Goal: Task Accomplishment & Management: Use online tool/utility

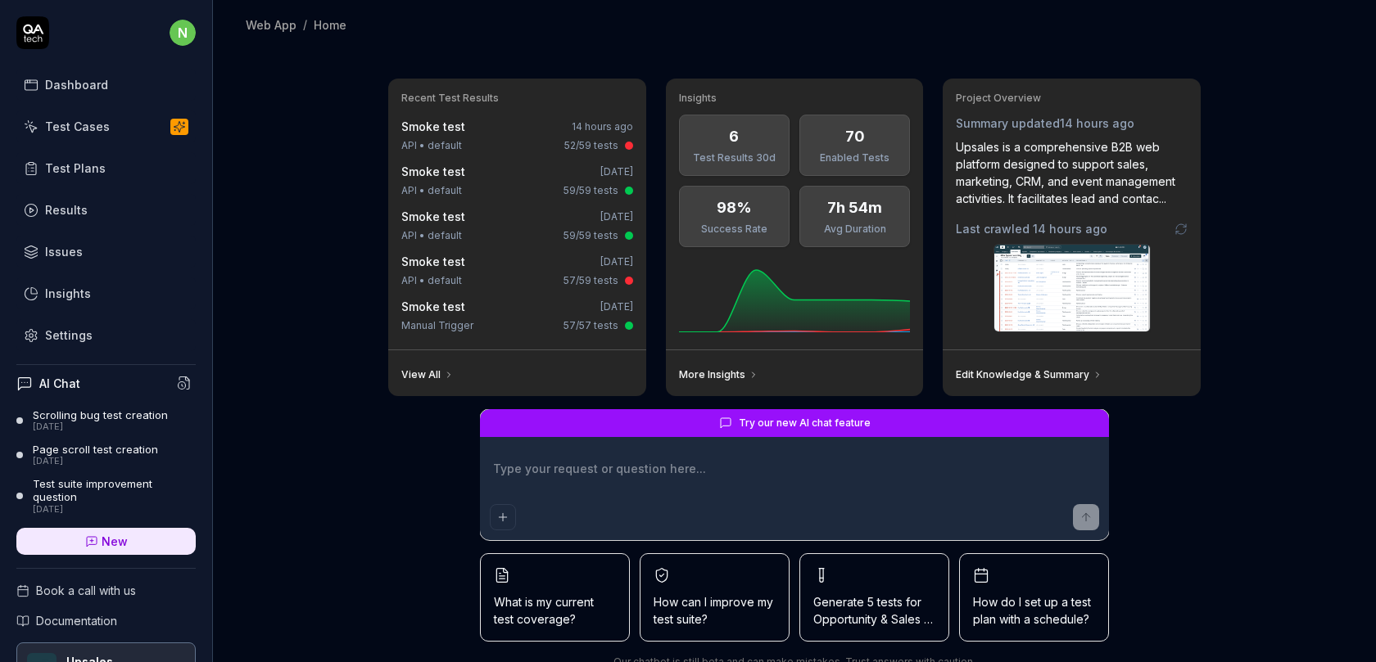
click at [98, 205] on link "Results" at bounding box center [105, 210] width 179 height 32
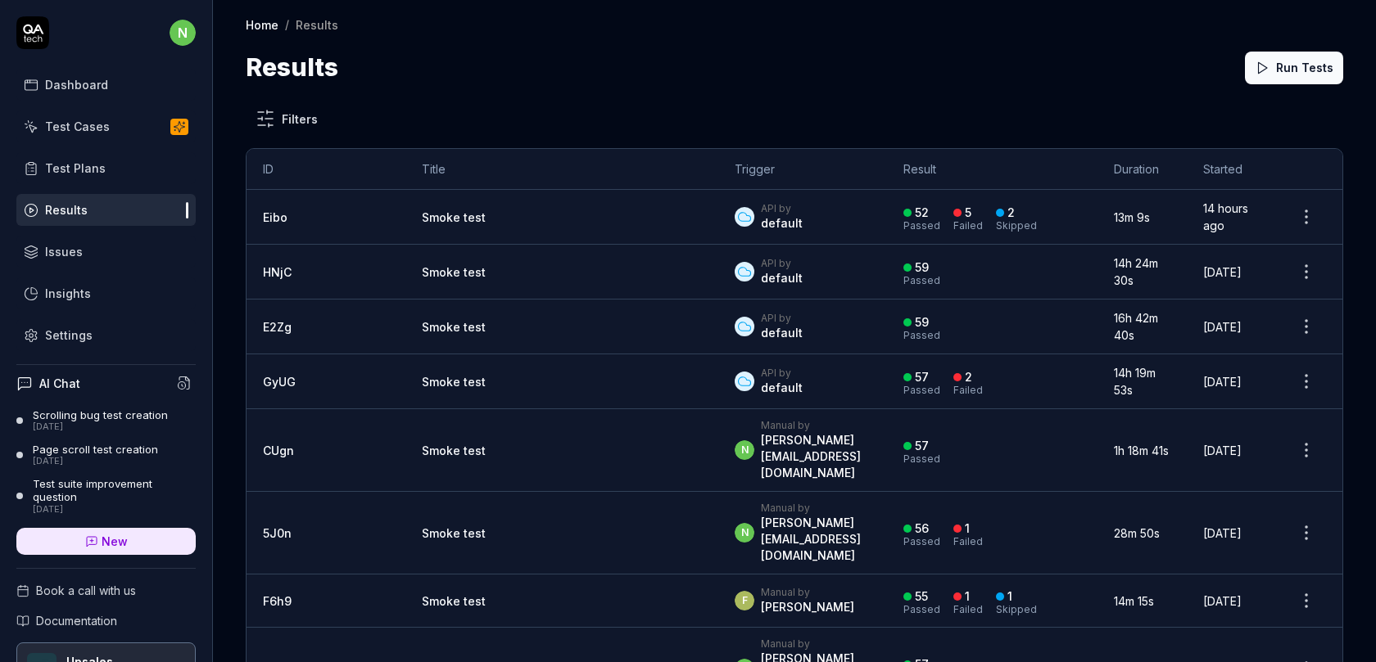
click at [701, 69] on div "Results Run Tests" at bounding box center [794, 67] width 1097 height 37
click at [955, 74] on div "Results Run Tests" at bounding box center [794, 67] width 1097 height 37
click at [701, 63] on div "Results Run Tests" at bounding box center [794, 67] width 1097 height 37
click at [422, 219] on link "Smoke test" at bounding box center [454, 217] width 64 height 14
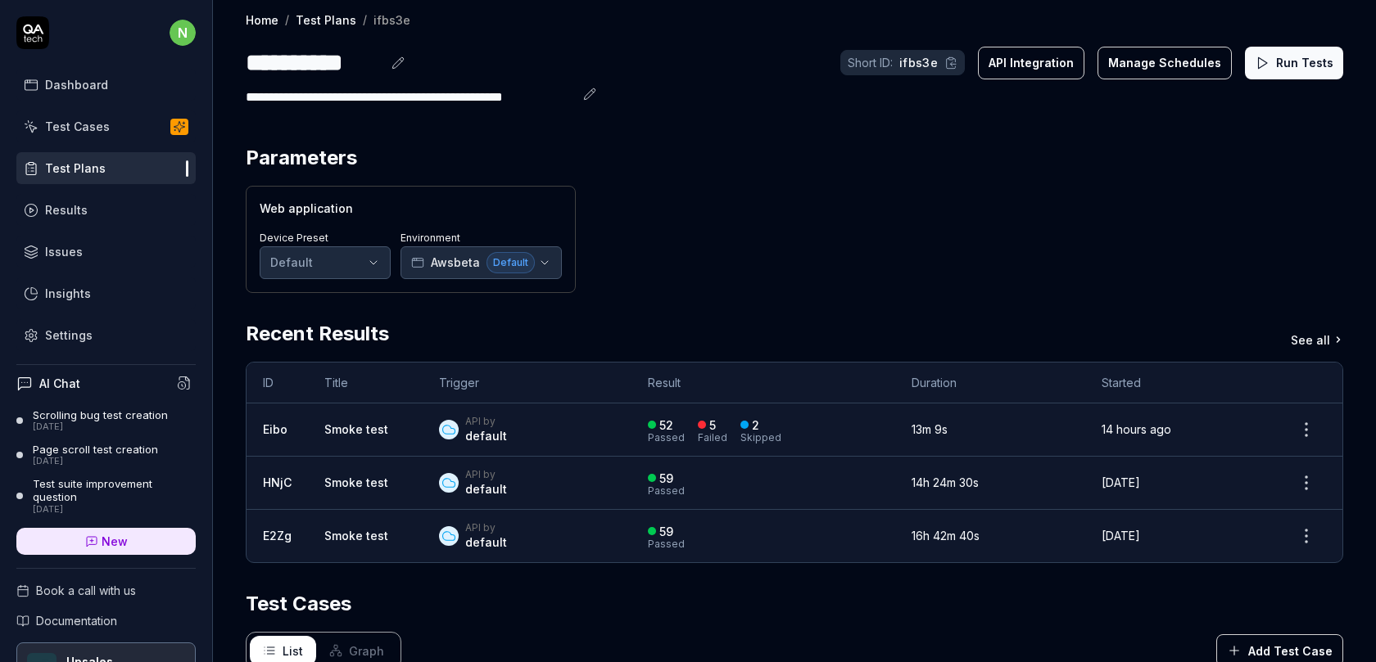
click at [1301, 432] on html "**********" at bounding box center [688, 341] width 1376 height 682
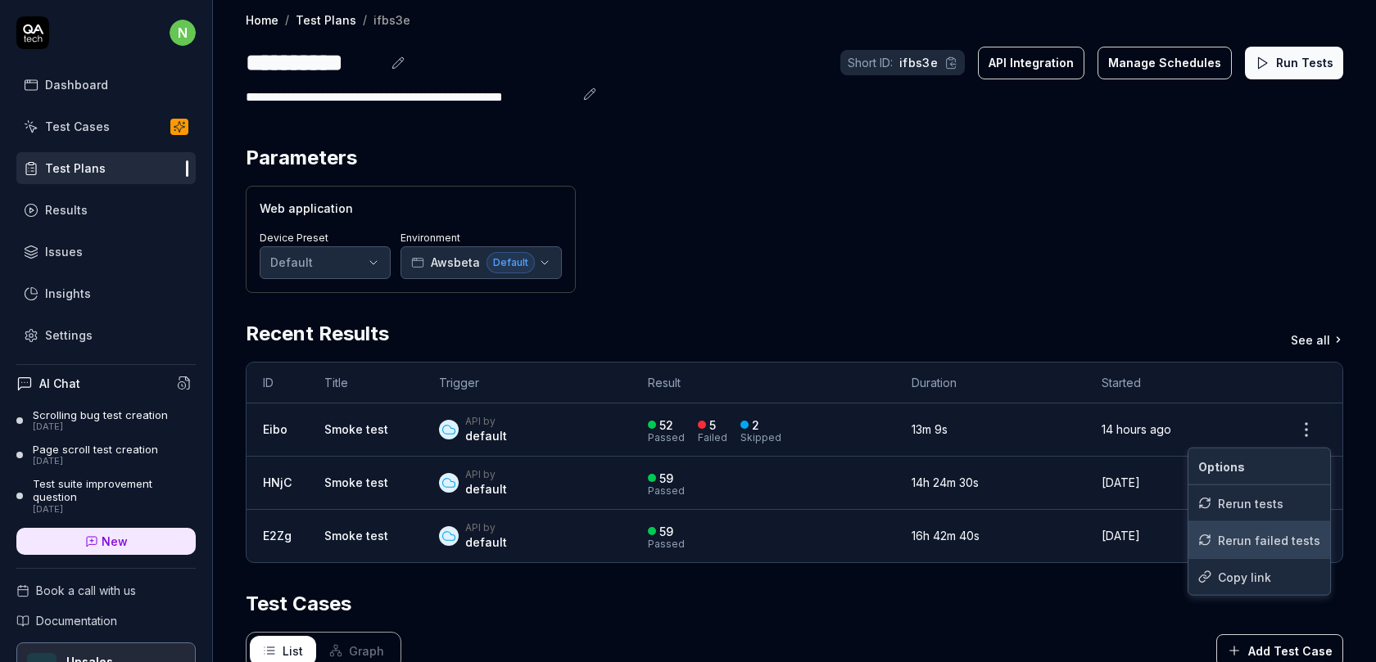
click at [1238, 540] on div "Rerun failed tests" at bounding box center [1259, 540] width 142 height 36
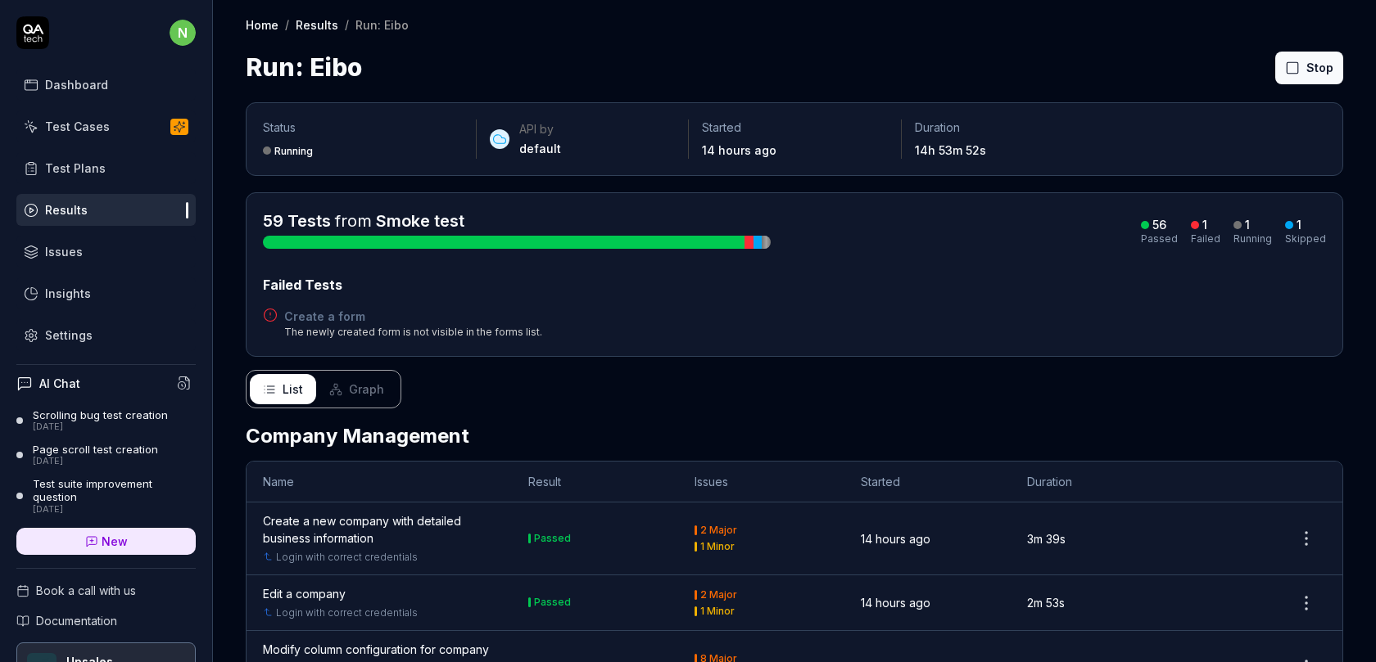
click at [316, 319] on h4 "Create a form" at bounding box center [413, 316] width 258 height 17
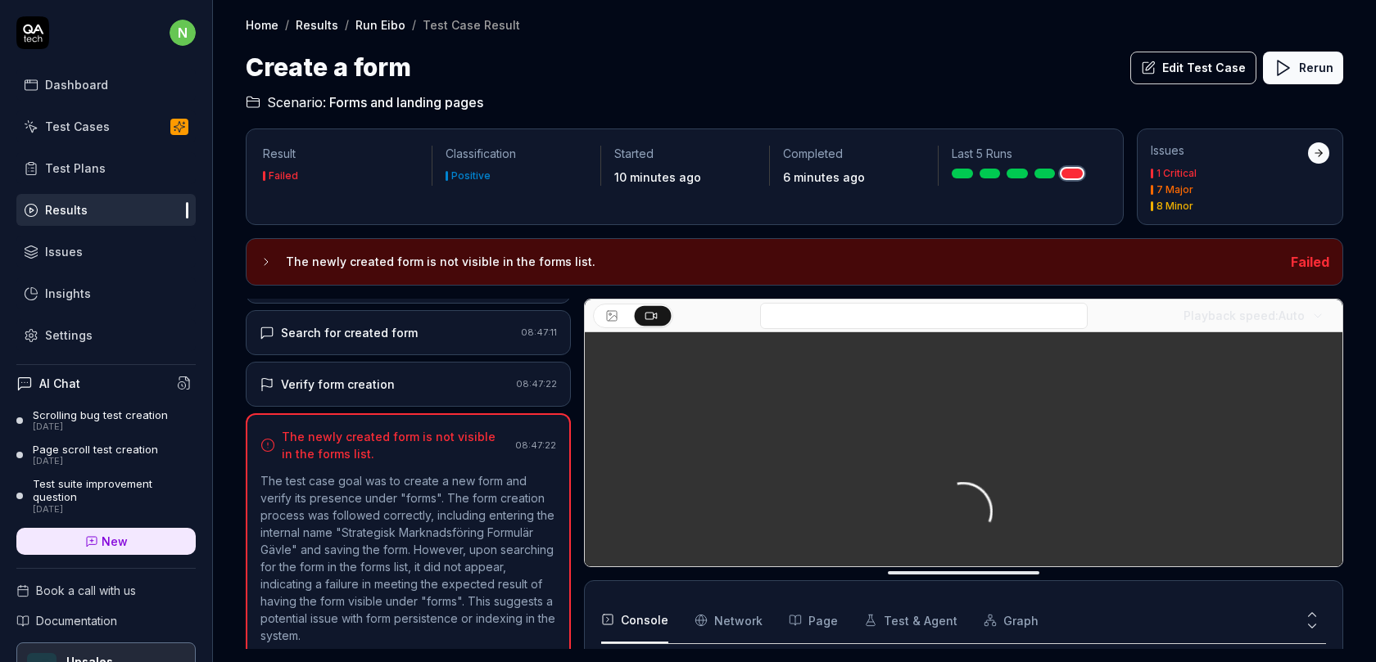
scroll to position [305, 0]
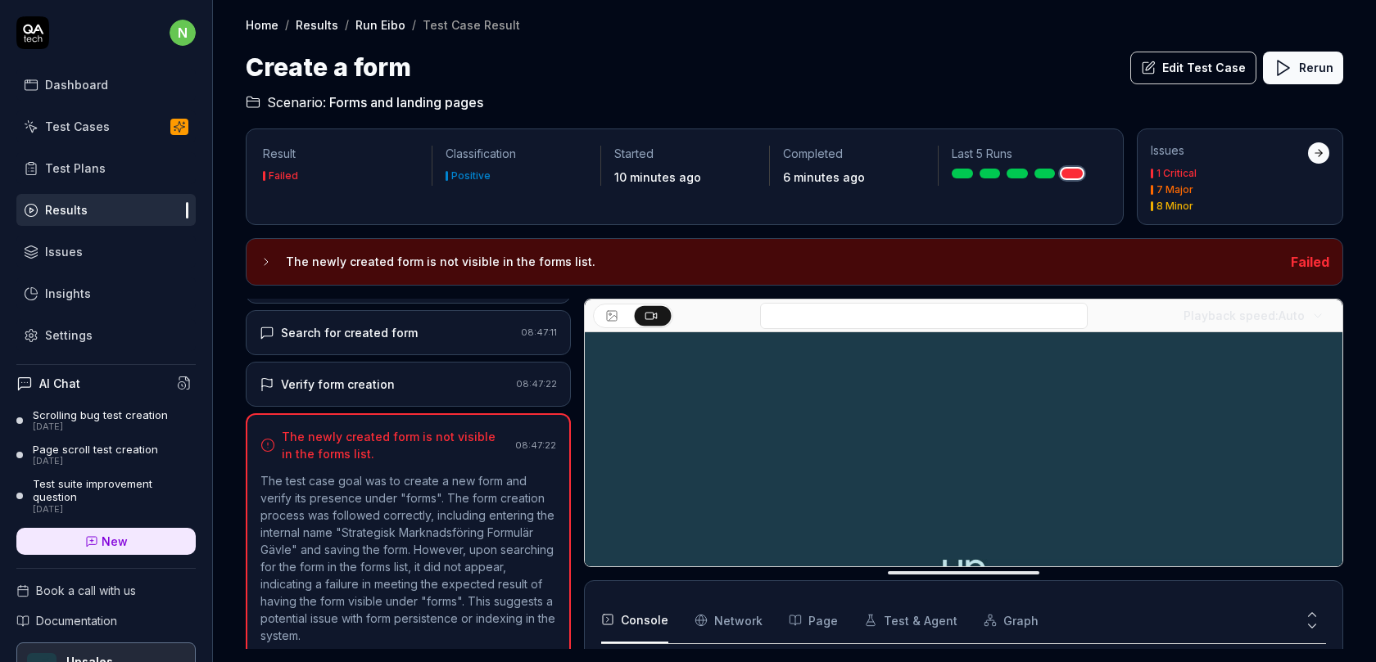
click at [409, 378] on div "Verify form creation" at bounding box center [385, 384] width 250 height 17
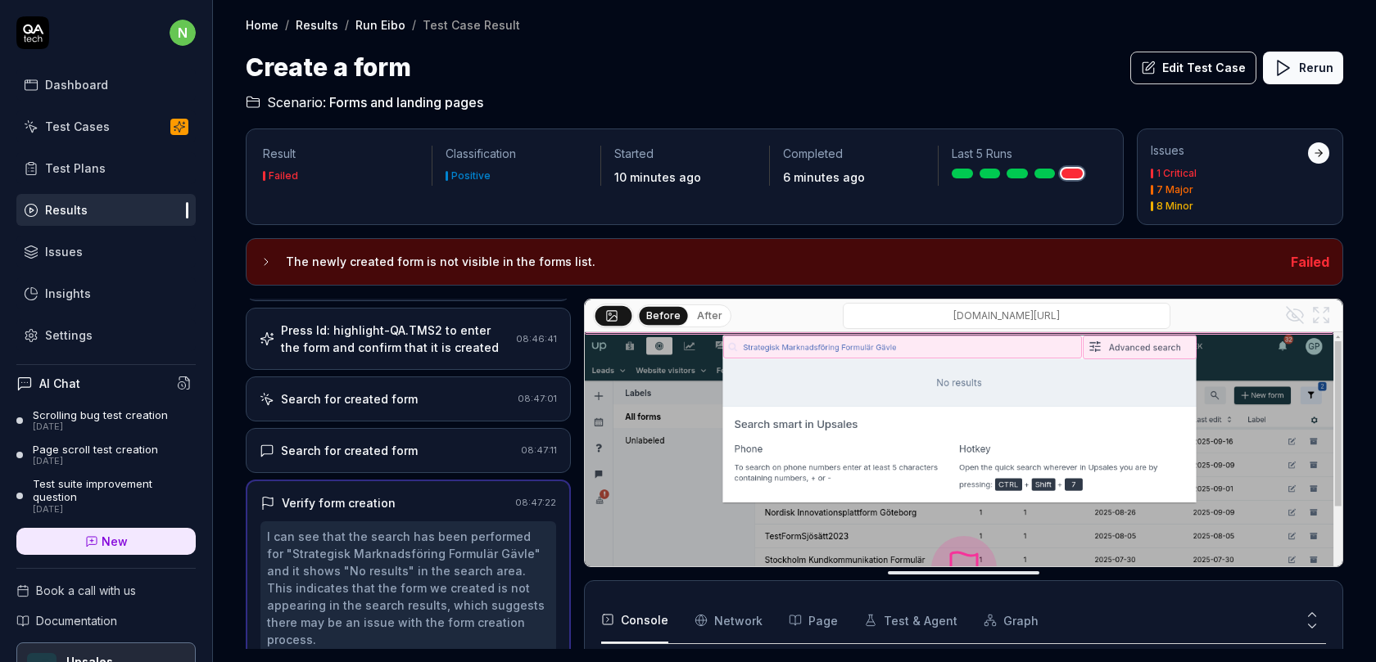
click at [397, 442] on div "Search for created form" at bounding box center [349, 450] width 137 height 17
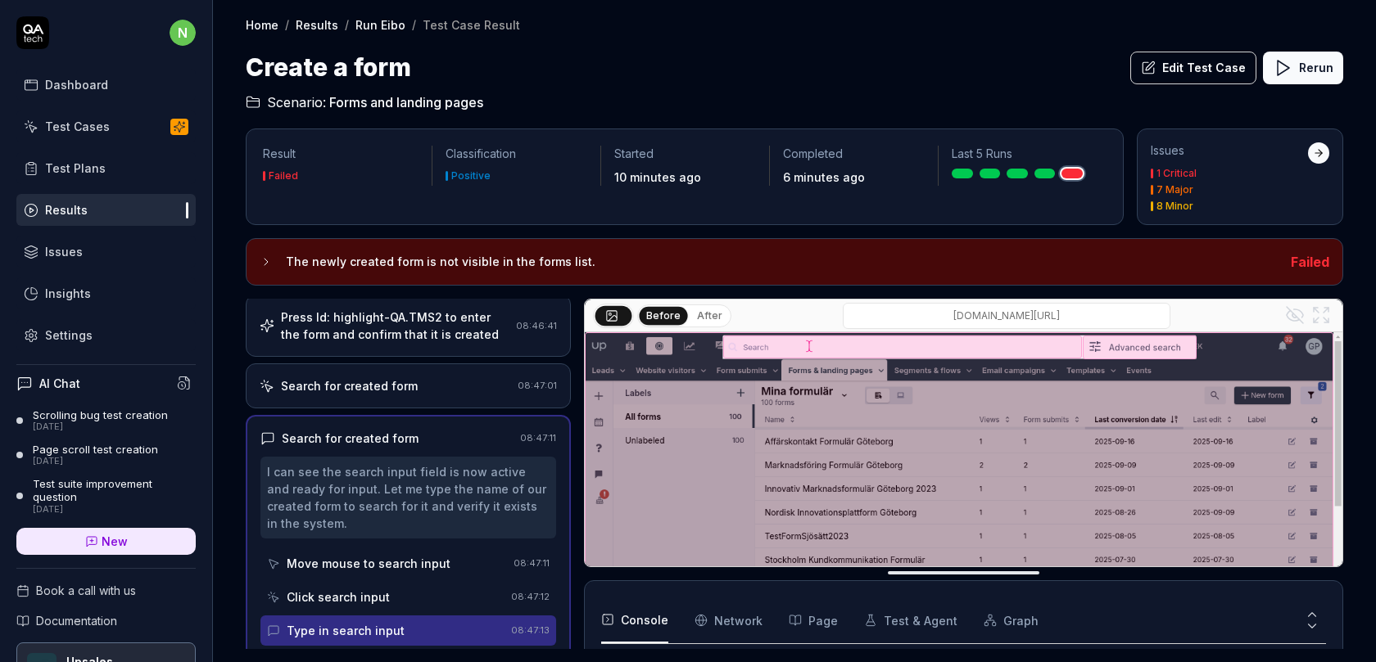
click at [419, 384] on div "Search for created form 08:47:01" at bounding box center [408, 386] width 325 height 45
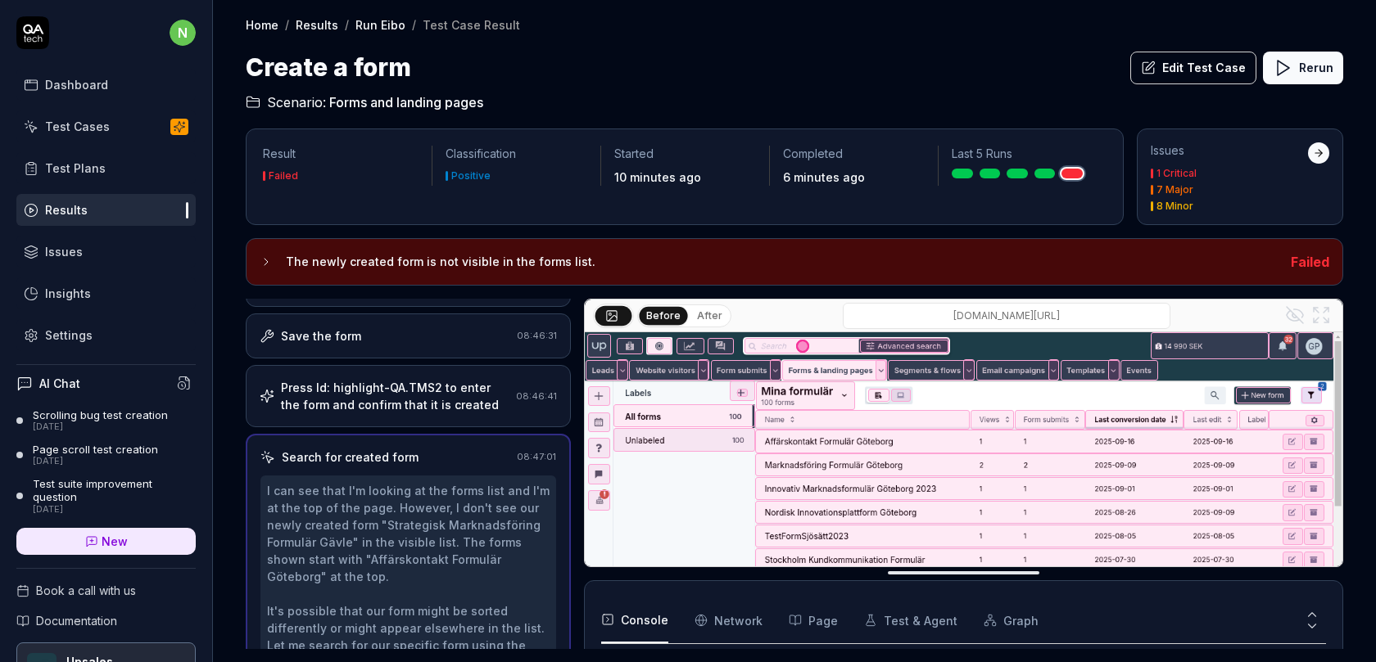
click at [410, 405] on div "Press Id: highlight-QA.TMS2 to enter the form and confirm that it is created 08…" at bounding box center [408, 396] width 325 height 62
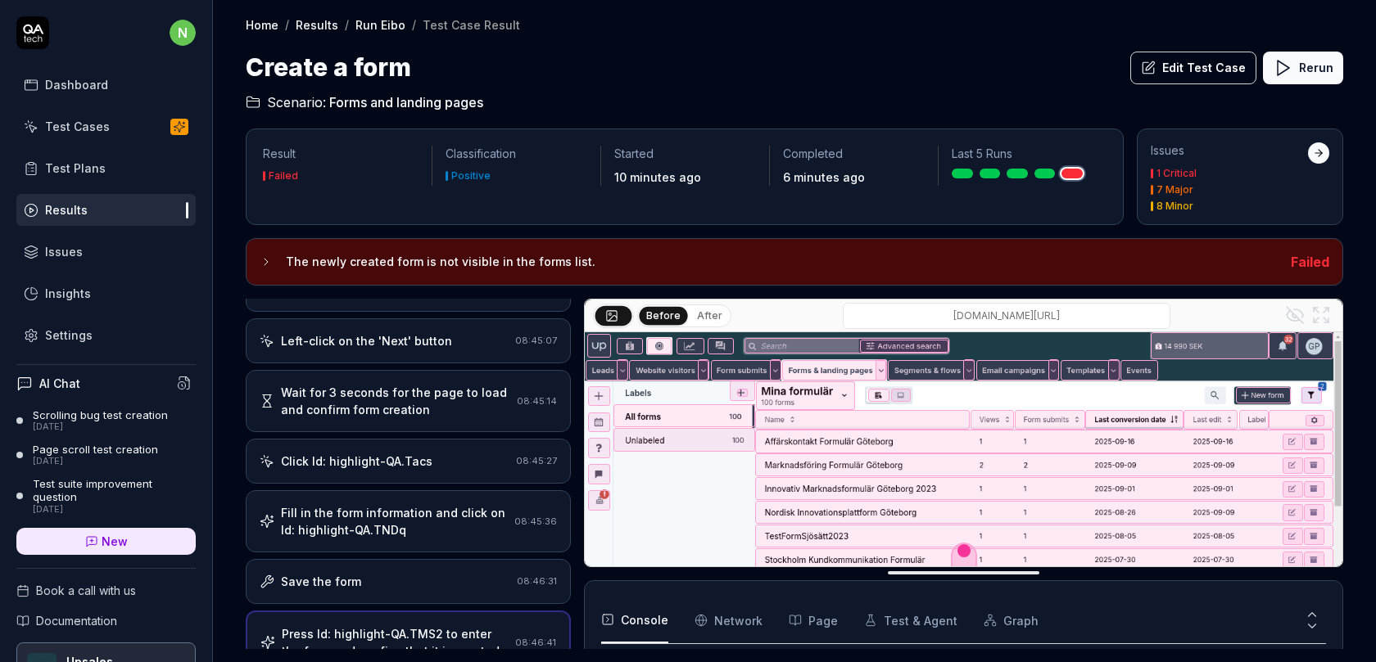
click at [343, 583] on div "Save the form 08:46:31" at bounding box center [408, 581] width 325 height 45
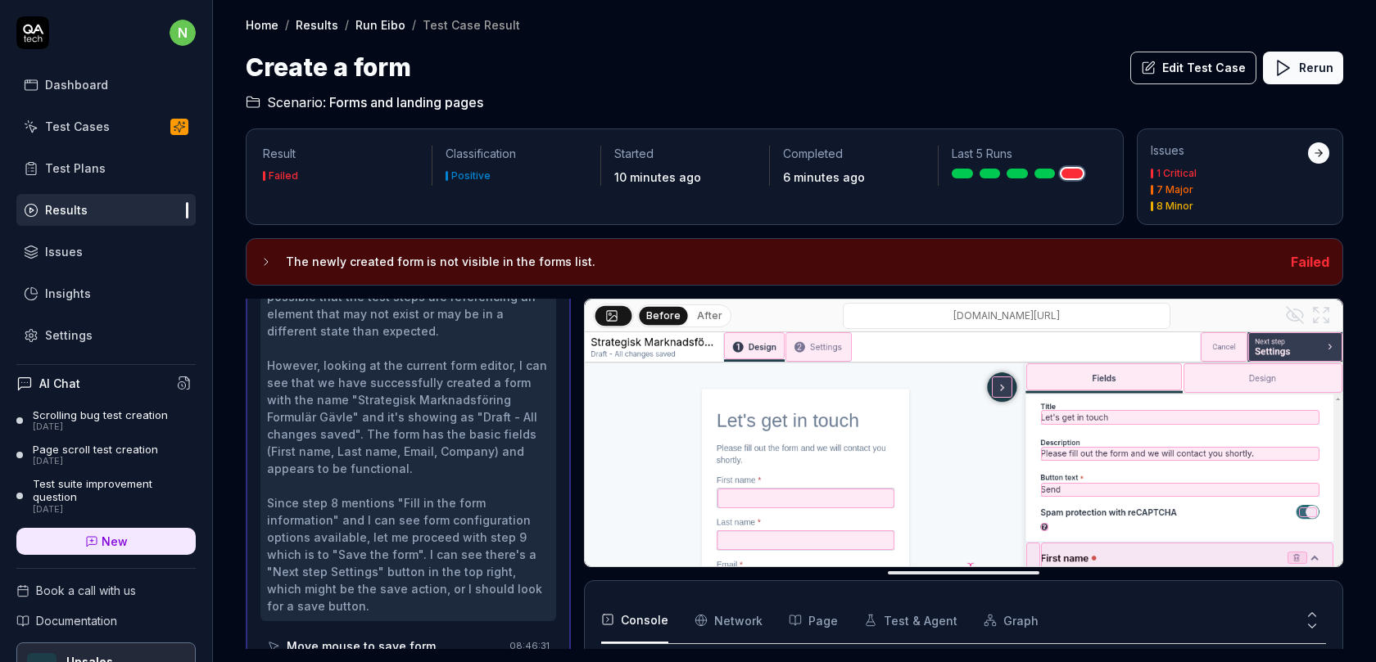
scroll to position [737, 0]
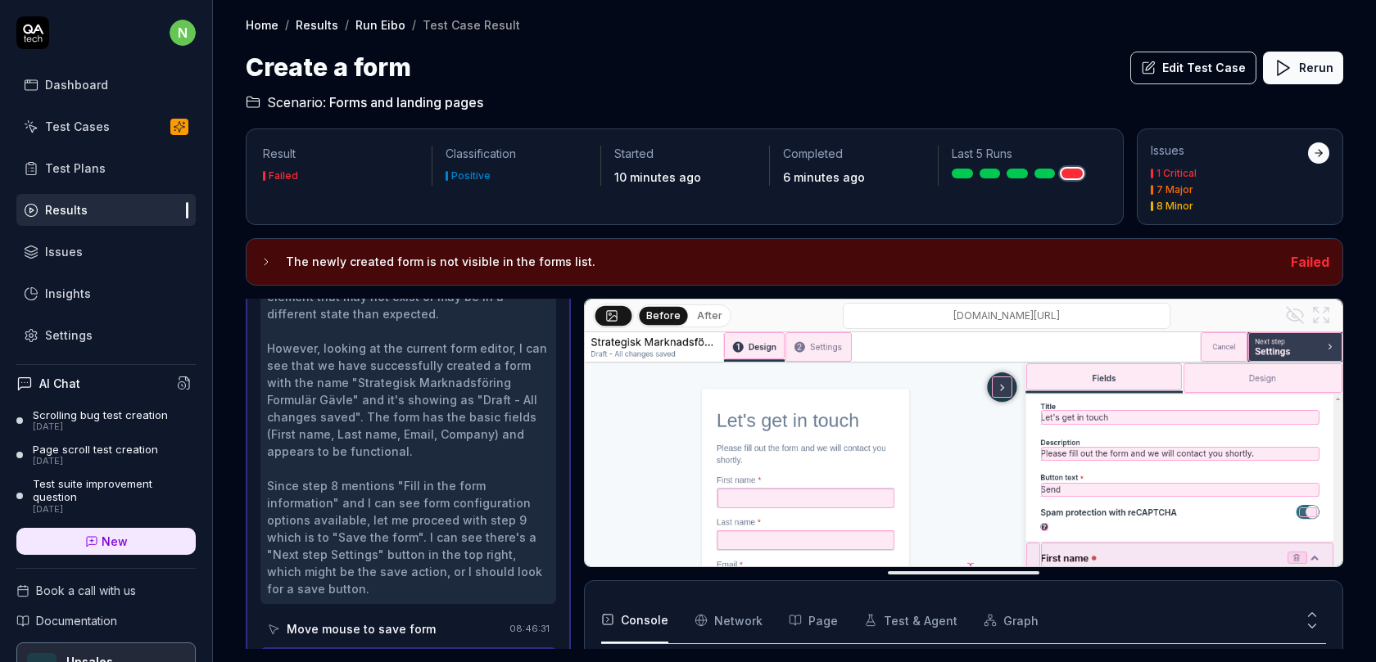
click at [703, 317] on button "After" at bounding box center [709, 316] width 38 height 18
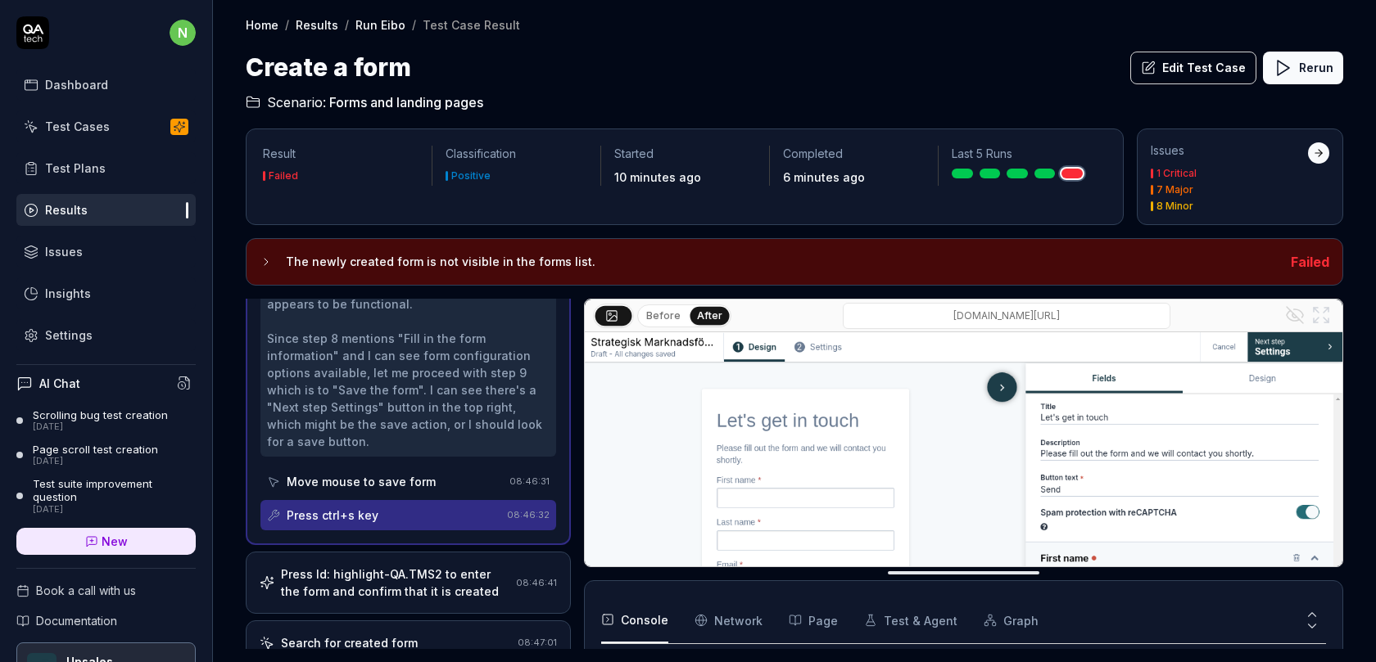
scroll to position [890, 0]
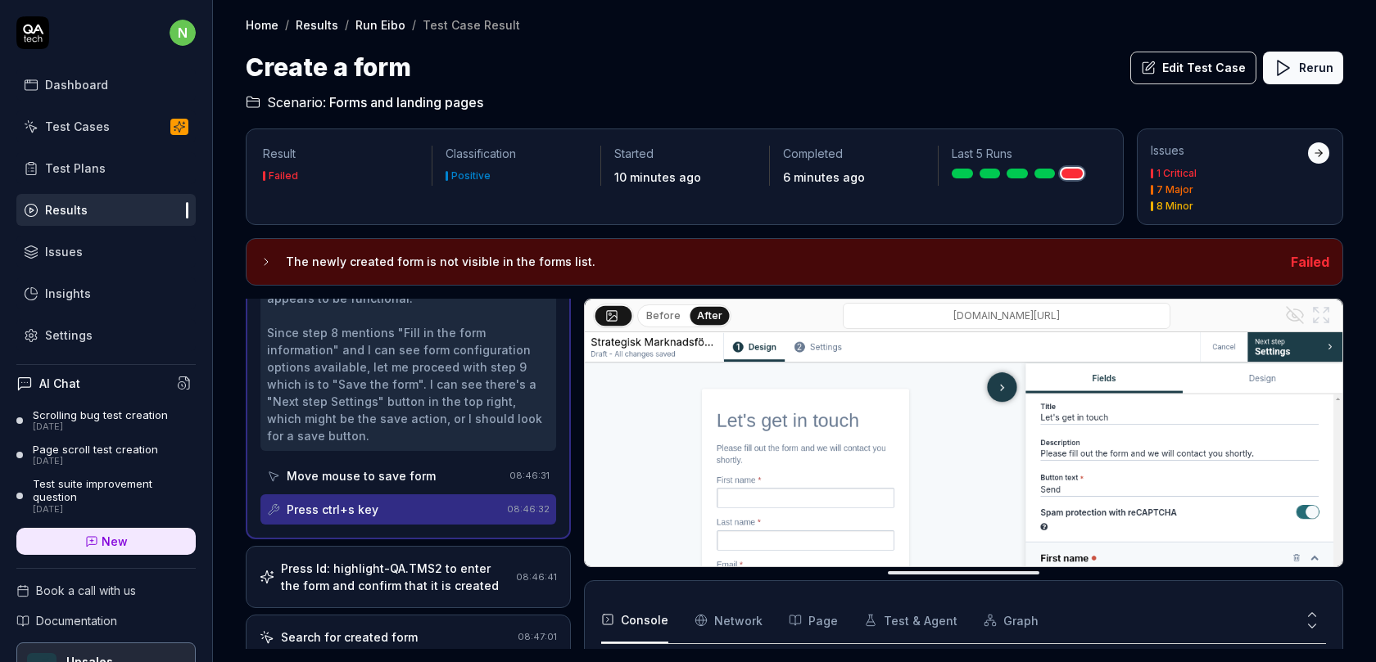
click at [418, 468] on div "Move mouse to save form" at bounding box center [361, 476] width 149 height 17
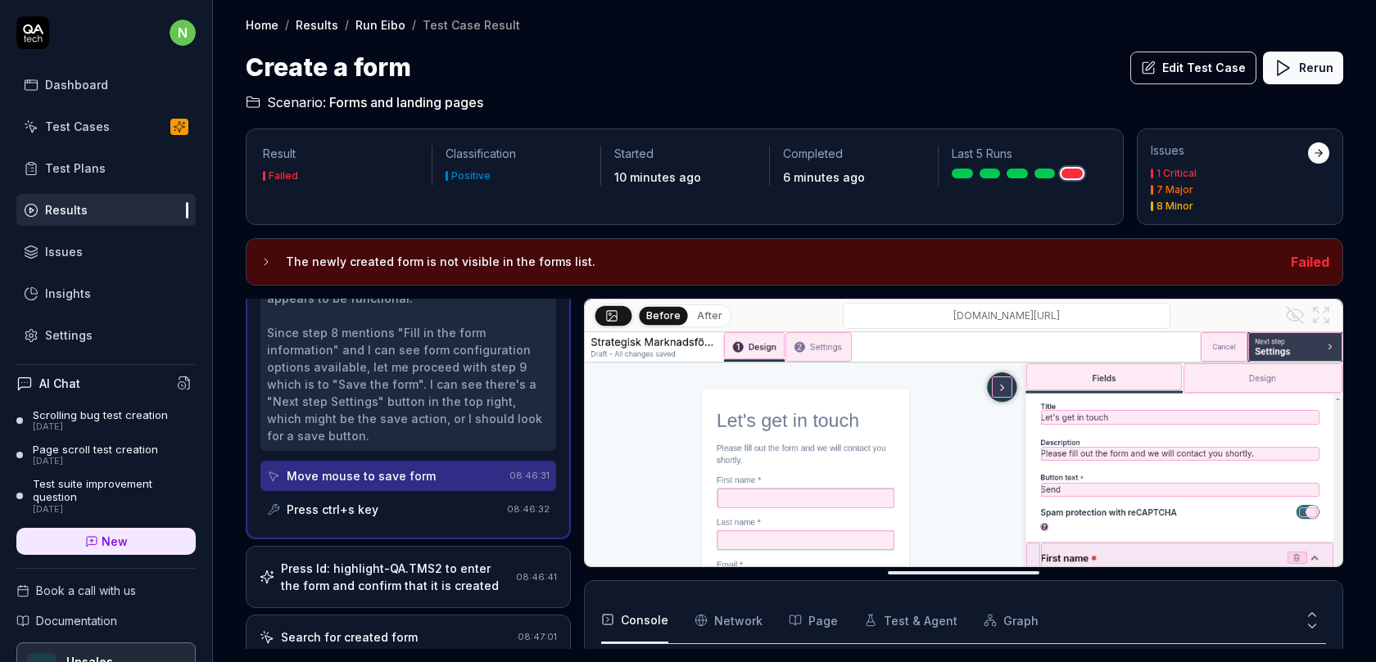
click at [414, 495] on div "Press ctrl+s key" at bounding box center [383, 510] width 233 height 30
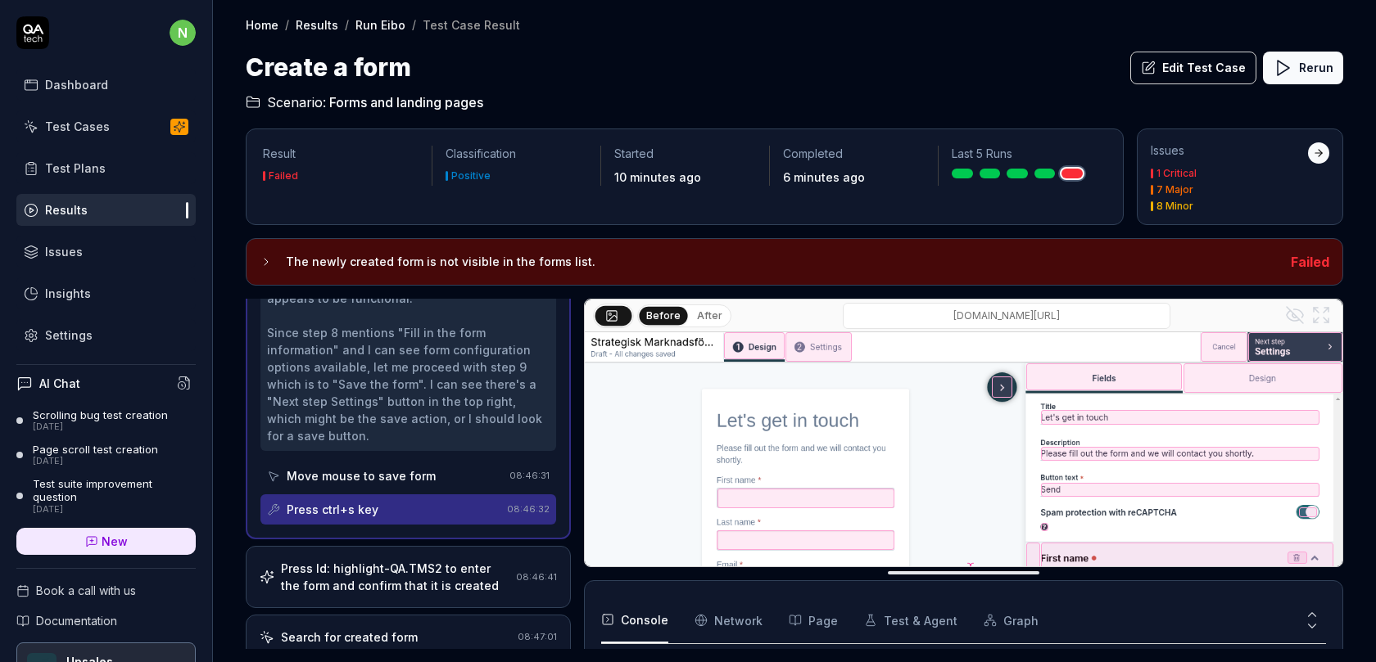
click at [420, 468] on div "Move mouse to save form" at bounding box center [361, 476] width 149 height 17
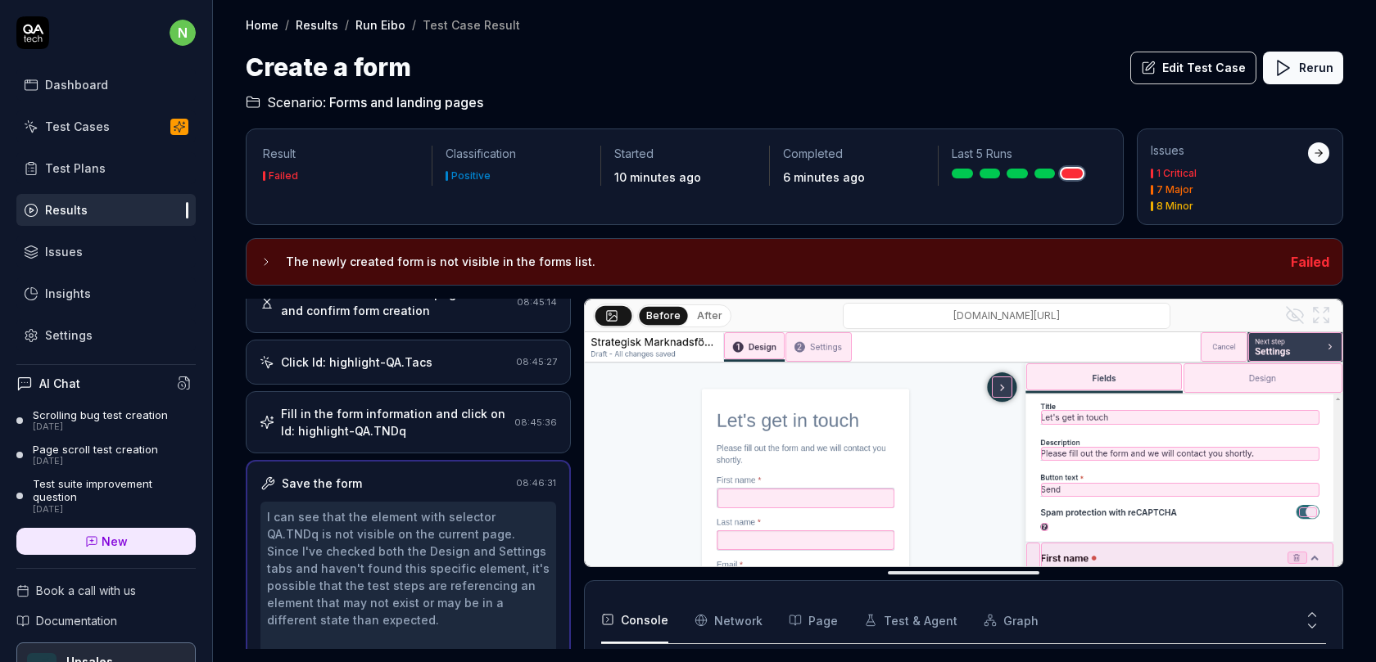
click at [408, 413] on div "Fill in the form information and click on Id: highlight-QA.TNDq" at bounding box center [394, 422] width 227 height 34
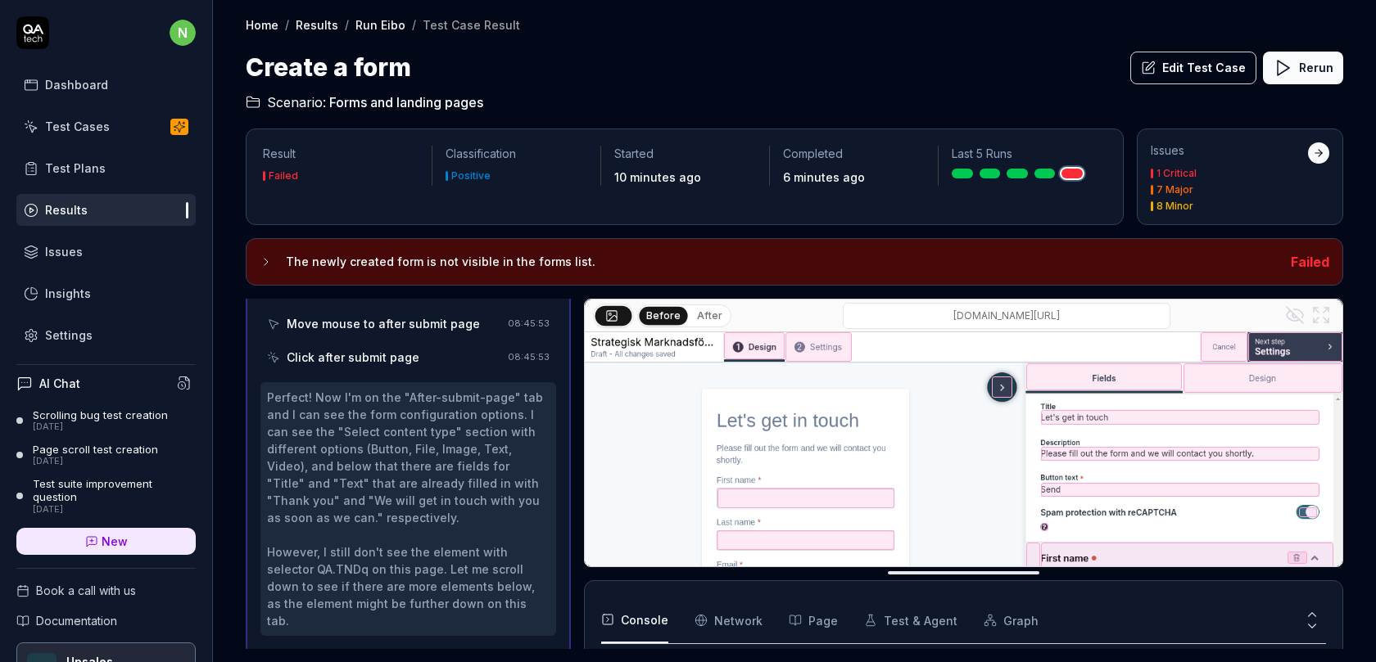
scroll to position [1232, 0]
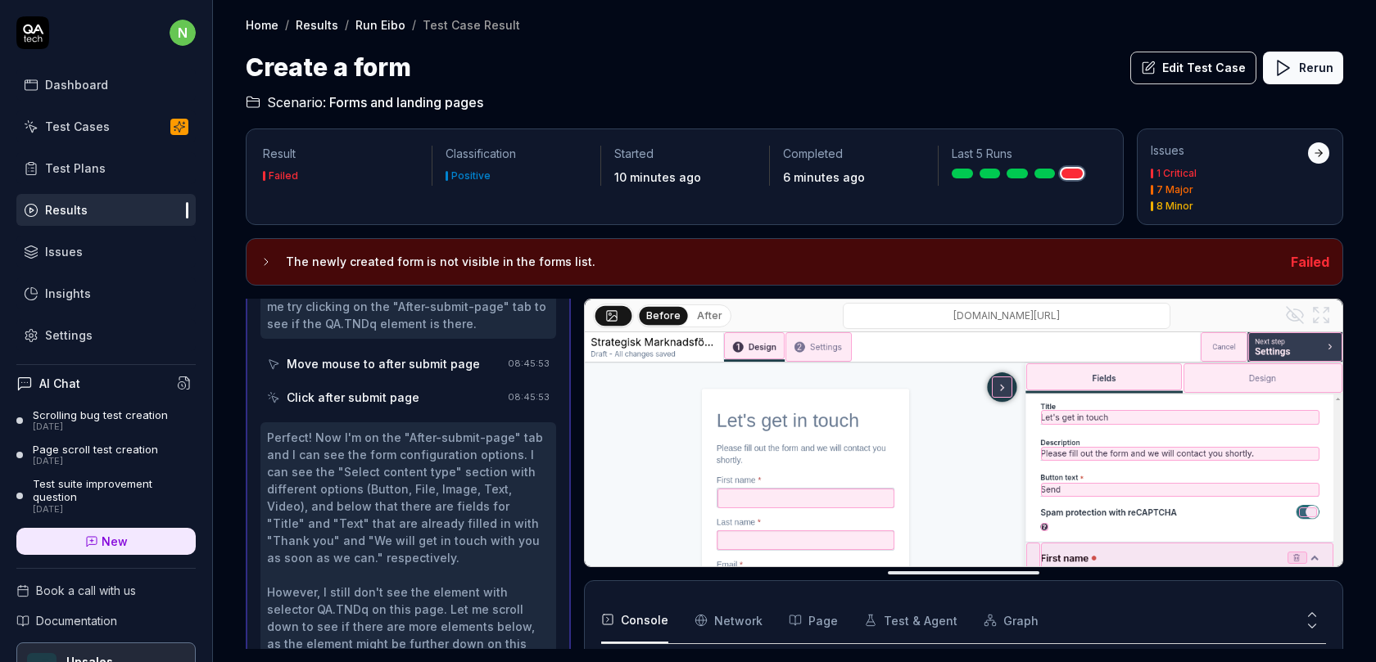
click at [1211, 70] on button "Edit Test Case" at bounding box center [1193, 68] width 126 height 33
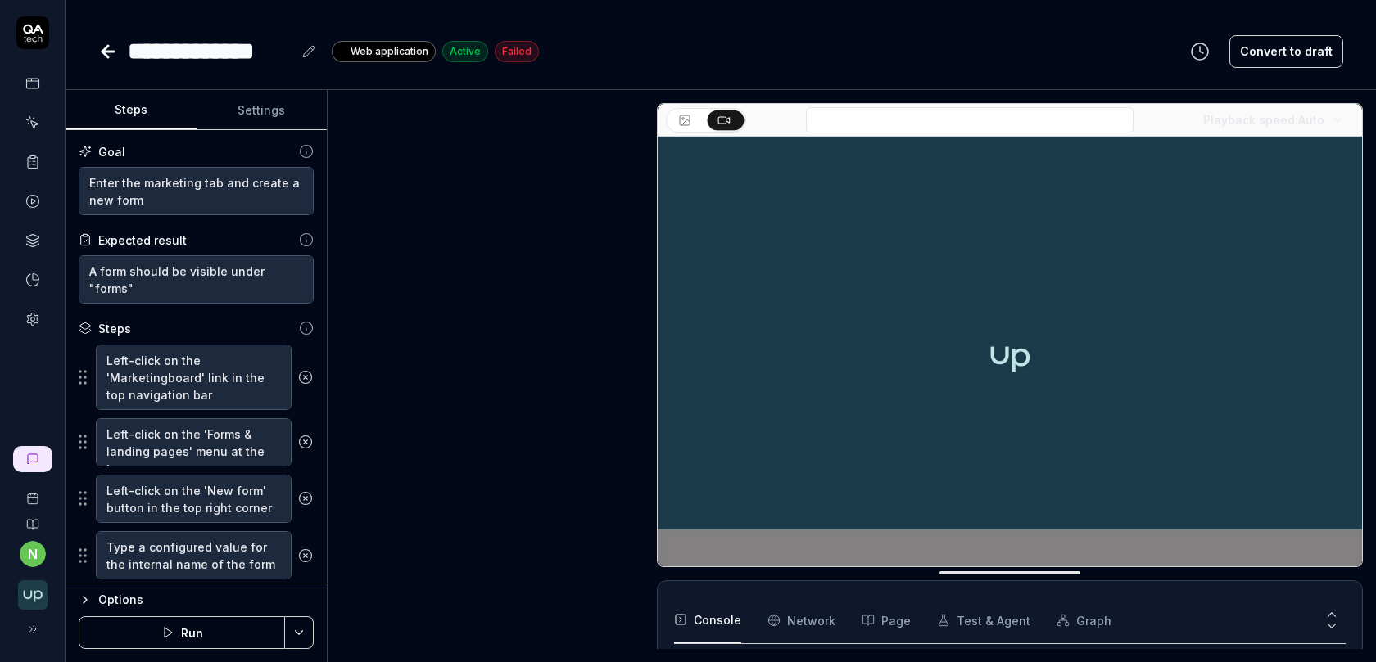
scroll to position [576, 0]
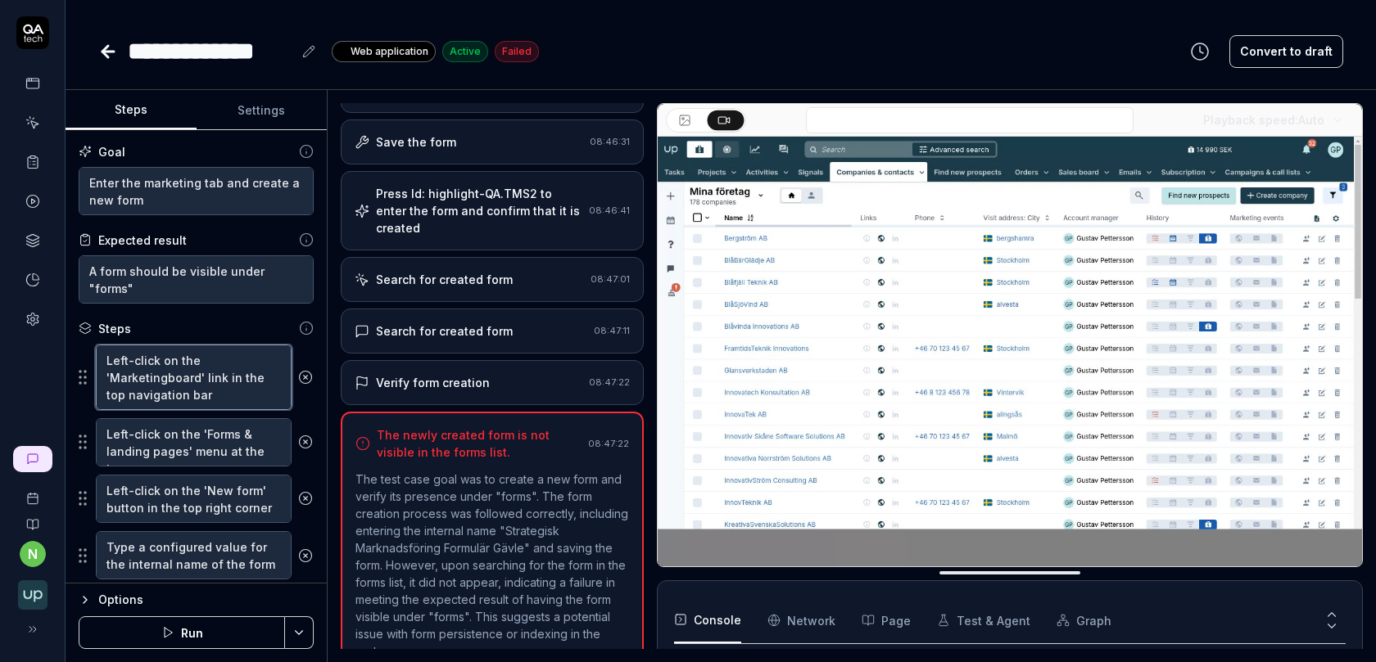
click at [216, 368] on textarea "Left-click on the 'Marketingboard' link in the top navigation bar" at bounding box center [194, 378] width 196 height 66
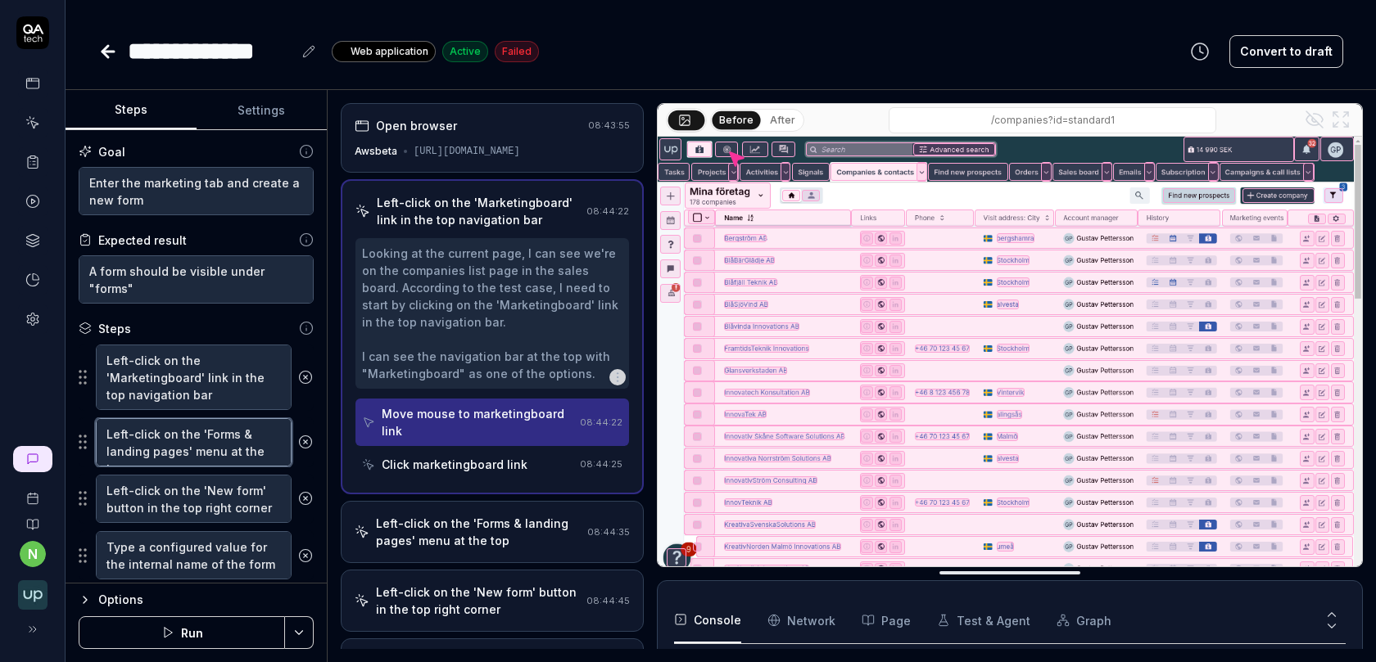
click at [207, 432] on textarea "Left-click on the 'Forms & landing pages' menu at the top" at bounding box center [194, 442] width 196 height 48
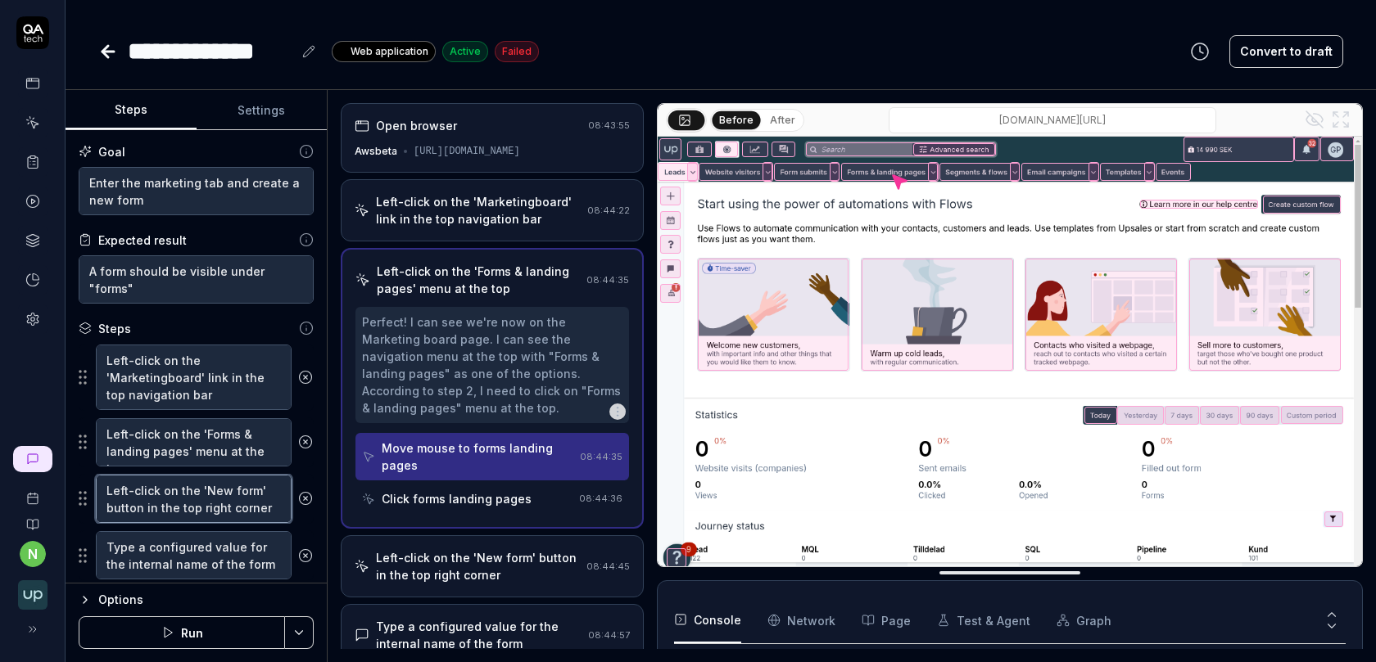
click at [203, 511] on textarea "Left-click on the 'New form' button in the top right corner" at bounding box center [194, 499] width 196 height 48
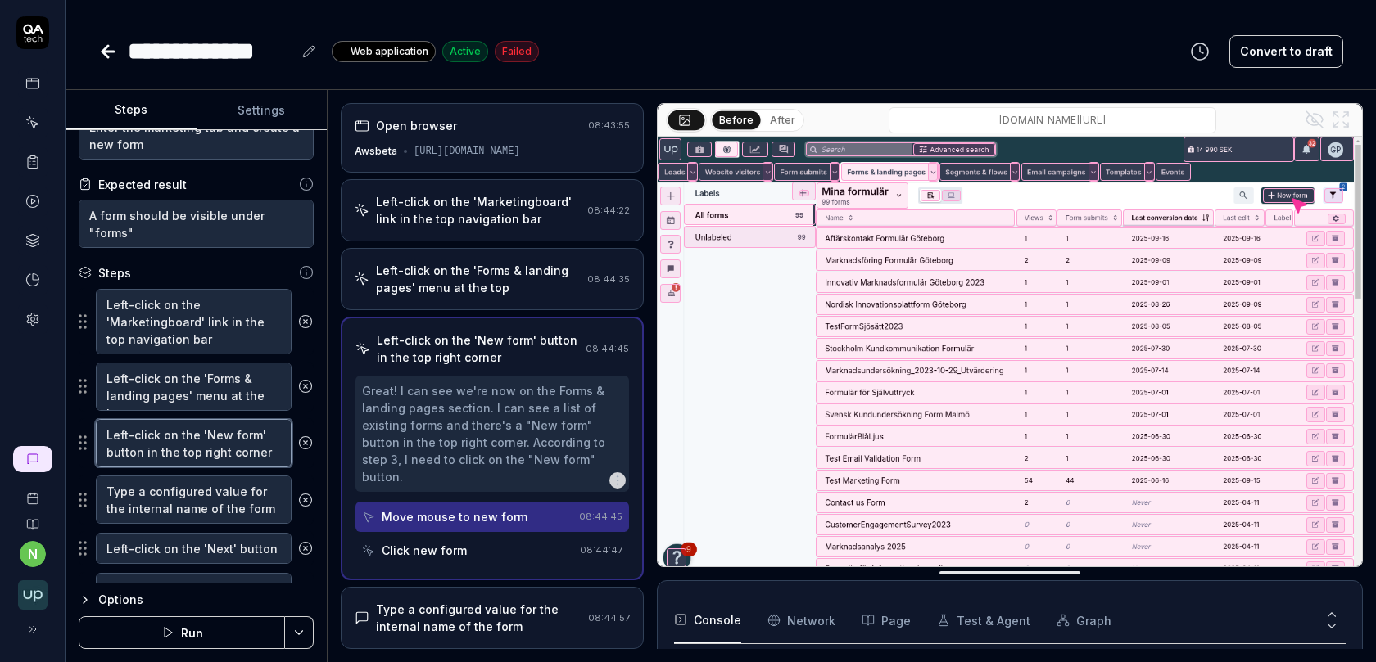
scroll to position [87, 0]
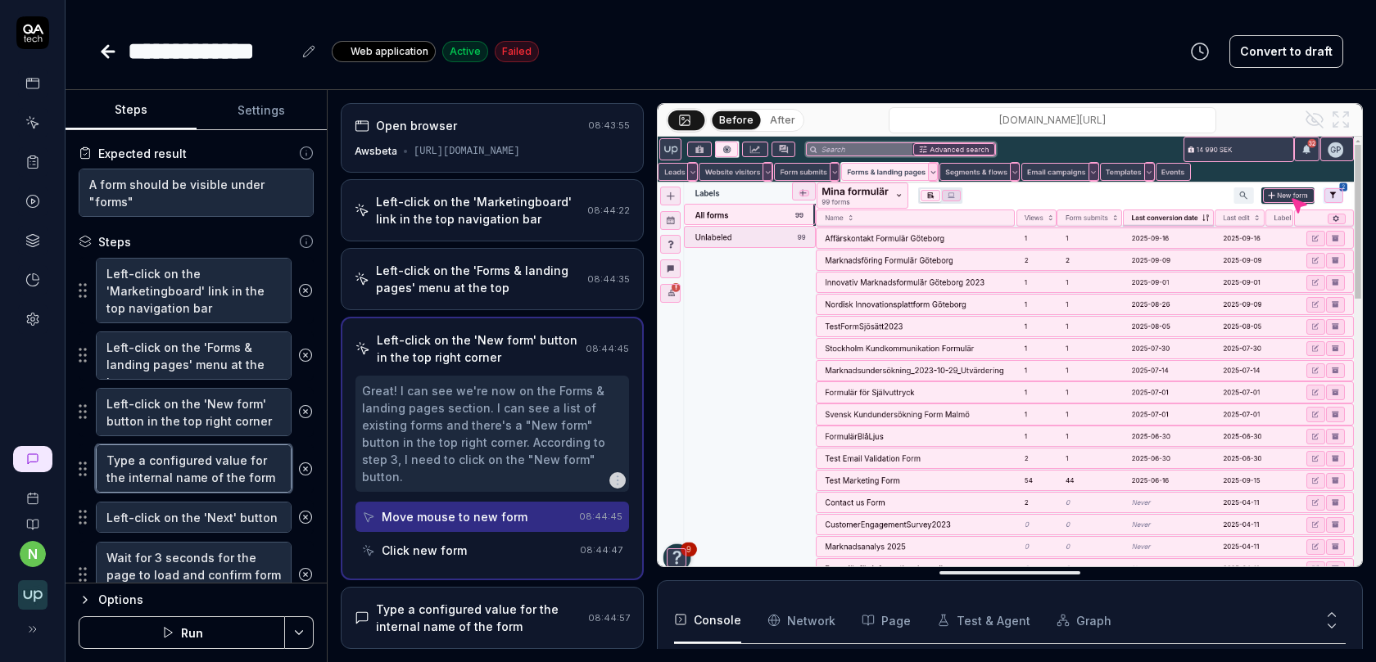
click at [212, 466] on textarea "Type a configured value for the internal name of the form" at bounding box center [194, 469] width 196 height 48
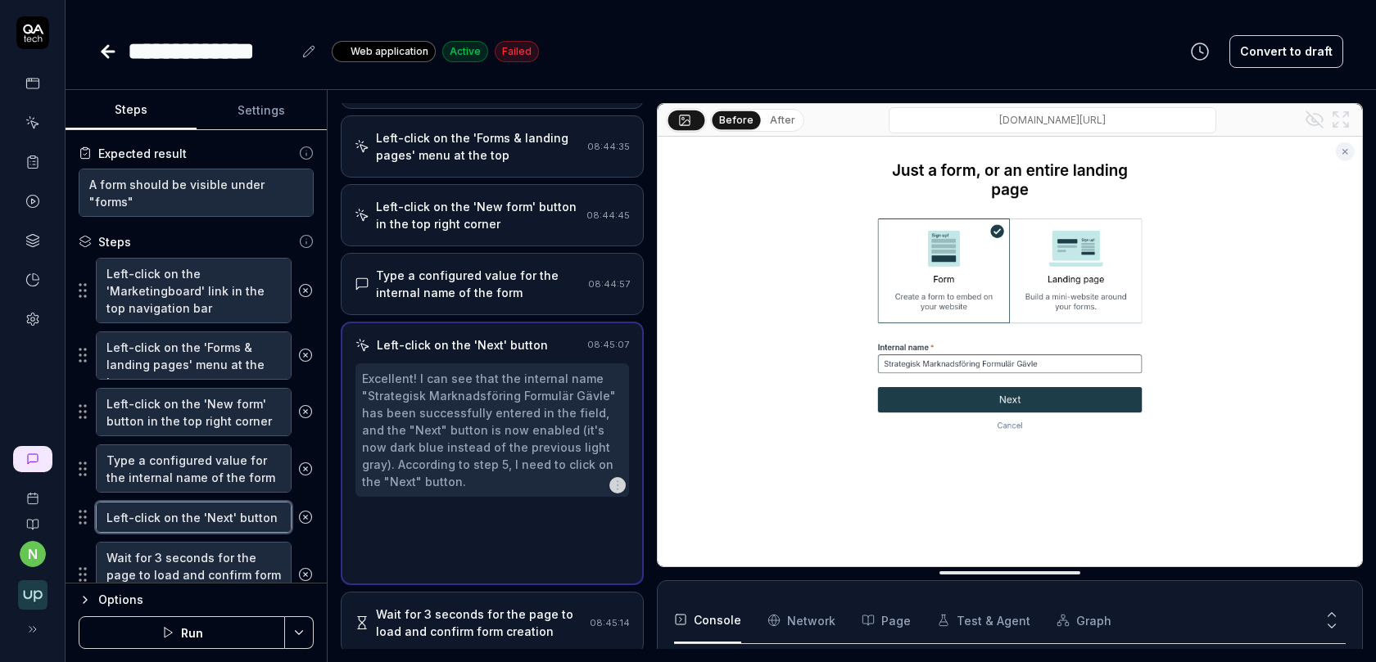
click at [203, 518] on textarea "Left-click on the 'Next' button" at bounding box center [194, 517] width 196 height 31
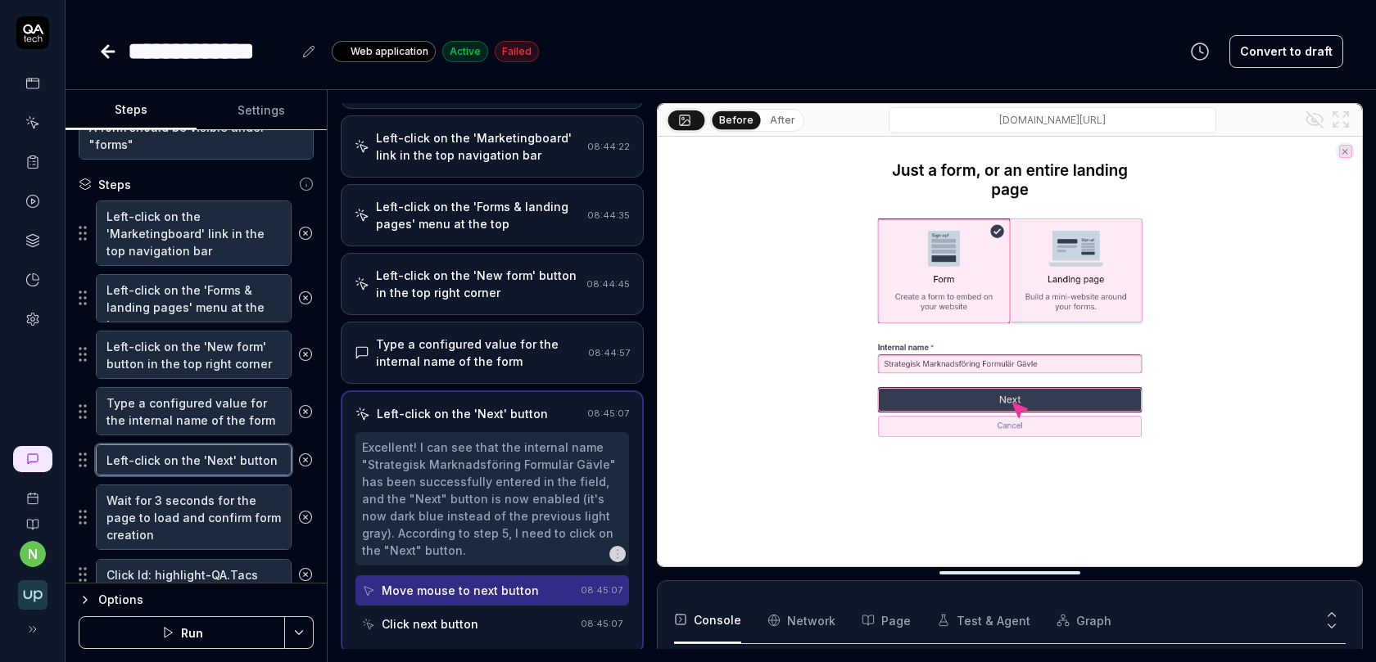
scroll to position [197, 0]
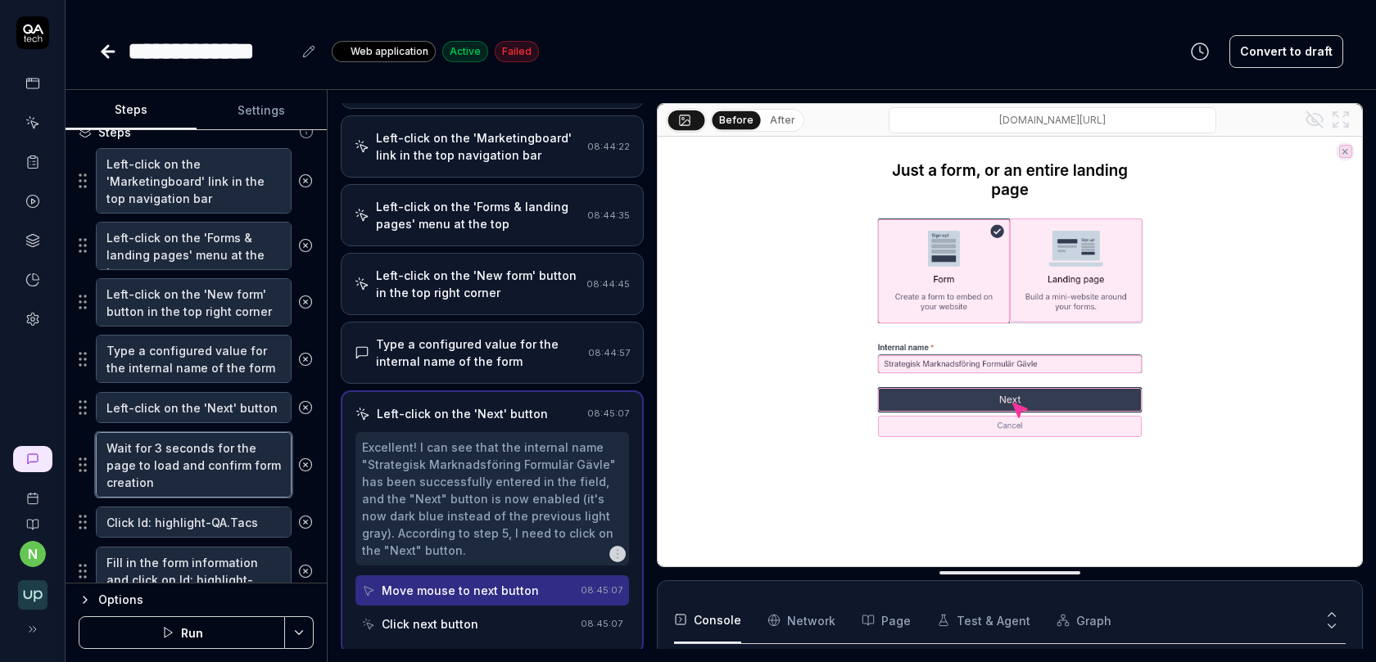
click at [204, 481] on textarea "Wait for 3 seconds for the page to load and confirm form creation" at bounding box center [194, 465] width 196 height 66
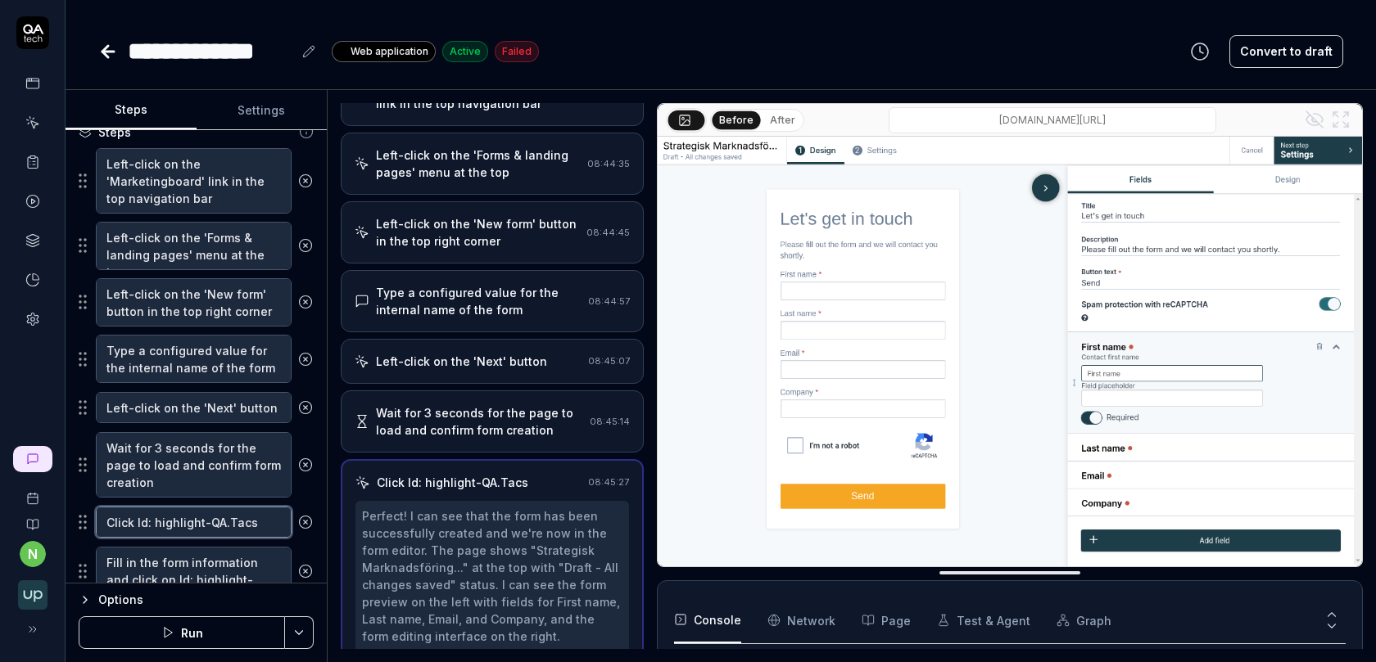
click at [206, 527] on textarea "Click Id: highlight-QA.Tacs" at bounding box center [194, 522] width 196 height 31
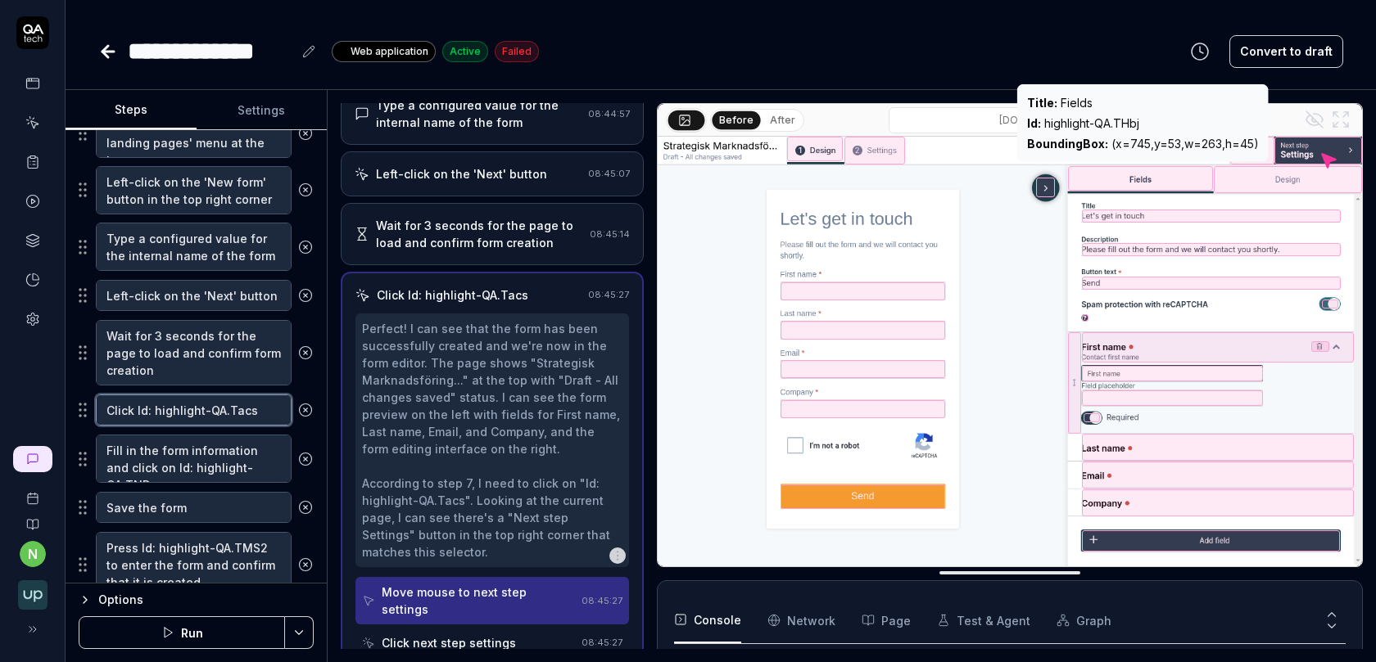
scroll to position [328, 0]
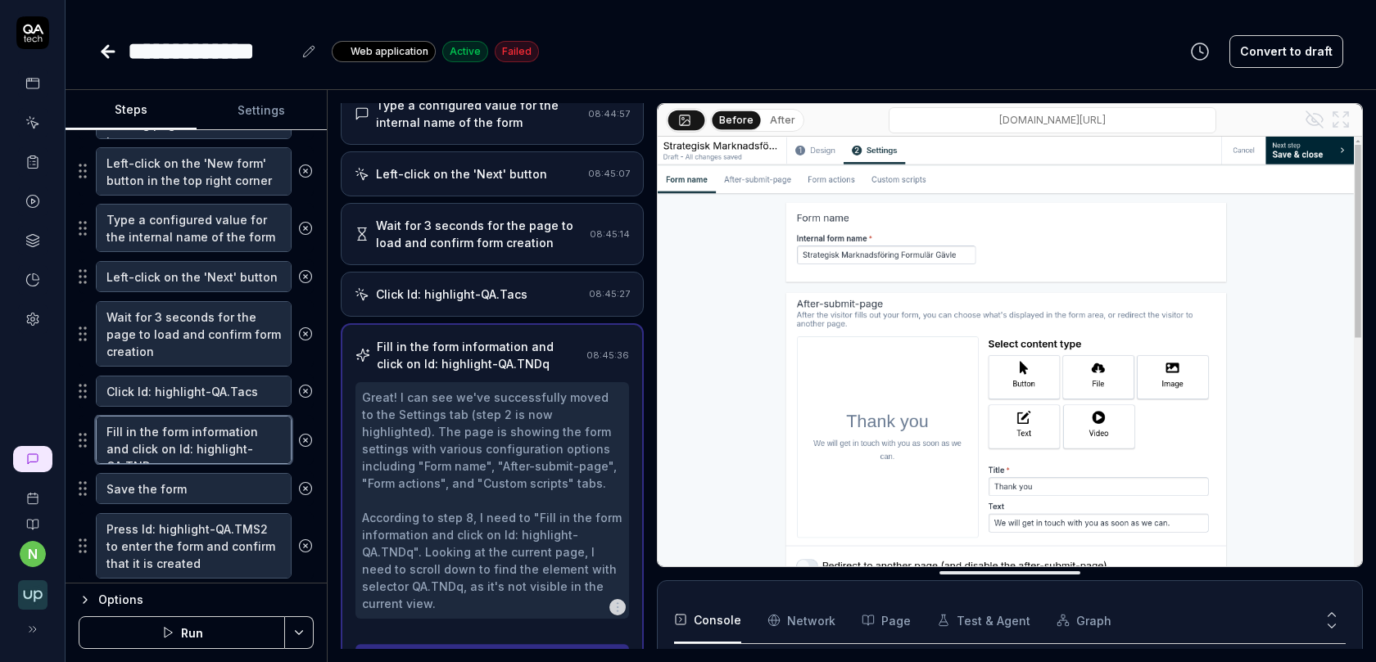
click at [193, 443] on textarea "Fill in the form information and click on Id: highlight-QA.TNDq" at bounding box center [194, 440] width 196 height 48
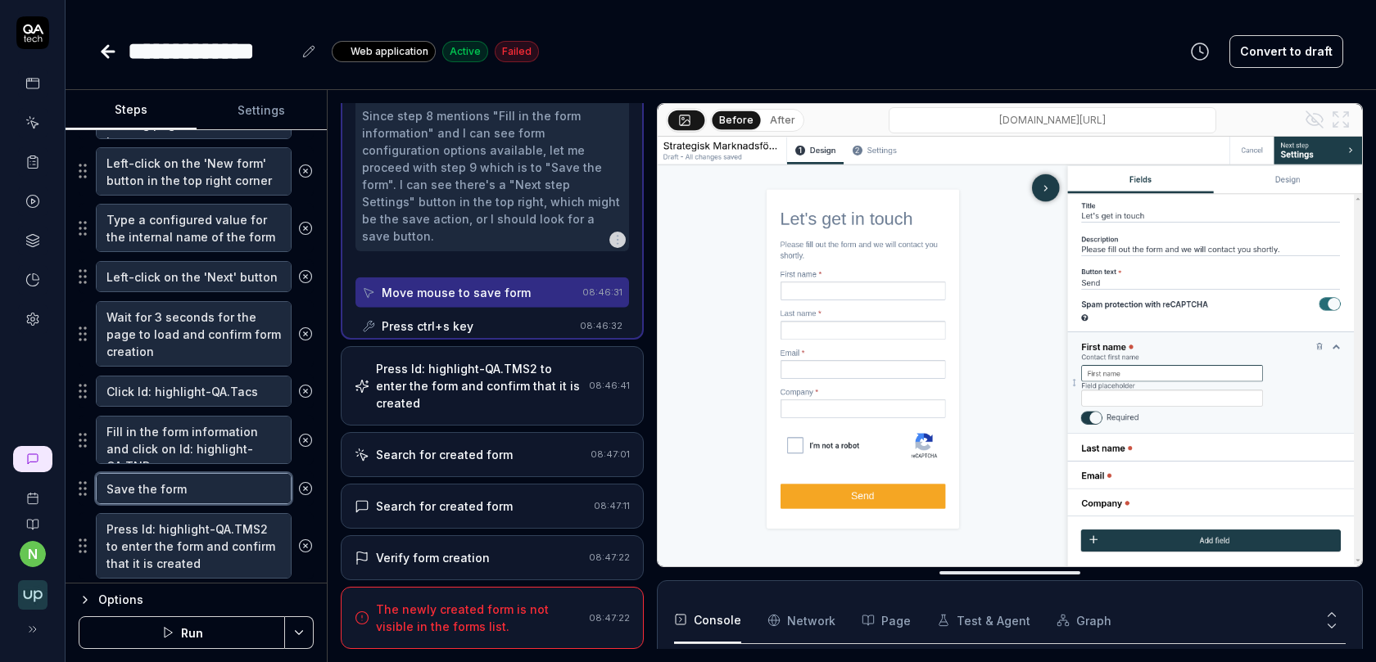
click at [192, 484] on textarea "Save the form" at bounding box center [194, 488] width 196 height 31
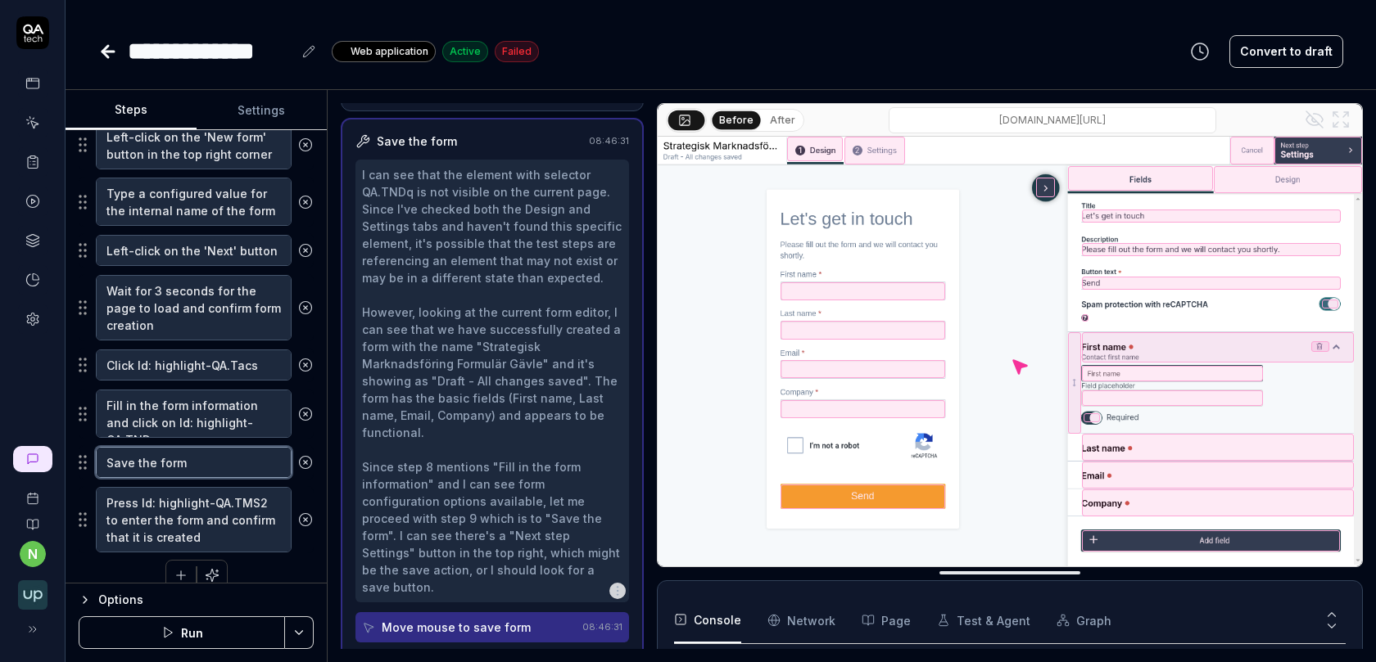
scroll to position [366, 0]
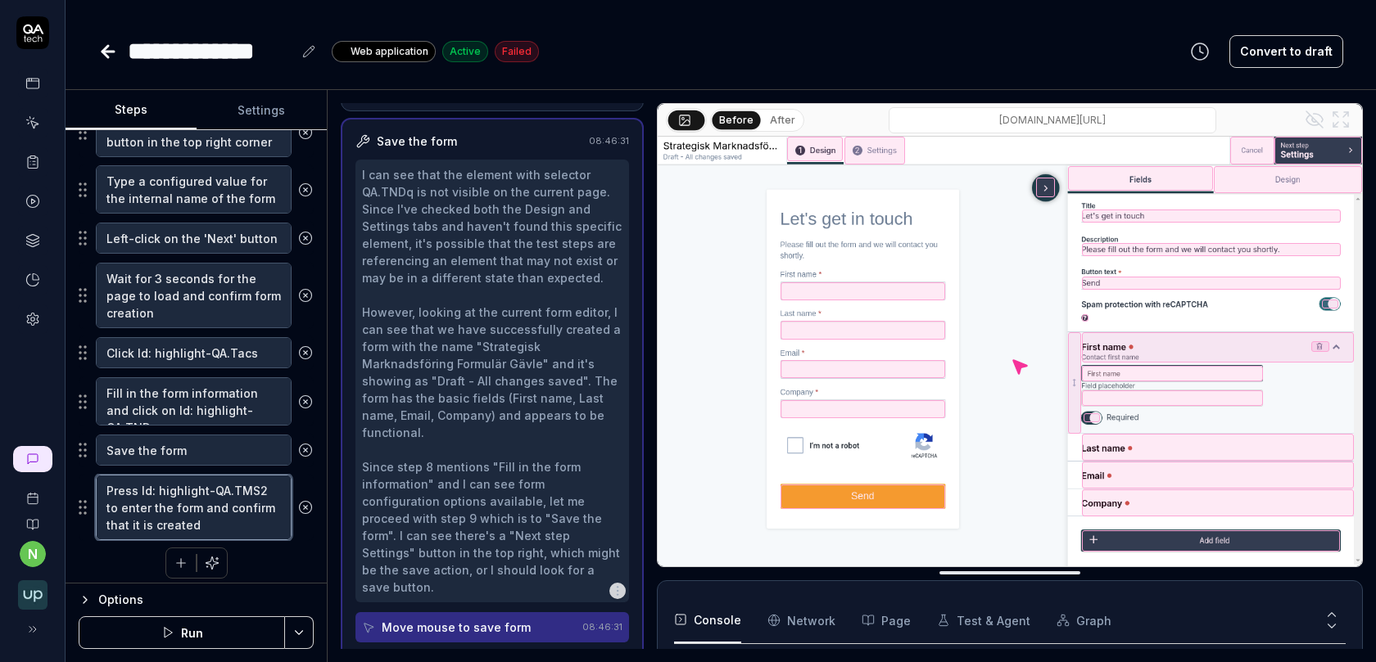
type textarea "*"
click at [219, 488] on textarea "Press Id: highlight-QA.TMS2 to enter the form and confirm that it is created" at bounding box center [194, 508] width 196 height 66
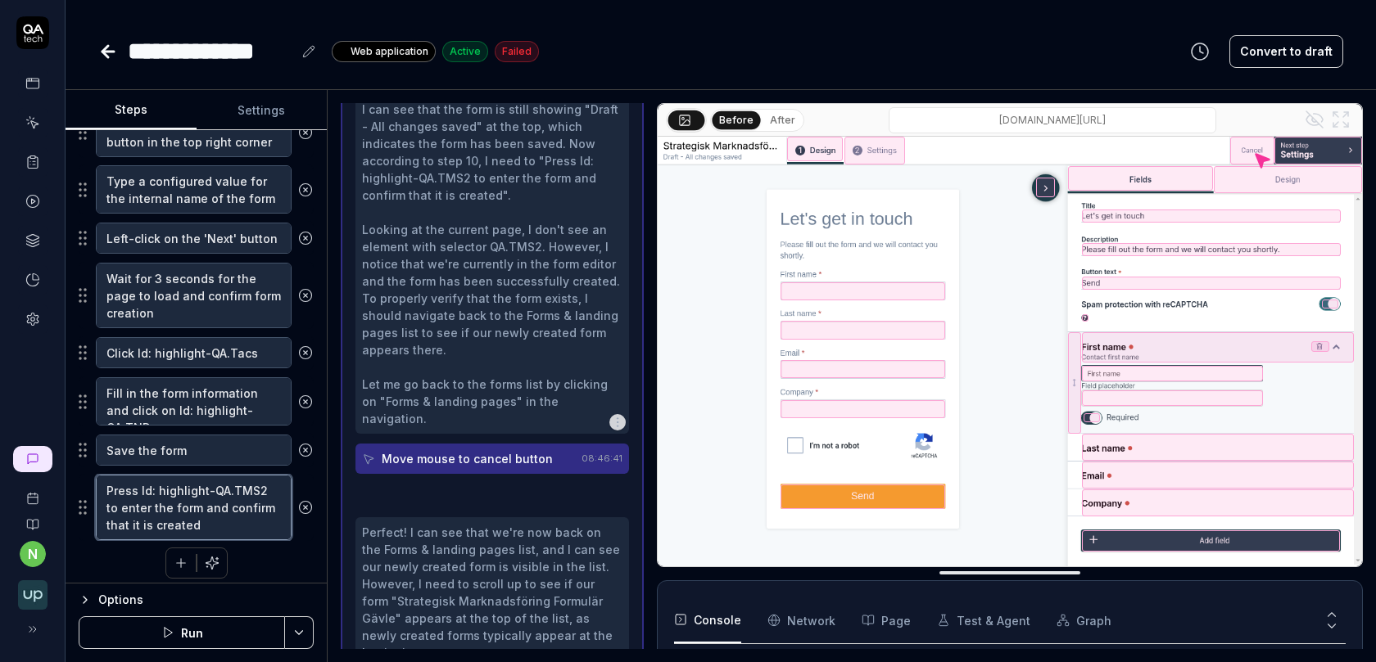
scroll to position [742, 0]
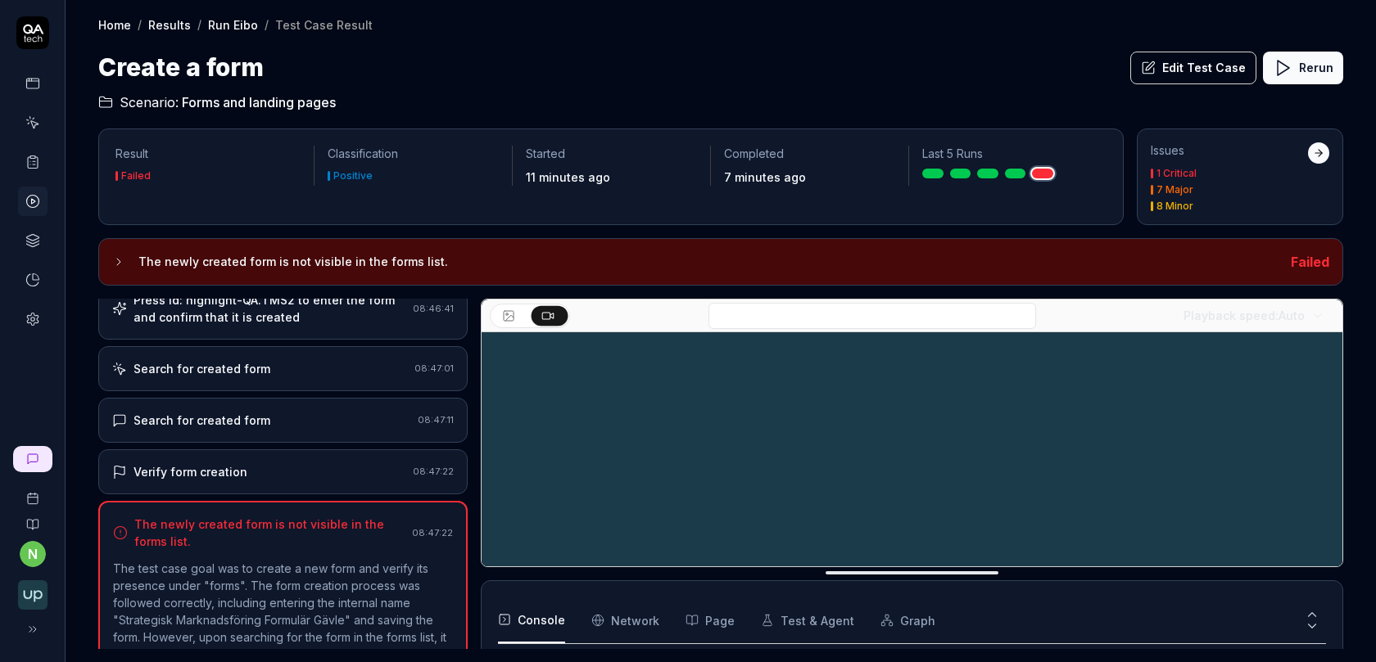
scroll to position [735, 0]
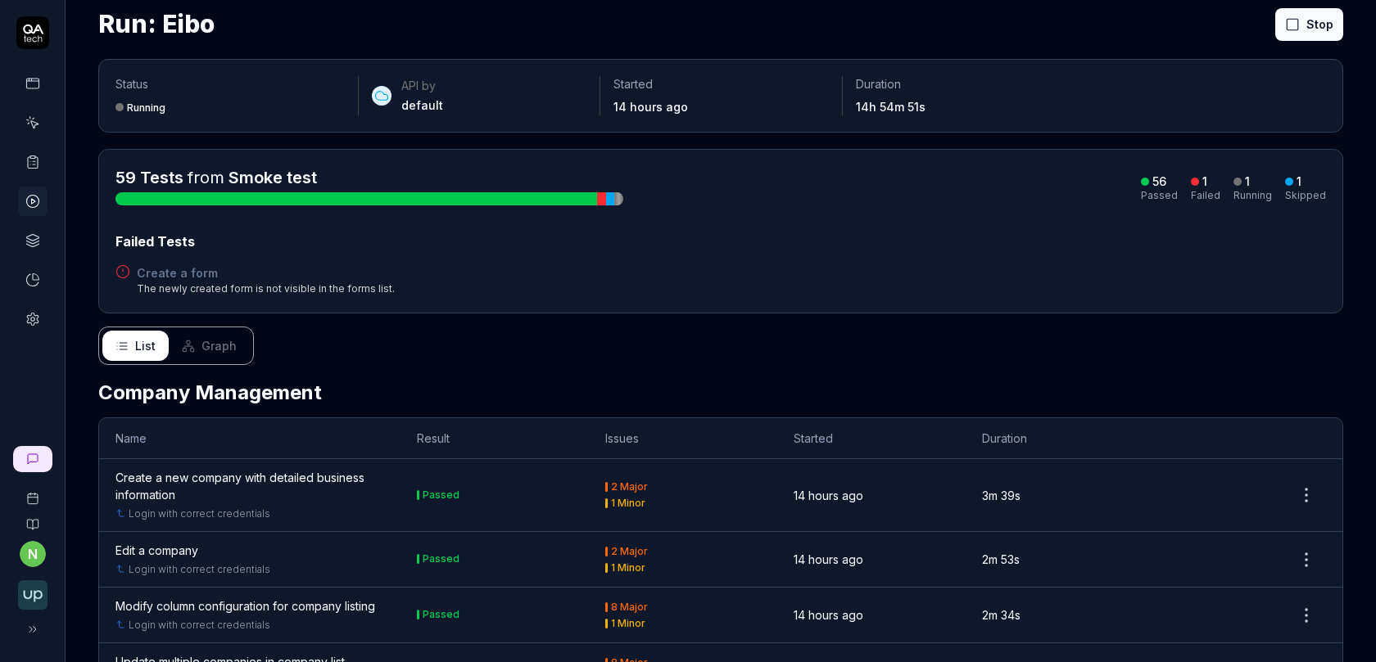
scroll to position [15, 0]
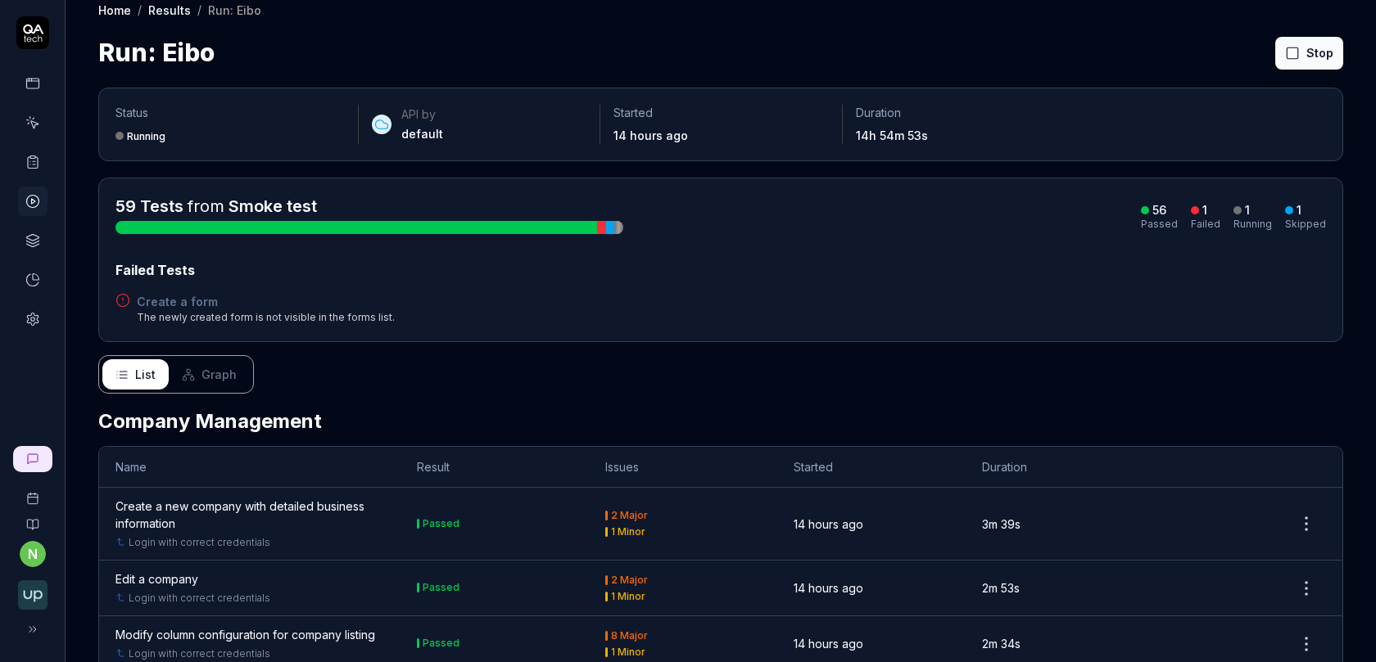
click at [1243, 212] on div "1" at bounding box center [1241, 210] width 16 height 15
click at [609, 228] on div at bounding box center [610, 227] width 9 height 13
click at [1279, 53] on button "Rerun failed" at bounding box center [1269, 53] width 91 height 33
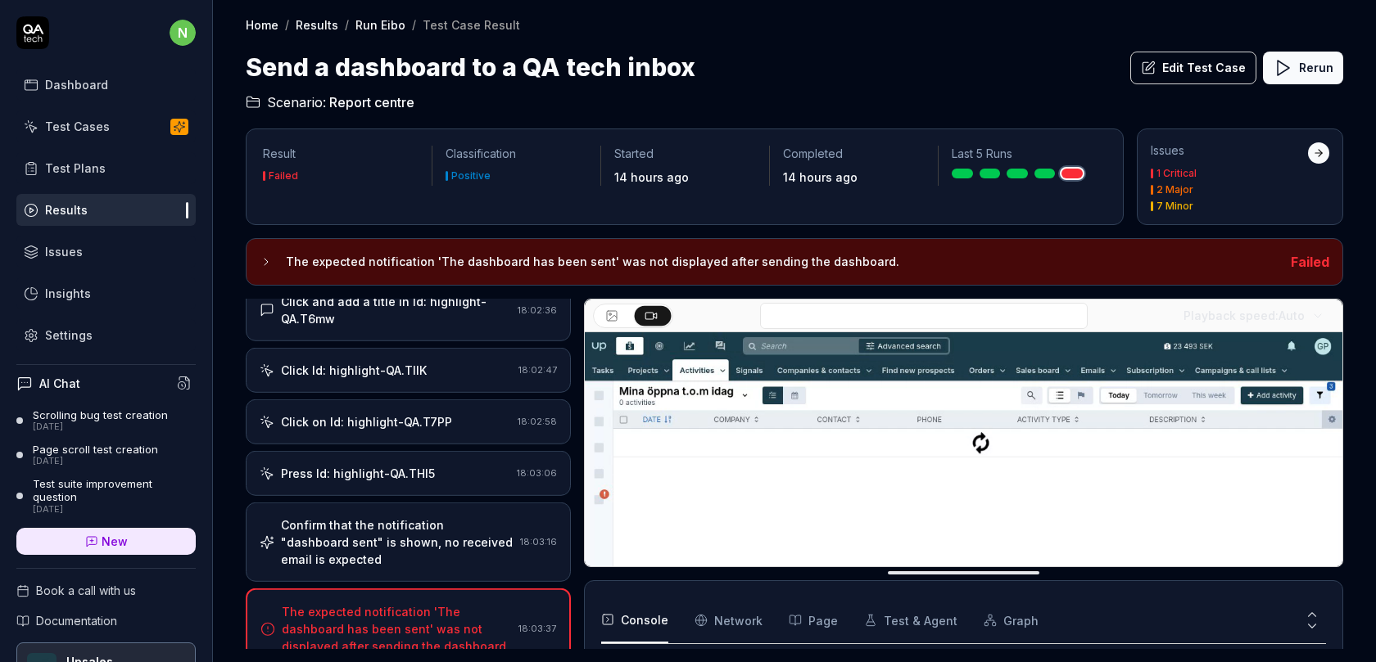
scroll to position [238, 0]
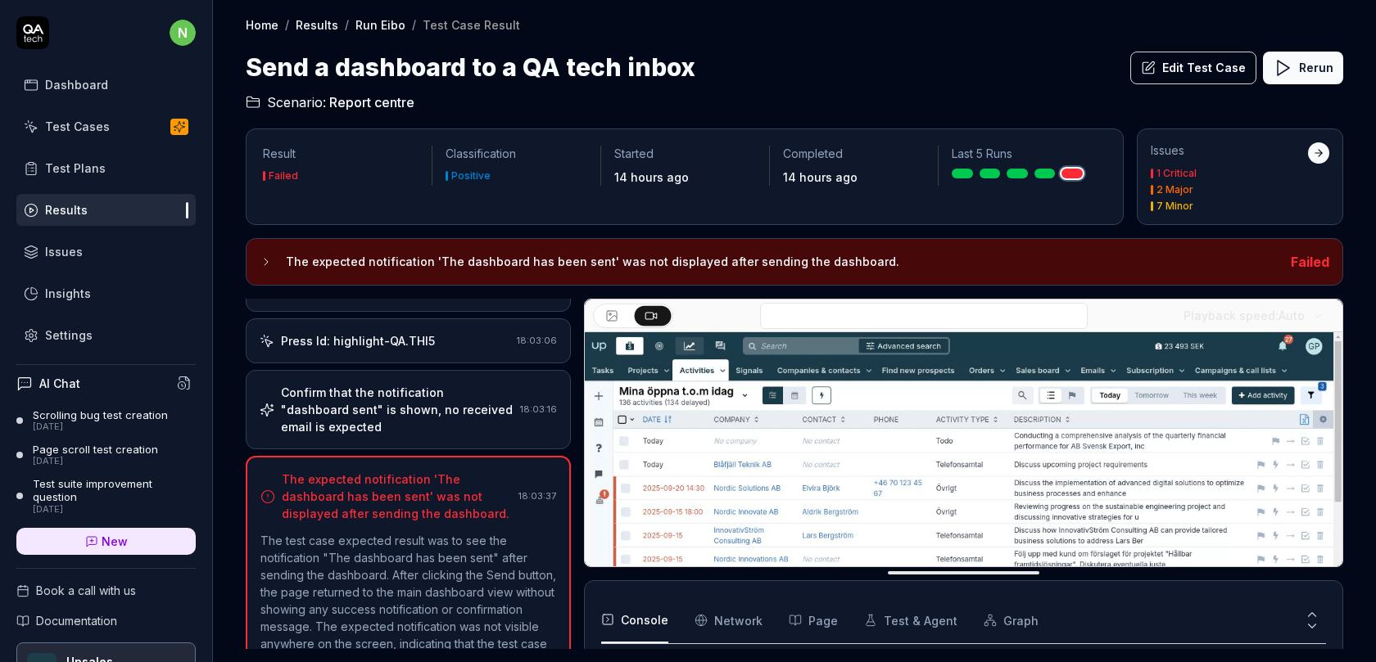
click at [433, 392] on div "Confirm that the notification "dashboard sent" is shown, no received email is e…" at bounding box center [397, 410] width 233 height 52
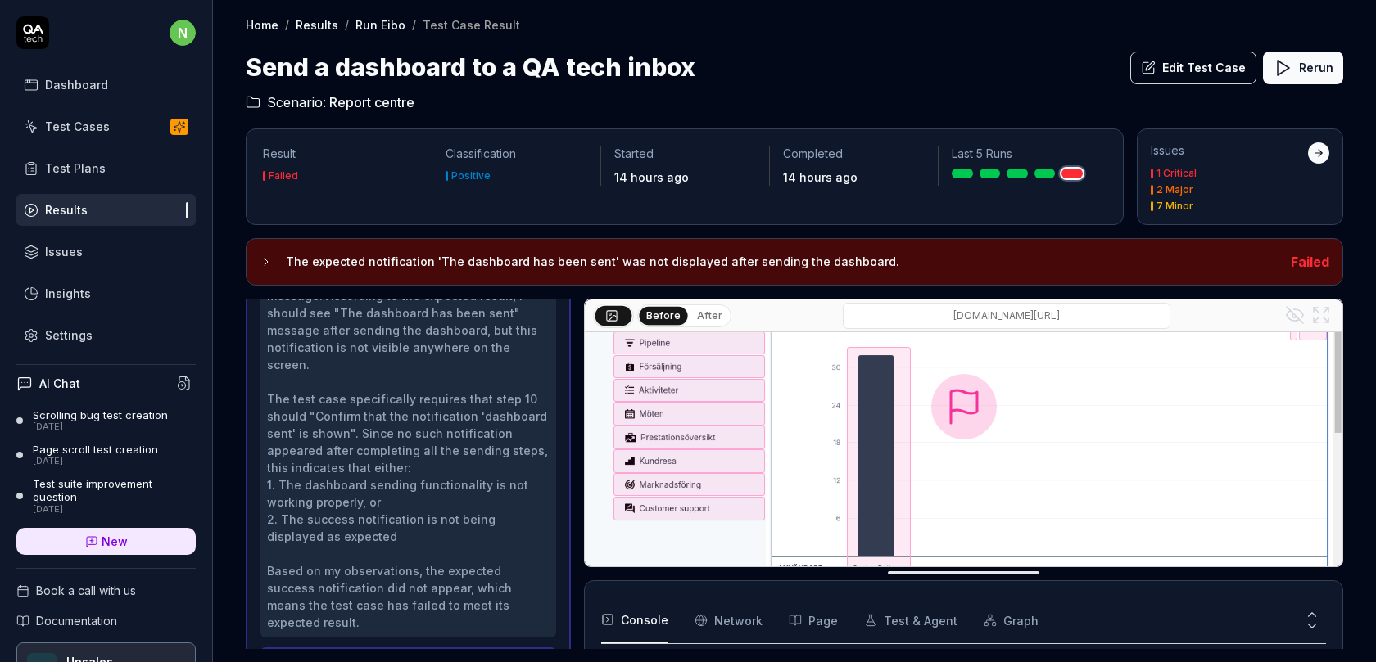
scroll to position [0, 0]
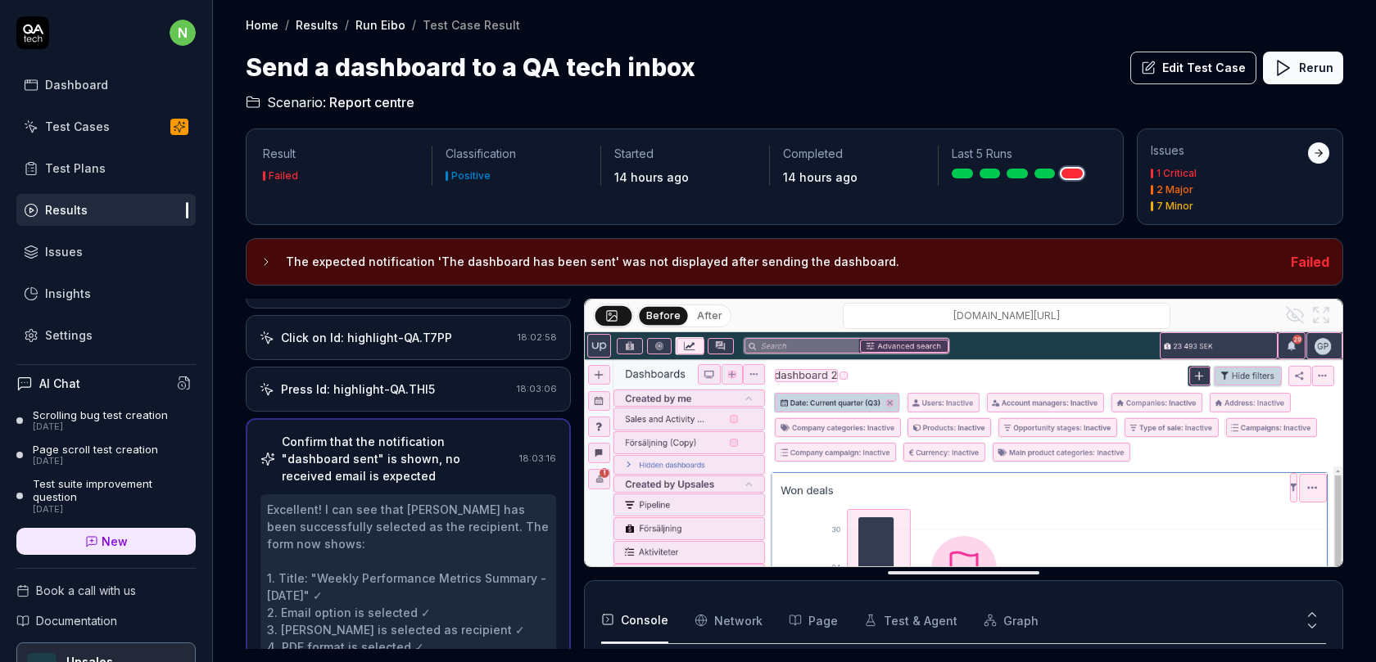
click at [382, 385] on div "Press Id: highlight-QA.THl5" at bounding box center [358, 389] width 154 height 17
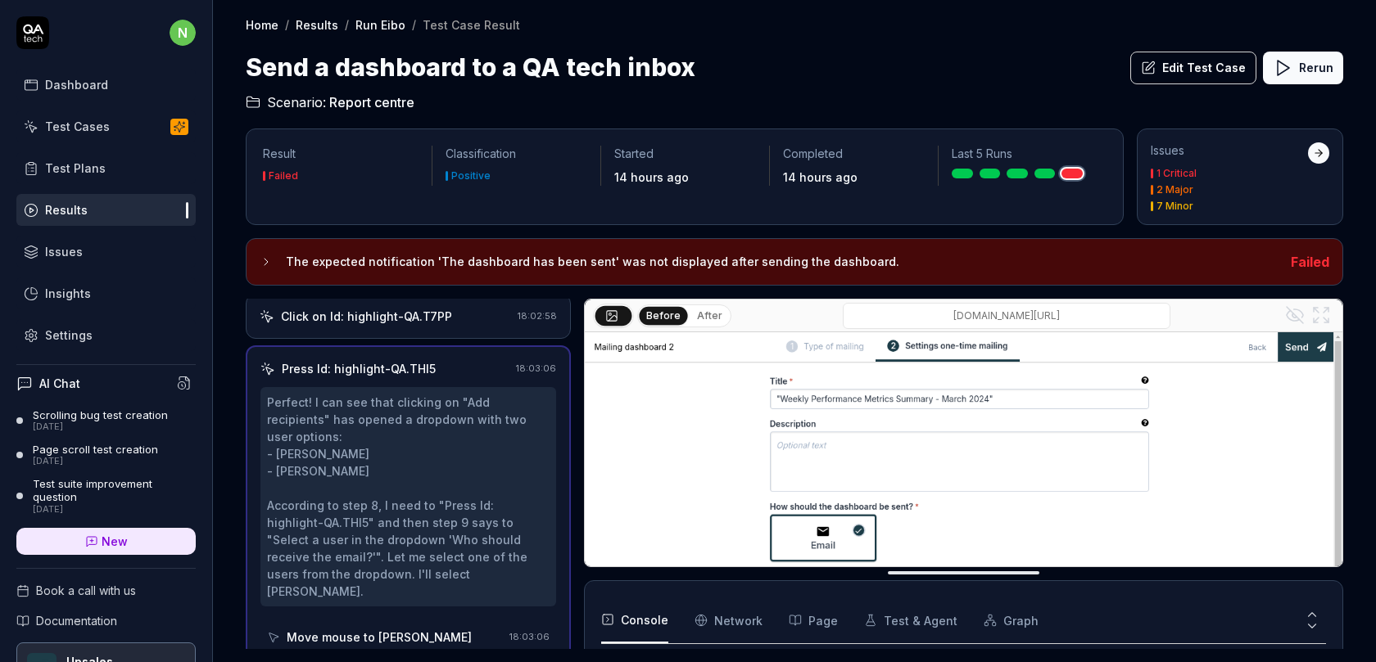
scroll to position [411, 0]
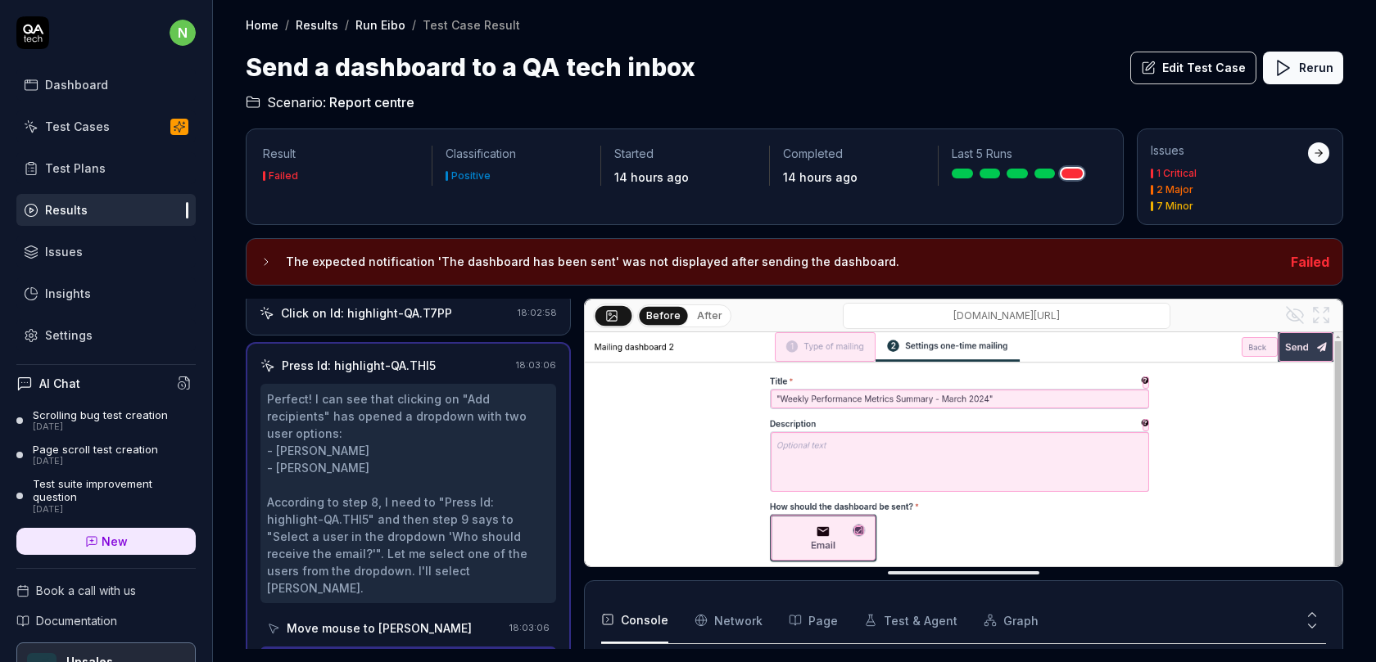
click at [703, 315] on button "After" at bounding box center [709, 316] width 38 height 18
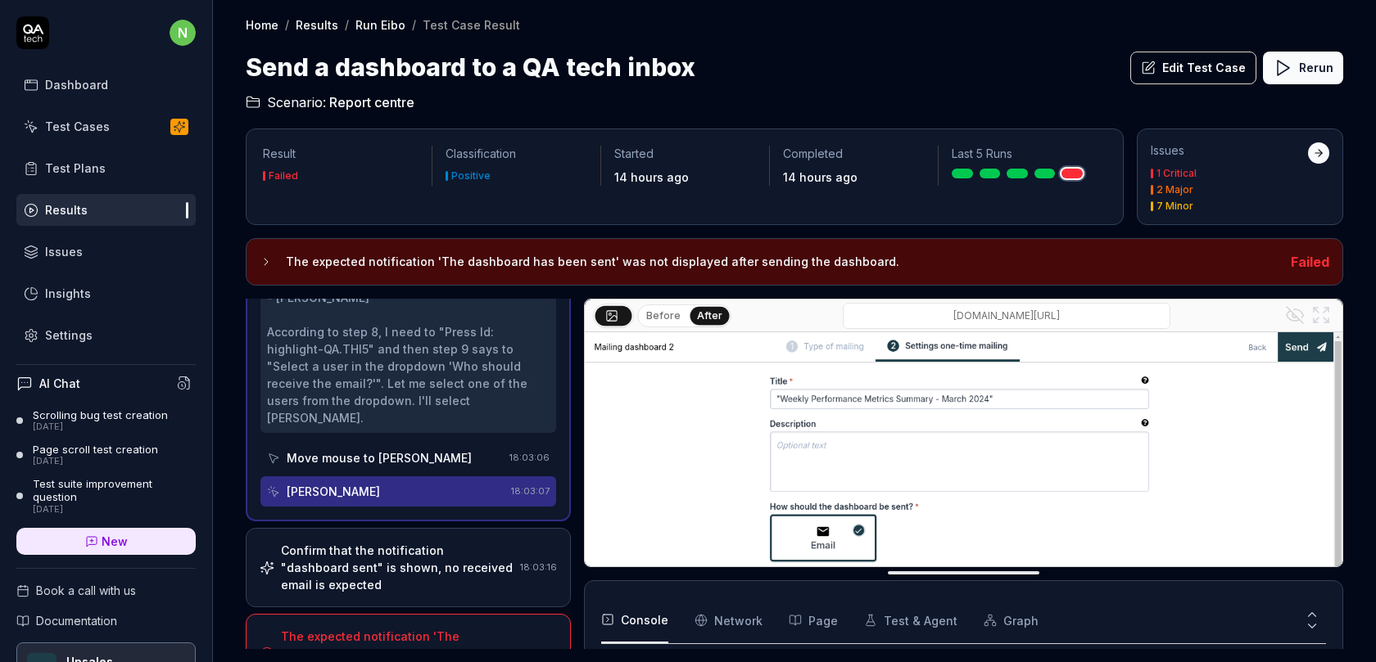
click at [379, 542] on div "Confirm that the notification "dashboard sent" is shown, no received email is e…" at bounding box center [397, 568] width 233 height 52
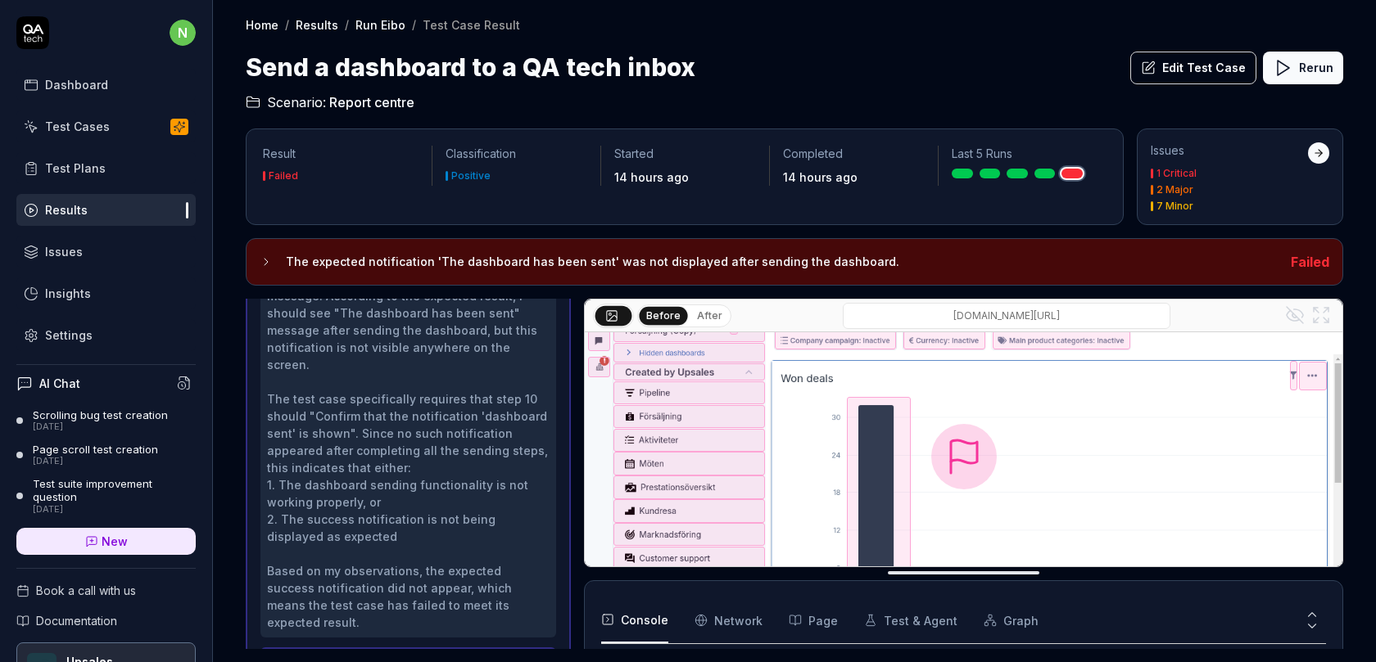
scroll to position [237, 0]
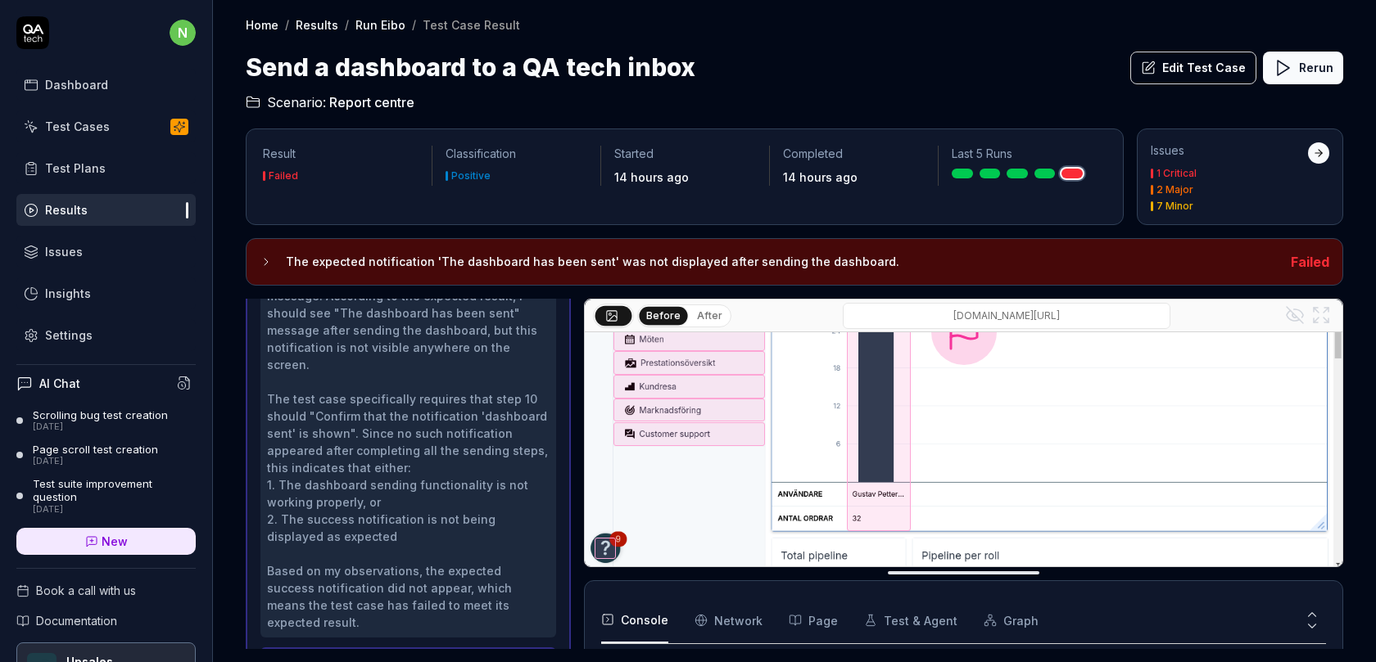
click at [708, 307] on button "After" at bounding box center [709, 316] width 38 height 18
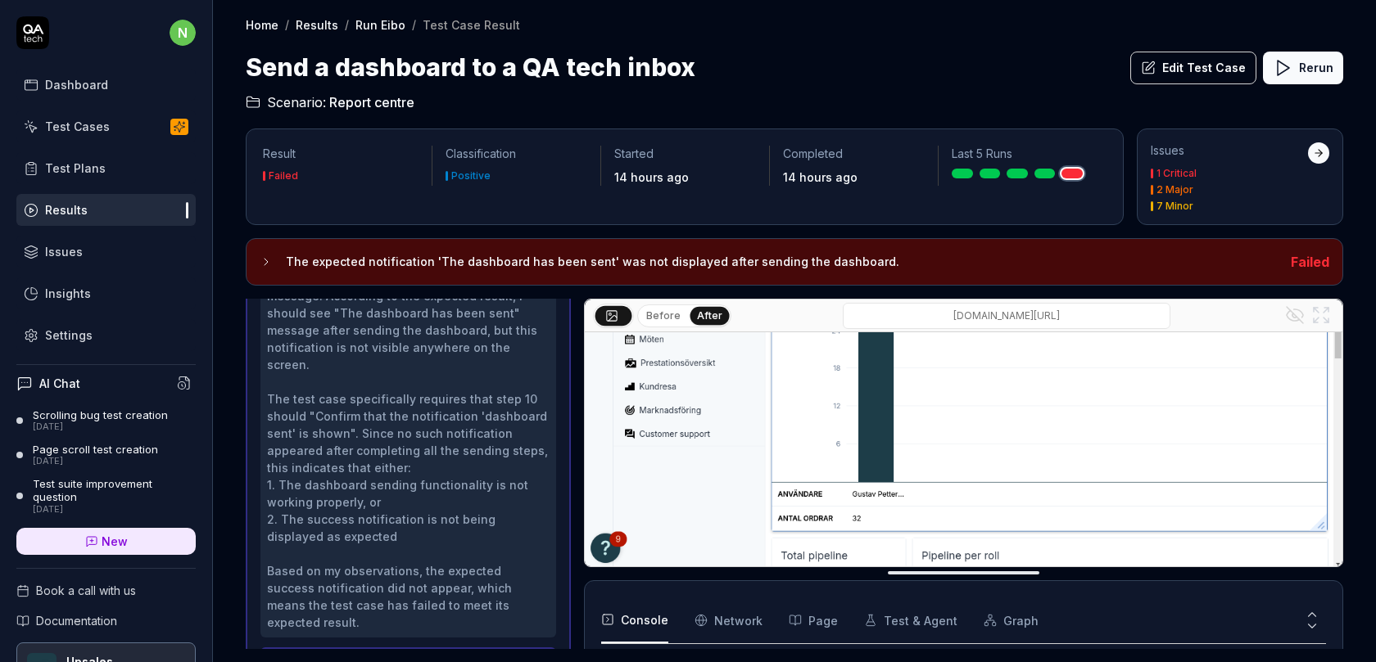
click at [654, 316] on button "Before" at bounding box center [663, 316] width 47 height 18
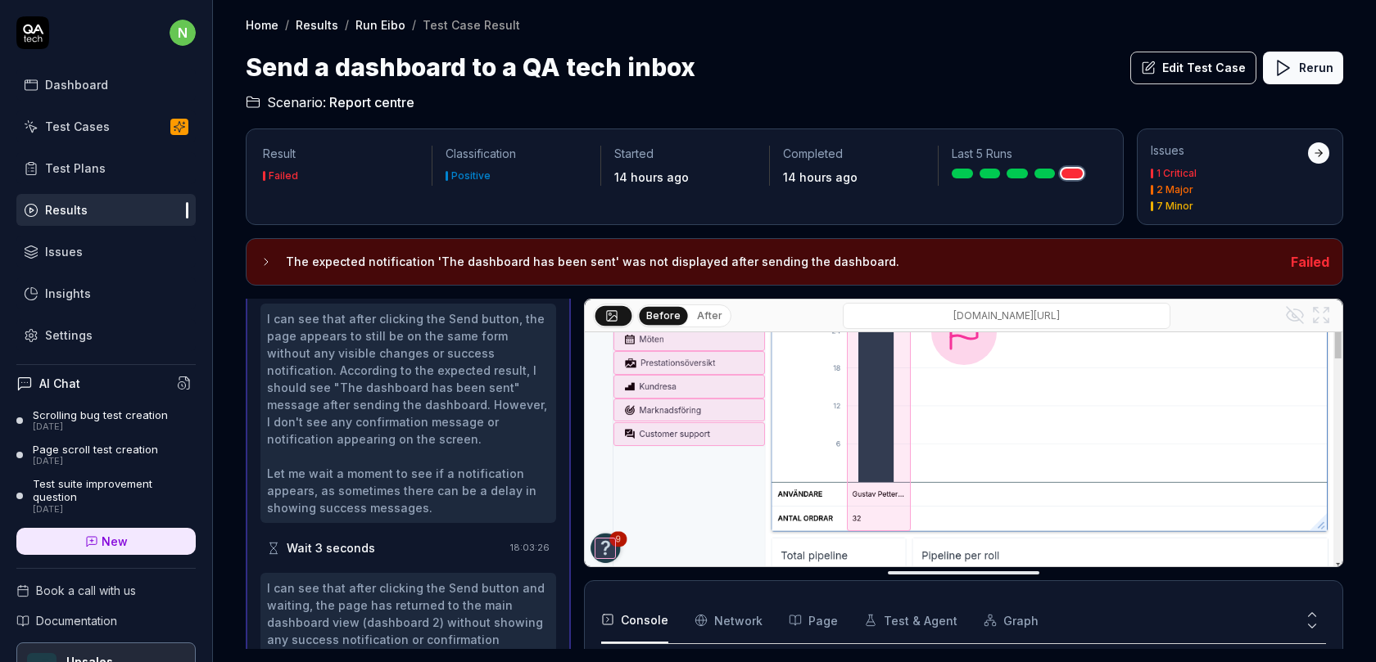
scroll to position [943, 0]
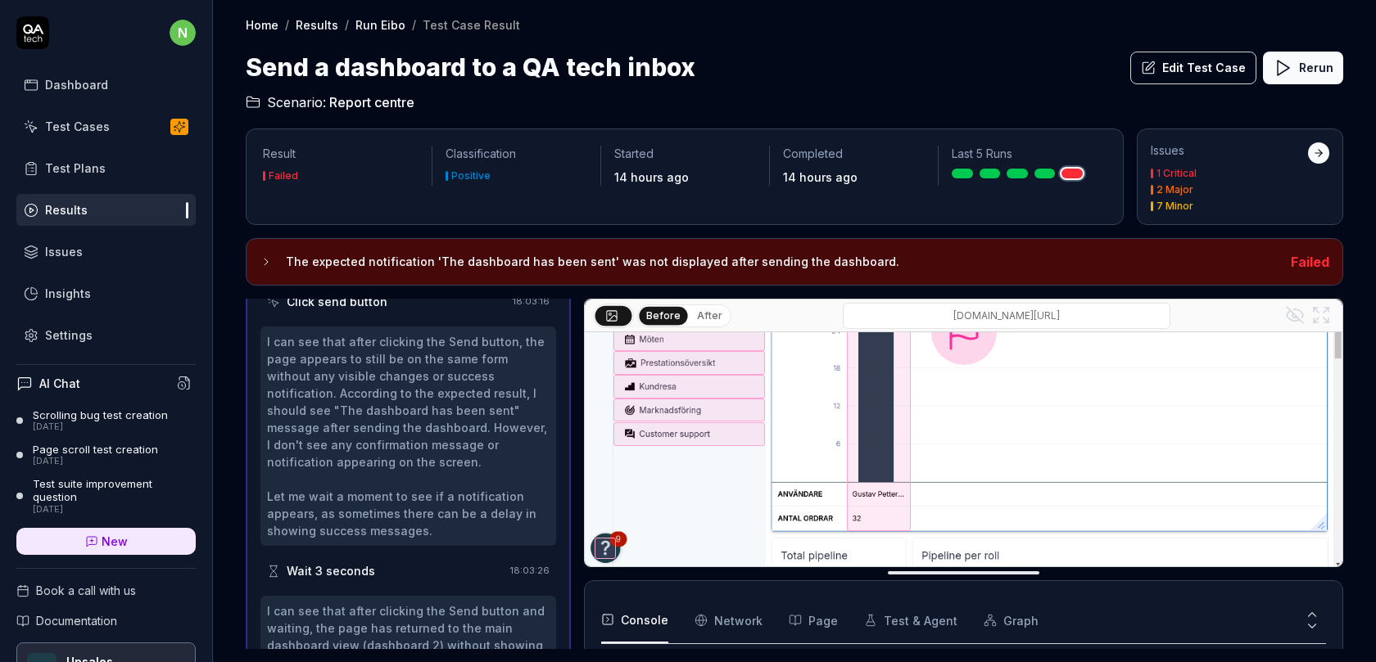
click at [1183, 63] on button "Edit Test Case" at bounding box center [1193, 68] width 126 height 33
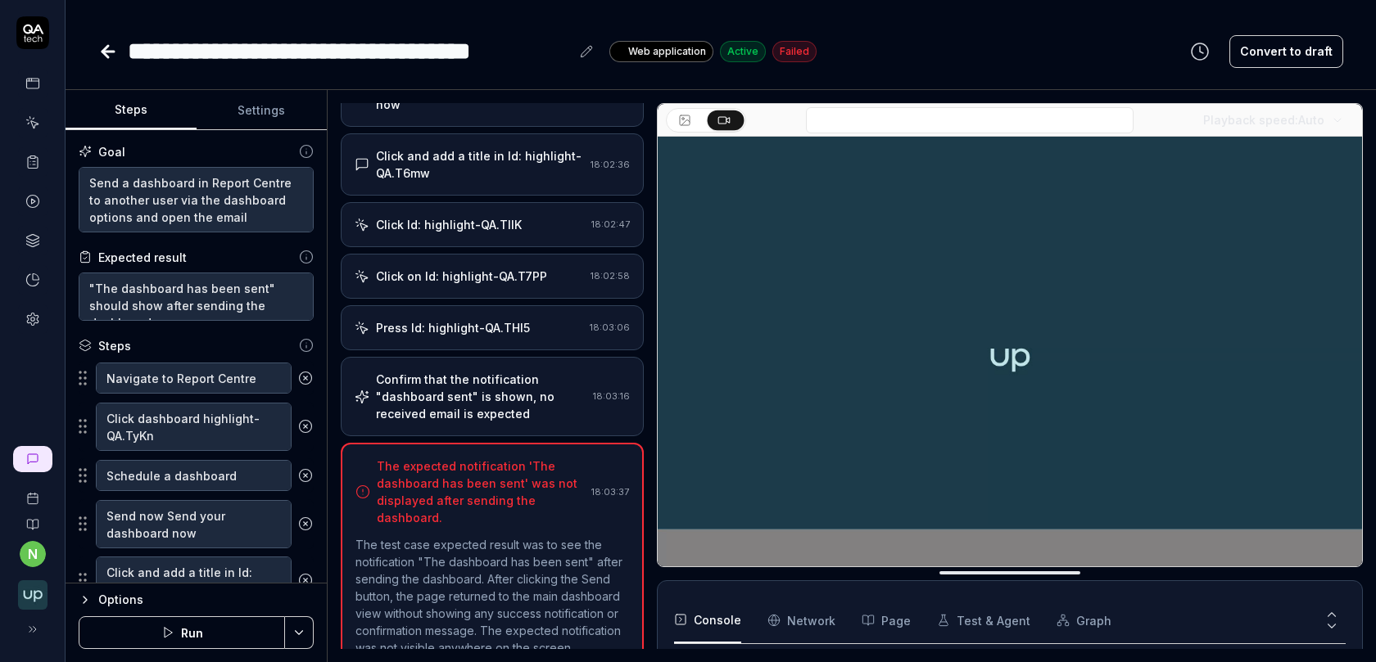
scroll to position [269, 0]
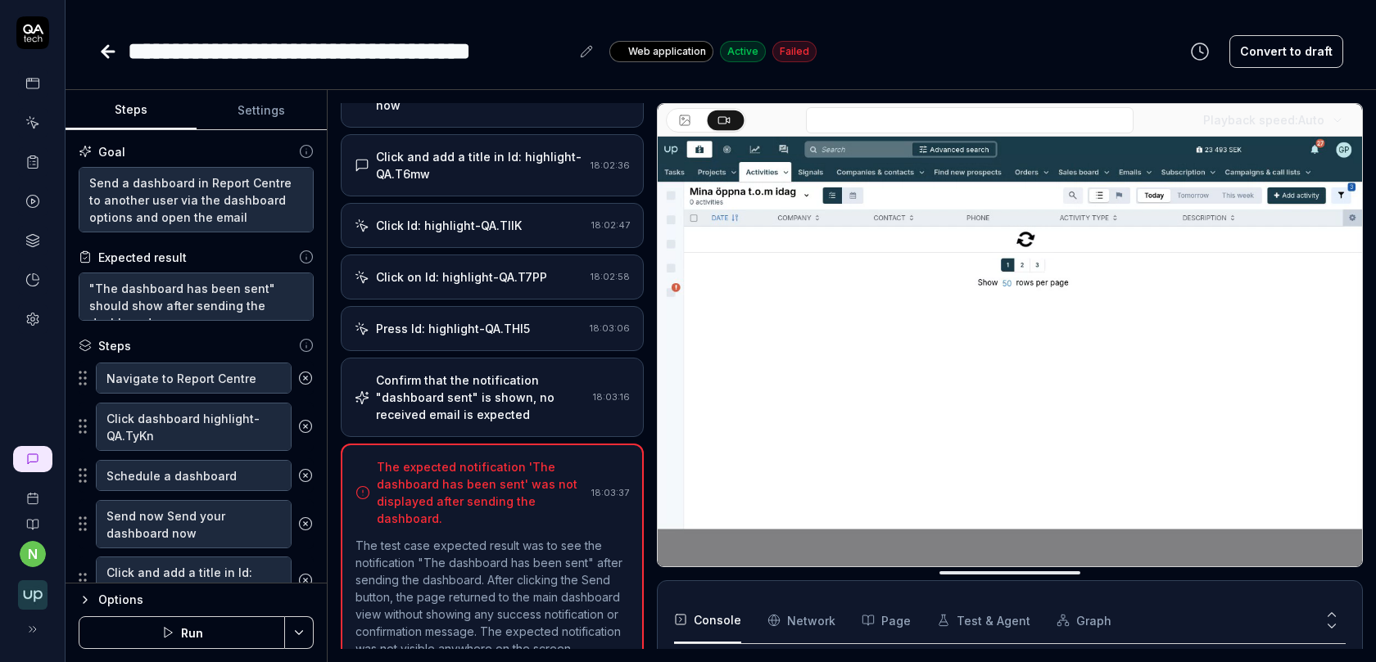
click at [529, 372] on div "Confirm that the notification "dashboard sent" is shown, no received email is e…" at bounding box center [481, 398] width 210 height 52
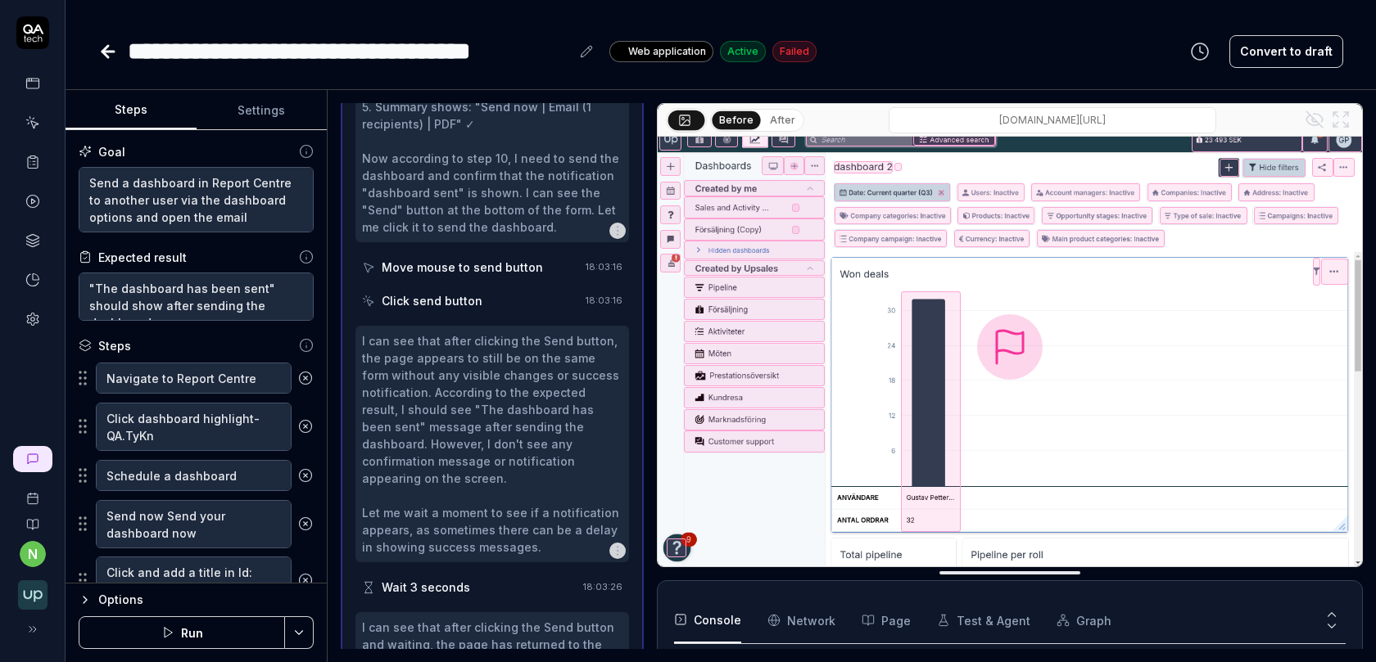
scroll to position [760, 0]
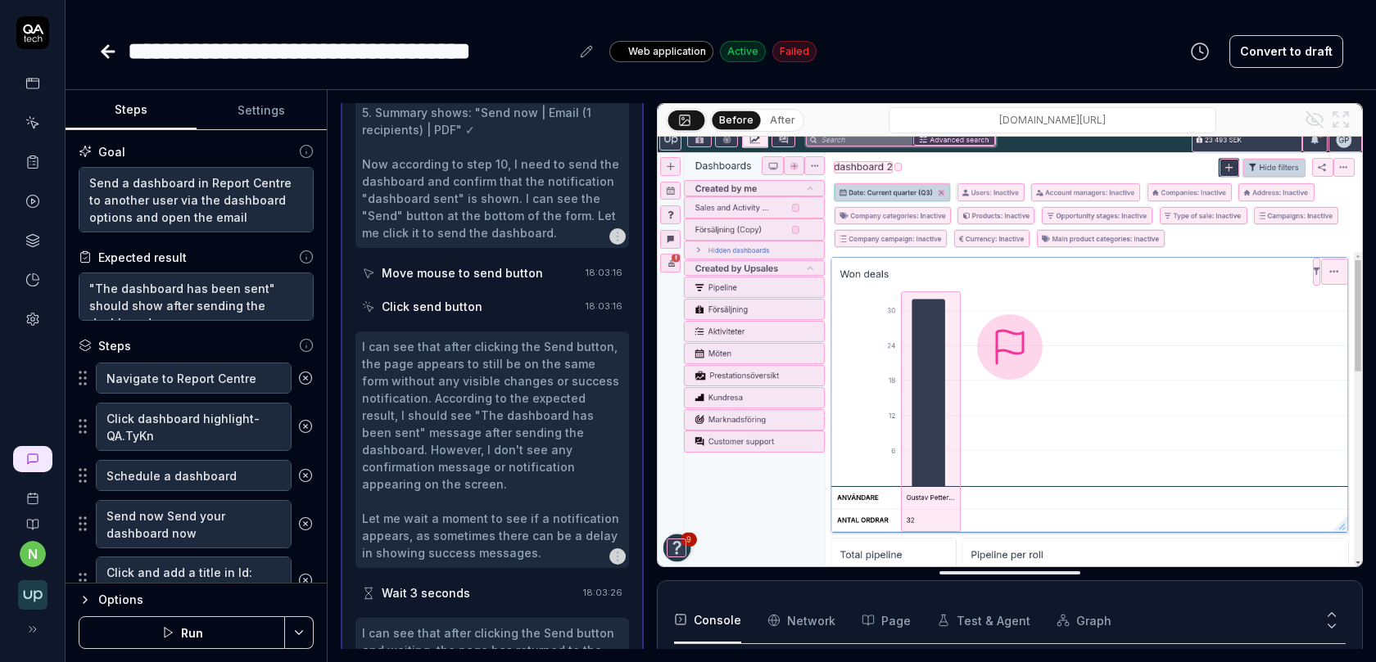
click at [486, 292] on div "Click send button" at bounding box center [470, 307] width 217 height 30
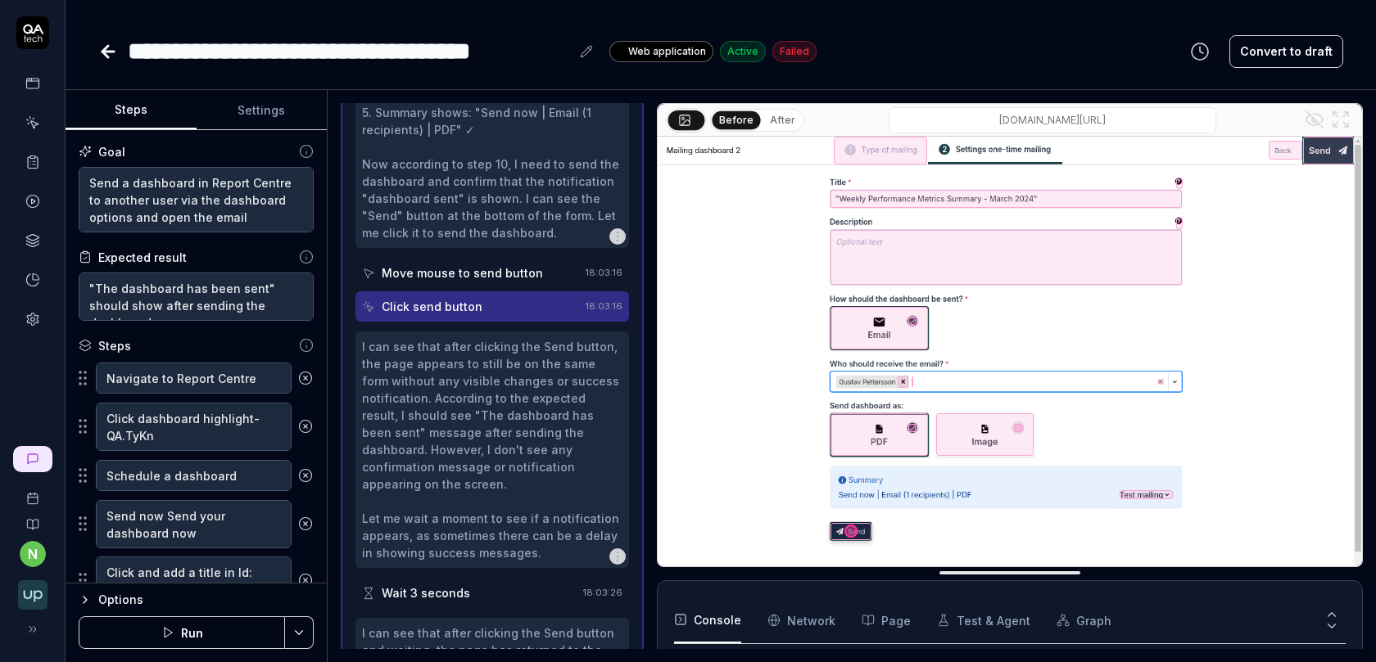
click at [774, 122] on button "After" at bounding box center [782, 120] width 38 height 18
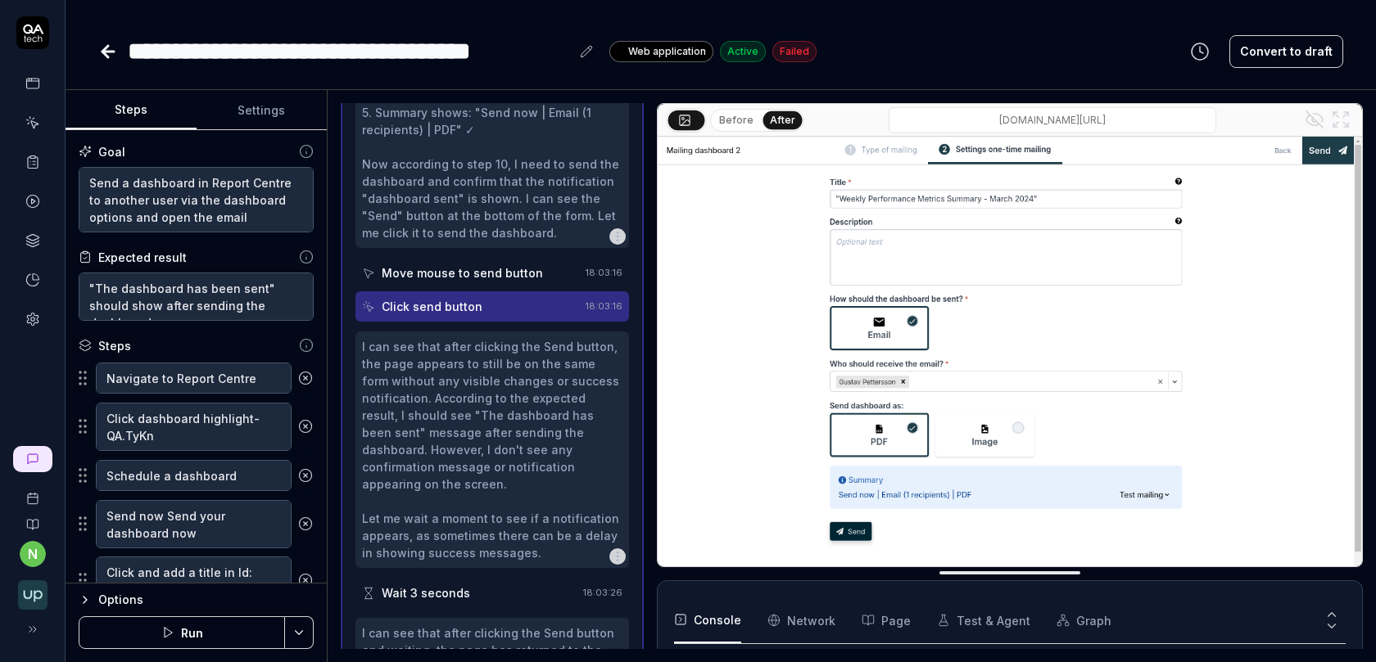
click at [715, 125] on button "Before" at bounding box center [735, 120] width 47 height 18
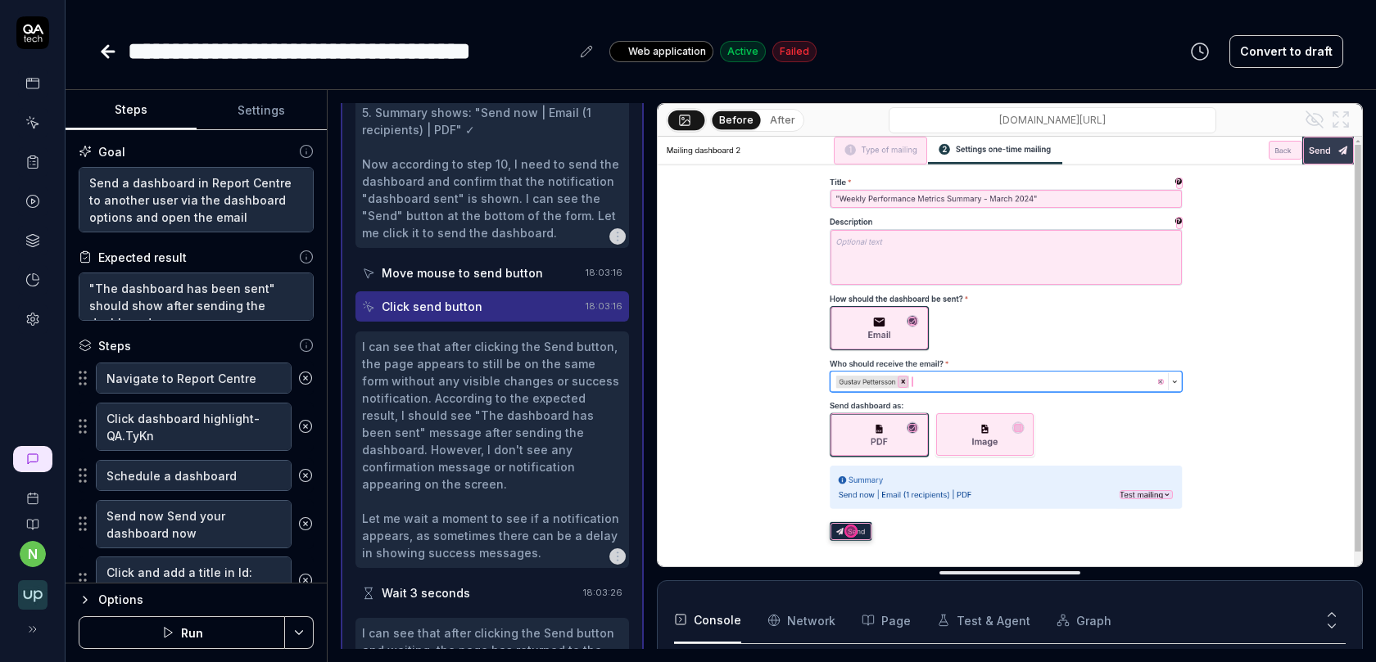
click at [768, 124] on button "After" at bounding box center [782, 120] width 38 height 18
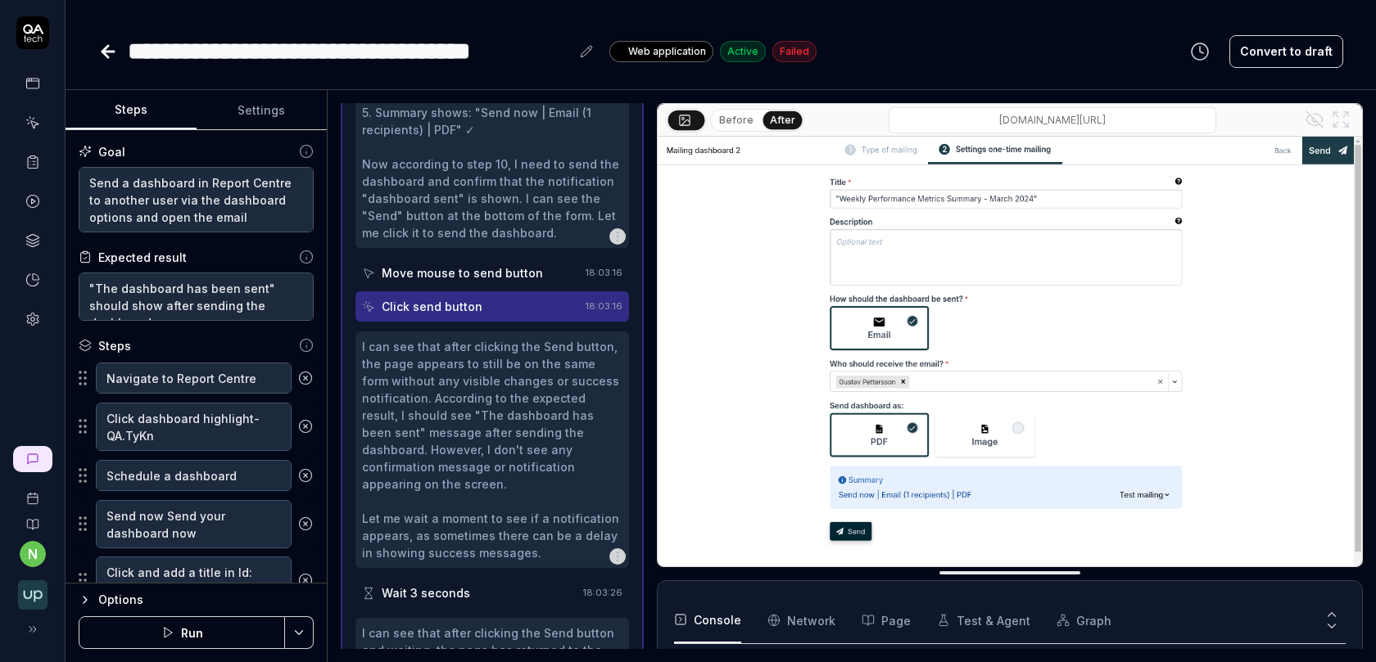
click at [460, 585] on div "Wait 3 seconds" at bounding box center [426, 593] width 88 height 17
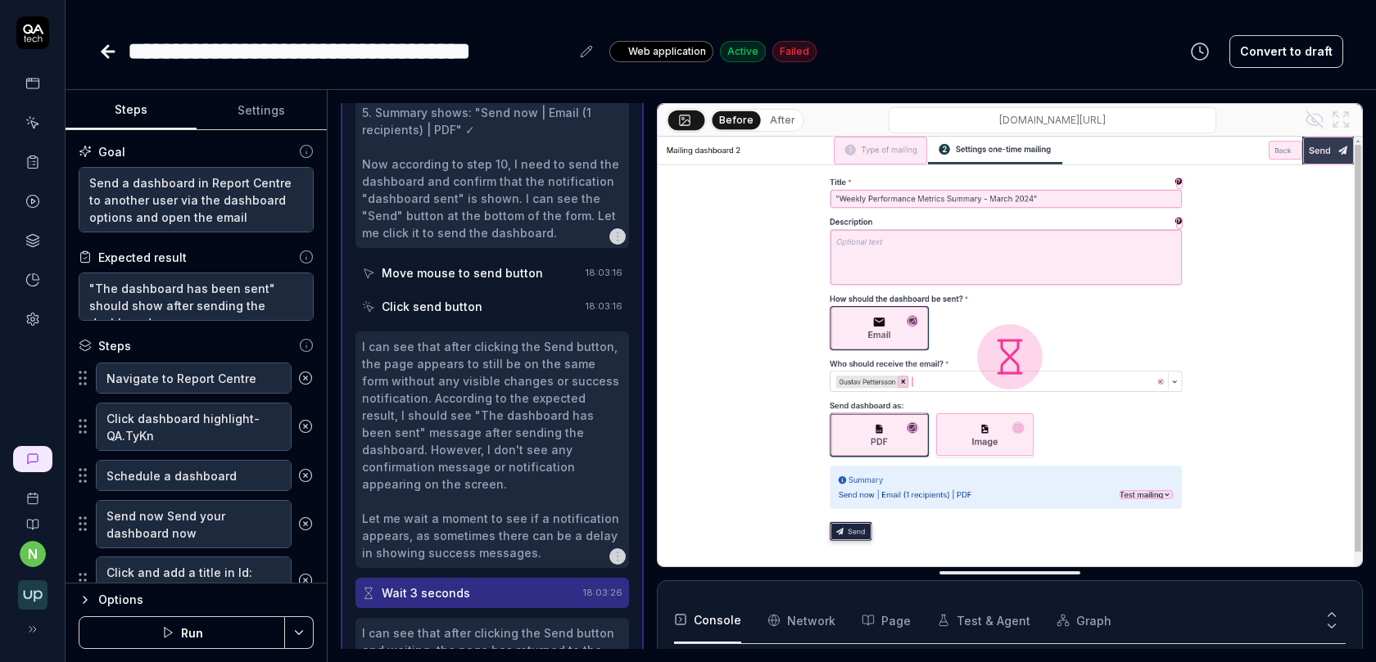
click at [773, 110] on div "Before After" at bounding box center [757, 120] width 94 height 23
click at [773, 111] on button "After" at bounding box center [782, 120] width 38 height 18
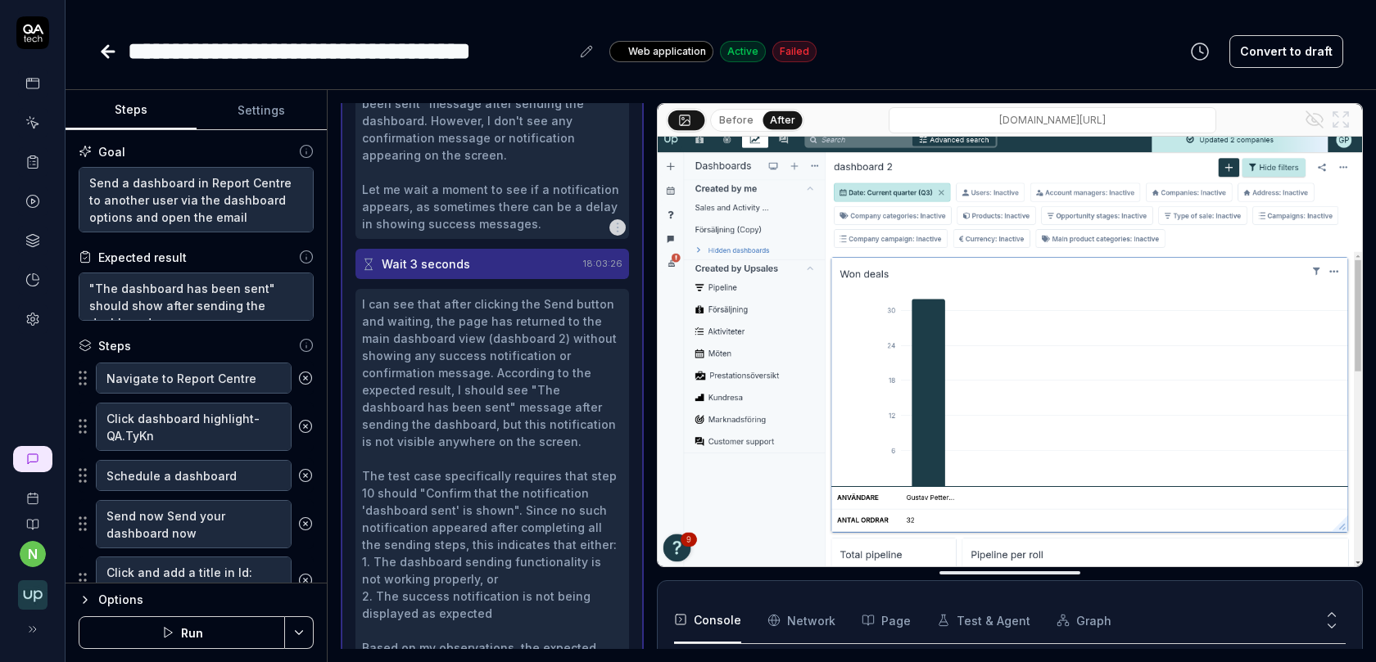
scroll to position [1097, 0]
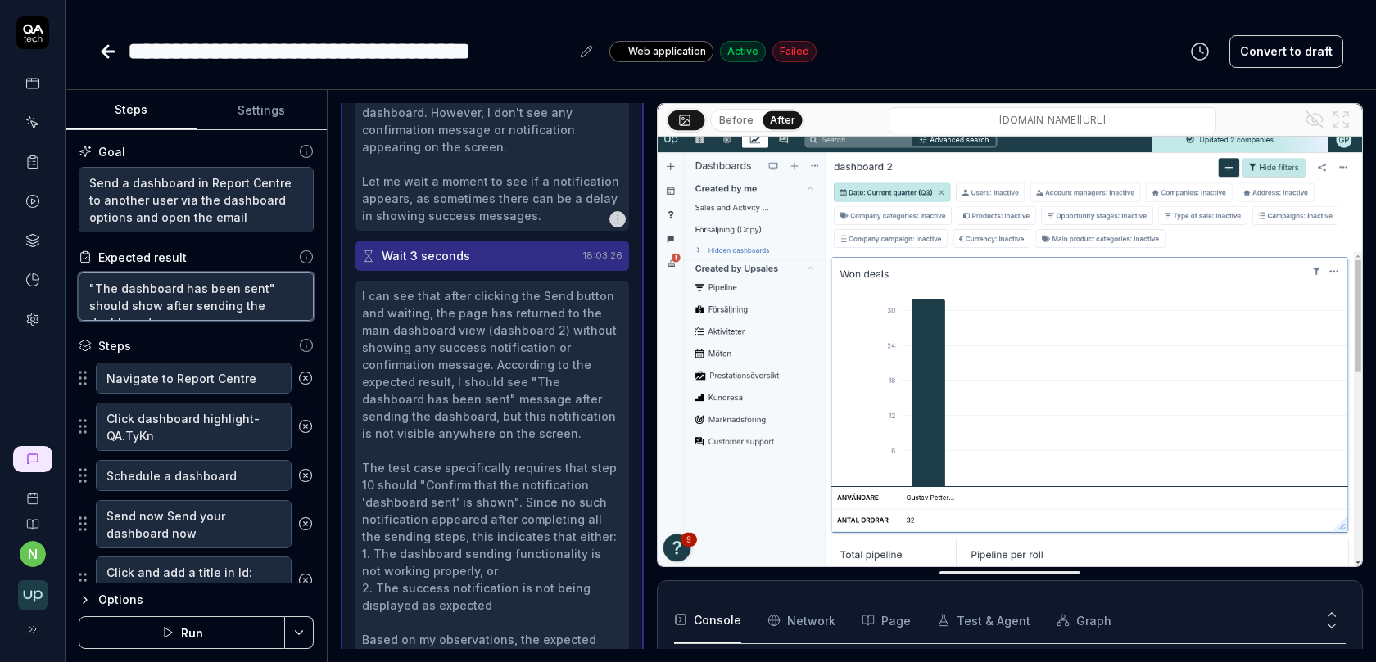
click at [216, 295] on textarea ""The dashboard has been sent" should show after sending the dashboard" at bounding box center [196, 297] width 235 height 48
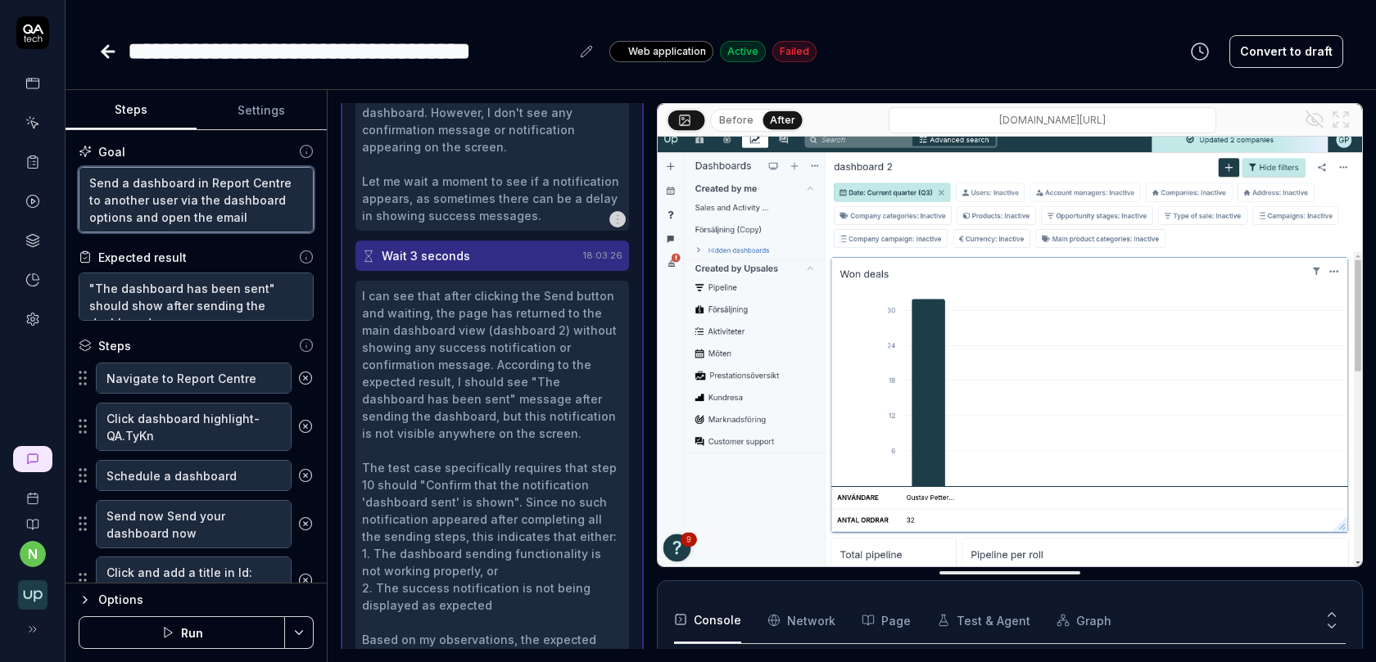
click at [132, 218] on textarea "Send a dashboard in Report Centre to another user via the dashboard options and…" at bounding box center [196, 200] width 235 height 66
drag, startPoint x: 89, startPoint y: 218, endPoint x: 233, endPoint y: 223, distance: 144.2
click at [233, 223] on textarea "Send a dashboard in Report Centre to another user via the dashboard options and…" at bounding box center [196, 200] width 235 height 66
type textarea "*"
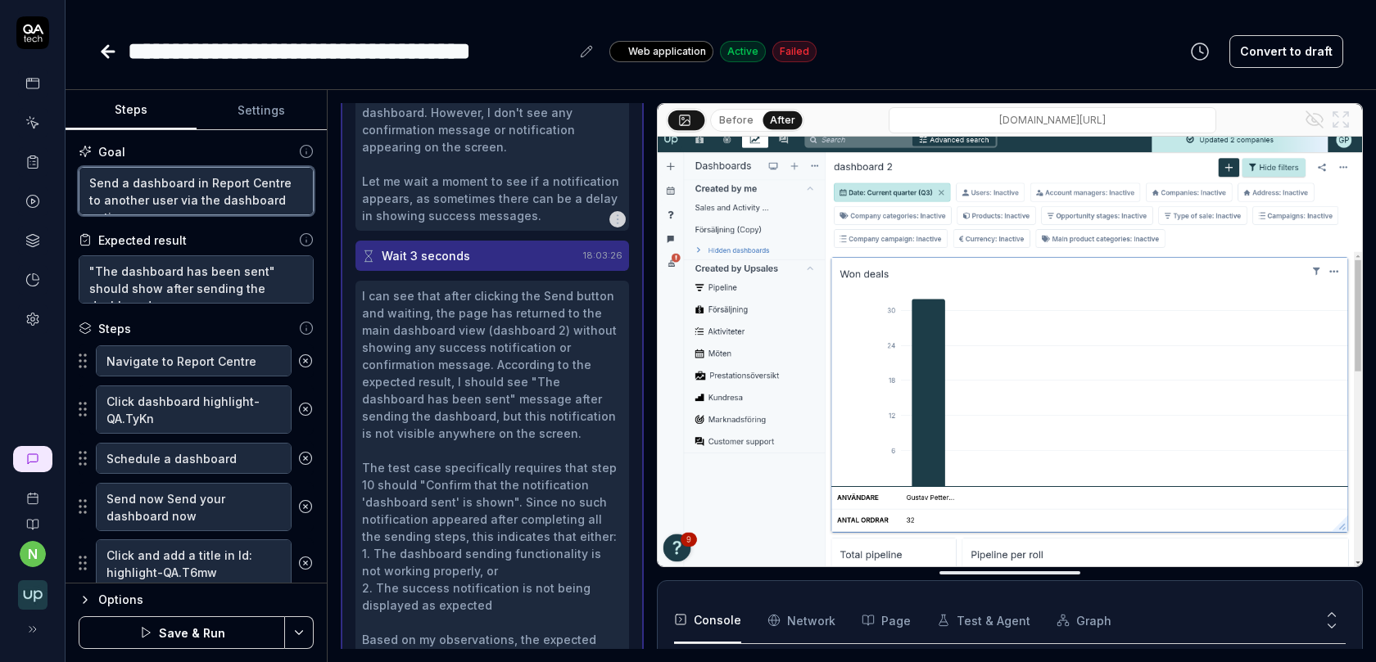
type textarea "Send a dashboard in Report Centre to another user via the dashboard options"
click at [169, 264] on textarea ""The dashboard has been sent" should show after sending the dashboard" at bounding box center [196, 279] width 235 height 48
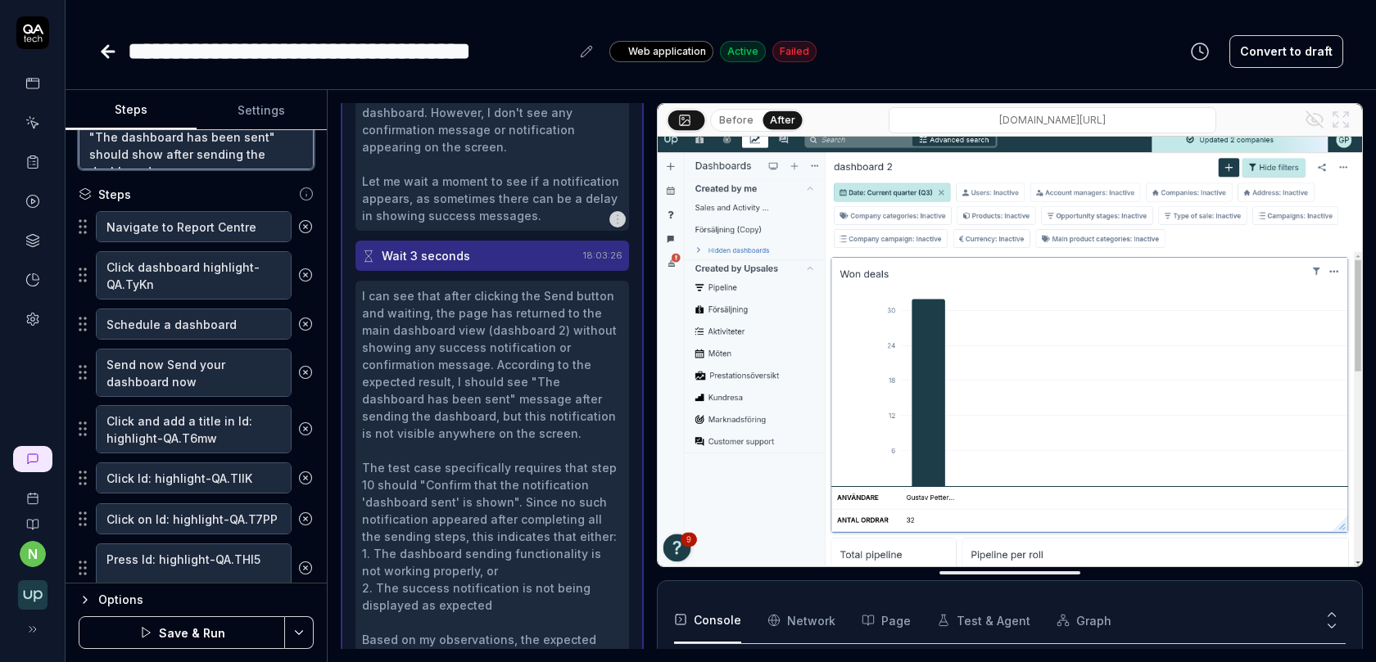
scroll to position [142, 0]
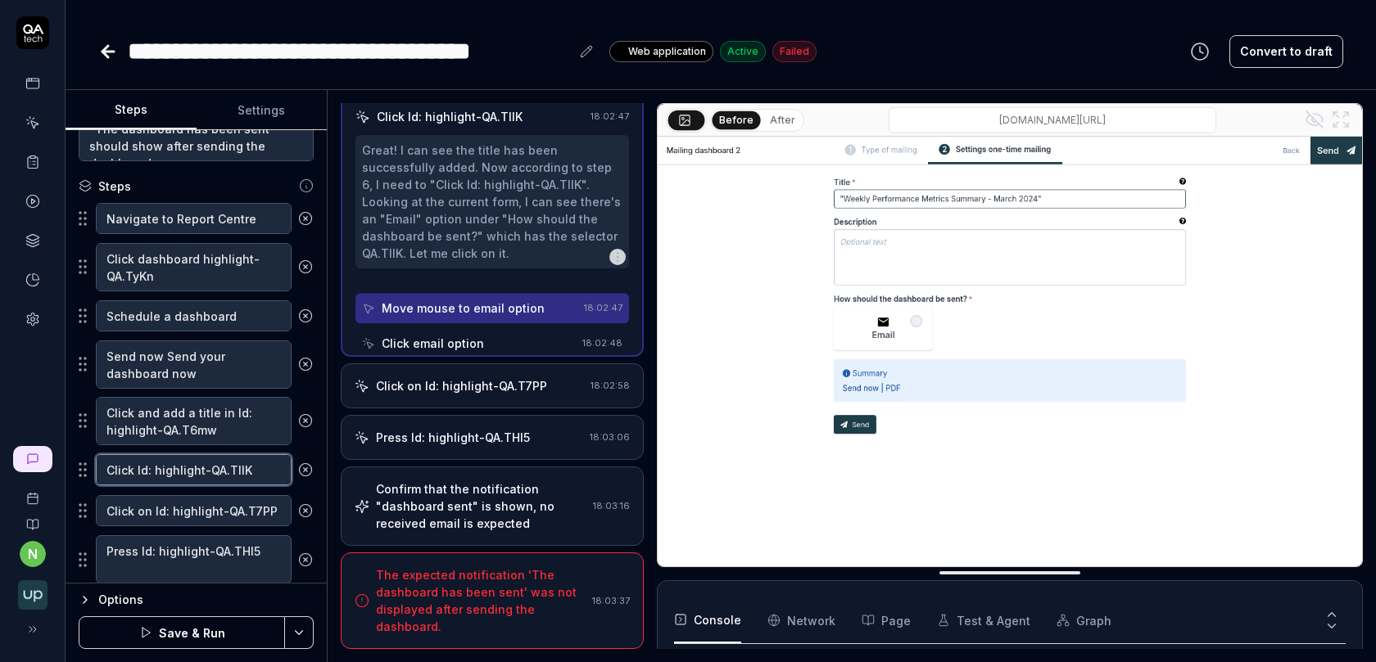
click at [224, 459] on textarea "Click Id: highlight-QA.TllK" at bounding box center [194, 469] width 196 height 31
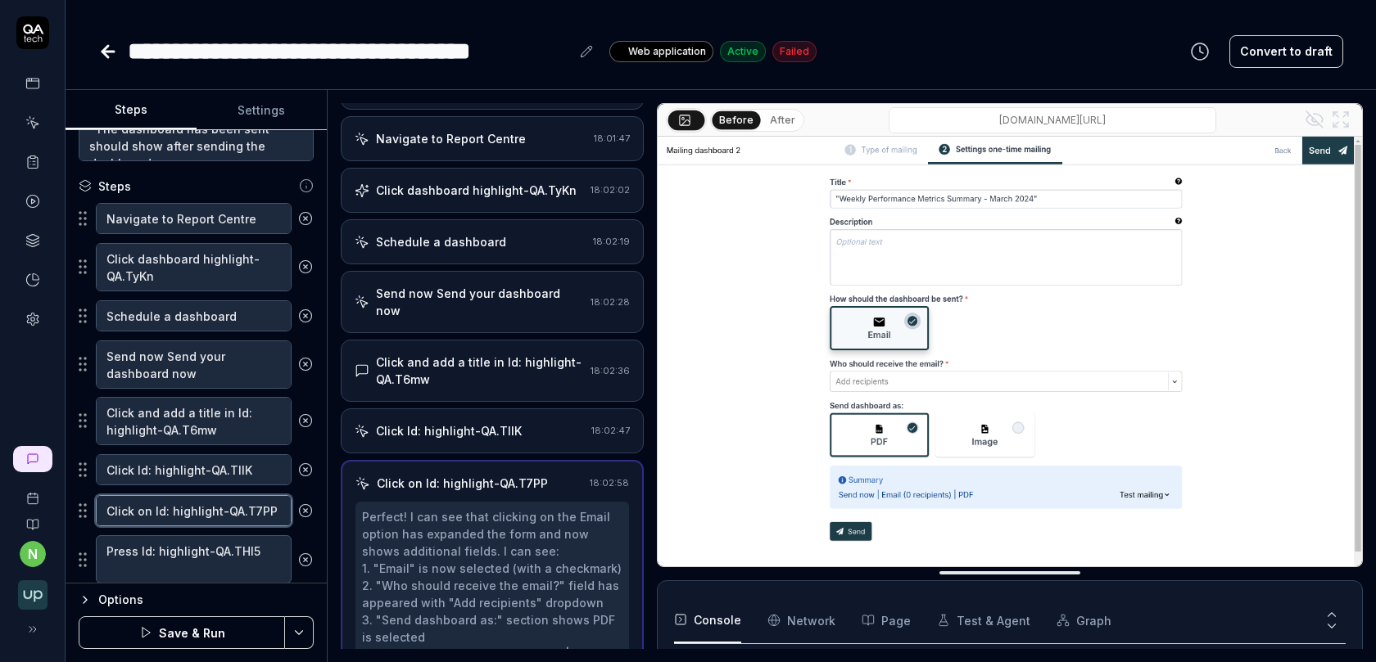
click at [215, 511] on textarea "Click on Id: highlight-QA.T7PP" at bounding box center [194, 510] width 196 height 31
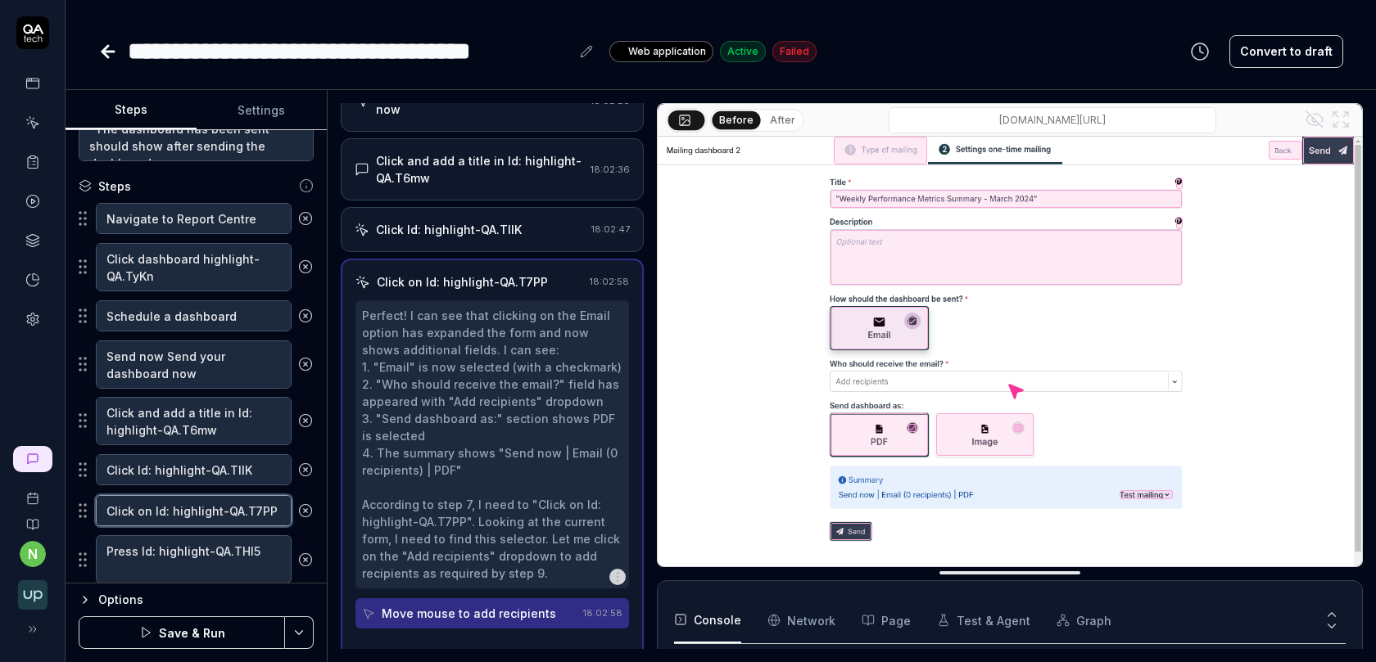
scroll to position [269, 0]
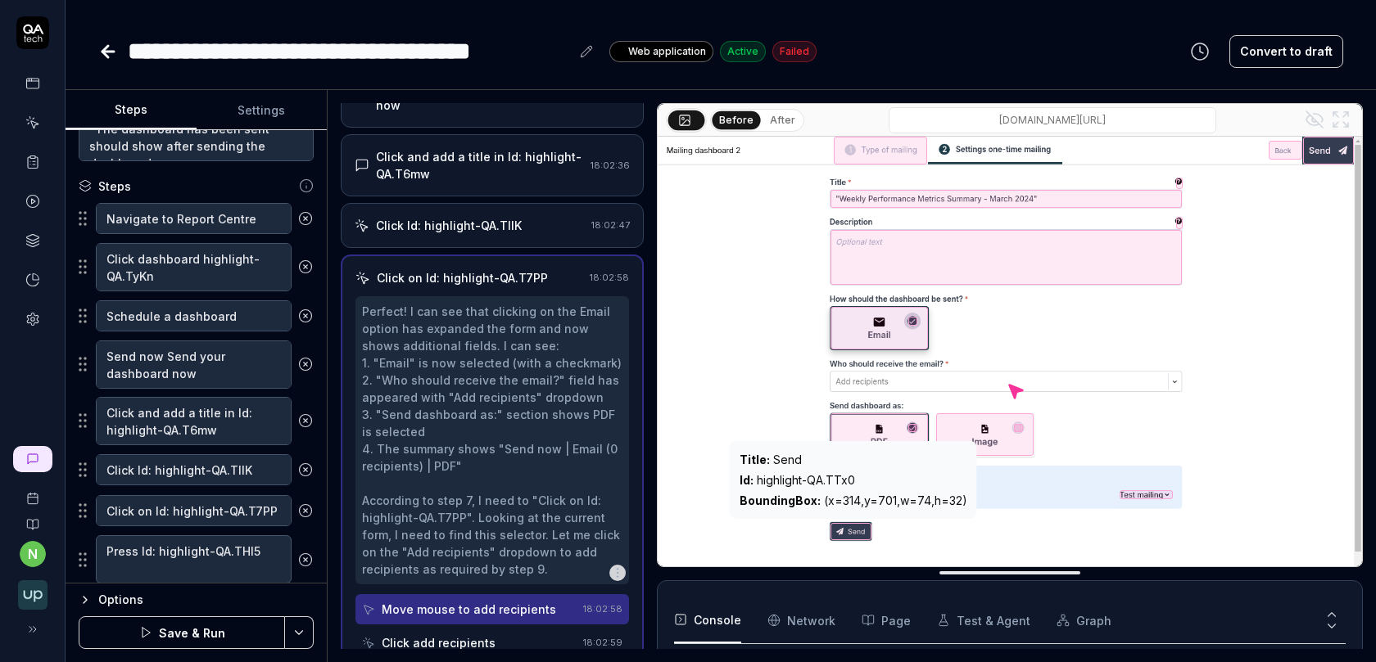
click at [816, 479] on div "Id : highlight-QA.TTx0" at bounding box center [853, 480] width 228 height 17
copy div "Id : highlight-QA.TTx0"
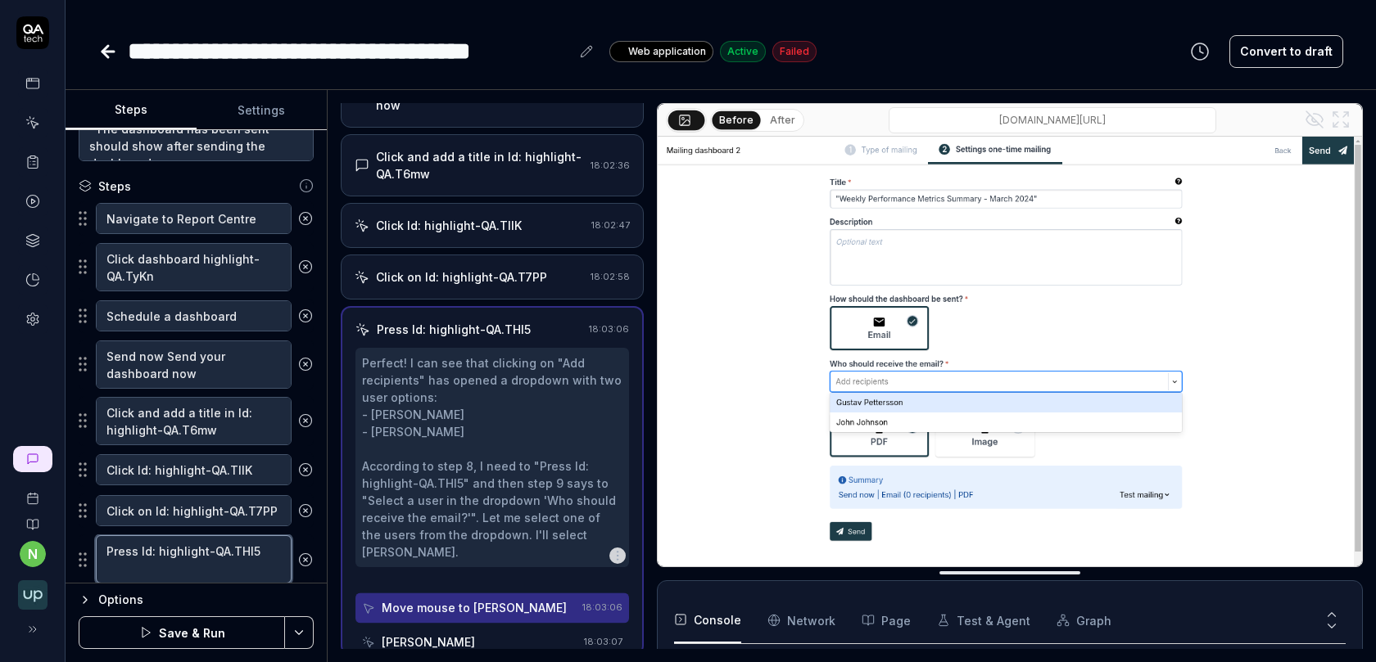
click at [235, 549] on textarea "Press Id: highlight-QA.THl5" at bounding box center [194, 560] width 196 height 48
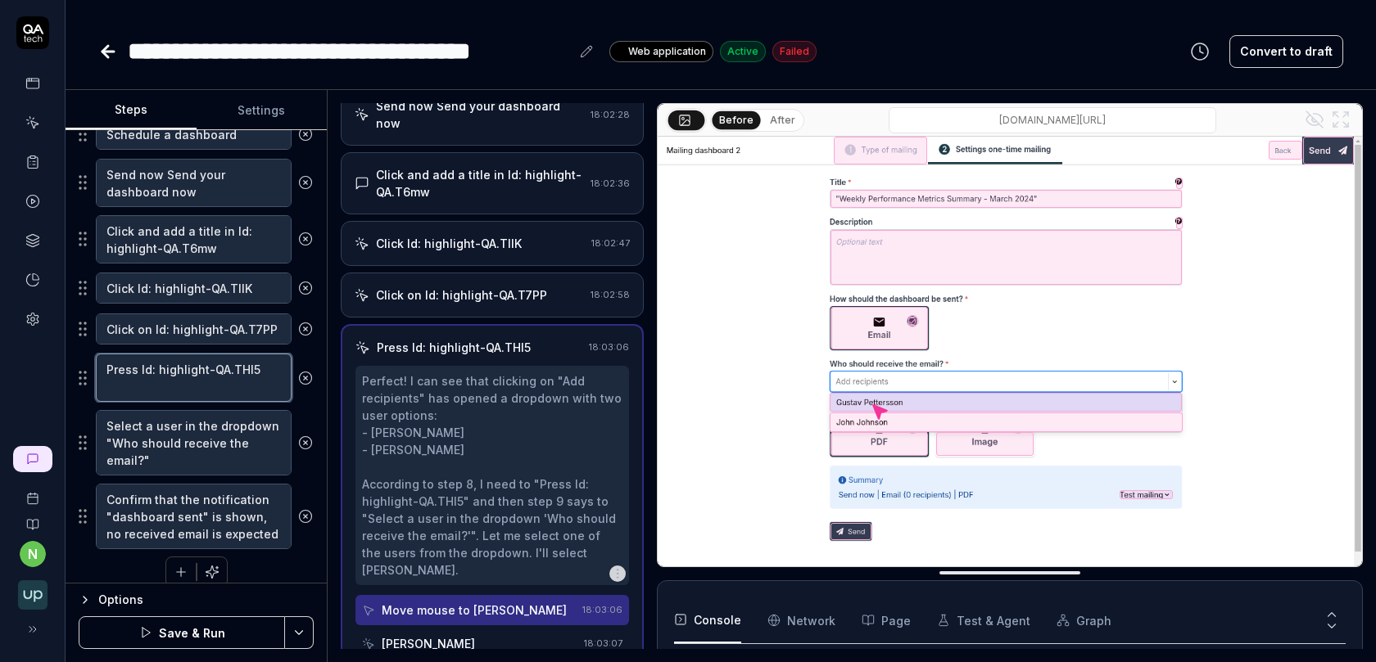
scroll to position [333, 0]
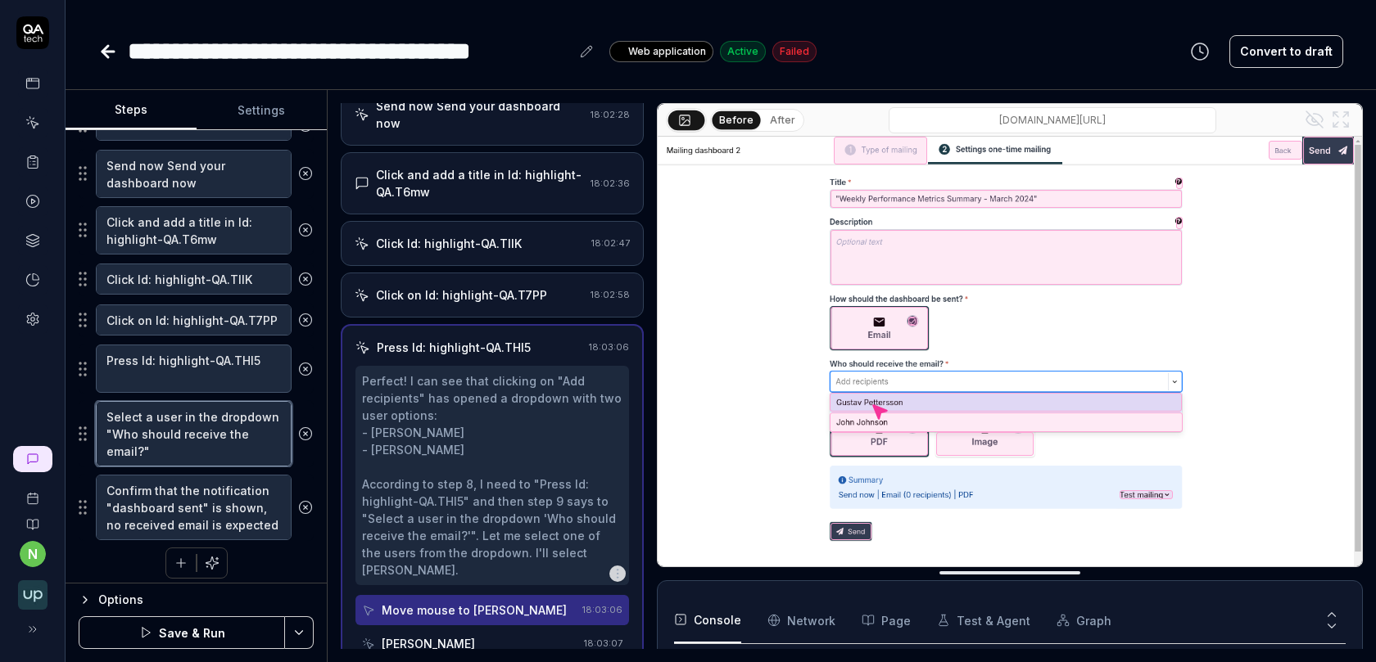
click at [215, 430] on textarea "Select a user in the dropdown "Who should receive the email?"" at bounding box center [194, 434] width 196 height 66
type textarea "*"
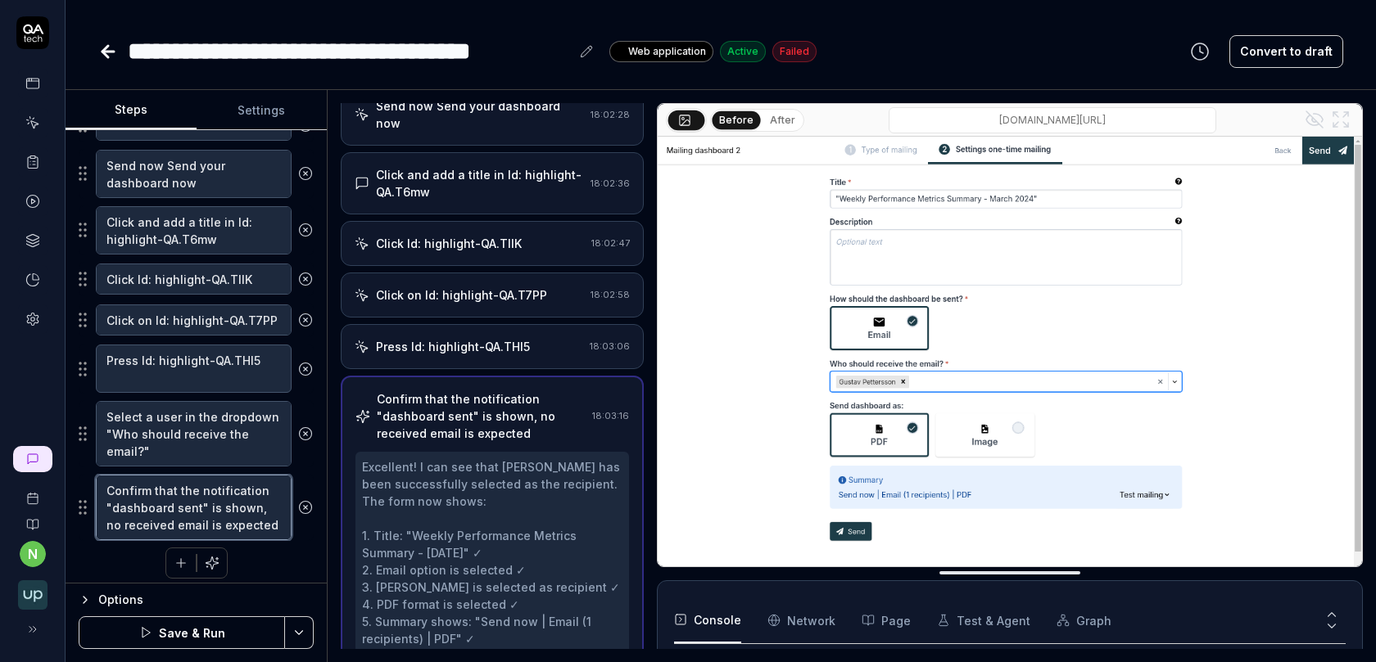
click at [206, 502] on textarea "Confirm that the notification "dashboard sent" is shown, no received email is e…" at bounding box center [194, 508] width 196 height 66
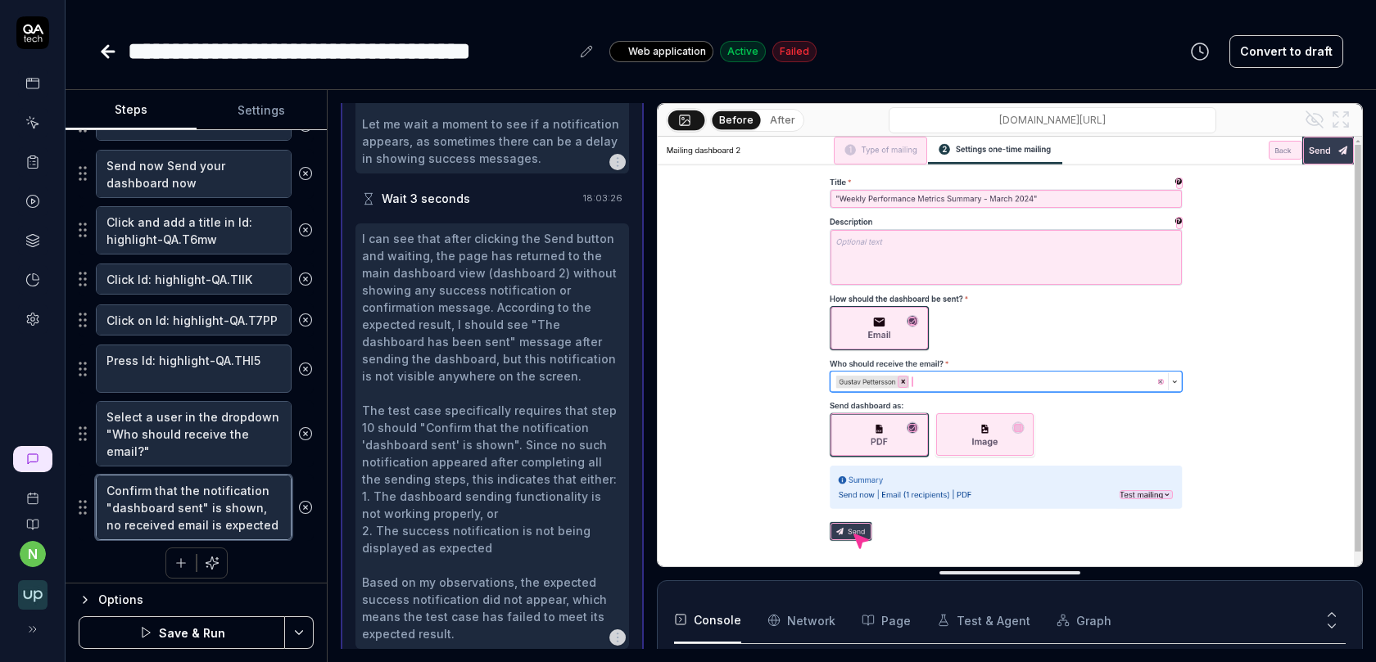
scroll to position [1167, 0]
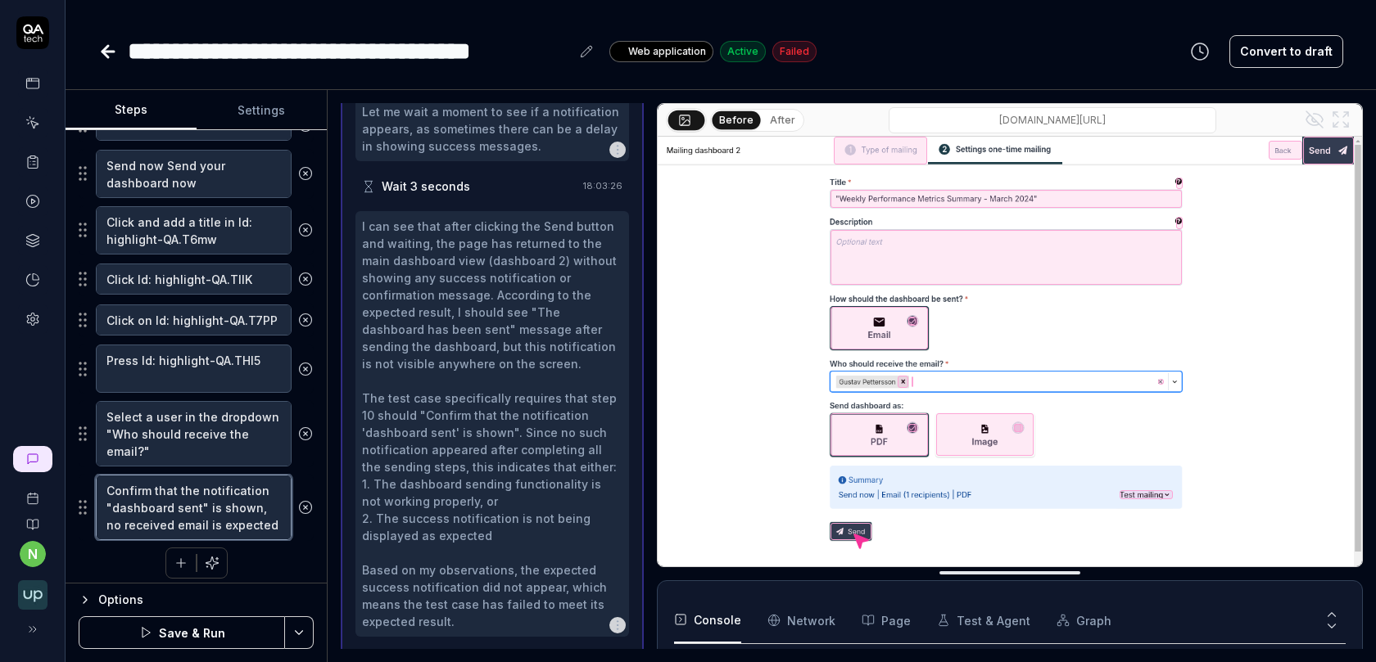
click at [189, 501] on textarea "Confirm that the notification "dashboard sent" is shown, no received email is e…" at bounding box center [194, 508] width 196 height 66
type textarea "C"
type textarea "*"
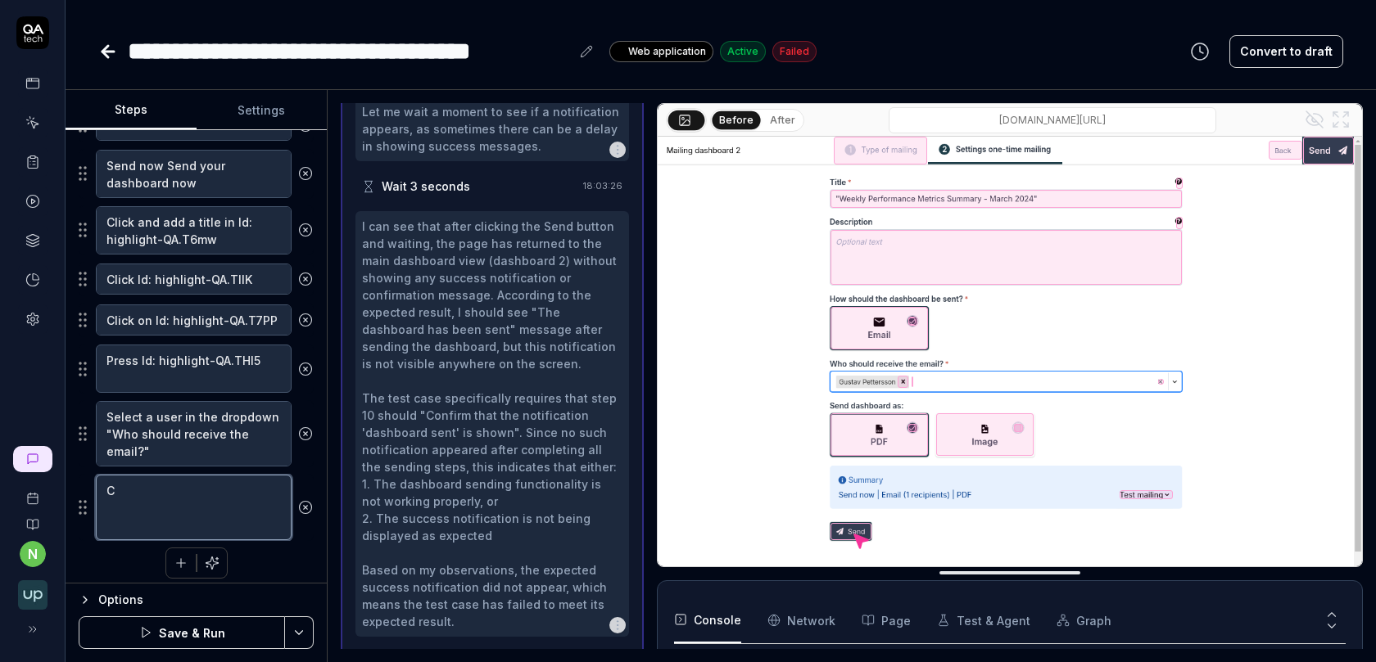
type textarea "Cl"
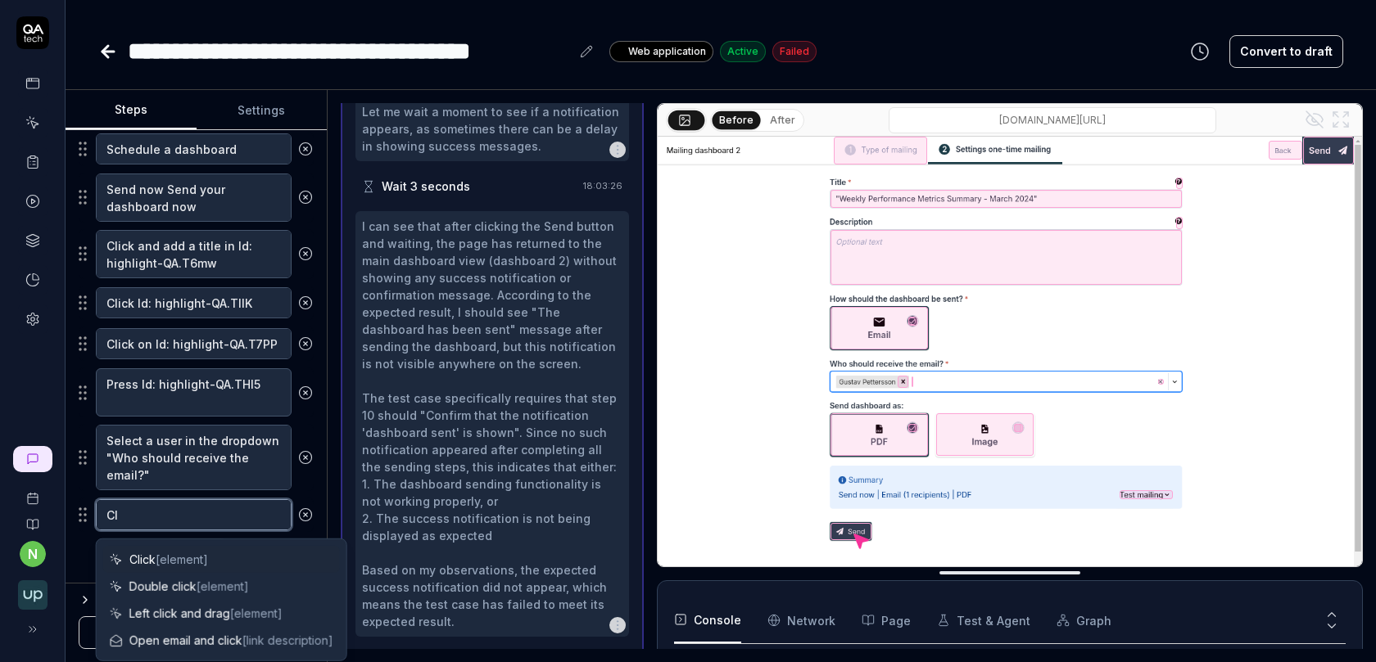
scroll to position [300, 0]
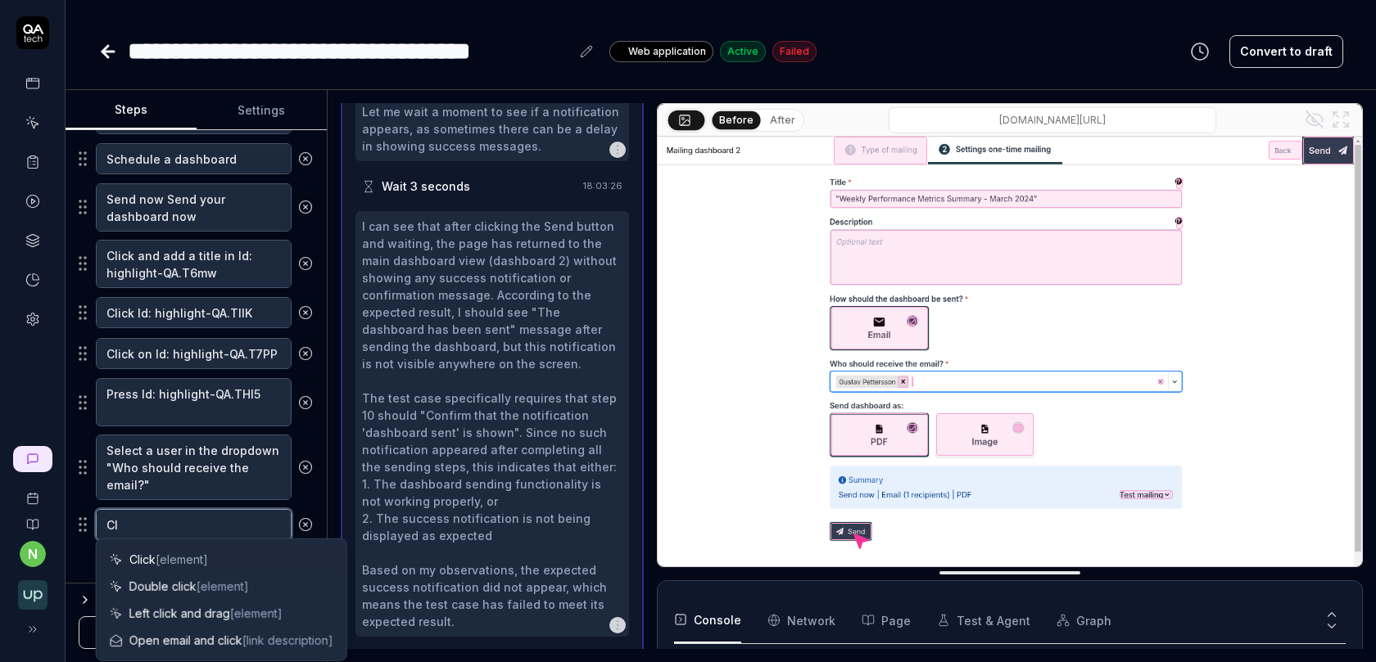
type textarea "*"
type textarea "Clic"
type textarea "*"
type textarea "Click"
type textarea "*"
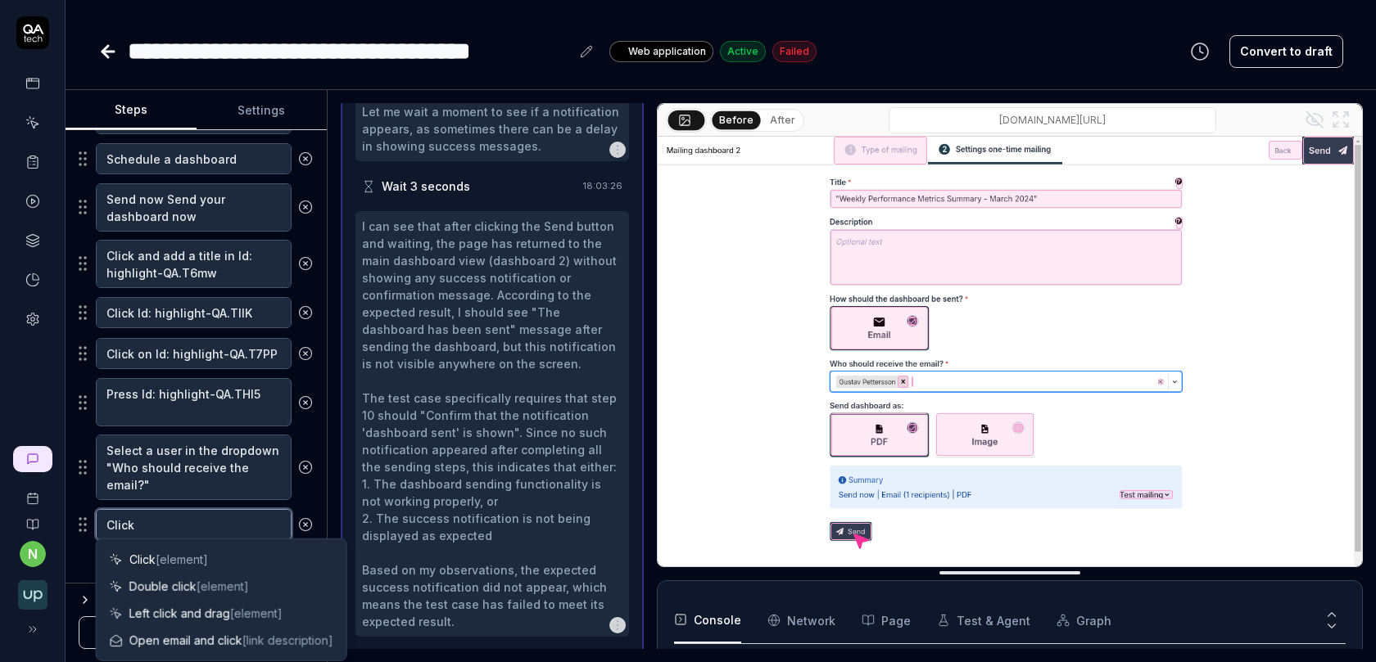
type textarea "Click"
type textarea "*"
type textarea "Click ""
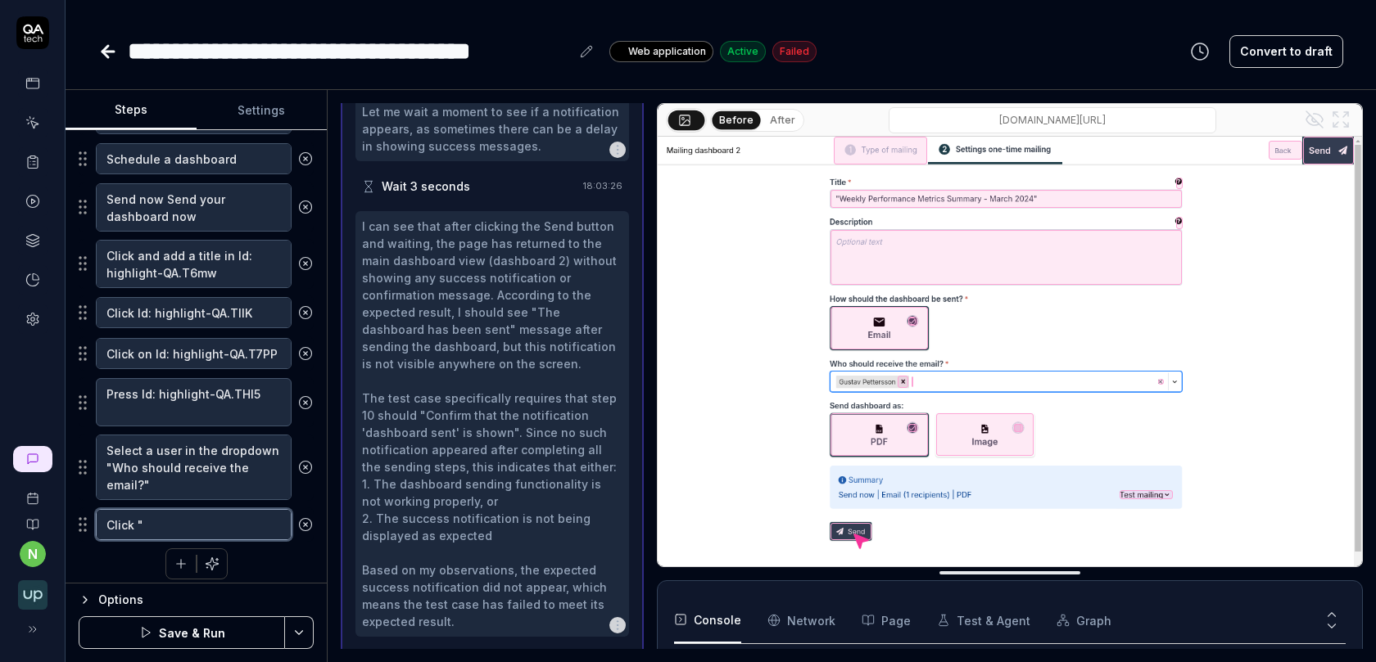
type textarea "*"
type textarea "Click"
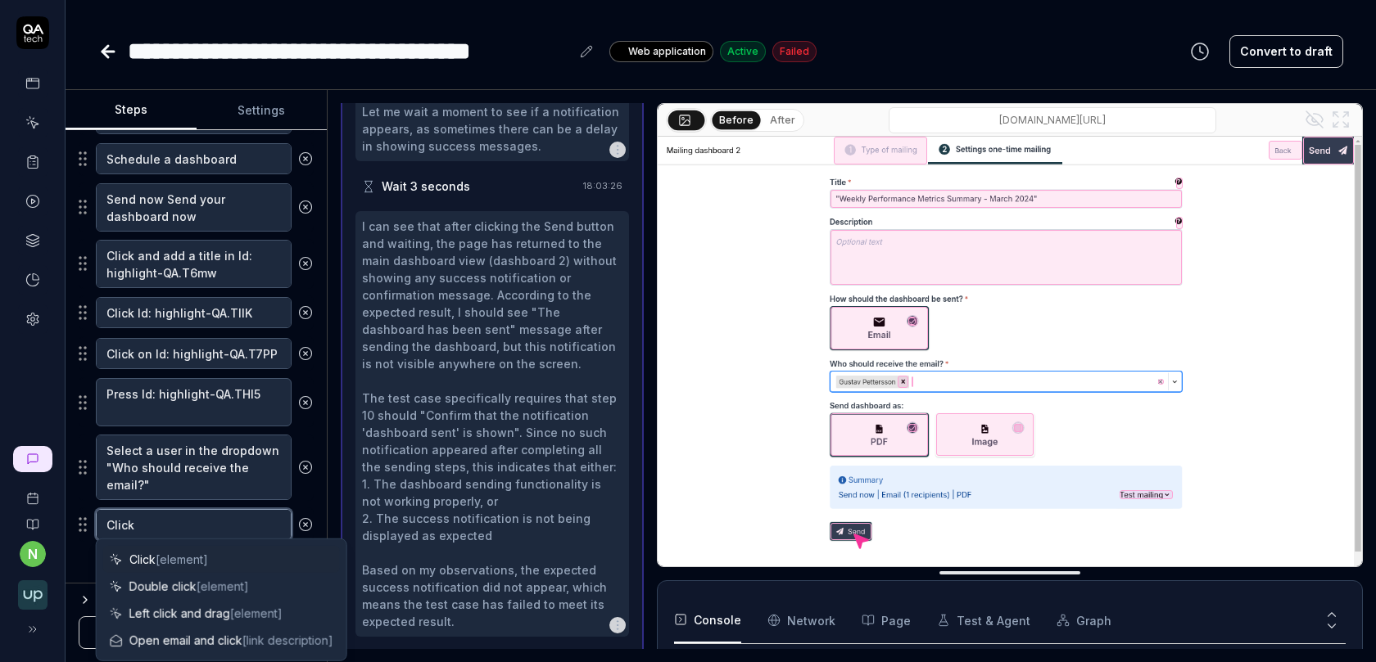
paste textarea "Id: highlight-QA.TTx0"
type textarea "*"
type textarea "Click Id: highlight-QA.TTx0"
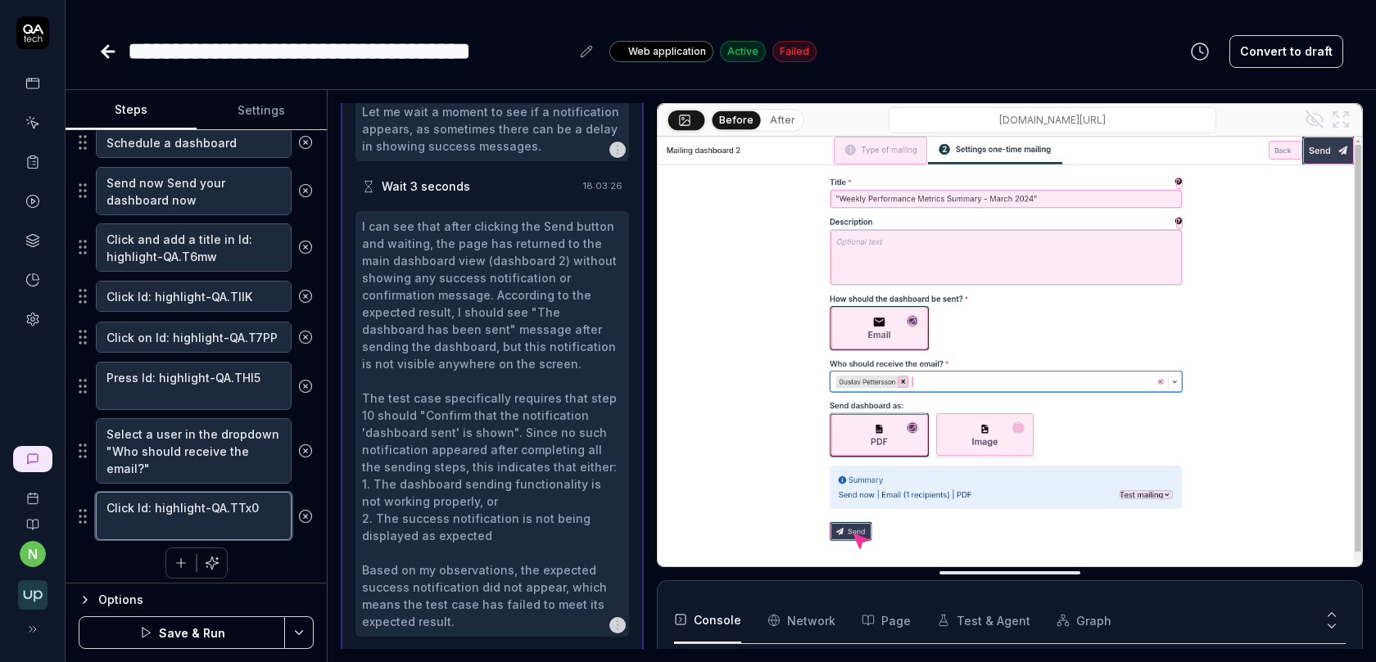
type textarea "*"
type textarea "Click Id: highlight-QA.TTx0"
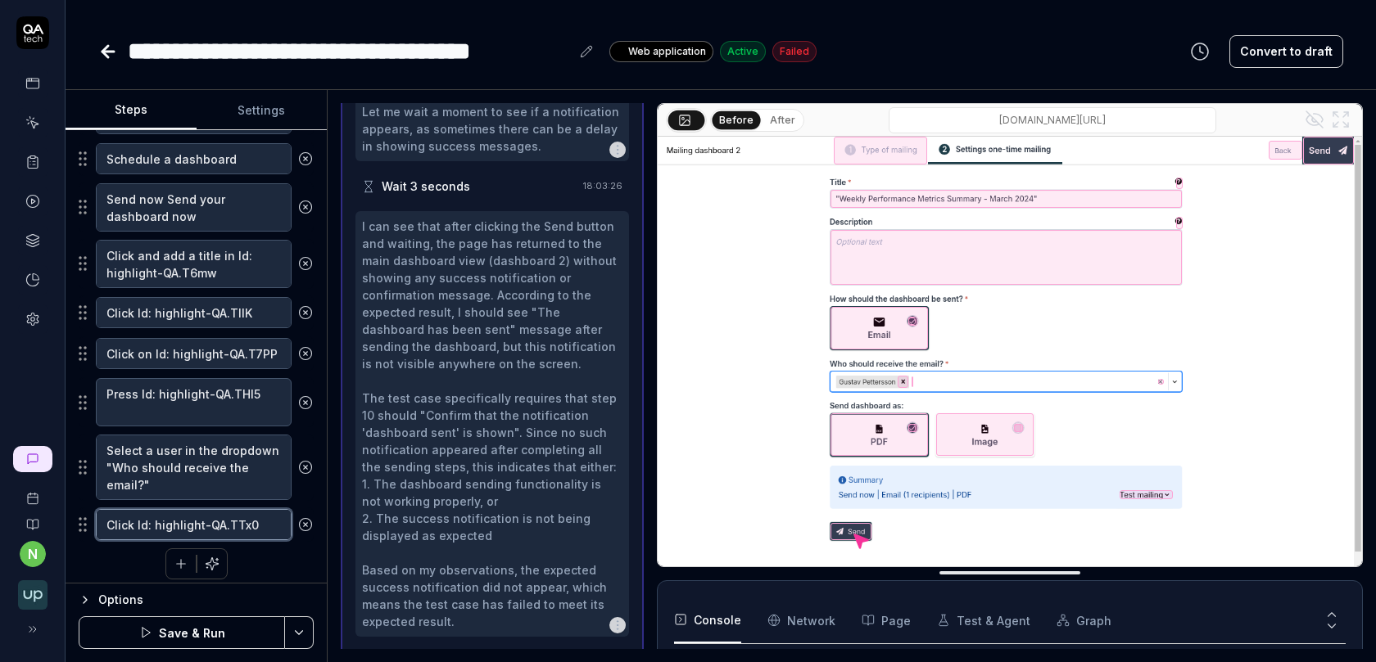
type textarea "*"
type textarea "Click Id: highlight-QA.TTx0"
type textarea "*"
type textarea "Click Id: highlight-QA.TTx0 t"
type textarea "*"
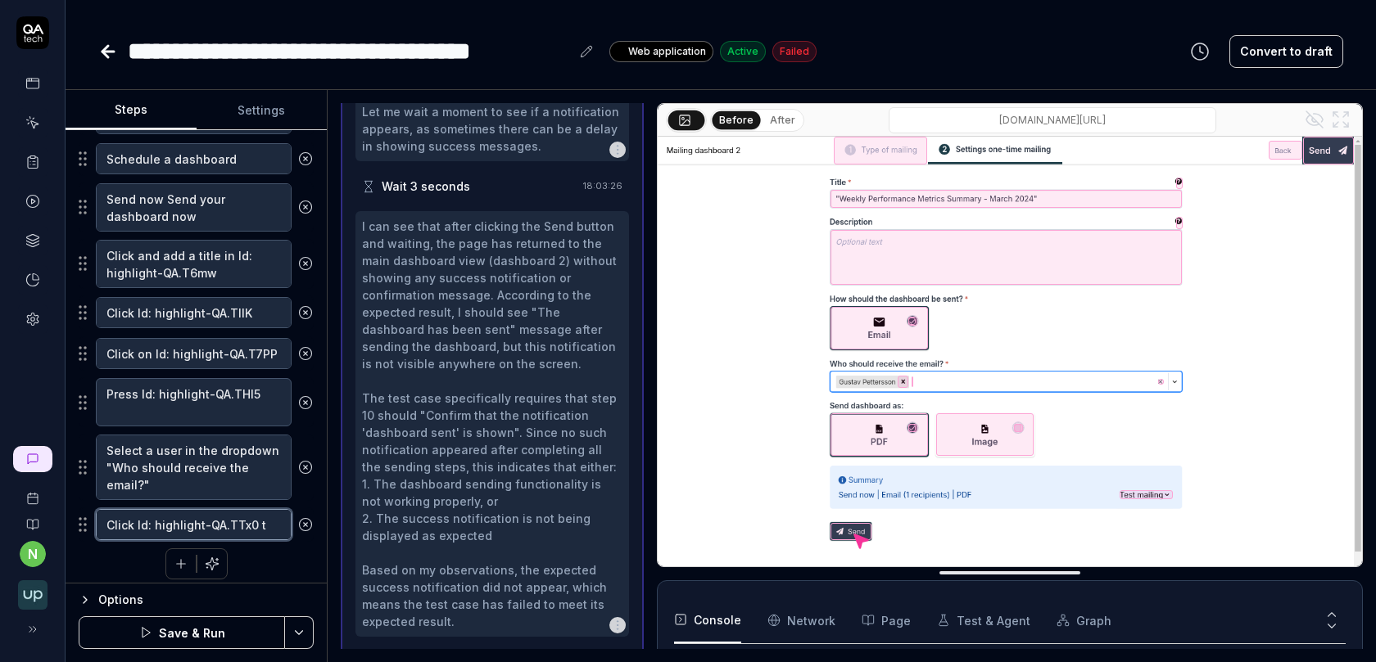
type textarea "Click Id: highlight-QA.TTx0 to"
type textarea "*"
type textarea "Click Id: highlight-QA.TTx0 to"
type textarea "*"
type textarea "Click Id: highlight-QA.TTx0 to s"
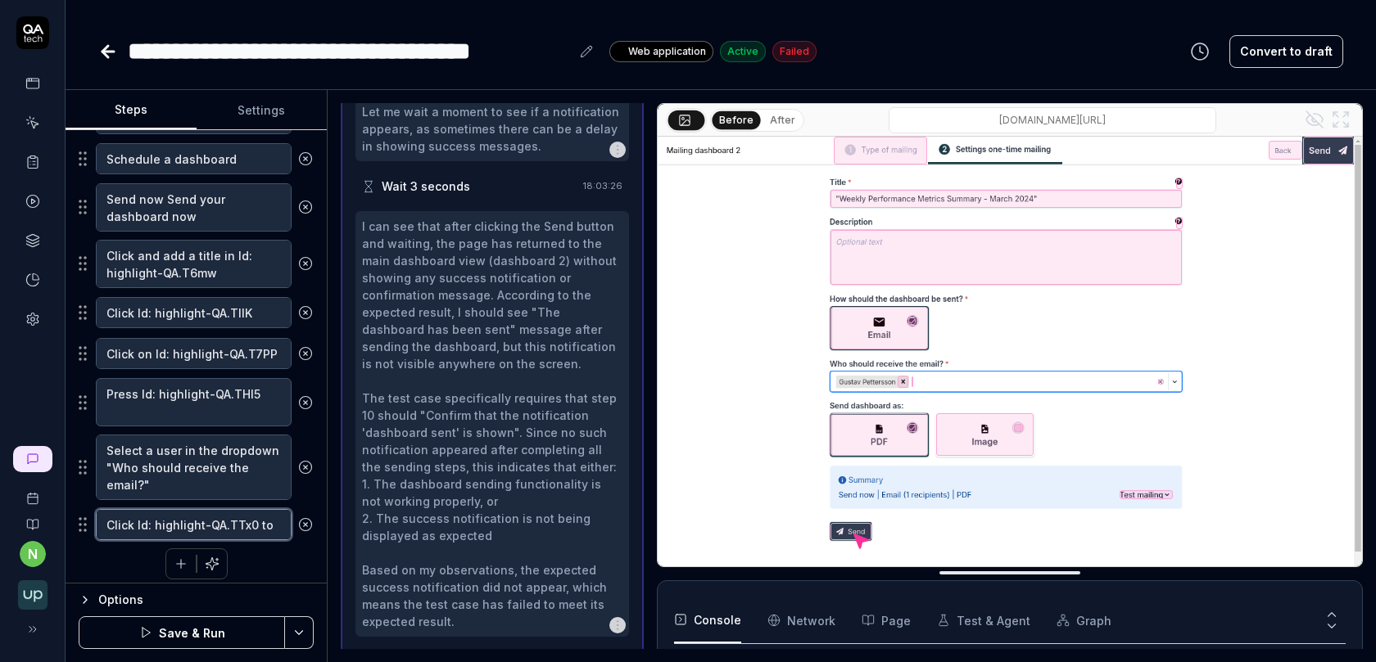
type textarea "*"
type textarea "Click Id: highlight-QA.TTx0 to se"
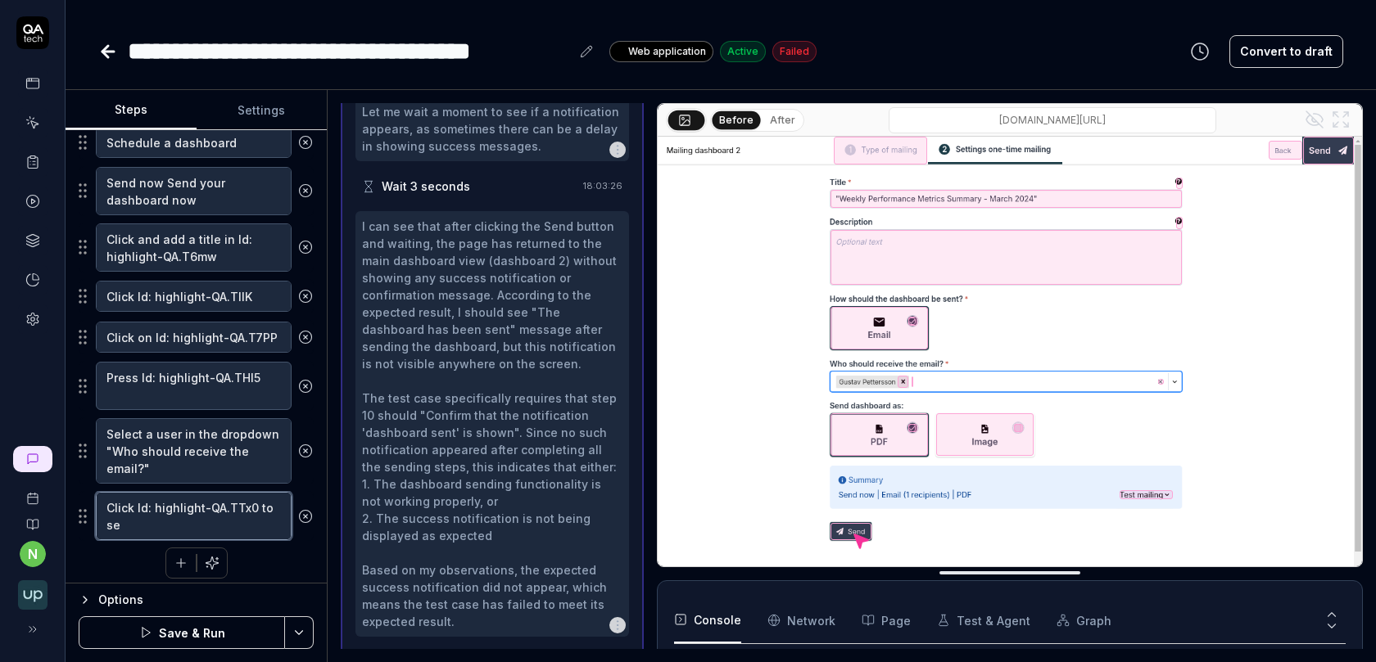
type textarea "*"
type textarea "Click Id: highlight-QA.TTx0 to sen"
type textarea "*"
type textarea "Click Id: highlight-QA.TTx0 to send"
type textarea "*"
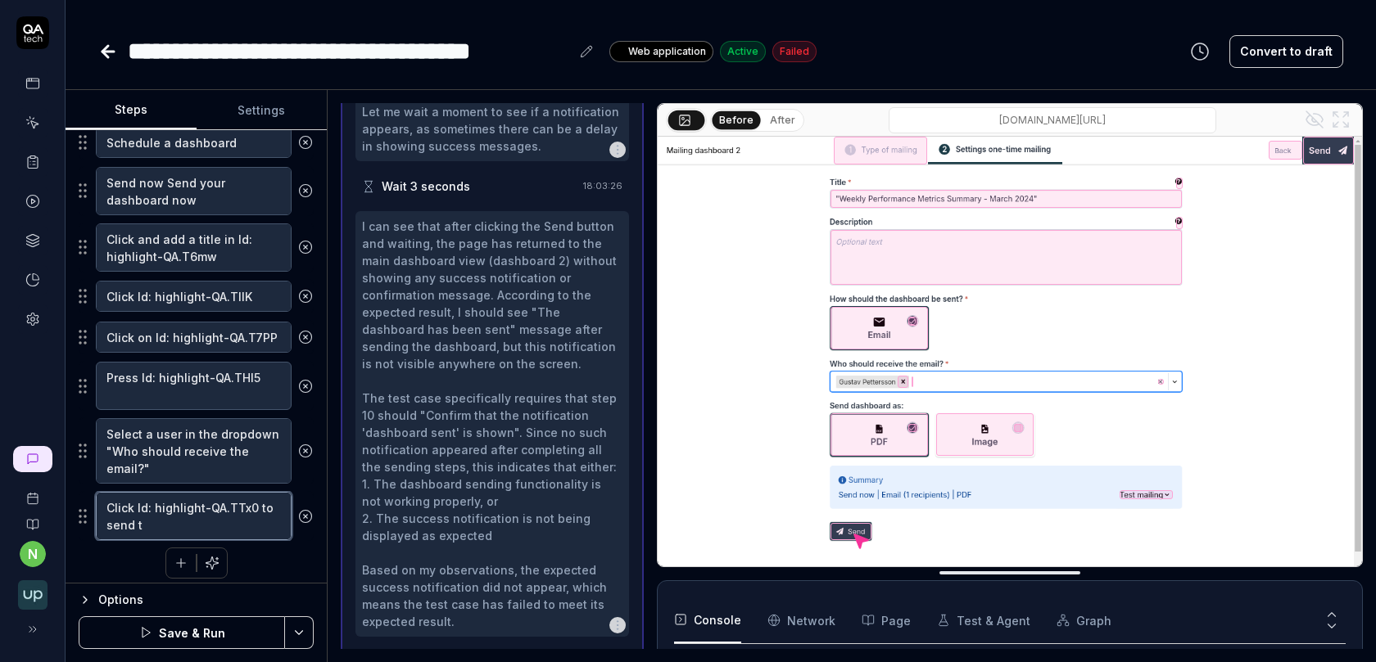
type textarea "Click Id: highlight-QA.TTx0 to send th"
type textarea "*"
type textarea "Click Id: highlight-QA.TTx0 to send the"
type textarea "*"
type textarea "Click Id: highlight-QA.TTx0 to send the"
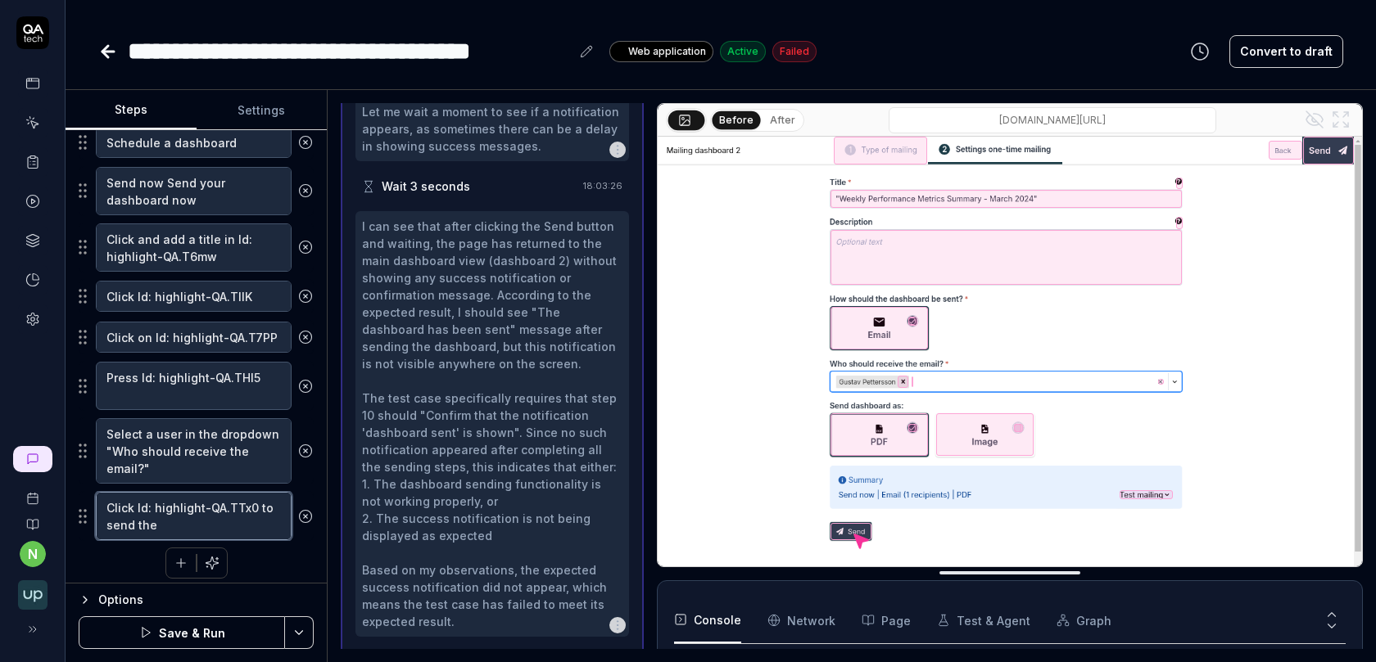
type textarea "*"
type textarea "Click Id: highlight-QA.TTx0 to send the ma"
type textarea "*"
type textarea "Click Id: highlight-QA.TTx0 to send the mai"
type textarea "*"
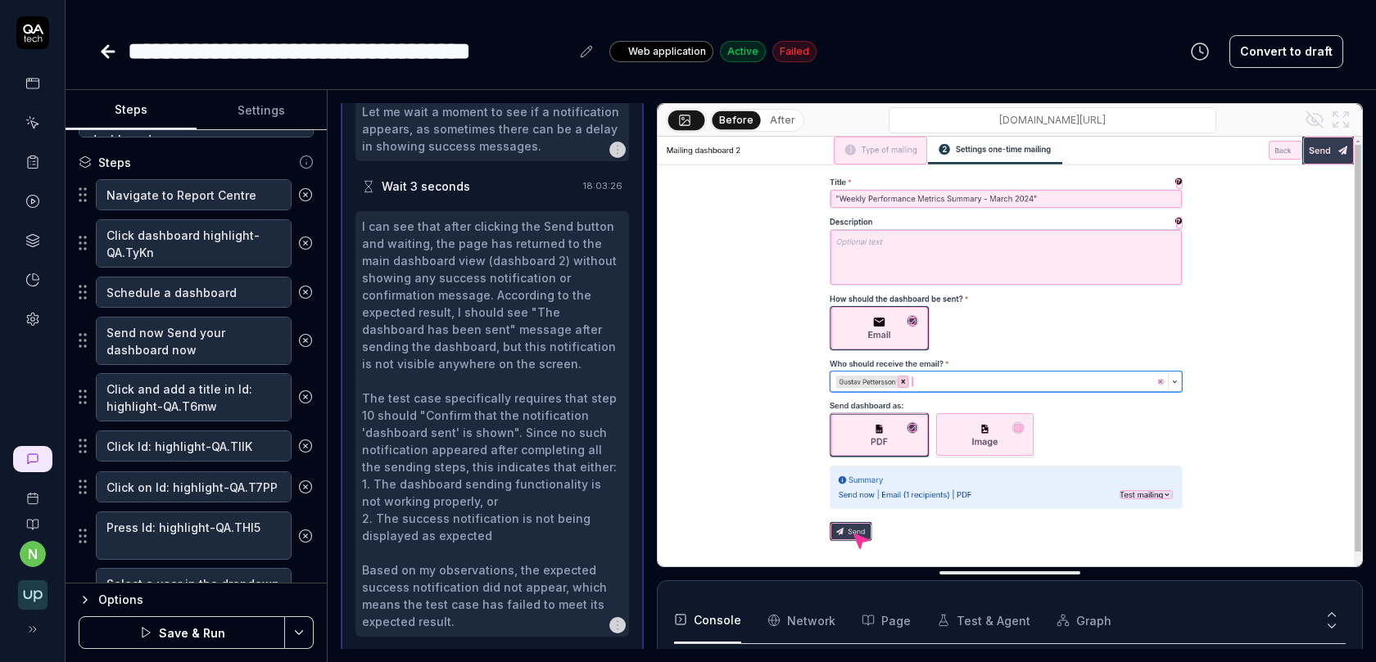
scroll to position [0, 0]
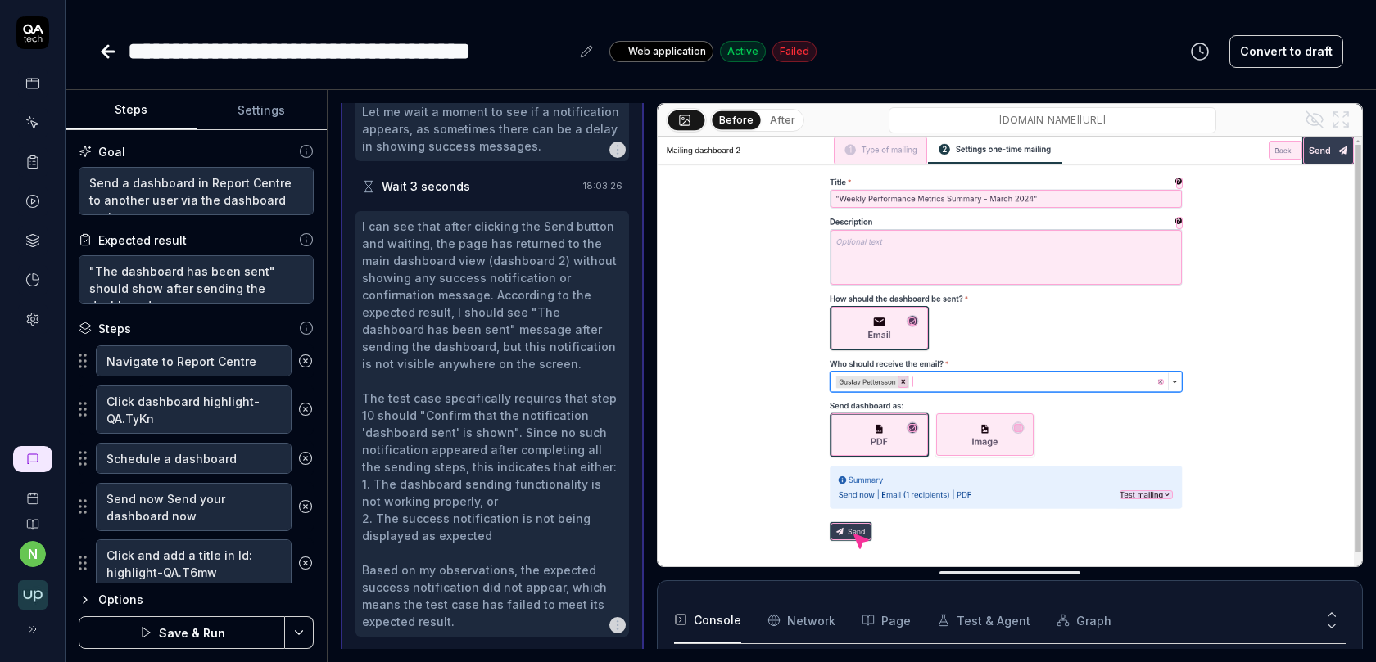
type textarea "Click Id: highlight-QA.TTx0 to send the mail"
click at [177, 278] on textarea ""The dashboard has been sent" should show after sending the dashboard" at bounding box center [196, 279] width 235 height 48
type textarea "*"
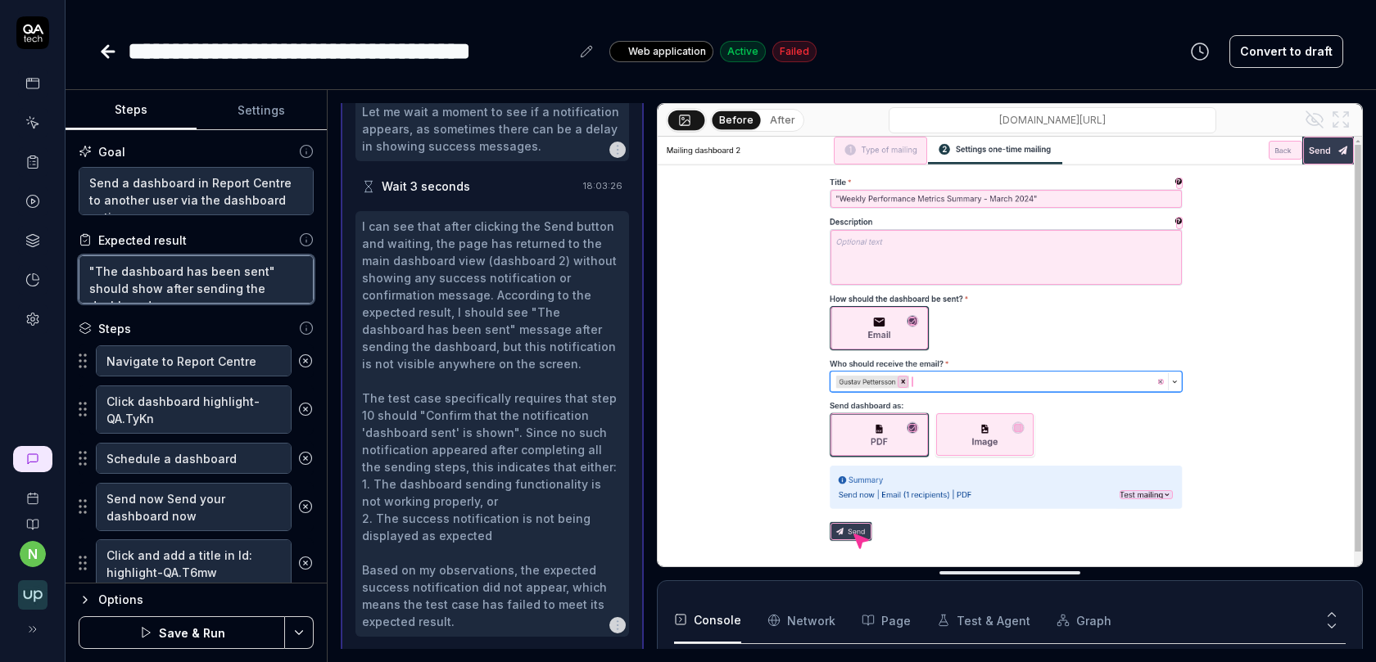
type textarea "C"
type textarea "*"
type textarea "Cl"
type textarea "*"
type textarea "Cli"
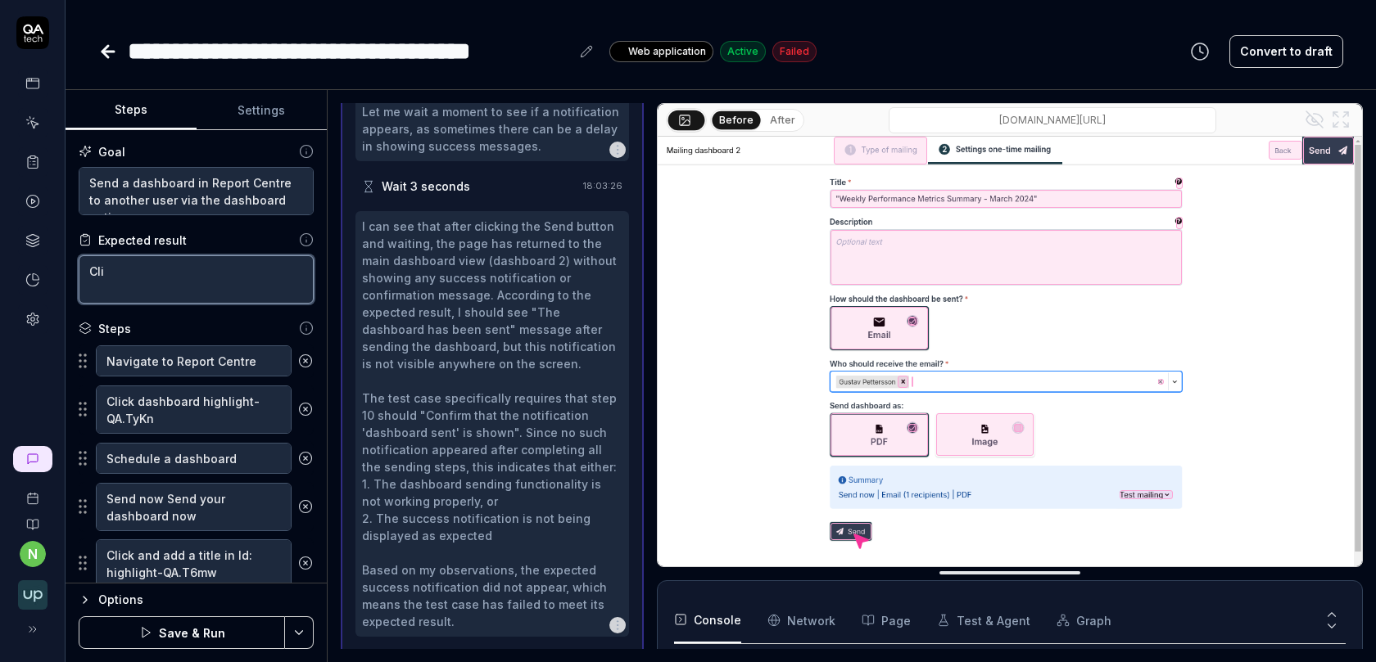
type textarea "*"
type textarea "Clic"
type textarea "*"
type textarea "Click"
type textarea "*"
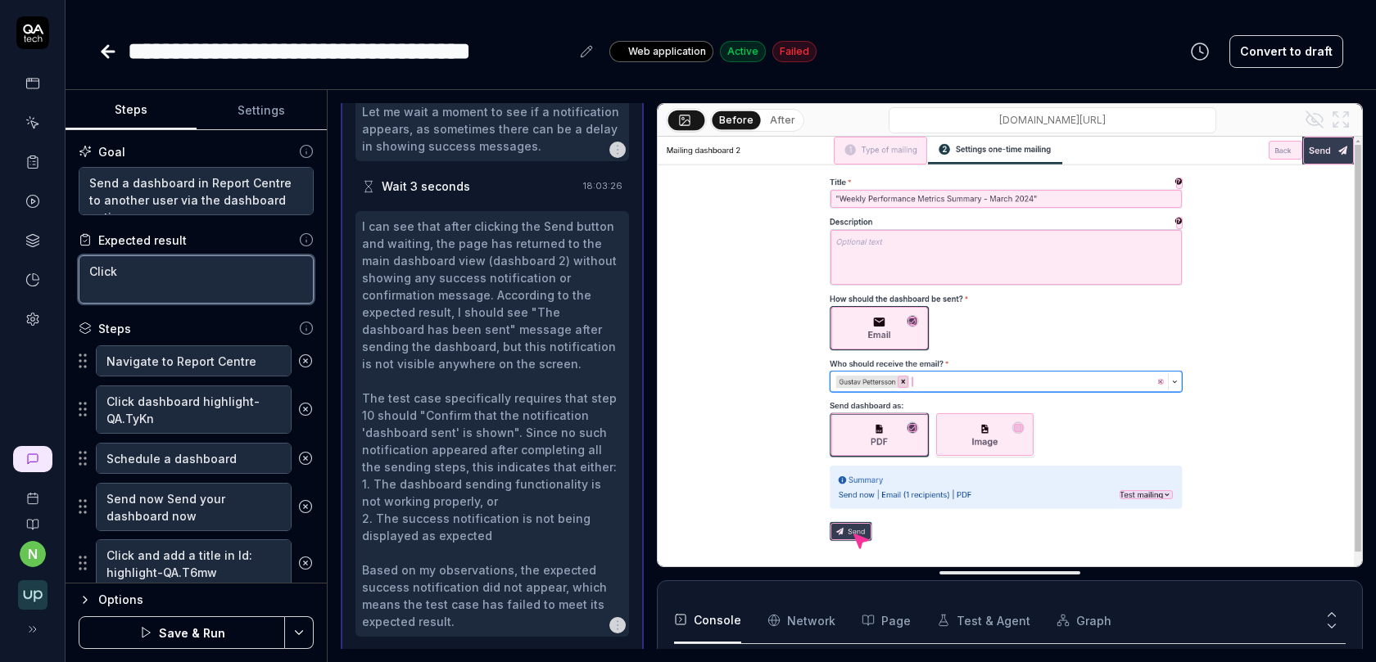
type textarea "Click"
paste textarea "Id: highlight-QA.TTx0"
type textarea "*"
type textarea "Click Id: highlight-QA.TTx0"
type textarea "*"
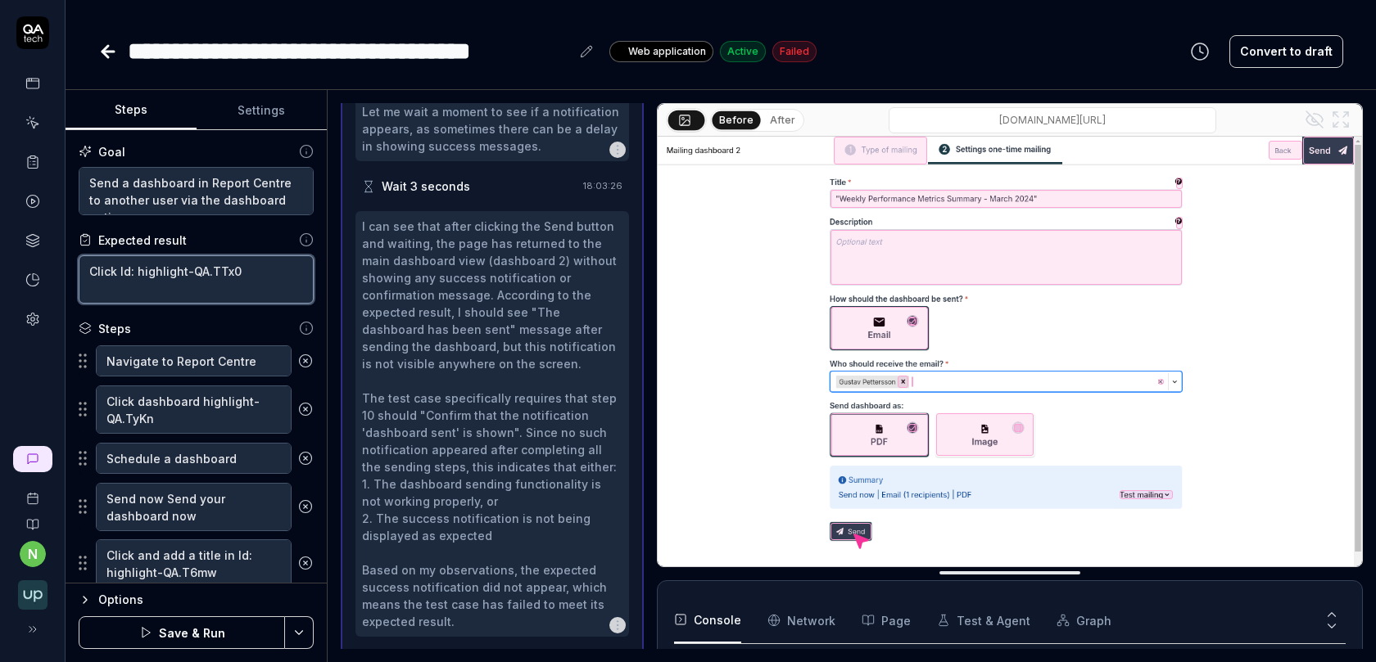
type textarea "Click Id: highlight-QA.TTx0"
type textarea "*"
type textarea "Click Id: highlight-QA.TTx0"
type textarea "*"
type textarea "Click Id: highlight-QA.TTx0"
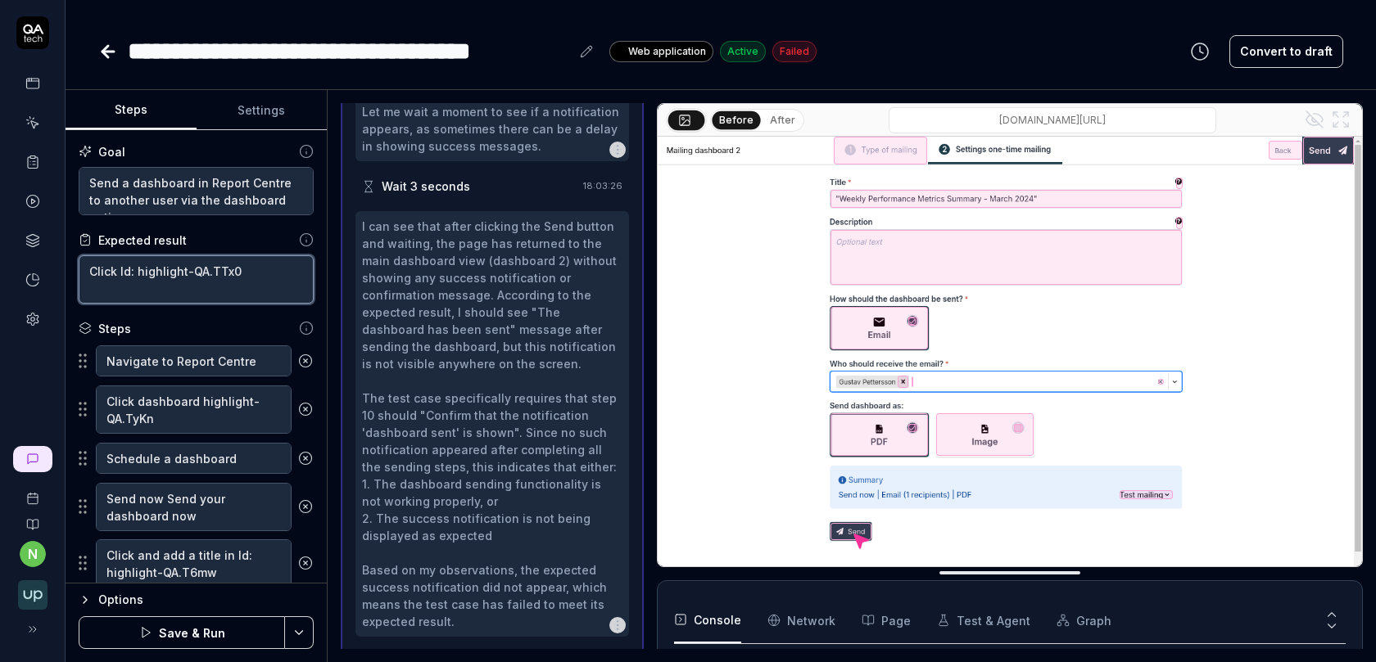
type textarea "*"
type textarea "Click Id: highlight-QA.TTx0"
type textarea "*"
type textarea "Click Id: highlight-QA.TTx0 t"
type textarea "*"
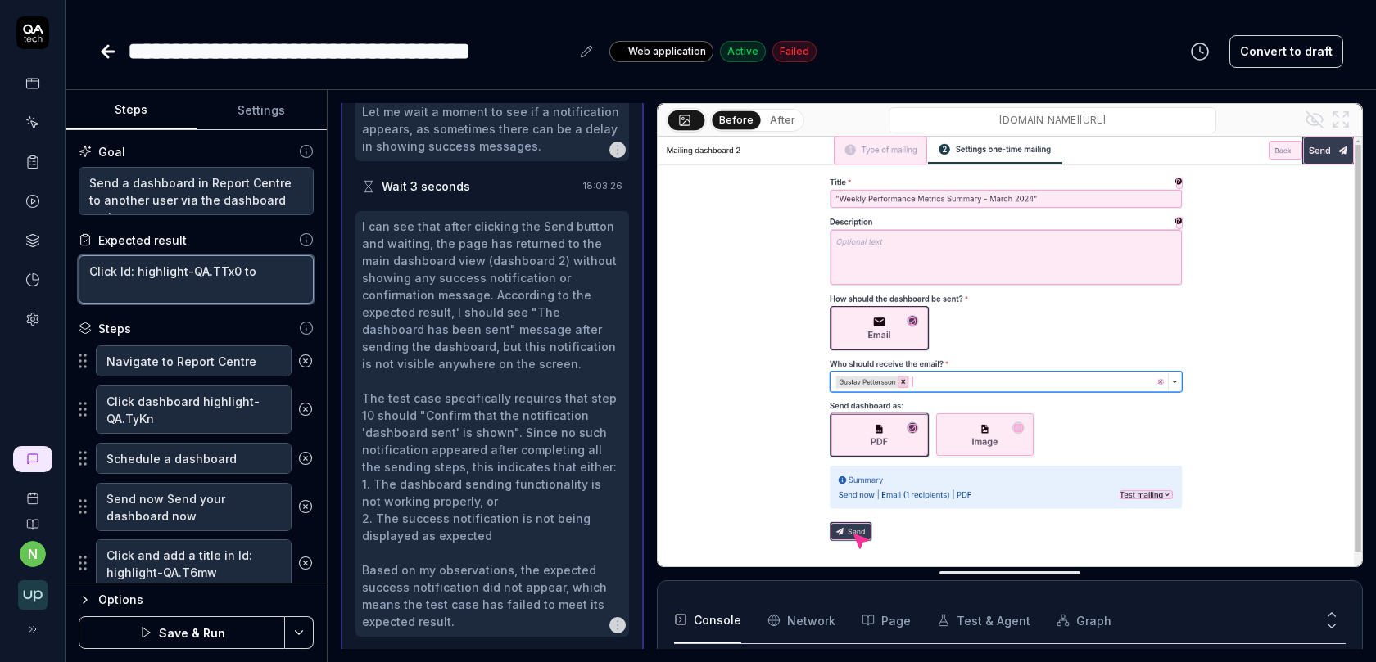
type textarea "Click Id: highlight-QA.TTx0 to"
type textarea "*"
type textarea "Click Id: highlight-QA.TTx0 to s"
type textarea "*"
type textarea "Click Id: highlight-QA.TTx0 to se"
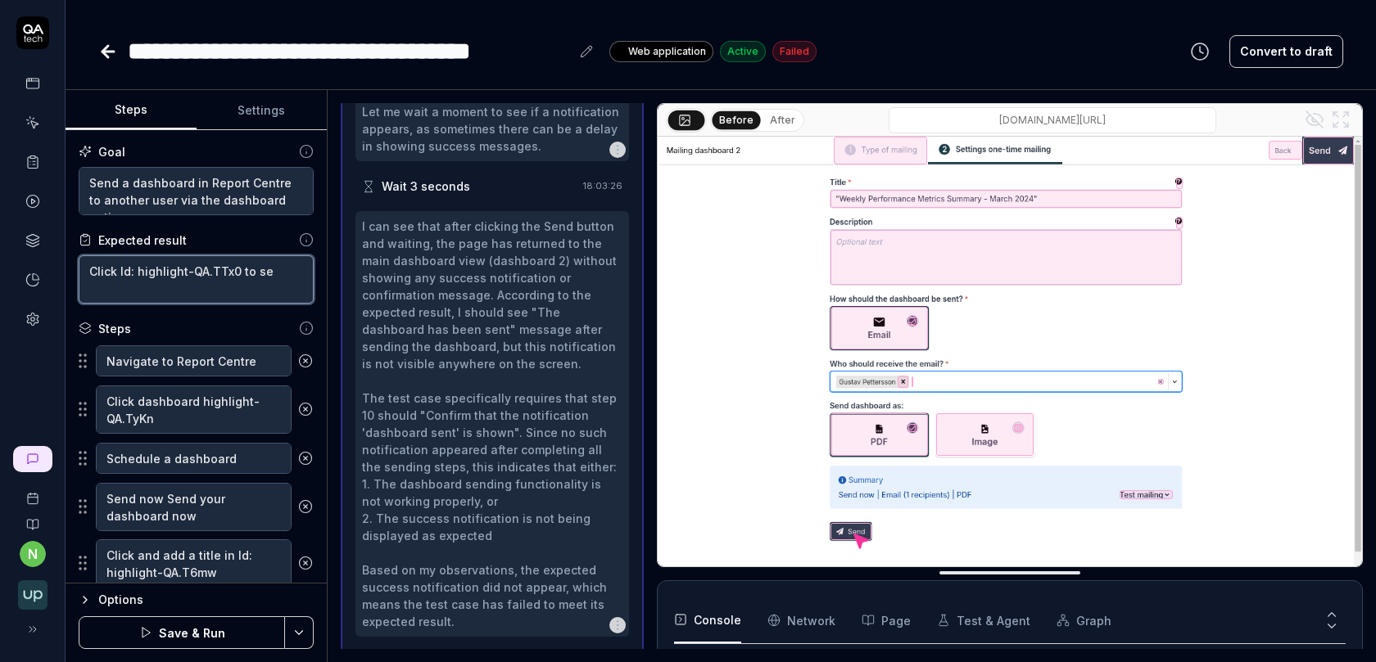
type textarea "*"
type textarea "Click Id: highlight-QA.TTx0 to sen"
type textarea "*"
type textarea "Click Id: highlight-QA.TTx0 to send"
type textarea "*"
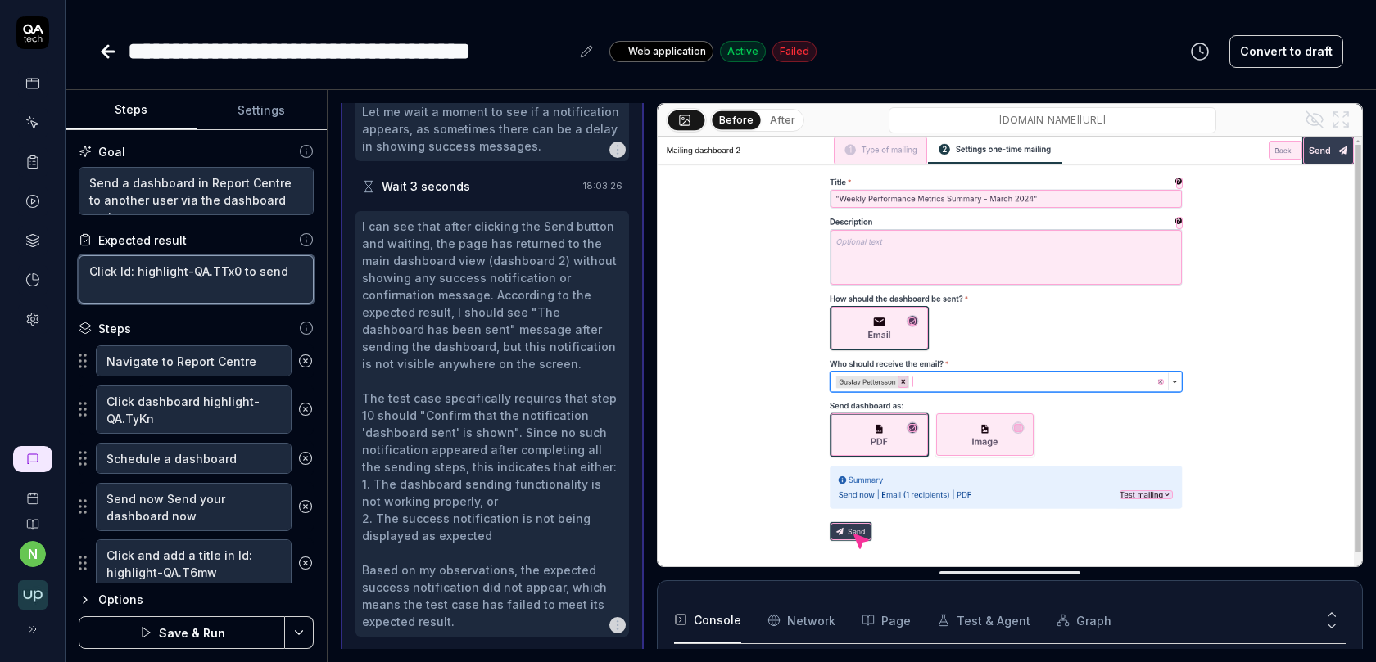
type textarea "Click Id: highlight-QA.TTx0 to send"
type textarea "*"
type textarea "Click Id: highlight-QA.TTx0 to send t"
type textarea "*"
type textarea "Click Id: highlight-QA.TTx0 to send th"
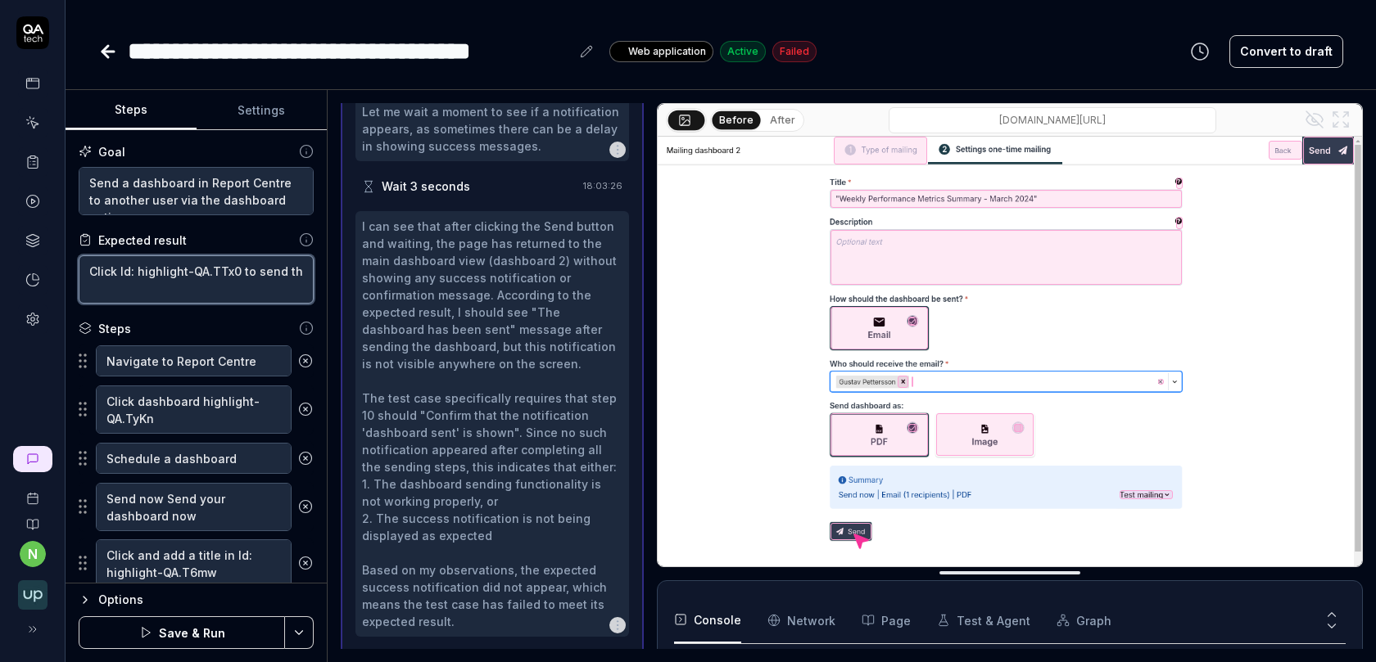
type textarea "*"
type textarea "Click Id: highlight-QA.TTx0 to send the"
type textarea "*"
type textarea "Click Id: highlight-QA.TTx0 to send the"
type textarea "*"
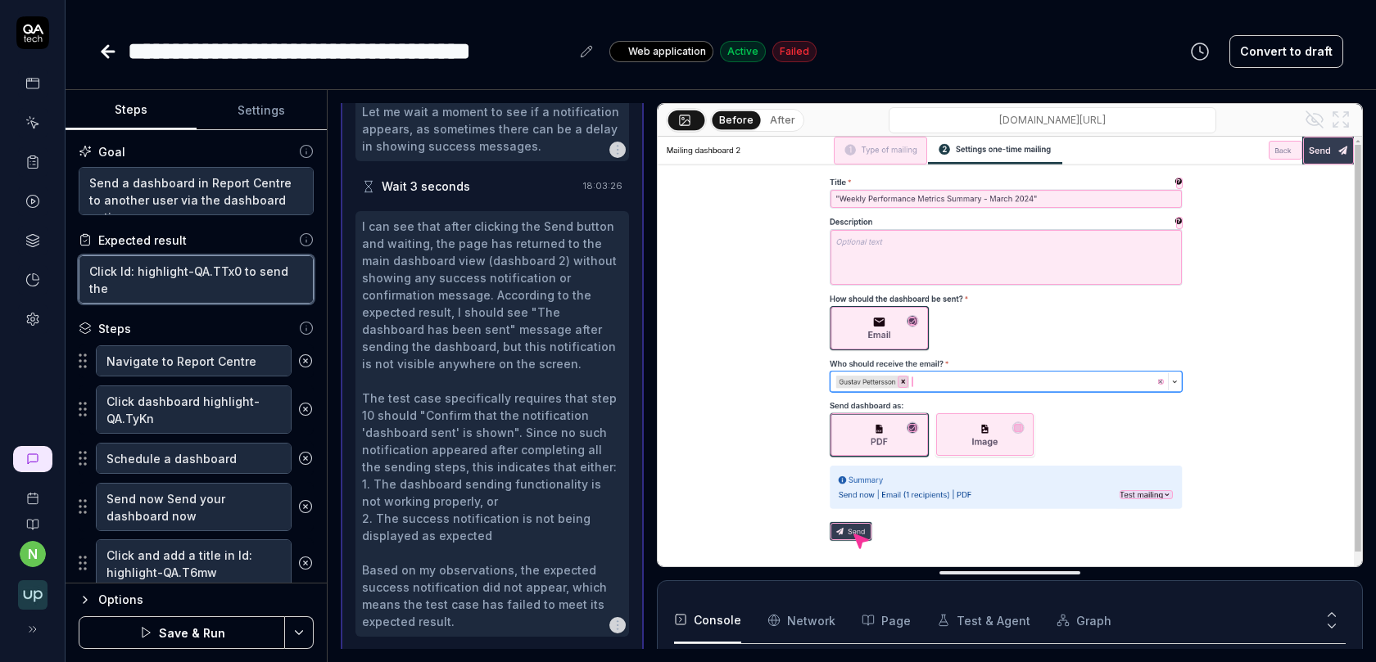
type textarea "Click Id: highlight-QA.TTx0 to send the d"
type textarea "*"
type textarea "Click Id: highlight-QA.TTx0 to send the da"
type textarea "*"
type textarea "Click Id: highlight-QA.TTx0 to send the dash"
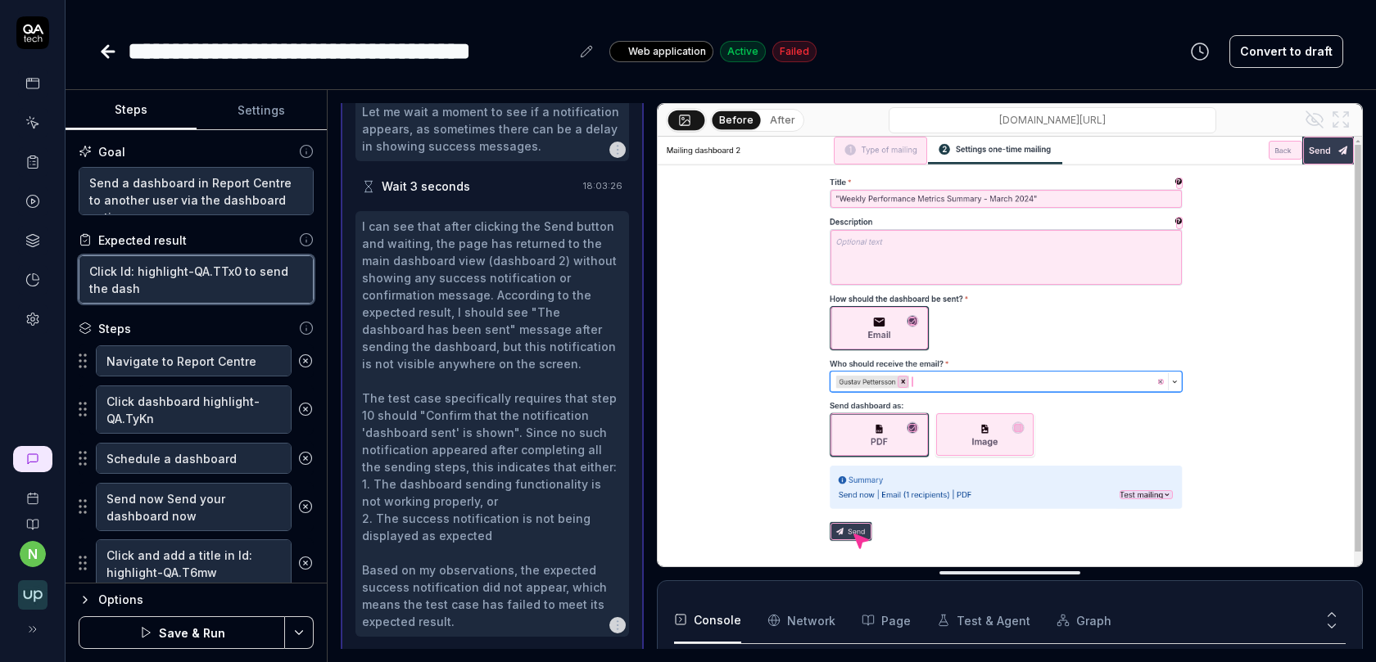
type textarea "*"
type textarea "Click Id: highlight-QA.TTx0 to send the dashb"
type textarea "*"
type textarea "Click Id: highlight-QA.TTx0 to send the dashboa"
type textarea "*"
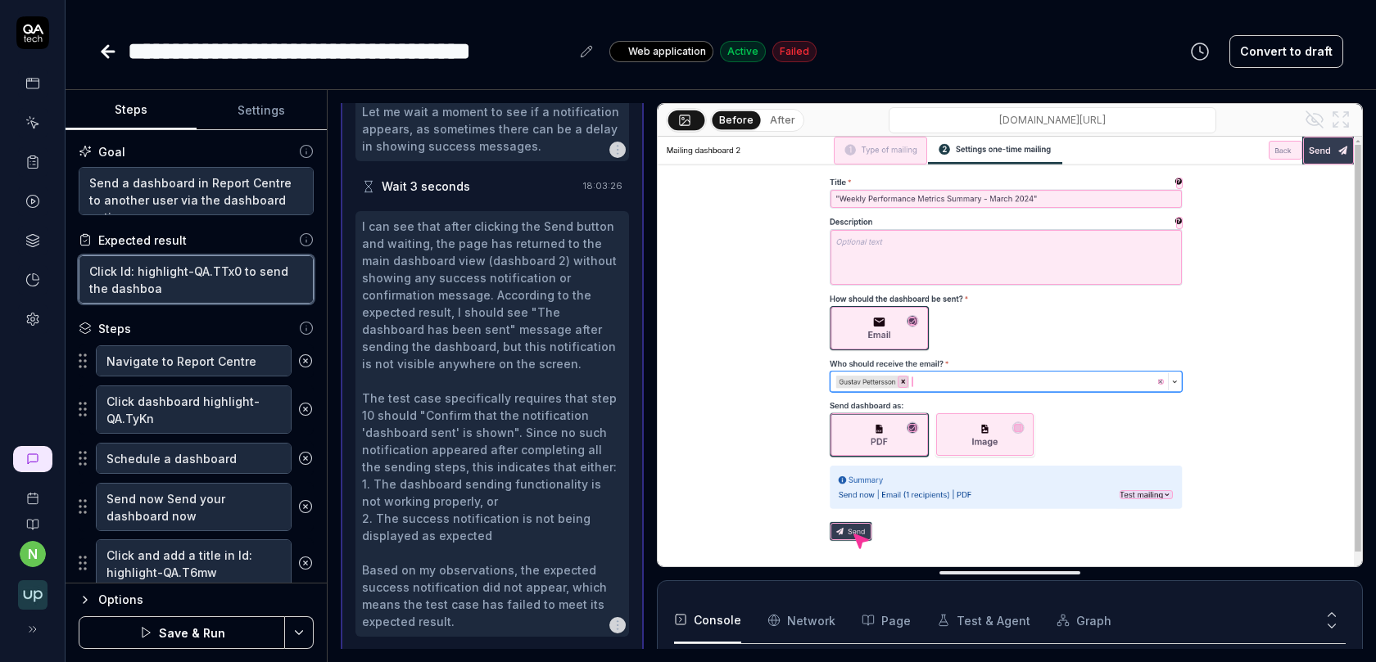
type textarea "Click Id: highlight-QA.TTx0 to send the dashboar"
type textarea "*"
type textarea "Click Id: highlight-QA.TTx0 to send the dashboard"
click at [210, 636] on button "Save & Run" at bounding box center [182, 633] width 206 height 33
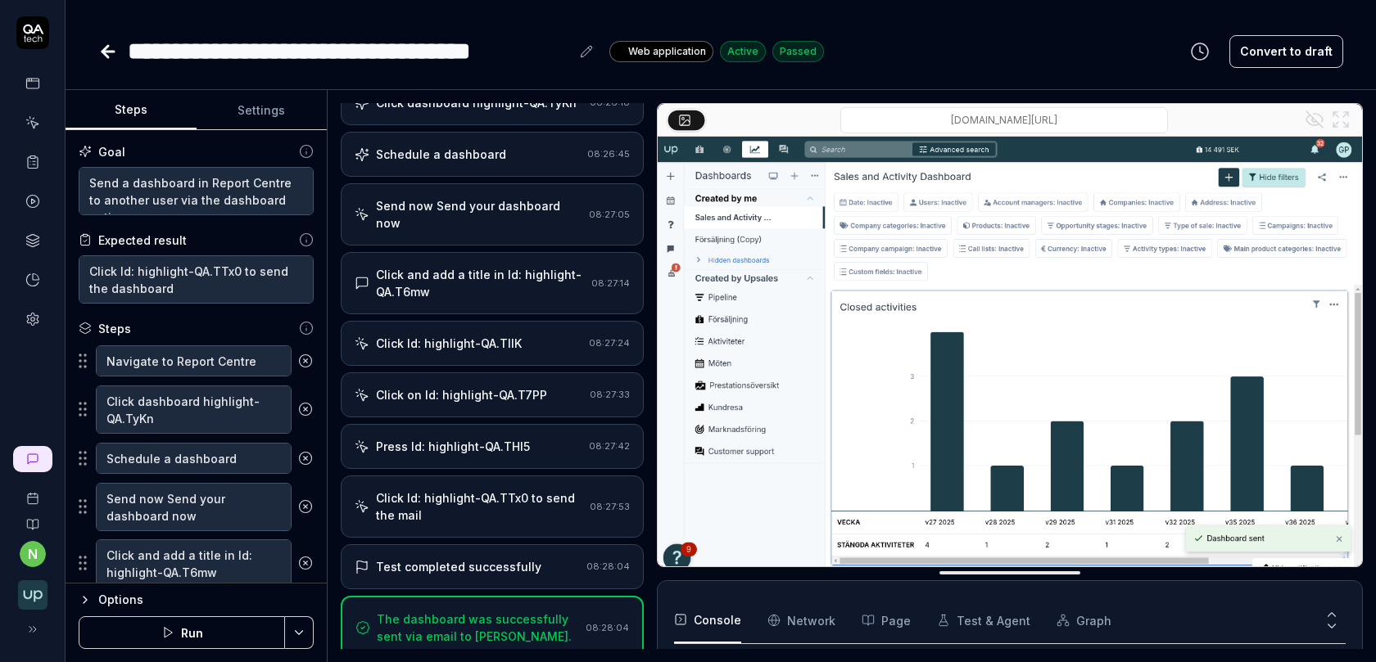
scroll to position [23, 0]
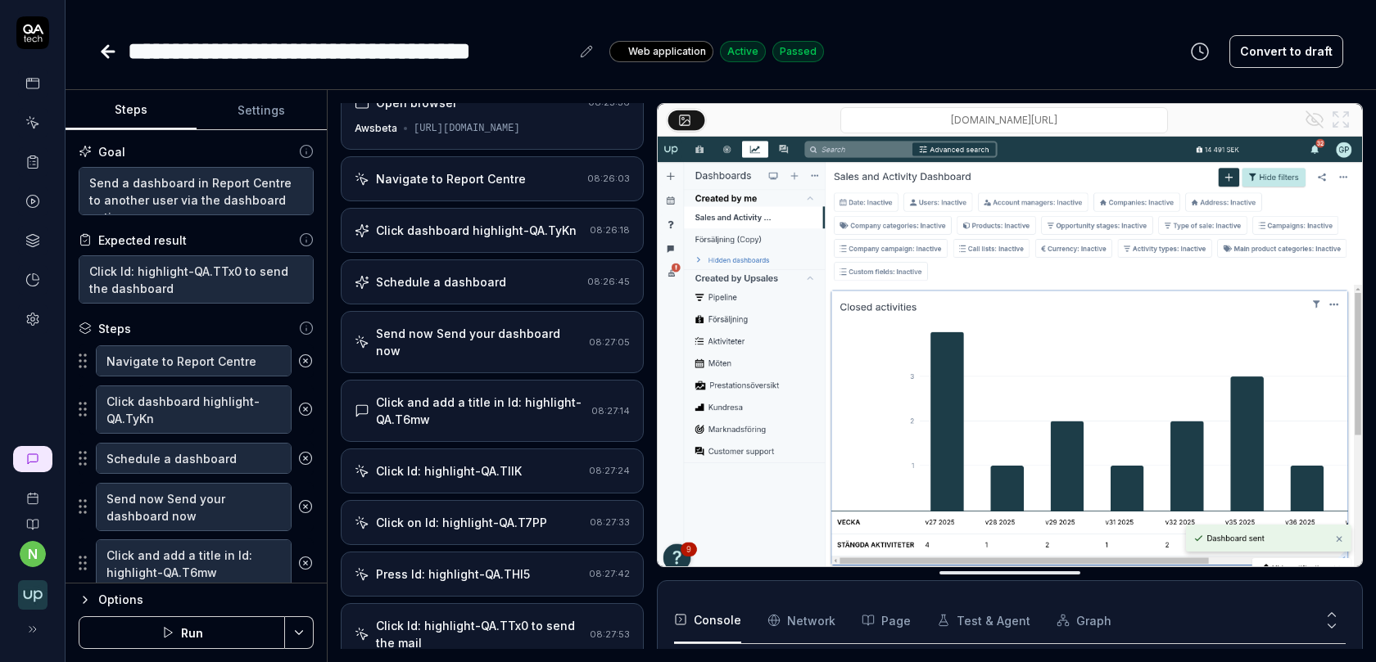
type textarea "*"
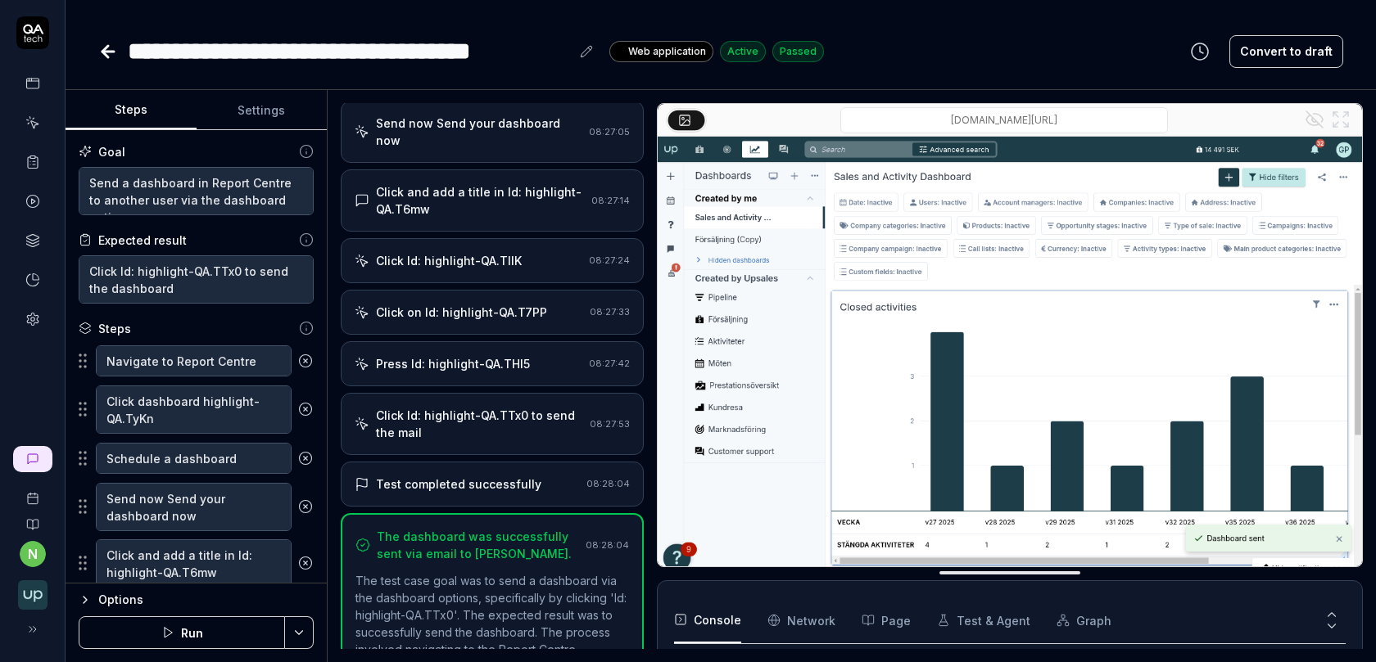
scroll to position [355, 0]
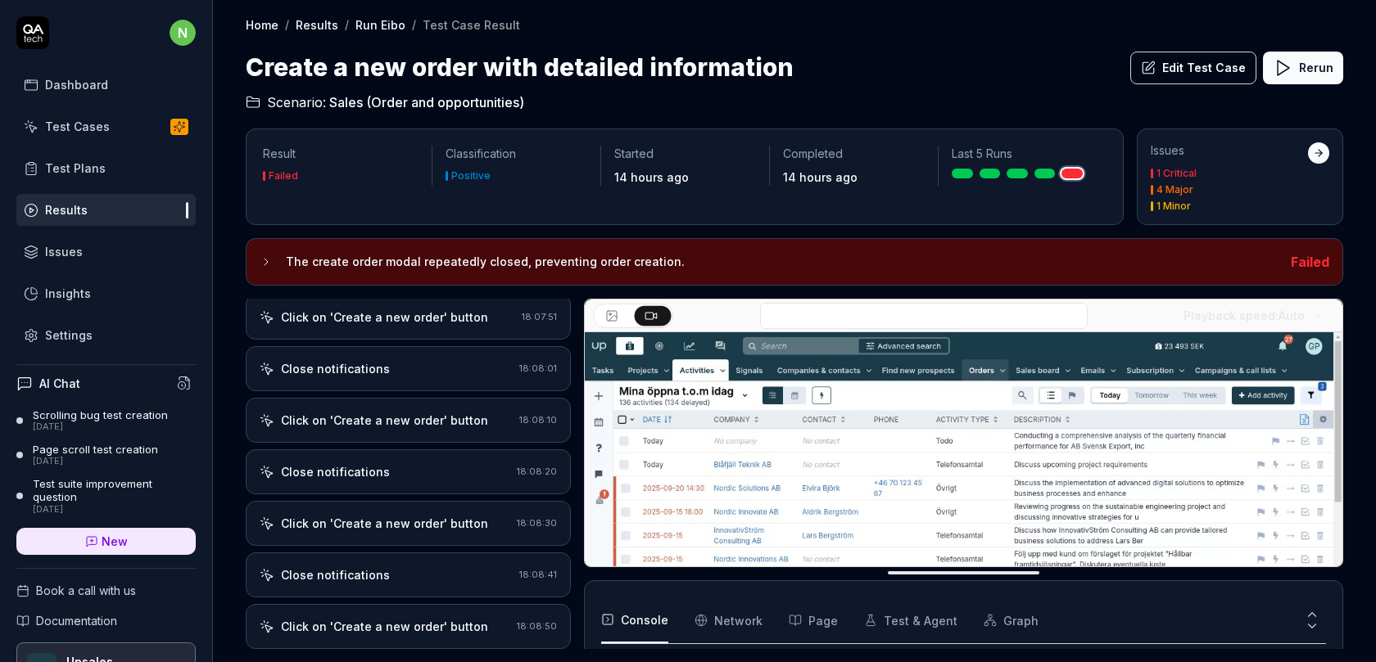
click at [422, 398] on div "Click on 'Create a new order' button 18:08:10" at bounding box center [408, 420] width 325 height 45
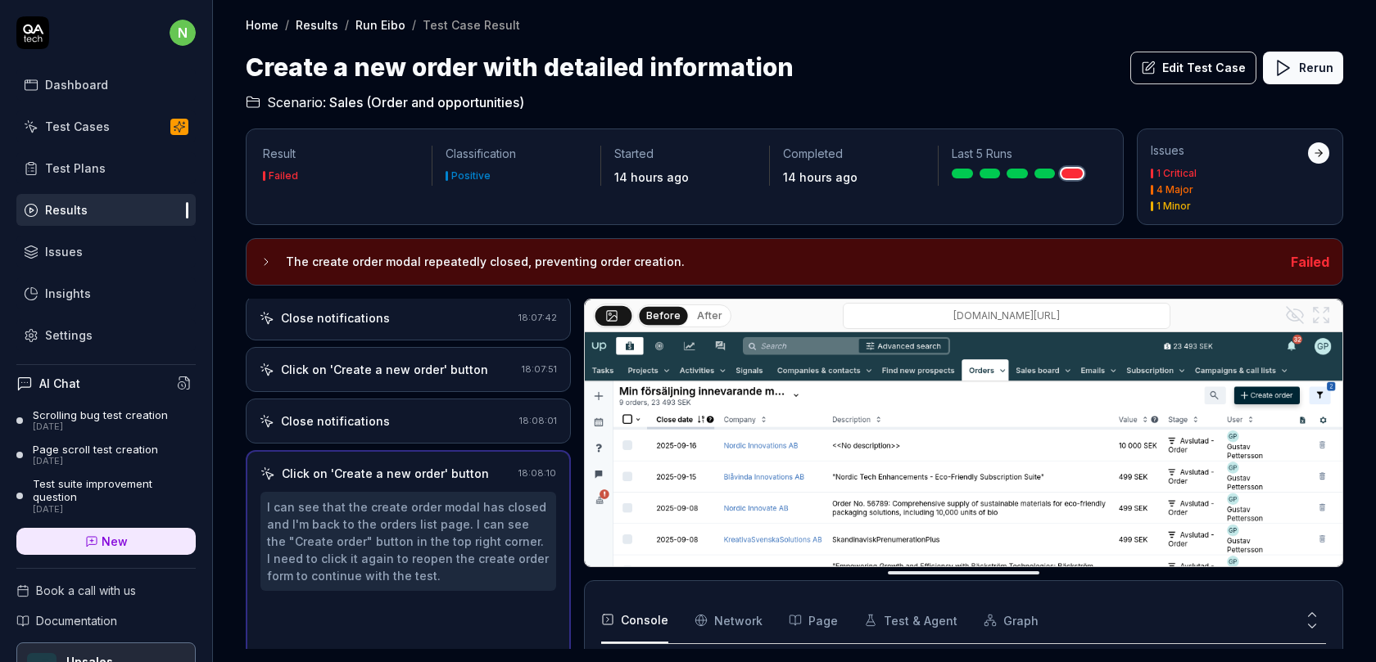
scroll to position [1884, 0]
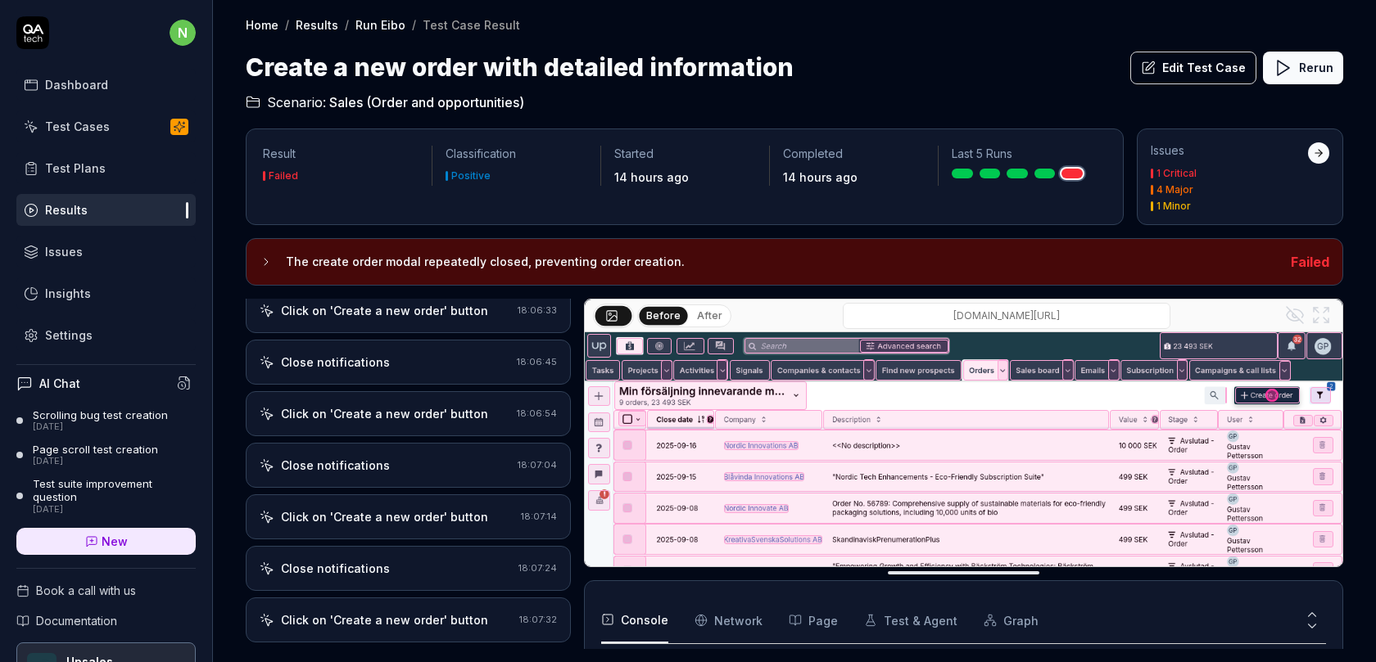
click at [423, 405] on div "Click on 'Create a new order' button" at bounding box center [384, 413] width 207 height 17
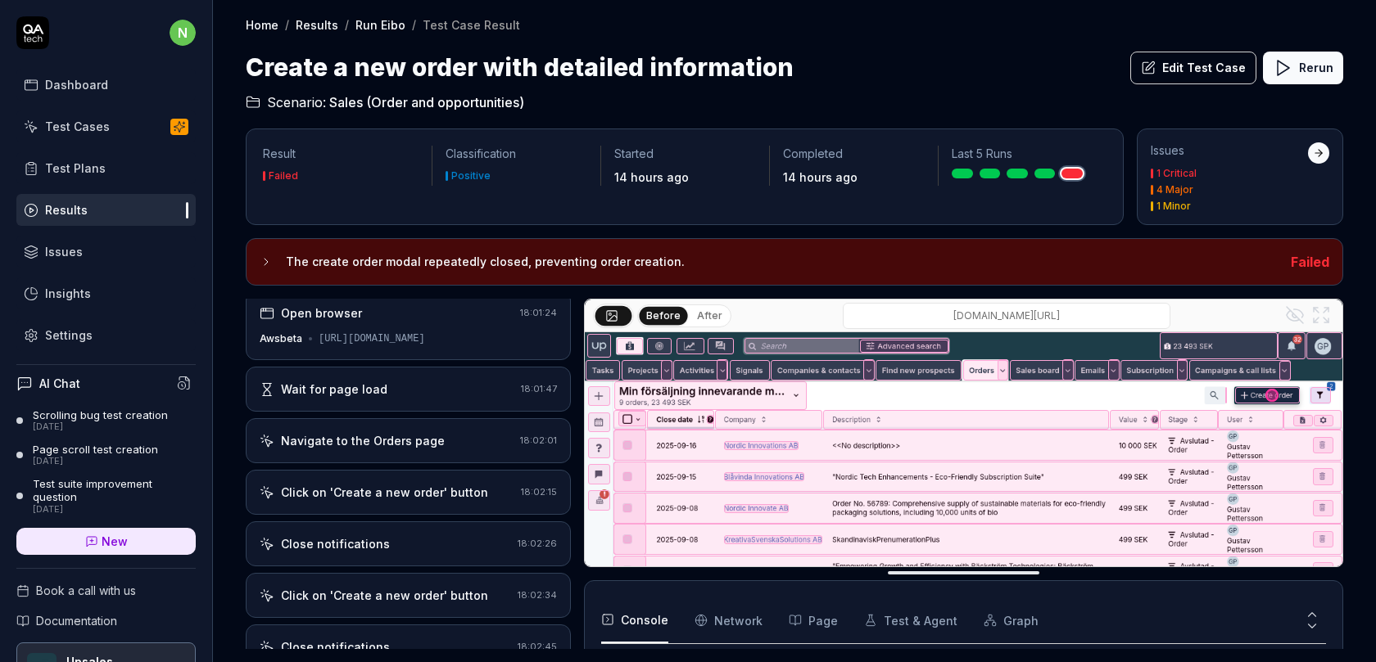
scroll to position [0, 0]
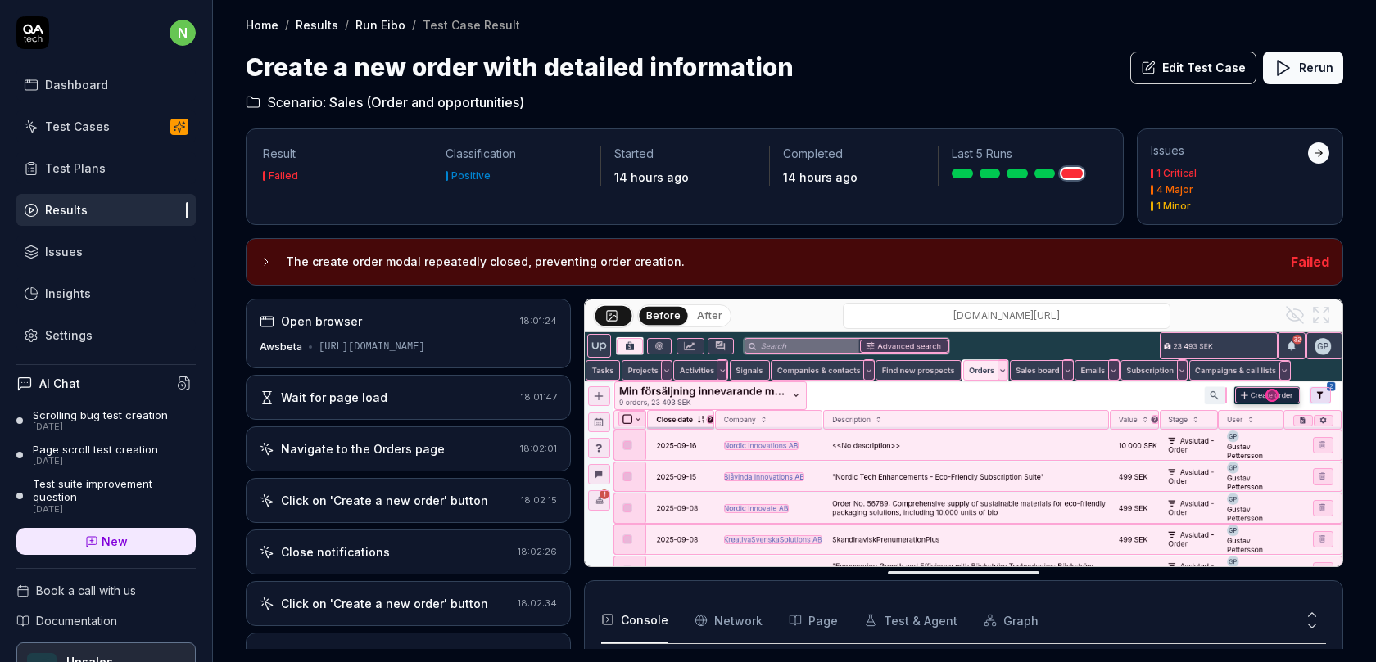
click at [406, 398] on div "Wait for page load" at bounding box center [387, 397] width 255 height 17
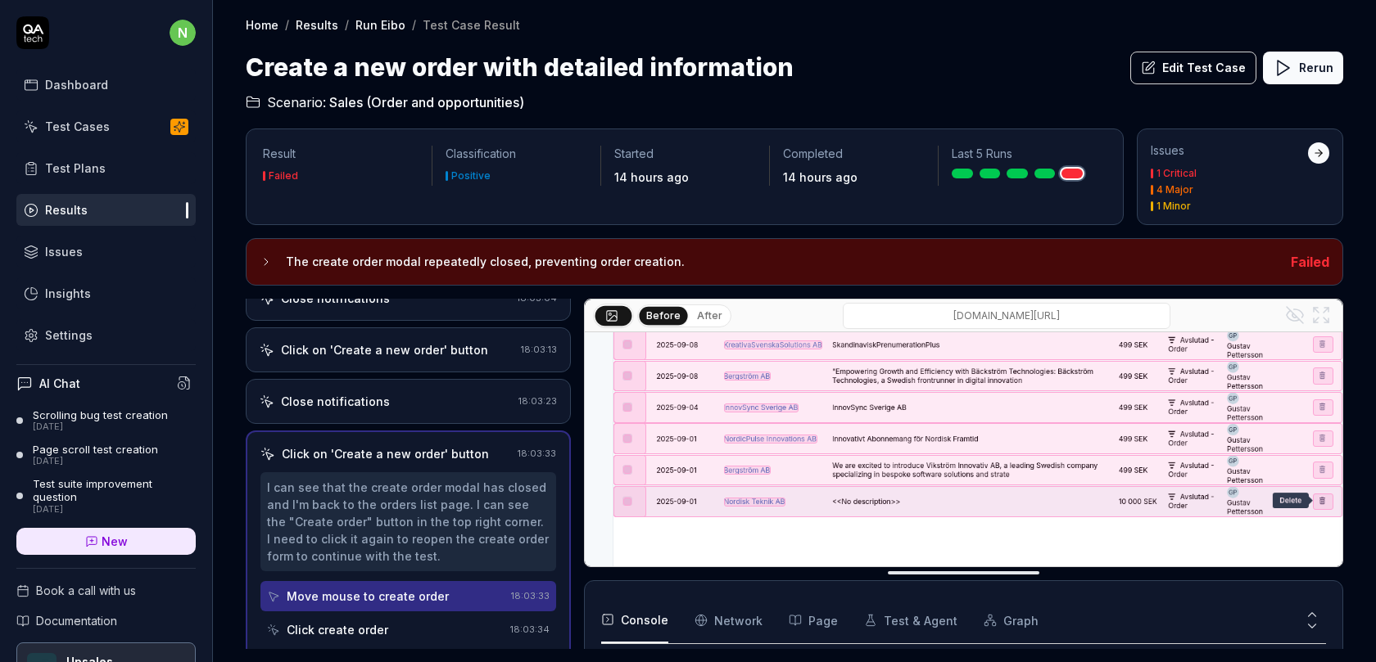
scroll to position [237, 0]
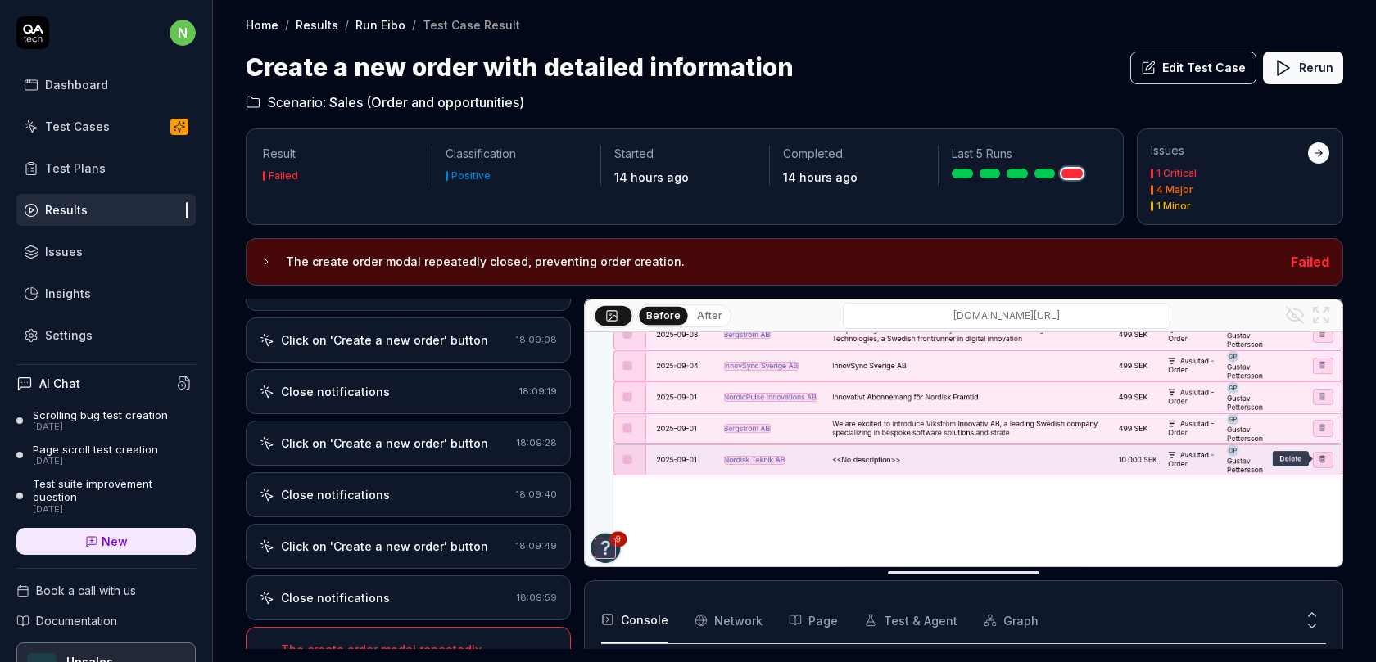
click at [445, 486] on div "Close notifications" at bounding box center [385, 494] width 250 height 17
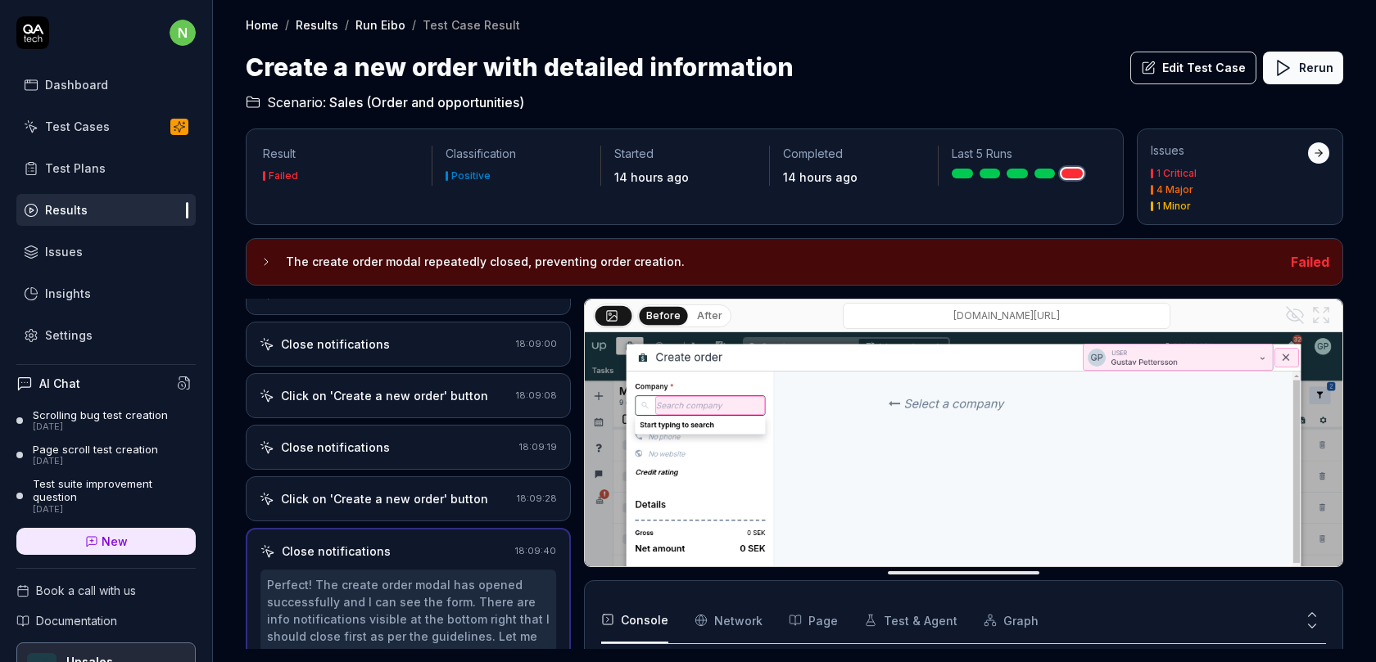
click at [432, 439] on div "Close notifications" at bounding box center [386, 447] width 253 height 17
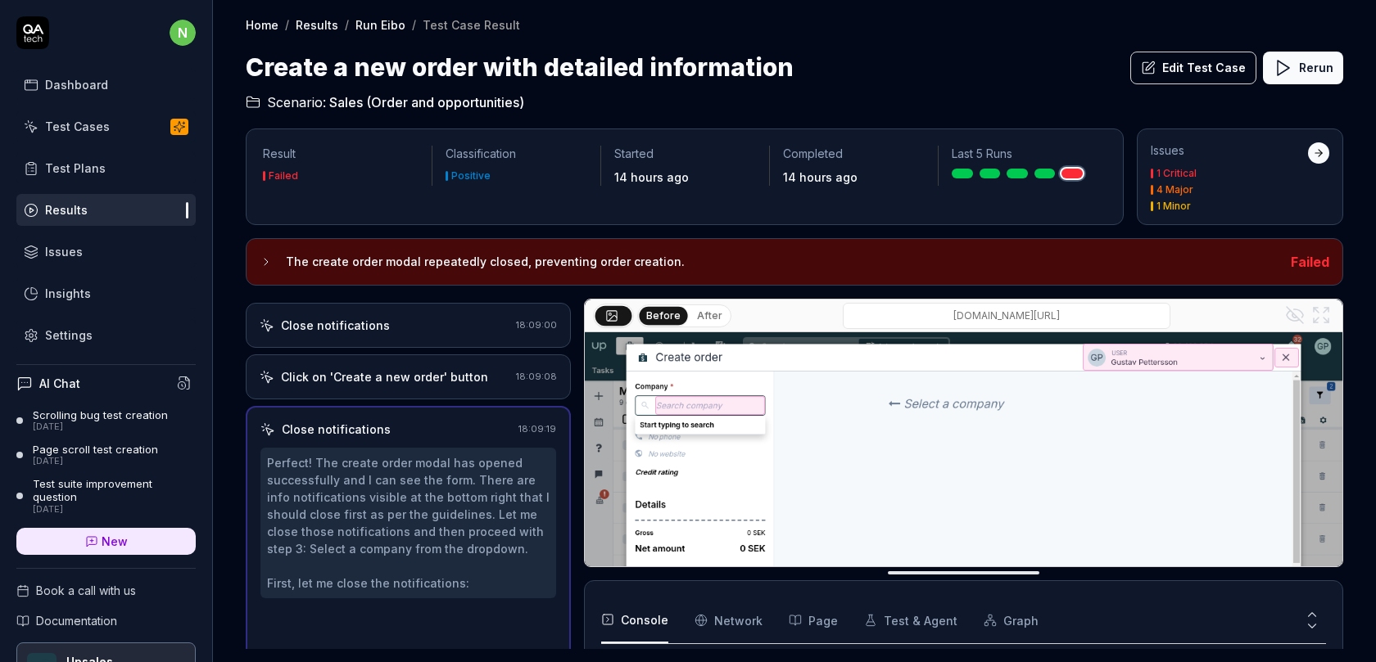
scroll to position [2291, 0]
click at [434, 361] on div "Click on 'Create a new order' button 18:09:08" at bounding box center [408, 376] width 325 height 45
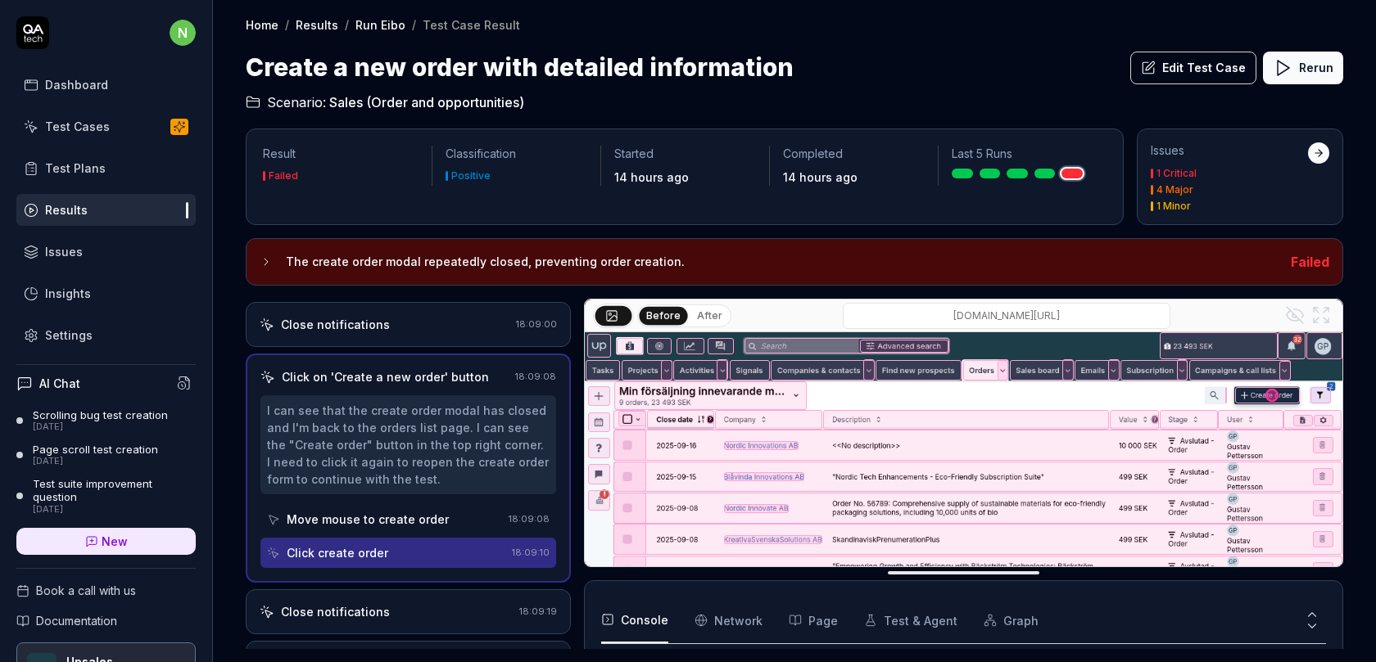
scroll to position [2298, 0]
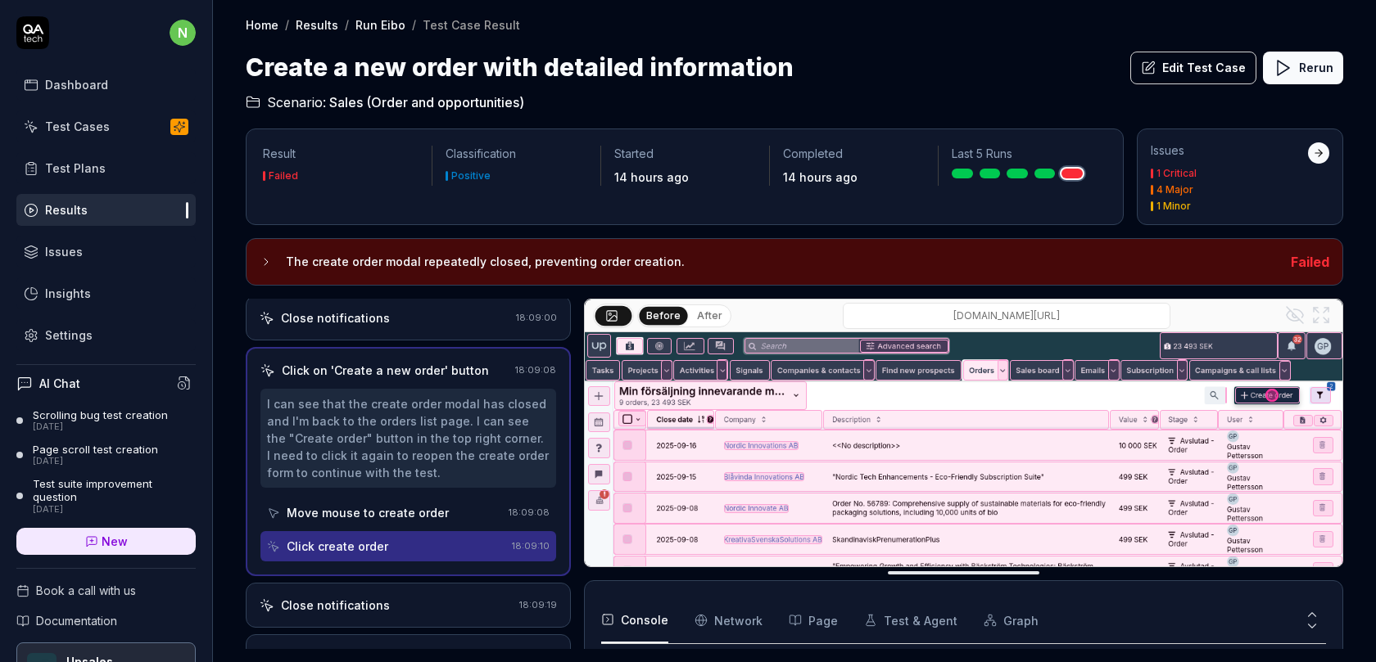
click at [694, 312] on button "After" at bounding box center [709, 316] width 38 height 18
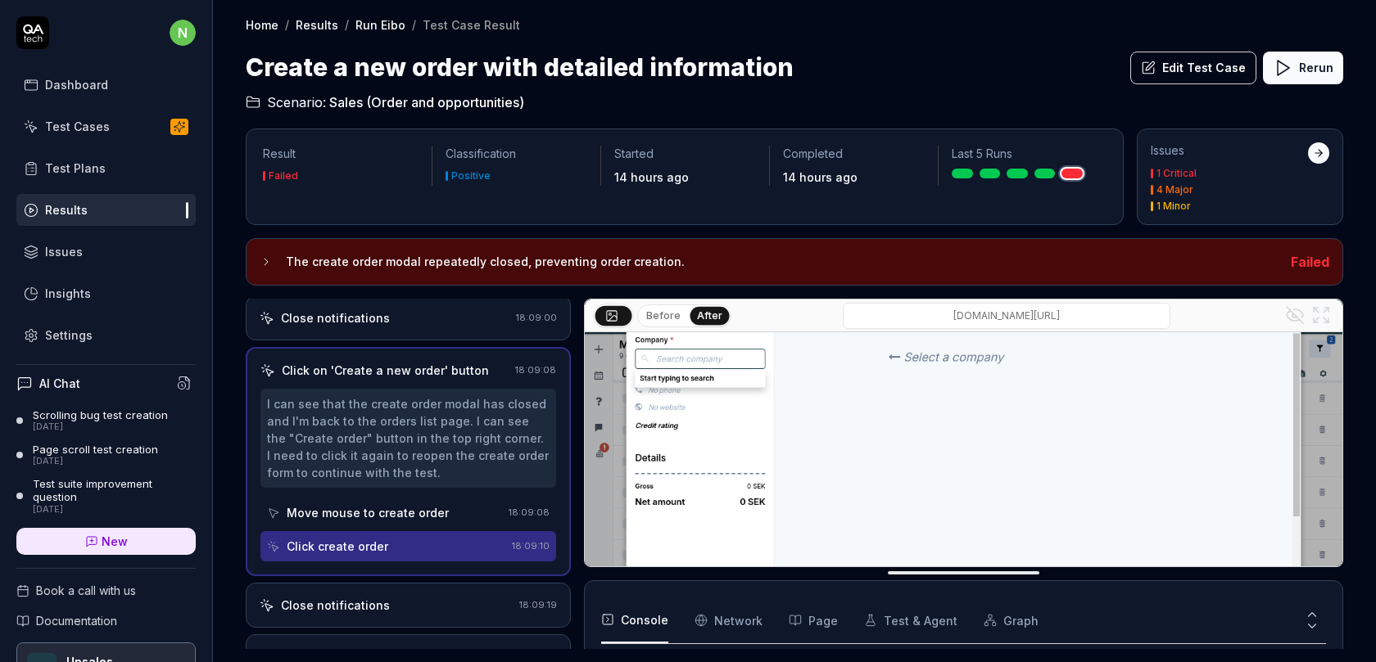
scroll to position [0, 0]
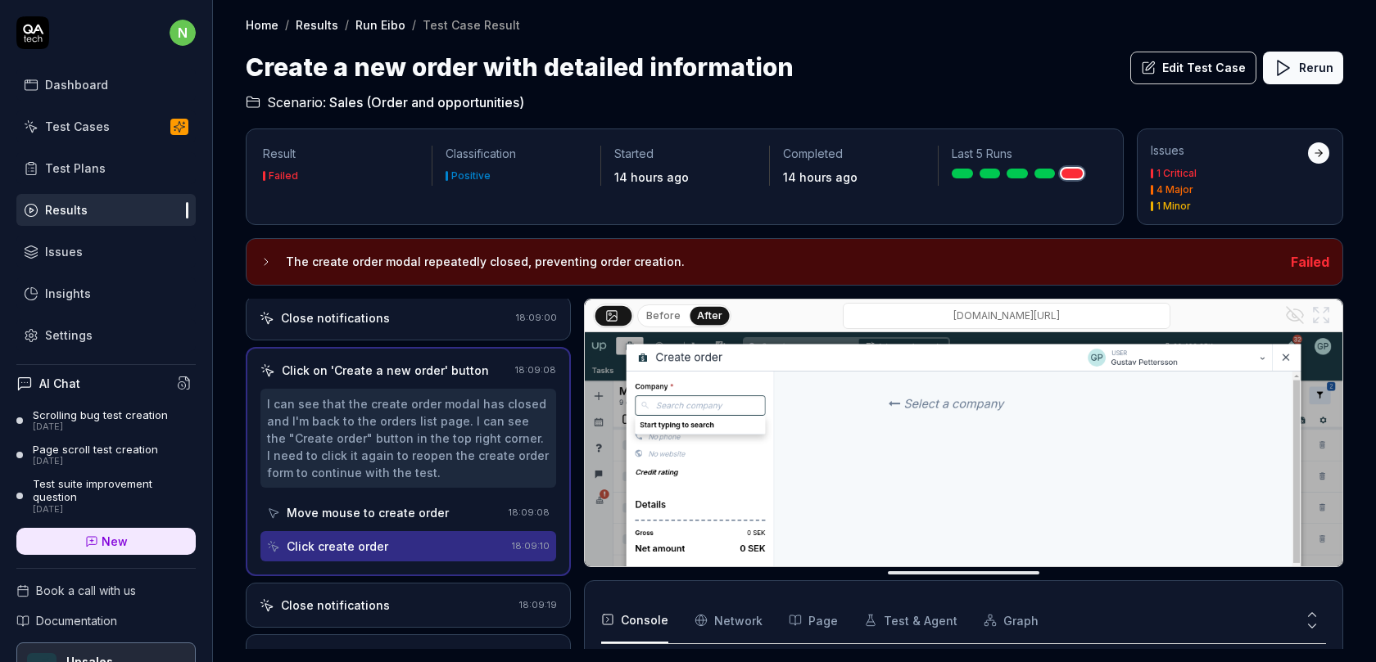
click at [1218, 62] on button "Edit Test Case" at bounding box center [1193, 68] width 126 height 33
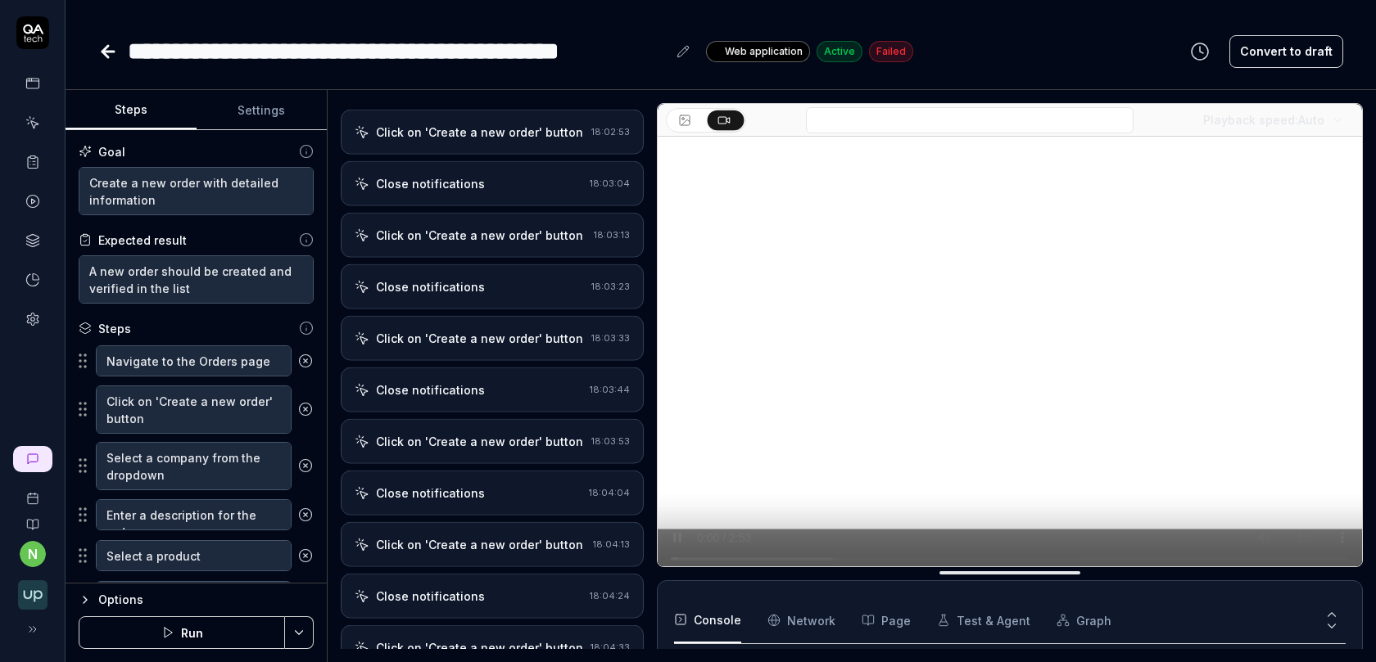
scroll to position [1876, 0]
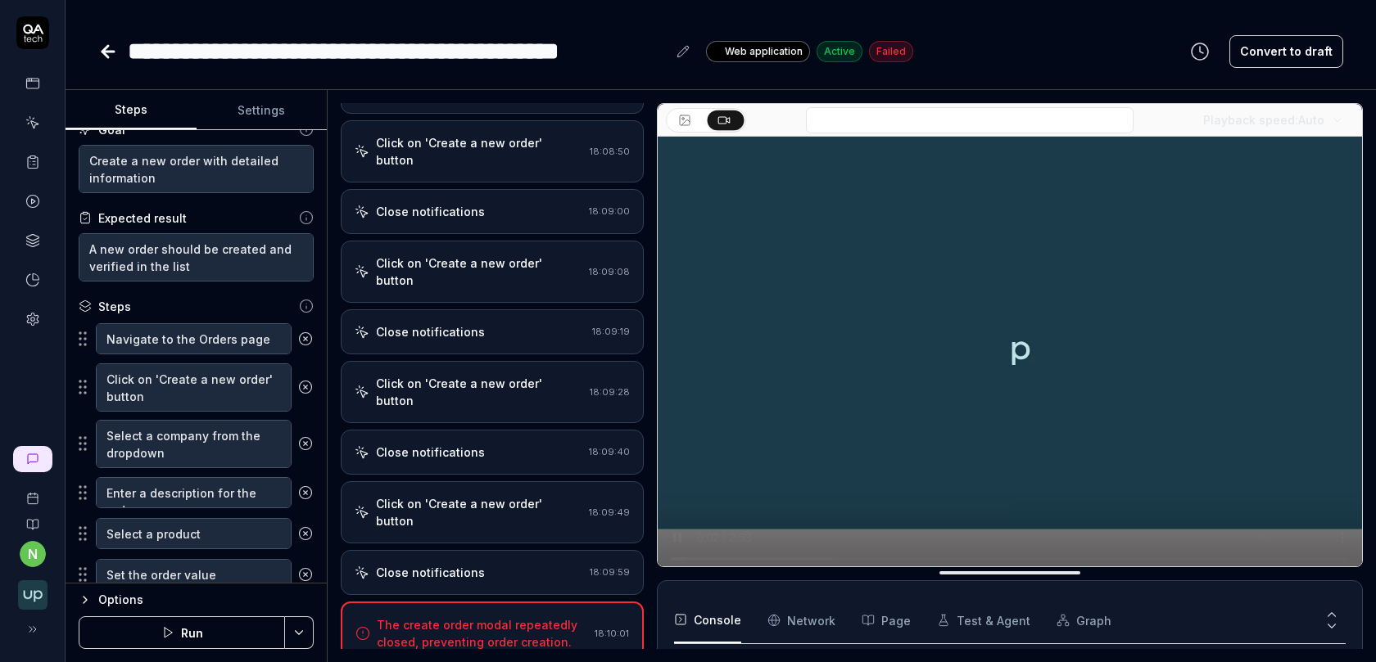
scroll to position [25, 0]
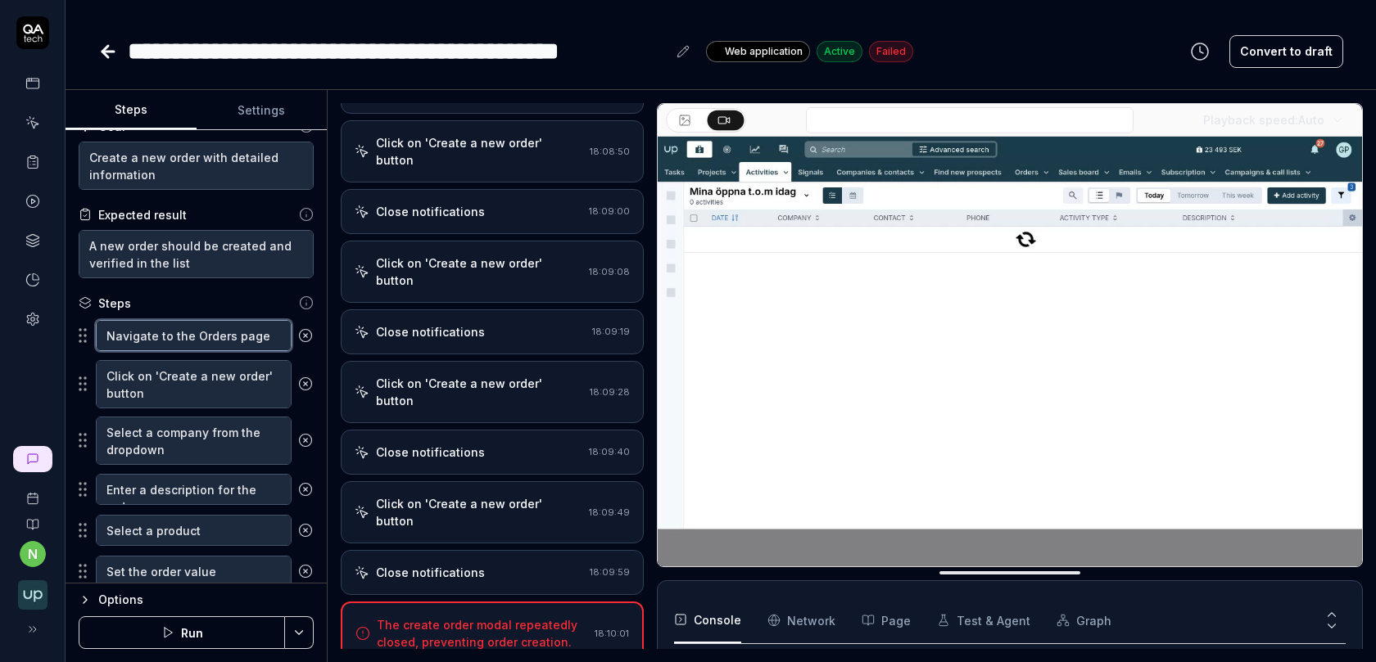
click at [196, 331] on textarea "Navigate to the Orders page" at bounding box center [194, 335] width 196 height 31
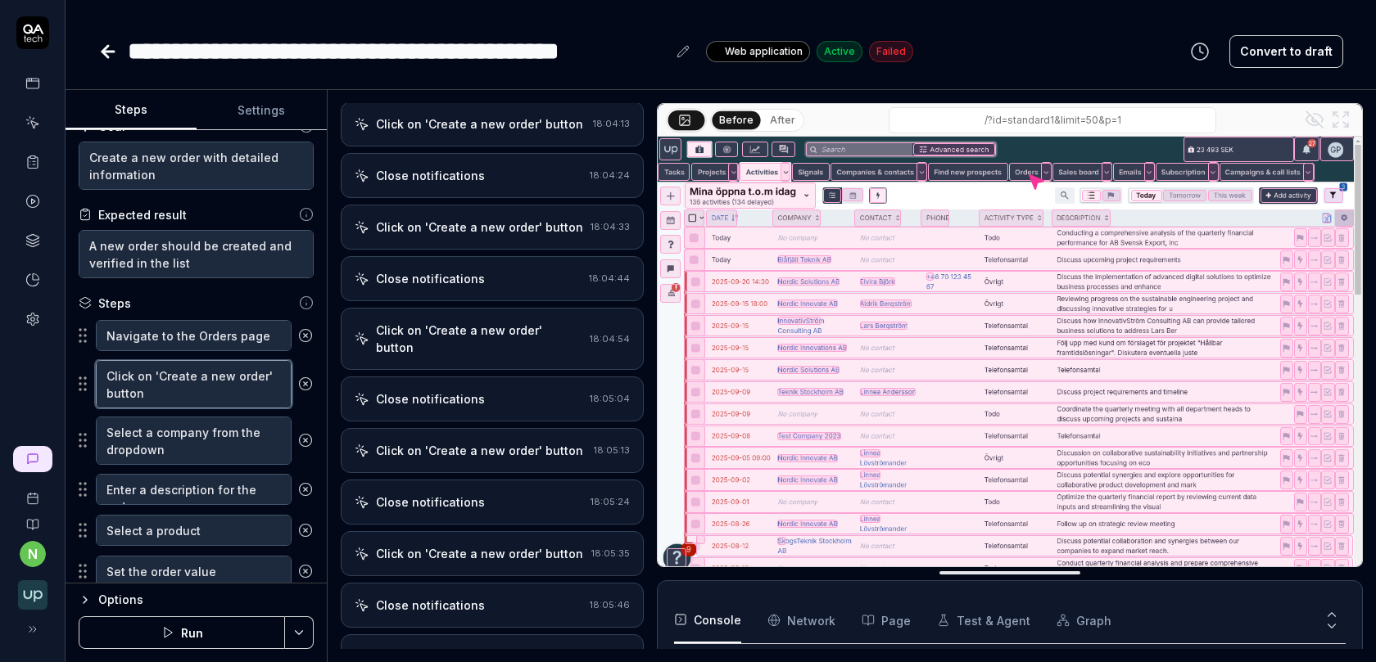
click at [196, 384] on textarea "Click on 'Create a new order' button" at bounding box center [194, 384] width 196 height 48
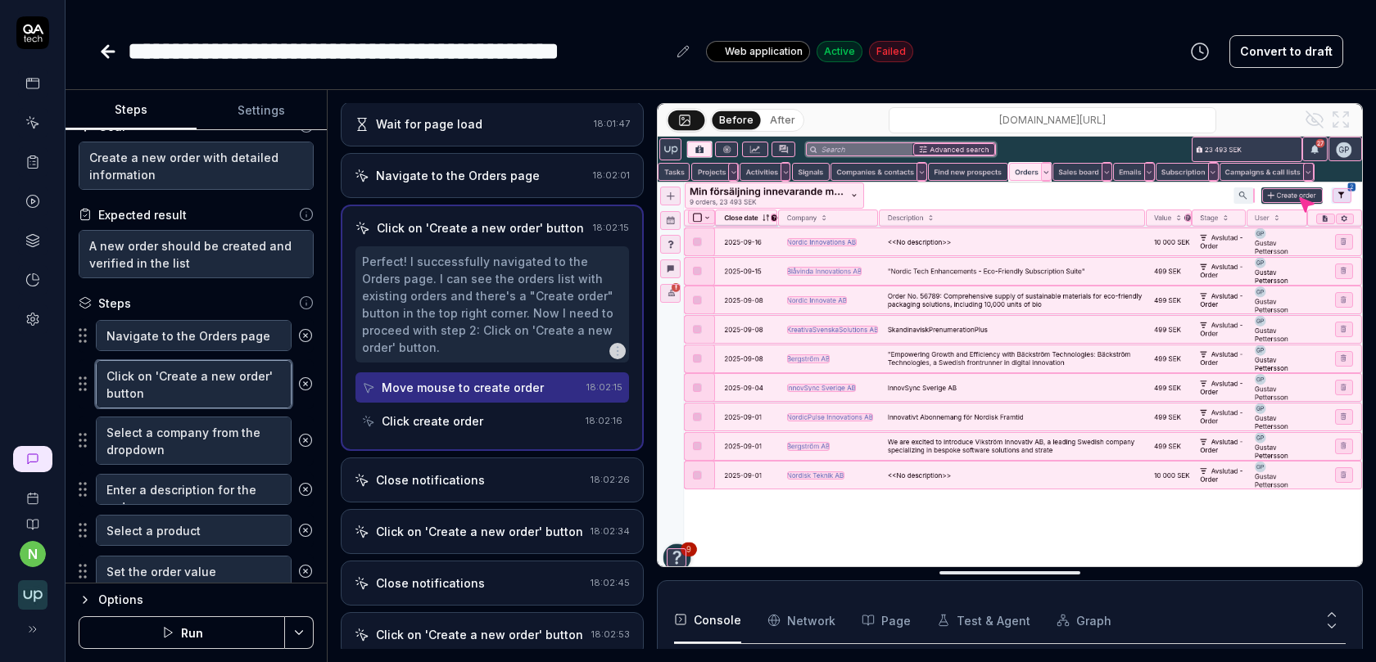
scroll to position [0, 0]
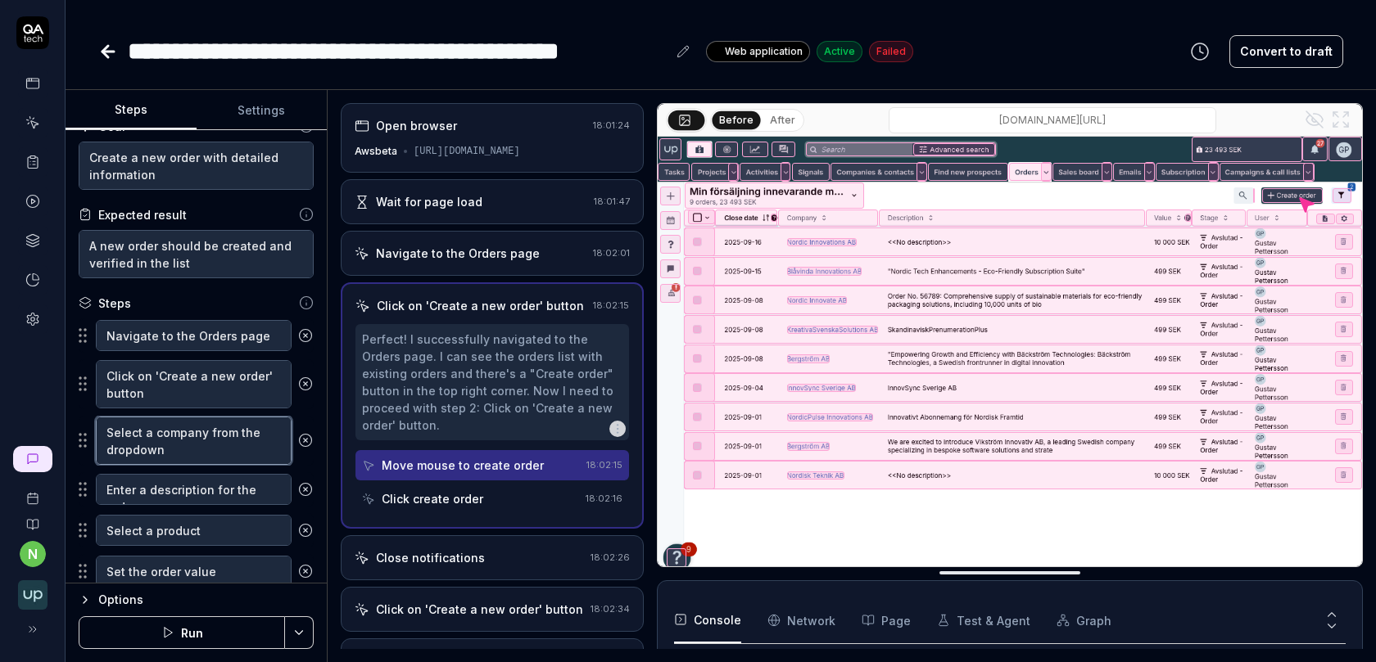
click at [217, 441] on textarea "Select a company from the dropdown" at bounding box center [194, 441] width 196 height 48
click at [531, 247] on div "Navigate to the Orders page" at bounding box center [471, 253] width 232 height 17
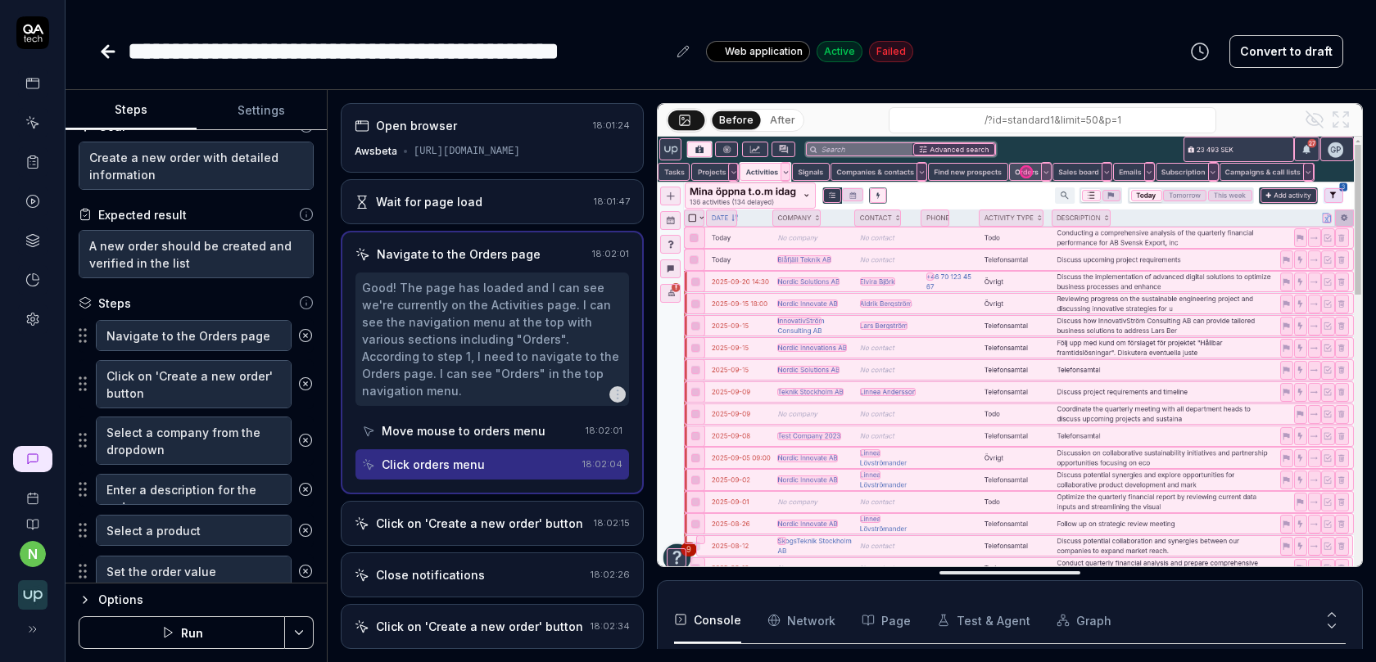
click at [510, 501] on div "Click on 'Create a new order' button 18:02:15" at bounding box center [492, 523] width 303 height 45
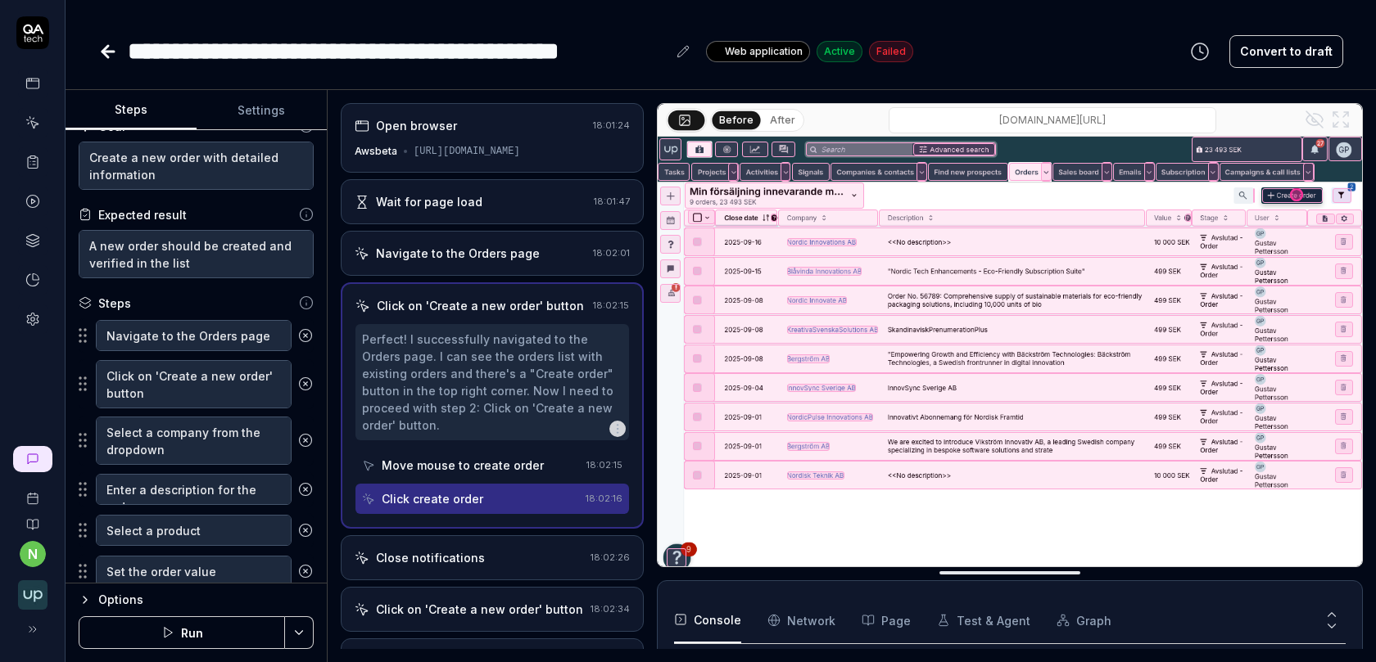
click at [509, 549] on div "Close notifications" at bounding box center [469, 557] width 229 height 17
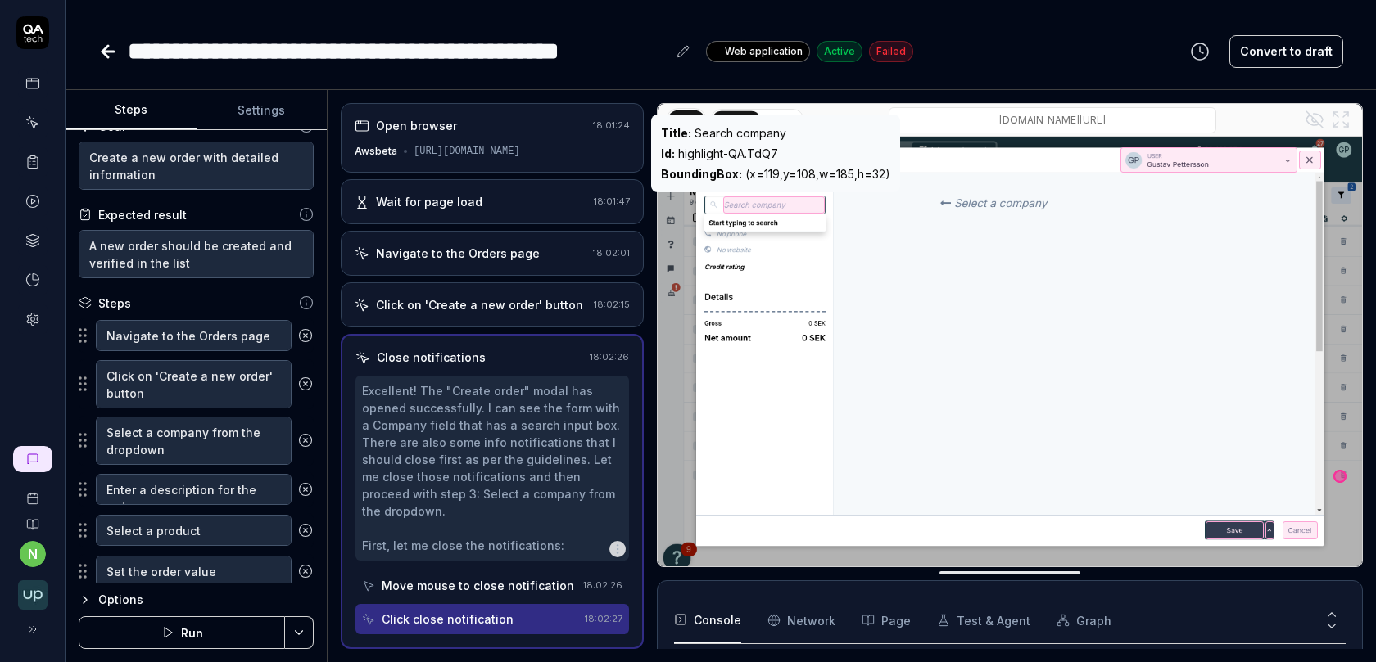
click at [753, 150] on div "Id : highlight-QA.TdQ7" at bounding box center [775, 153] width 229 height 17
copy div "Id : highlight-QA.TdQ7"
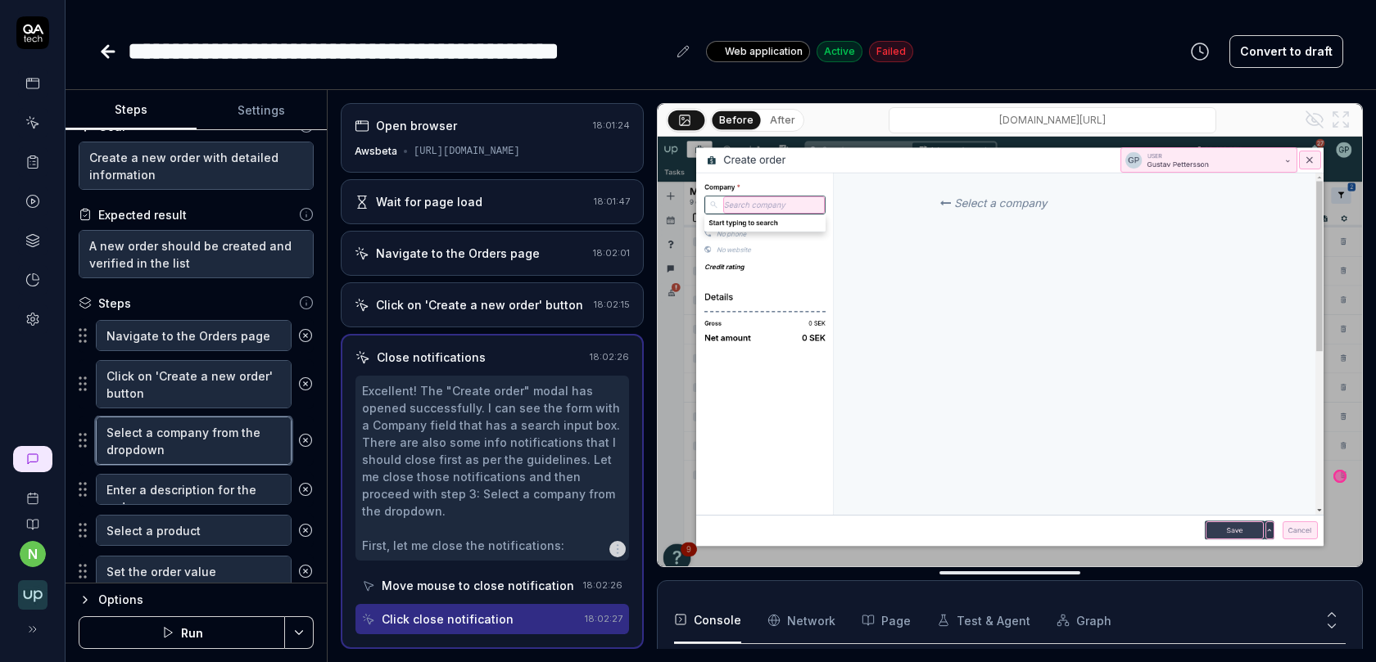
drag, startPoint x: 232, startPoint y: 427, endPoint x: 254, endPoint y: 446, distance: 29.0
click at [255, 446] on textarea "Select a company from the dropdown" at bounding box center [194, 441] width 196 height 48
paste textarea "Id: highlight-QA.TdQ7"
type textarea "*"
type textarea "Select a company fromId: highlight-QA.TdQ7"
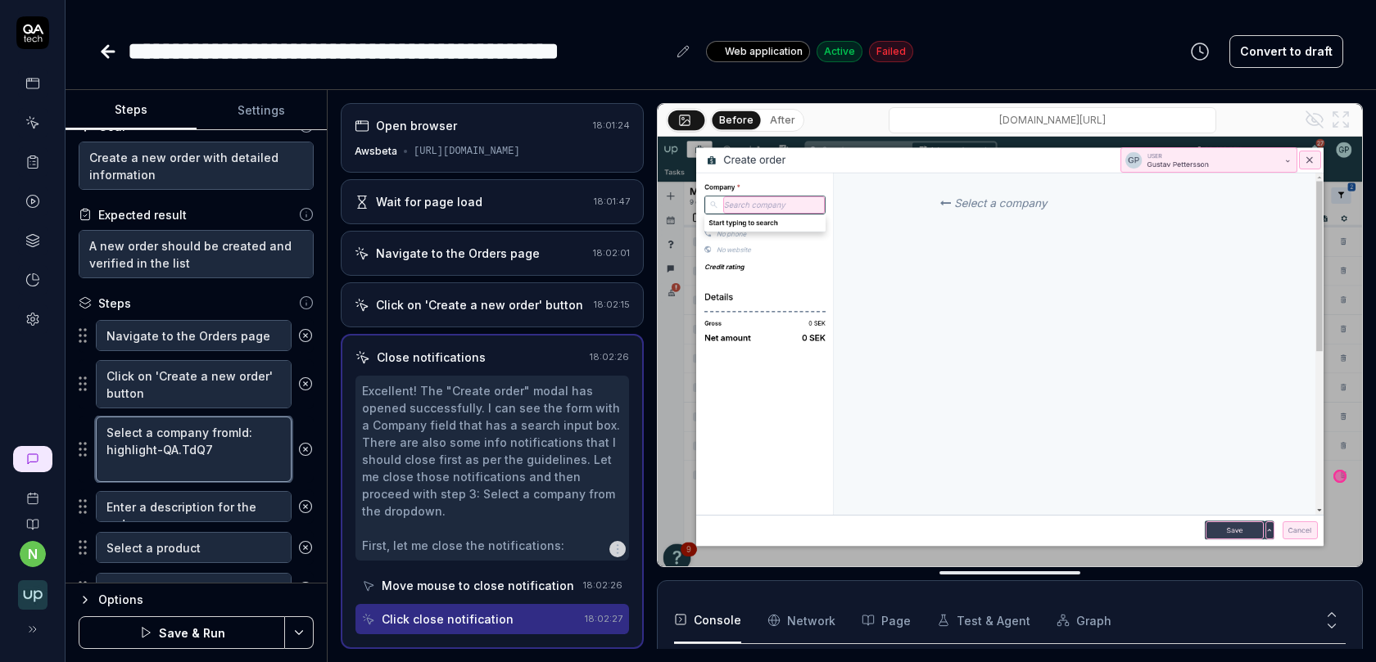
click at [233, 427] on textarea "Select a company fromId: highlight-QA.TdQ7" at bounding box center [194, 450] width 196 height 66
type textarea "*"
type textarea "Select a company from Id: highlight-QA.TdQ7"
click at [209, 501] on textarea "Enter a description for the order" at bounding box center [194, 506] width 196 height 31
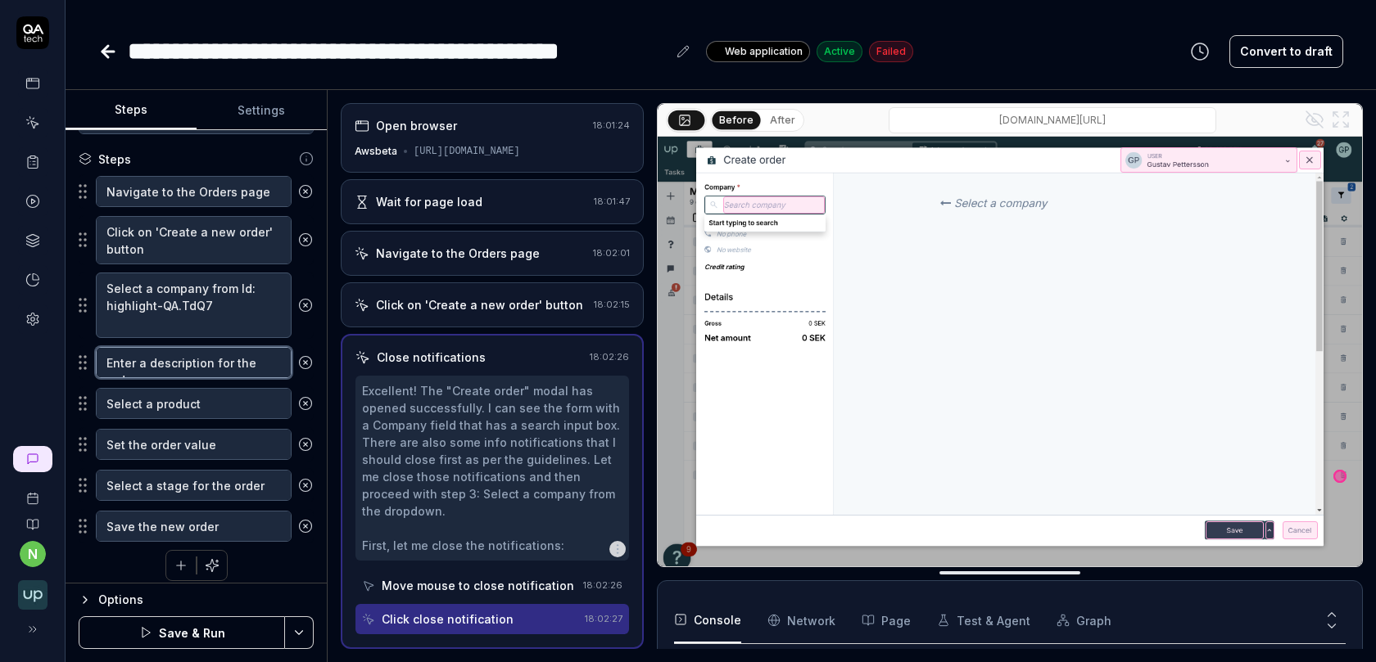
scroll to position [173, 0]
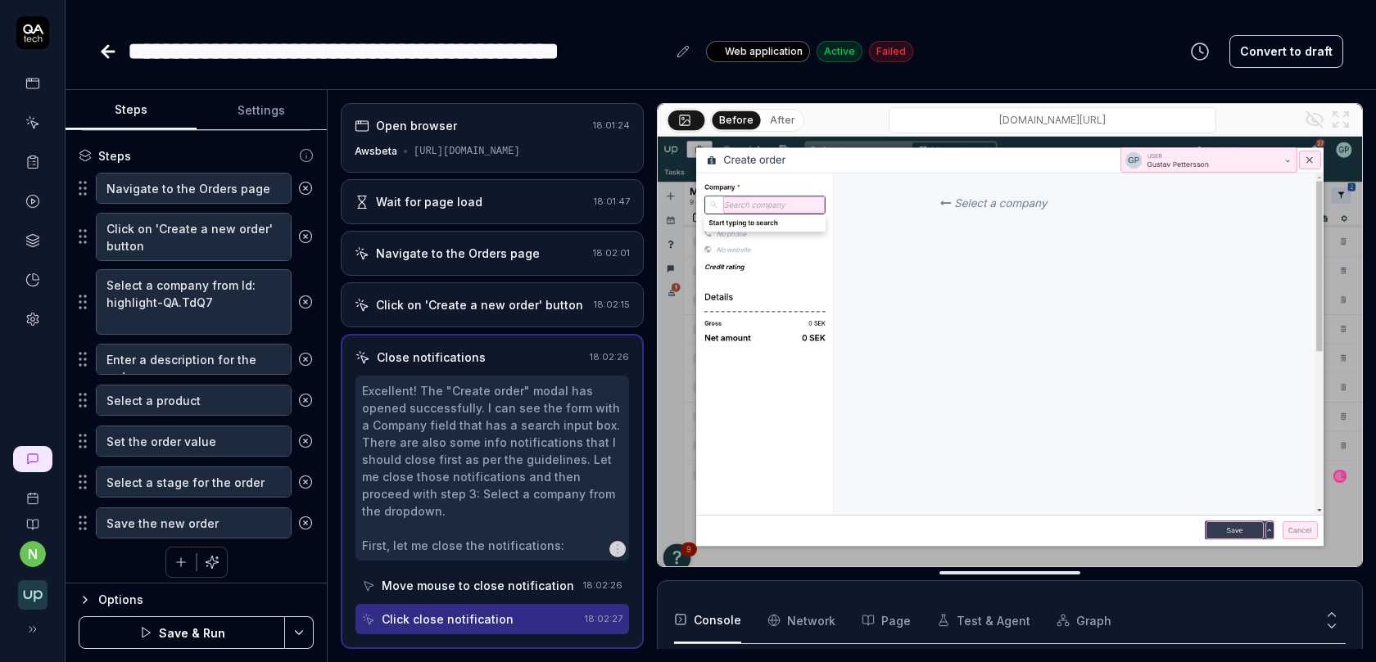
click at [196, 627] on button "Save & Run" at bounding box center [182, 633] width 206 height 33
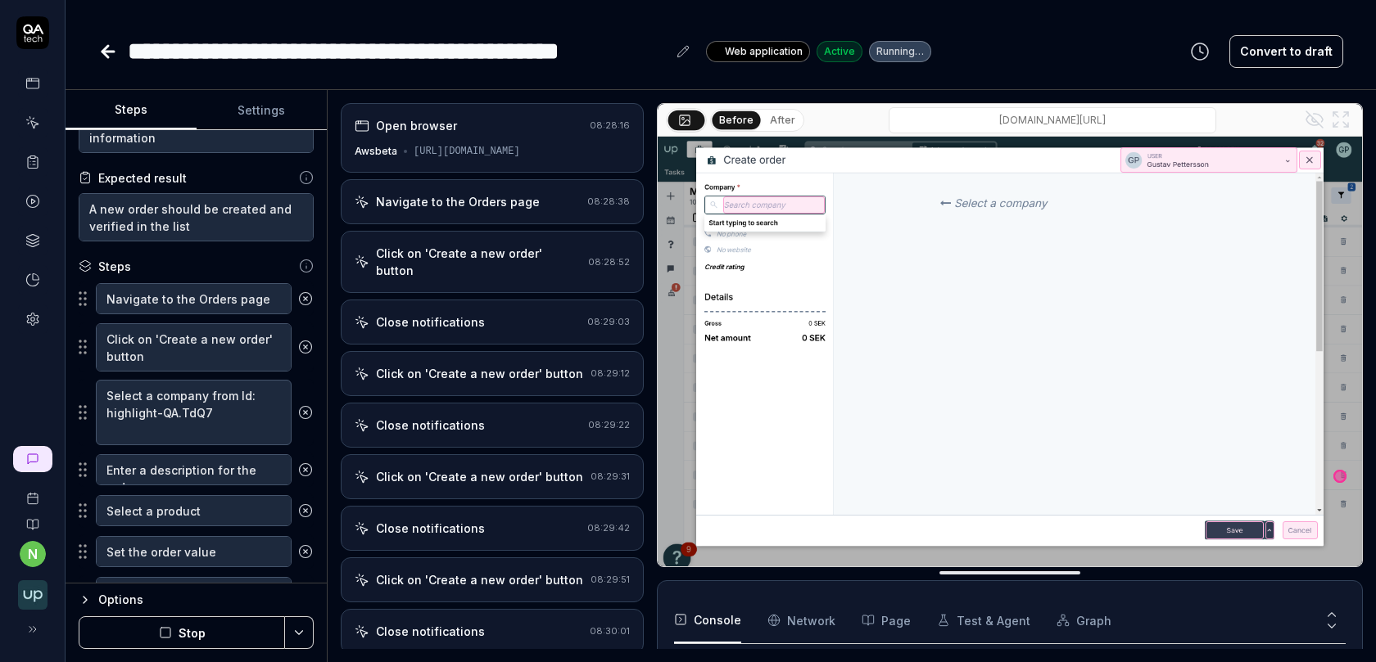
scroll to position [59, 0]
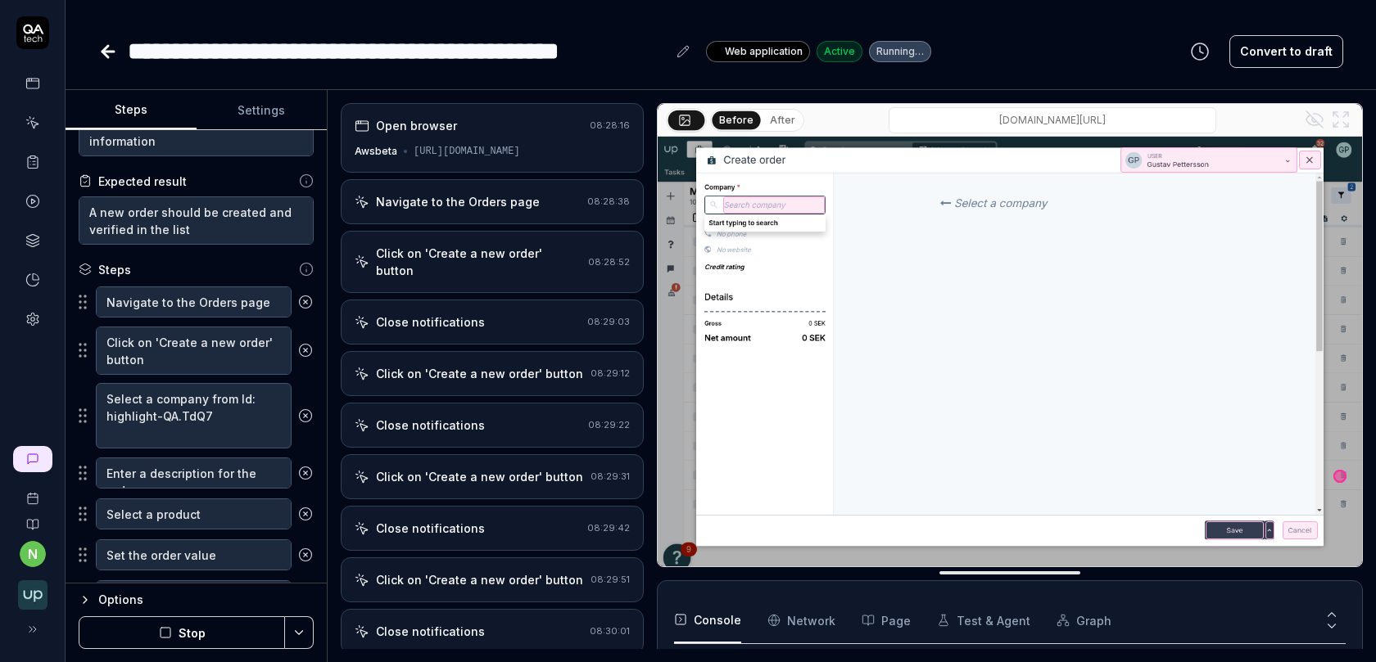
click at [476, 209] on div "Navigate to the Orders page 08:28:38" at bounding box center [492, 201] width 303 height 45
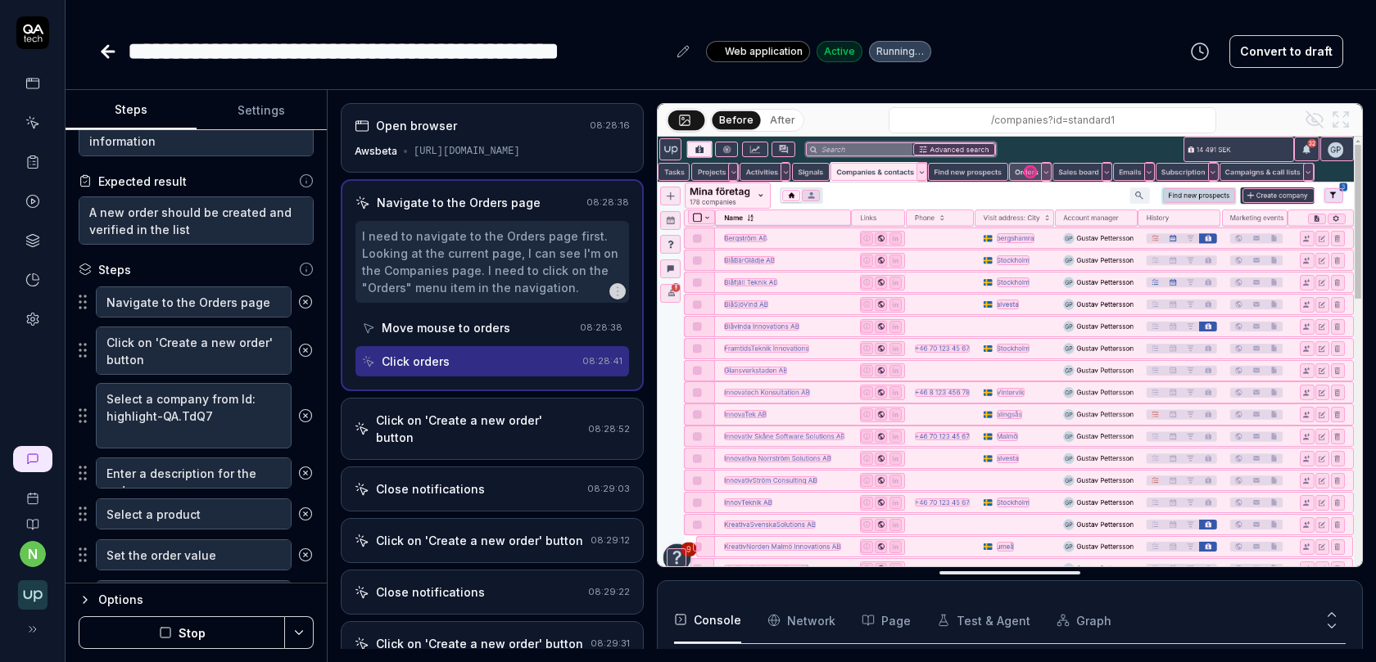
click at [470, 404] on div "Click on 'Create a new order' button 08:28:52" at bounding box center [492, 429] width 303 height 62
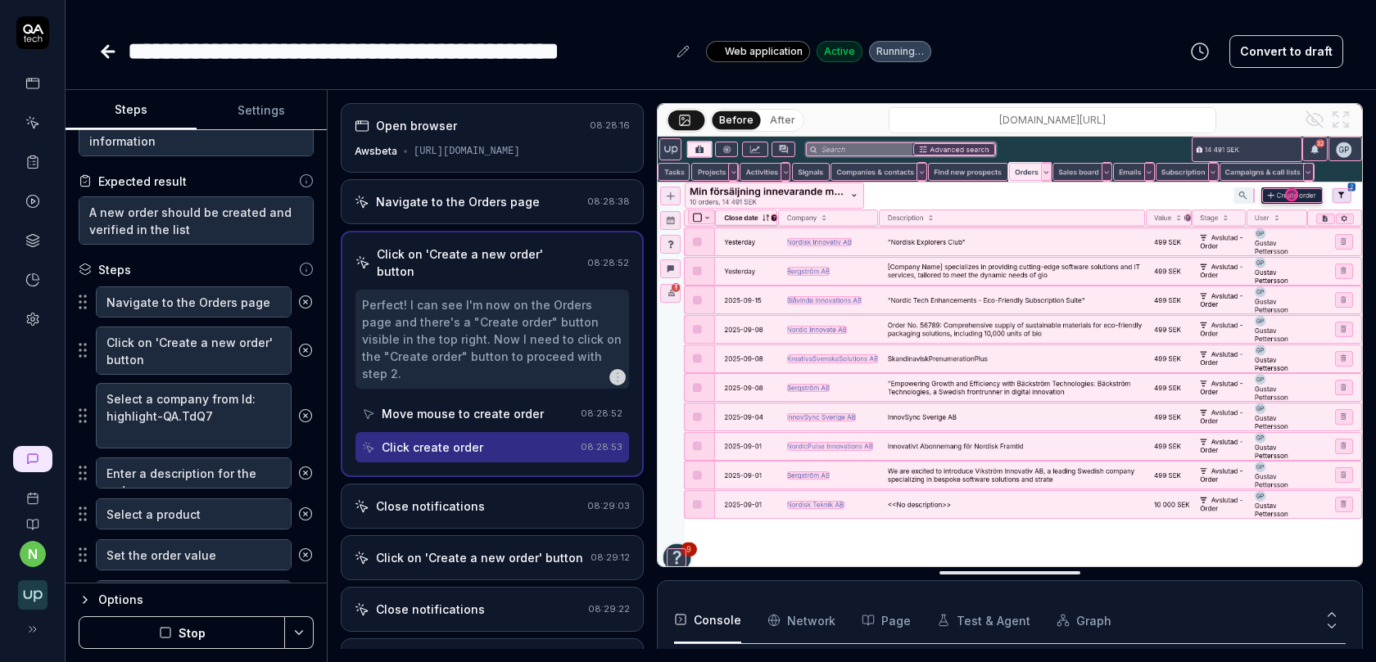
click at [464, 498] on div "Close notifications" at bounding box center [430, 506] width 109 height 17
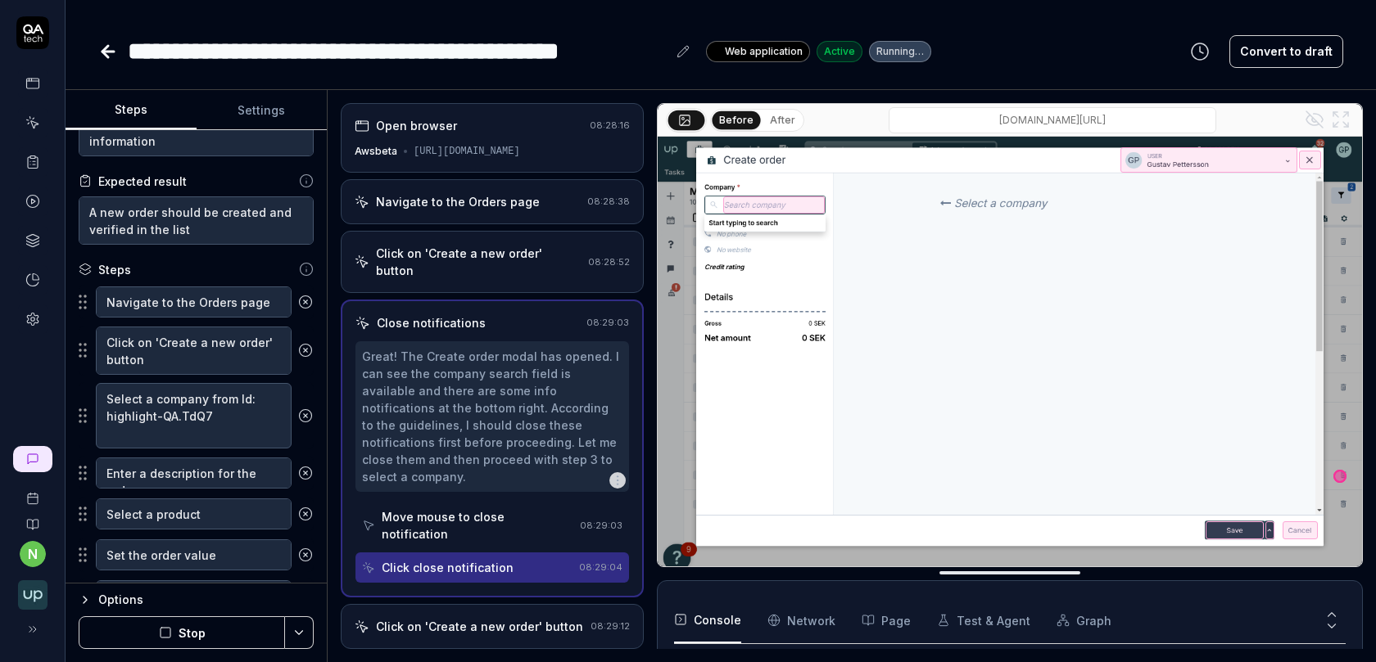
scroll to position [868, 0]
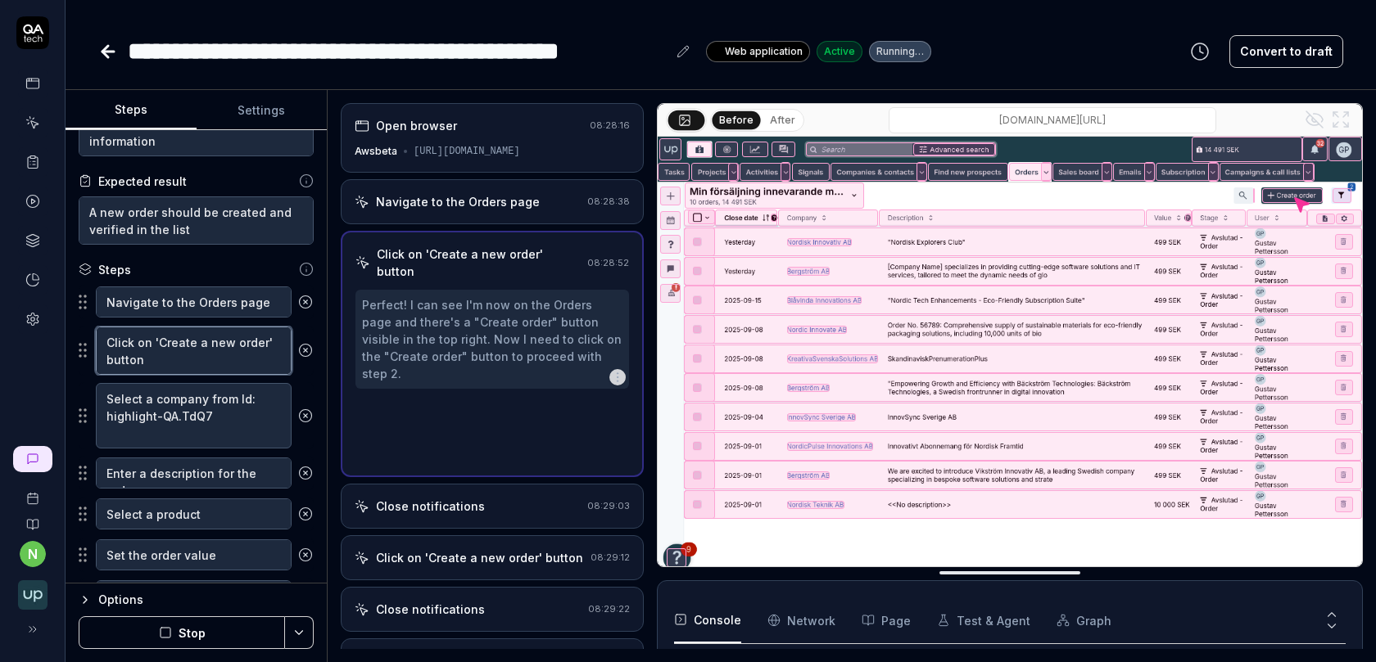
click at [196, 347] on textarea "Click on 'Create a new order' button" at bounding box center [194, 351] width 196 height 48
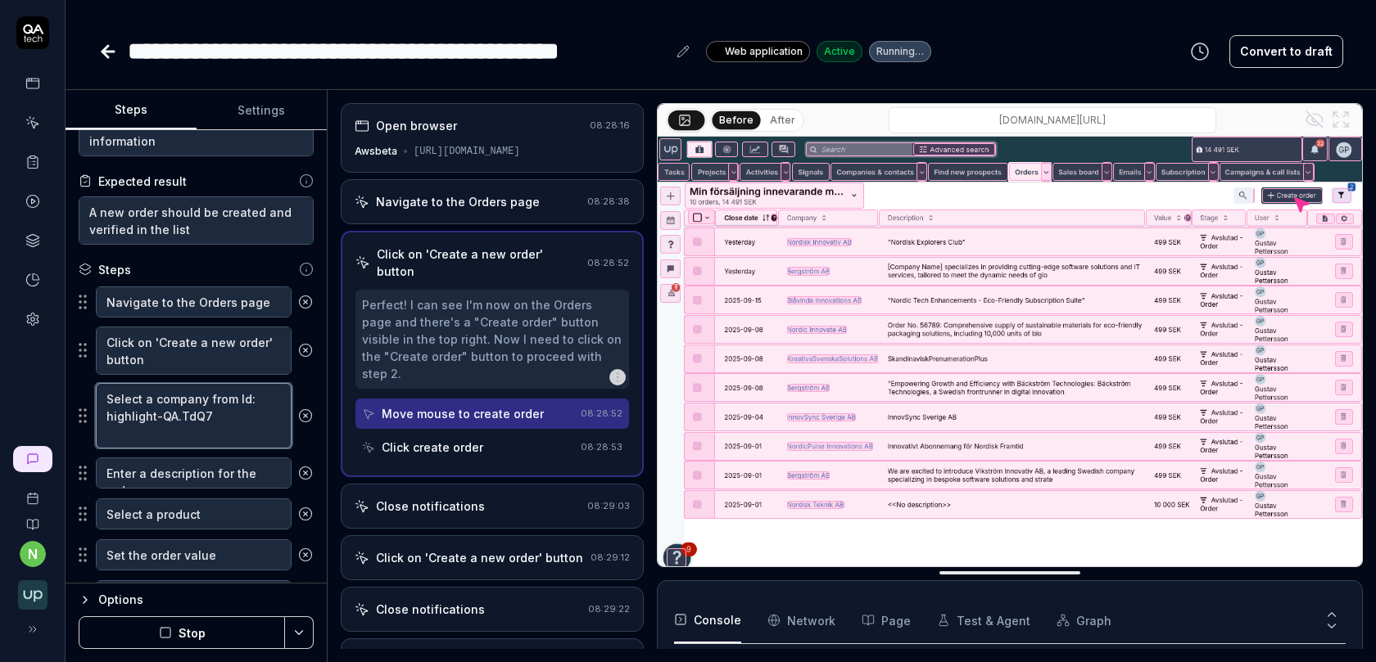
click at [192, 410] on textarea "Select a company from Id: highlight-QA.TdQ7" at bounding box center [194, 416] width 196 height 66
click at [197, 481] on textarea "Enter a description for the order" at bounding box center [194, 473] width 196 height 31
click at [210, 414] on textarea "Select a company from Id: highlight-QA.TdQ7" at bounding box center [194, 416] width 196 height 66
click at [419, 439] on div "Click create order" at bounding box center [433, 447] width 102 height 17
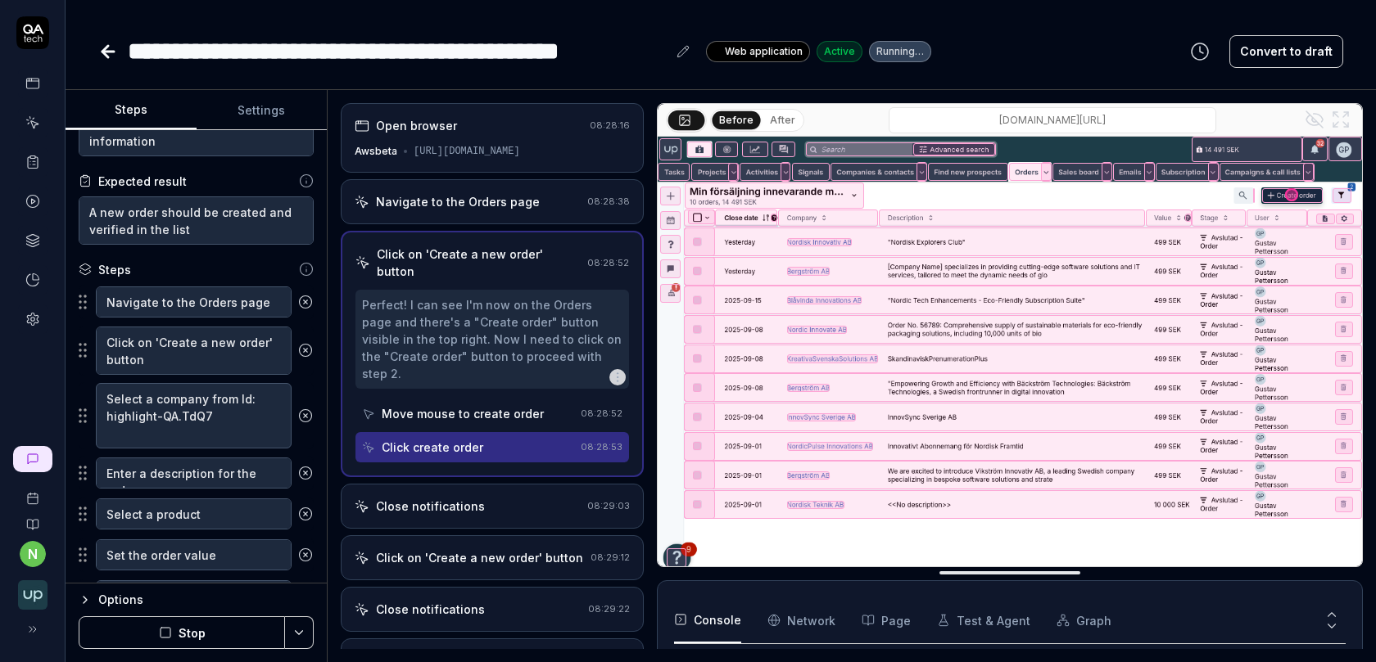
click at [433, 484] on div "Close notifications 08:29:03" at bounding box center [492, 506] width 303 height 45
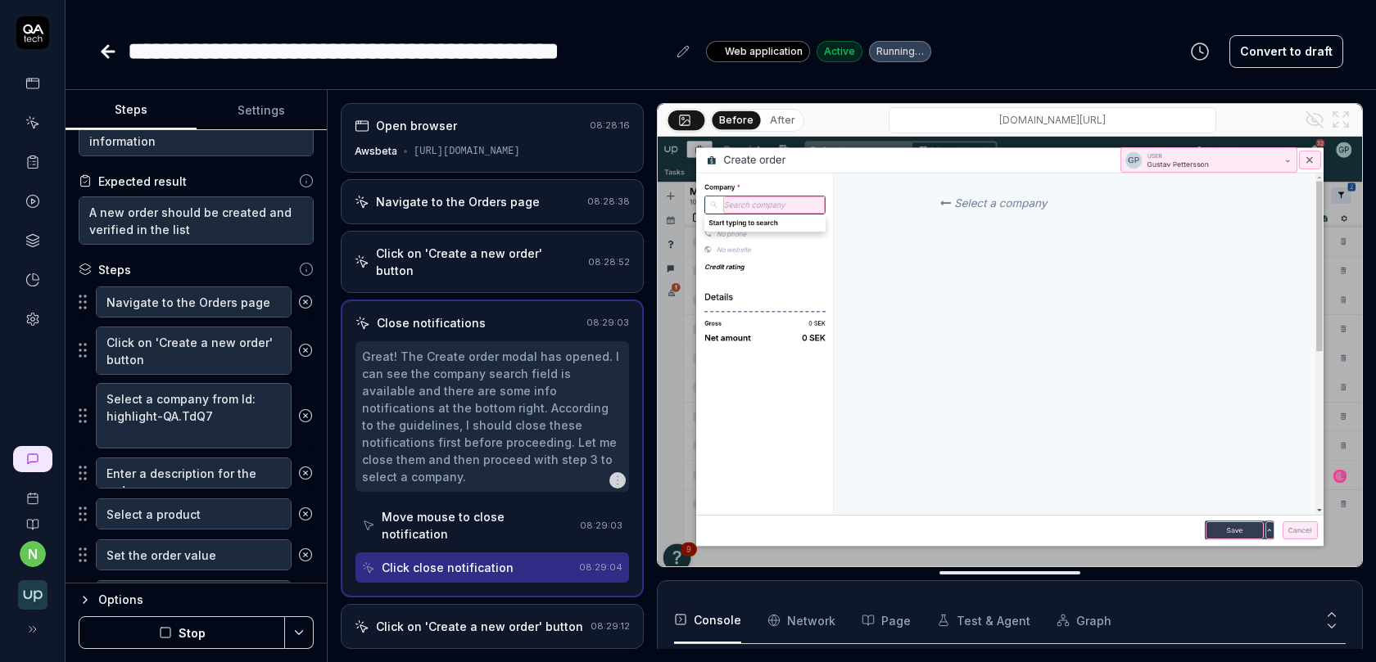
click at [219, 639] on button "Stop" at bounding box center [182, 633] width 206 height 33
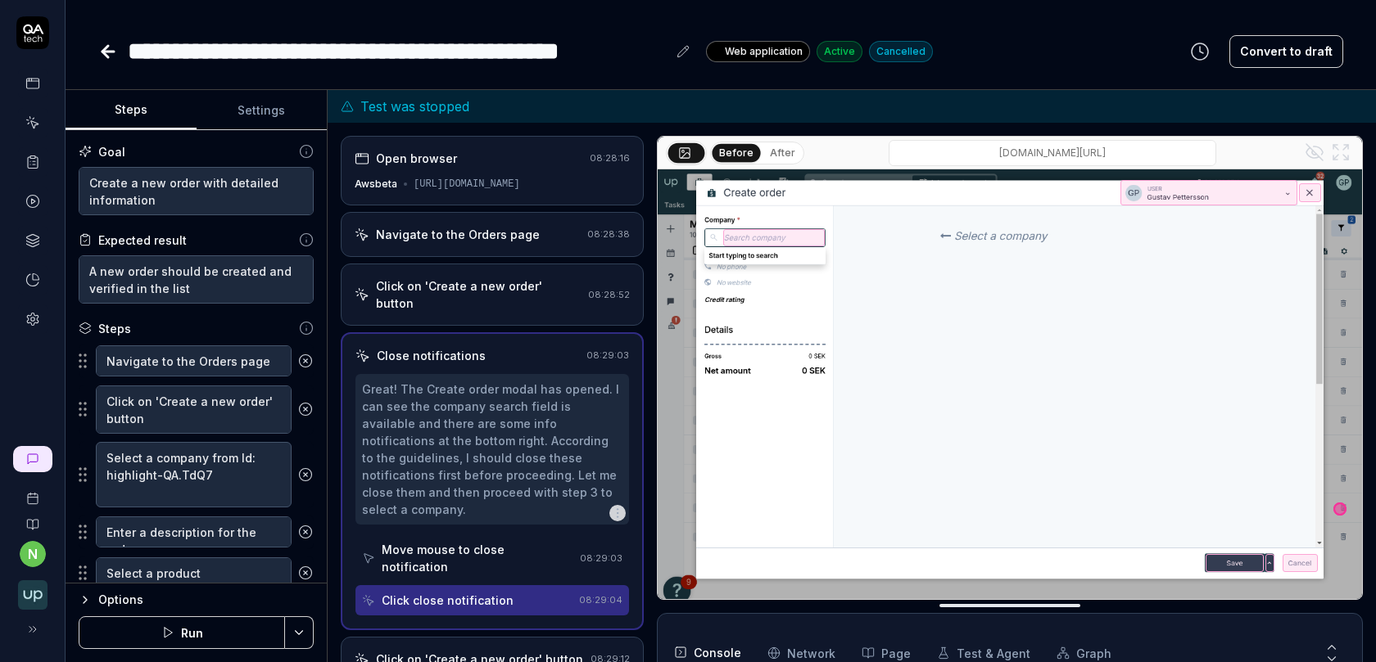
scroll to position [934, 0]
click at [189, 632] on button "Run" at bounding box center [182, 633] width 206 height 33
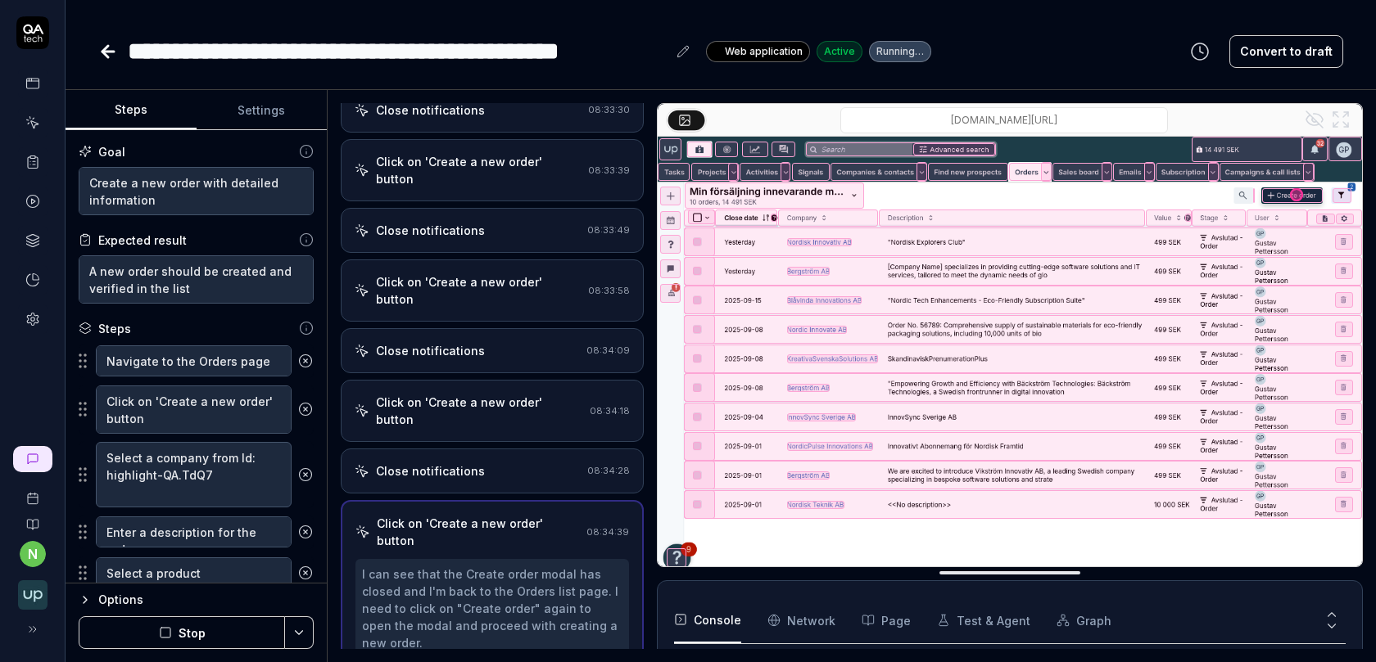
scroll to position [735, 0]
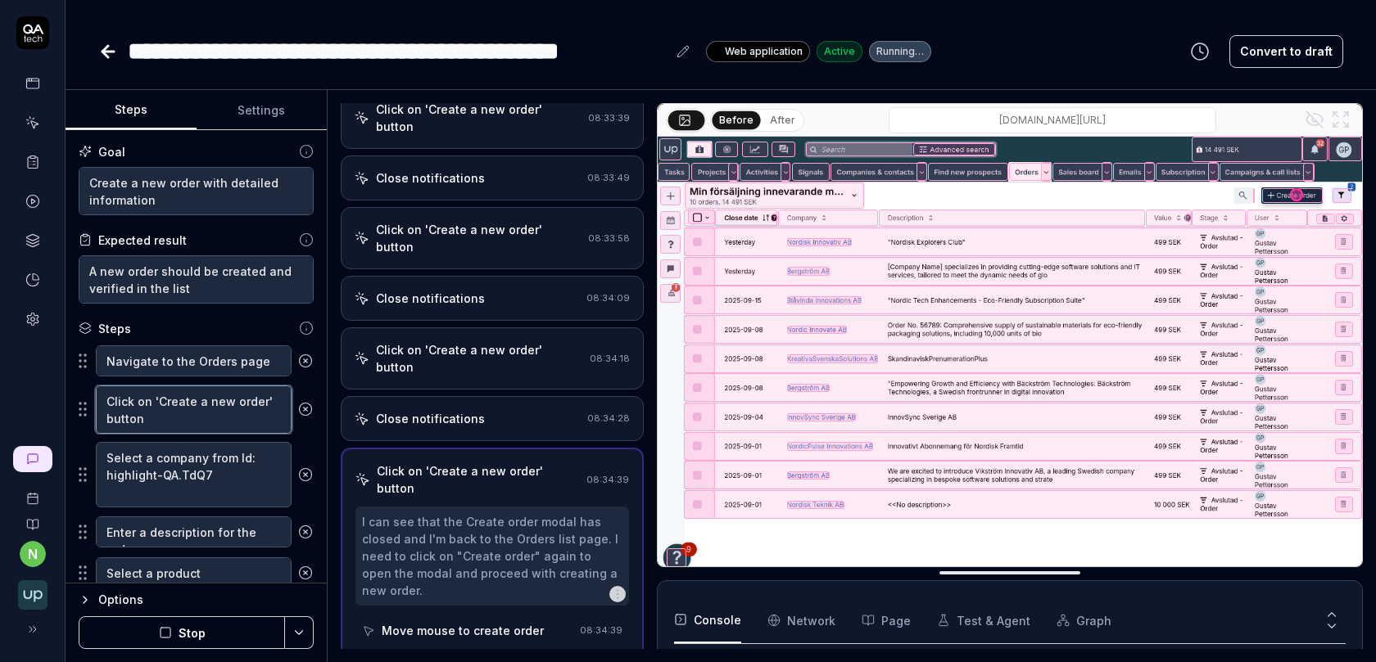
click at [221, 411] on textarea "Click on 'Create a new order' button" at bounding box center [194, 410] width 196 height 48
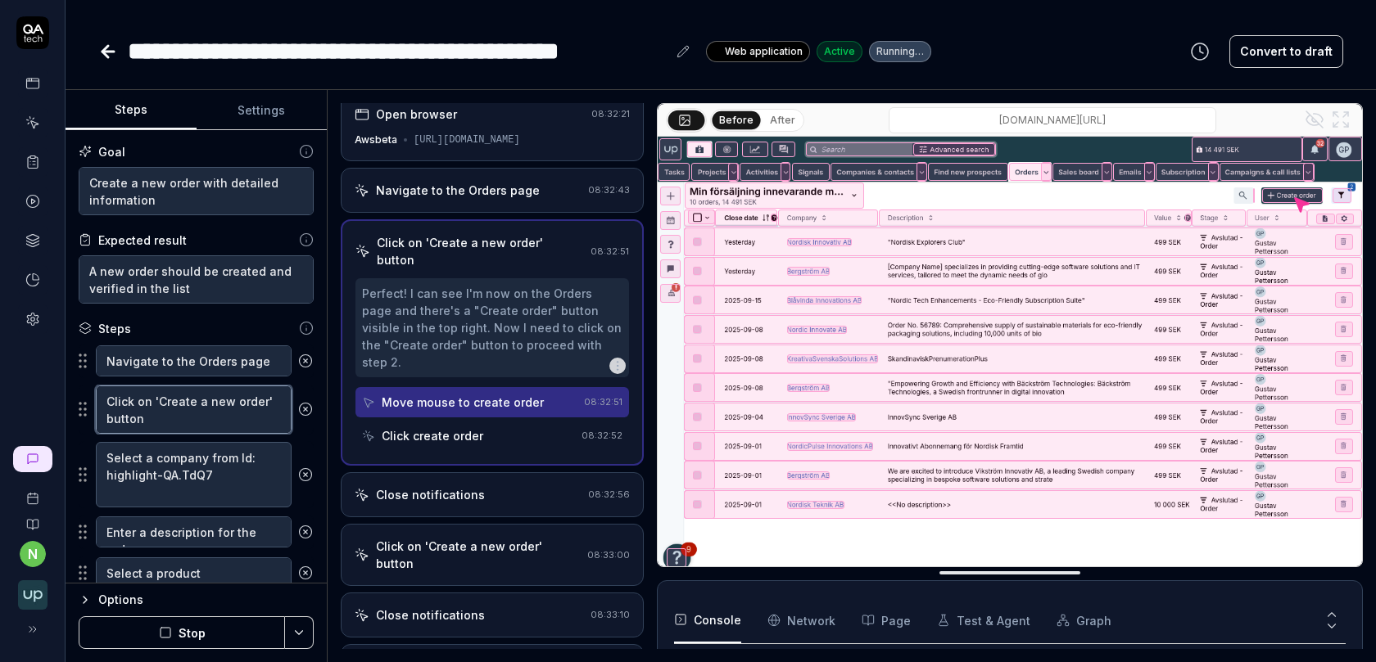
scroll to position [0, 0]
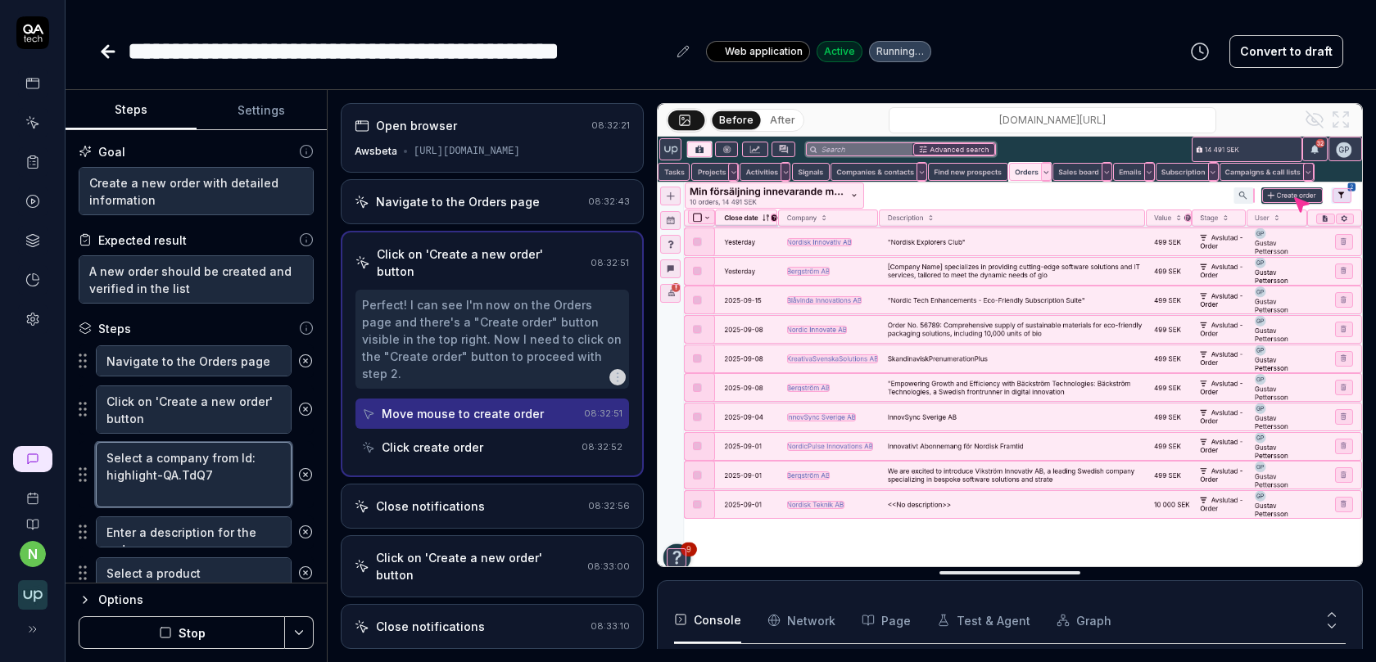
click at [230, 488] on textarea "Select a company from Id: highlight-QA.TdQ7" at bounding box center [194, 475] width 196 height 66
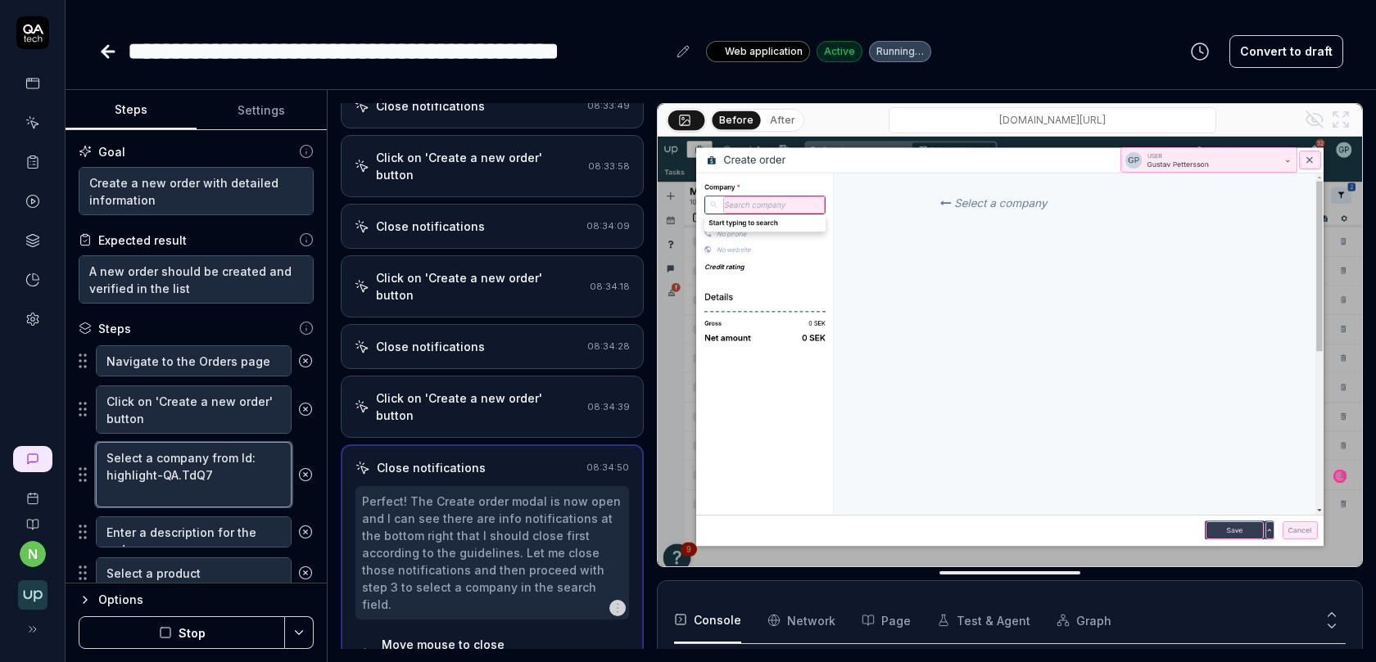
scroll to position [539, 0]
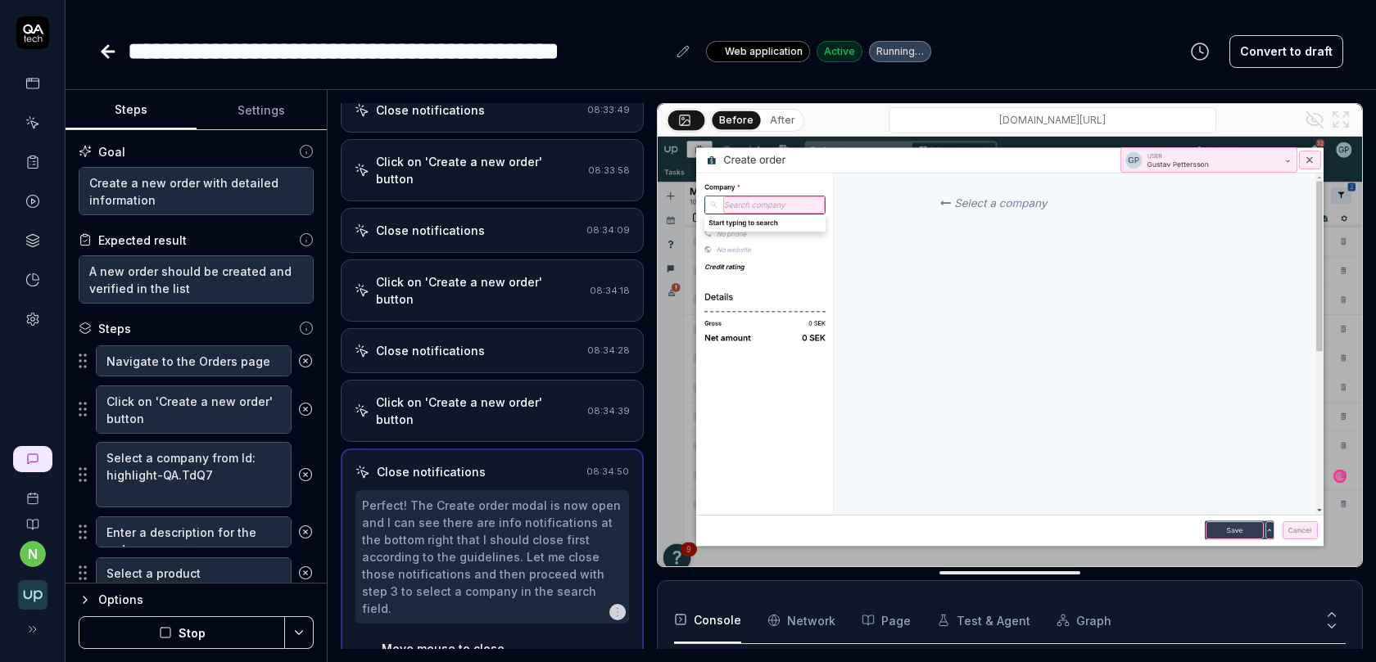
click at [785, 124] on button "After" at bounding box center [782, 120] width 38 height 18
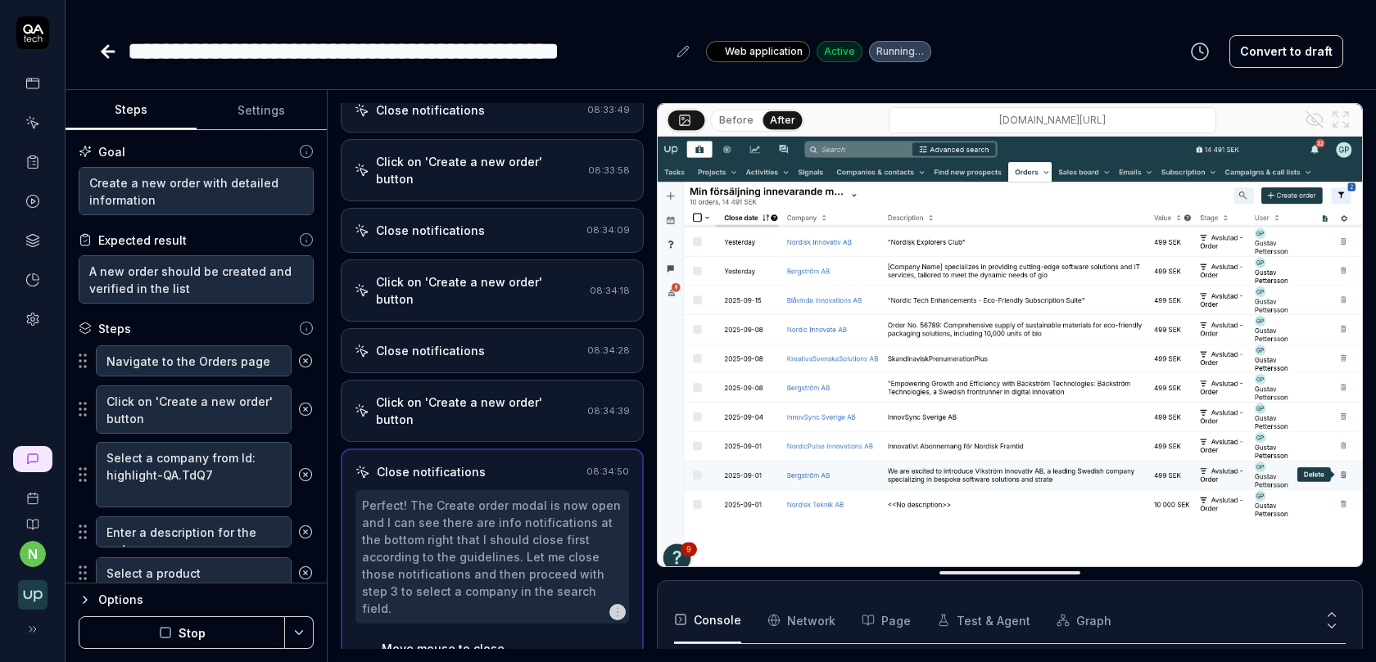
click at [737, 124] on button "Before" at bounding box center [735, 120] width 47 height 18
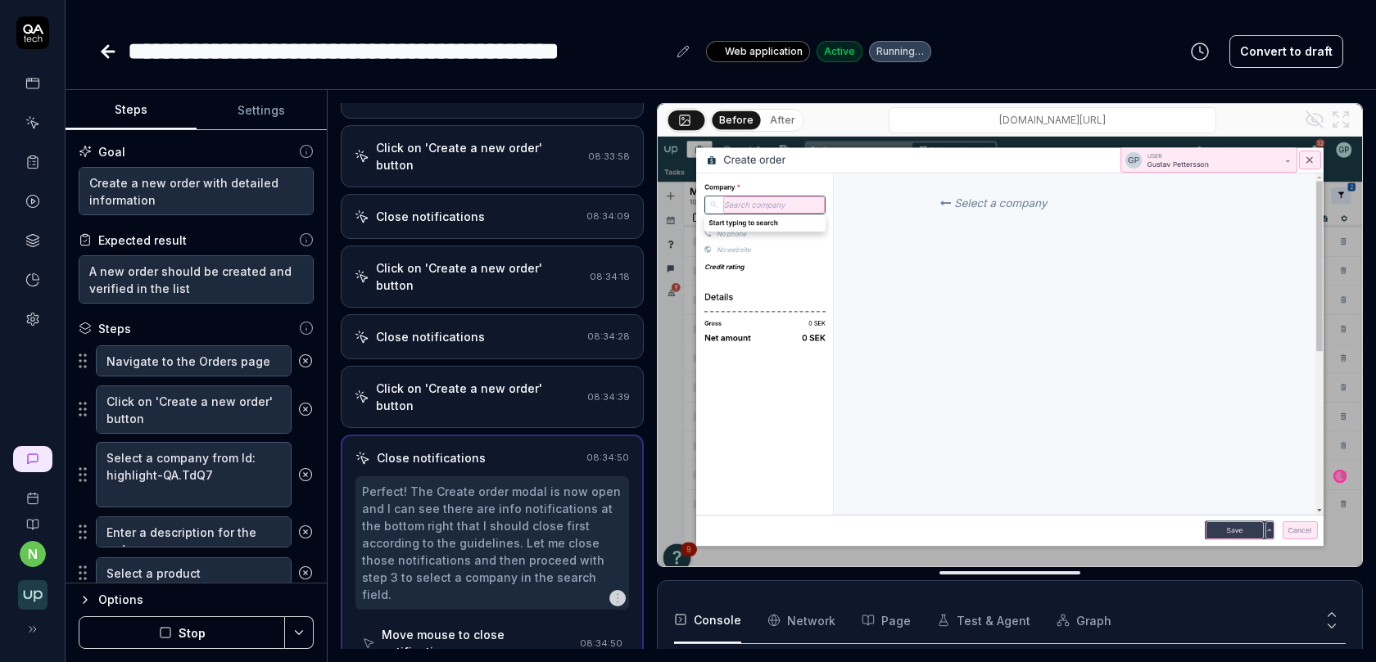
click at [501, 366] on div "Click on 'Create a new order' button 08:34:39" at bounding box center [492, 397] width 303 height 62
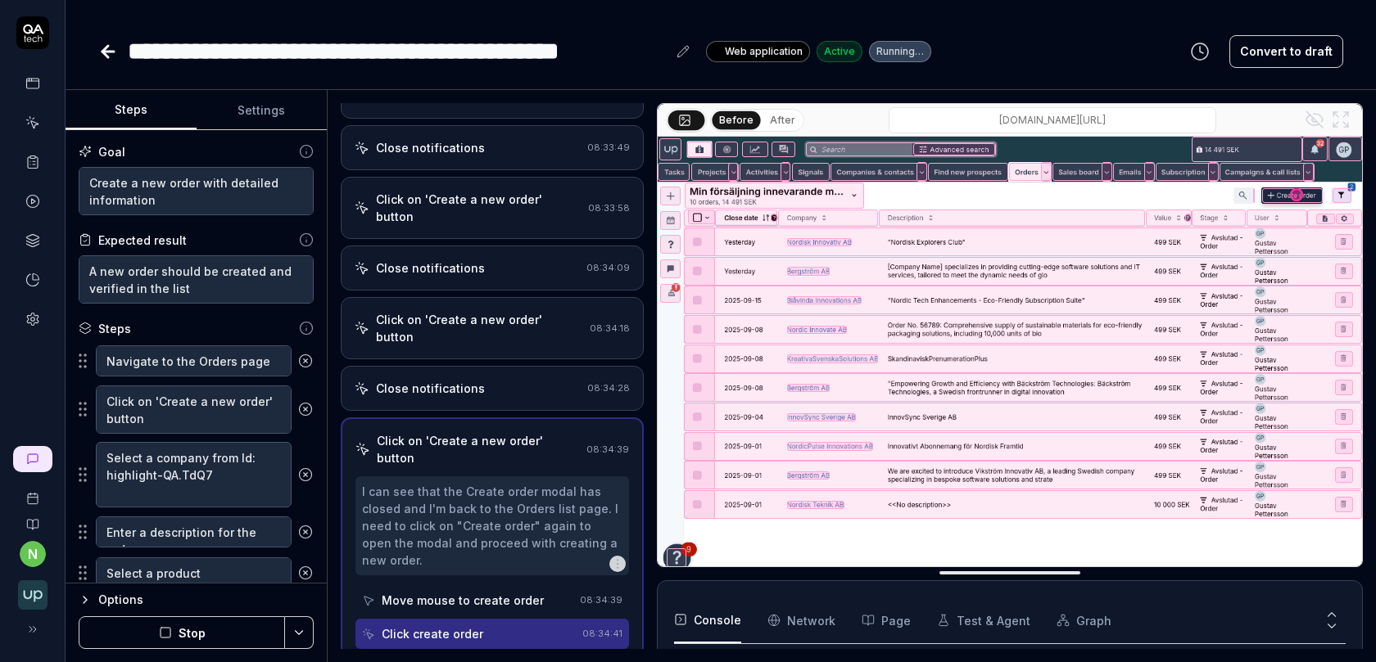
scroll to position [768, 0]
click at [782, 119] on button "After" at bounding box center [782, 120] width 38 height 18
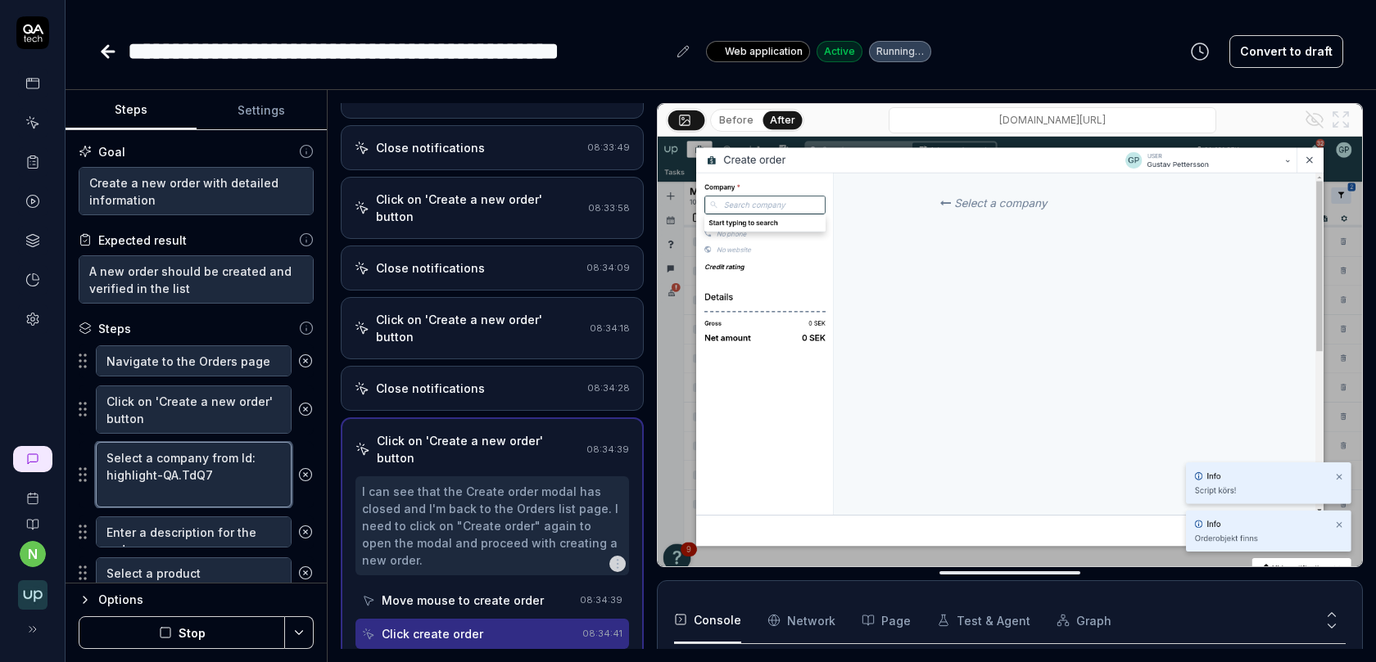
click at [219, 470] on textarea "Select a company from Id: highlight-QA.TdQ7" at bounding box center [194, 475] width 196 height 66
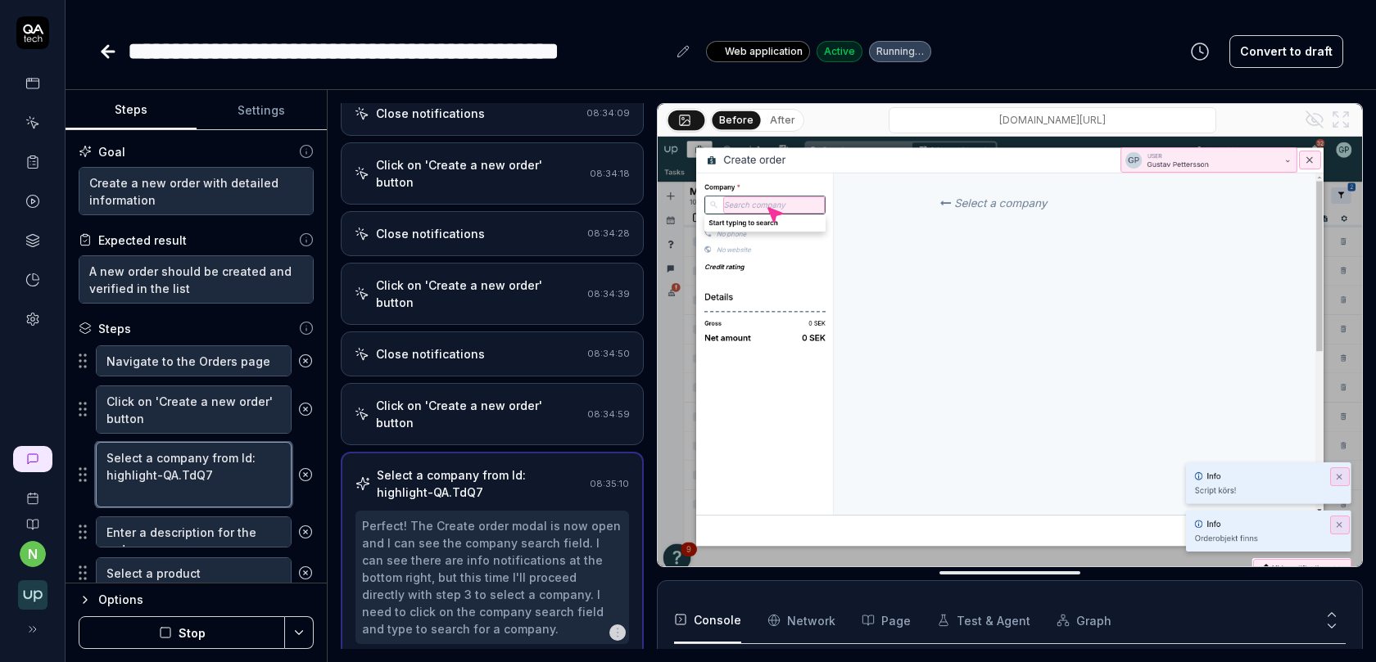
scroll to position [10, 0]
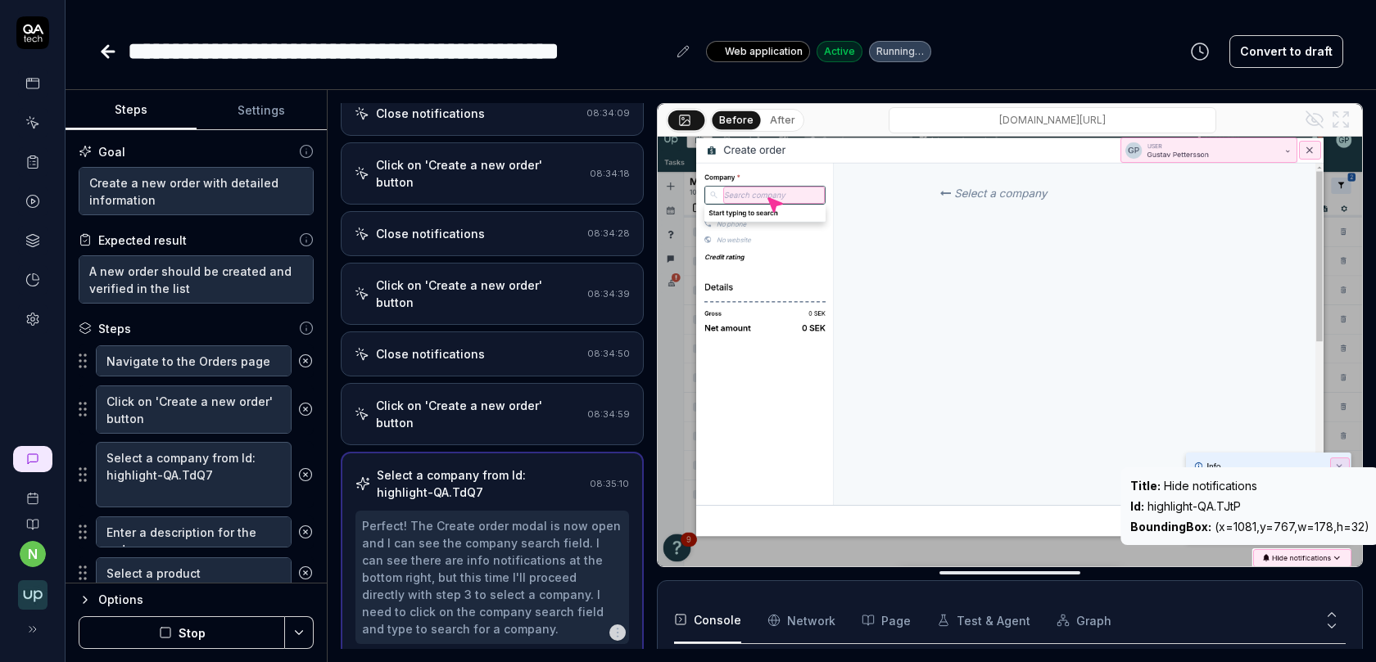
click at [1210, 503] on div "Id : highlight-QA.TJtP" at bounding box center [1249, 506] width 239 height 17
copy div "Id : highlight-QA.TJtP"
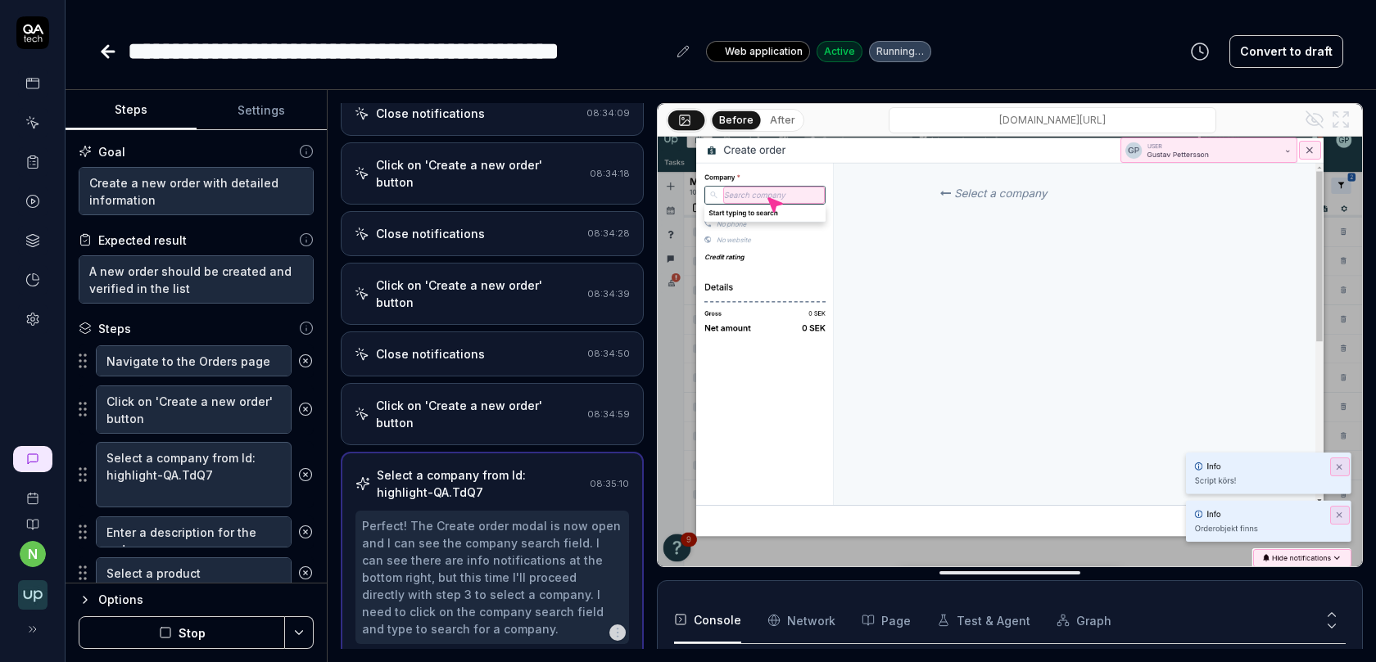
scroll to position [173, 0]
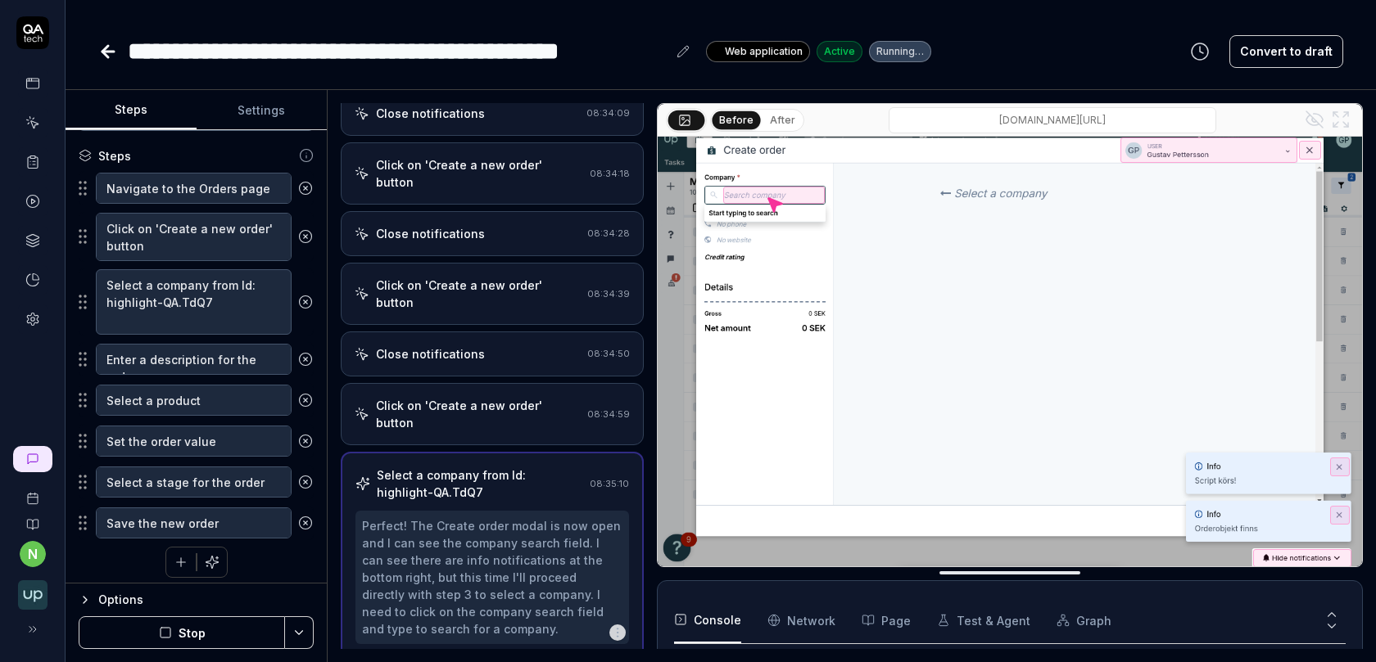
click at [174, 555] on icon "button" at bounding box center [181, 562] width 15 height 15
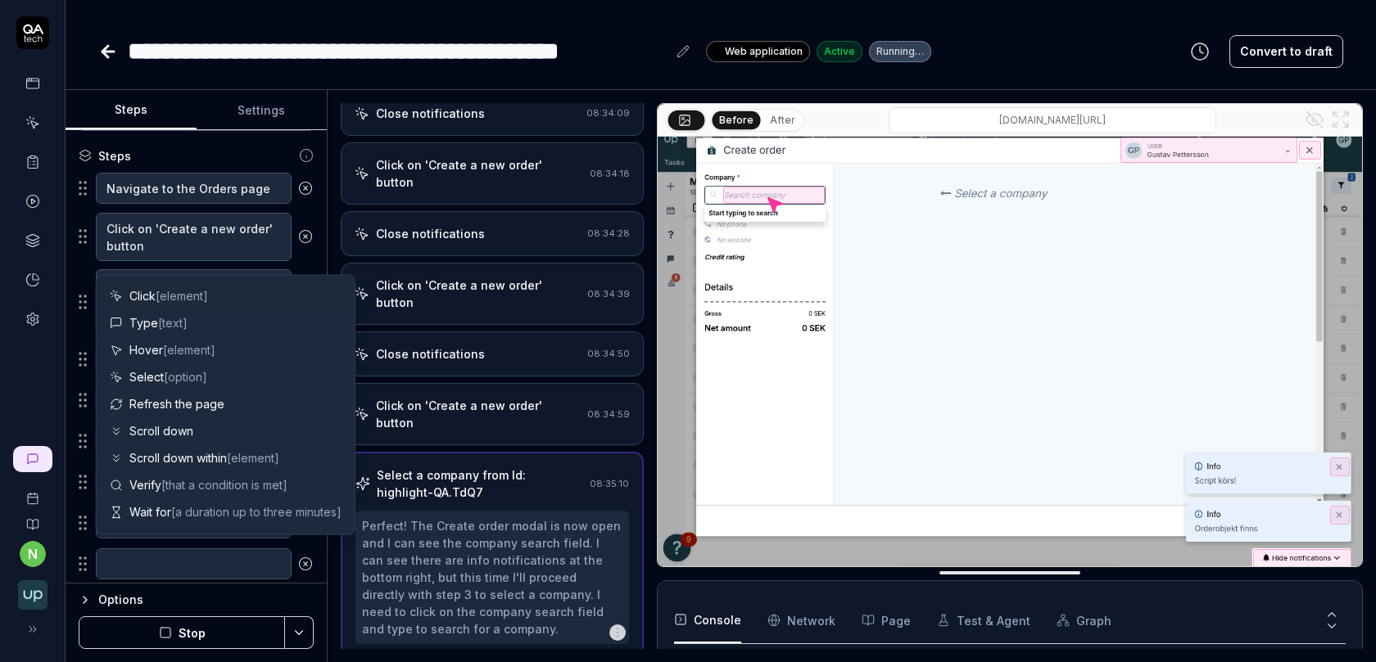
type textarea "*"
type textarea "C"
type textarea "*"
type textarea "Cl"
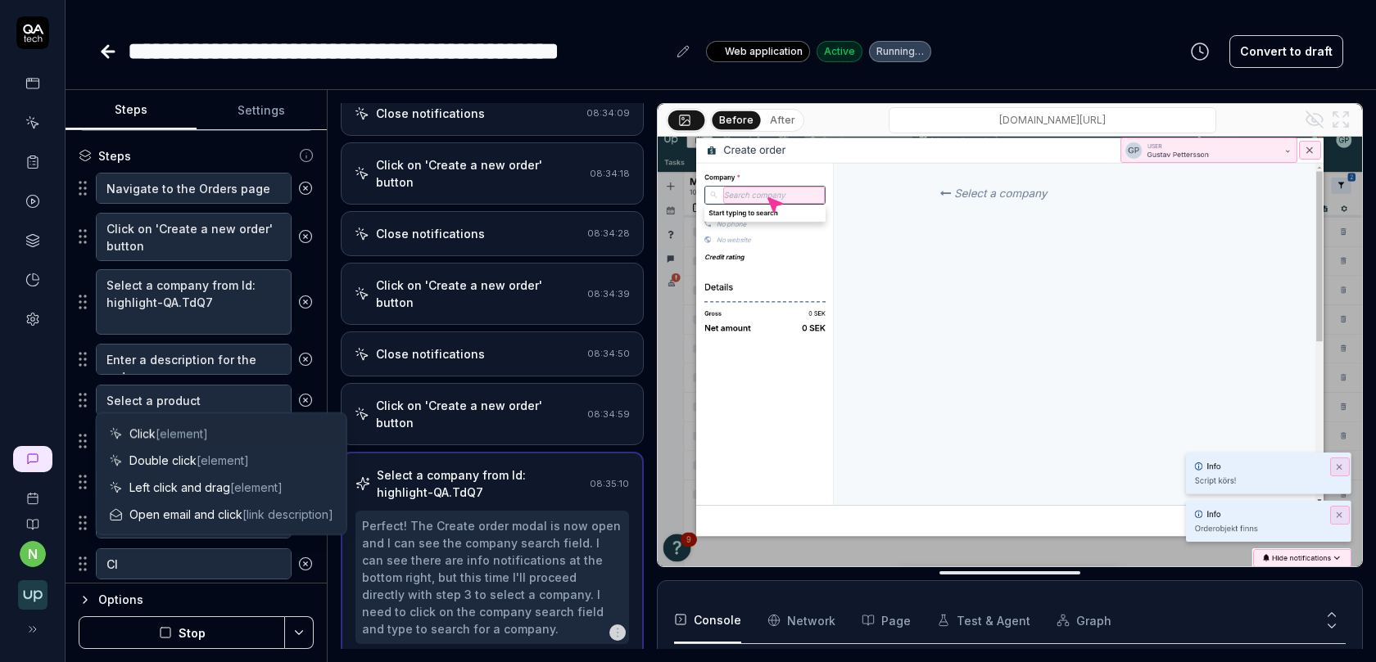
type textarea "*"
type textarea "Cli"
type textarea "*"
type textarea "Clic"
type textarea "*"
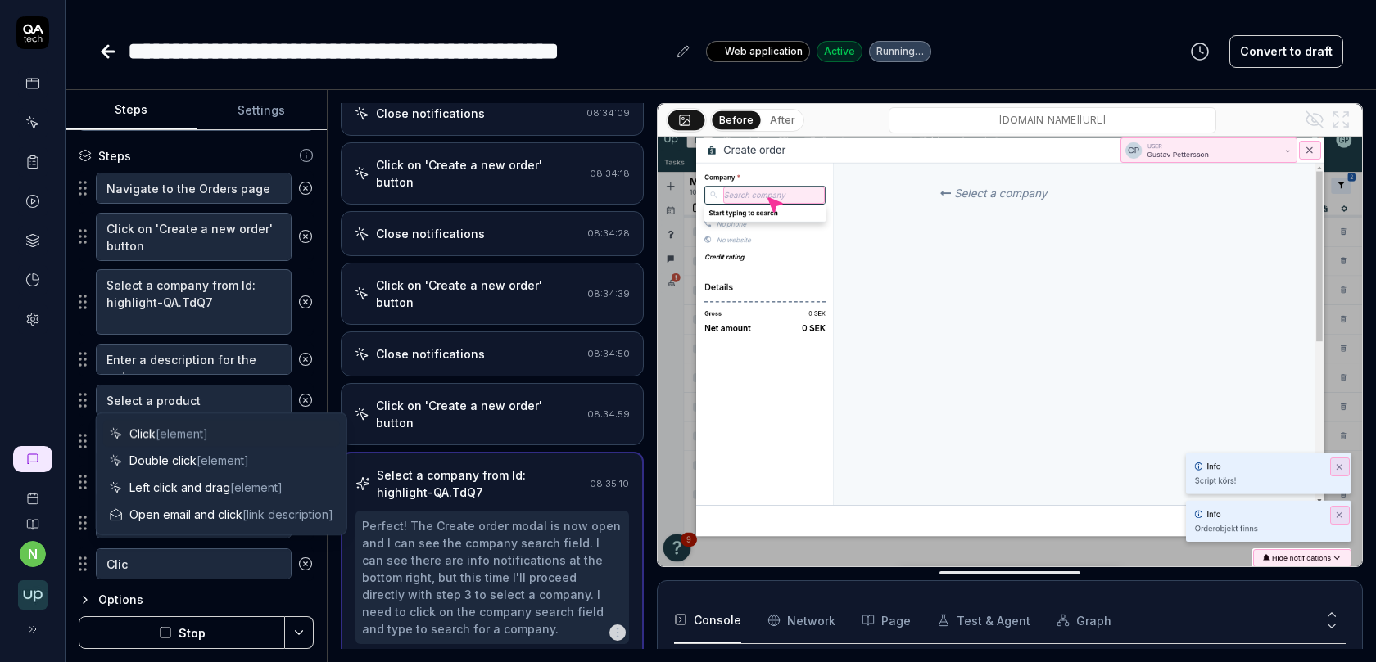
type textarea "Click"
type textarea "*"
type textarea "Click o"
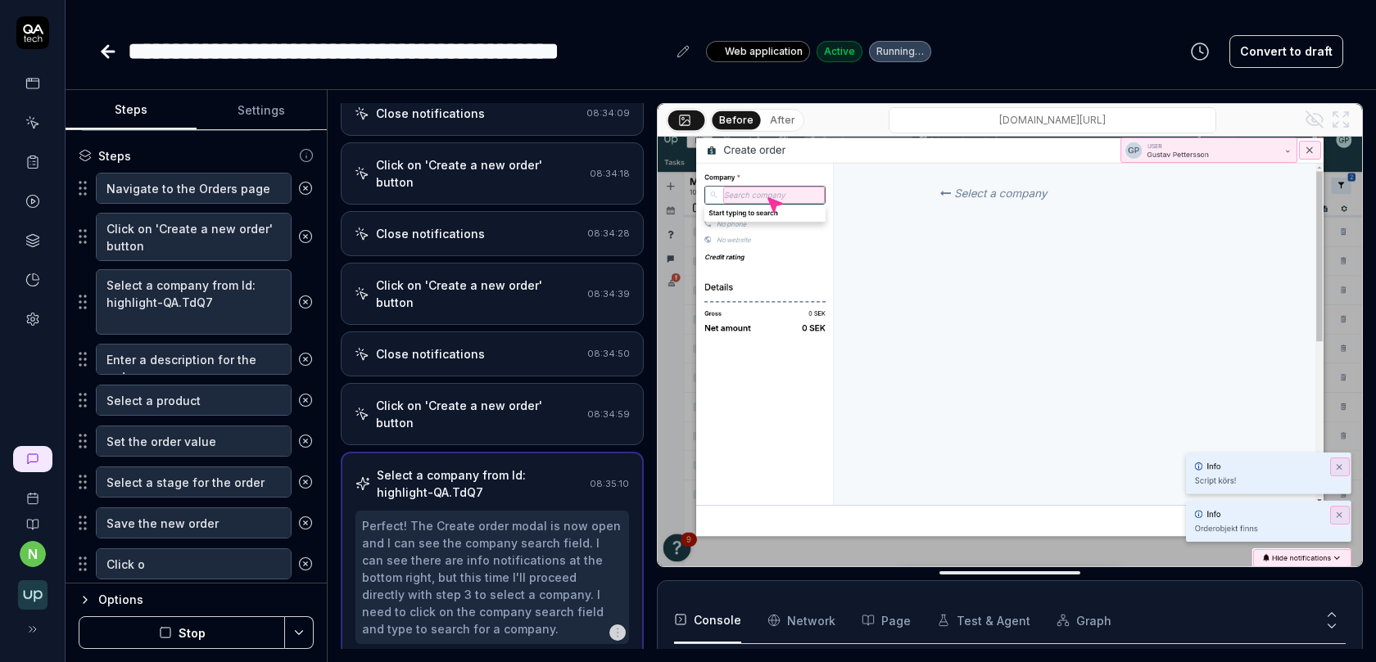
type textarea "*"
type textarea "Click on"
type textarea "*"
type textarea "Click on"
type textarea "*"
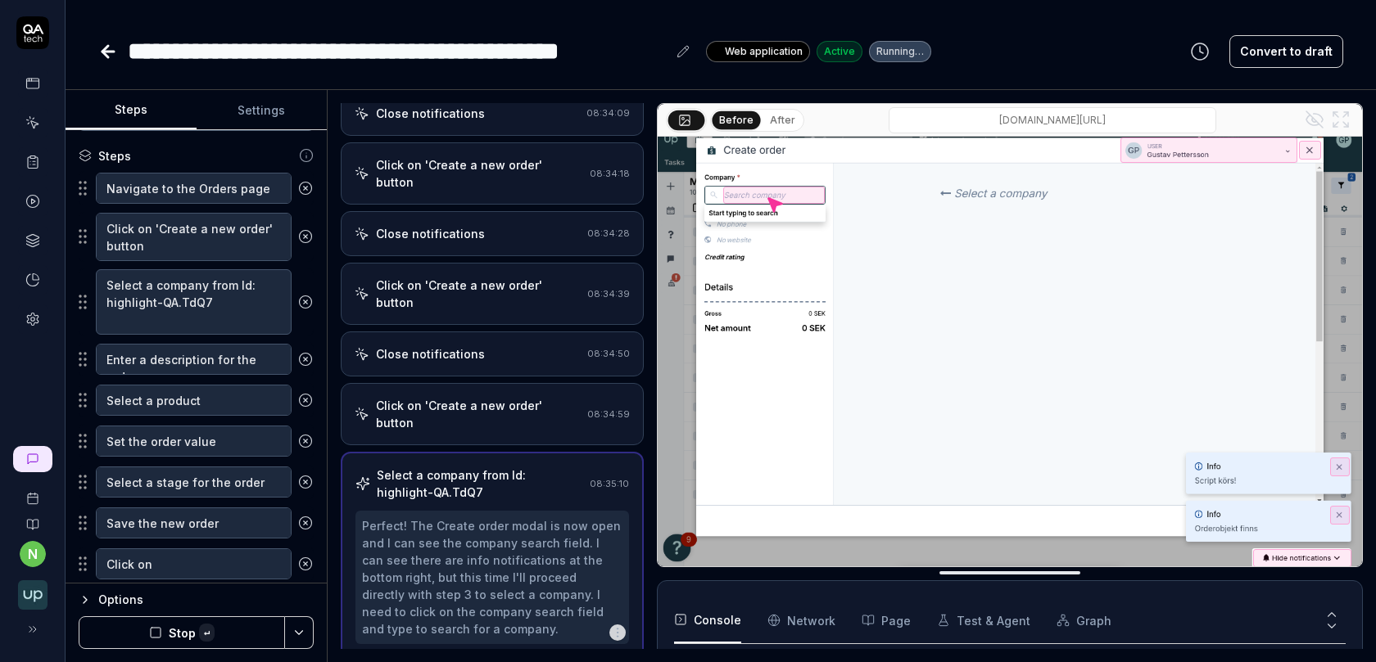
type textarea "Click on Id: highlight-QA.TJtP"
type textarea "*"
type textarea "Click on Id: highlight-QA.TJtP"
type textarea "*"
type textarea "Click on Id: highlight-QA.TJtP o"
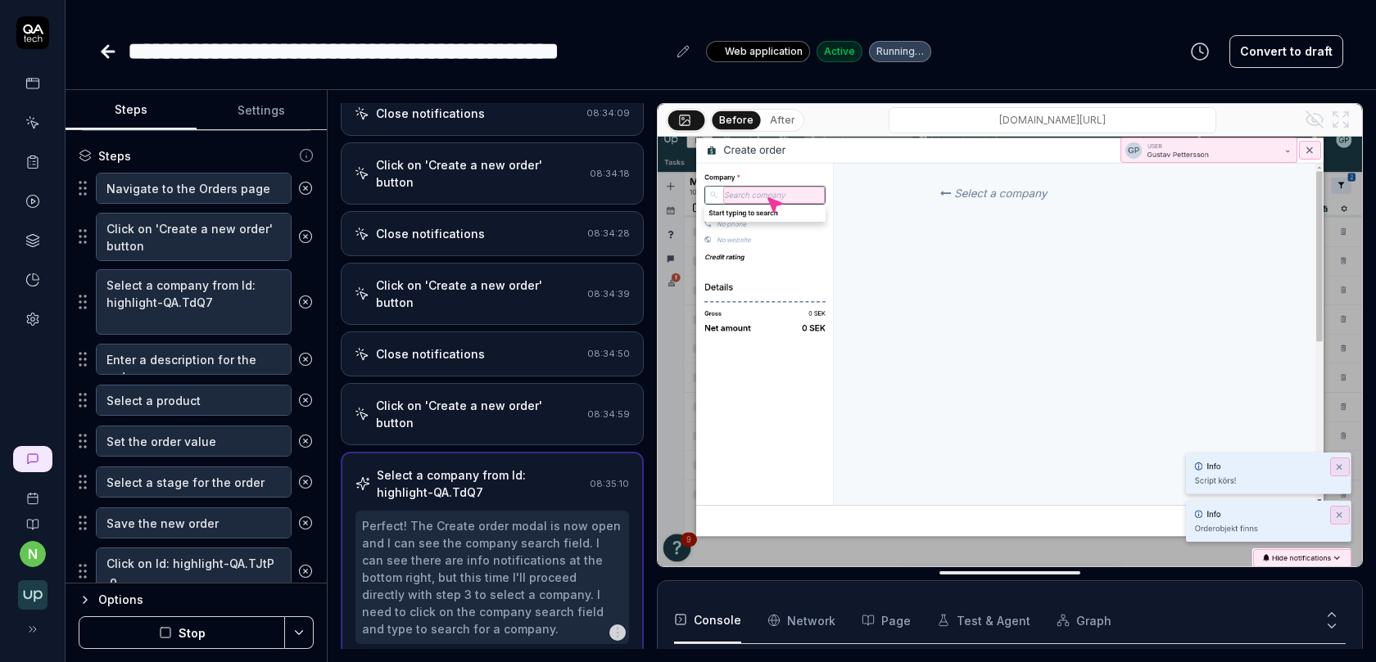
type textarea "*"
type textarea "Click on Id: highlight-QA.TJtP"
type textarea "*"
type textarea "Click on Id: highlight-QA.TJtP"
type textarea "*"
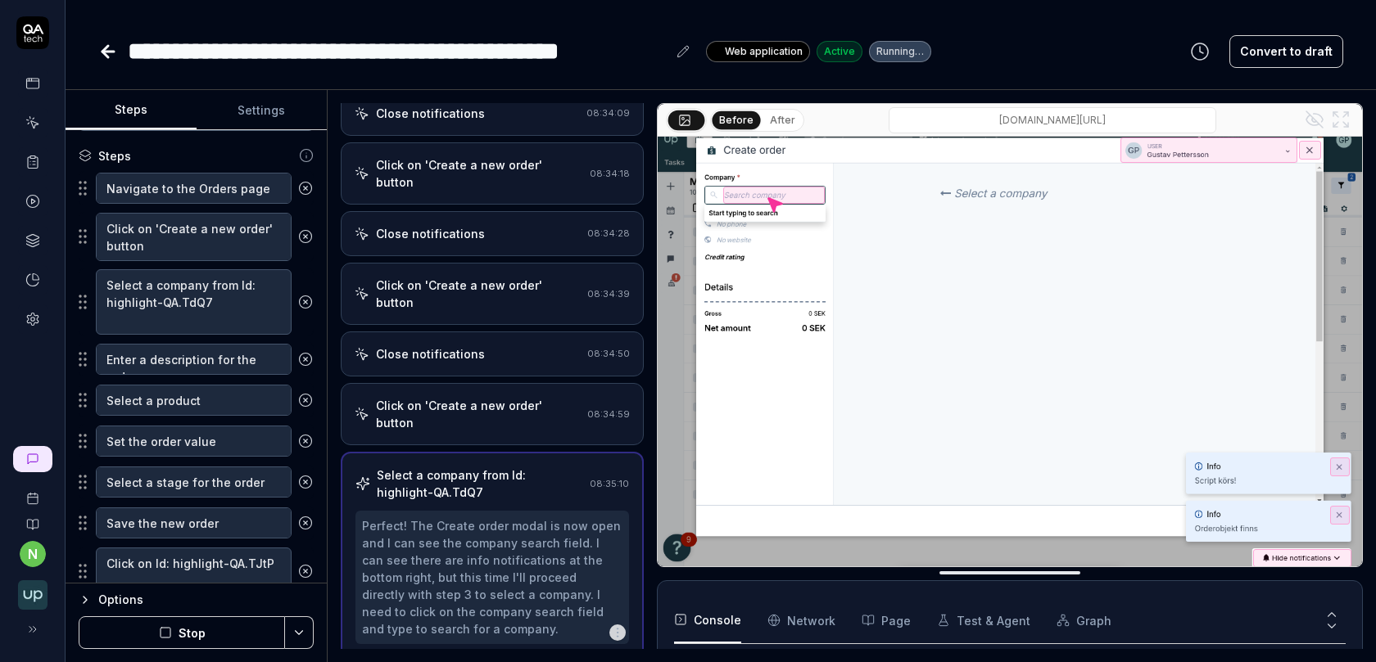
type textarea "Click on Id: highlight-QA.TJtP t"
type textarea "*"
type textarea "Click on Id: highlight-QA.TJtP to"
type textarea "*"
type textarea "Click on Id: highlight-QA.TJtP to"
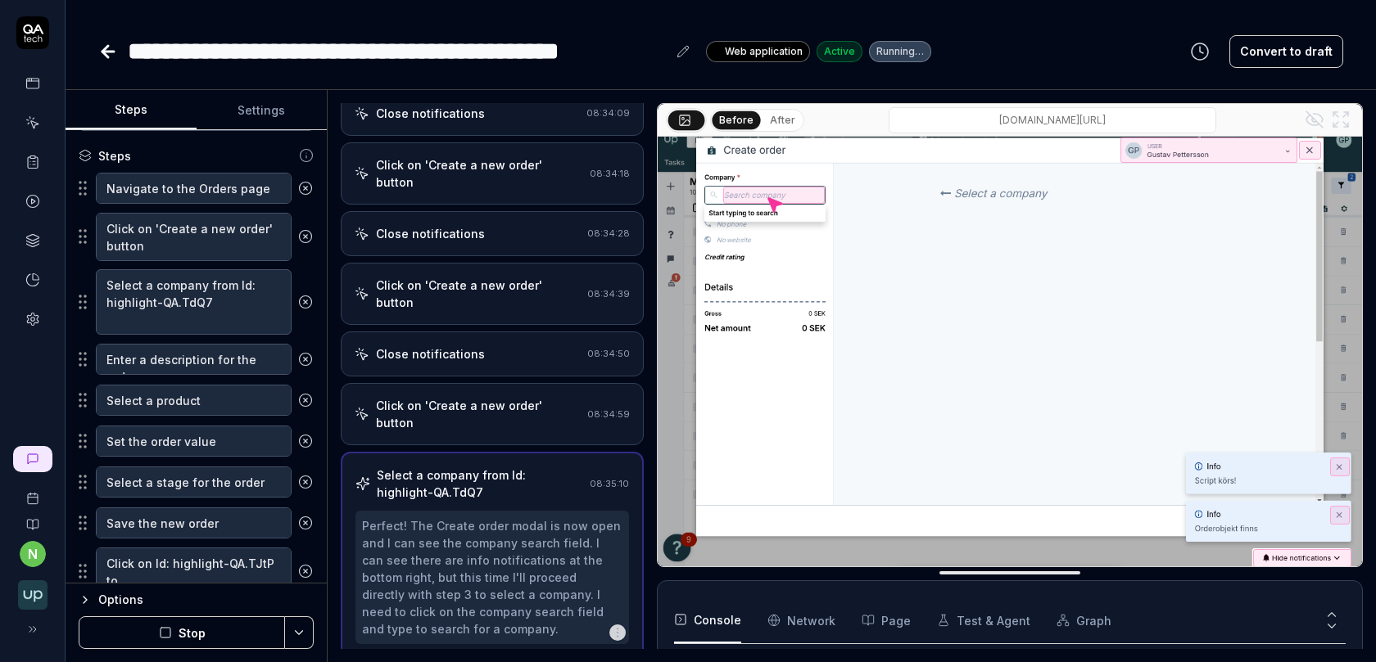
type textarea "*"
type textarea "Click on Id: highlight-QA.TJtP to h"
type textarea "*"
type textarea "Click on Id: highlight-QA.TJtP to hi"
type textarea "*"
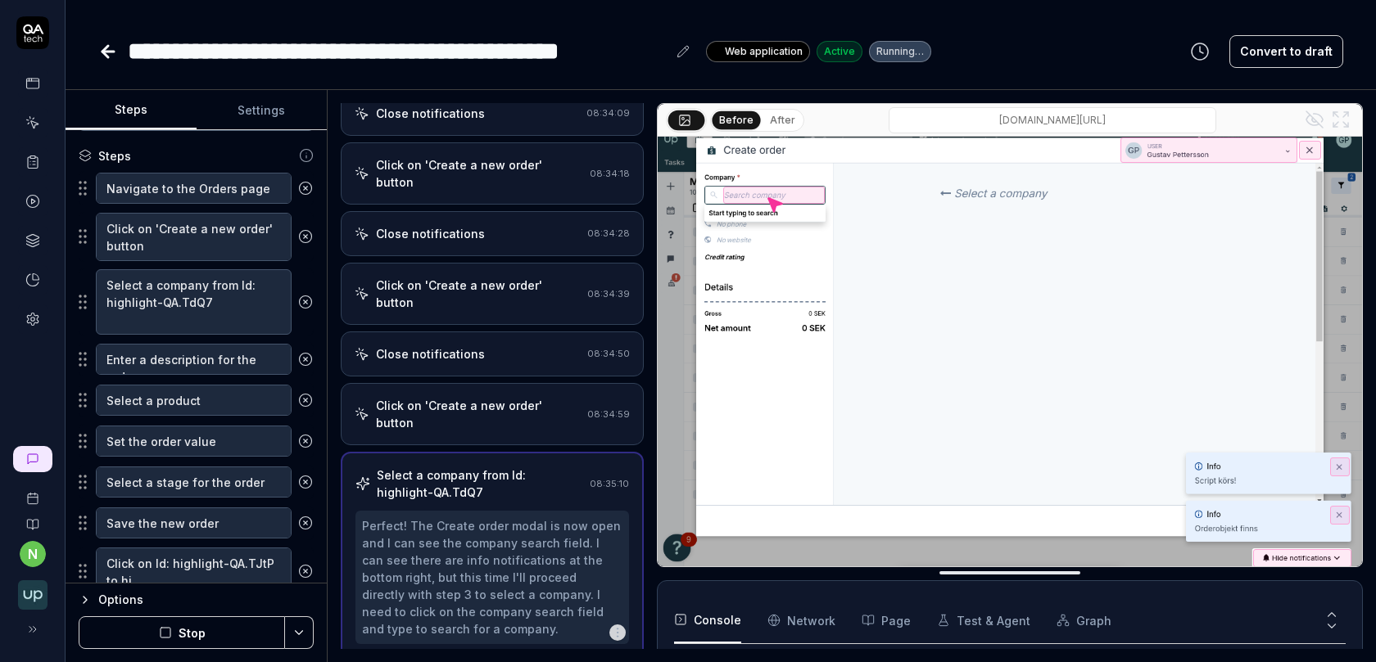
type textarea "Click on Id: highlight-QA.TJtP to hid"
type textarea "*"
type textarea "Click on Id: highlight-QA.TJtP to hide"
type textarea "*"
type textarea "Click on Id: highlight-QA.TJtP to hide"
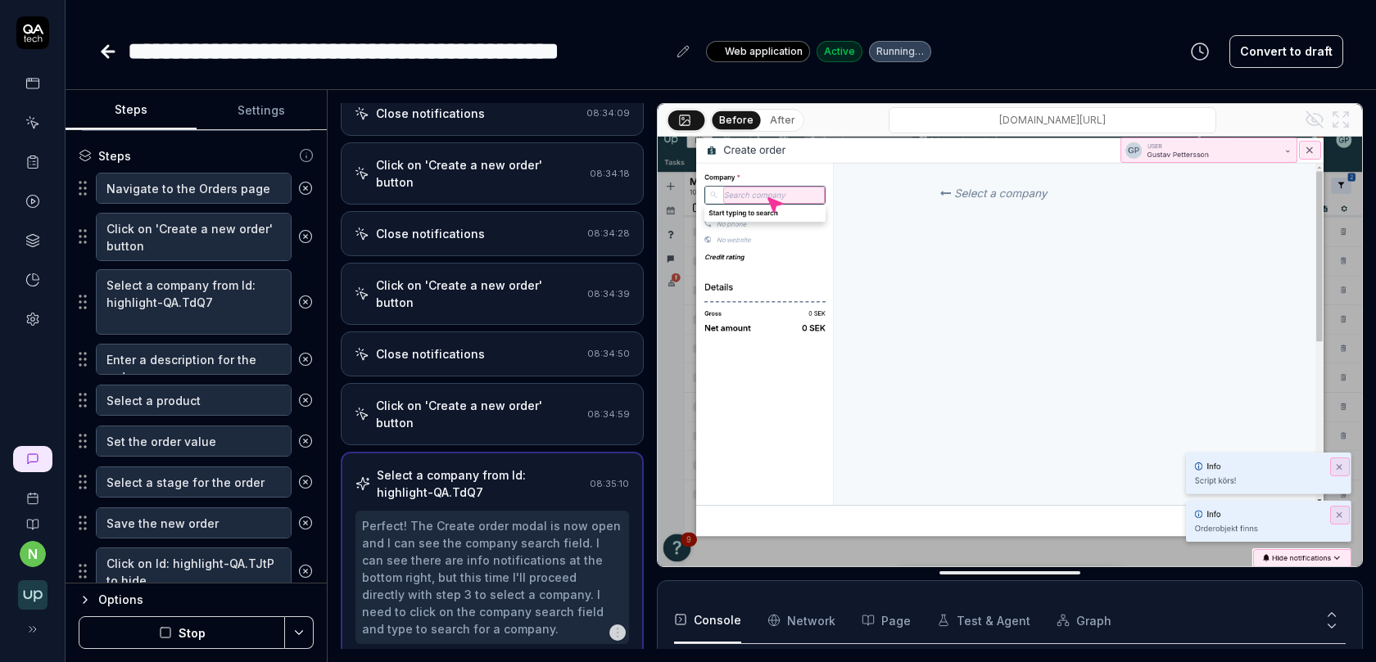
type textarea "*"
type textarea "Click on Id: highlight-QA.TJtP to hide t"
type textarea "*"
type textarea "Click on Id: highlight-QA.TJtP to hide"
type textarea "*"
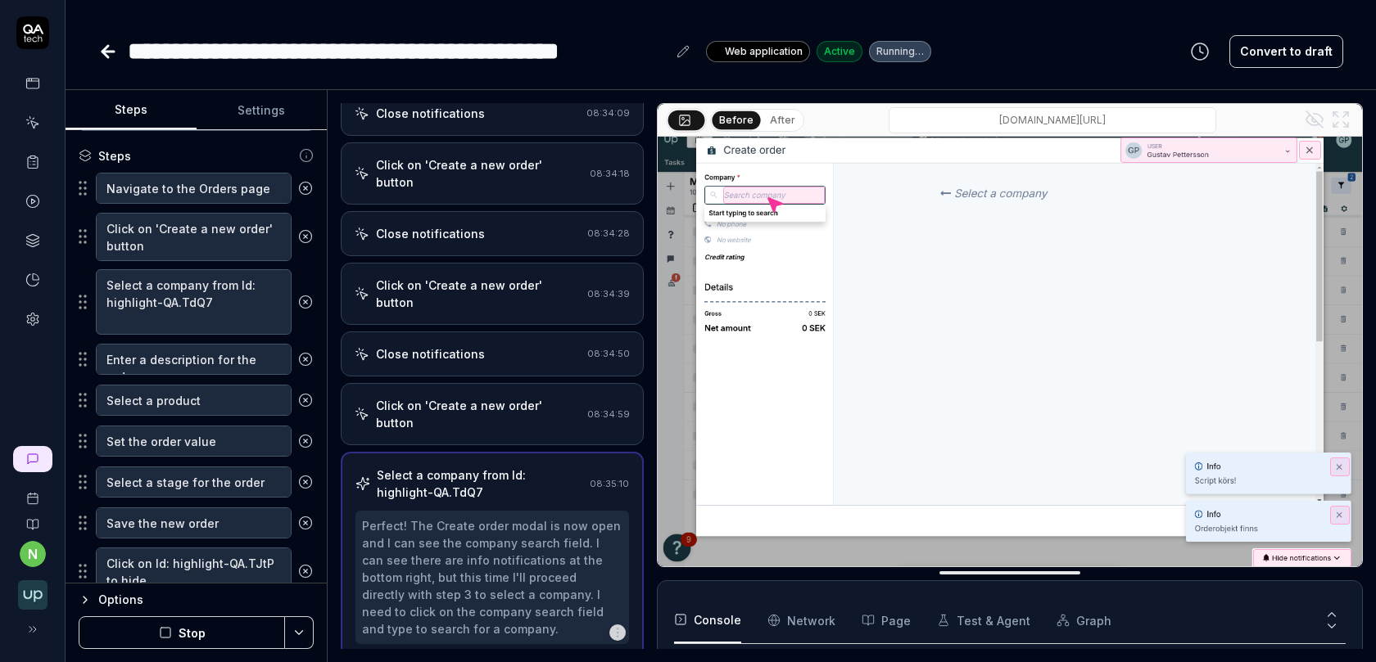
type textarea "Click on Id: highlight-QA.TJtP to hide n"
type textarea "*"
type textarea "Click on Id: highlight-QA.TJtP to hide no"
type textarea "*"
type textarea "Click on Id: highlight-QA.TJtP to hide not"
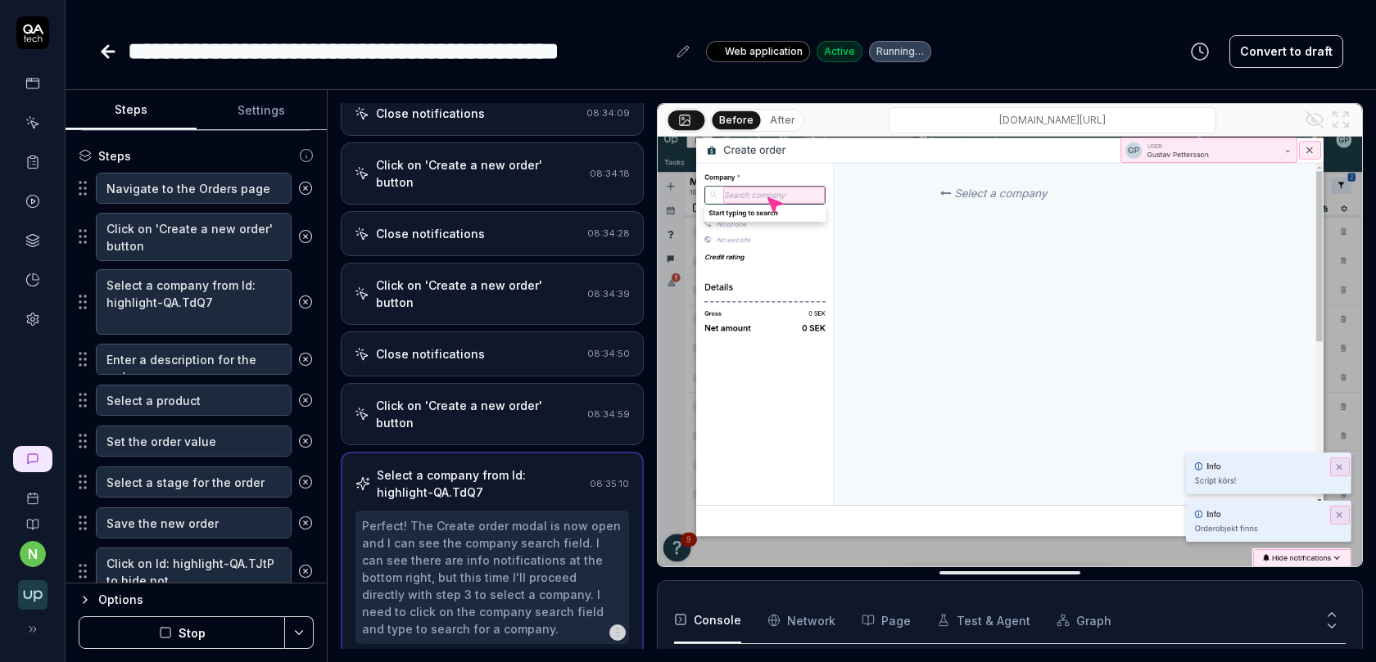
type textarea "*"
type textarea "Click on Id: highlight-QA.TJtP to hide noti"
type textarea "*"
type textarea "Click on Id: highlight-QA.TJtP to hide notif"
type textarea "*"
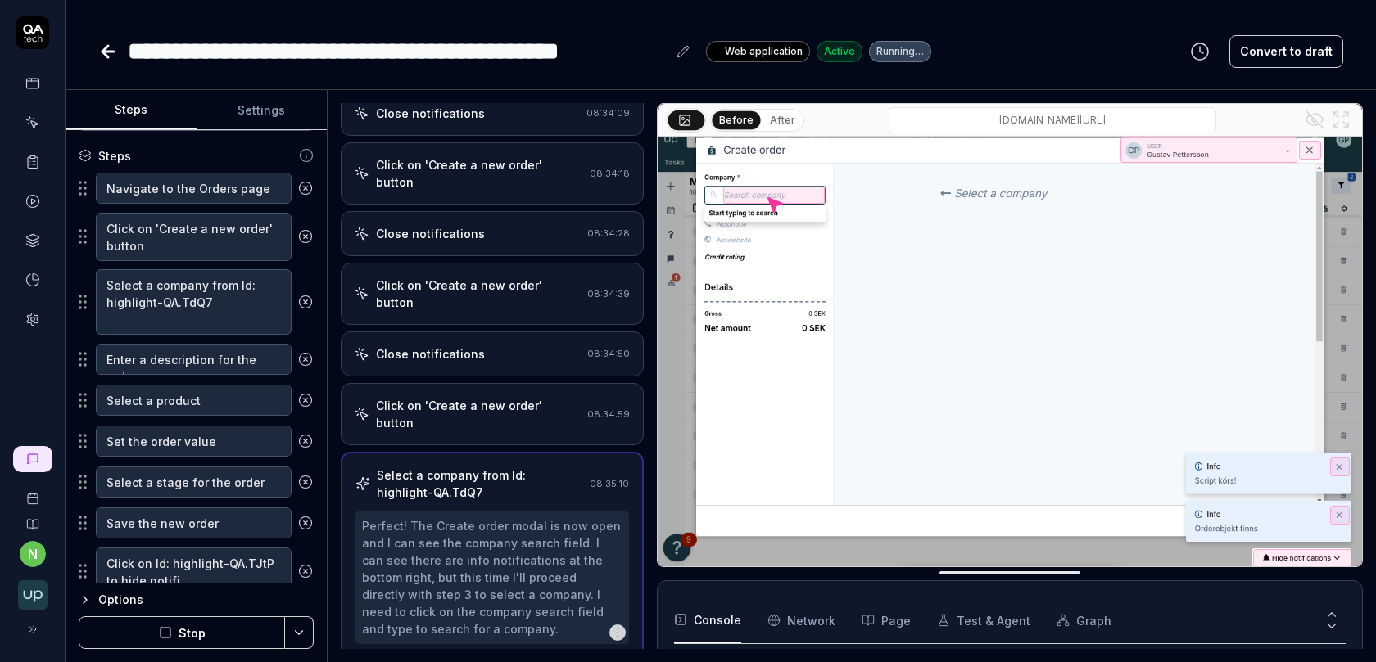
type textarea "Click on Id: highlight-QA.TJtP to hide notific"
type textarea "*"
type textarea "Click on Id: highlight-QA.TJtP to hide notifica"
type textarea "*"
type textarea "Click on Id: highlight-QA.TJtP to hide notificat"
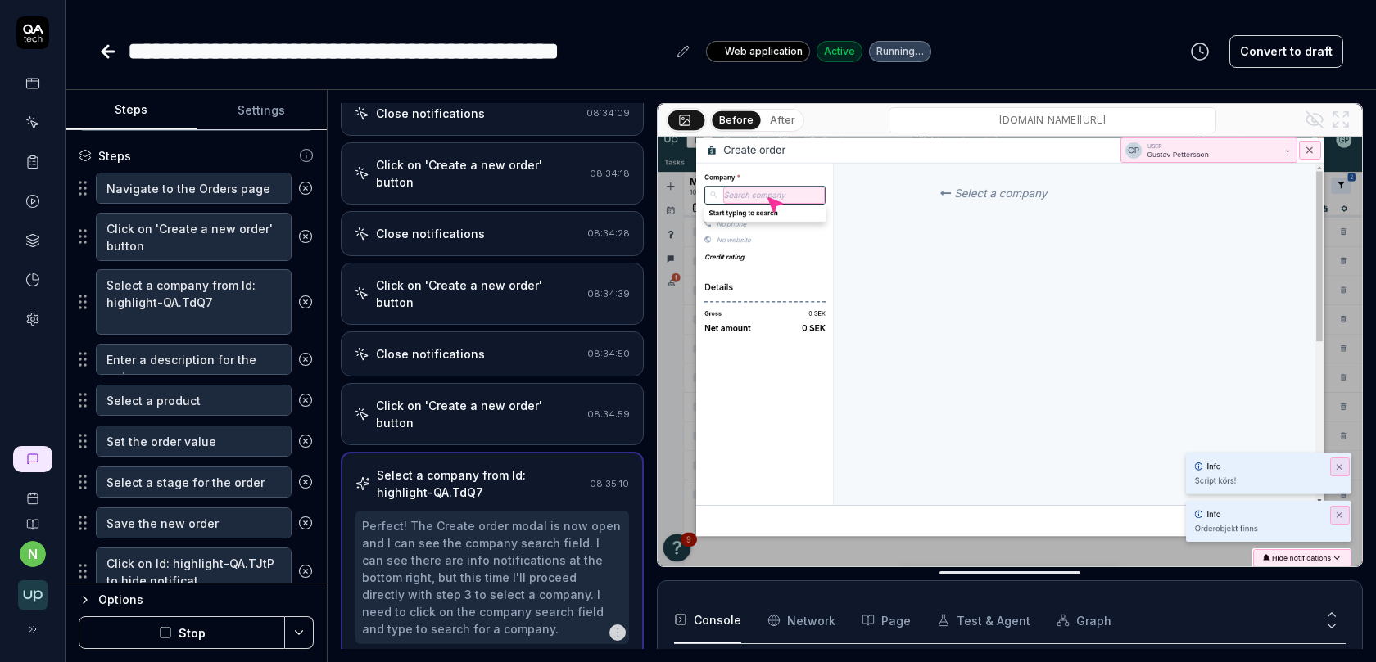
type textarea "*"
type textarea "Click on Id: highlight-QA.TJtP to hide notificati"
type textarea "*"
type textarea "Click on Id: highlight-QA.TJtP to hide notificatio"
type textarea "*"
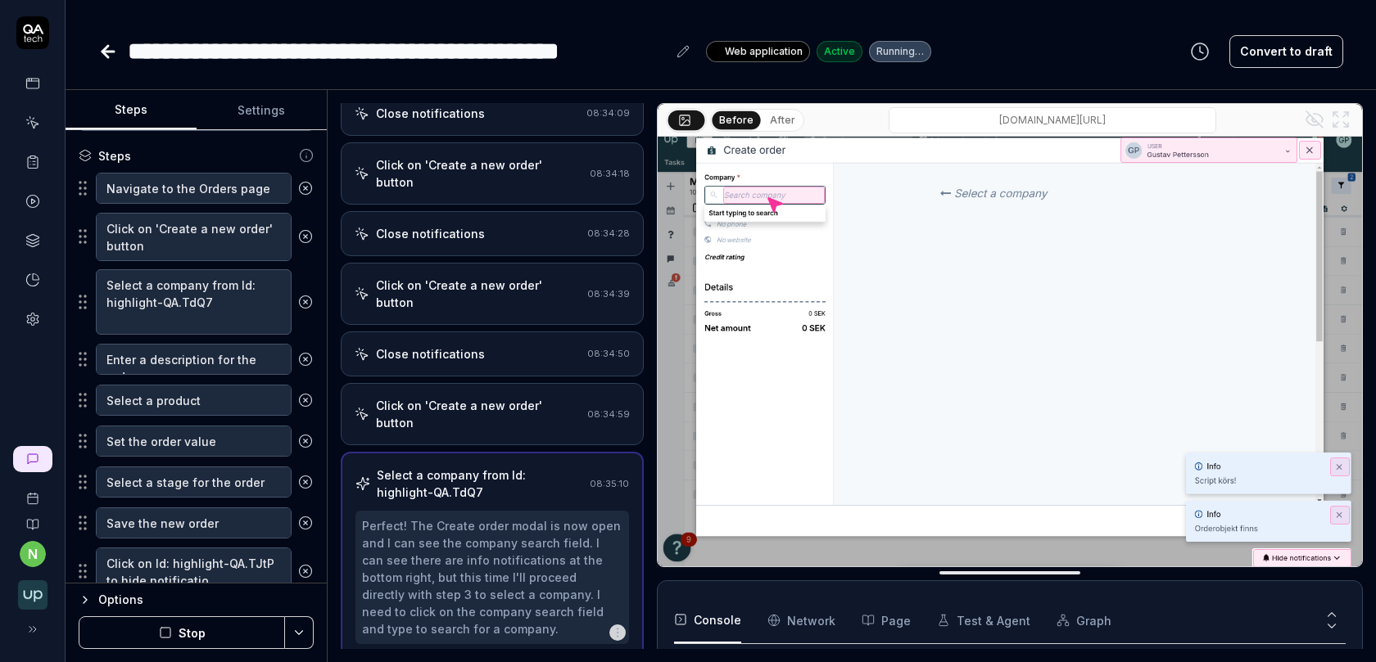
type textarea "Click on Id: highlight-QA.TJtP to hide notification"
type textarea "*"
type textarea "Click on Id: highlight-QA.TJtP to hide notifications"
type textarea "*"
type textarea "Click on Id: highlight-QA.TJtP to hide notification"
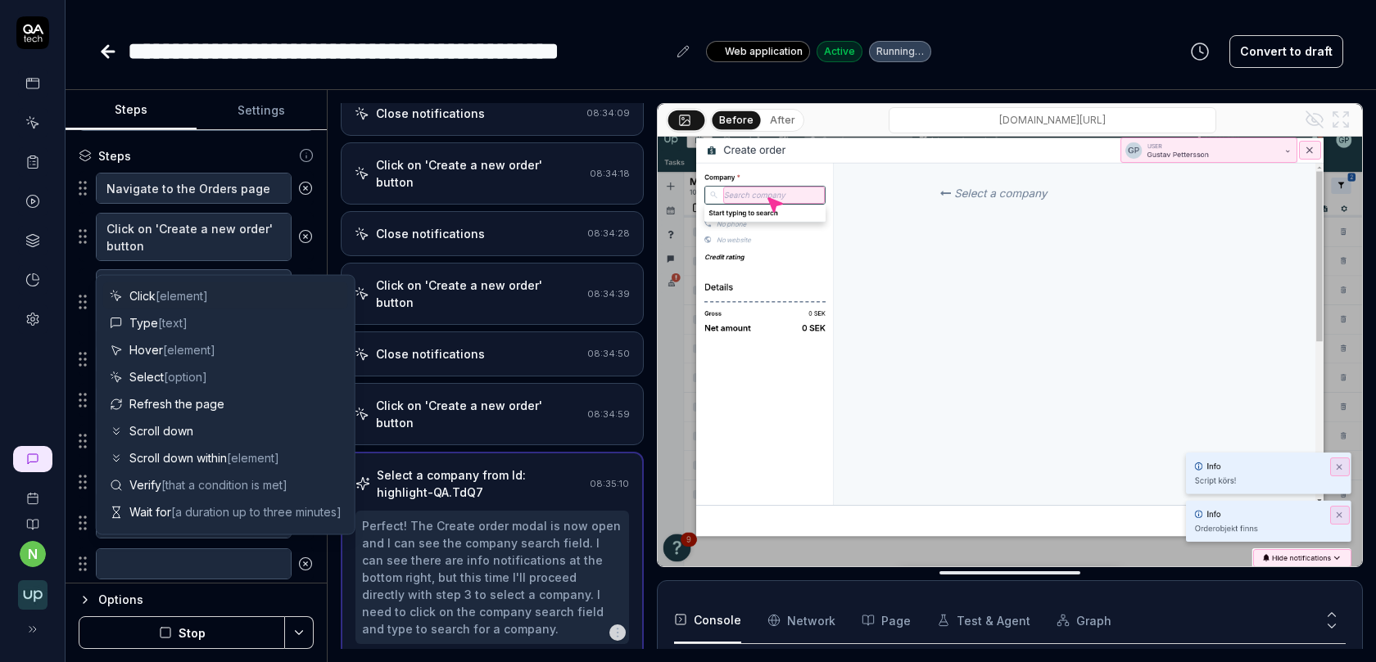
click at [223, 557] on textarea at bounding box center [194, 564] width 196 height 31
type textarea "*"
type textarea "D"
type textarea "*"
type textarea "Do"
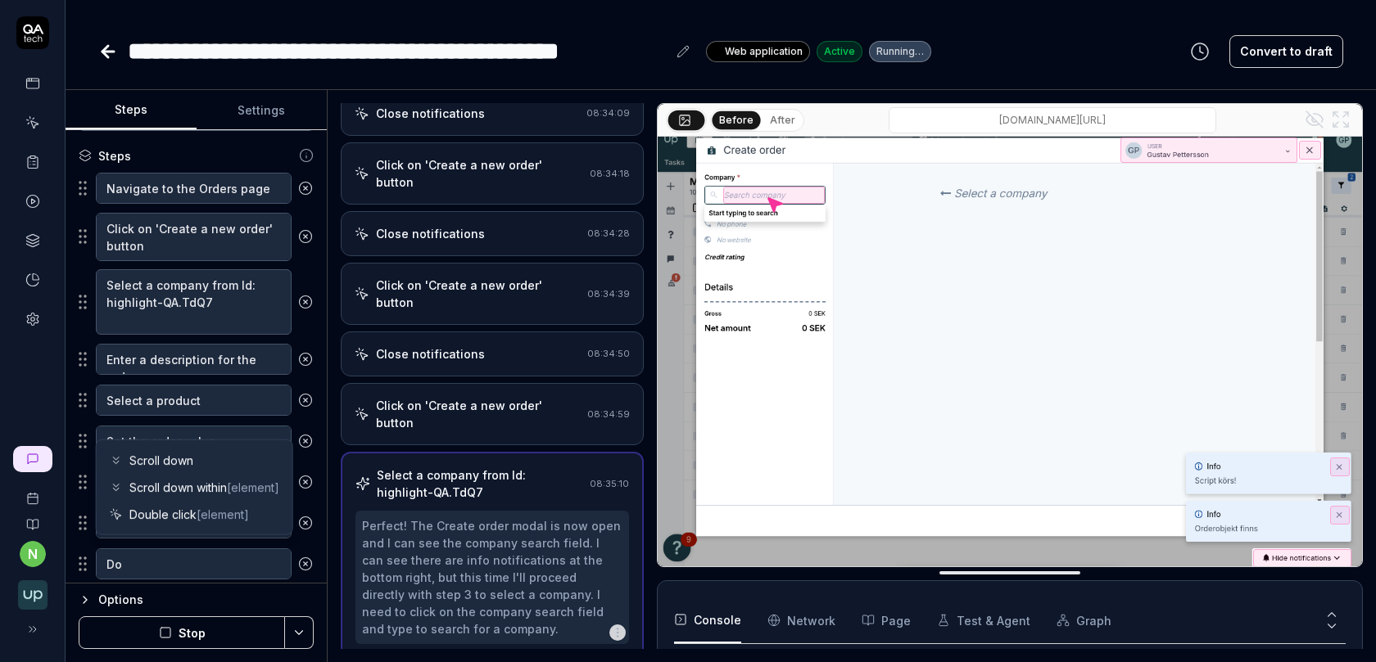
type textarea "*"
type textarea "Do"
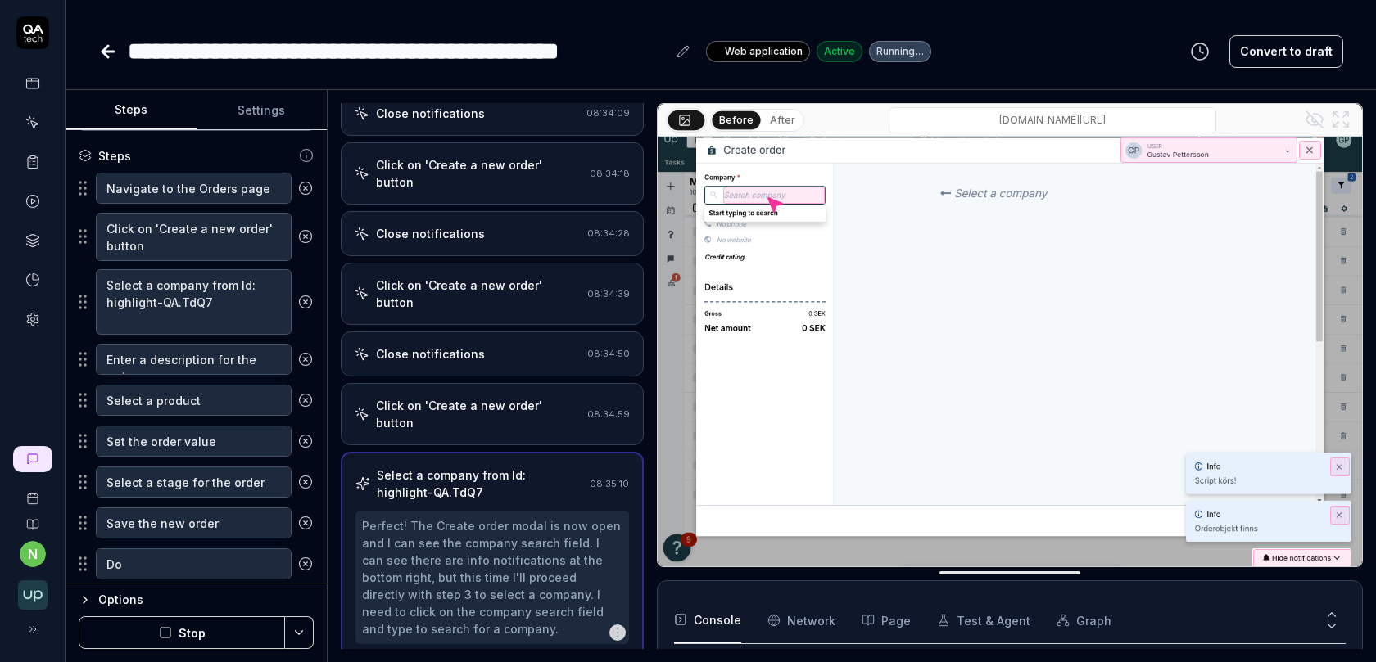
type textarea "*"
type textarea "Do n"
type textarea "*"
type textarea "Do no"
type textarea "*"
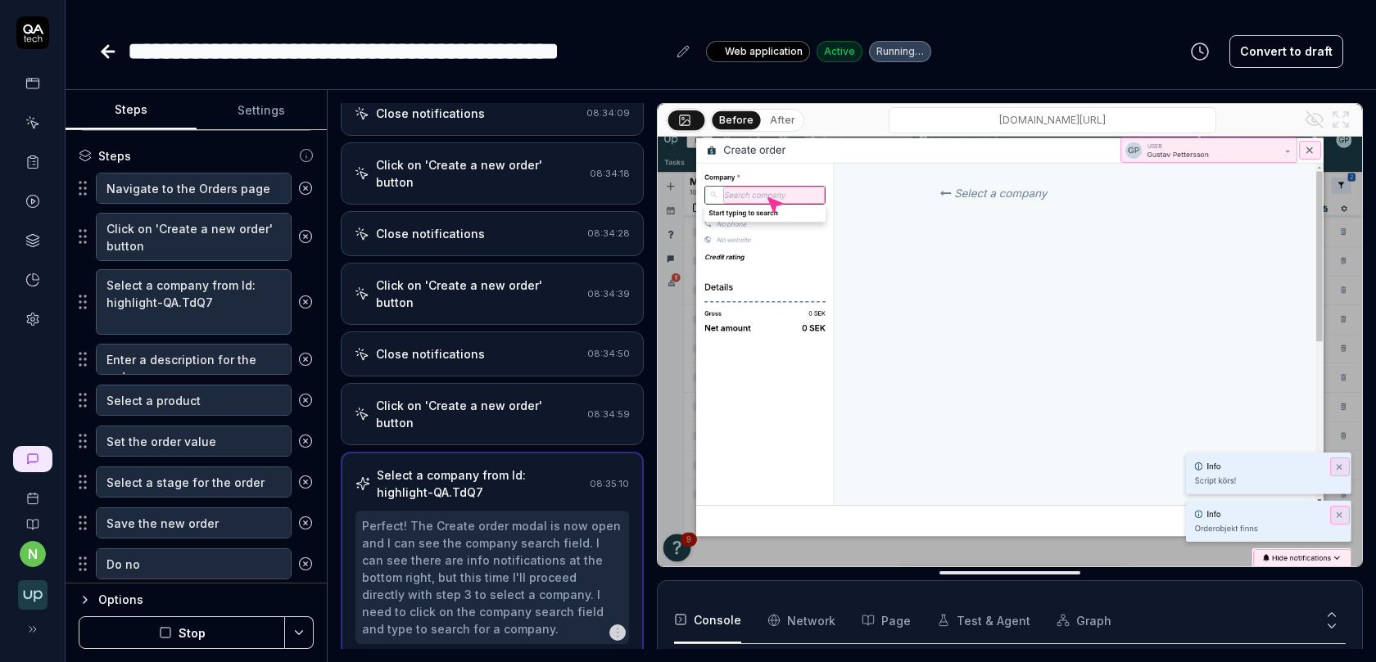
type textarea "Do not"
type textarea "*"
type textarea "Do not"
type textarea "*"
type textarea "Do not cl"
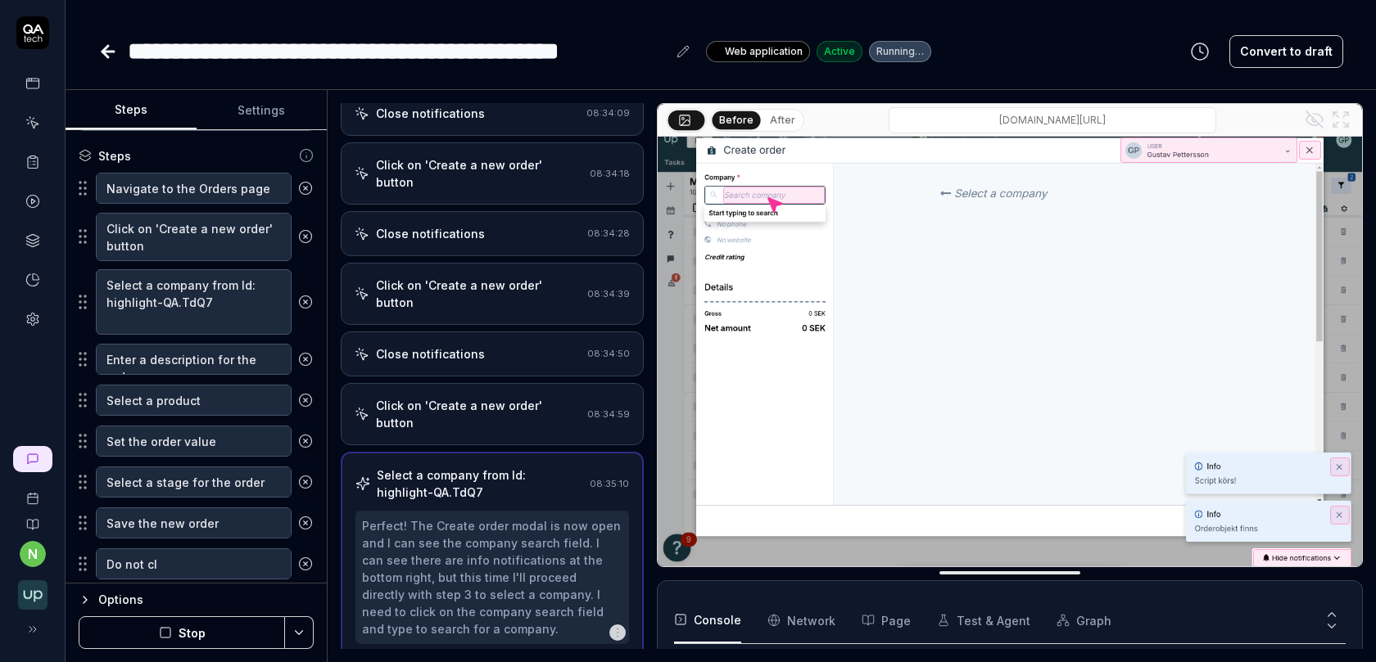
type textarea "*"
type textarea "Do not clo"
type textarea "*"
type textarea "Do not clos"
type textarea "*"
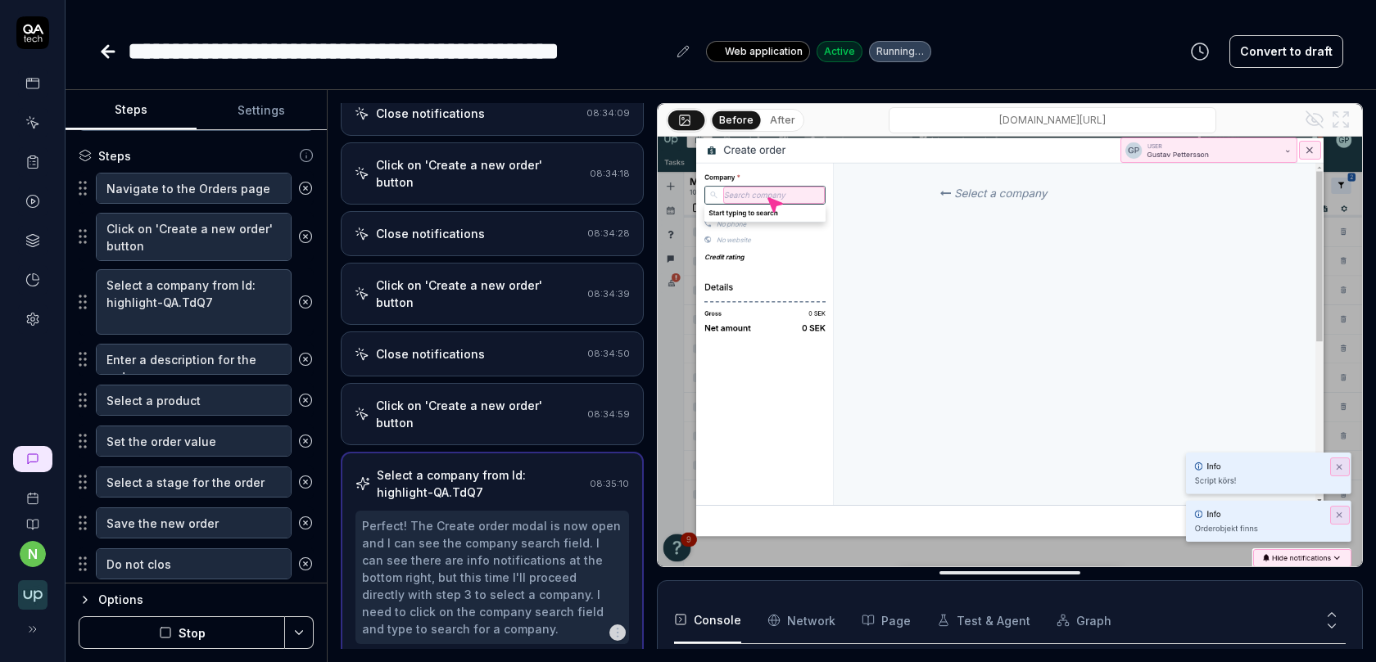
type textarea "Do not close"
type textarea "*"
type textarea "Do not close"
type textarea "*"
type textarea "Do not close t"
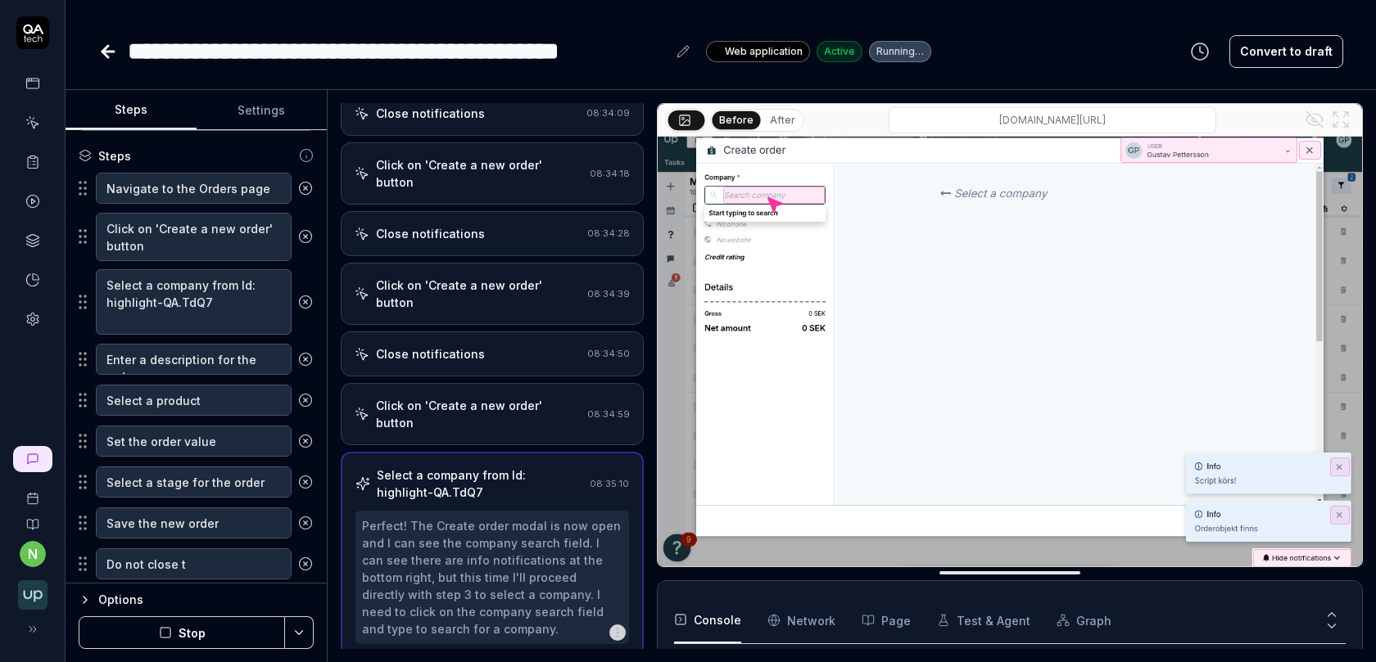
type textarea "*"
type textarea "Do not close th"
type textarea "*"
type textarea "Do not close the"
type textarea "*"
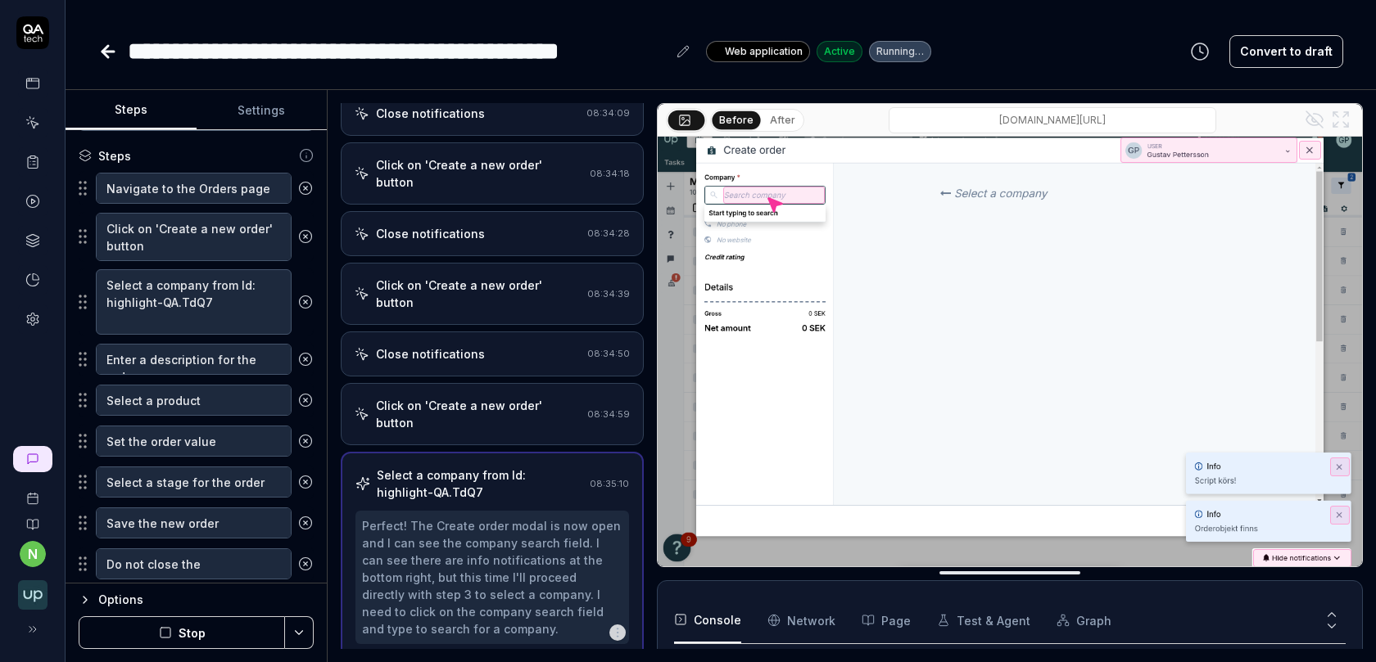
type textarea "Do not close the n"
type textarea "*"
type textarea "Do not close the not"
type textarea "*"
type textarea "Do not close the noti"
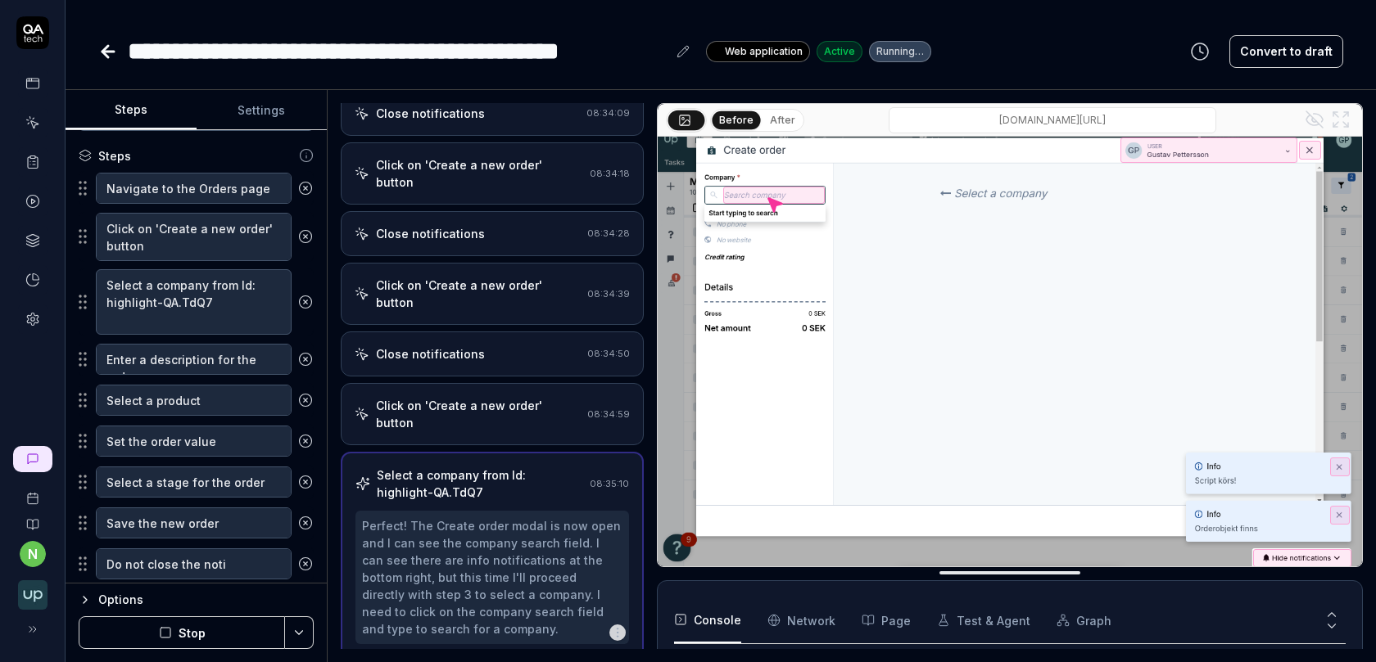
type textarea "*"
type textarea "Do not close the notif"
type textarea "*"
type textarea "Do not close the notifi"
type textarea "*"
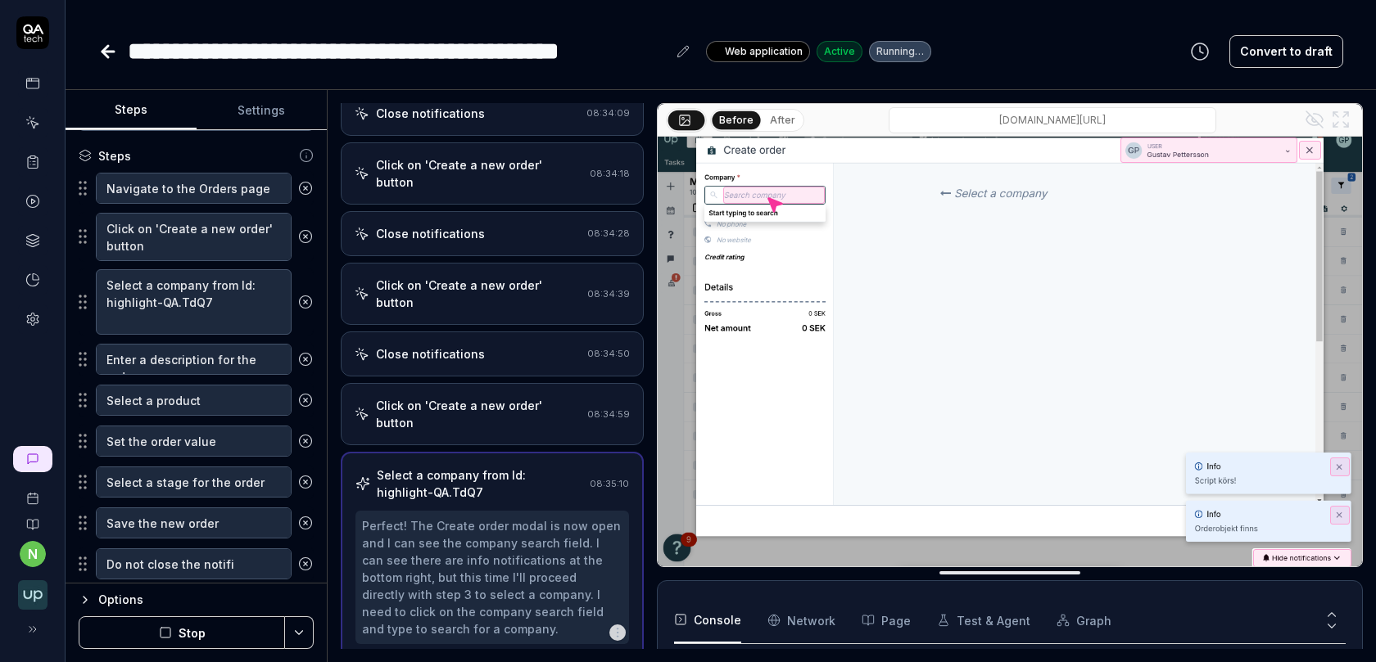
type textarea "Do not close the notific"
type textarea "*"
type textarea "Do not close the notifica"
type textarea "*"
type textarea "Do not close the notificat"
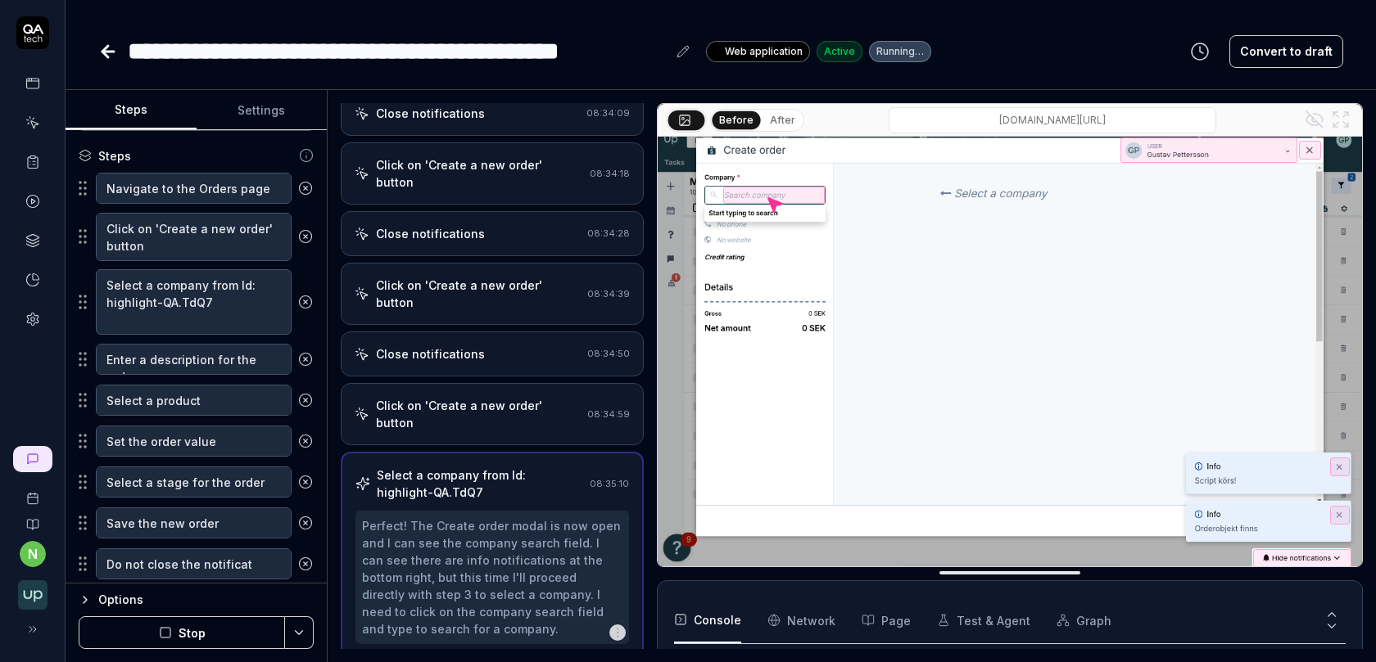
type textarea "*"
type textarea "Do not close the notificati"
type textarea "*"
type textarea "Do not close the notificatio"
type textarea "*"
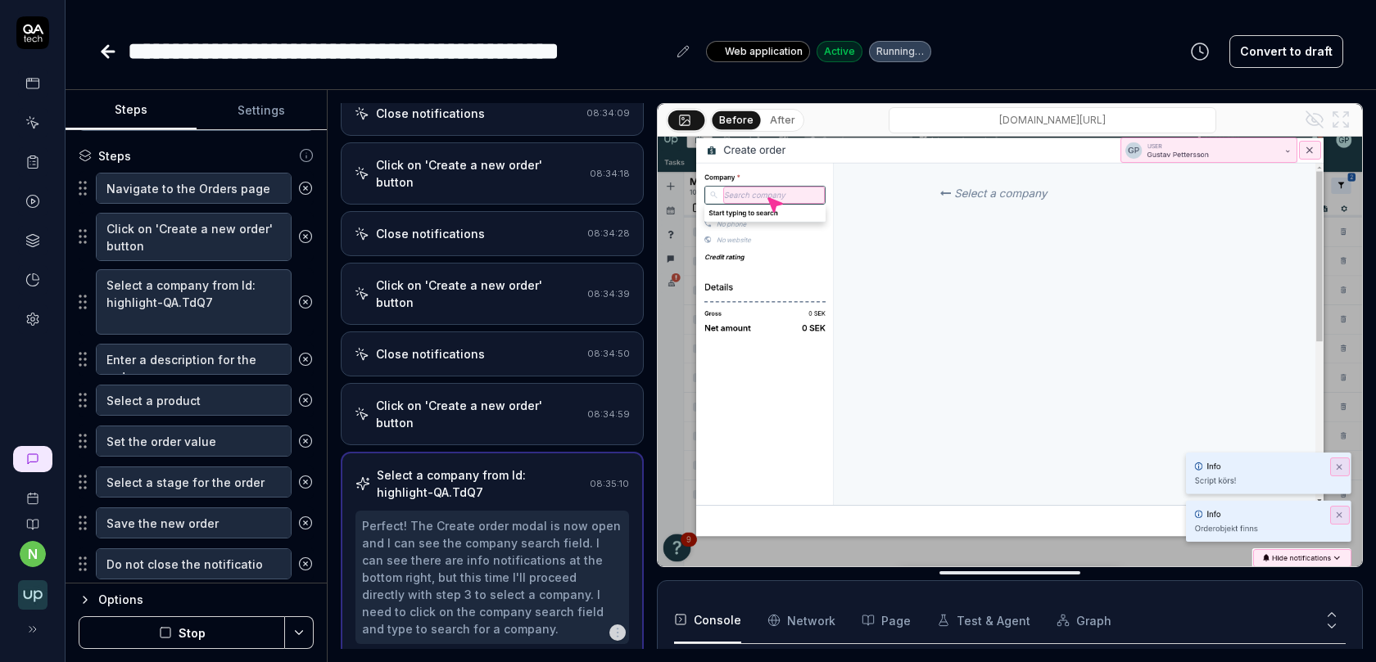
type textarea "Do not close the notification"
type textarea "*"
type textarea "Do not close the notifications"
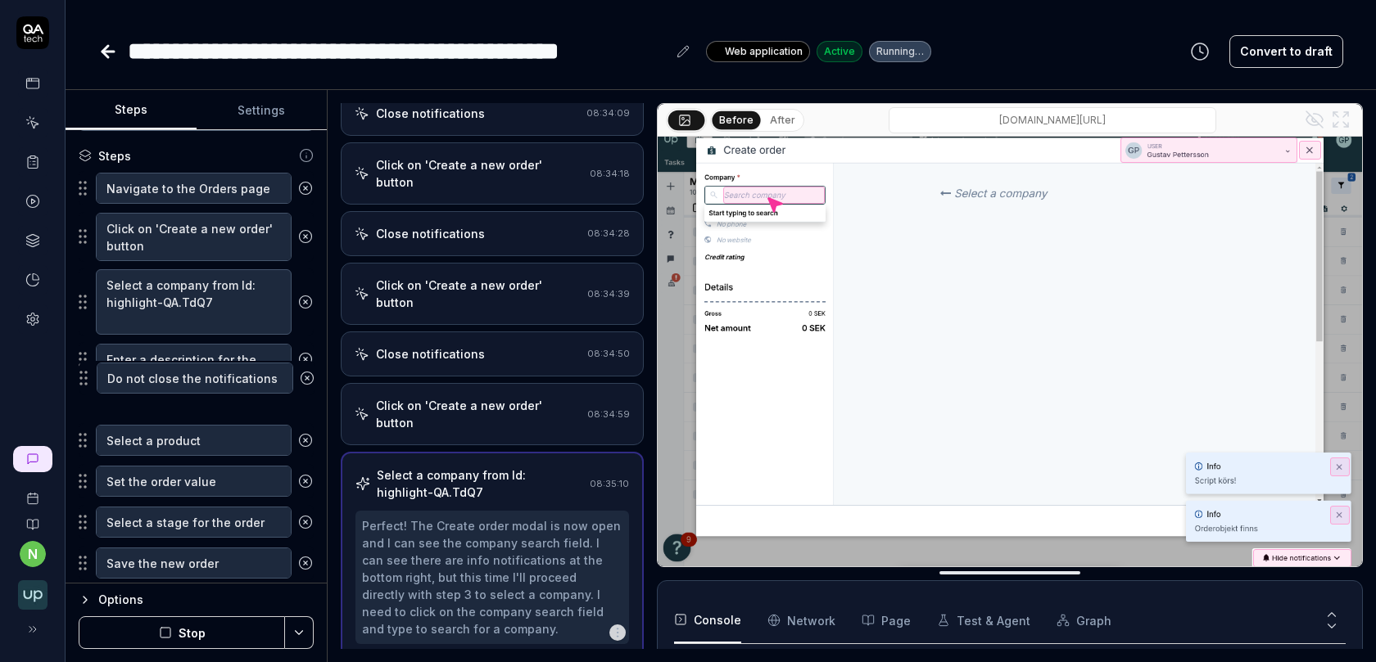
drag, startPoint x: 82, startPoint y: 563, endPoint x: 82, endPoint y: 361, distance: 202.3
click at [82, 361] on fieldset "Navigate to the Orders page Click on 'Create a new order' button Select a compa…" at bounding box center [196, 376] width 235 height 410
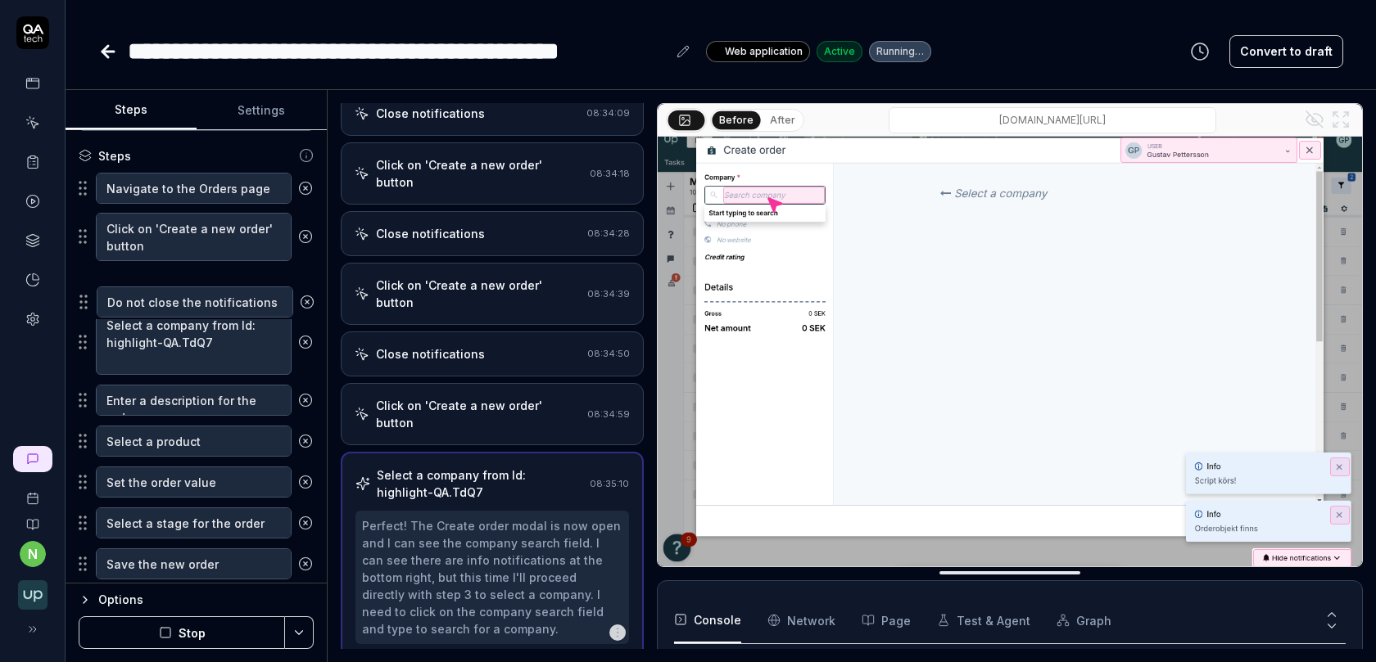
drag, startPoint x: 82, startPoint y: 361, endPoint x: 83, endPoint y: 291, distance: 70.4
click at [83, 291] on fieldset "Navigate to the Orders page Click on 'Create a new order' button Select a compa…" at bounding box center [196, 376] width 235 height 410
click at [202, 638] on button "Stop" at bounding box center [182, 633] width 206 height 33
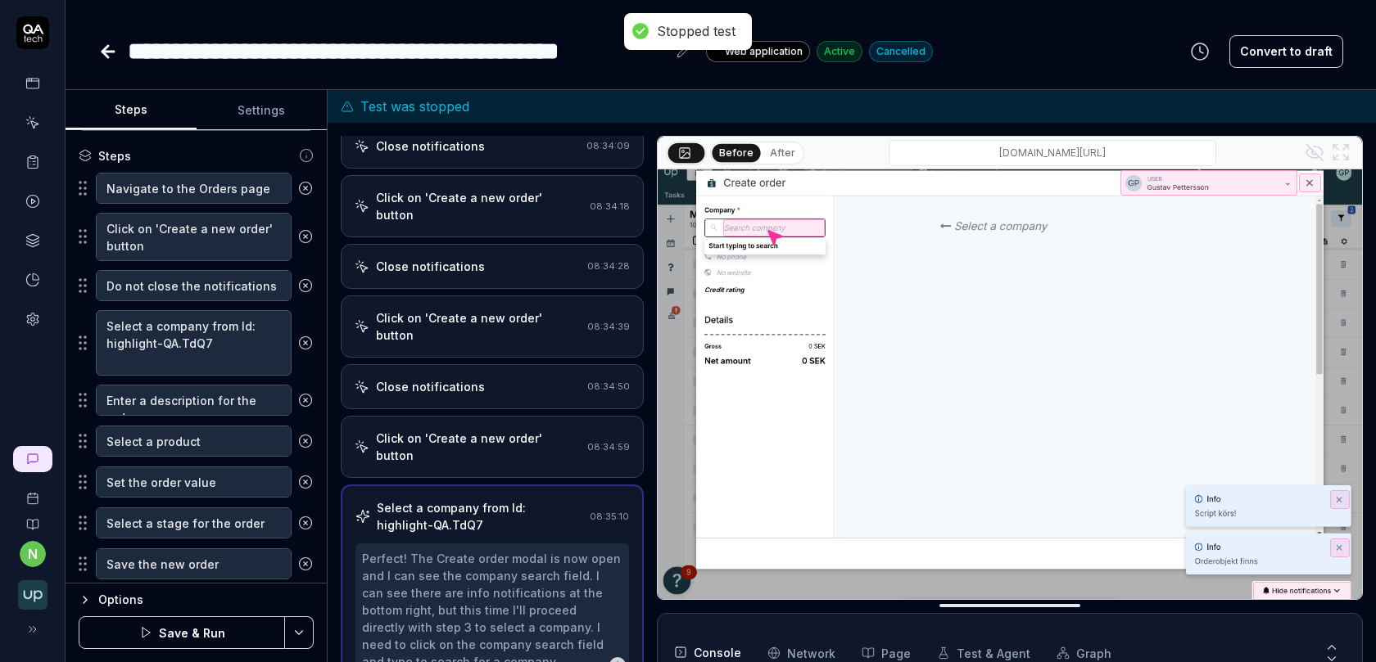
click at [213, 632] on button "Save & Run" at bounding box center [182, 633] width 206 height 33
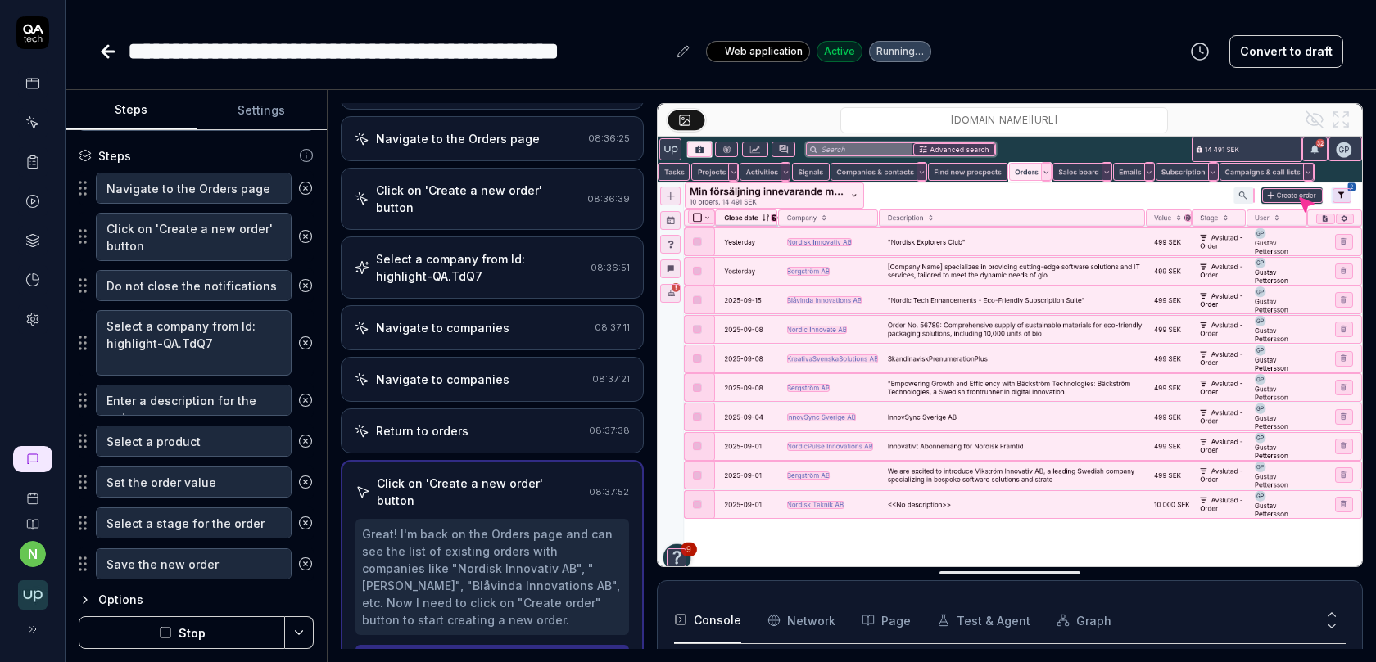
scroll to position [371, 0]
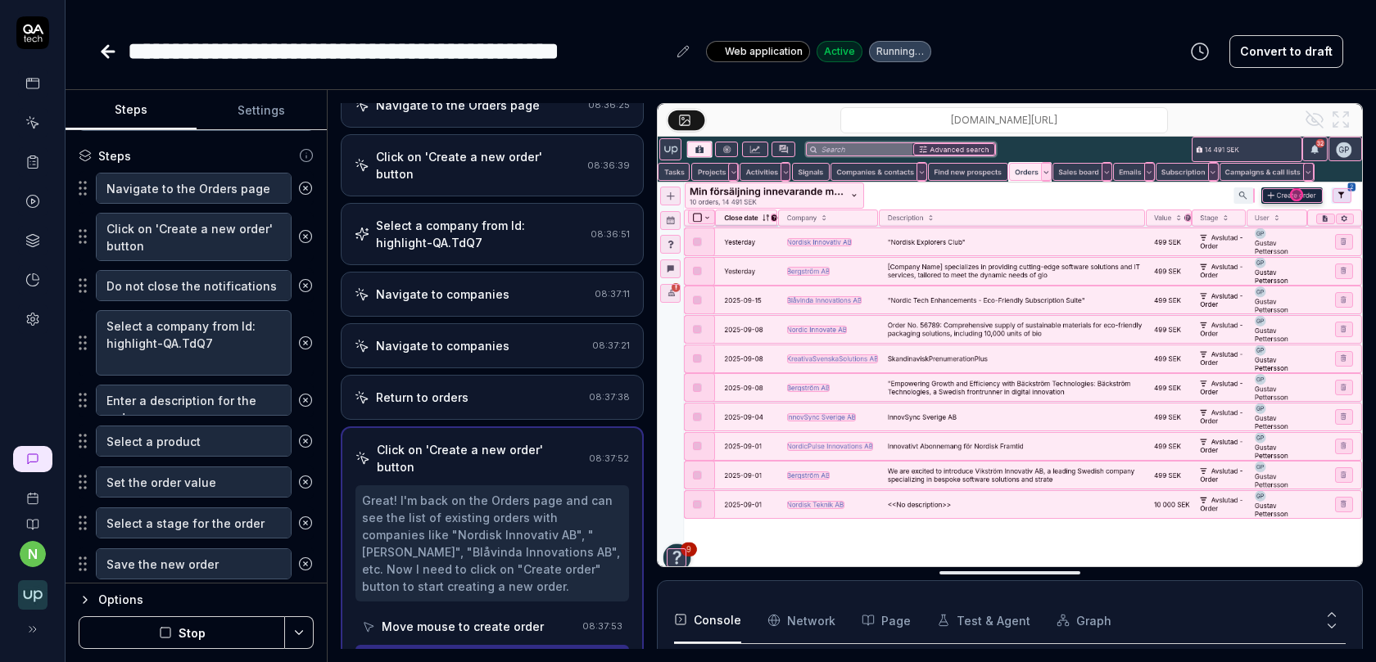
click at [499, 219] on div "Select a company from Id: highlight-QA.TdQ7" at bounding box center [480, 234] width 208 height 34
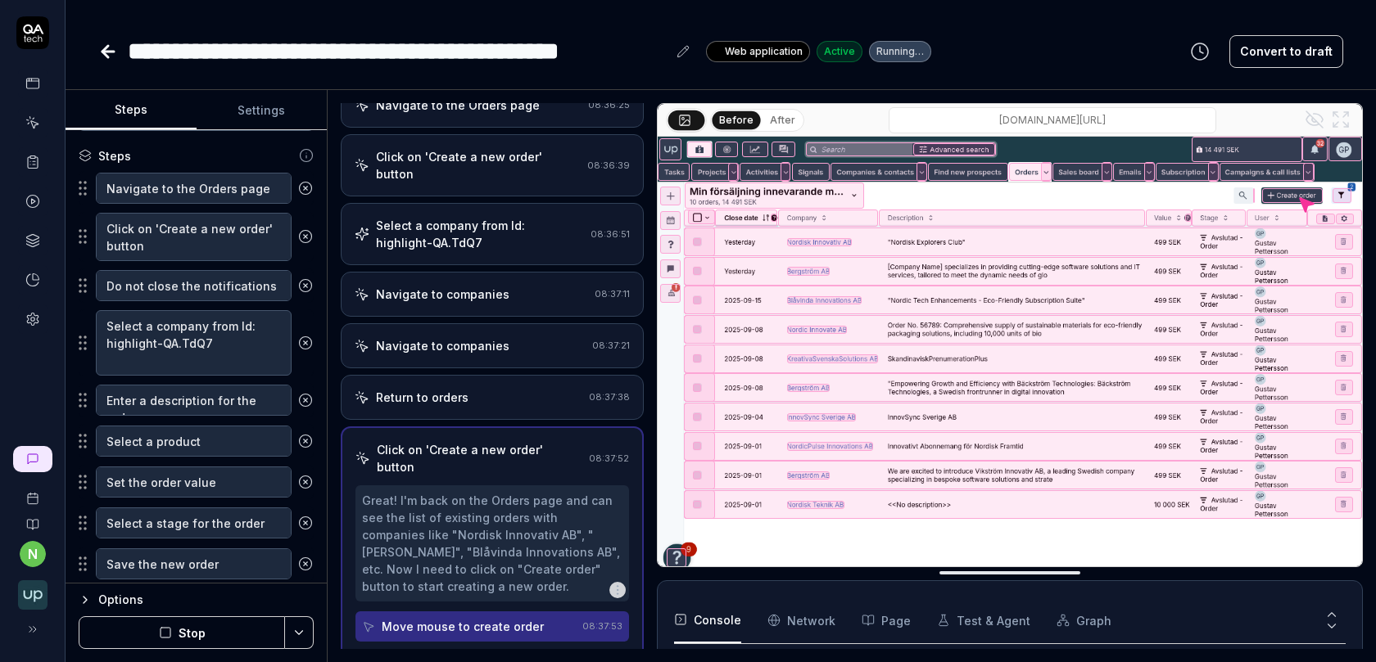
scroll to position [149, 0]
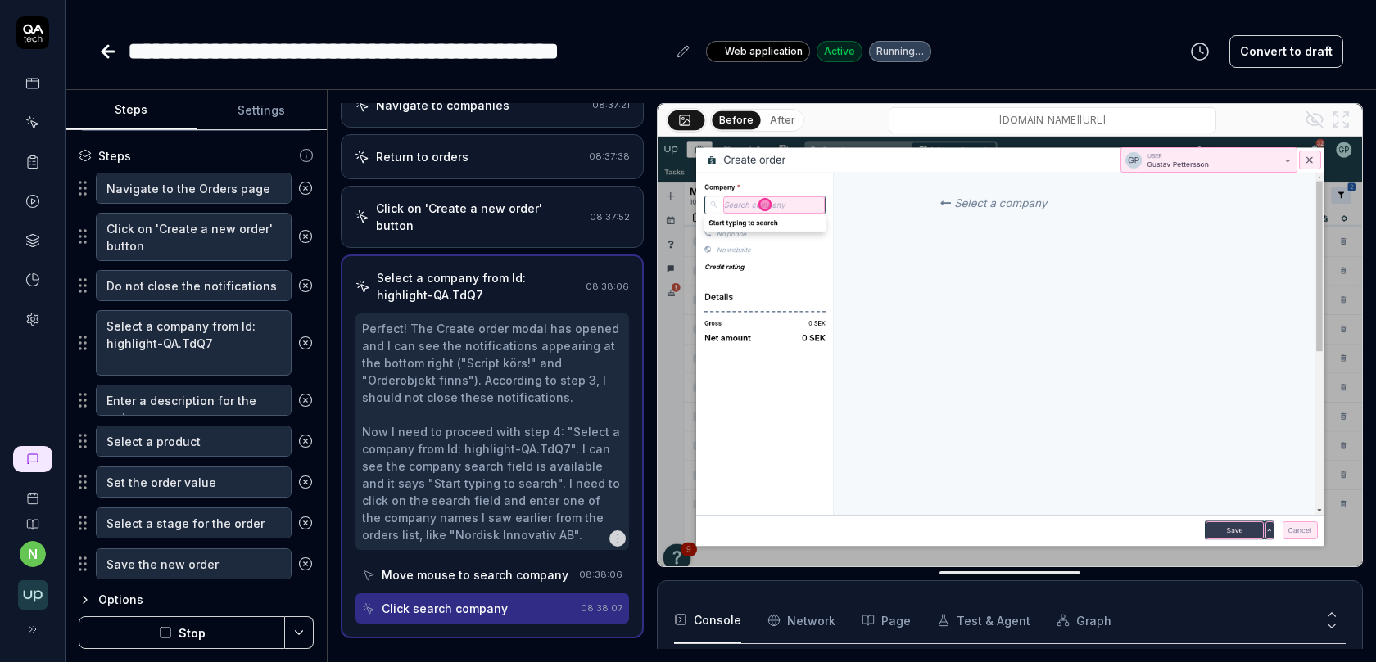
click at [513, 200] on div "Click on 'Create a new order' button" at bounding box center [479, 217] width 207 height 34
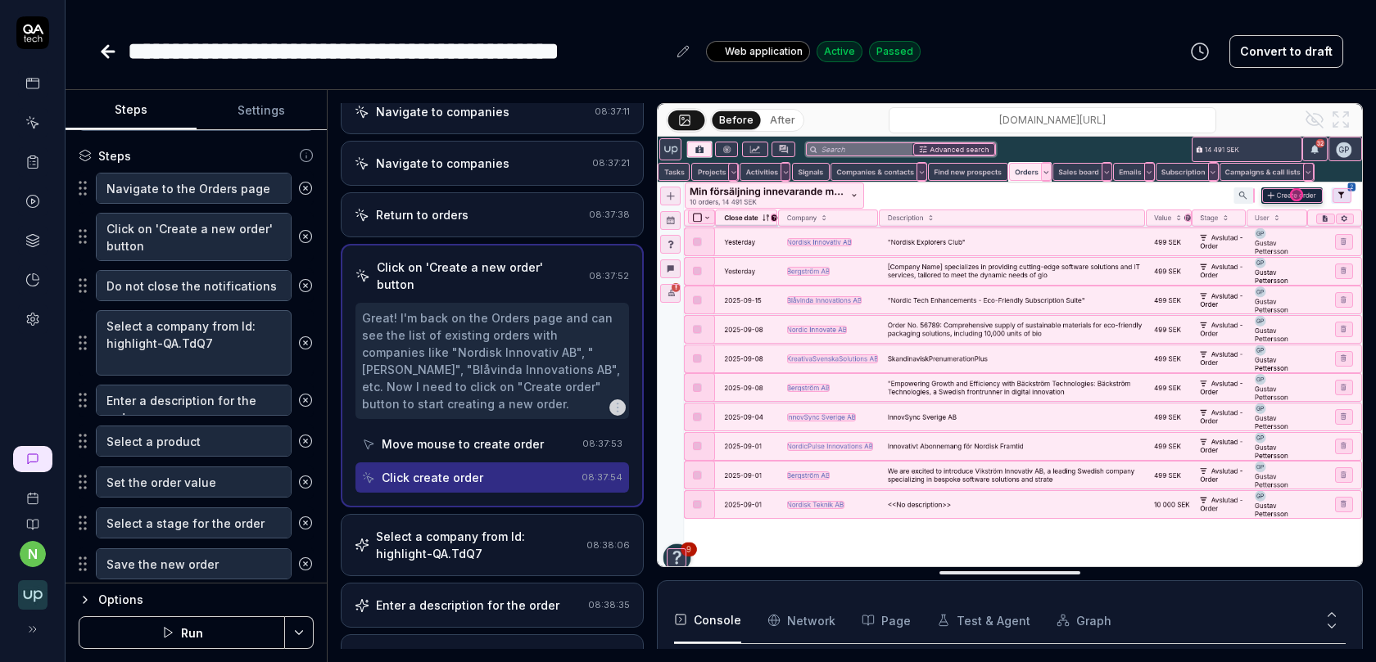
scroll to position [436, 0]
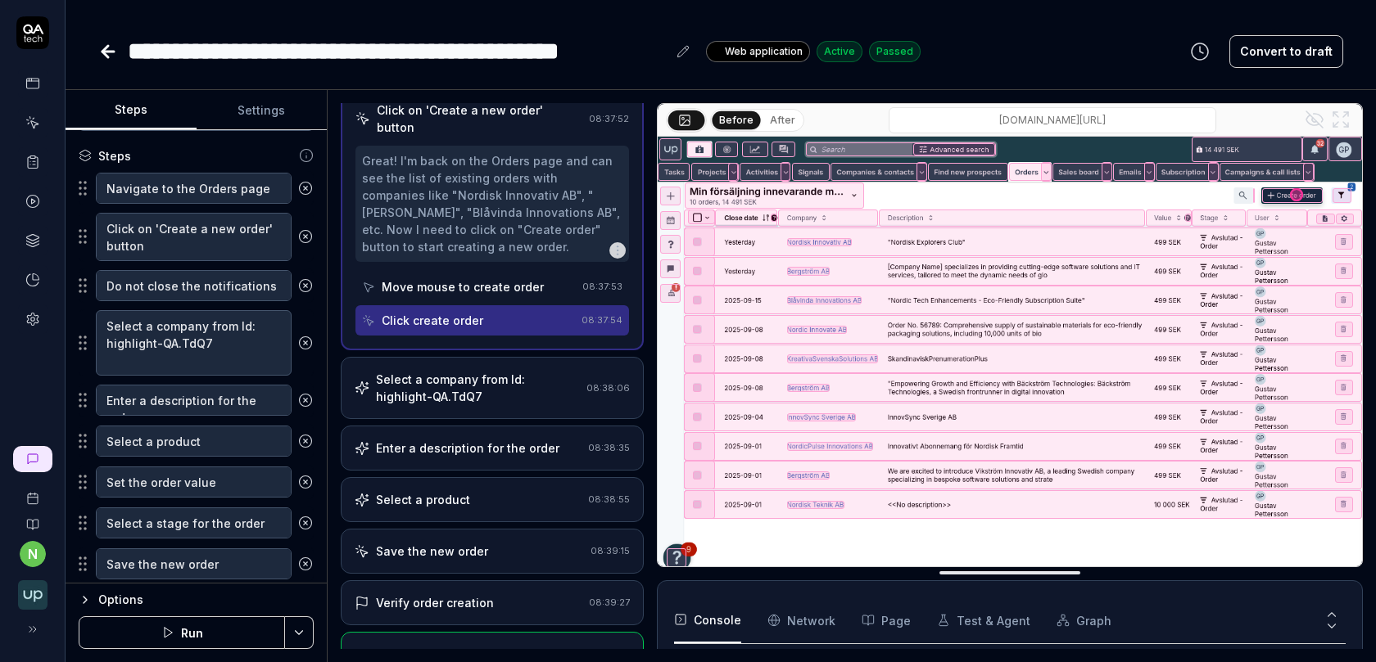
click at [477, 491] on div "Select a product" at bounding box center [468, 499] width 227 height 17
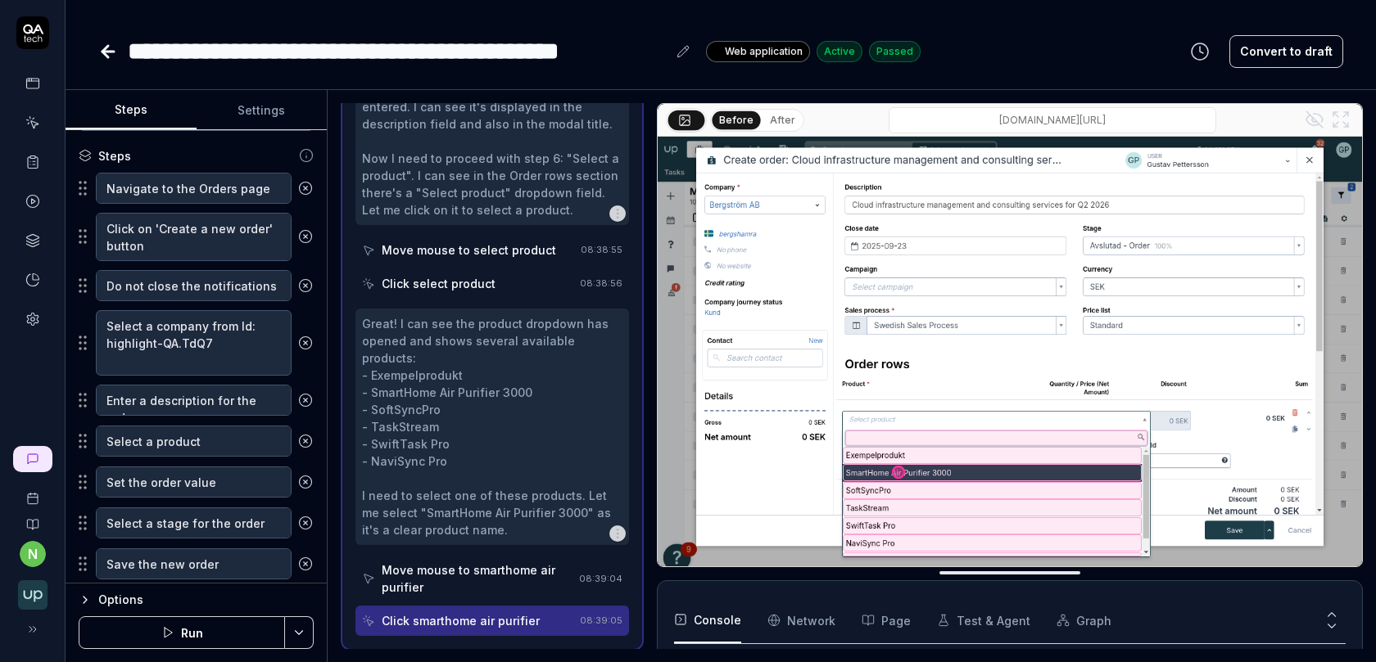
scroll to position [825, 0]
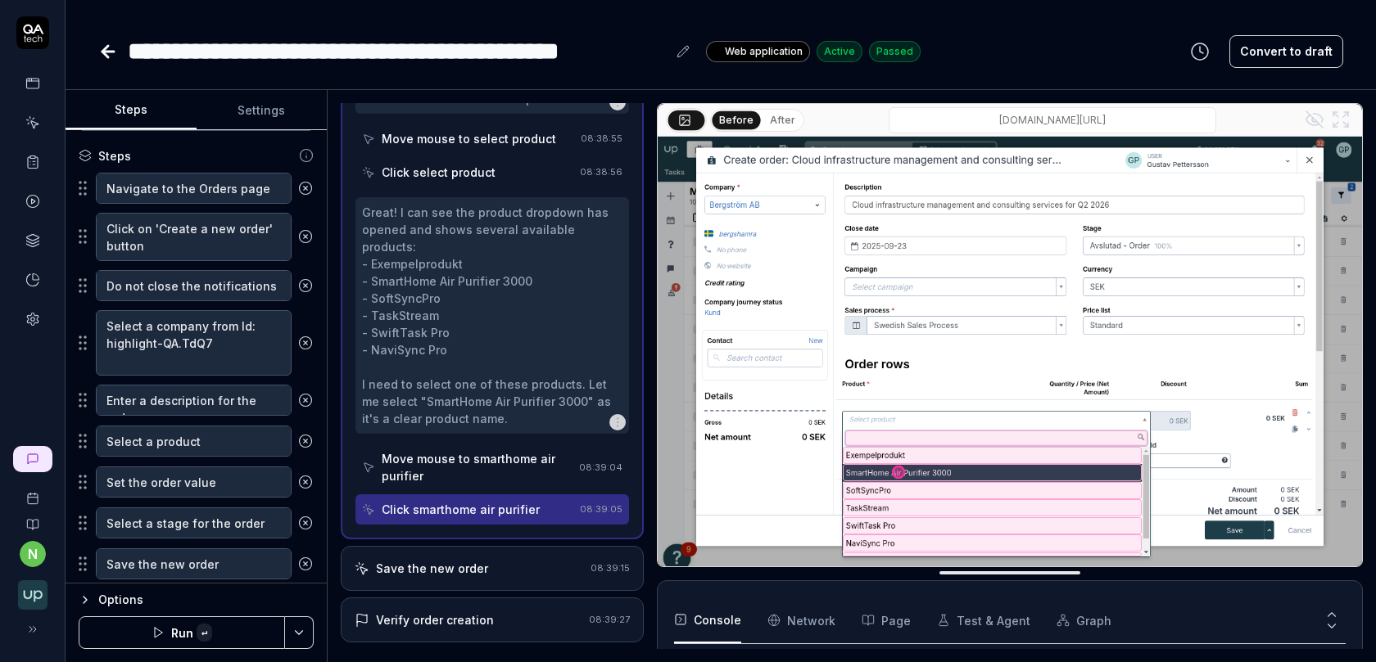
type textarea "*"
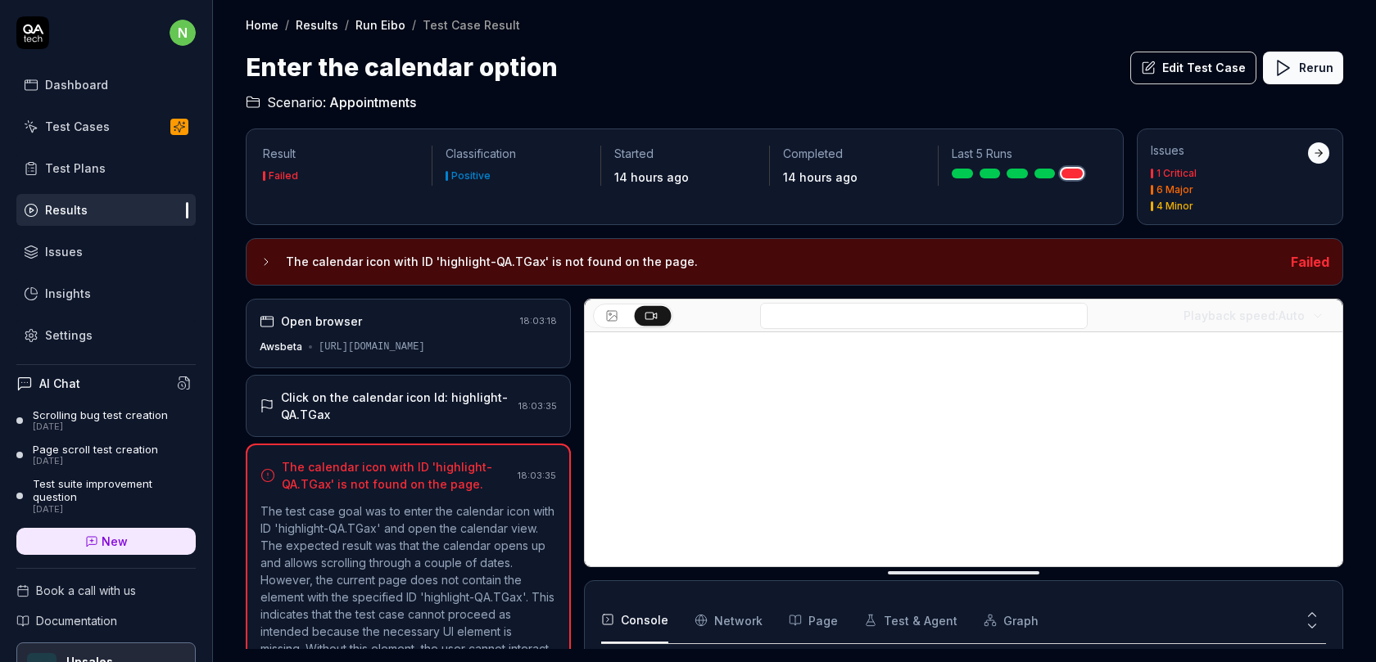
click at [430, 403] on div "Click on the calendar icon Id: highlight-QA.TGax" at bounding box center [396, 406] width 231 height 34
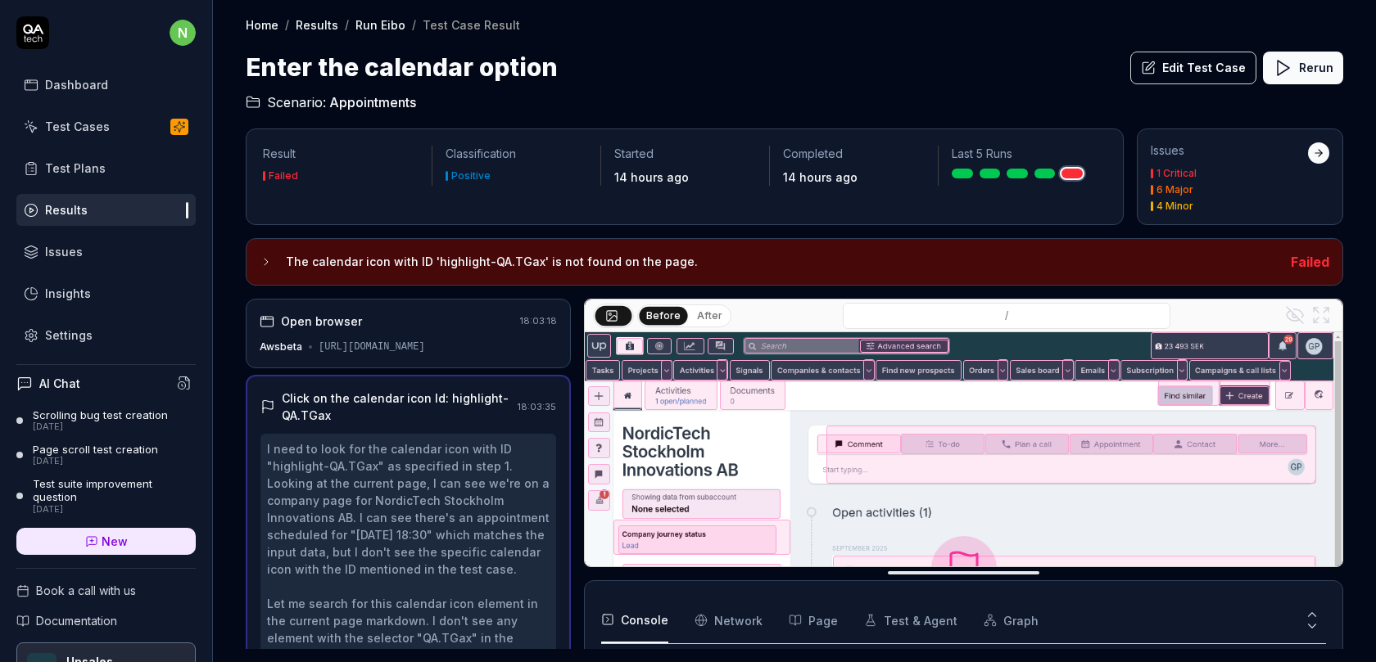
click at [414, 411] on div "Click on the calendar icon Id: highlight-QA.TGax" at bounding box center [396, 407] width 229 height 34
click at [418, 353] on div "Open browser 18:03:18 Awsbeta [URL][DOMAIN_NAME]" at bounding box center [408, 334] width 325 height 70
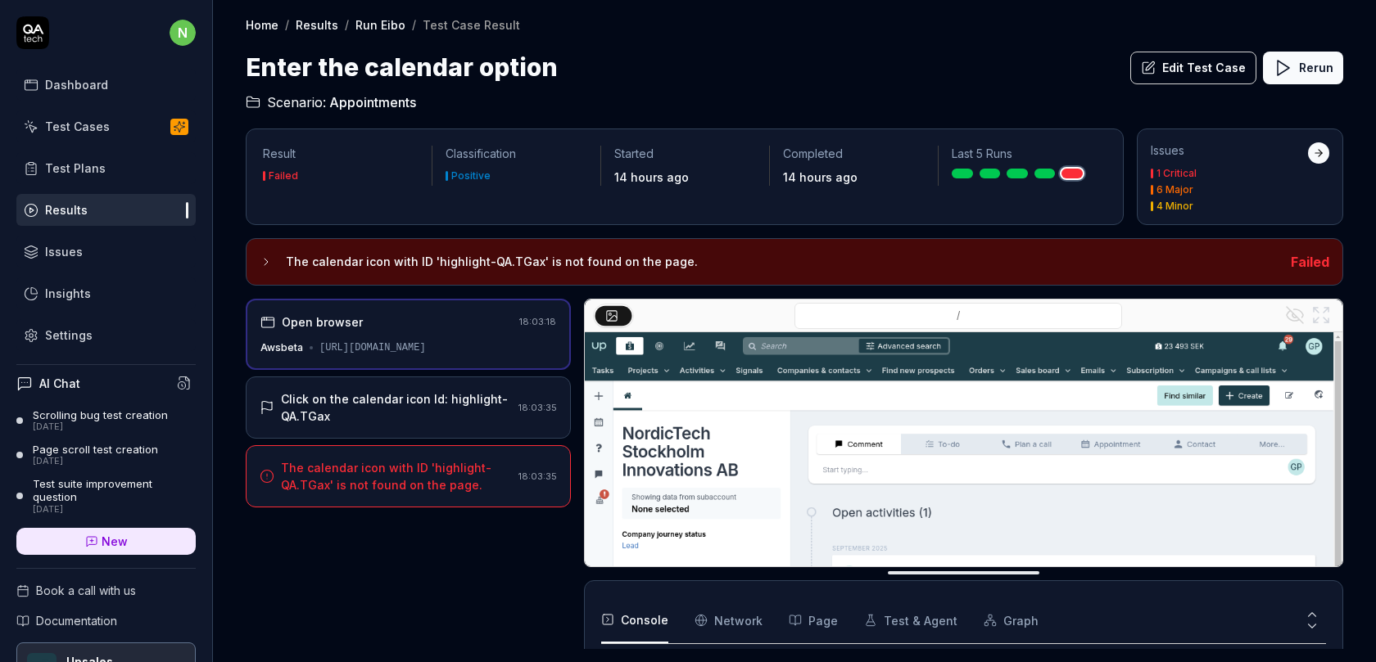
click at [427, 412] on div "Click on the calendar icon Id: highlight-QA.TGax" at bounding box center [396, 408] width 231 height 34
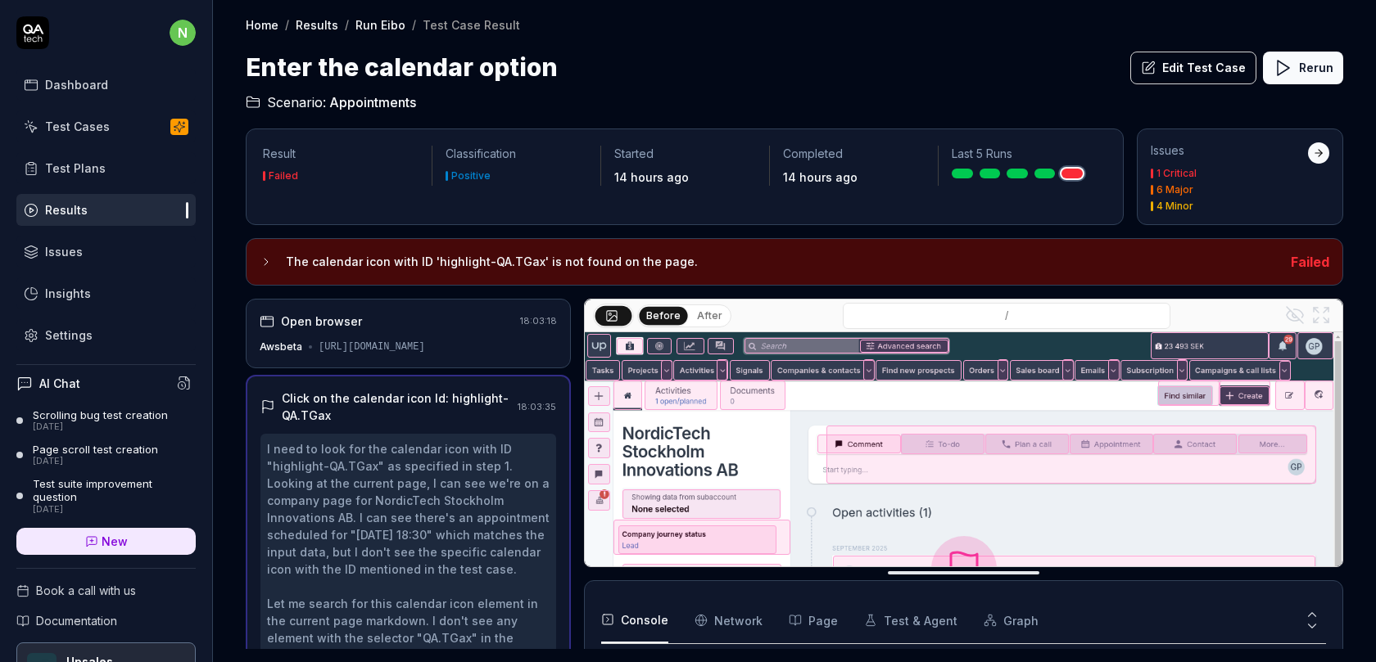
click at [406, 346] on div "[URL][DOMAIN_NAME]" at bounding box center [372, 347] width 106 height 15
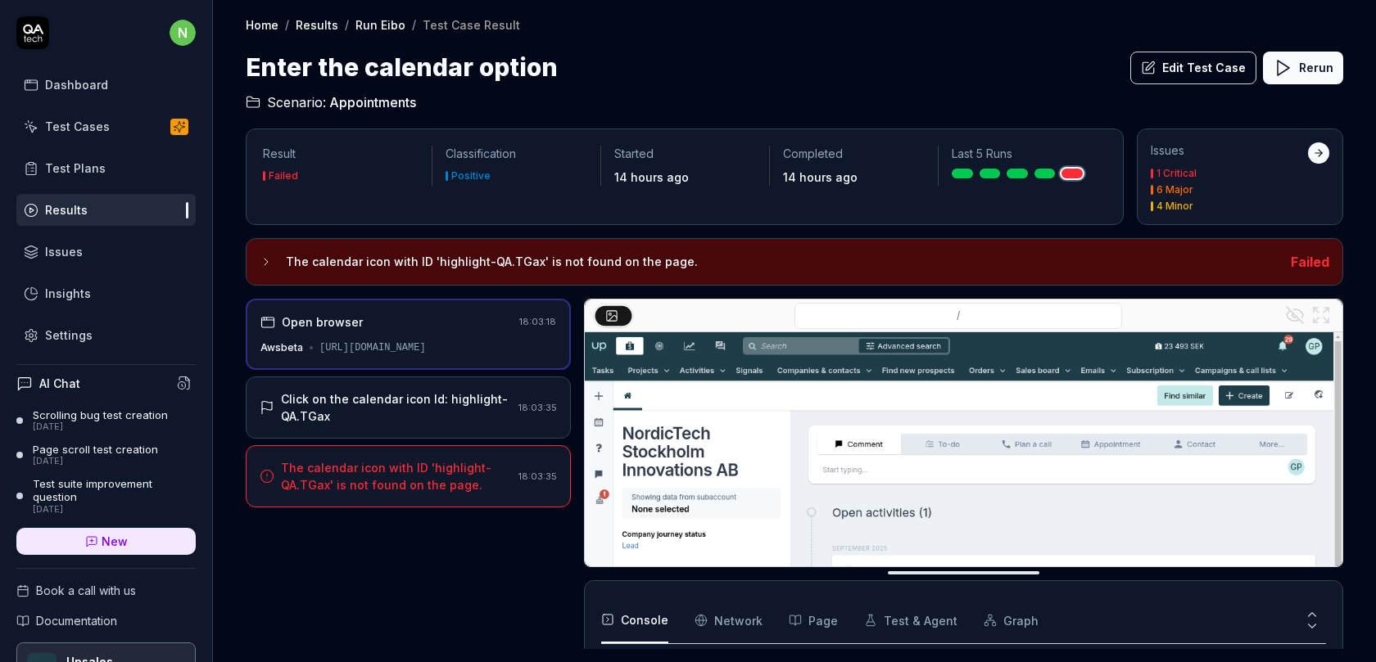
click at [477, 404] on div "Click on the calendar icon Id: highlight-QA.TGax" at bounding box center [396, 408] width 231 height 34
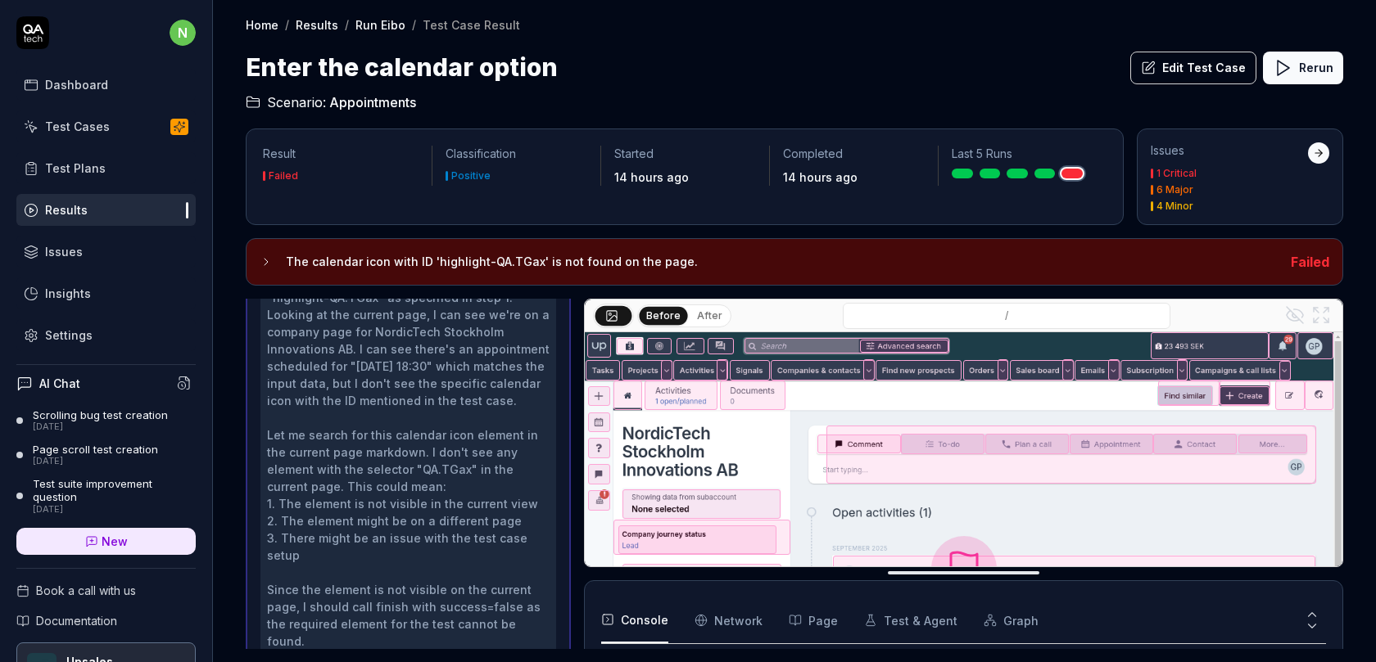
scroll to position [193, 0]
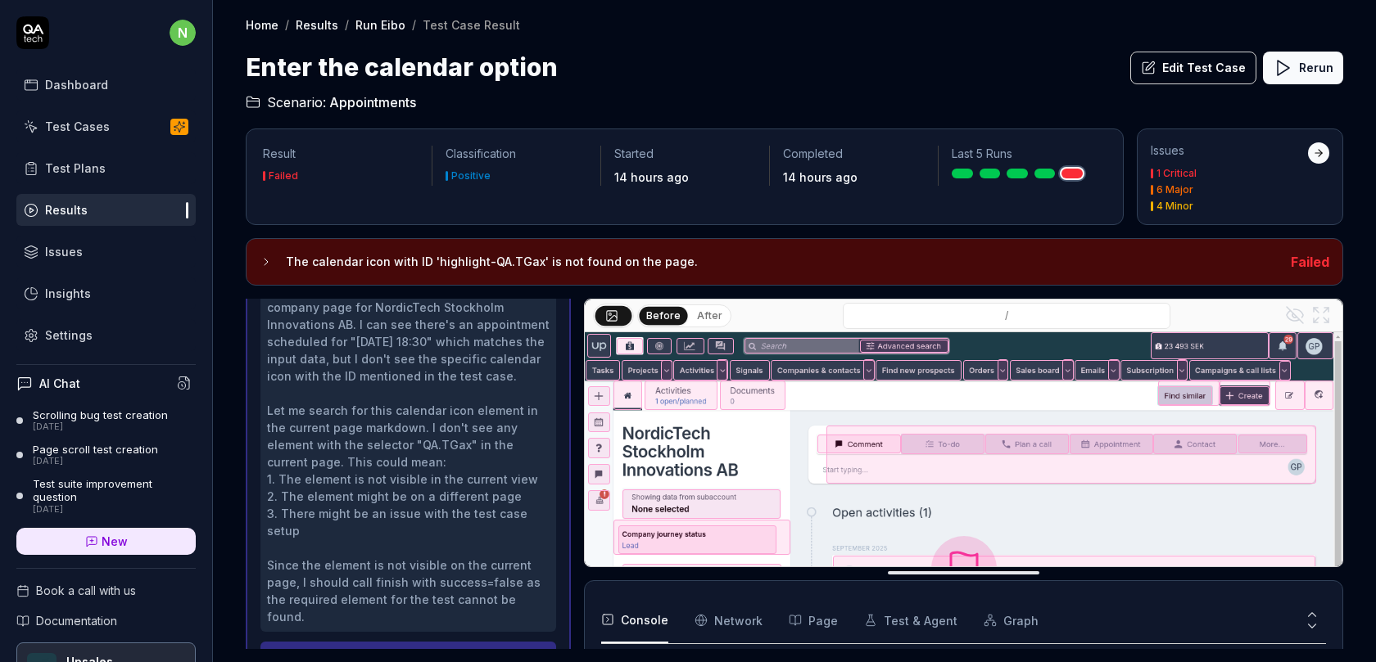
click at [1215, 70] on button "Edit Test Case" at bounding box center [1193, 68] width 126 height 33
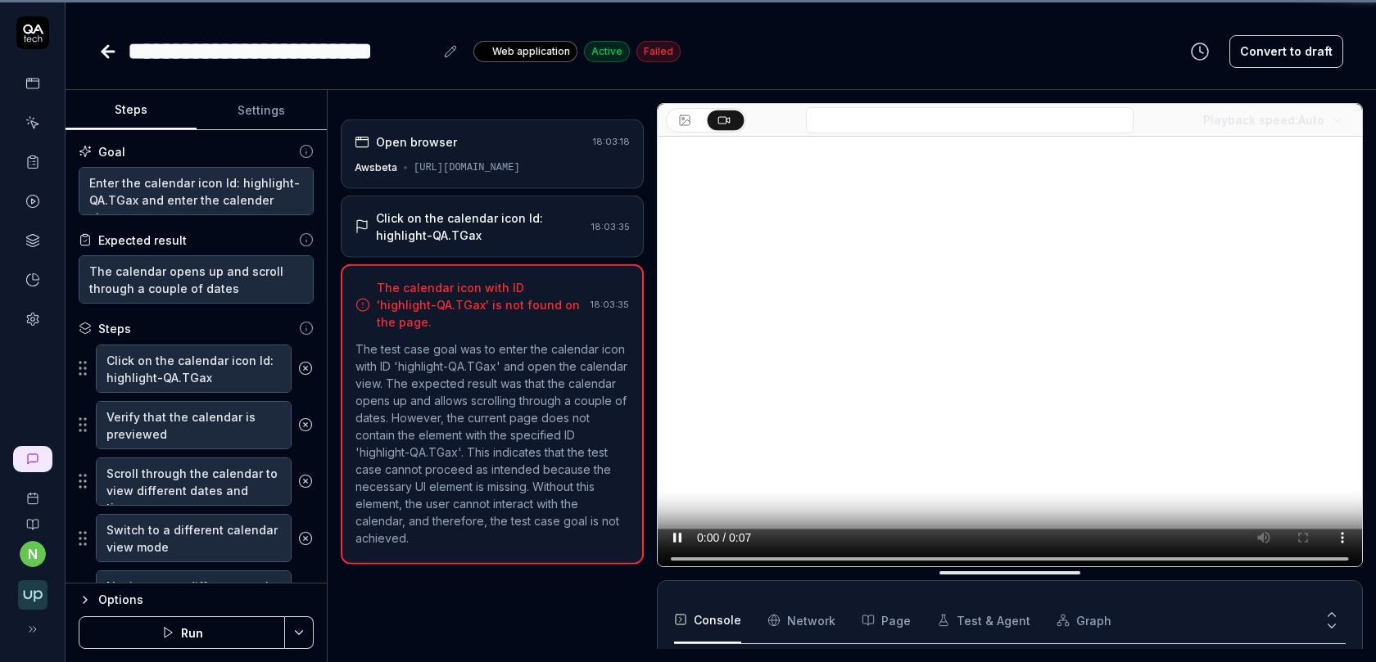
scroll to position [762, 0]
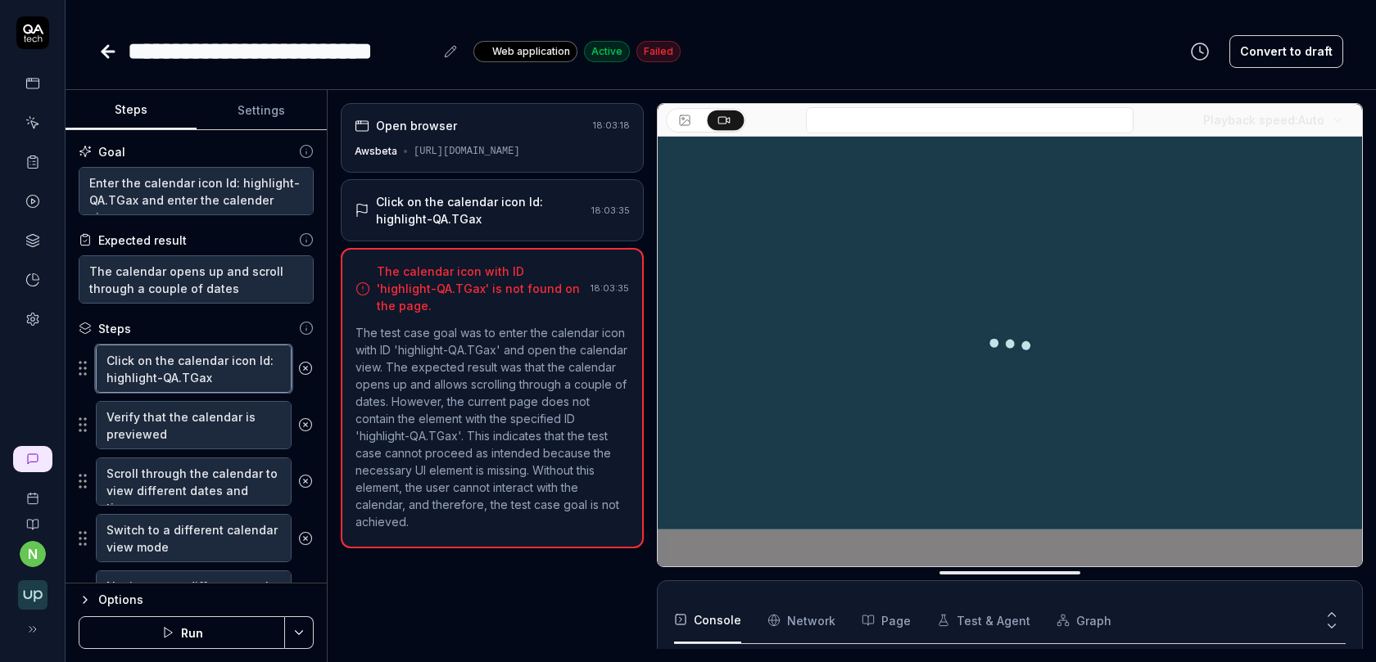
scroll to position [51, 0]
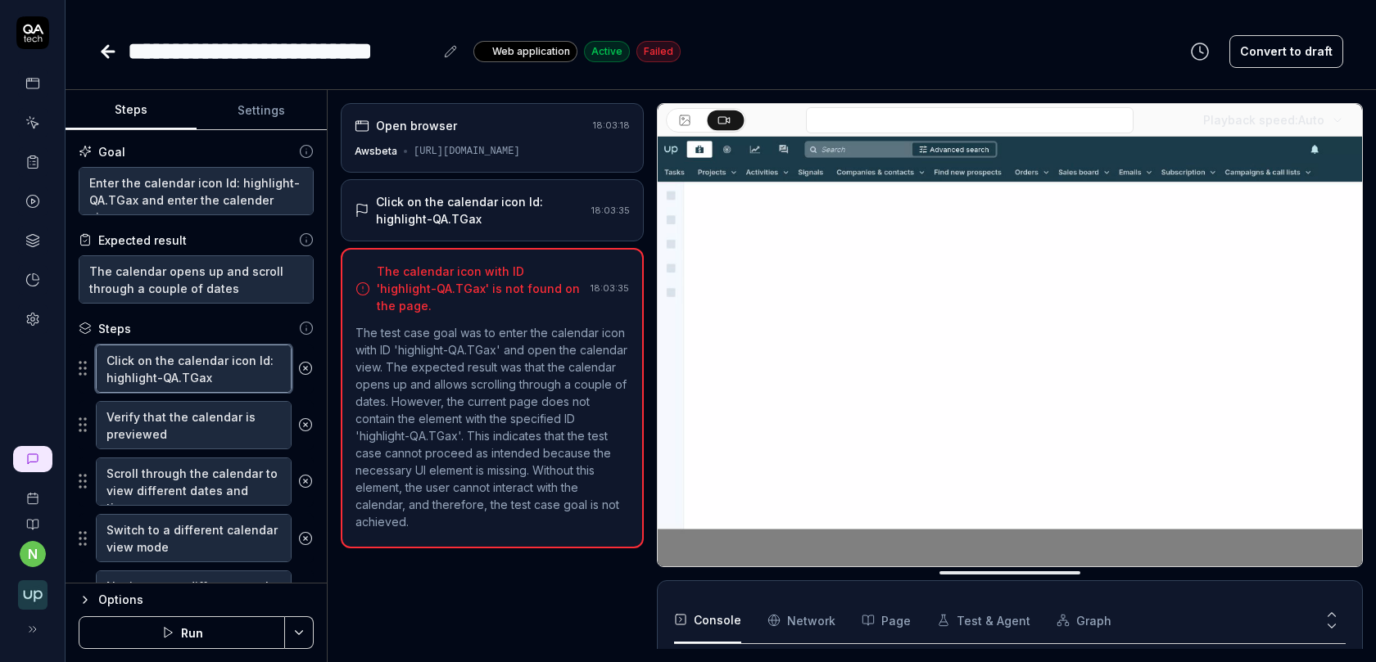
click at [233, 371] on textarea "Click on the calendar icon Id: highlight-QA.TGax" at bounding box center [194, 369] width 196 height 48
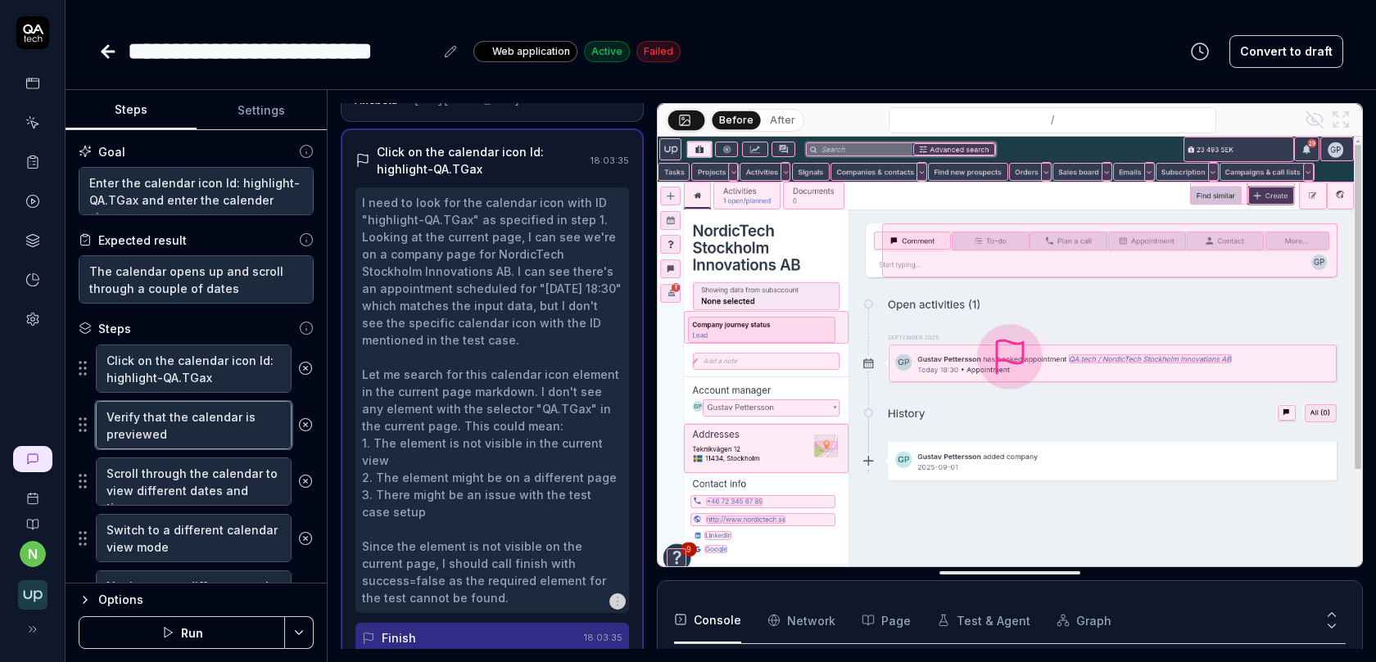
click at [225, 432] on textarea "Verify that the calendar is previewed" at bounding box center [194, 425] width 196 height 48
click at [216, 469] on textarea "Scroll through the calendar to view different dates and times" at bounding box center [194, 482] width 196 height 48
click at [219, 425] on textarea "Verify that the calendar is previewed" at bounding box center [194, 425] width 196 height 48
type textarea "*"
click at [179, 378] on textarea "Click on the calendar icon Id: highlight-QA.TGax" at bounding box center [194, 369] width 196 height 48
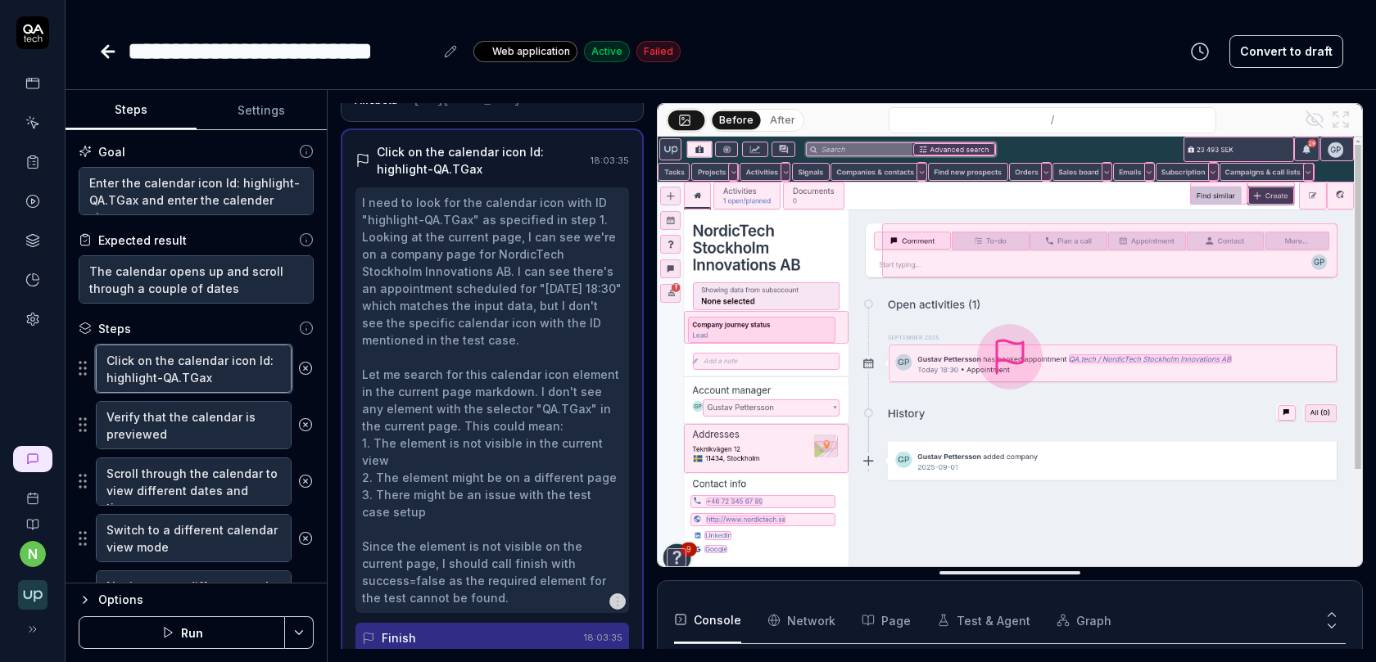
click at [179, 378] on textarea "Click on the calendar icon Id: highlight-QA.TGax" at bounding box center [194, 369] width 196 height 48
click at [191, 371] on textarea "Click on the calendar icon Id: highlight-QA.TGax" at bounding box center [194, 369] width 196 height 48
click at [187, 381] on textarea "Click on the calendar icon Id: highlight-QA.TGax" at bounding box center [194, 369] width 196 height 48
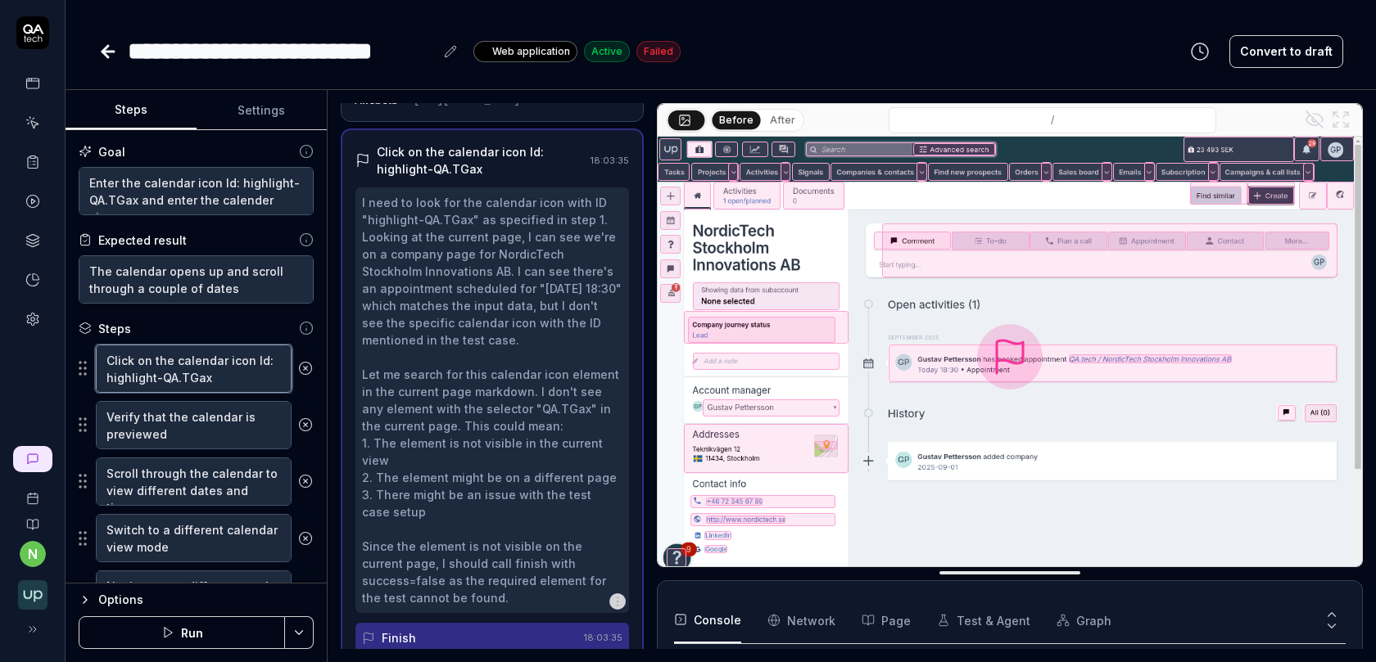
drag, startPoint x: 207, startPoint y: 381, endPoint x: 104, endPoint y: 378, distance: 103.2
click at [104, 378] on textarea "Click on the calendar icon Id: highlight-QA.TGax" at bounding box center [194, 369] width 196 height 48
drag, startPoint x: 247, startPoint y: 358, endPoint x: 274, endPoint y: 380, distance: 34.3
click at [274, 379] on textarea "Click on the calendar icon Id: highlight-QA.TGax" at bounding box center [194, 369] width 196 height 48
paste textarea "Id: highlight-QA.TPli"
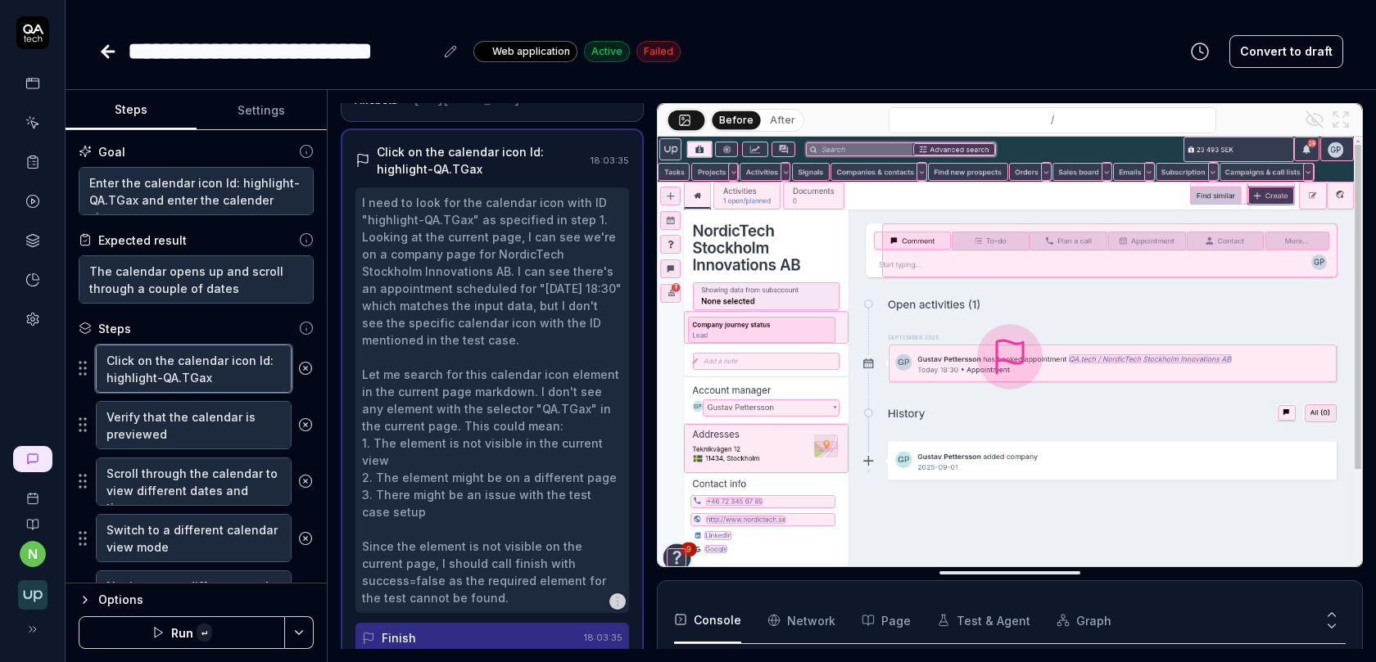
type textarea "Click on the calendar iconId: highlight-QA.TPli"
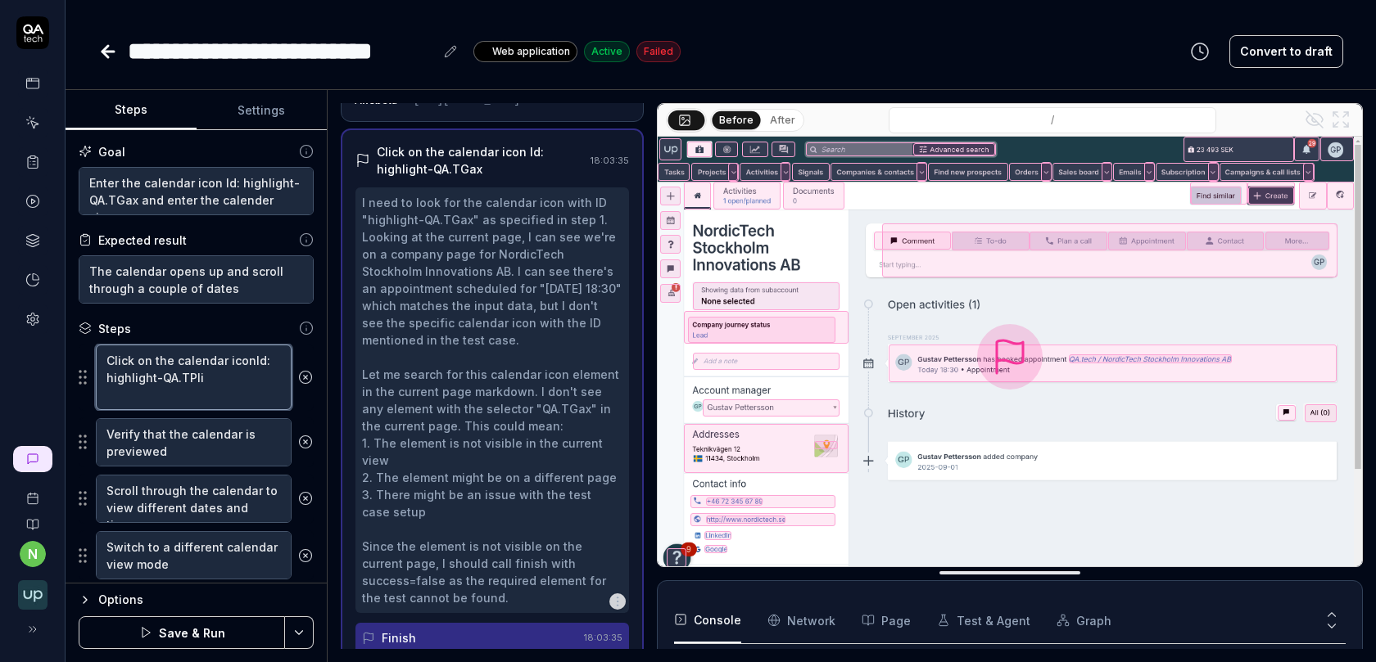
click at [247, 357] on textarea "Click on the calendar iconId: highlight-QA.TPli" at bounding box center [194, 378] width 196 height 66
type textarea "*"
type textarea "Click on the calendar icon Id: highlight-QA.TPli"
drag, startPoint x: 219, startPoint y: 179, endPoint x: 138, endPoint y: 201, distance: 83.8
click at [138, 201] on textarea "Enter the calendar icon Id: highlight-QA.TGax and enter the calender view" at bounding box center [196, 191] width 235 height 48
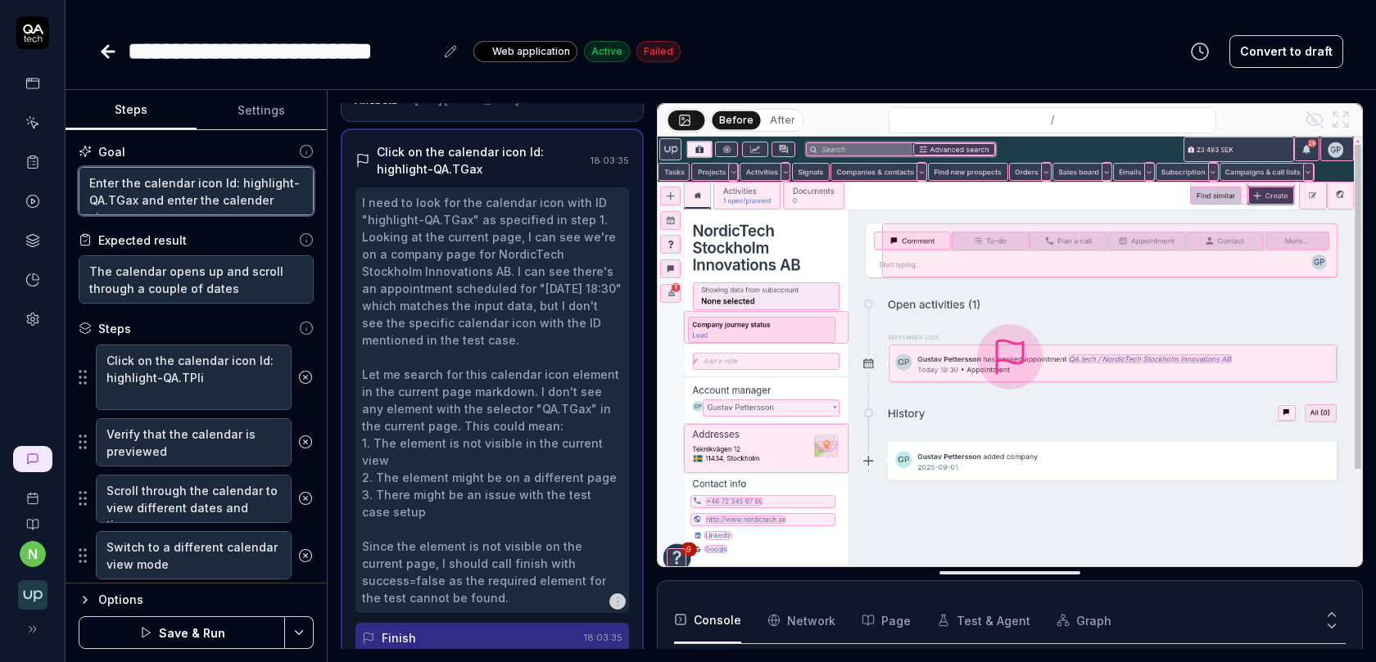
paste textarea "Pli"
type textarea "*"
type textarea "Enter the calendar icon Id: highlight-QA.TPli and enter the calender view"
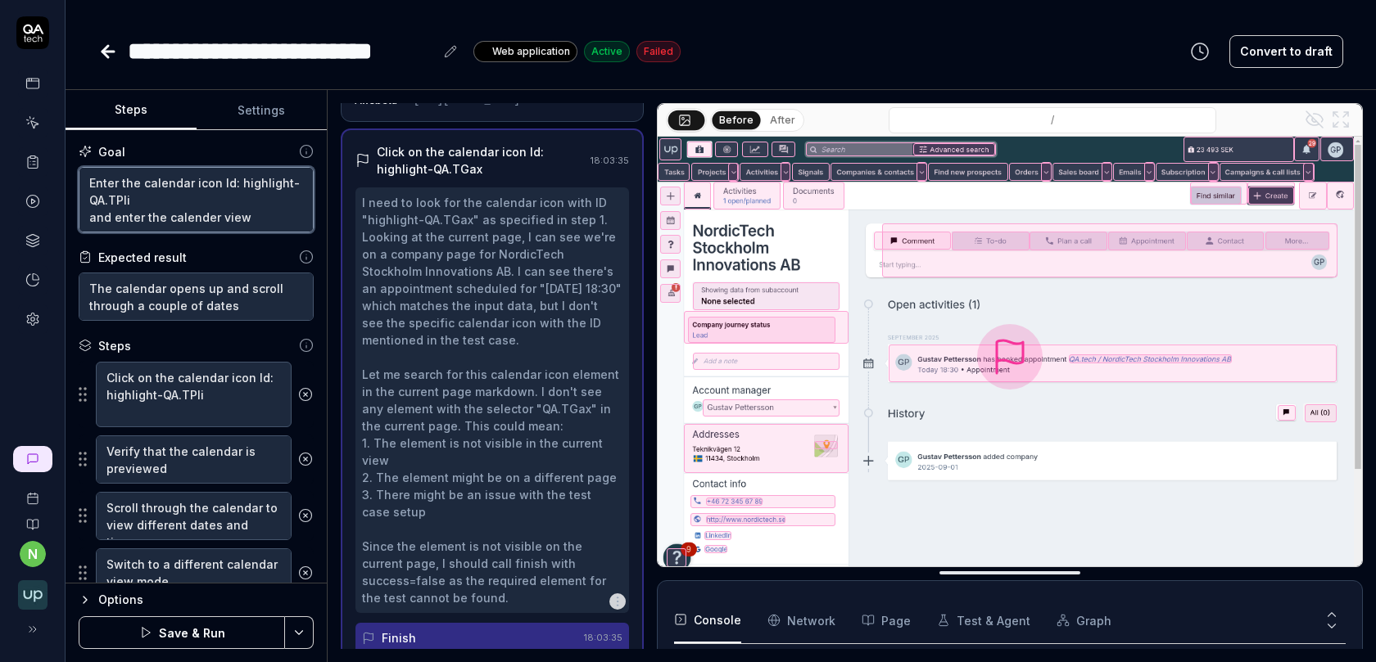
type textarea "*"
type textarea "Enter the calendar icon Id: highlight-QA.TPliand enter the calender view"
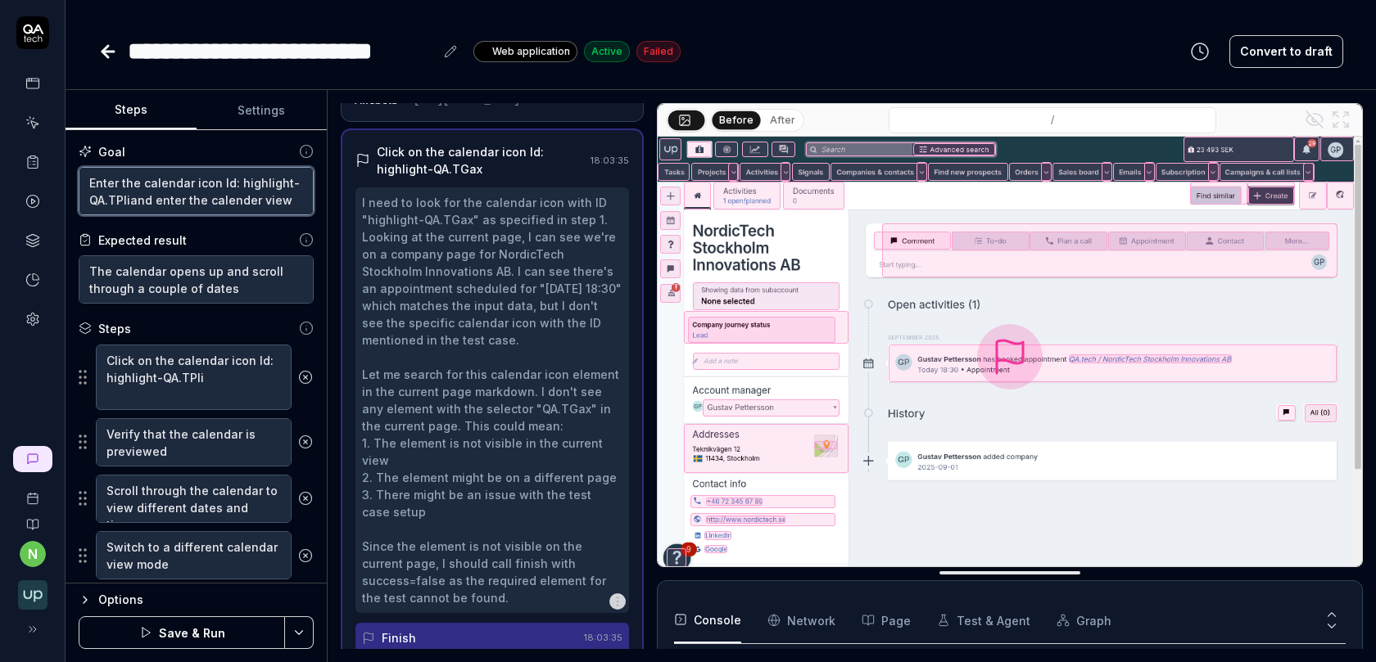
type textarea "*"
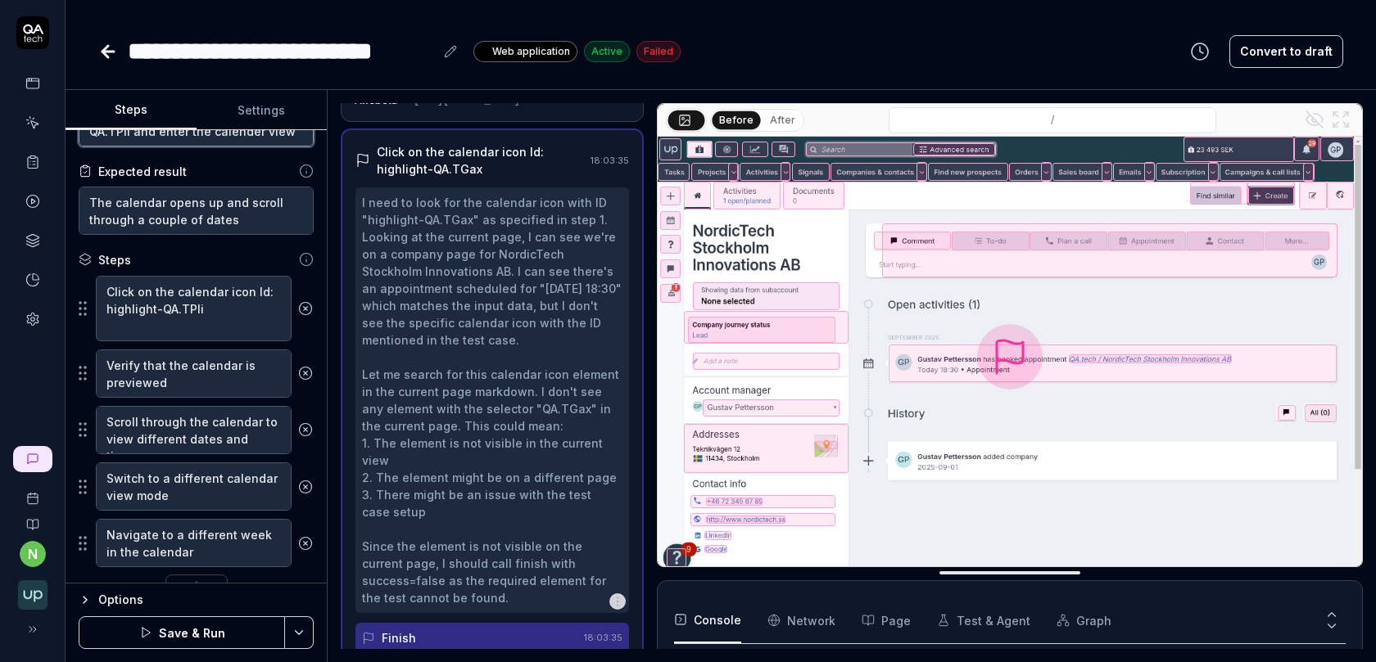
scroll to position [99, 0]
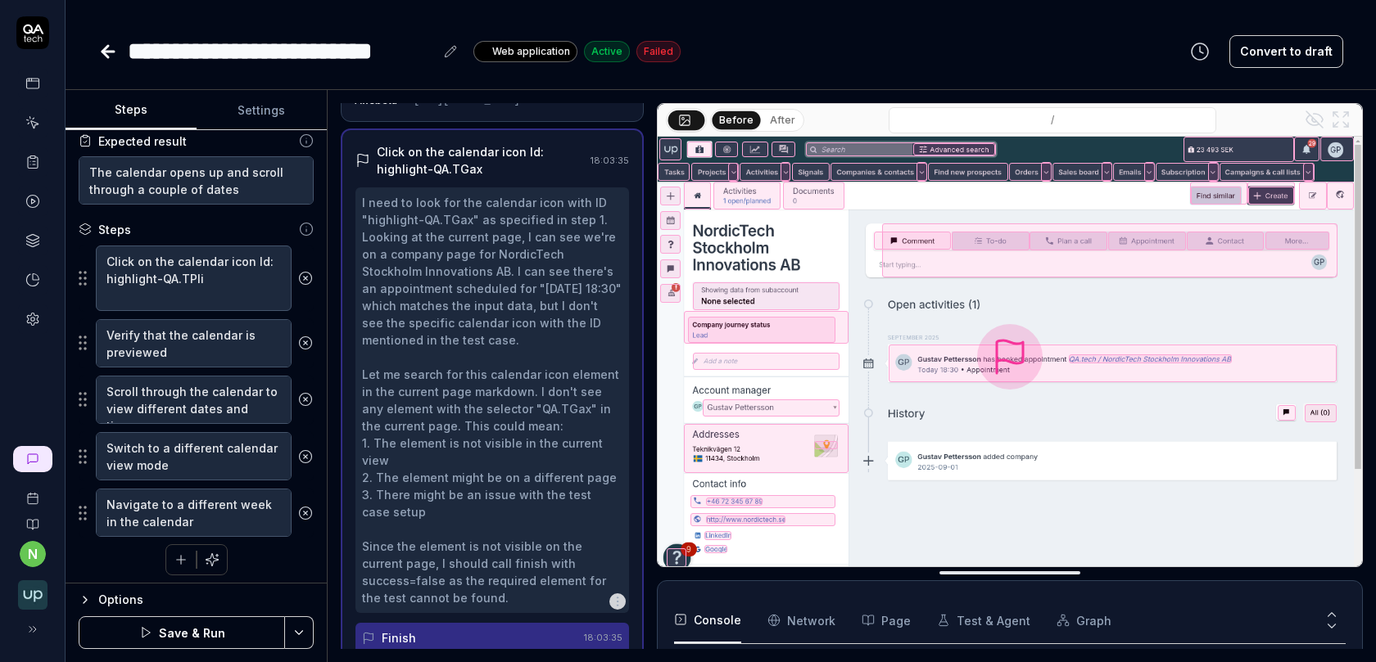
type textarea "Enter the calendar icon Id: highlight-QA.TPli and enter the calender view"
click at [212, 629] on button "Save & Run" at bounding box center [182, 633] width 206 height 33
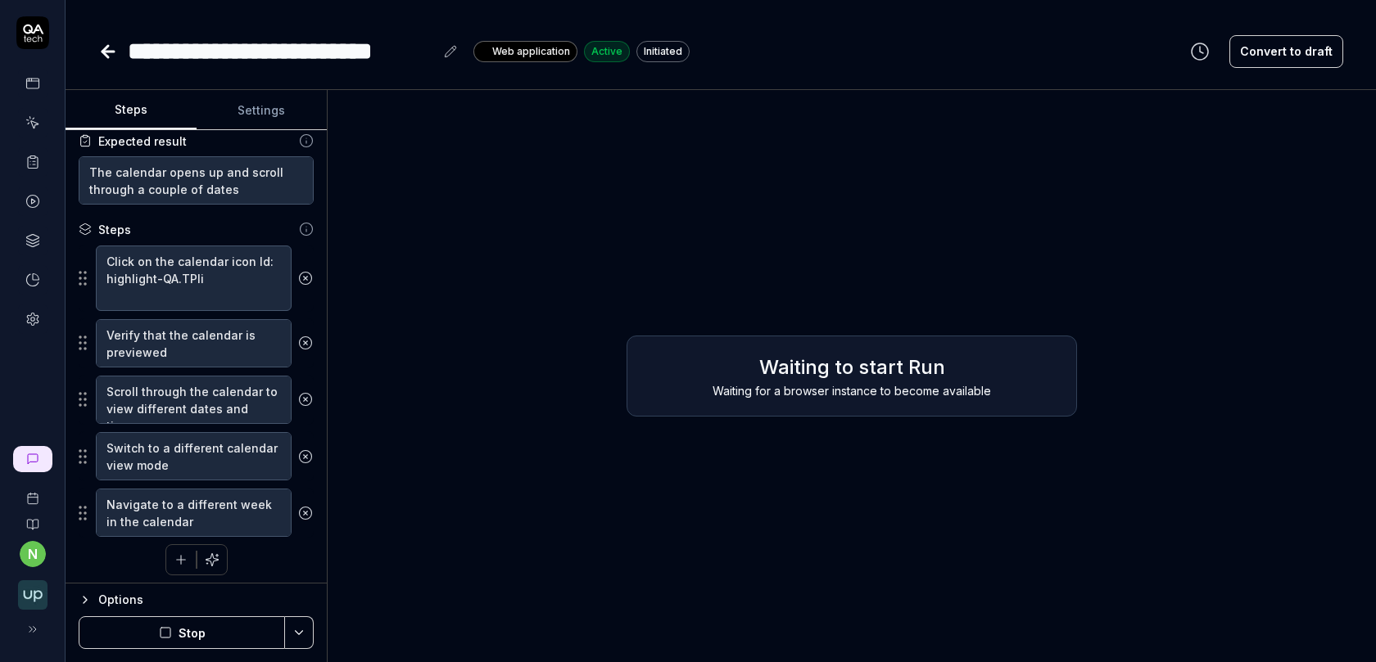
click at [192, 631] on button "Stop" at bounding box center [182, 633] width 206 height 33
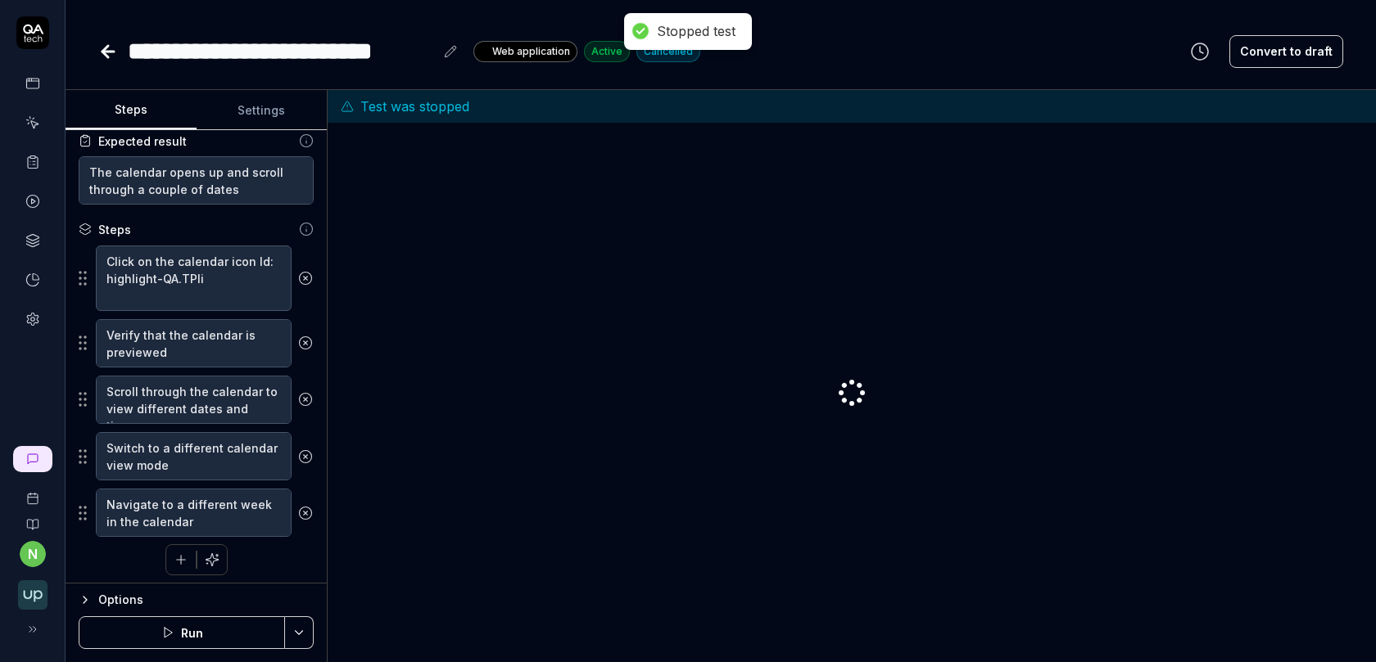
click at [199, 632] on button "Run" at bounding box center [182, 633] width 206 height 33
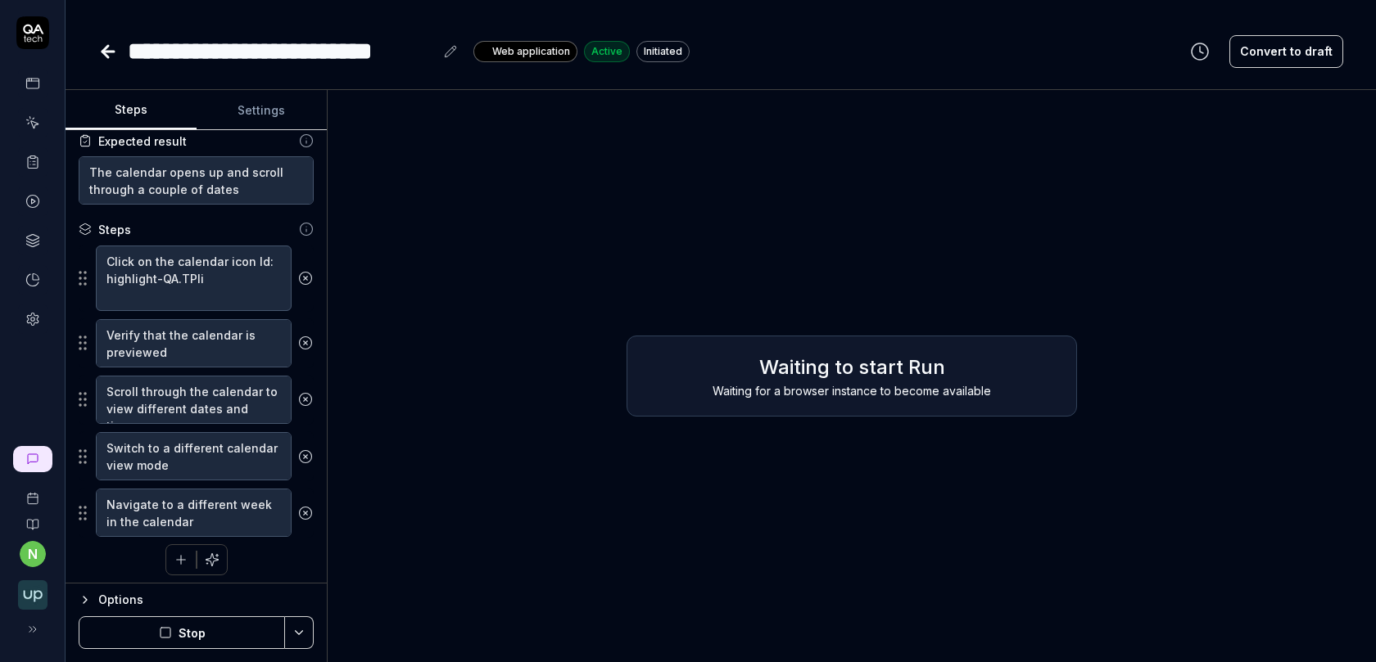
type textarea "*"
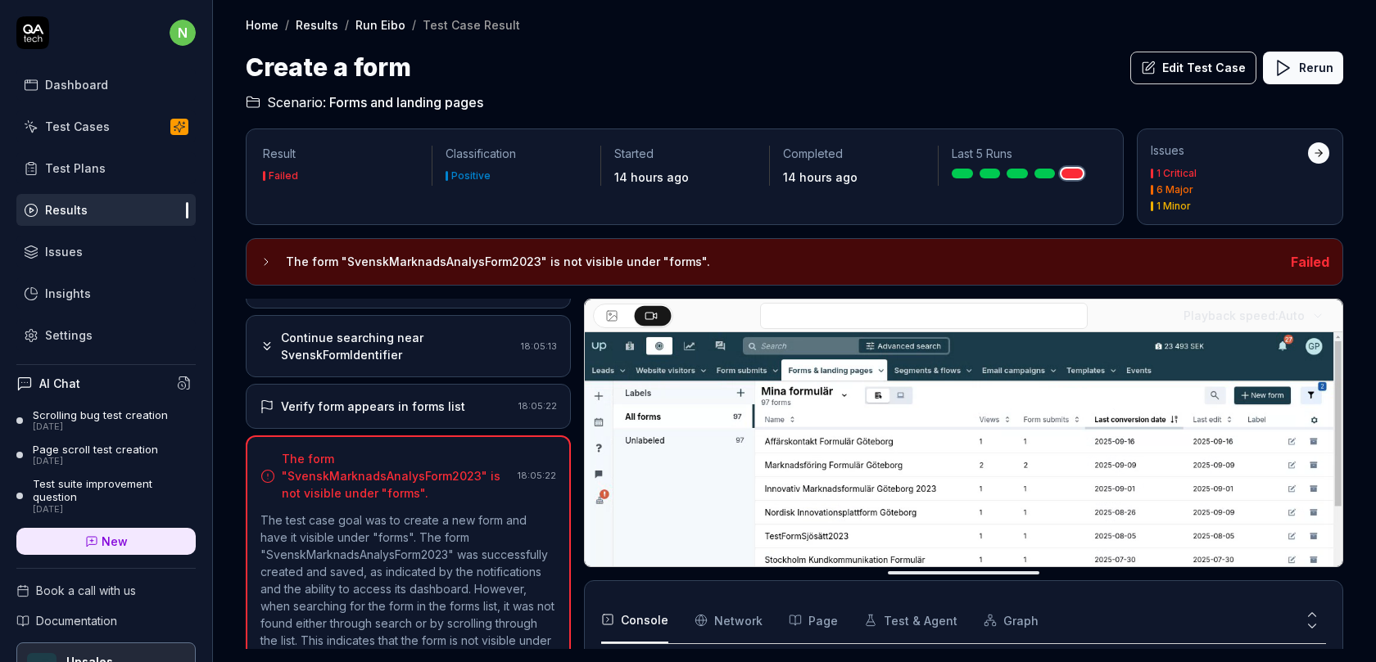
click at [409, 384] on div "Verify form appears in forms list 18:05:22" at bounding box center [408, 406] width 325 height 45
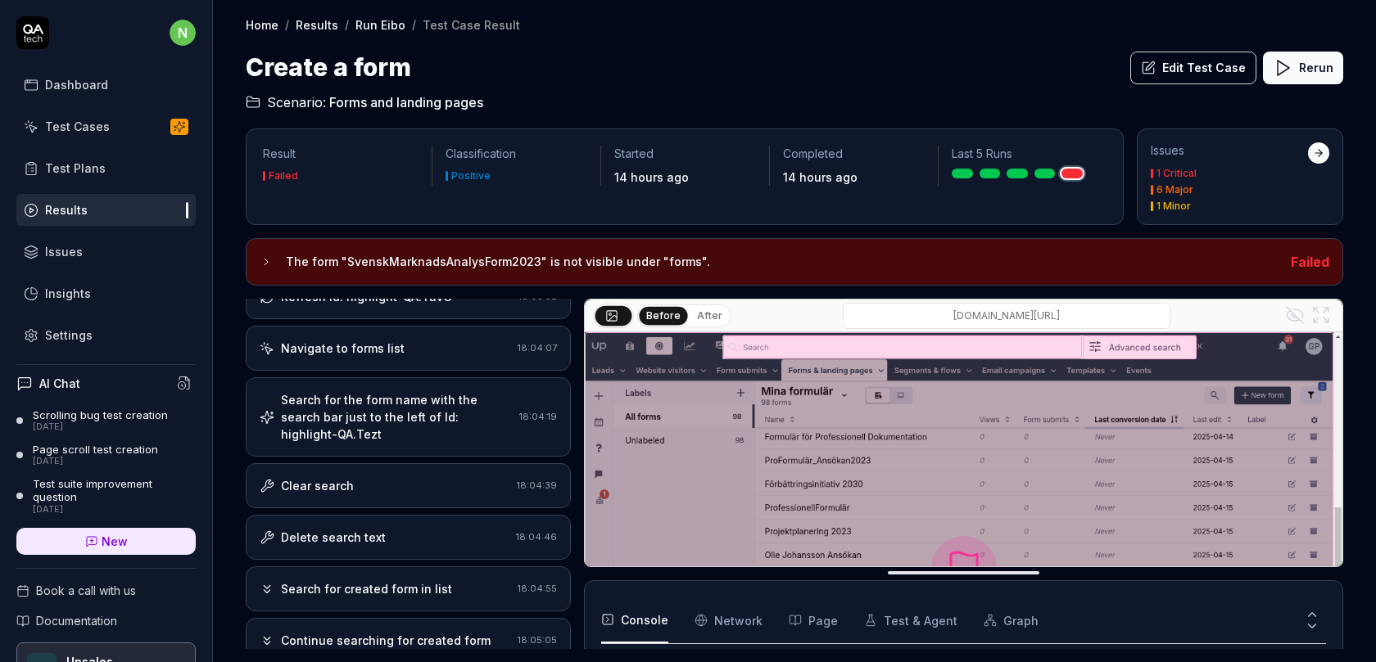
click at [417, 400] on div "Search for the form name with the search bar just to the left of Id: highlight-…" at bounding box center [397, 417] width 232 height 52
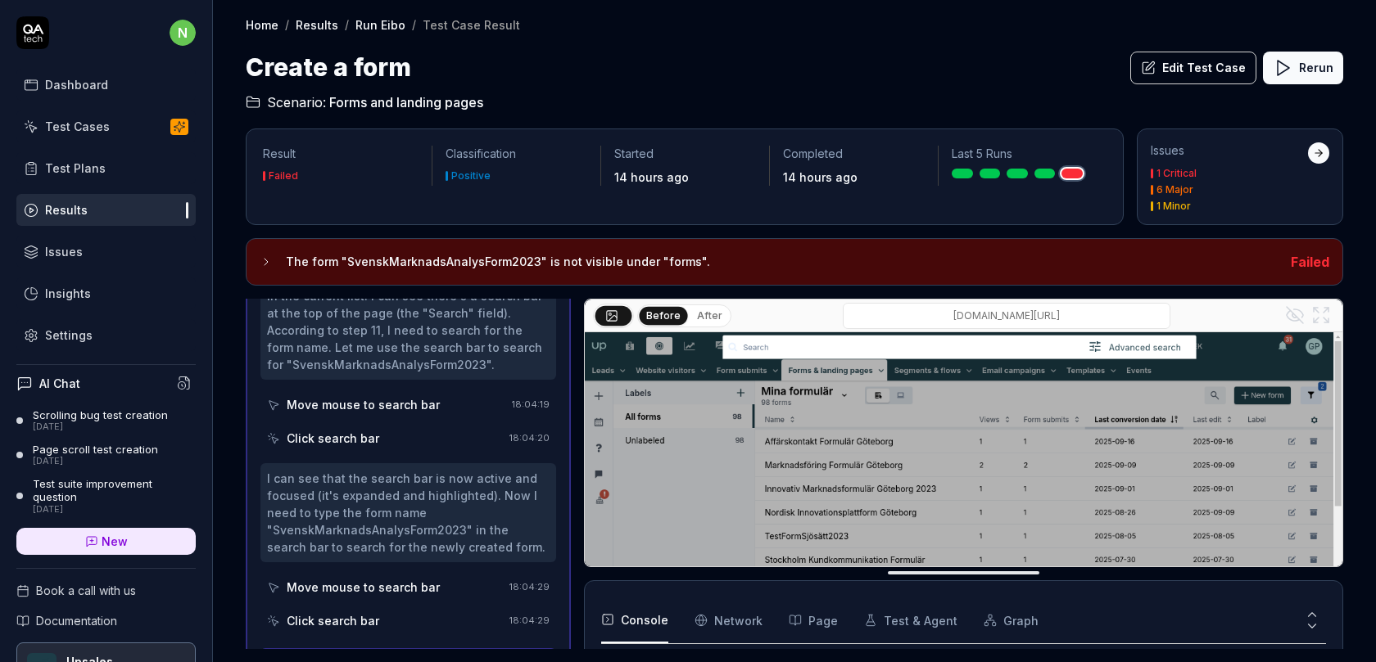
scroll to position [1001, 0]
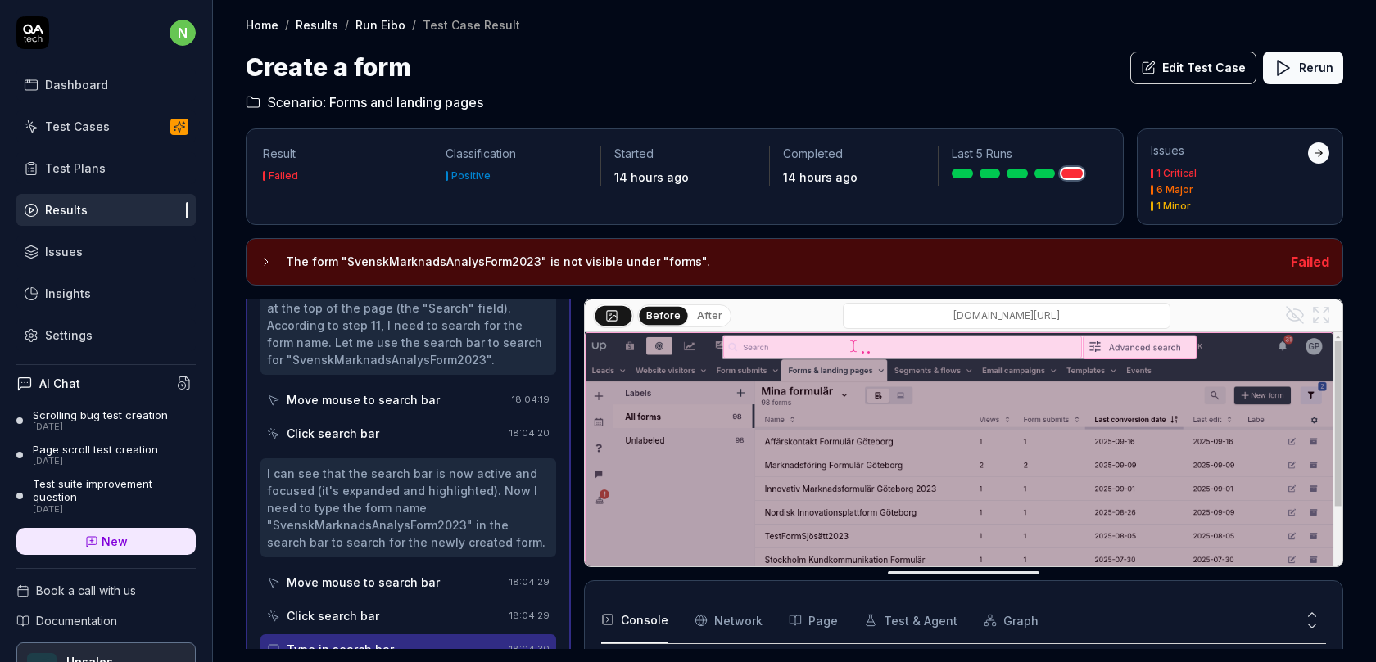
click at [431, 459] on div "I can see that the search bar is now active and focused (it's expanded and high…" at bounding box center [408, 508] width 296 height 99
click at [430, 418] on div "Click search bar" at bounding box center [385, 433] width 236 height 30
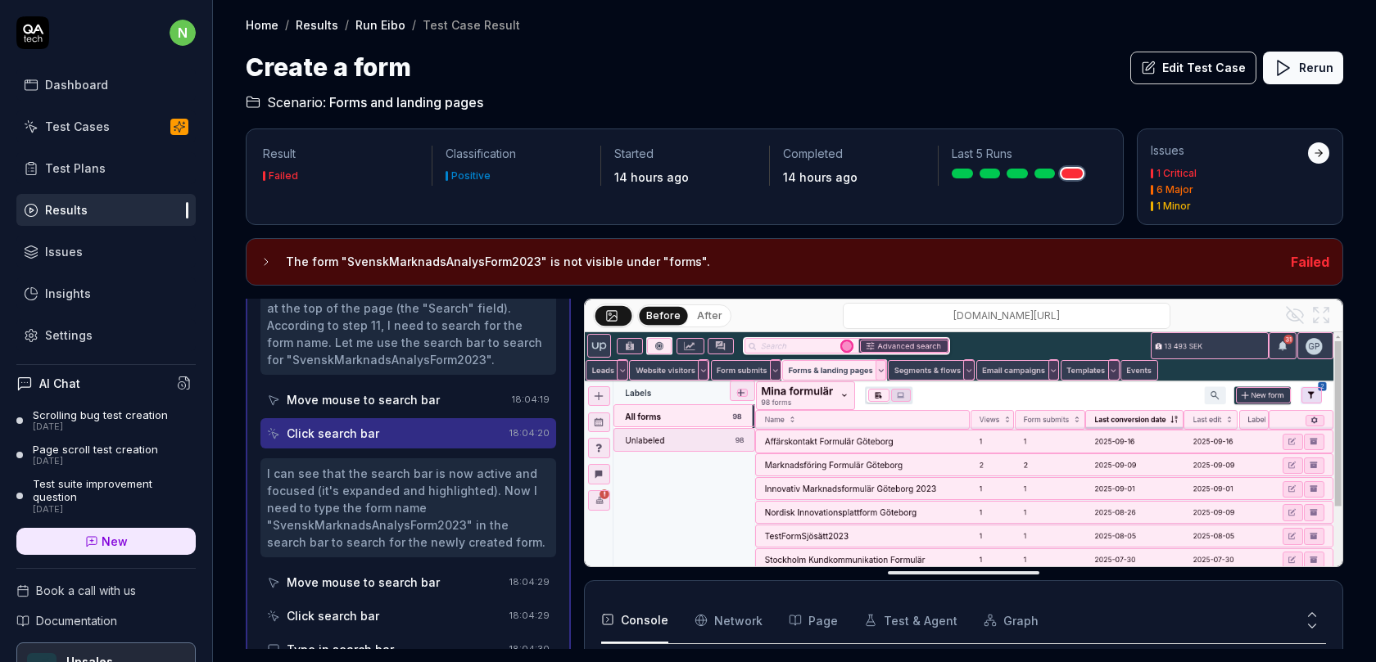
scroll to position [1016, 0]
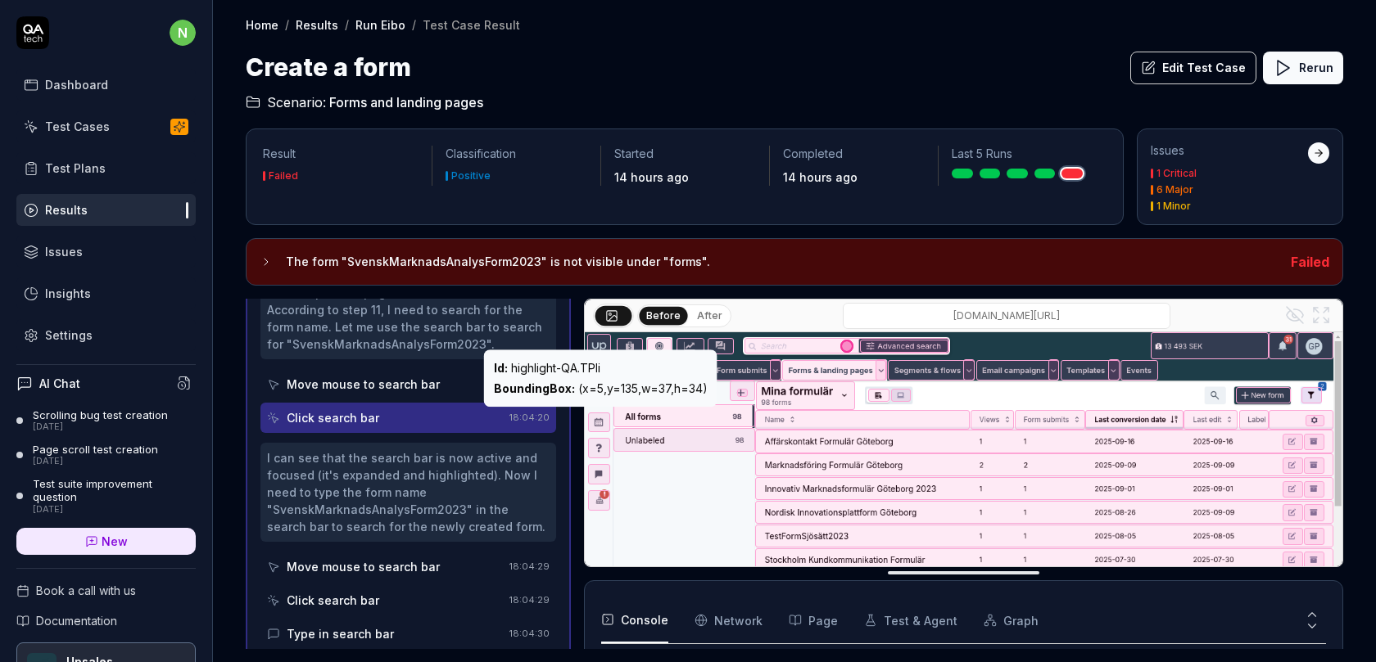
click at [591, 368] on div "Id : highlight-QA.TPli" at bounding box center [601, 367] width 214 height 17
copy div "Id : highlight-QA.TPli"
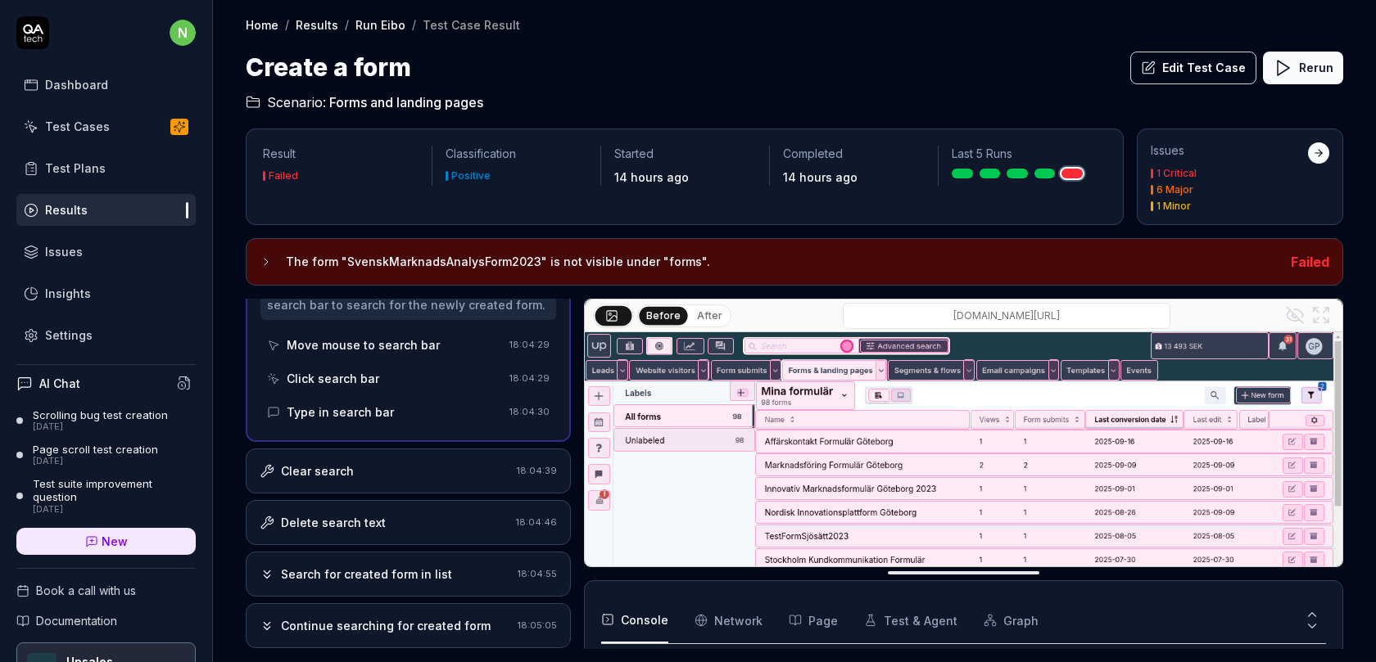
click at [414, 453] on div "Clear search 18:04:39" at bounding box center [408, 471] width 325 height 45
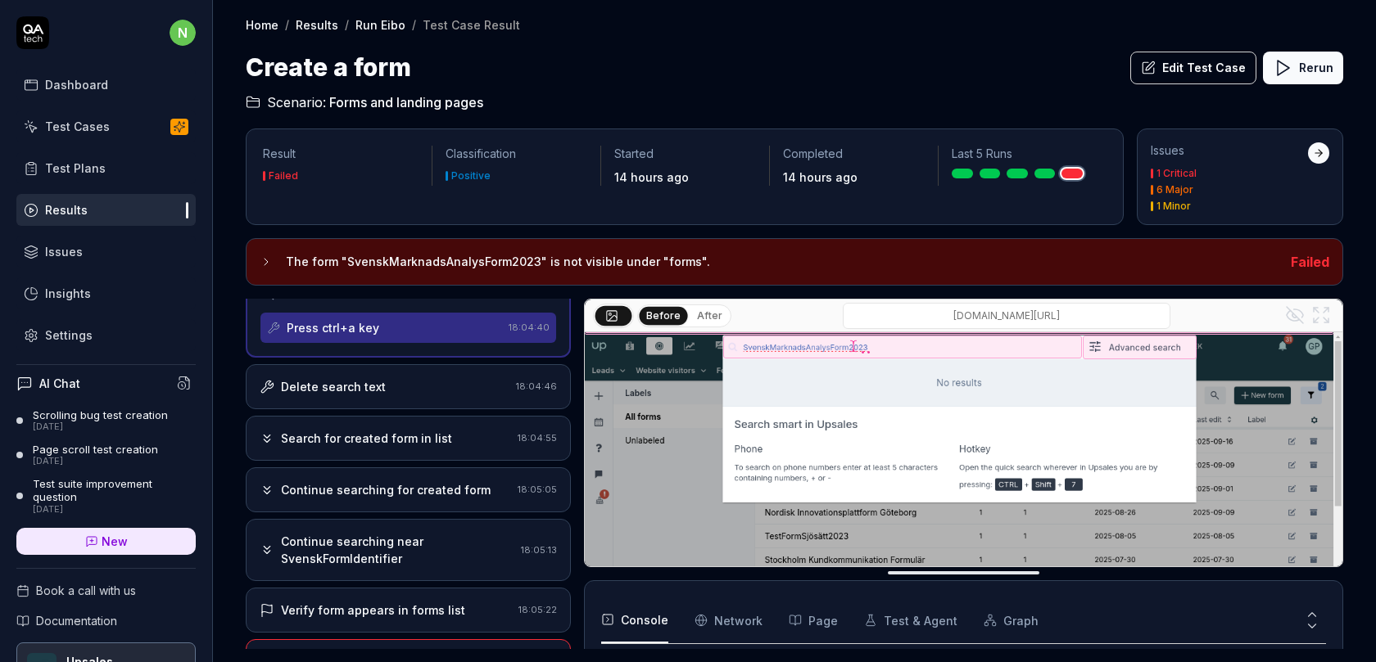
click at [391, 468] on div "Continue searching for created form 18:05:05" at bounding box center [408, 490] width 325 height 45
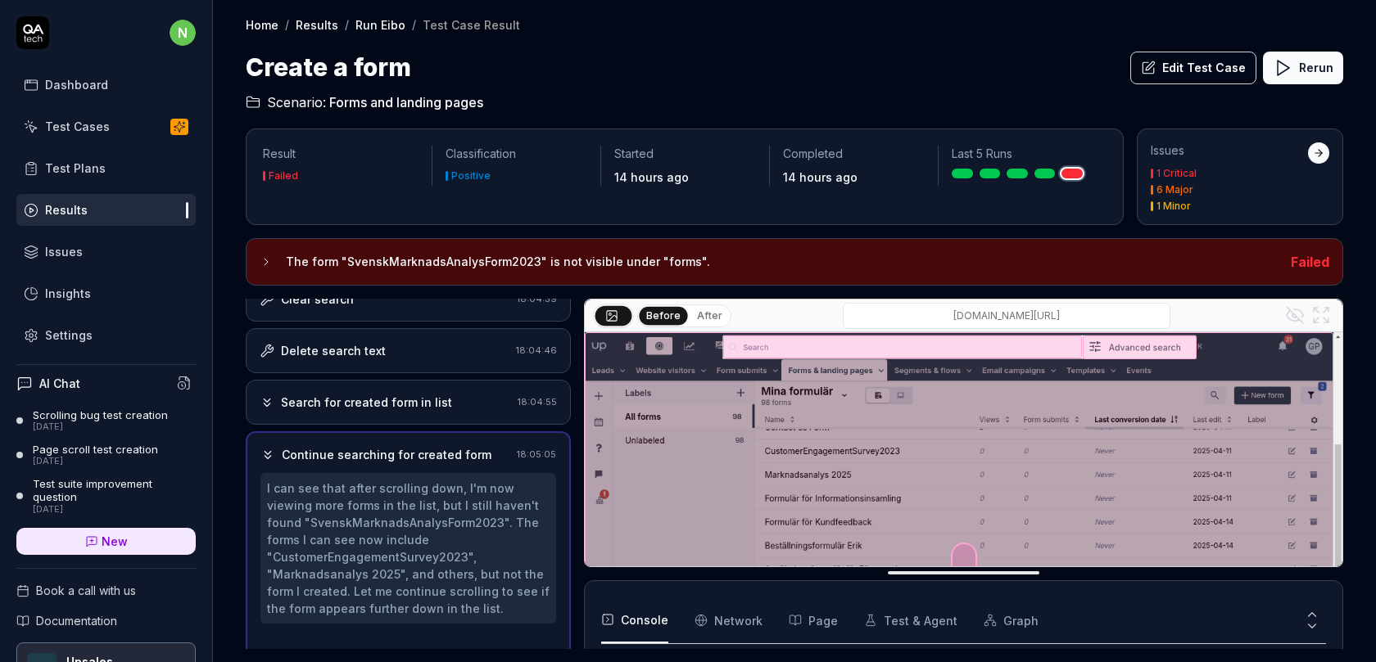
scroll to position [955, 0]
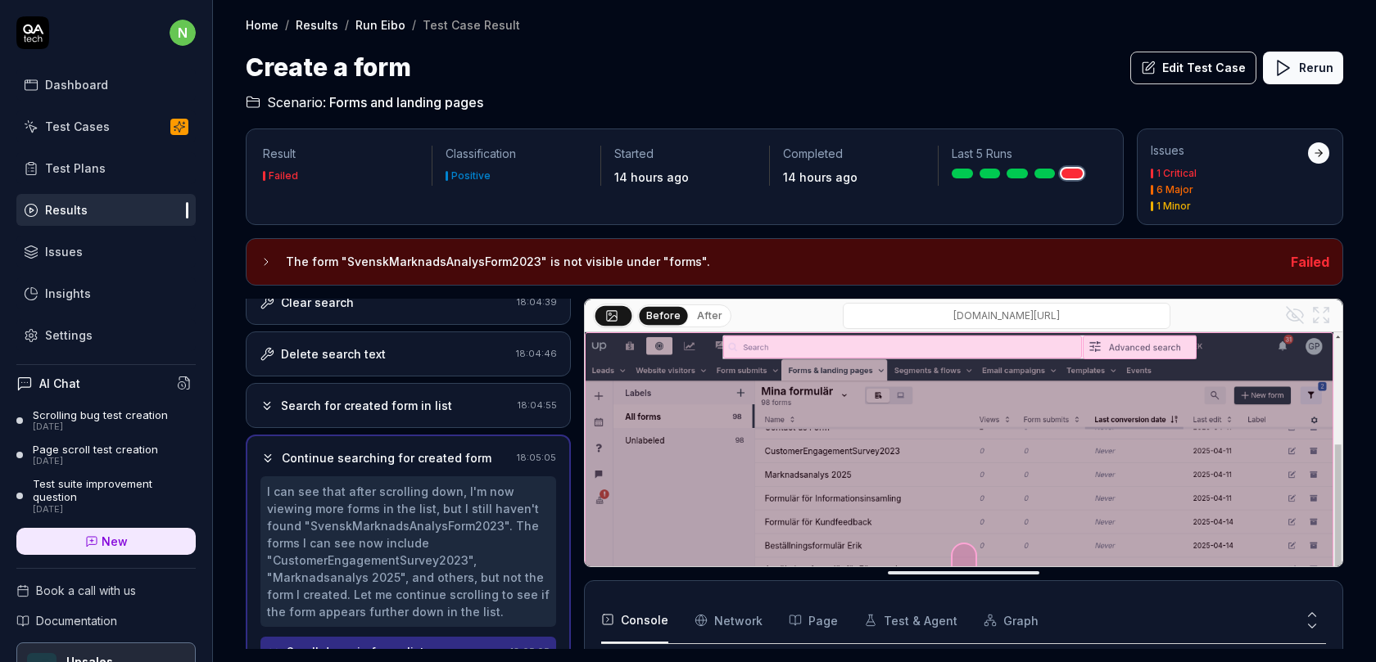
click at [436, 450] on div "Continue searching for created form" at bounding box center [387, 458] width 210 height 17
click at [436, 391] on div "Search for created form in list 18:04:55" at bounding box center [408, 405] width 325 height 45
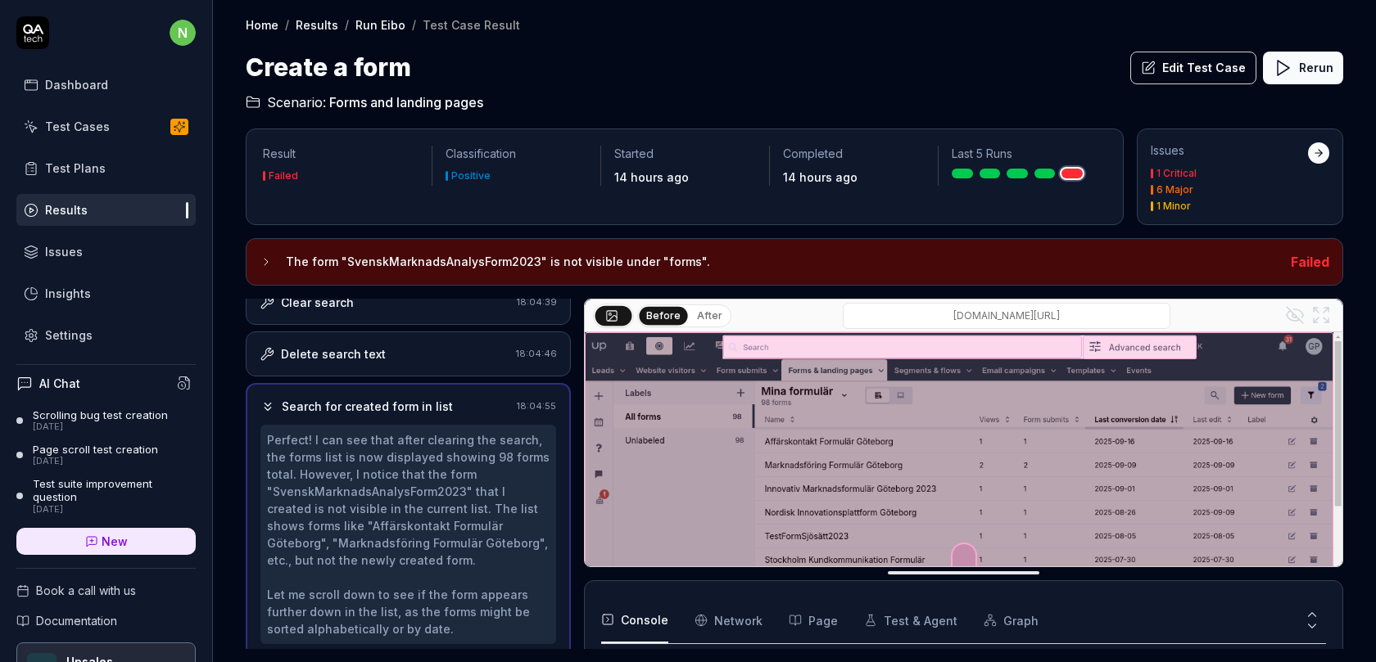
scroll to position [973, 0]
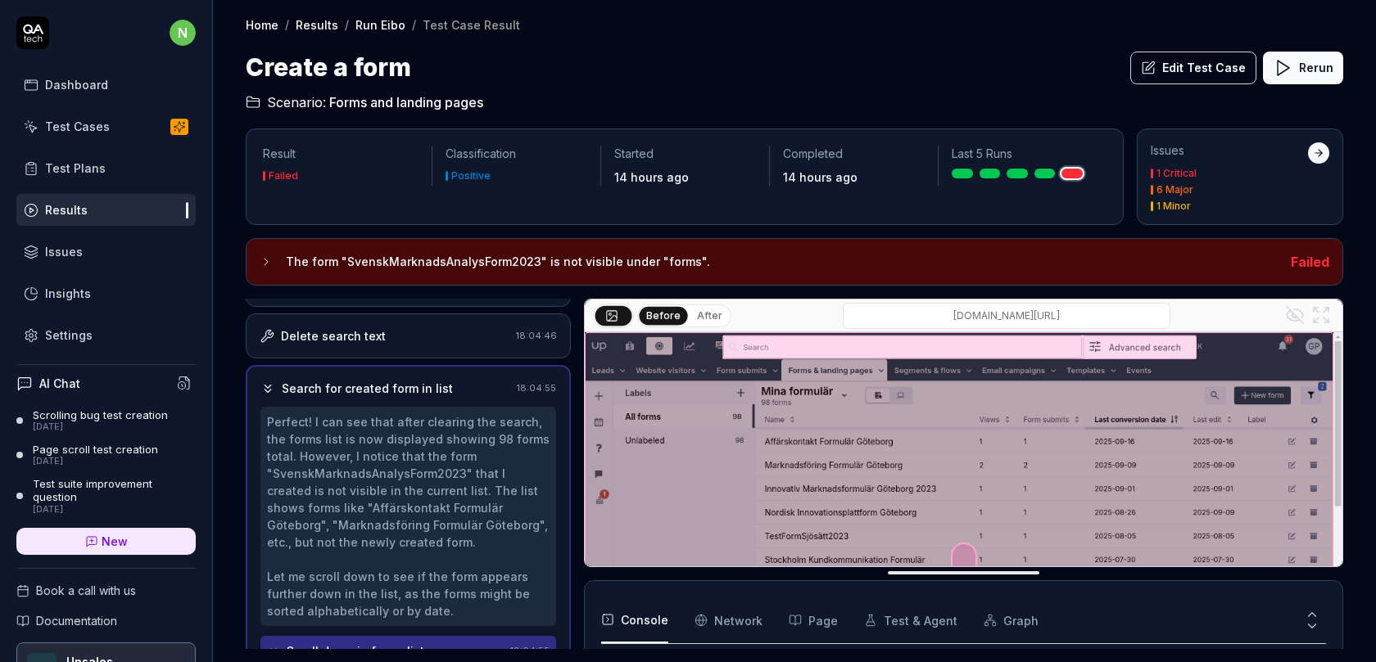
click at [1220, 72] on button "Edit Test Case" at bounding box center [1193, 68] width 126 height 33
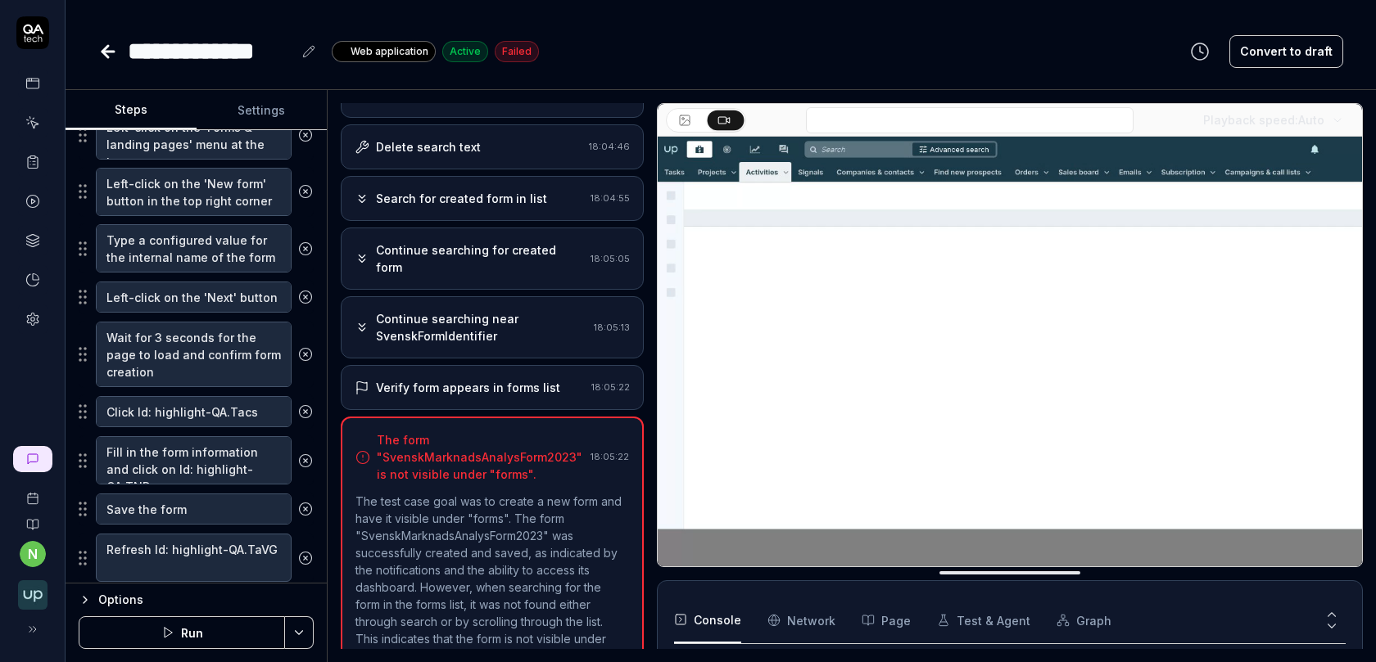
scroll to position [422, 0]
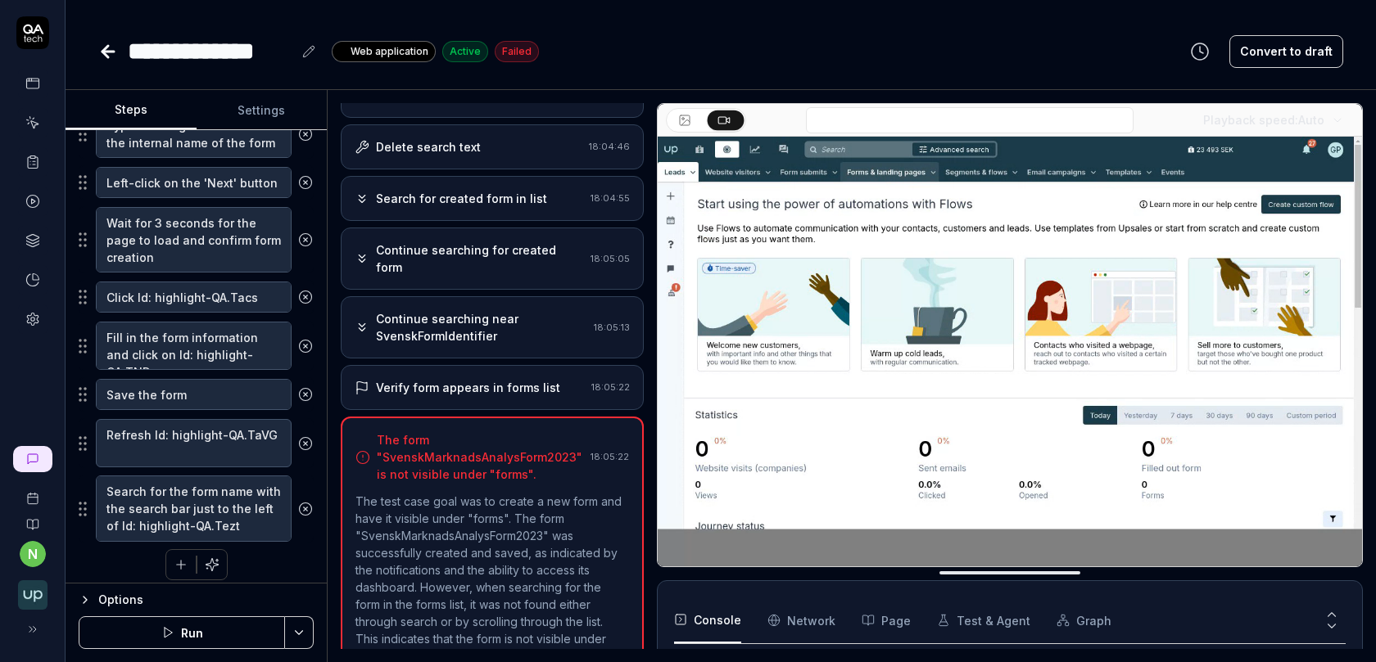
click at [481, 296] on div "Continue searching near SvenskFormIdentifier 18:05:13" at bounding box center [492, 327] width 303 height 62
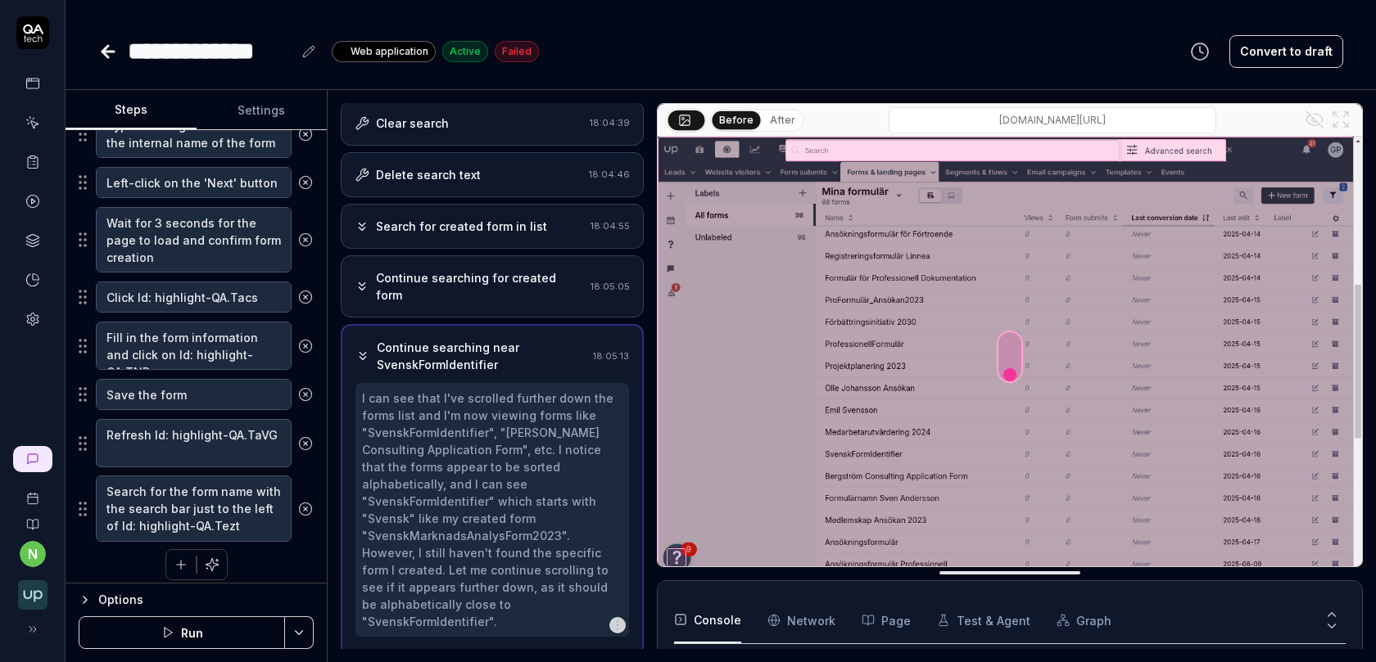
scroll to position [914, 0]
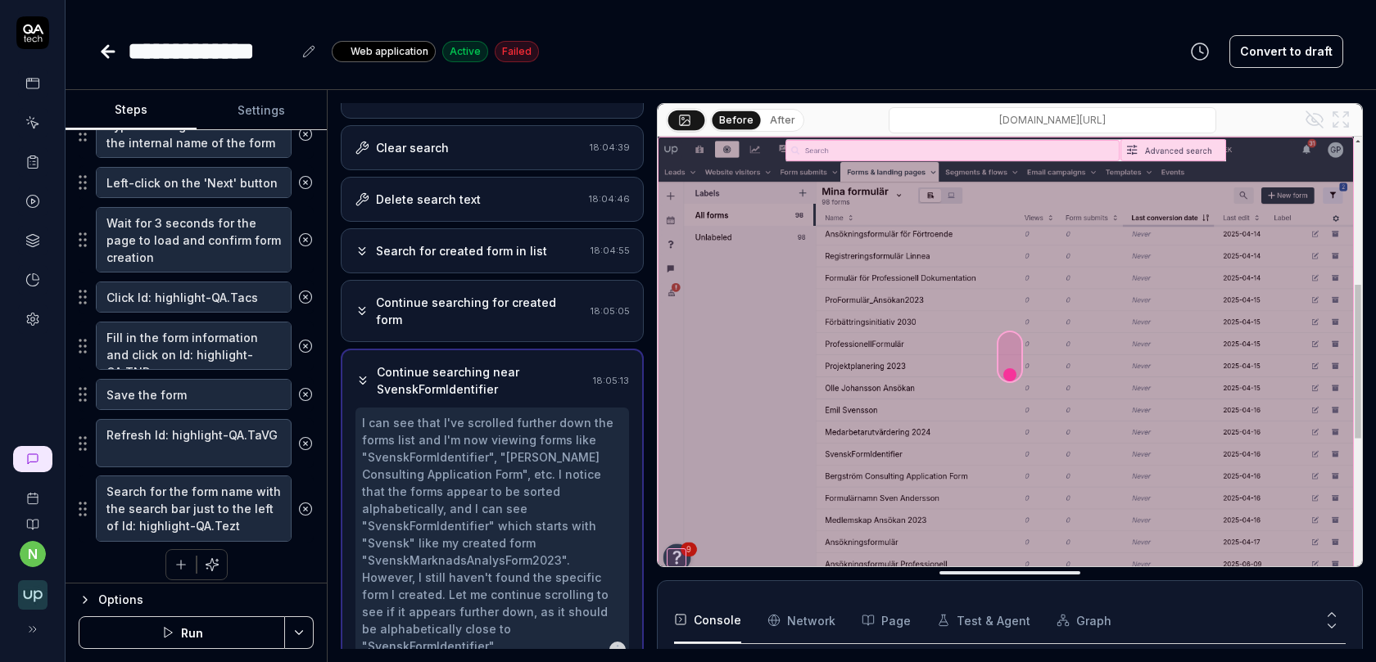
click at [510, 294] on div "Continue searching for created form" at bounding box center [480, 311] width 208 height 34
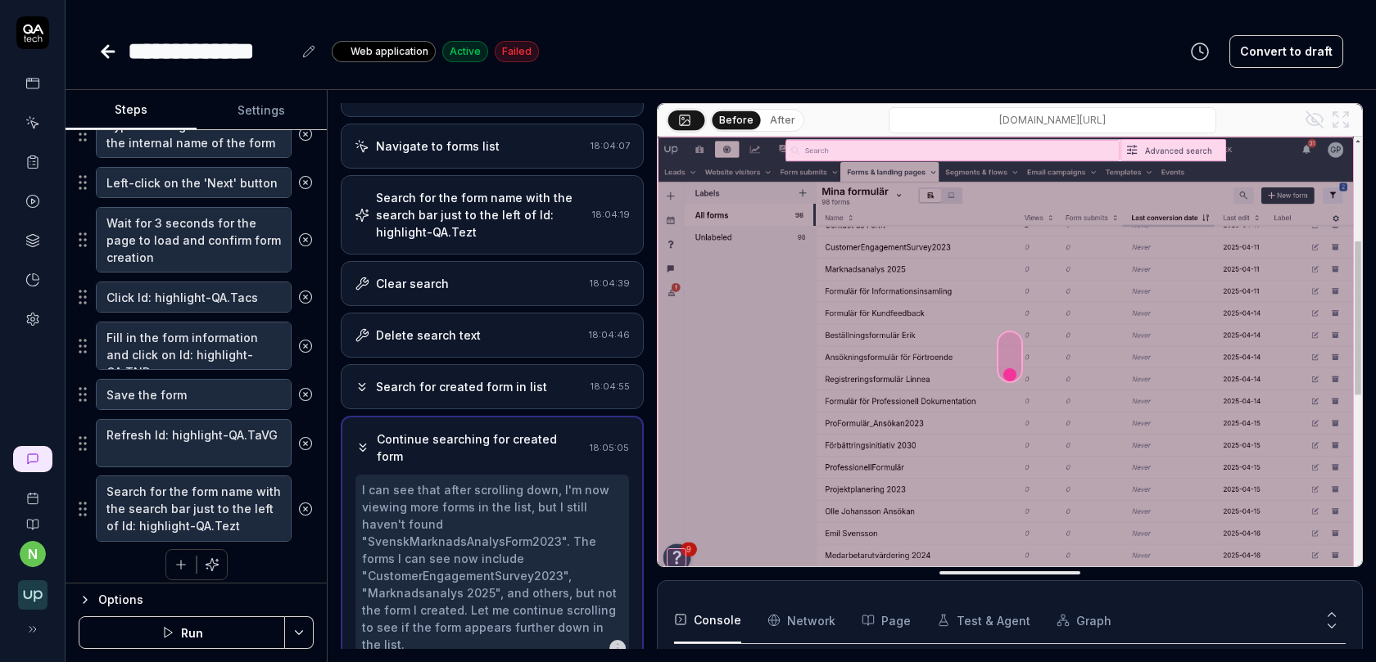
click at [513, 364] on div "Search for created form in list 18:04:55" at bounding box center [492, 386] width 303 height 45
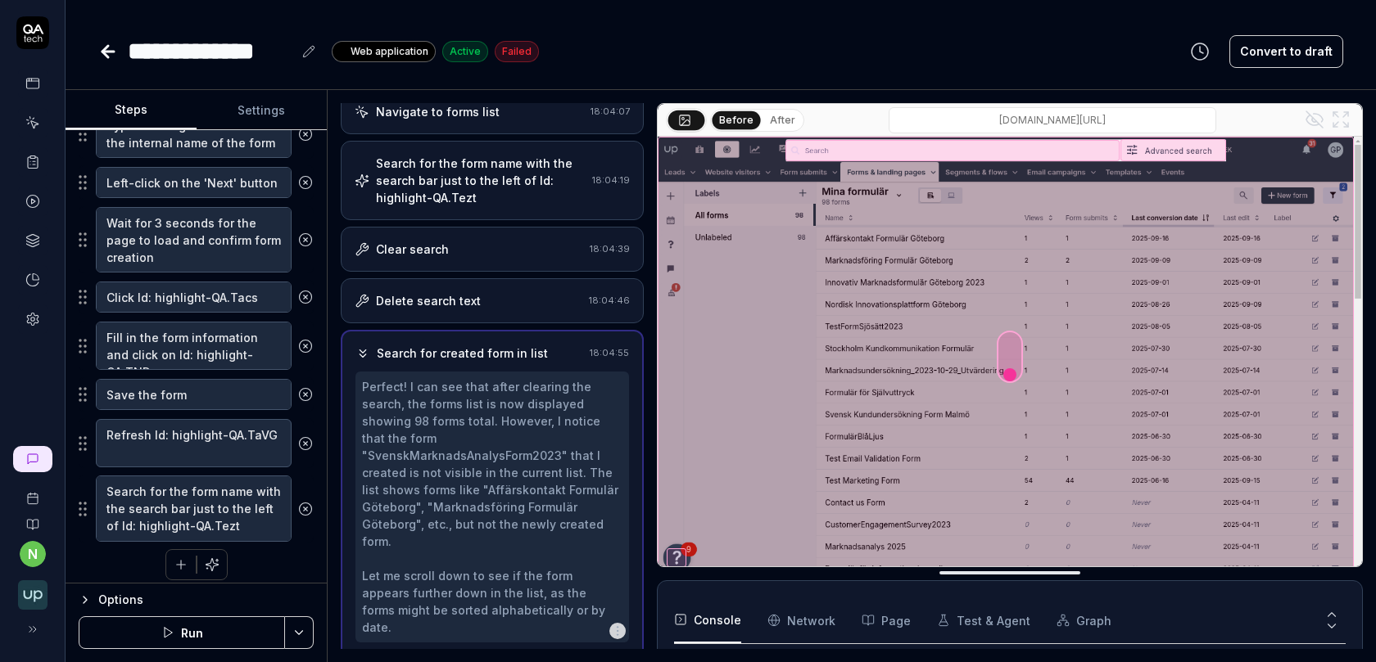
click at [483, 292] on div "Delete search text" at bounding box center [469, 300] width 228 height 17
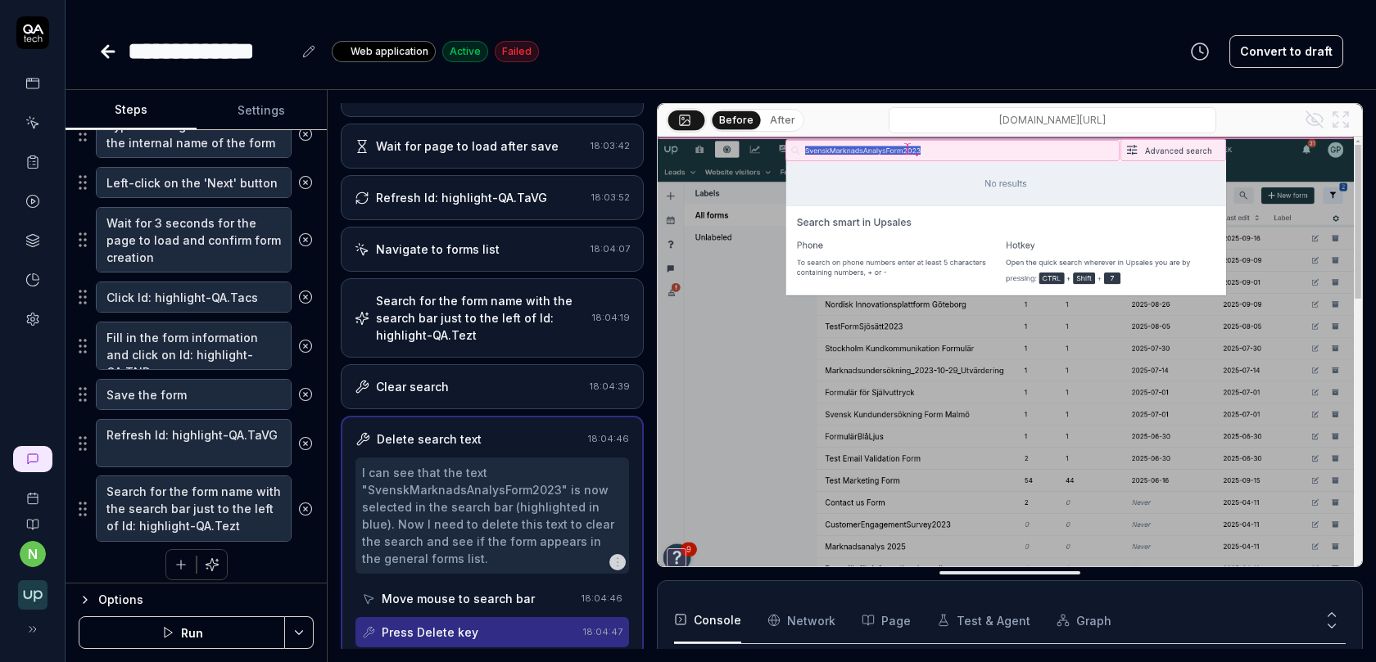
click at [501, 325] on div "Search for the form name with the search bar just to the left of Id: highlight-…" at bounding box center [481, 318] width 210 height 52
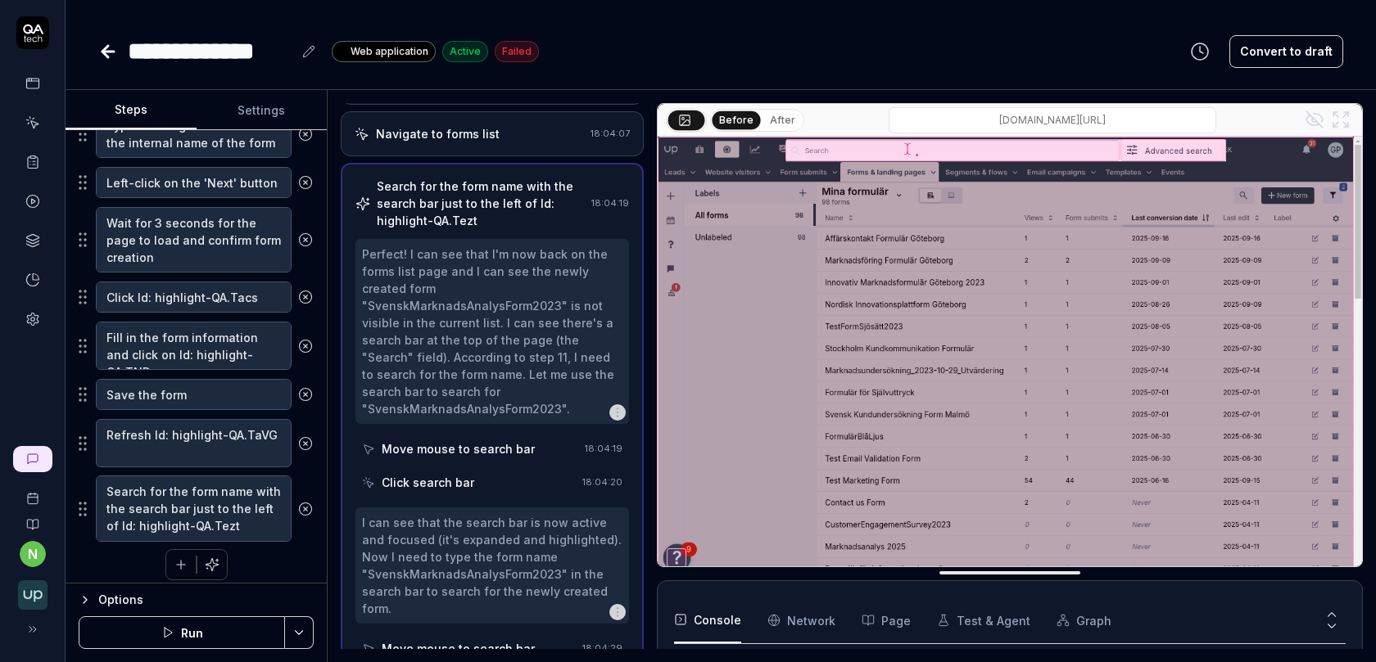
scroll to position [717, 0]
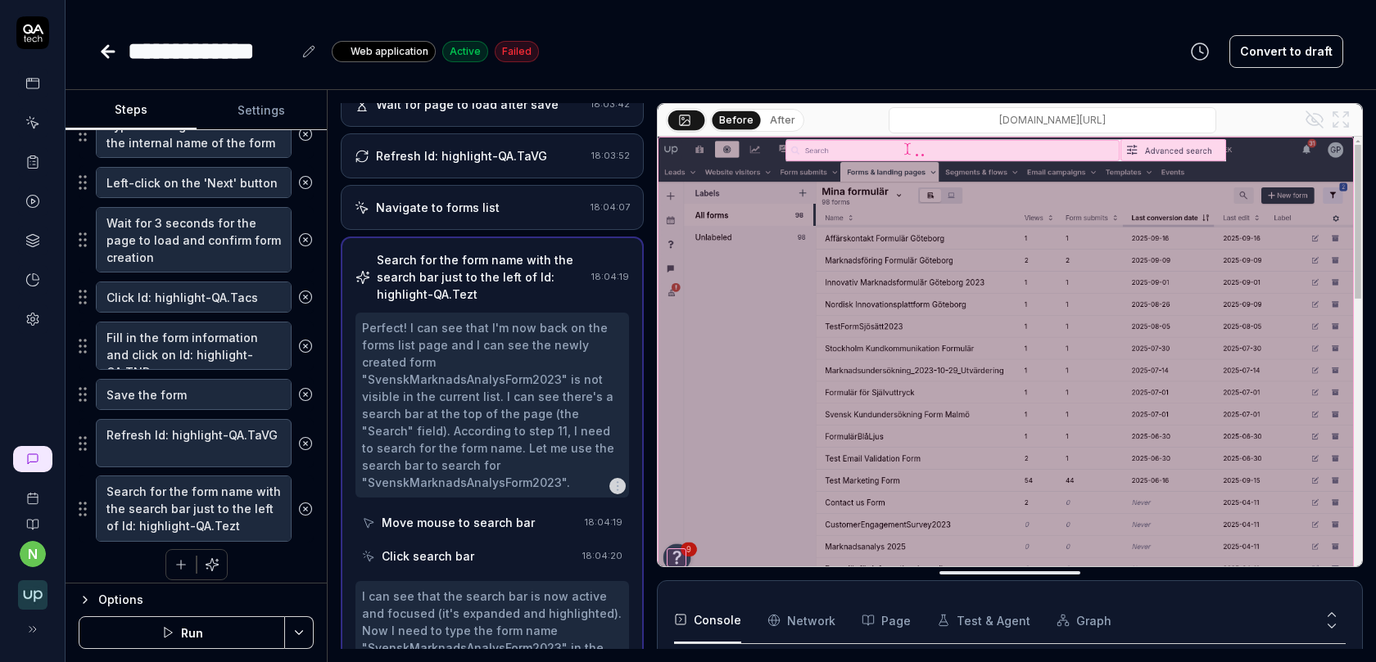
click at [519, 210] on div "Navigate to forms list 18:04:07" at bounding box center [492, 207] width 303 height 45
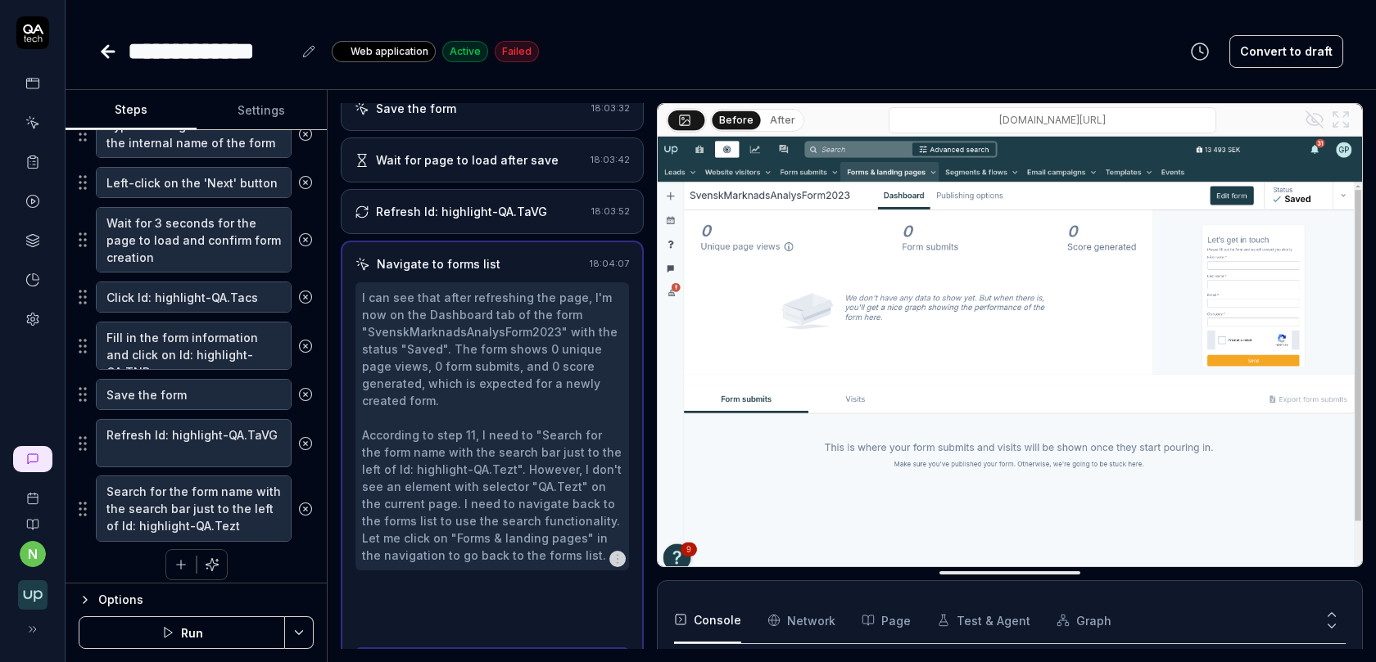
scroll to position [660, 0]
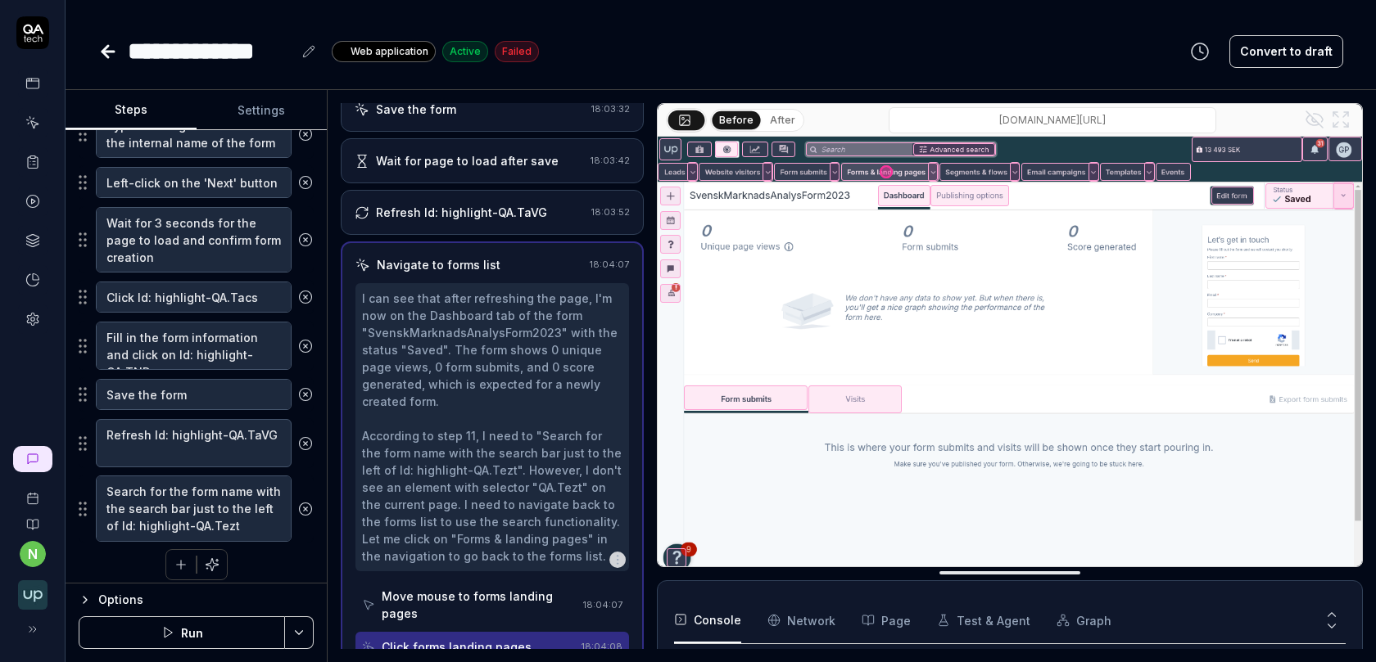
click at [500, 218] on div "Refresh Id: highlight-QA.TaVG 18:03:52" at bounding box center [492, 212] width 303 height 45
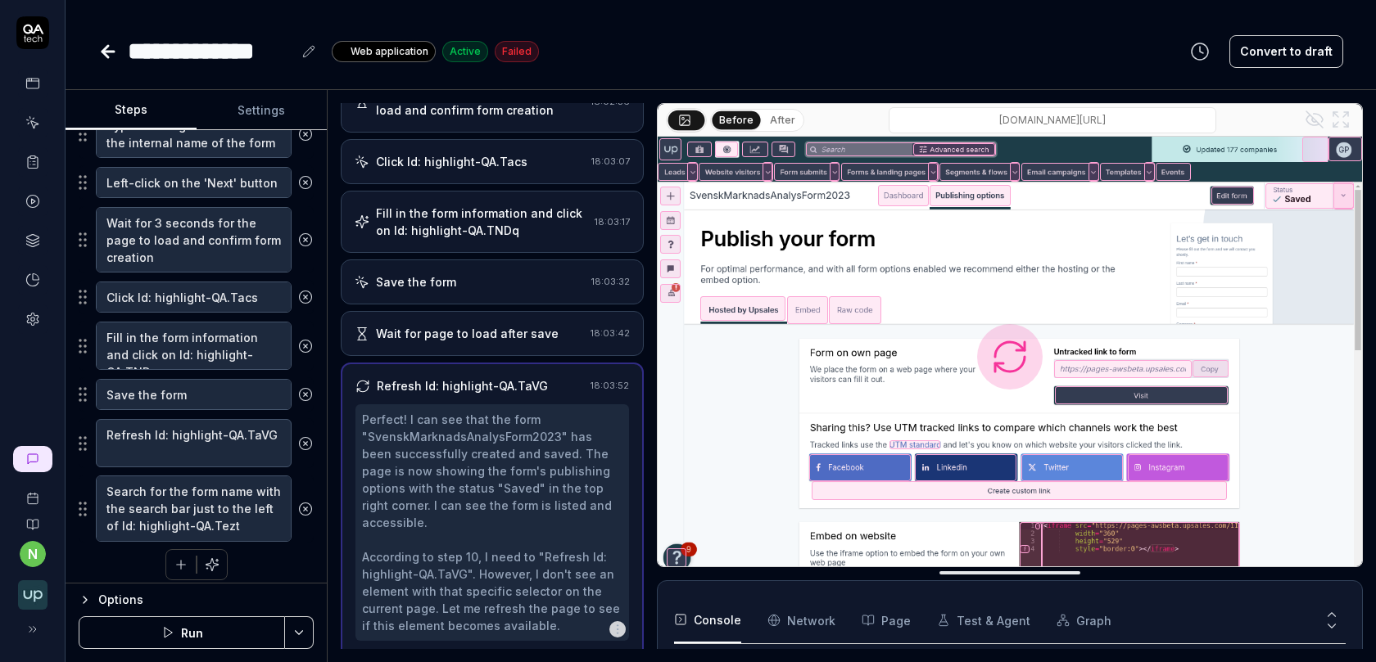
scroll to position [481, 0]
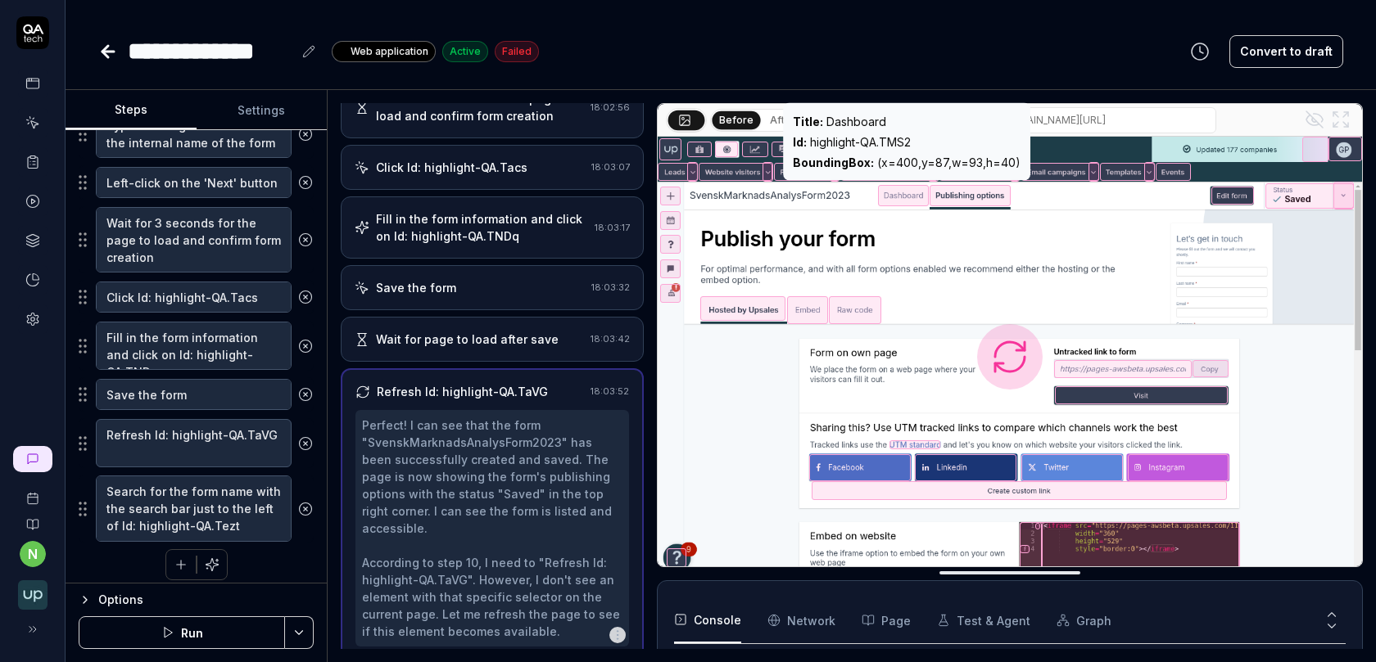
click at [857, 141] on div "Id : highlight-QA.TMS2" at bounding box center [907, 141] width 228 height 17
copy div "Id : highlight-QA.TMS2"
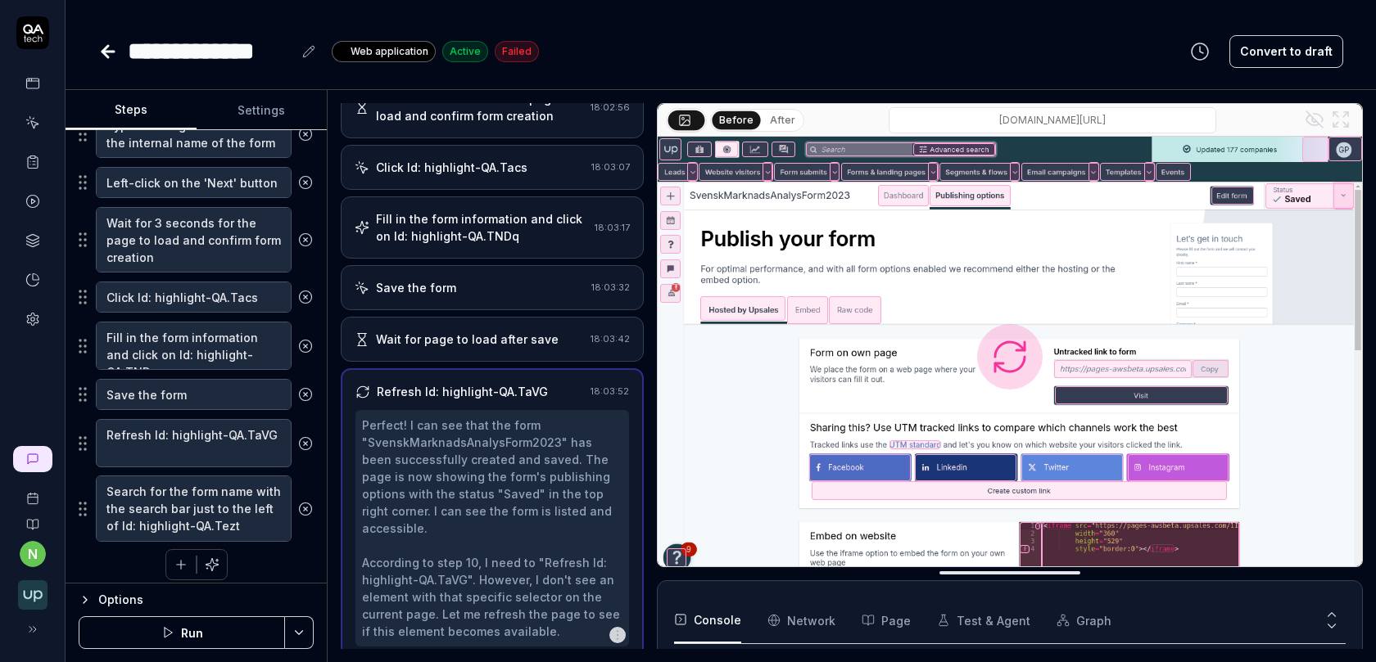
click at [782, 116] on button "After" at bounding box center [782, 120] width 38 height 18
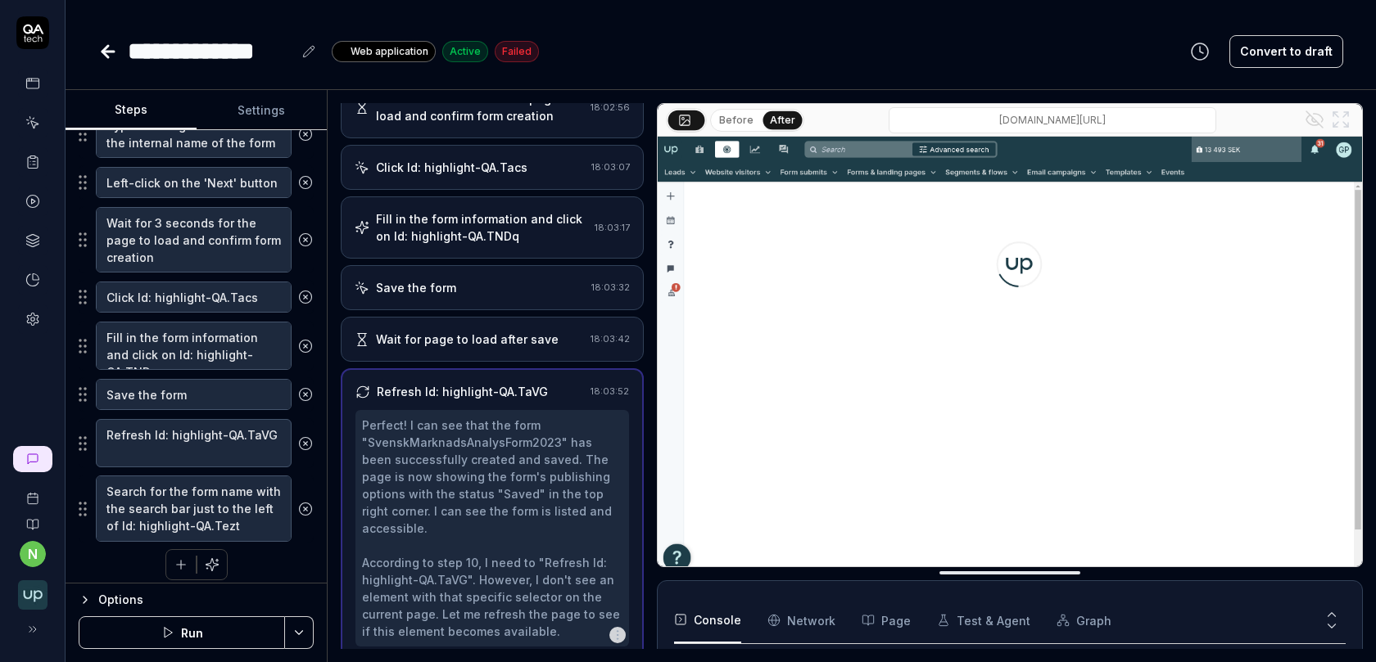
click at [737, 119] on button "Before" at bounding box center [735, 120] width 47 height 18
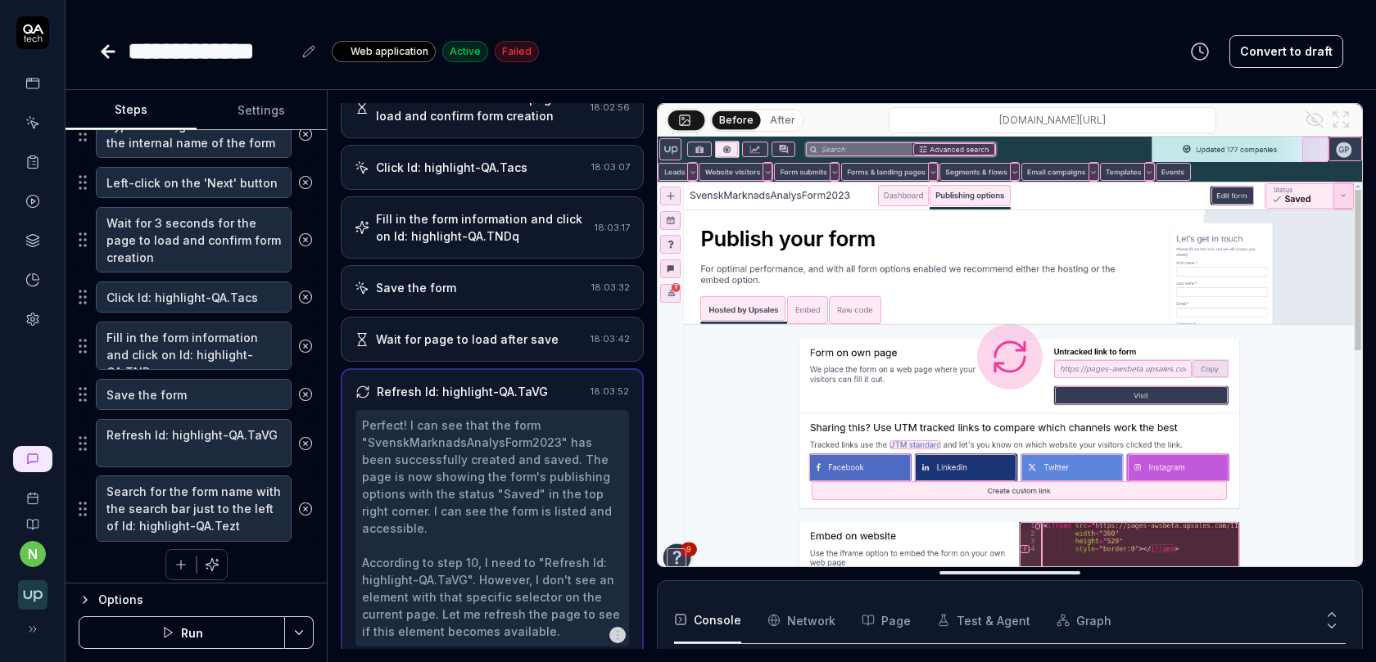
click at [449, 331] on div "Wait for page to load after save" at bounding box center [467, 339] width 183 height 17
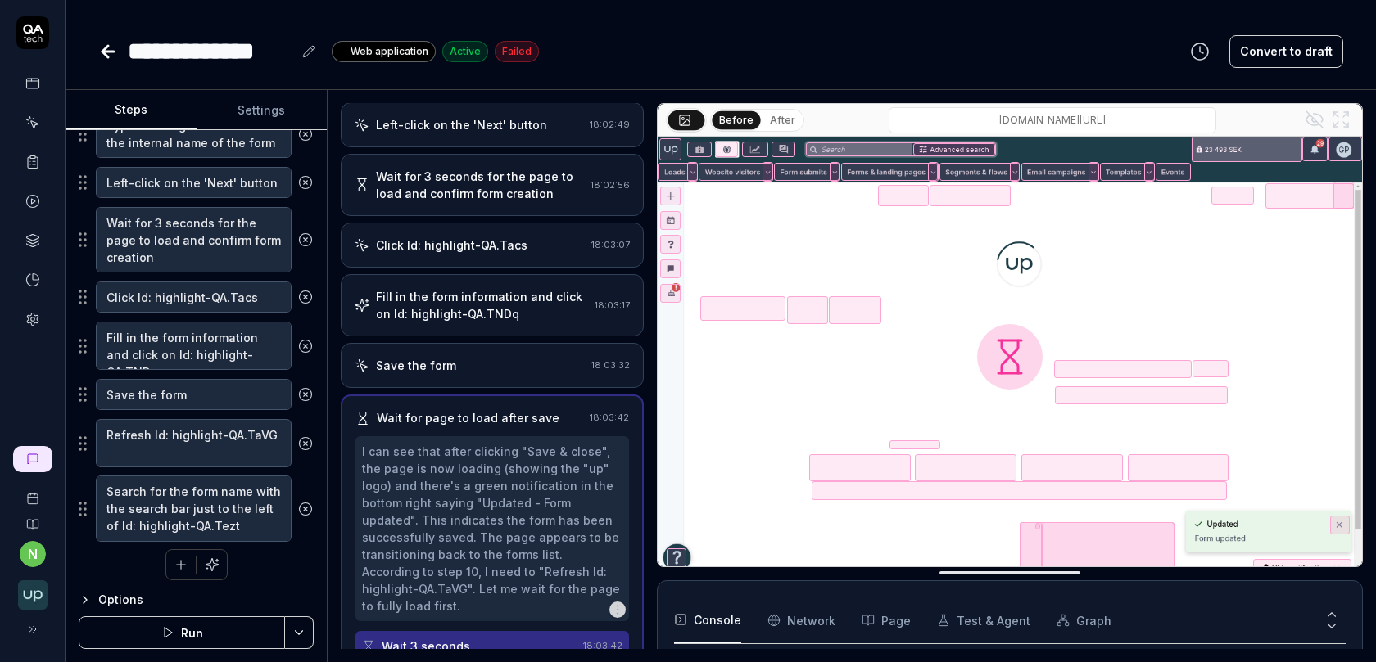
click at [466, 395] on div "Wait for page to load after save 18:03:42 I can see that after clicking "Save &…" at bounding box center [492, 536] width 303 height 282
click at [473, 362] on div "Save the form" at bounding box center [470, 365] width 230 height 17
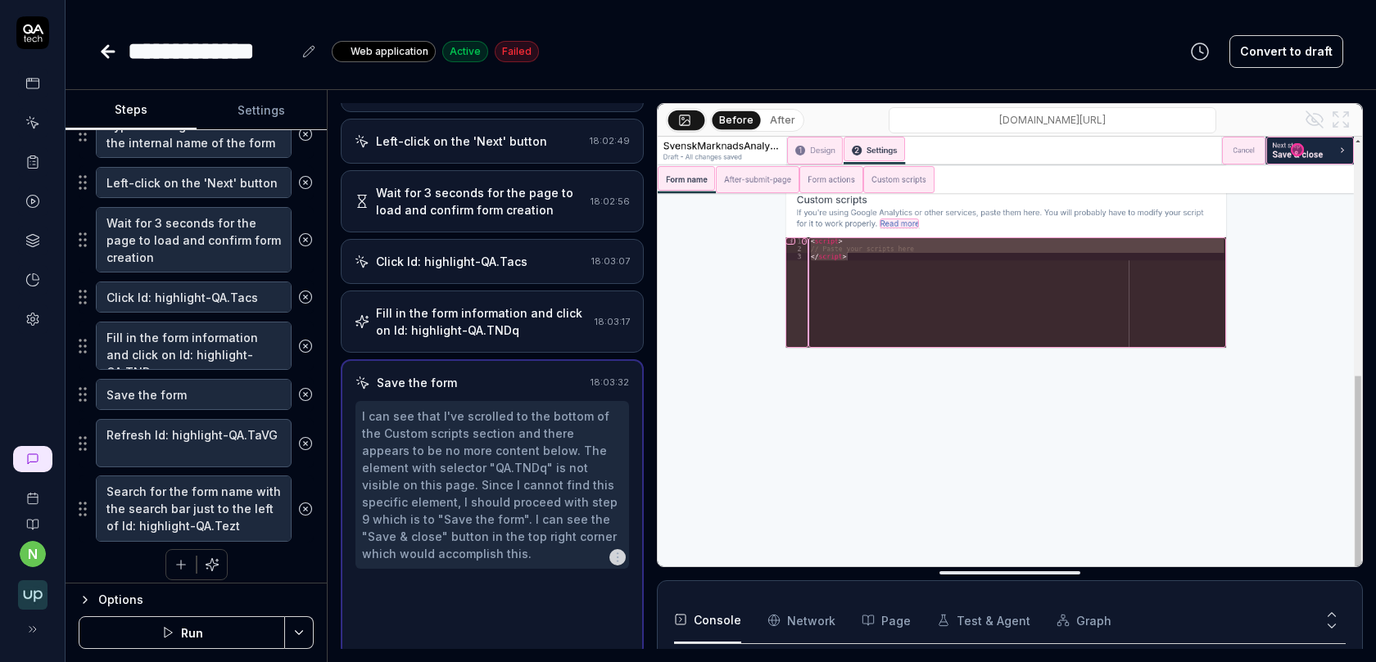
scroll to position [387, 0]
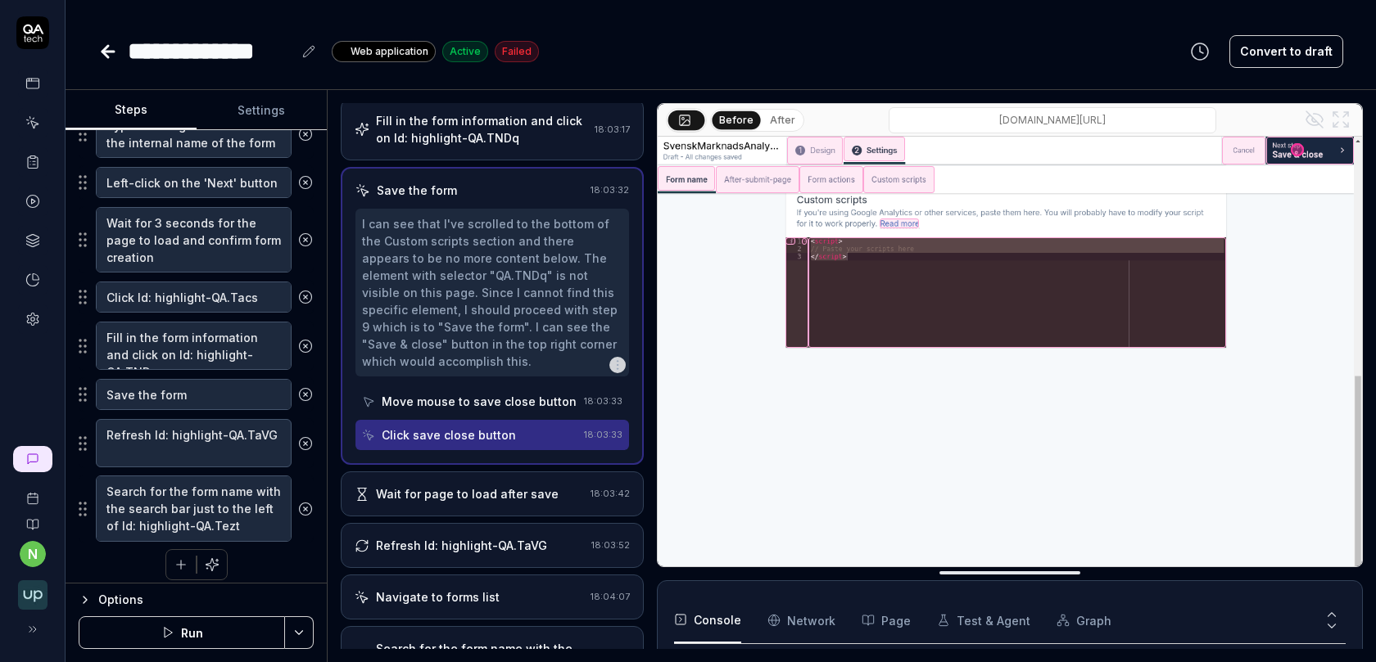
click at [460, 486] on div "Wait for page to load after save" at bounding box center [467, 494] width 183 height 17
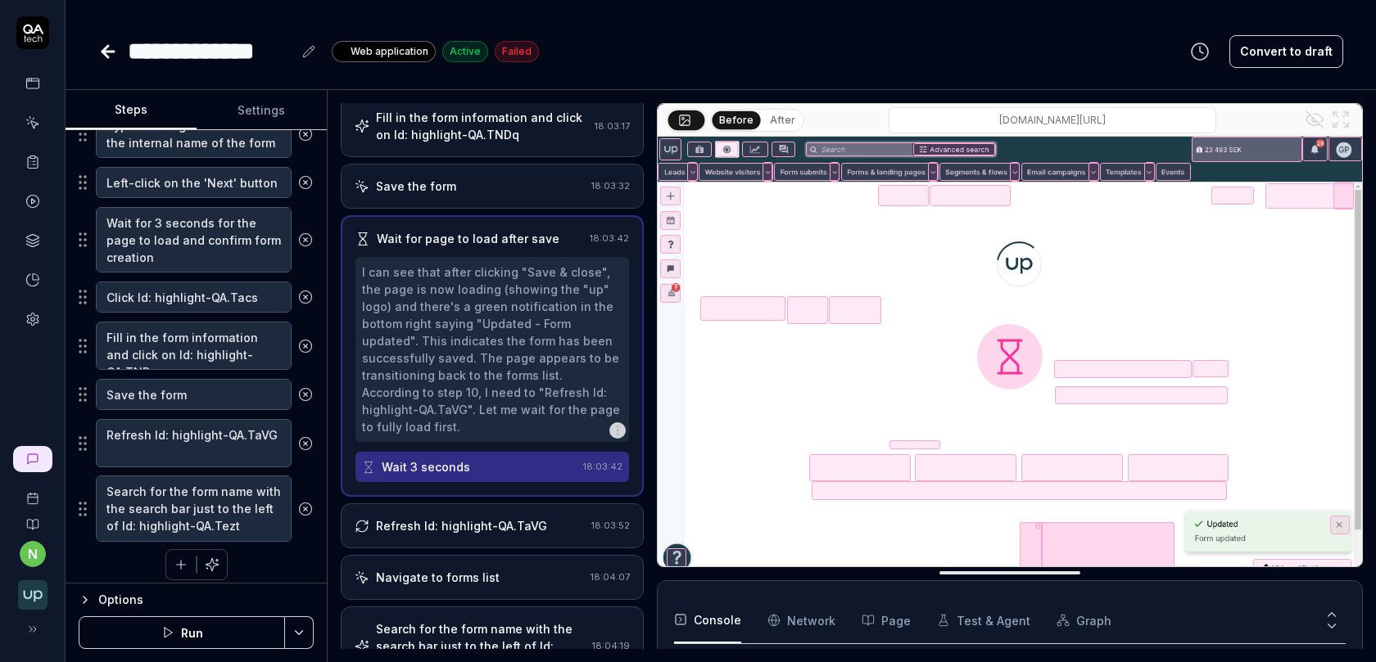
click at [456, 518] on div "Refresh Id: highlight-QA.TaVG" at bounding box center [461, 526] width 171 height 17
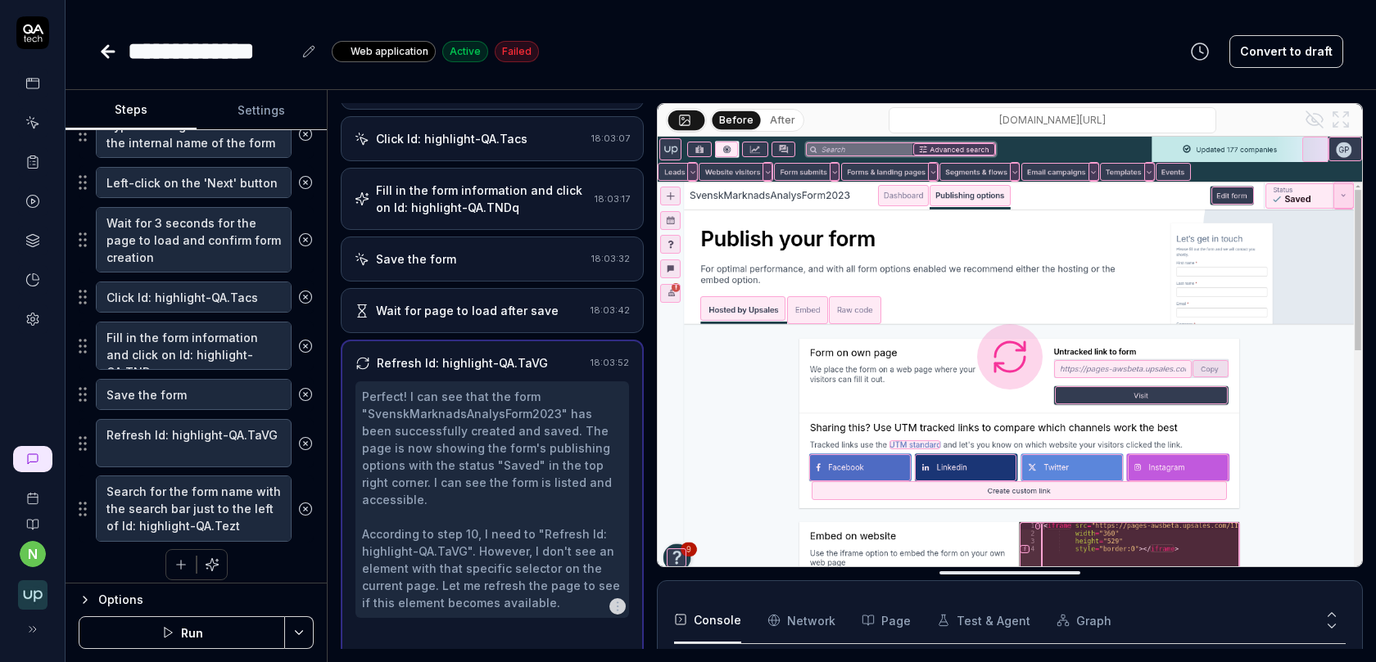
scroll to position [506, 0]
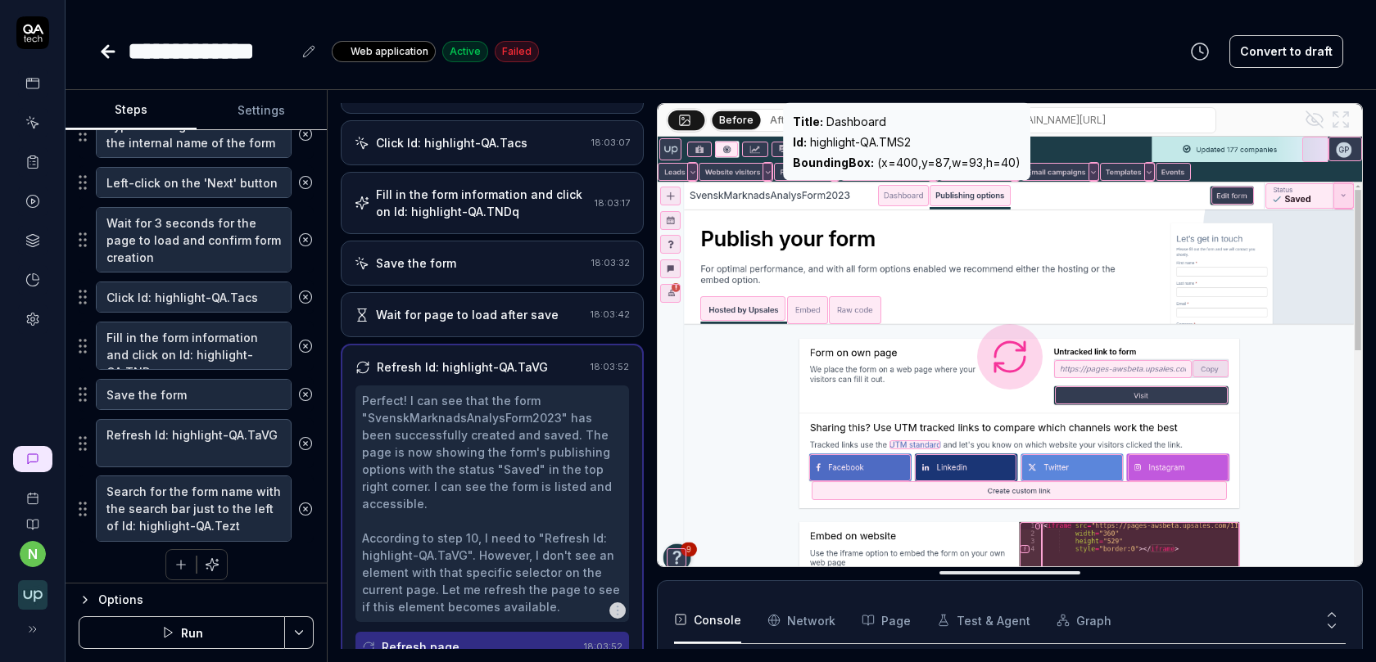
click at [853, 146] on div "Id : highlight-QA.TMS2" at bounding box center [907, 141] width 228 height 17
copy div "Id : highlight-QA.TMS2"
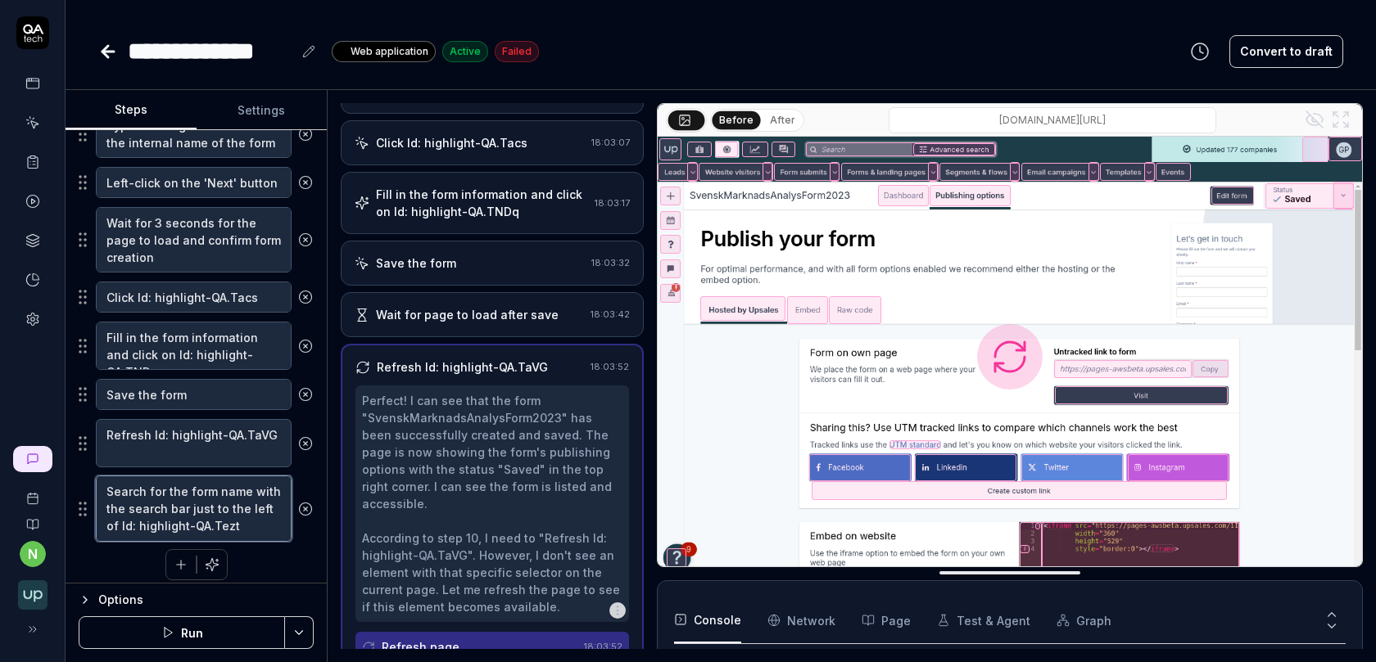
click at [175, 486] on textarea "Search for the form name with the search bar just to the left of Id: highlight-…" at bounding box center [194, 509] width 196 height 66
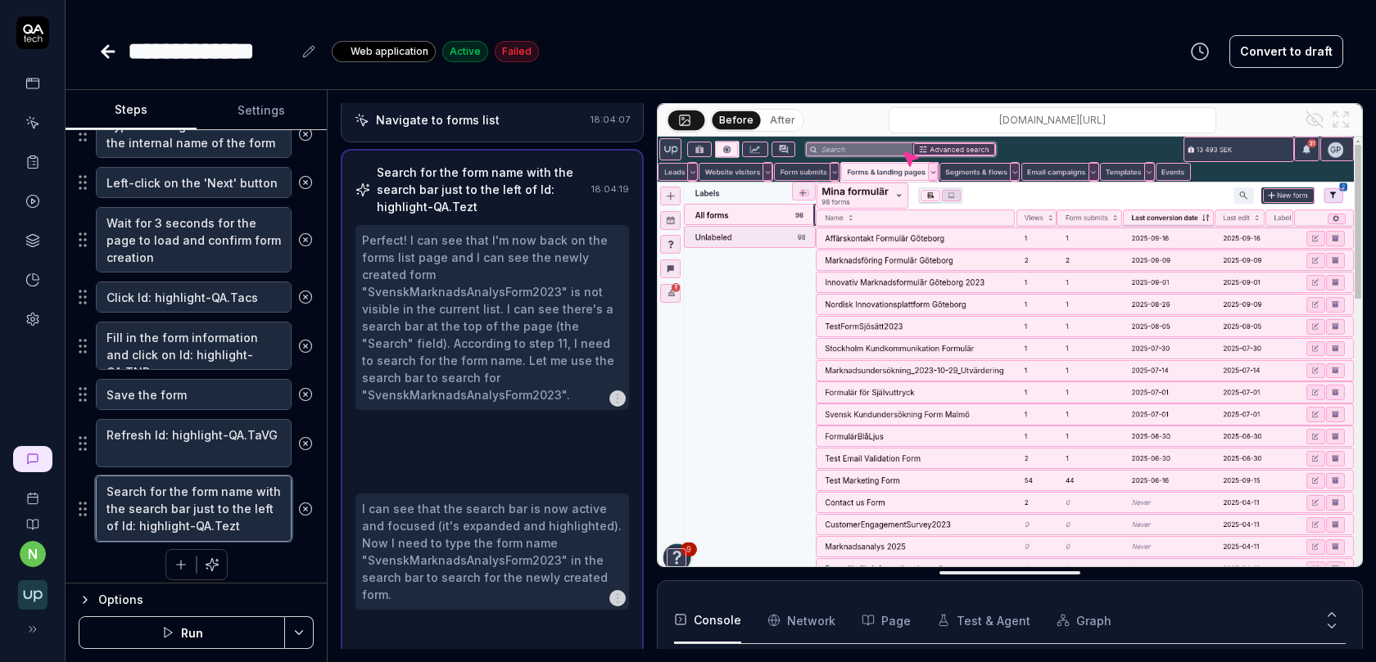
click at [175, 486] on textarea "Search for the form name with the search bar just to the left of Id: highlight-…" at bounding box center [194, 509] width 196 height 66
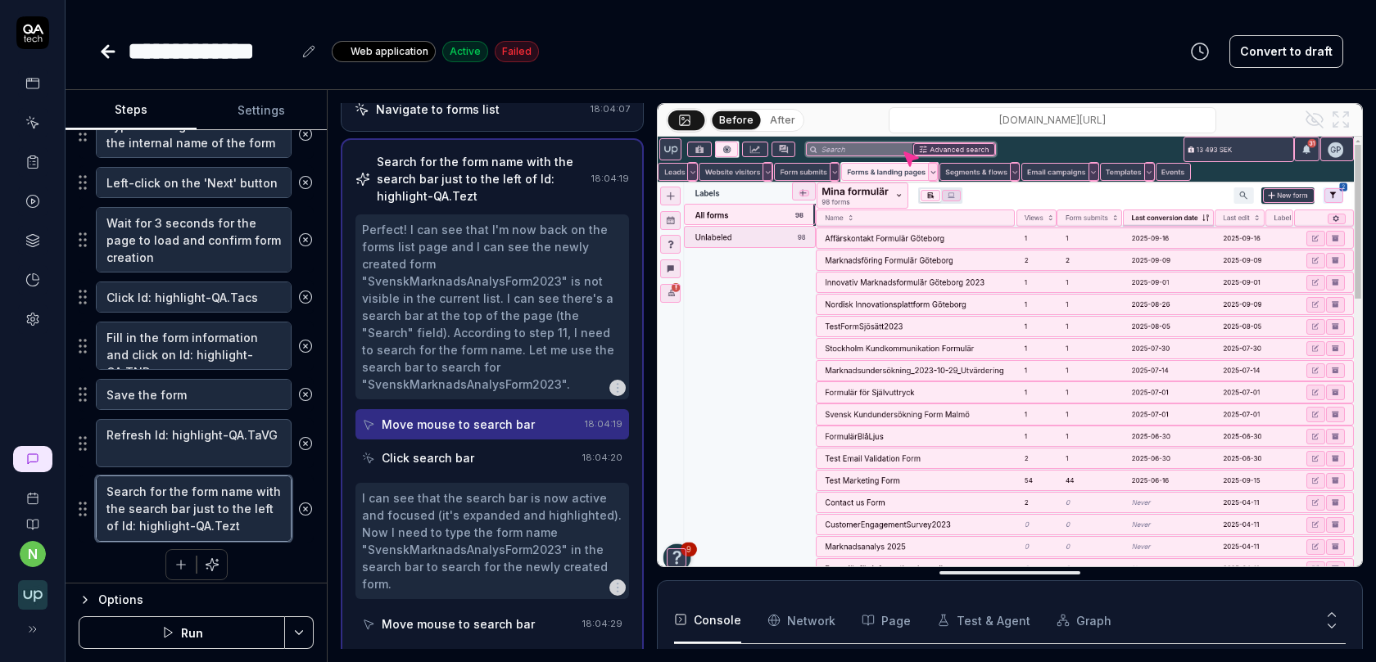
scroll to position [858, 0]
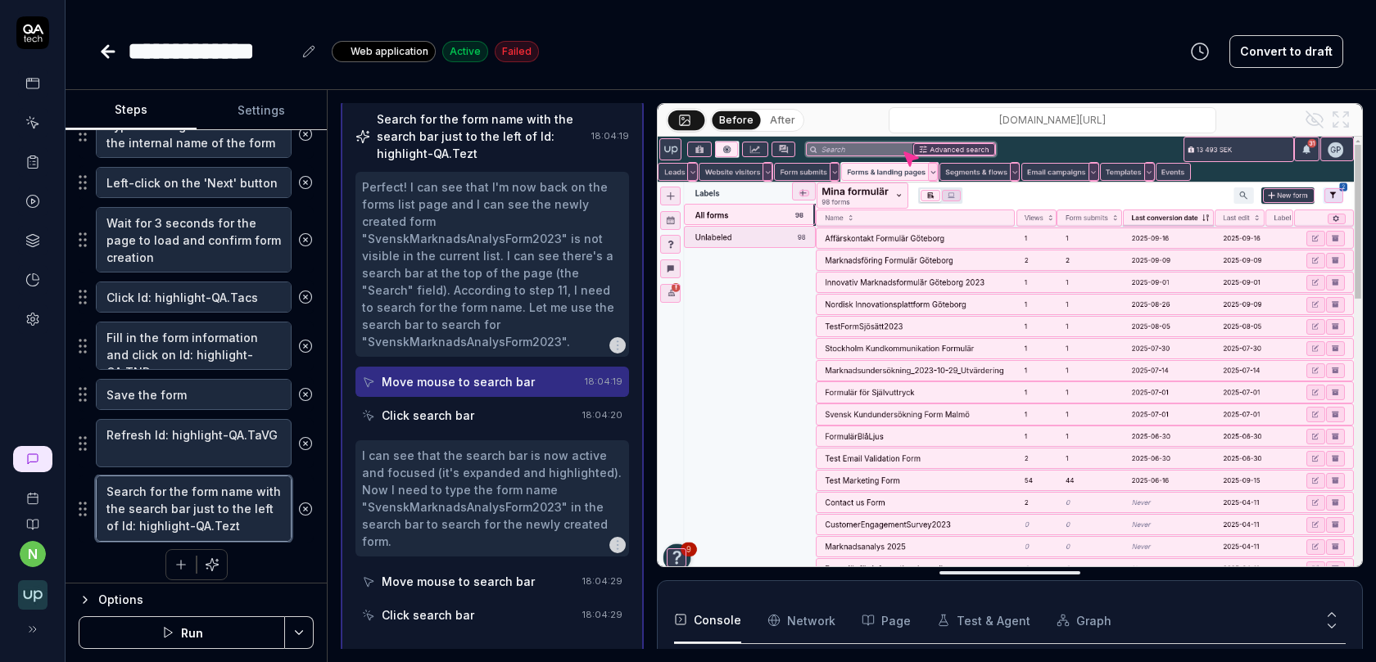
click at [175, 486] on textarea "Search for the form name with the search bar just to the left of Id: highlight-…" at bounding box center [194, 509] width 196 height 66
click at [187, 437] on textarea "Refresh Id: highlight-QA.TaVG" at bounding box center [194, 443] width 196 height 48
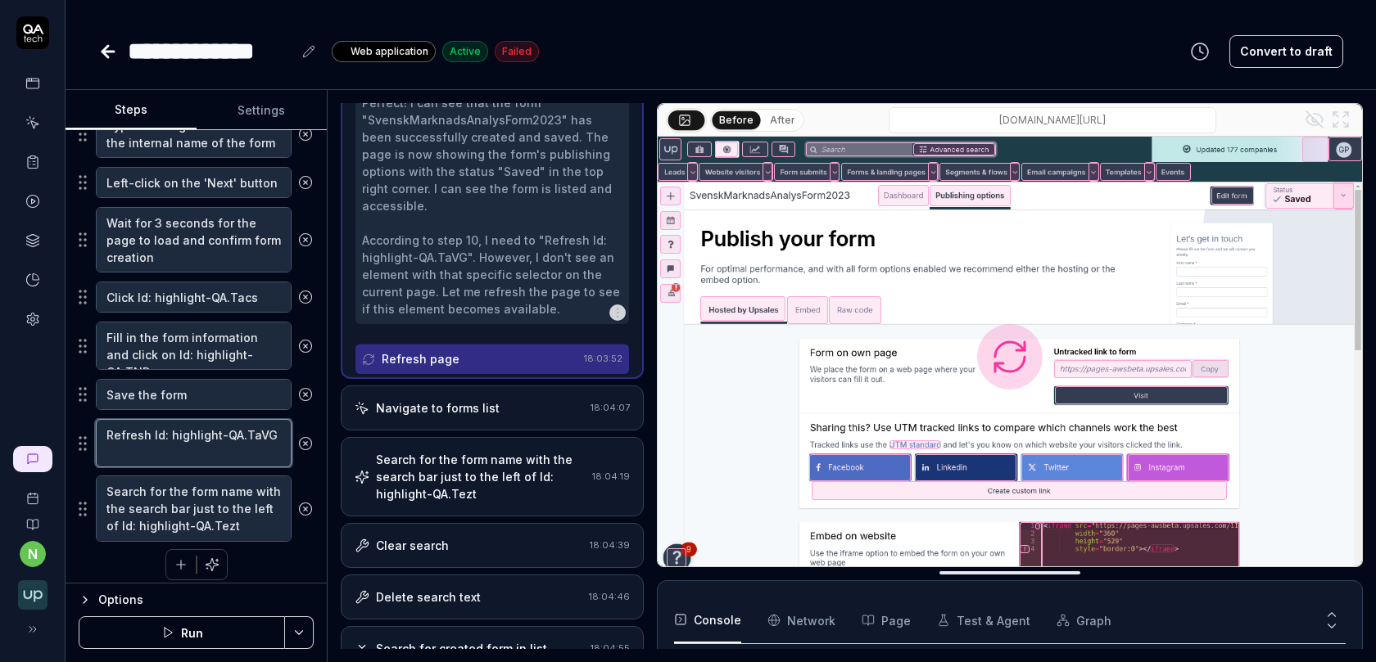
click at [187, 437] on textarea "Refresh Id: highlight-QA.TaVG" at bounding box center [194, 443] width 196 height 48
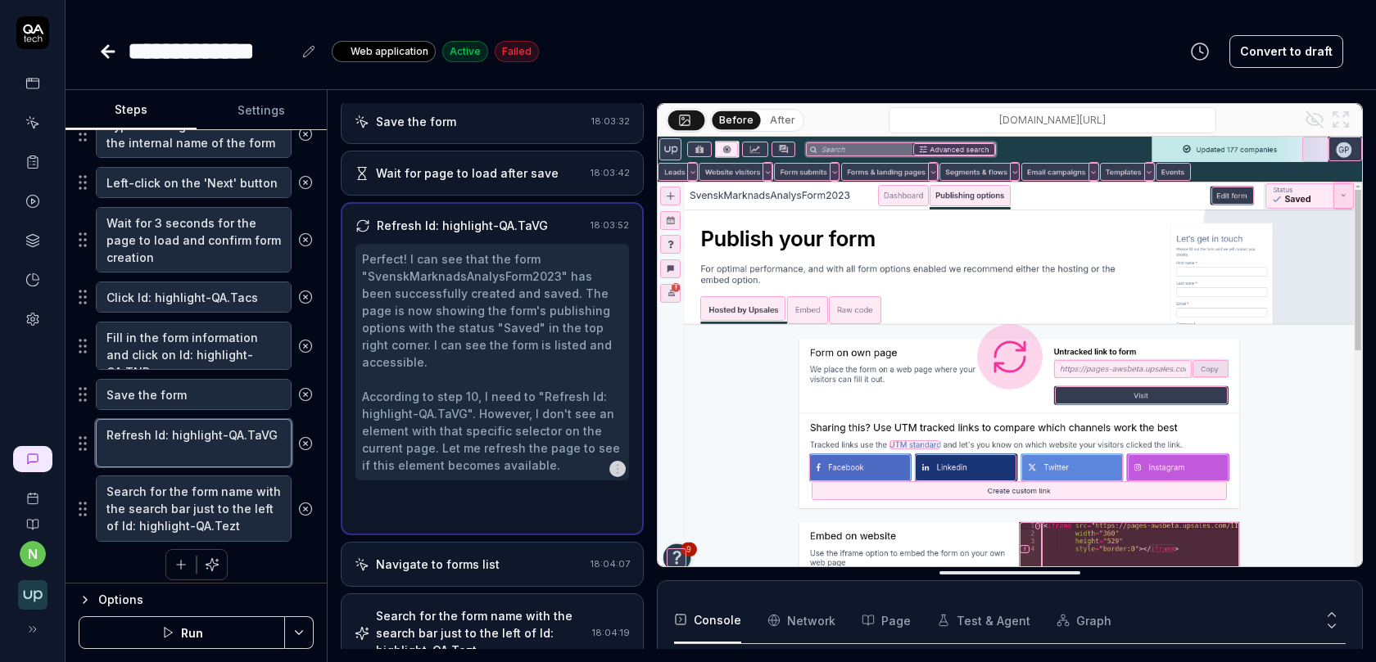
click at [187, 437] on textarea "Refresh Id: highlight-QA.TaVG" at bounding box center [194, 443] width 196 height 48
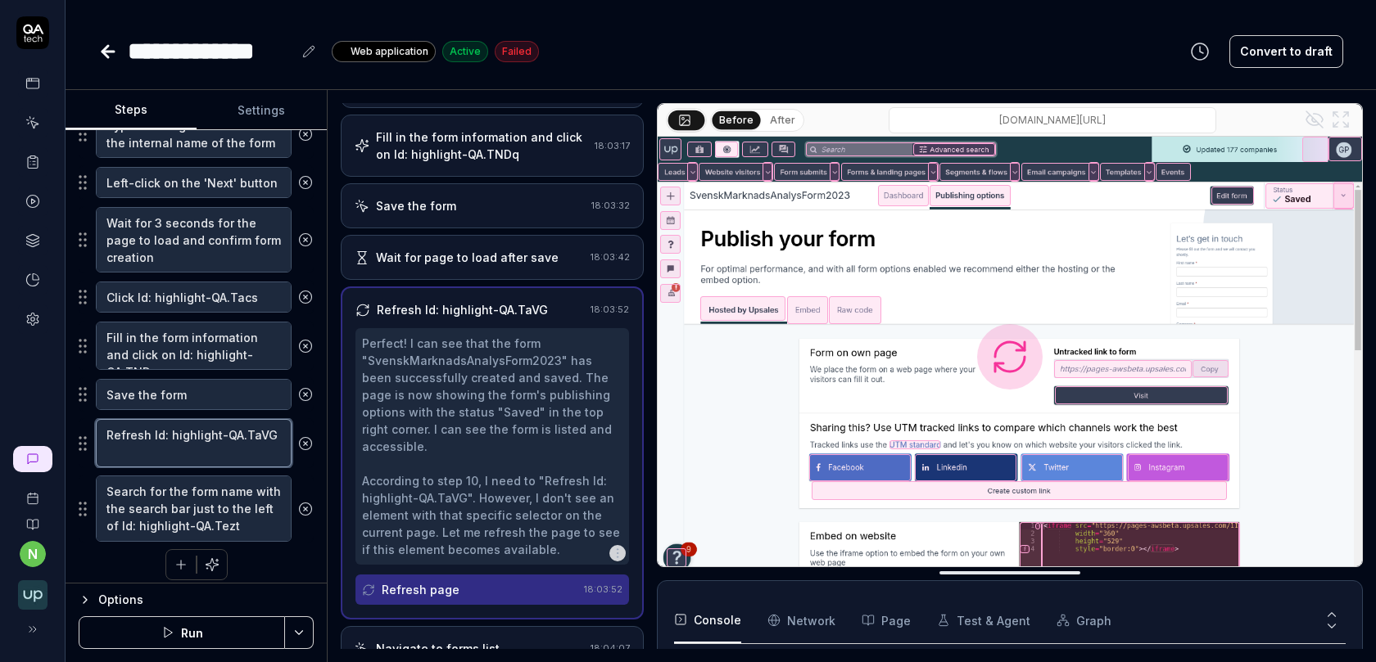
scroll to position [506, 0]
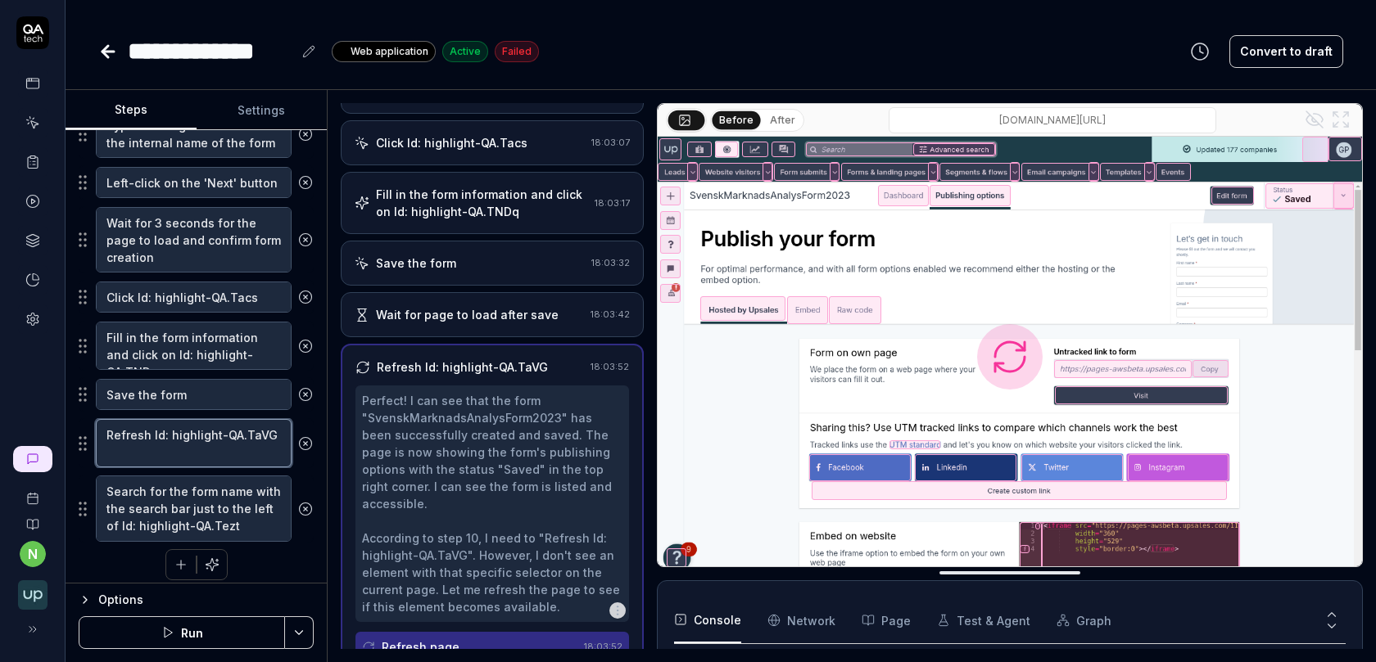
click at [173, 432] on textarea "Refresh Id: highlight-QA.TaVG" at bounding box center [194, 443] width 196 height 48
click at [153, 491] on textarea "Search for the form name with the search bar just to the left of Id: highlight-…" at bounding box center [194, 509] width 196 height 66
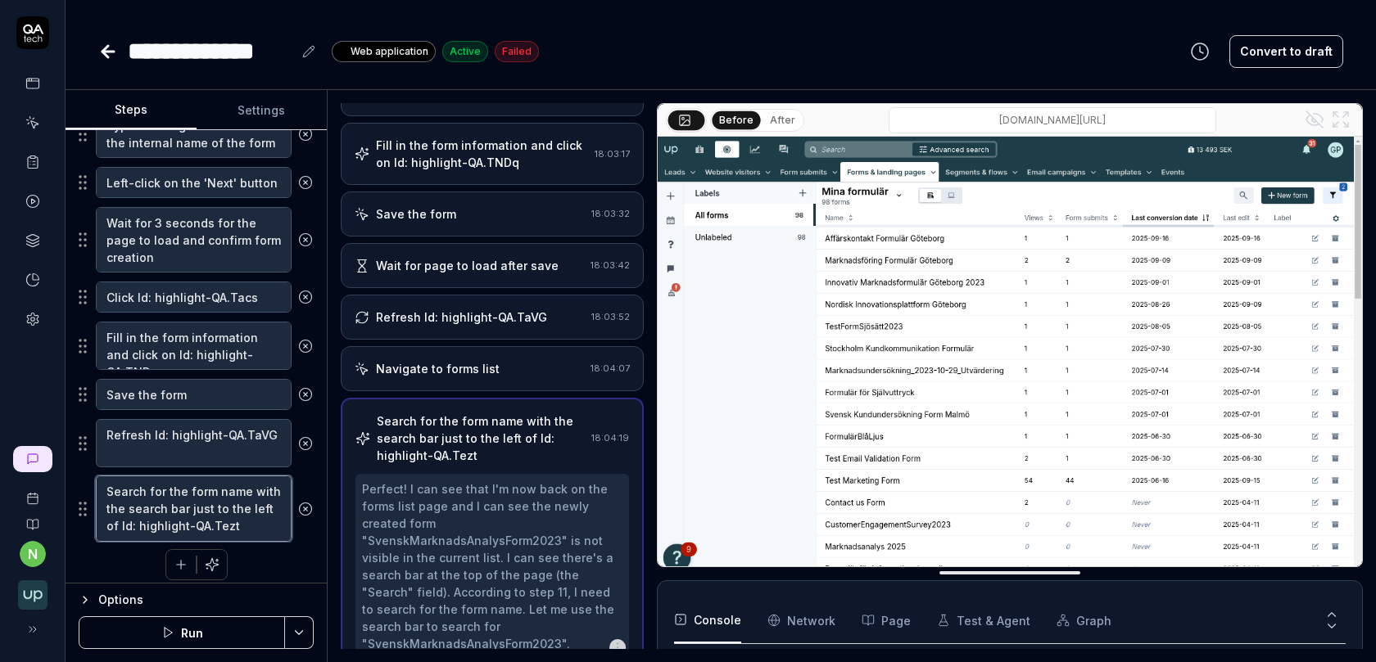
click at [153, 491] on textarea "Search for the form name with the search bar just to the left of Id: highlight-…" at bounding box center [194, 509] width 196 height 66
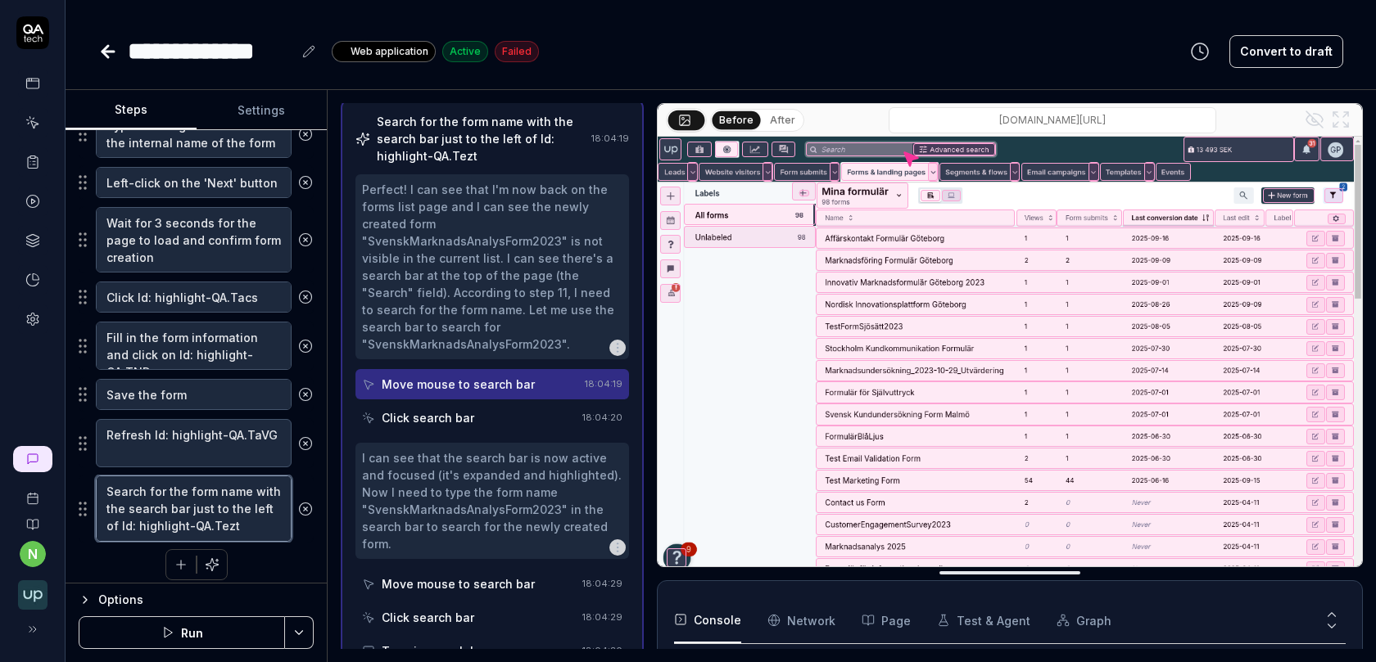
scroll to position [858, 0]
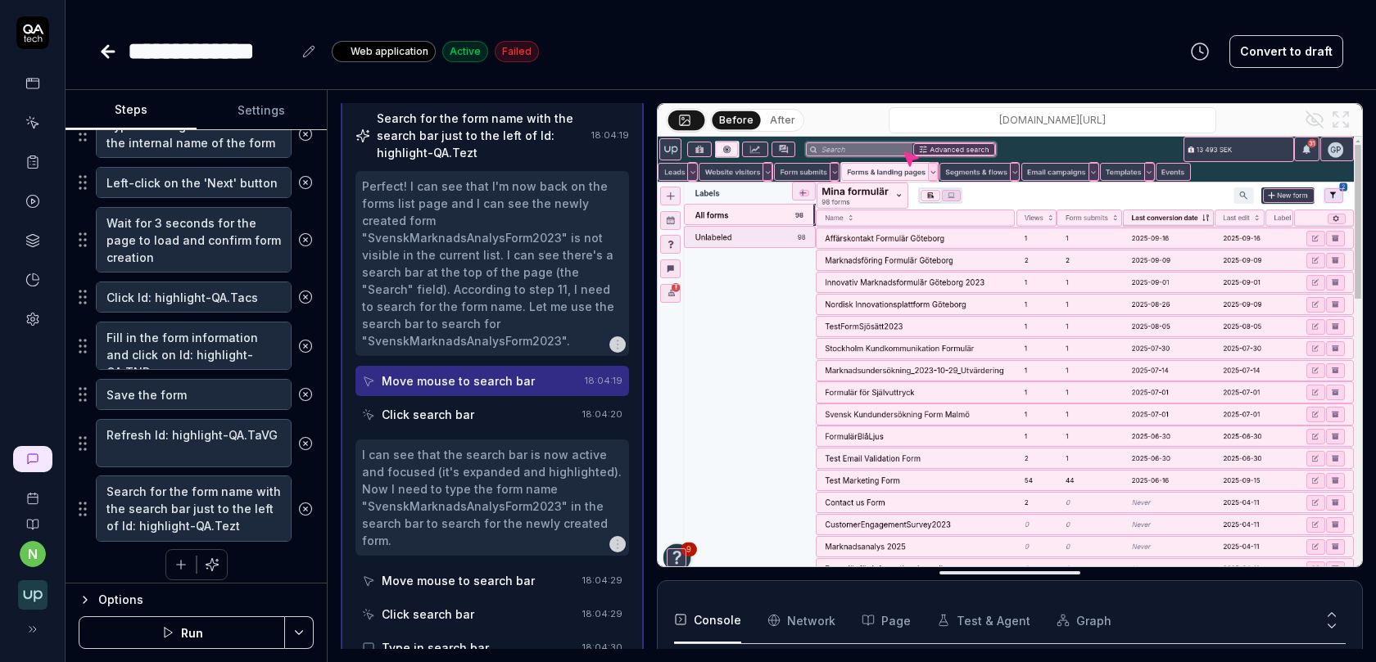
click at [307, 502] on icon at bounding box center [305, 509] width 15 height 15
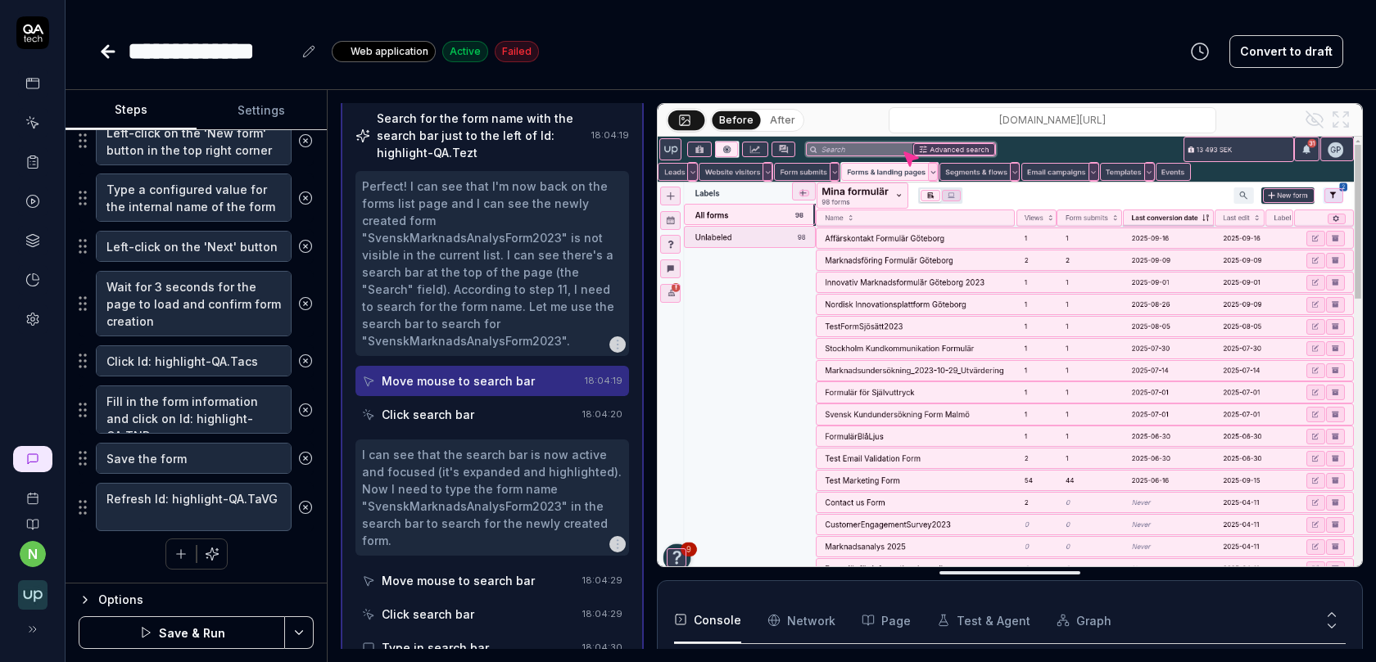
scroll to position [349, 0]
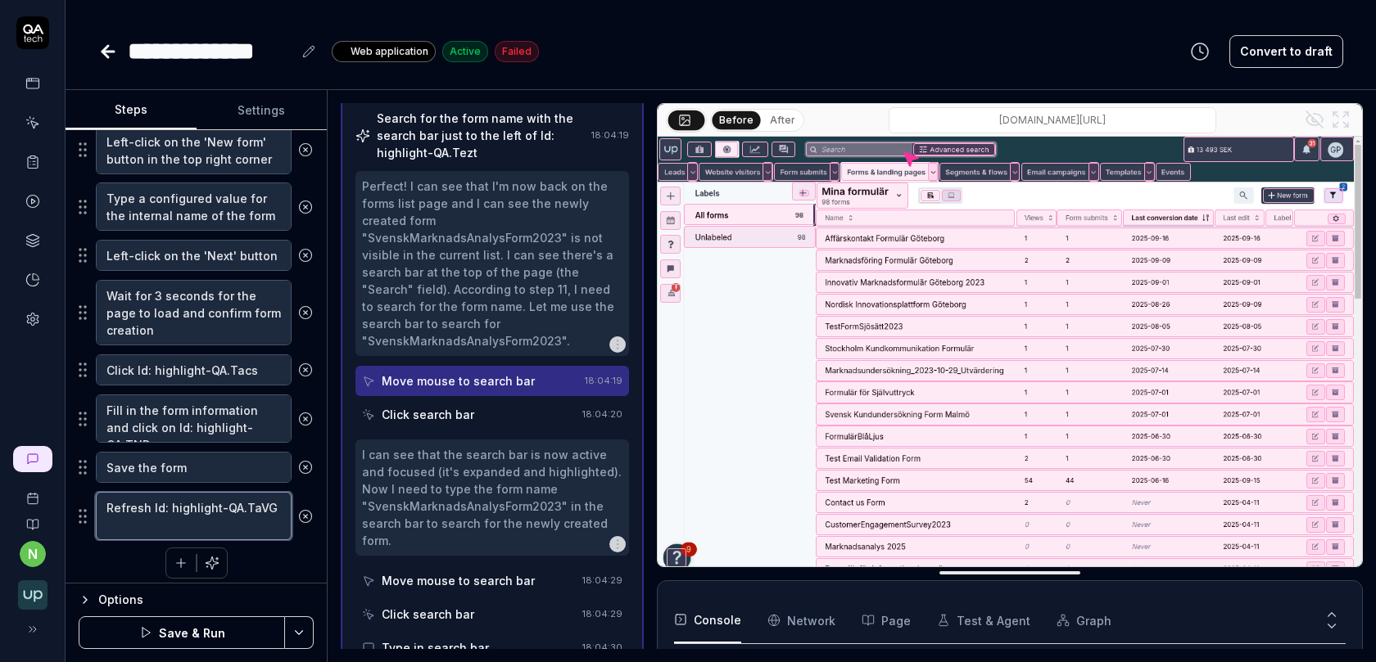
click at [185, 509] on textarea "Refresh Id: highlight-QA.TaVG" at bounding box center [194, 516] width 196 height 48
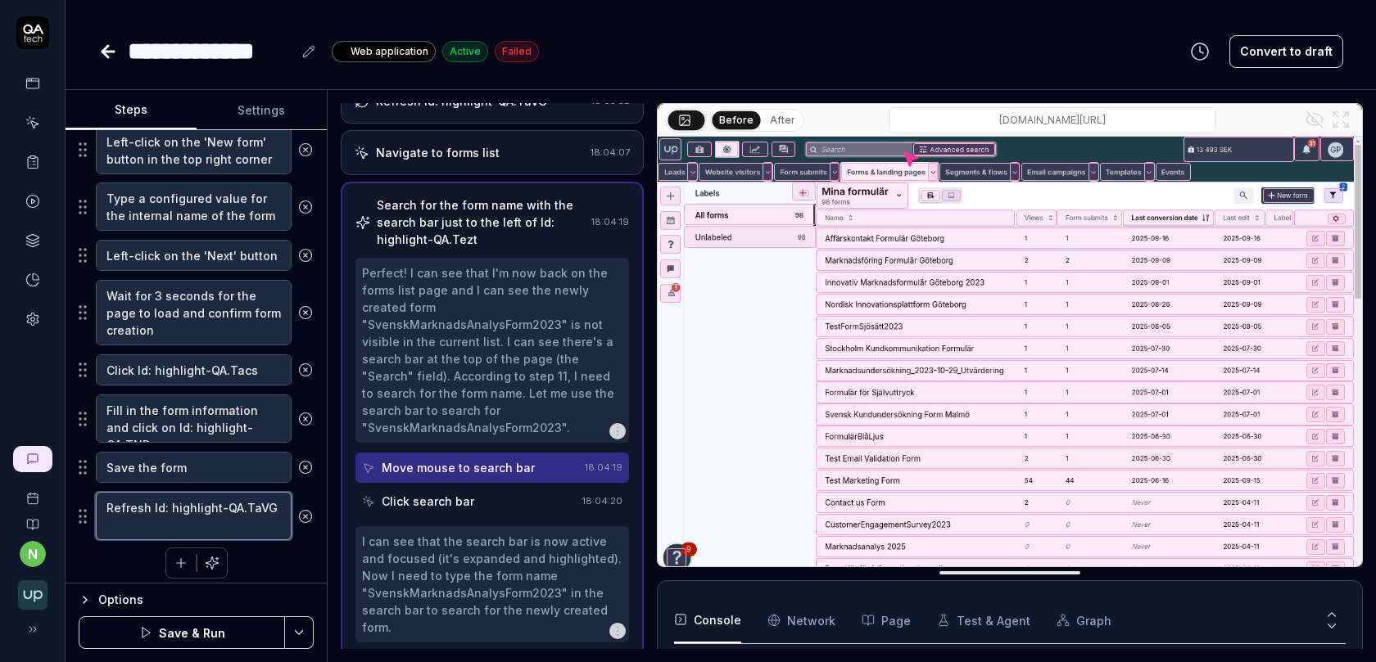
click at [185, 509] on textarea "Refresh Id: highlight-QA.TaVG" at bounding box center [194, 516] width 196 height 48
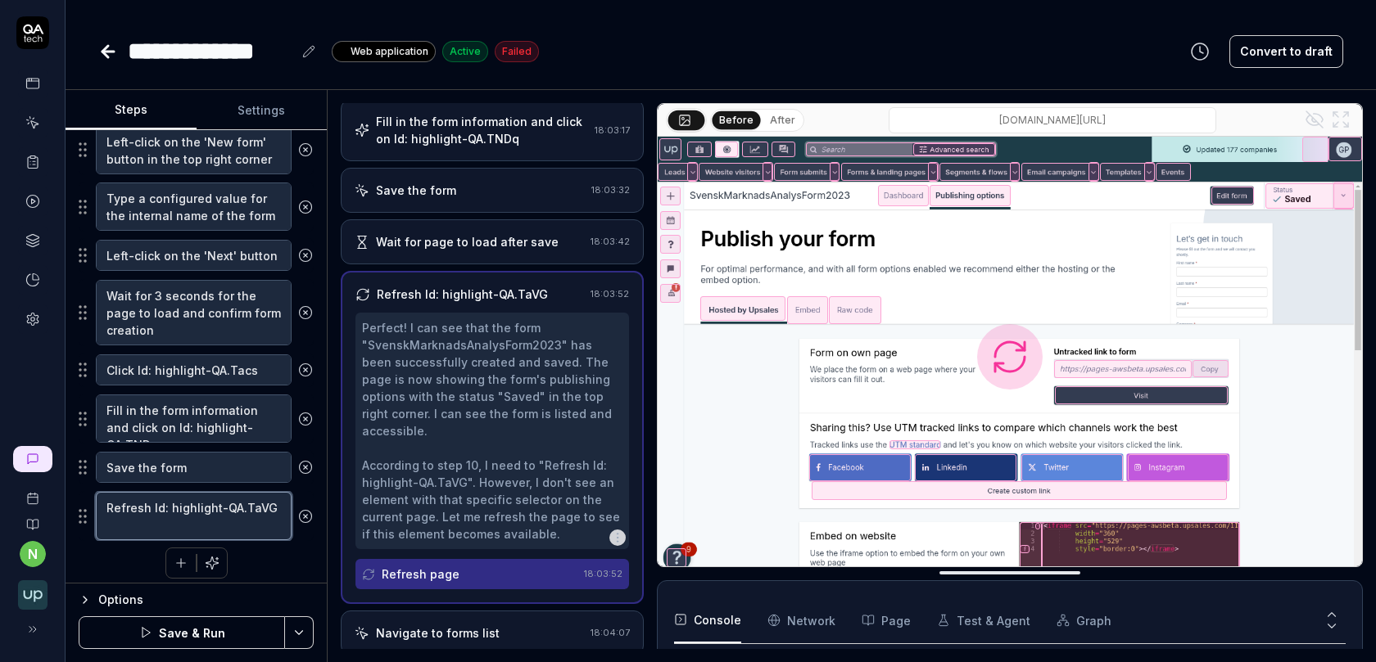
click at [185, 509] on textarea "Refresh Id: highlight-QA.TaVG" at bounding box center [194, 516] width 196 height 48
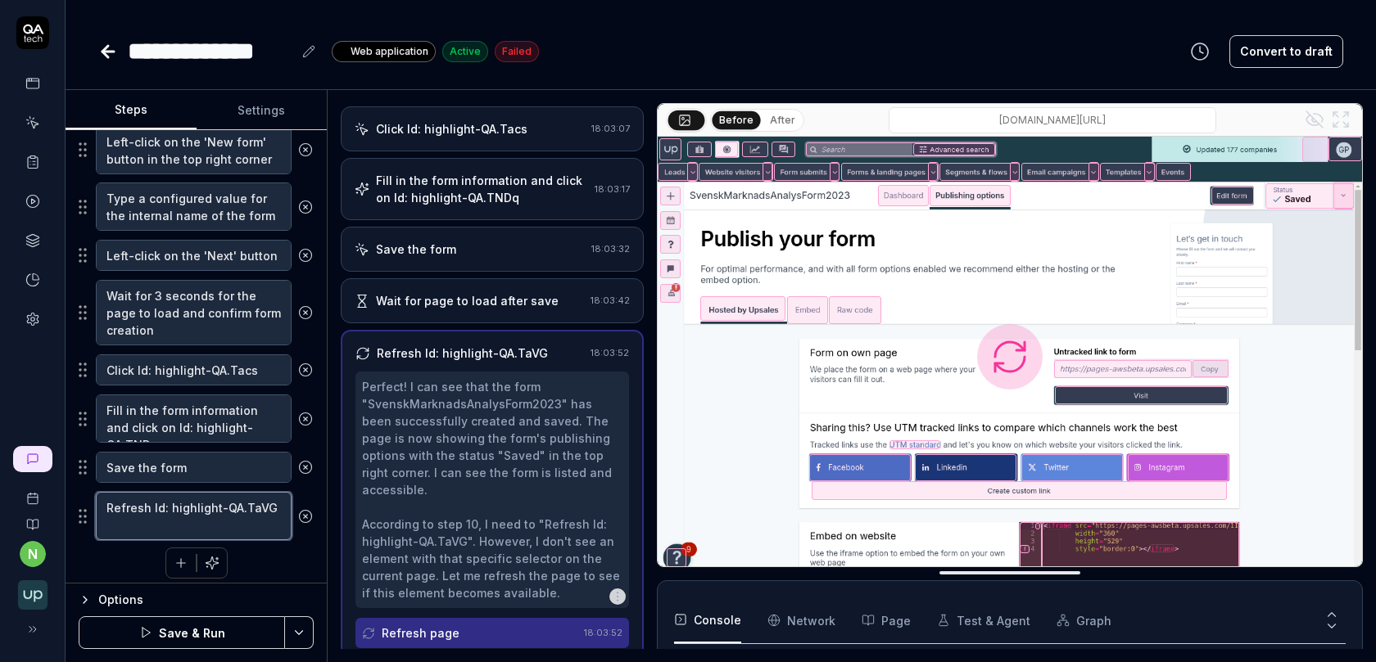
scroll to position [506, 0]
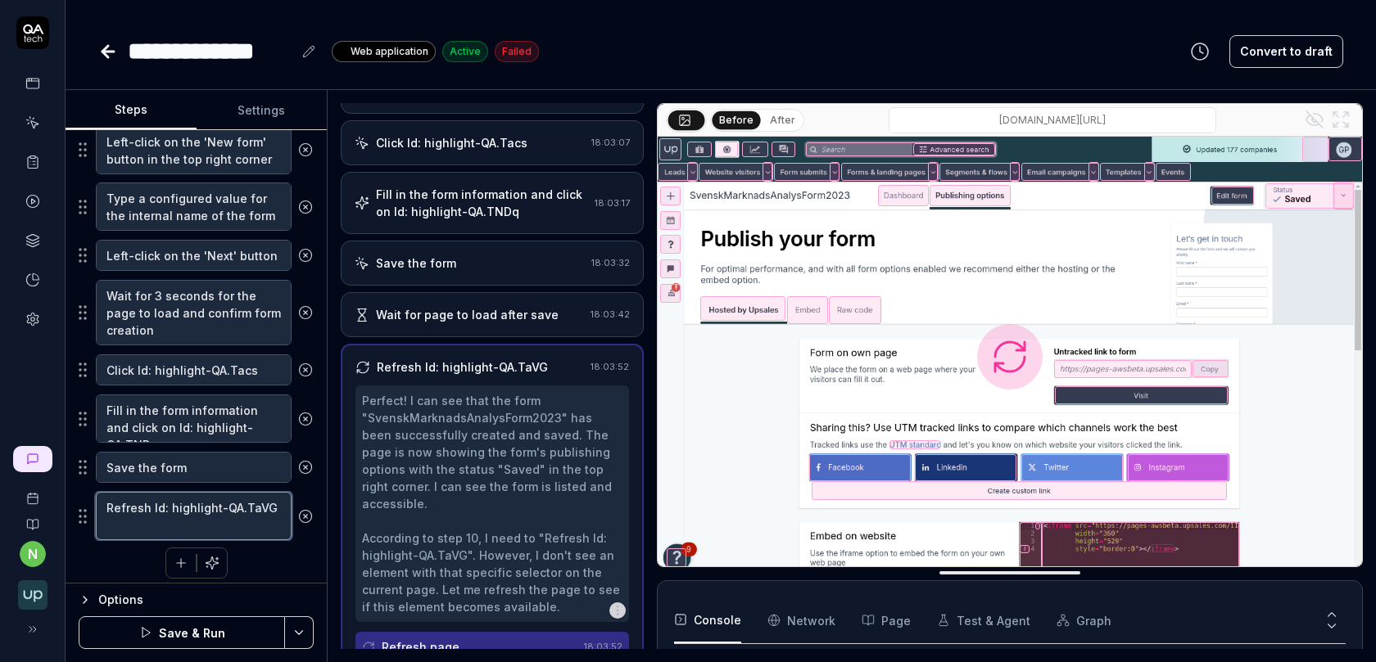
type textarea "*"
type textarea "P"
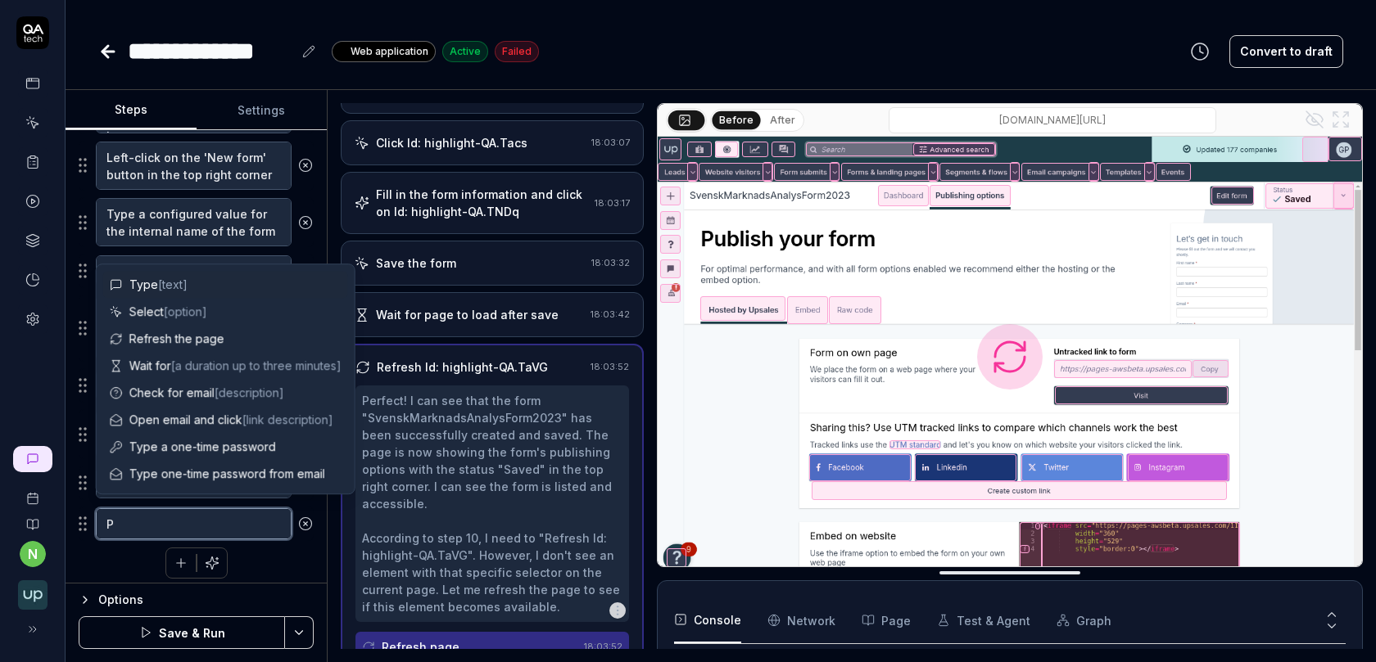
type textarea "*"
type textarea "Pr"
type textarea "*"
type textarea "Pre"
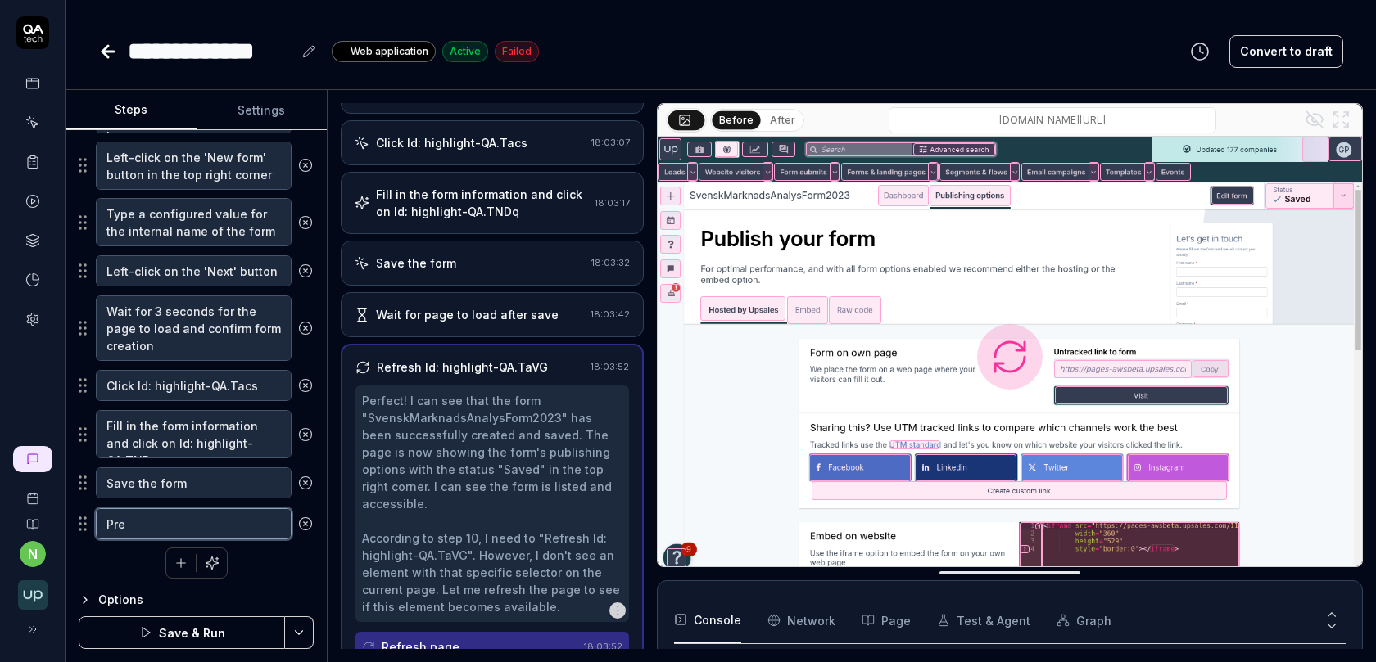
type textarea "*"
type textarea "Pres"
type textarea "*"
type textarea "Press"
type textarea "*"
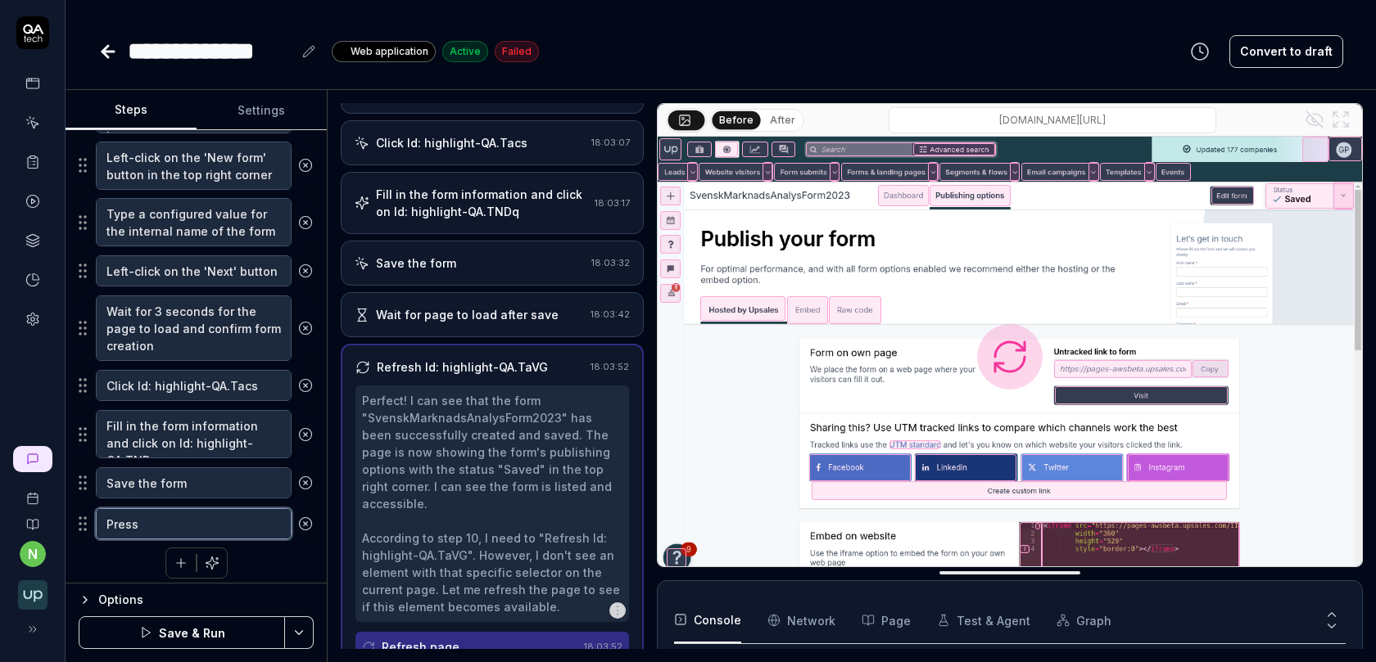
type textarea "Press"
paste textarea "Id: highlight-QA.TMS2"
type textarea "*"
type textarea "Press Id: highlight-QA.TMS2"
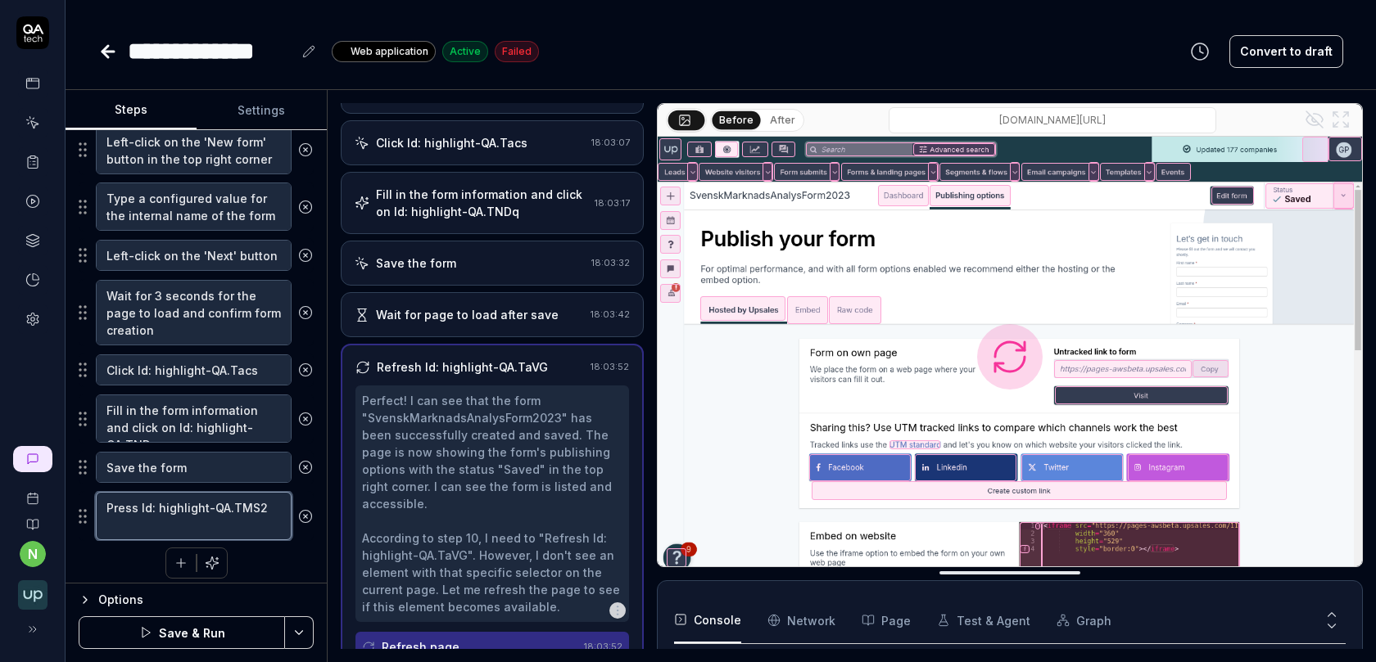
type textarea "*"
type textarea "Press Id: highlight-QA.TMS2"
type textarea "*"
type textarea "Press Id: highlight-QA.TMS2 t"
type textarea "*"
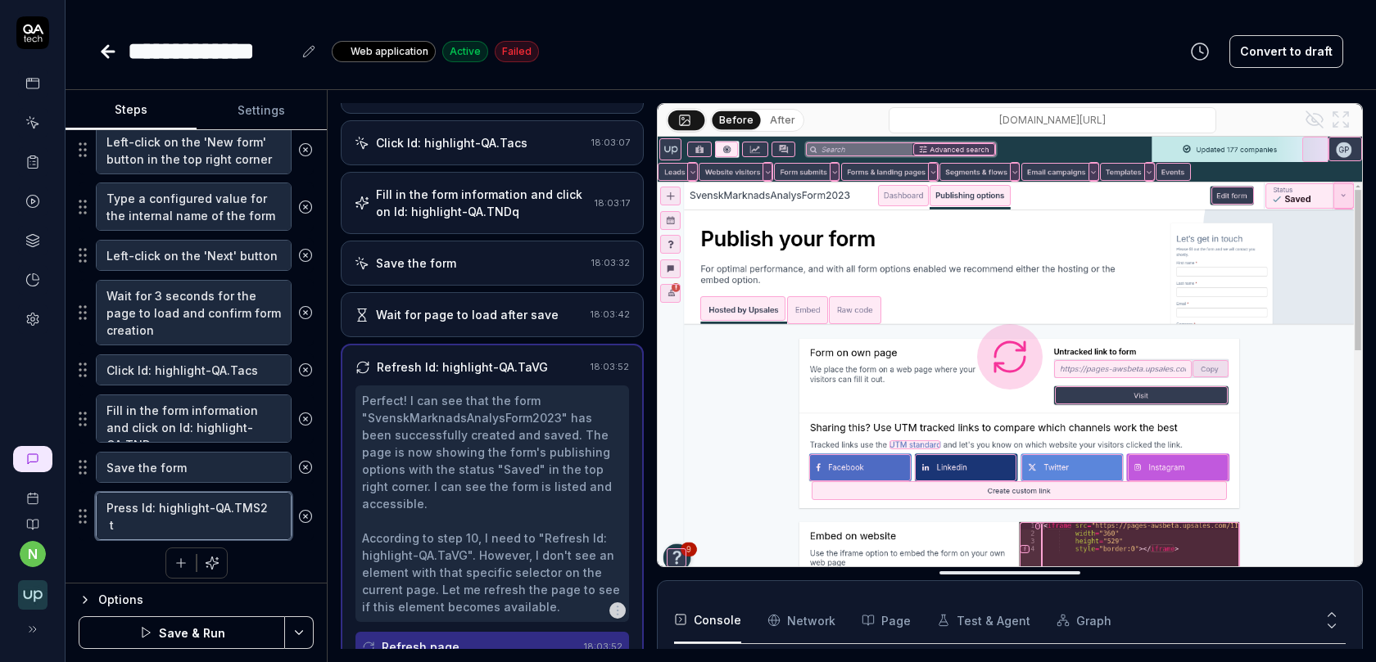
type textarea "Press Id: highlight-QA.TMS2"
type textarea "*"
type textarea "Press Id: highlight-QA.TMS2"
type textarea "*"
type textarea "Press Id: highlight-QA.TMS2 t"
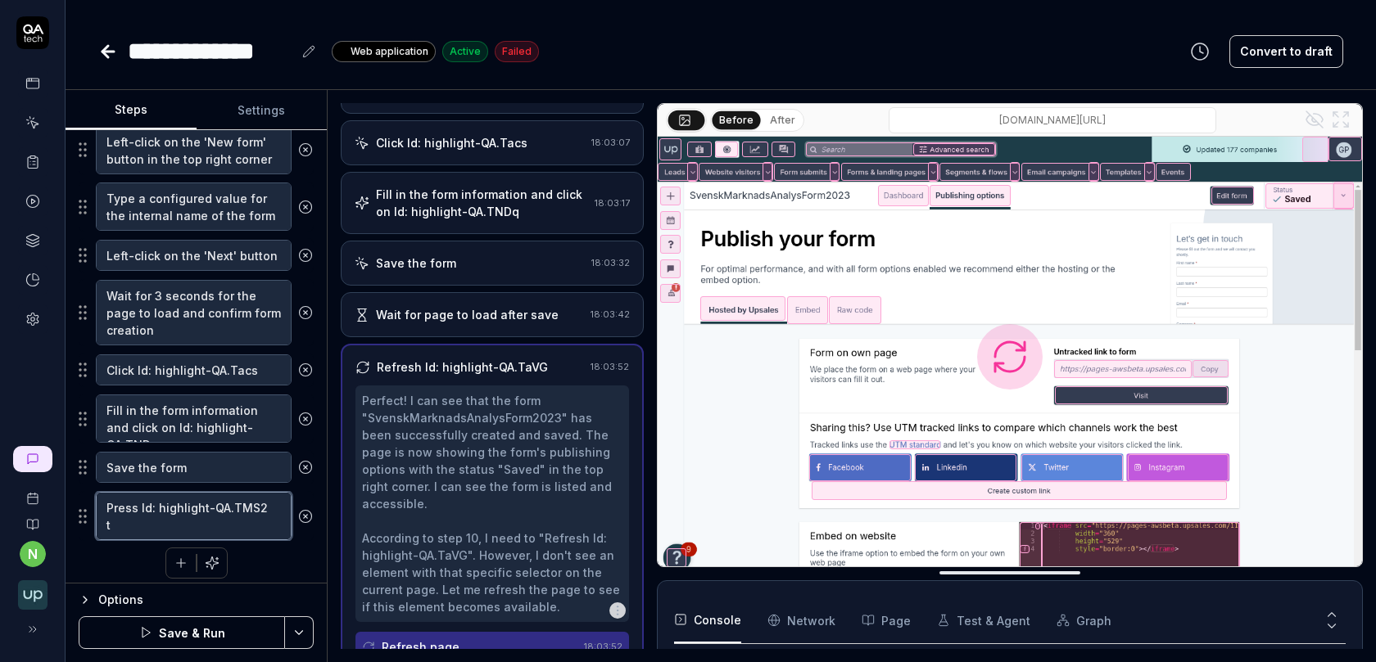
type textarea "*"
type textarea "Press Id: highlight-QA.TMS2 to"
type textarea "*"
type textarea "Press Id: highlight-QA.TMS2 to"
type textarea "*"
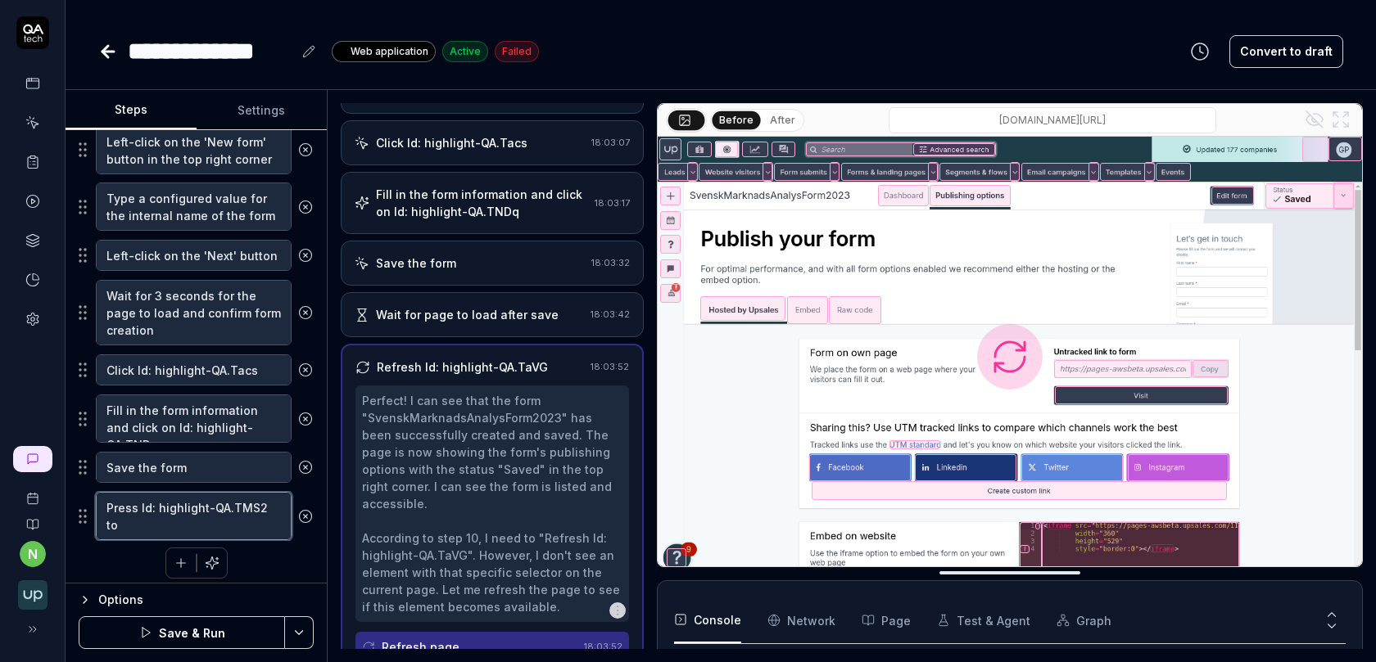
type textarea "Press Id: highlight-QA.TMS2 to e"
type textarea "*"
type textarea "Press Id: highlight-QA.TMS2 to en"
type textarea "*"
type textarea "Press Id: highlight-QA.TMS2 to ent"
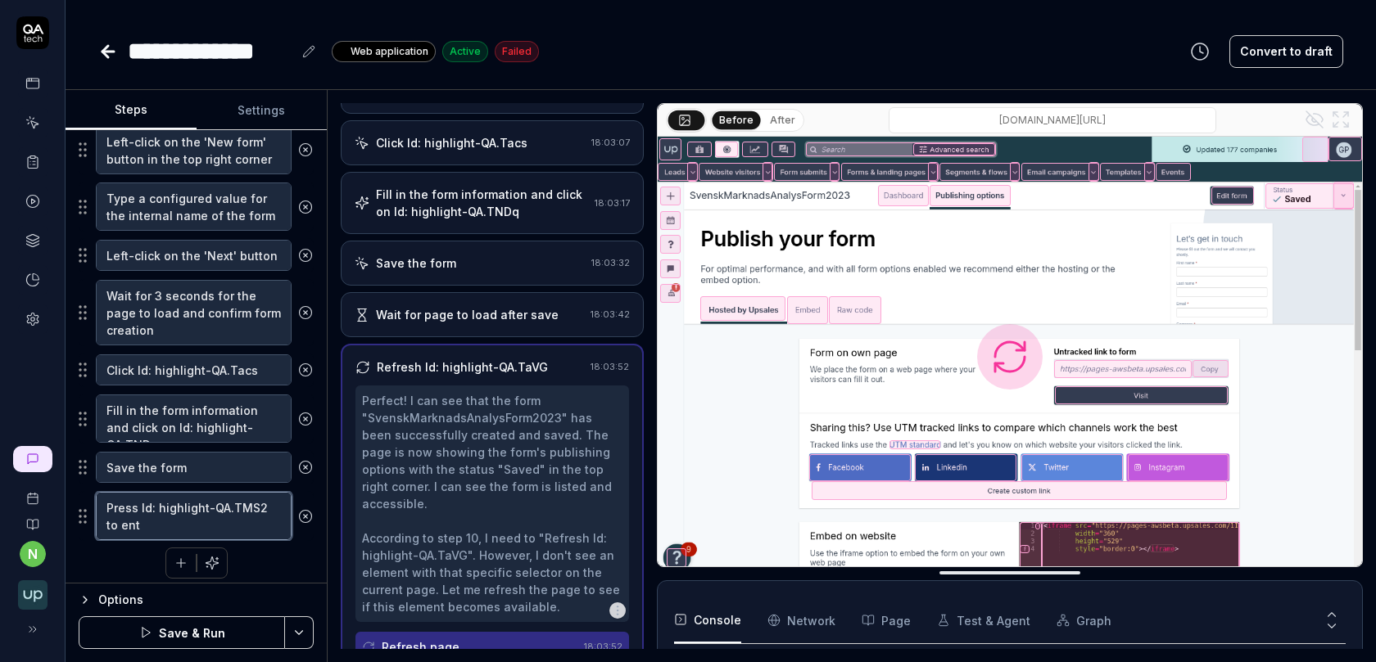
type textarea "*"
type textarea "Press Id: highlight-QA.TMS2 to ente"
type textarea "*"
type textarea "Press Id: highlight-QA.TMS2 to enter"
type textarea "*"
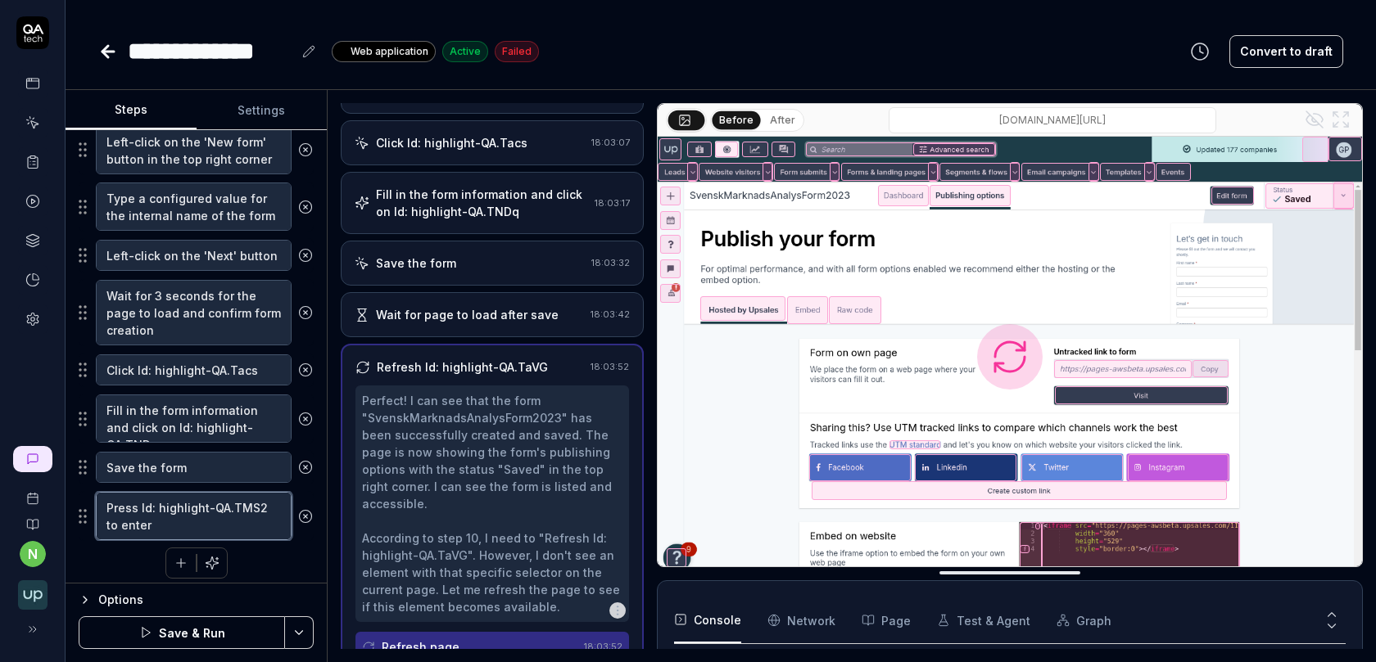
type textarea "Press Id: highlight-QA.TMS2 to enter"
type textarea "*"
type textarea "Press Id: highlight-QA.TMS2 to enter t"
type textarea "*"
type textarea "Press Id: highlight-QA.TMS2 to enter th"
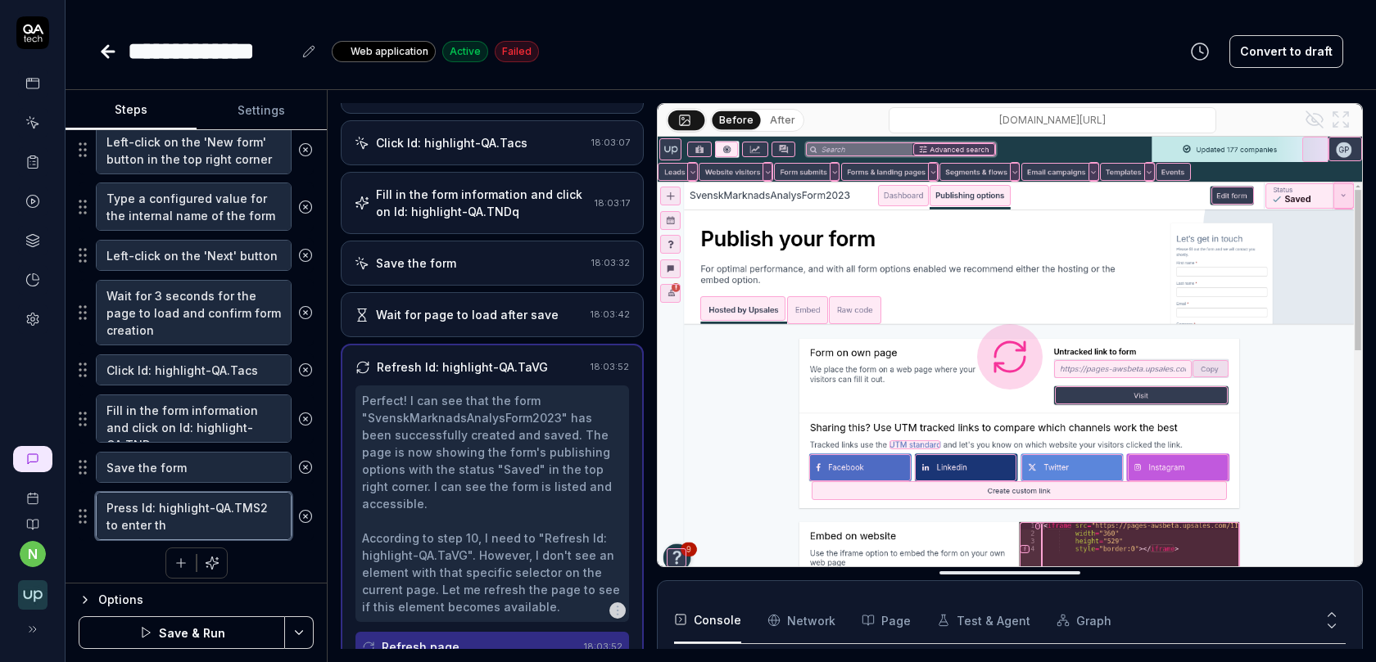
type textarea "*"
type textarea "Press Id: highlight-QA.TMS2 to enter the"
type textarea "*"
type textarea "Press Id: highlight-QA.TMS2 to enter the"
type textarea "*"
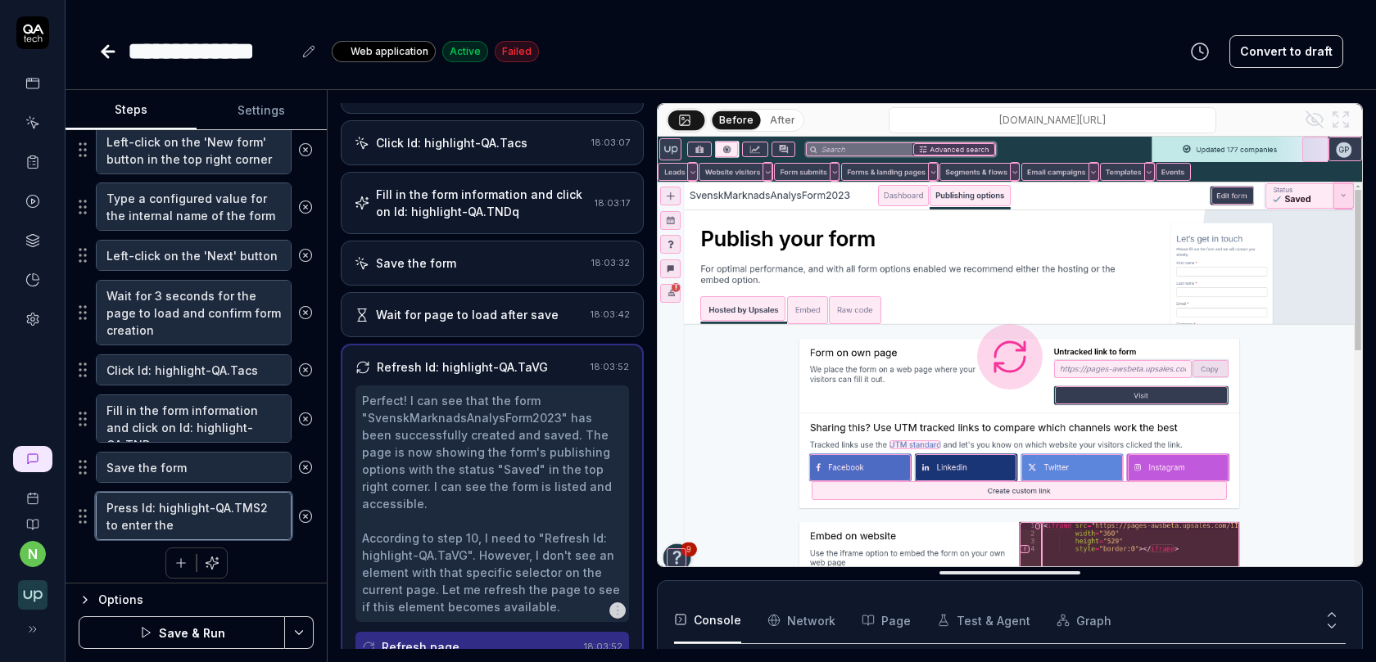
type textarea "Press Id: highlight-QA.TMS2 to enter the f"
type textarea "*"
type textarea "Press Id: highlight-QA.TMS2 to enter the fo"
type textarea "*"
type textarea "Press Id: highlight-QA.TMS2 to enter the for"
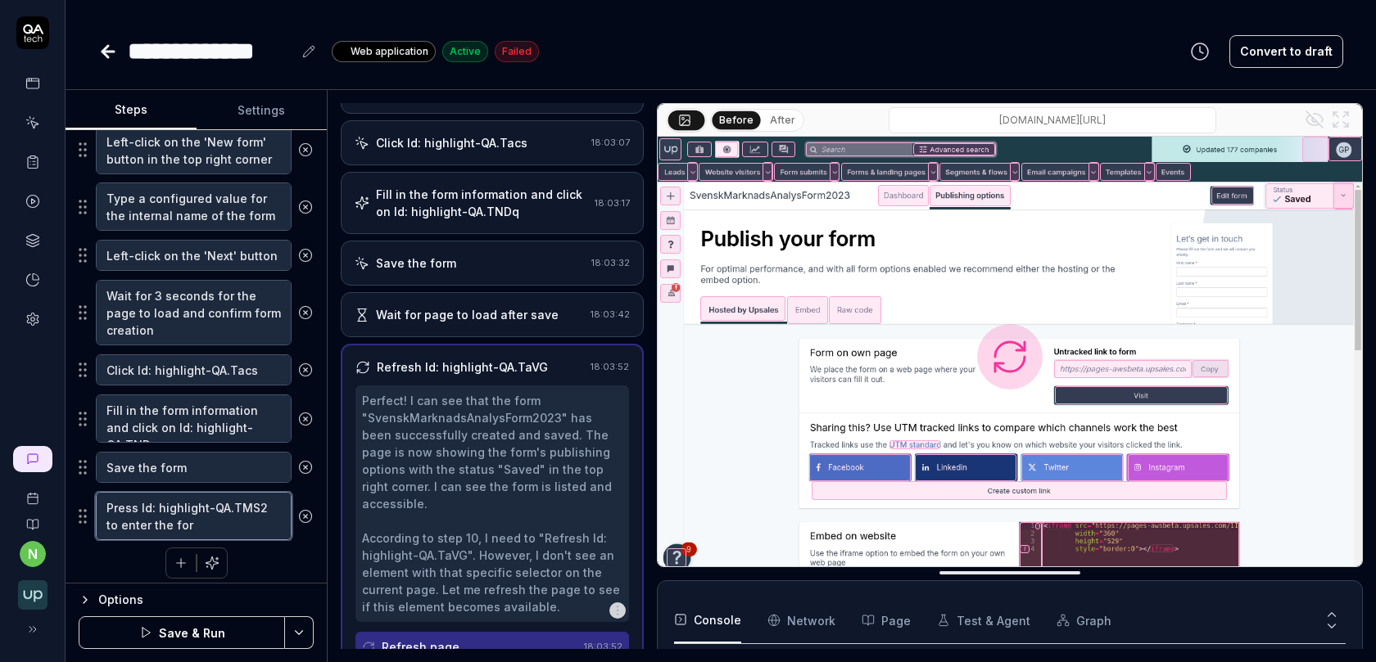
type textarea "*"
type textarea "Press Id: highlight-QA.TMS2 to enter the form"
type textarea "*"
type textarea "Press Id: highlight-QA.TMS2 to enter the form"
type textarea "*"
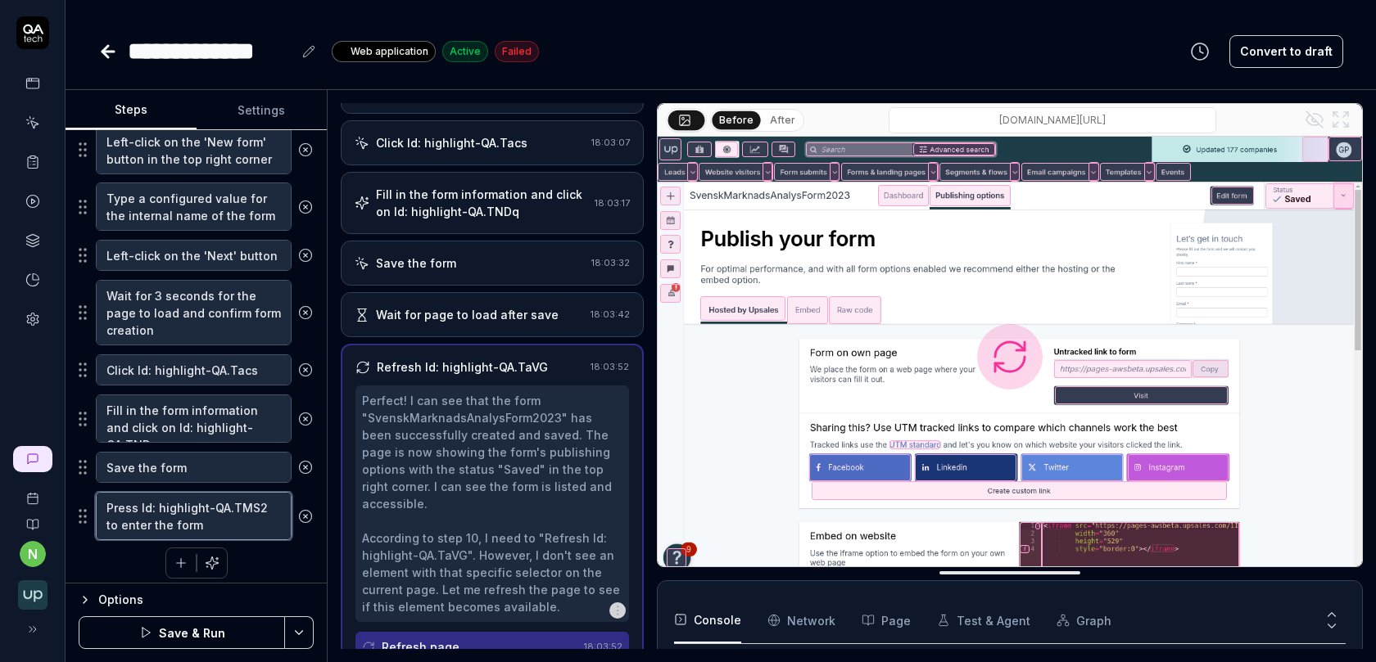
type textarea "Press Id: highlight-QA.TMS2 to enter the form a"
type textarea "*"
type textarea "Press Id: highlight-QA.TMS2 to enter the form an"
type textarea "*"
type textarea "Press Id: highlight-QA.TMS2 to enter the form and"
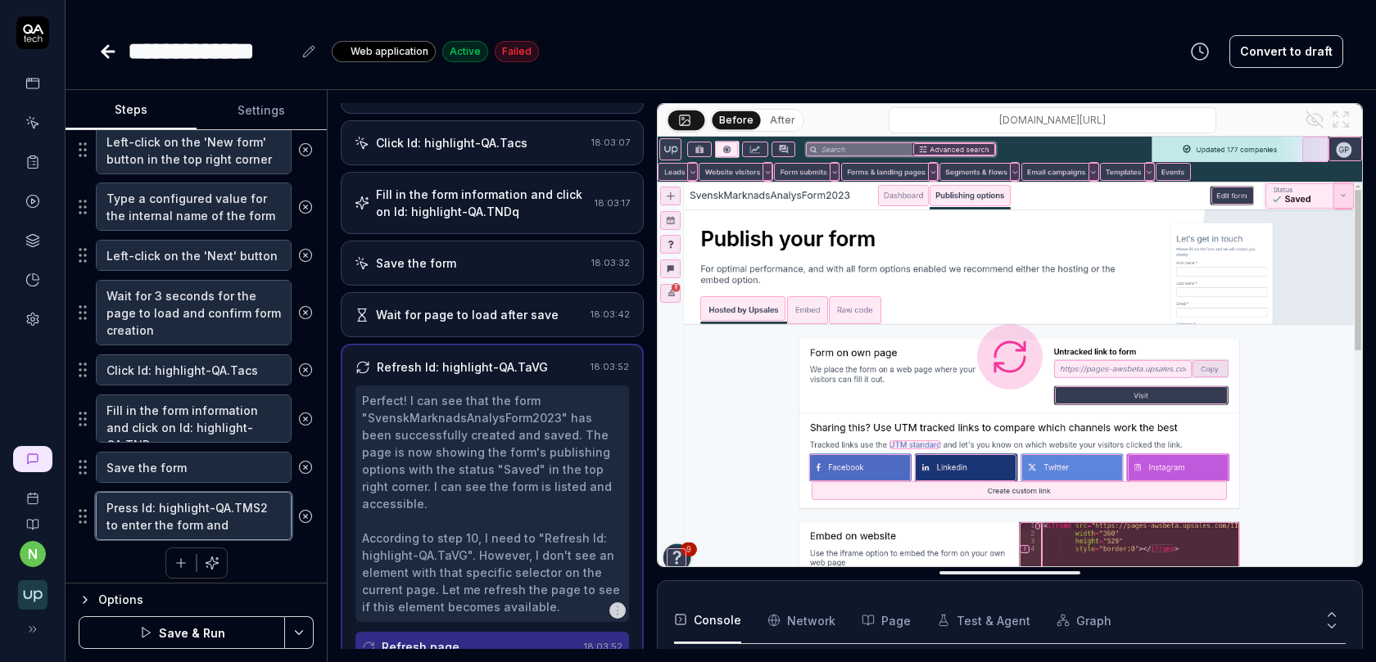
type textarea "*"
type textarea "Press Id: highlight-QA.TMS2 to enter the form and"
type textarea "*"
type textarea "Press Id: highlight-QA.TMS2 to enter the form and c"
type textarea "*"
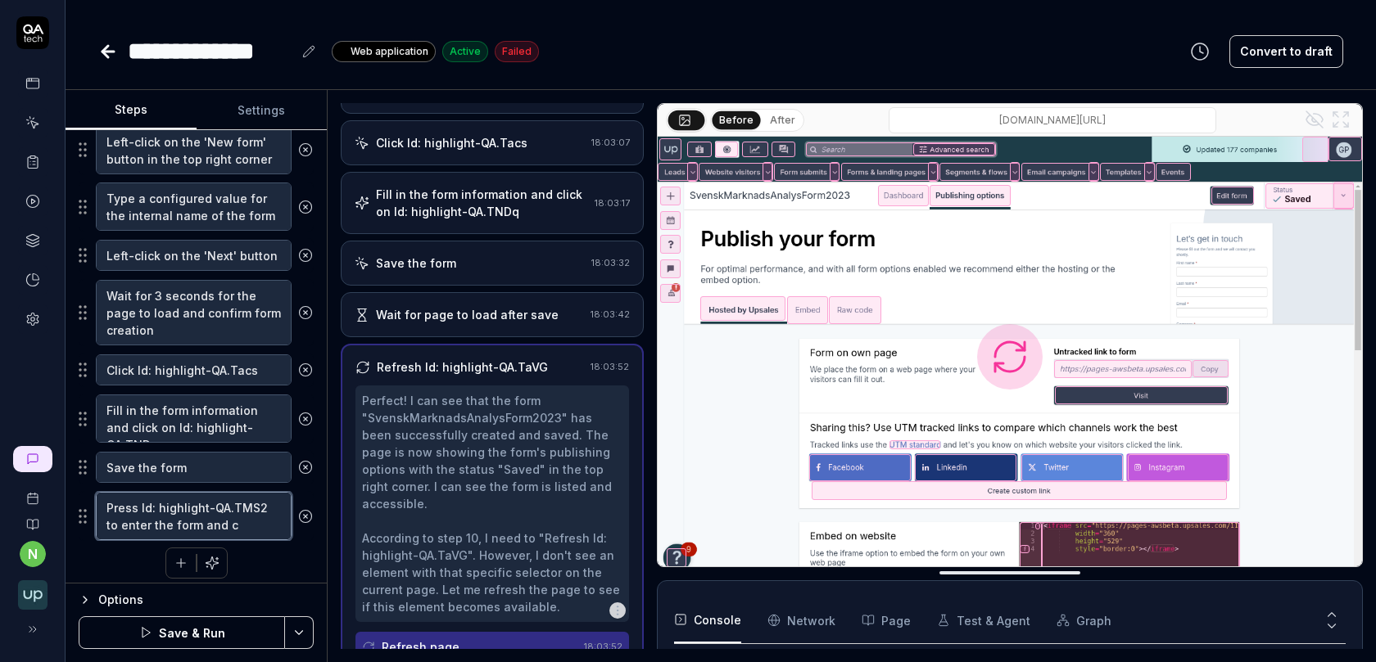
type textarea "Press Id: highlight-QA.TMS2 to enter the form and co"
type textarea "*"
type textarea "Press Id: highlight-QA.TMS2 to enter the form and con"
type textarea "*"
type textarea "Press Id: highlight-QA.TMS2 to enter the form and confi"
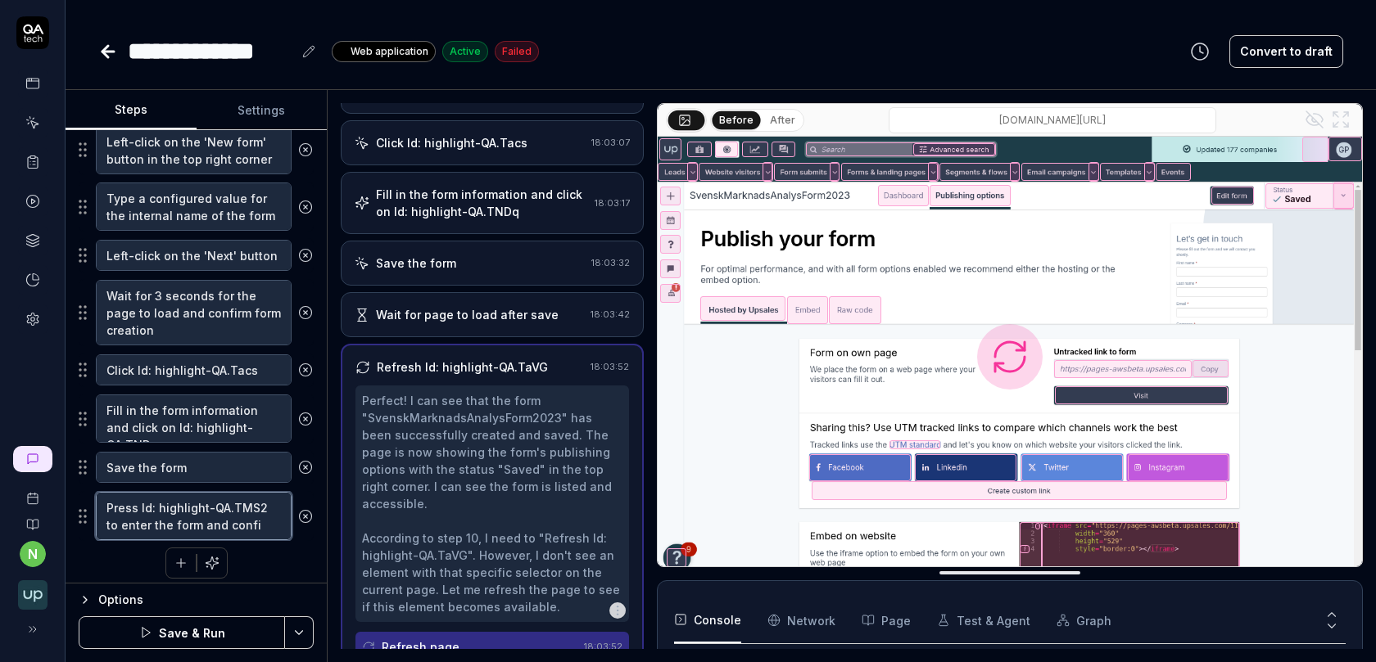
type textarea "*"
type textarea "Press Id: highlight-QA.TMS2 to enter the form and confir"
type textarea "*"
type textarea "Press Id: highlight-QA.TMS2 to enter the form and confirm"
type textarea "*"
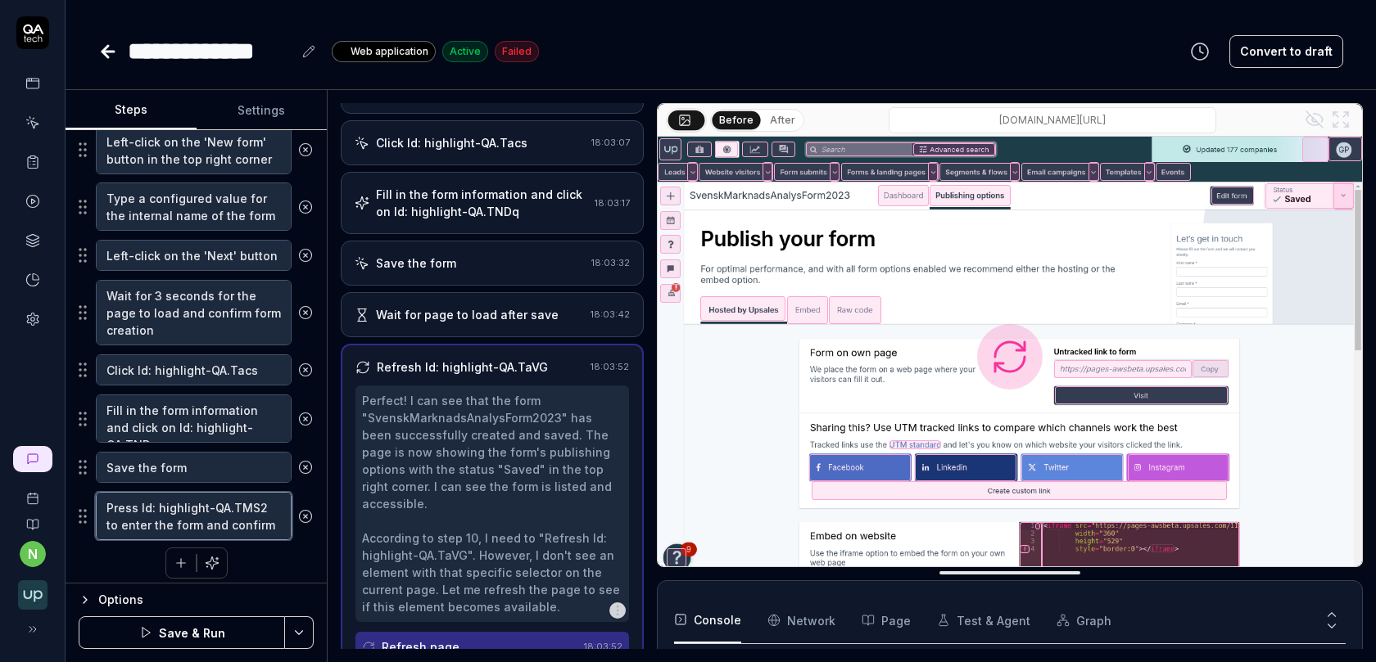
type textarea "Press Id: highlight-QA.TMS2 to enter the form and confirm"
type textarea "*"
type textarea "Press Id: highlight-QA.TMS2 to enter the form and confirm t"
type textarea "*"
type textarea "Press Id: highlight-QA.TMS2 to enter the form and confirm th"
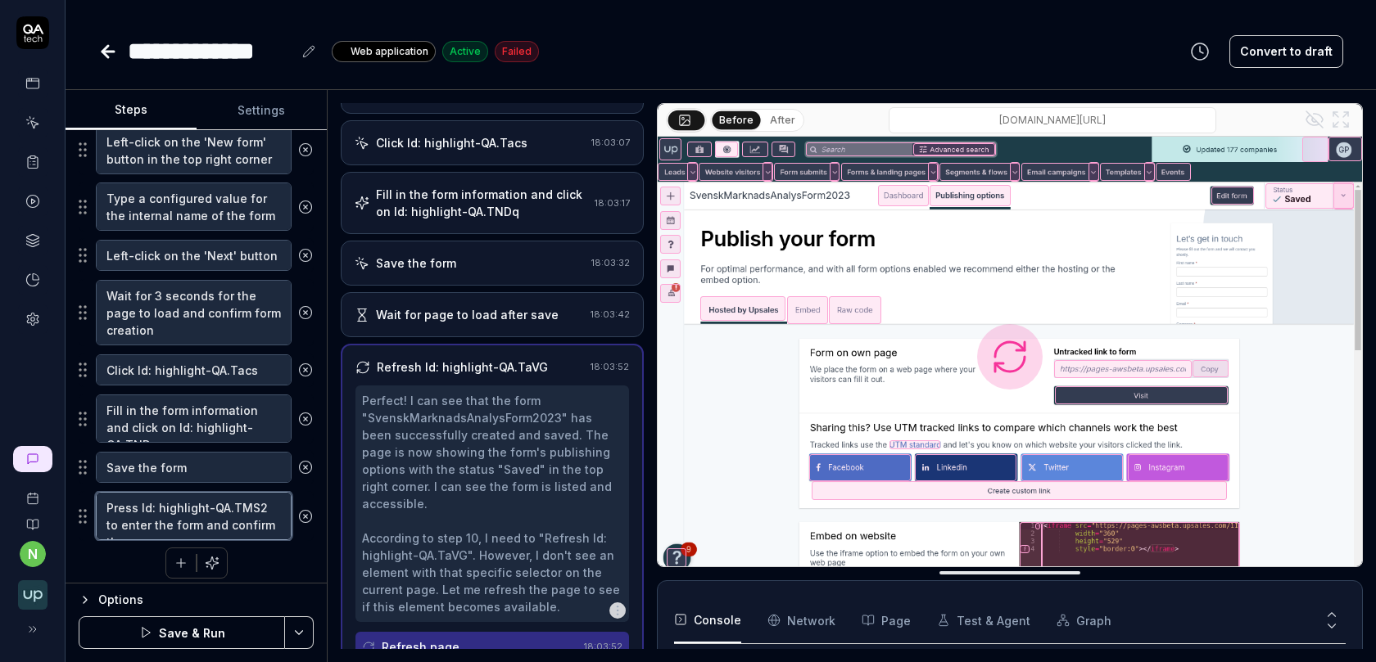
type textarea "*"
type textarea "Press Id: highlight-QA.TMS2 to enter the form and confirm tha"
type textarea "*"
type textarea "Press Id: highlight-QA.TMS2 to enter the form and confirm that"
type textarea "*"
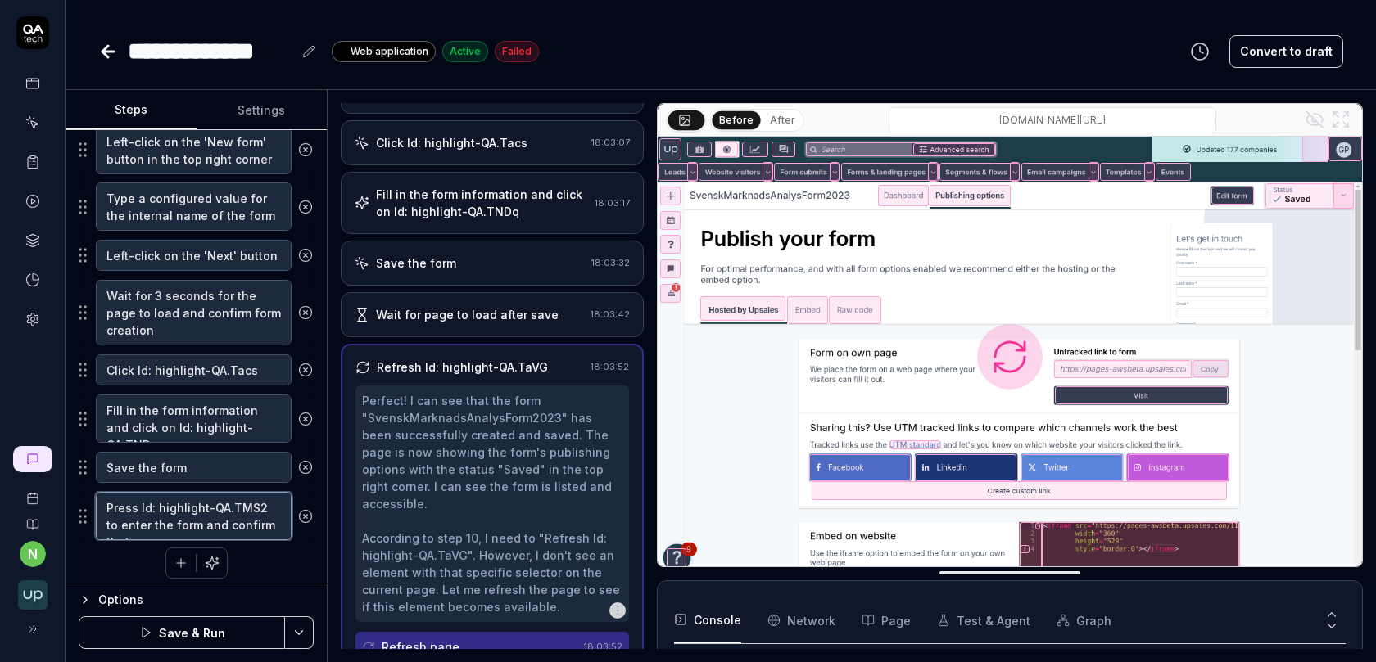
type textarea "Press Id: highlight-QA.TMS2 to enter the form and confirm that"
type textarea "*"
type textarea "Press Id: highlight-QA.TMS2 to enter the form and confirm that i"
type textarea "*"
type textarea "Press Id: highlight-QA.TMS2 to enter the form and confirm that it"
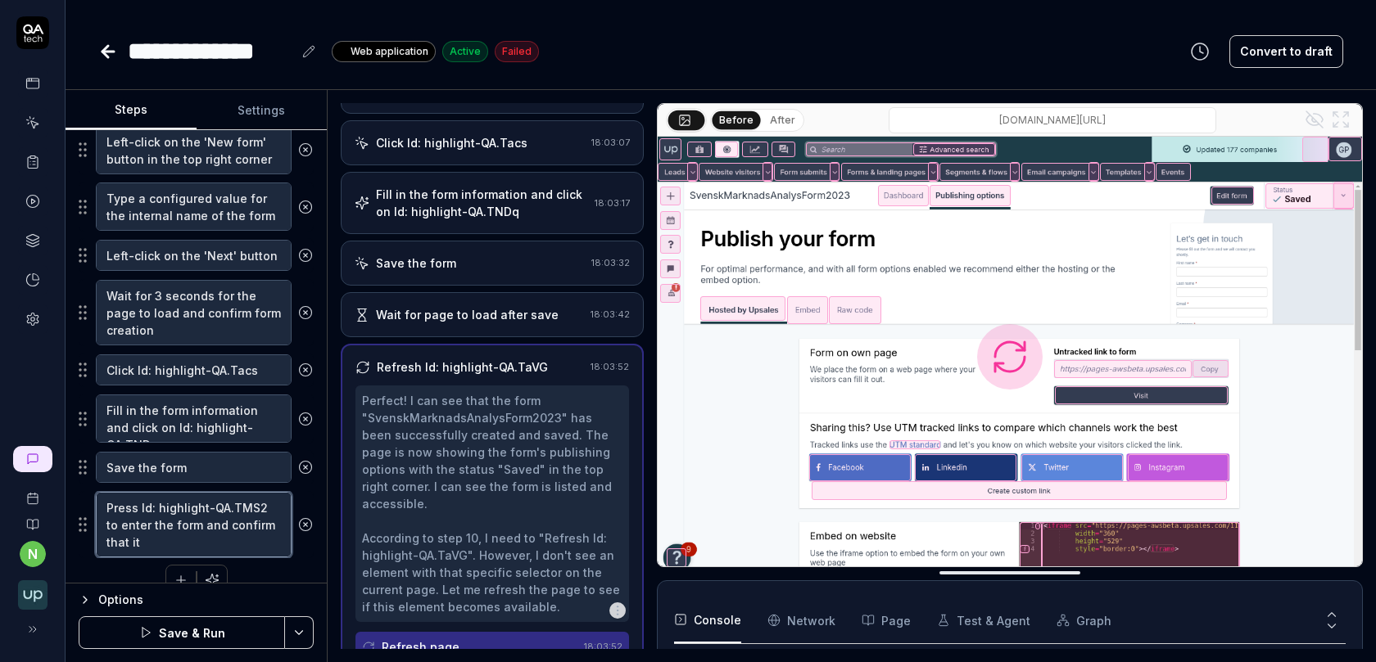
type textarea "*"
type textarea "Press Id: highlight-QA.TMS2 to enter the form and confirm that it"
type textarea "*"
type textarea "Press Id: highlight-QA.TMS2 to enter the form and confirm that it i"
type textarea "*"
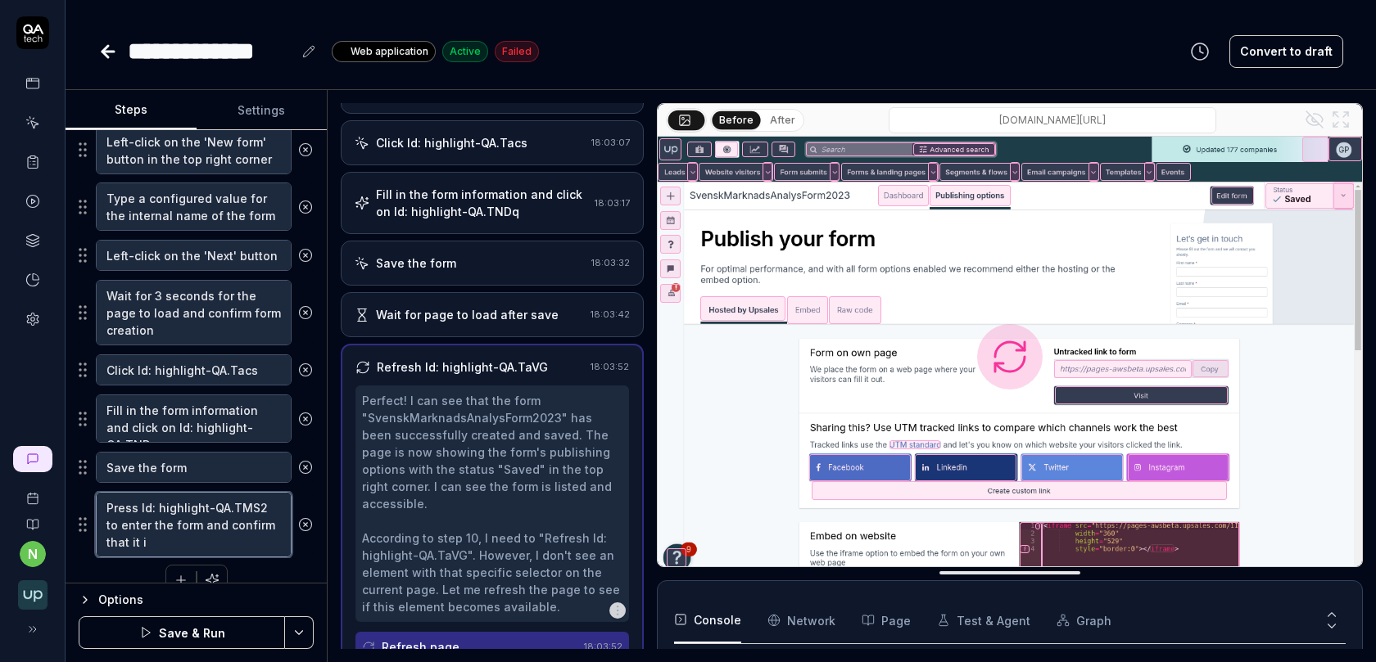
type textarea "Press Id: highlight-QA.TMS2 to enter the form and confirm that it is"
type textarea "*"
type textarea "Press Id: highlight-QA.TMS2 to enter the form and confirm that it is"
type textarea "*"
type textarea "Press Id: highlight-QA.TMS2 to enter the form and confirm that it is c"
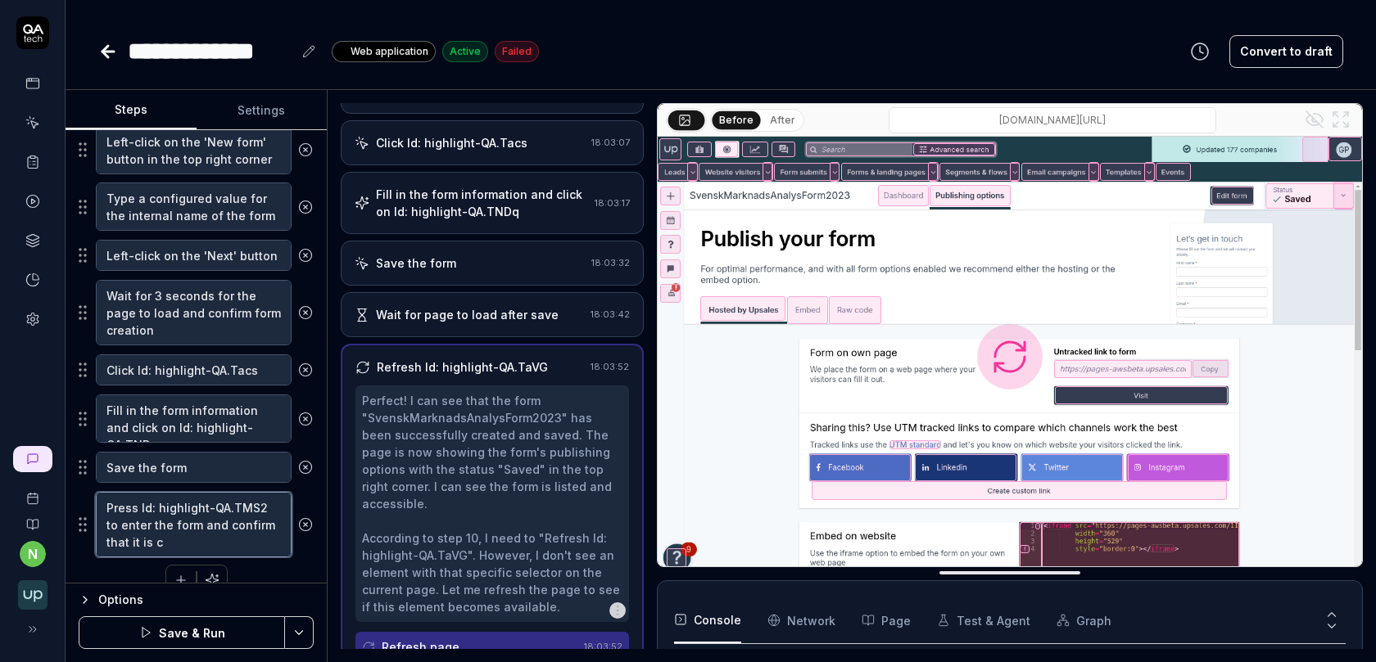
type textarea "*"
type textarea "Press Id: highlight-QA.TMS2 to enter the form and confirm that it is cr"
type textarea "*"
type textarea "Press Id: highlight-QA.TMS2 to enter the form and confirm that it is cre"
type textarea "*"
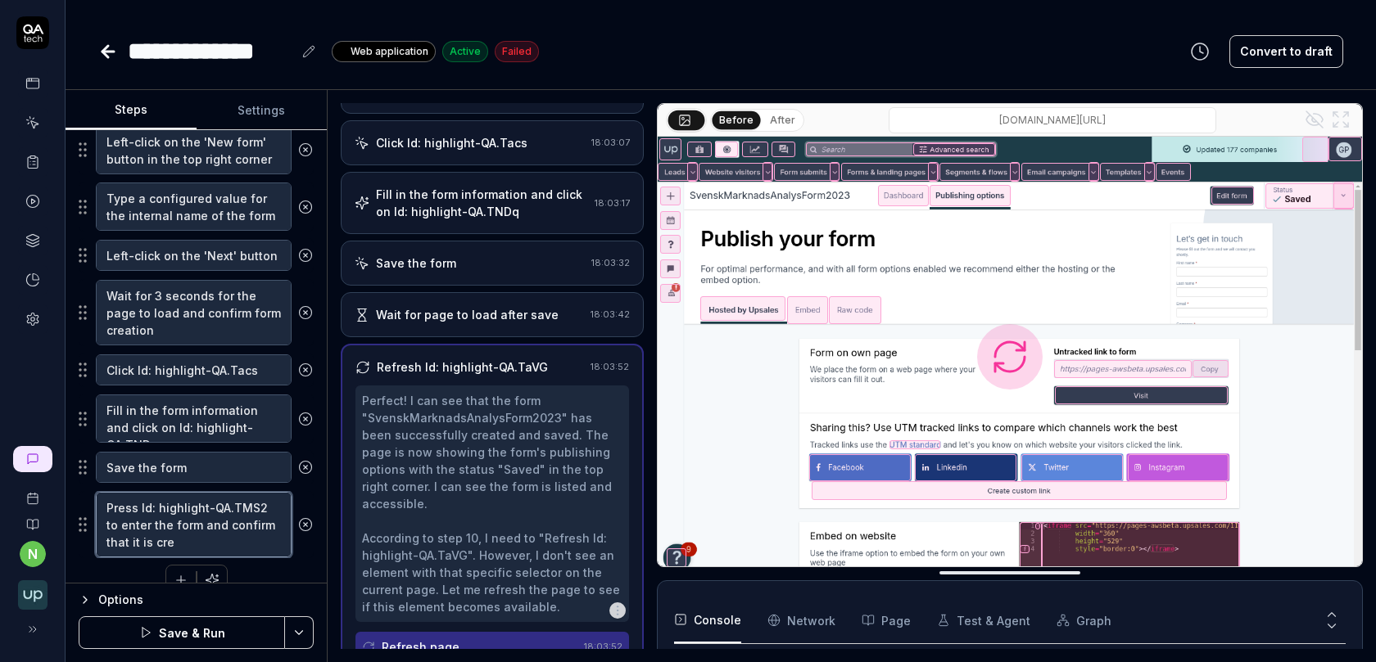
type textarea "Press Id: highlight-QA.TMS2 to enter the form and confirm that it is crea"
type textarea "*"
type textarea "Press Id: highlight-QA.TMS2 to enter the form and confirm that it is creat"
type textarea "*"
type textarea "Press Id: highlight-QA.TMS2 to enter the form and confirm that it is create"
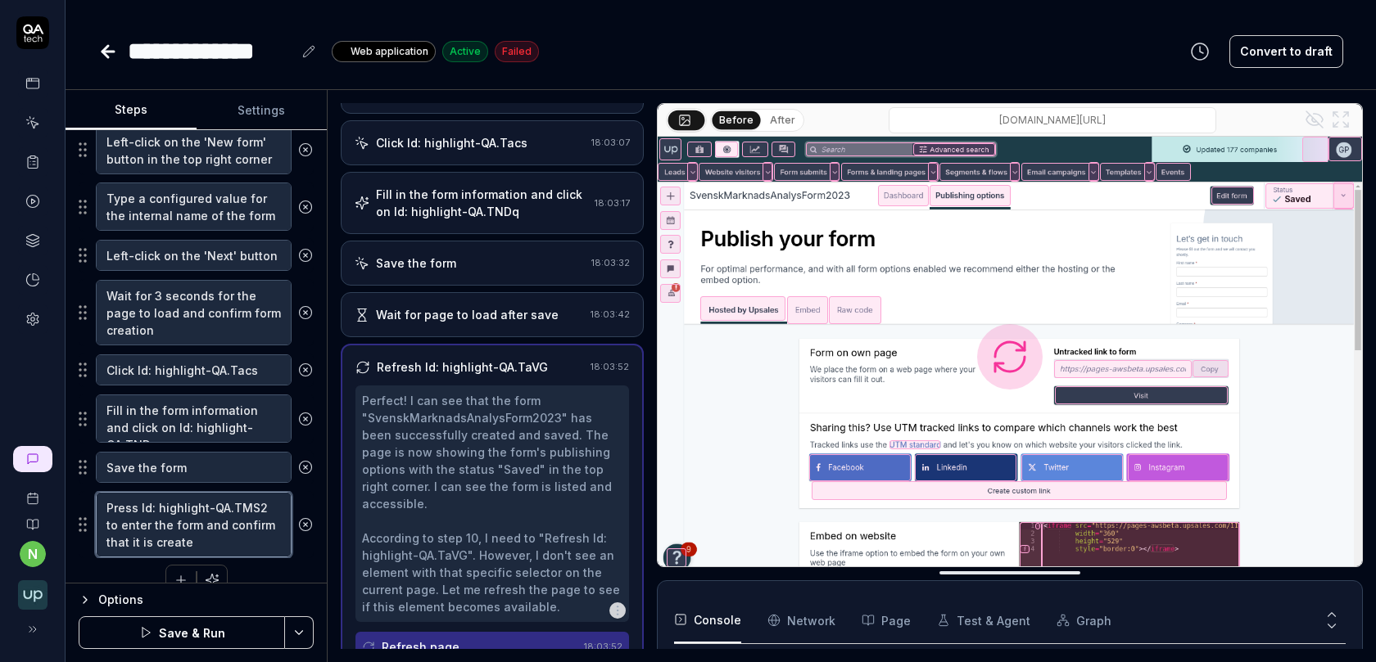
type textarea "*"
type textarea "Press Id: highlight-QA.TMS2 to enter the form and confirm that it is created"
click at [188, 618] on button "Save & Run" at bounding box center [182, 633] width 206 height 33
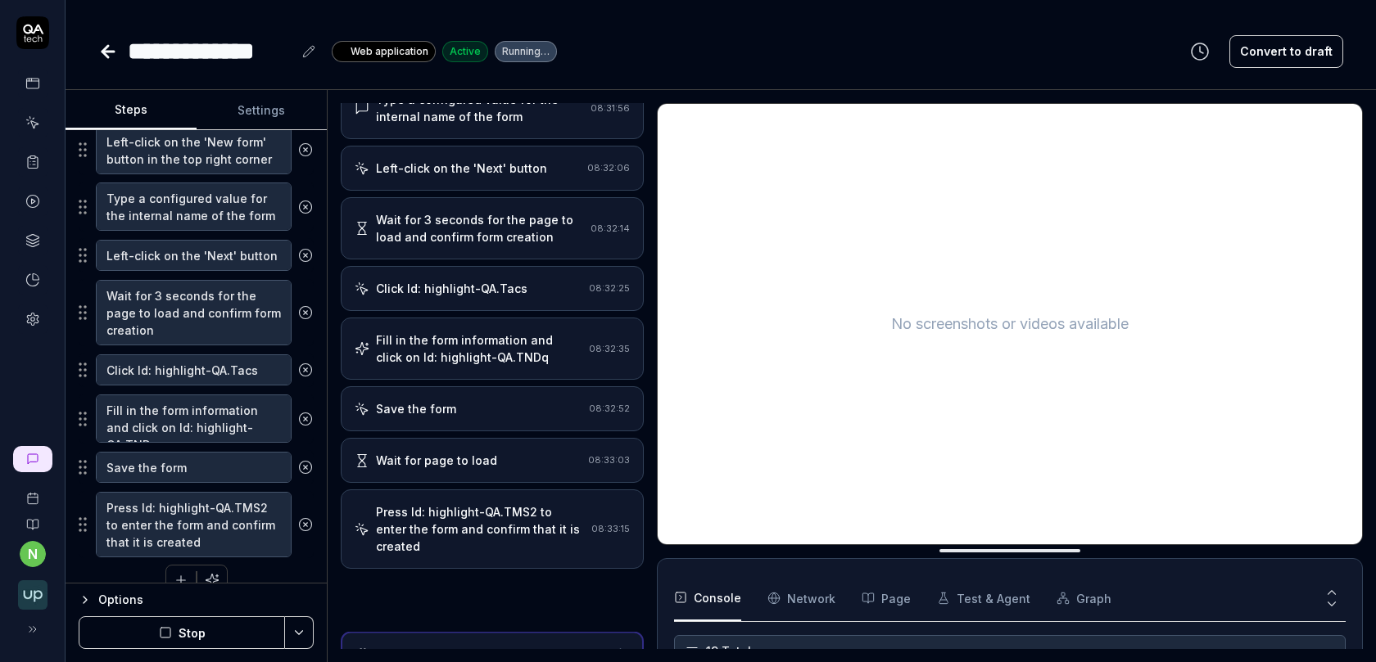
scroll to position [305, 0]
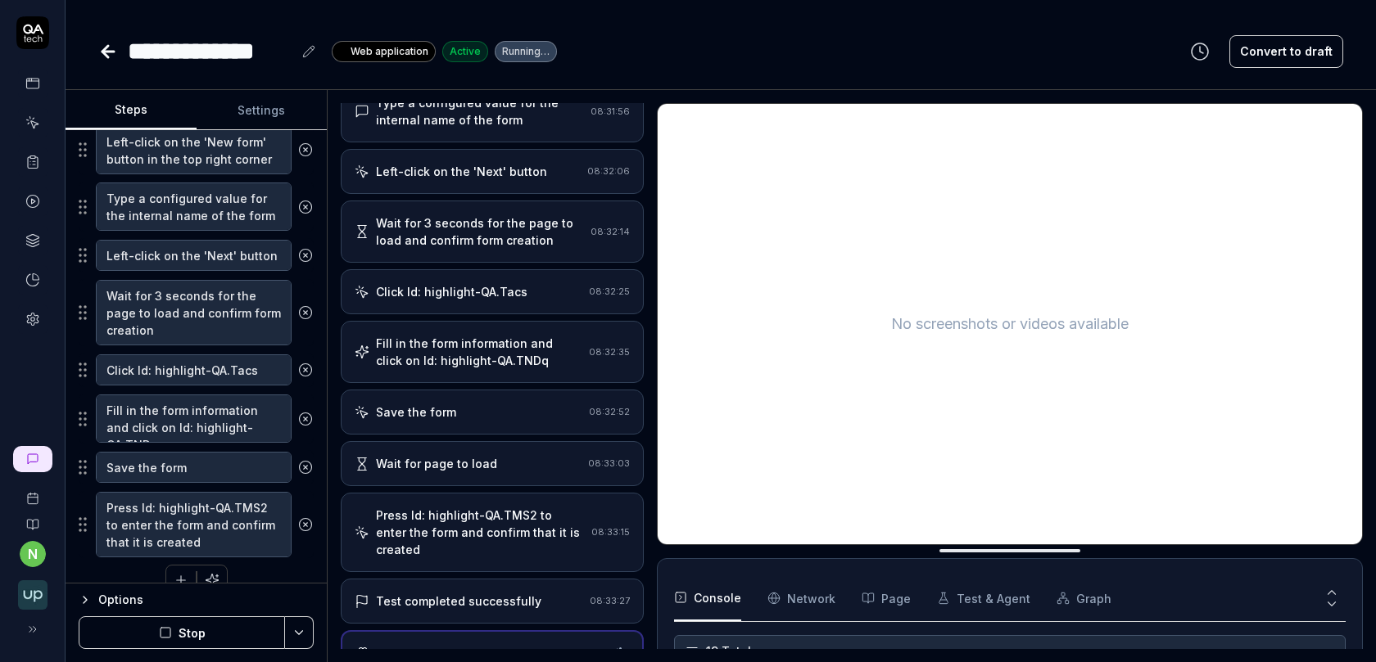
click at [466, 593] on div "Test completed successfully" at bounding box center [458, 601] width 165 height 17
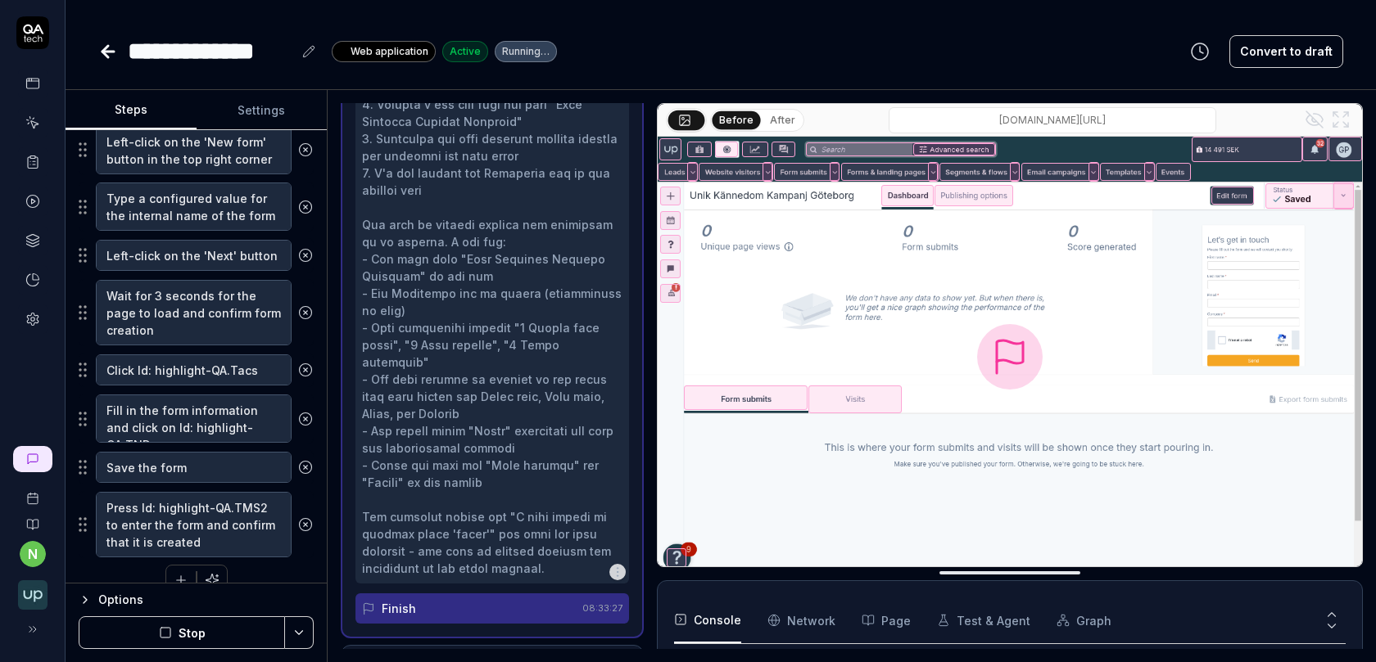
scroll to position [953, 0]
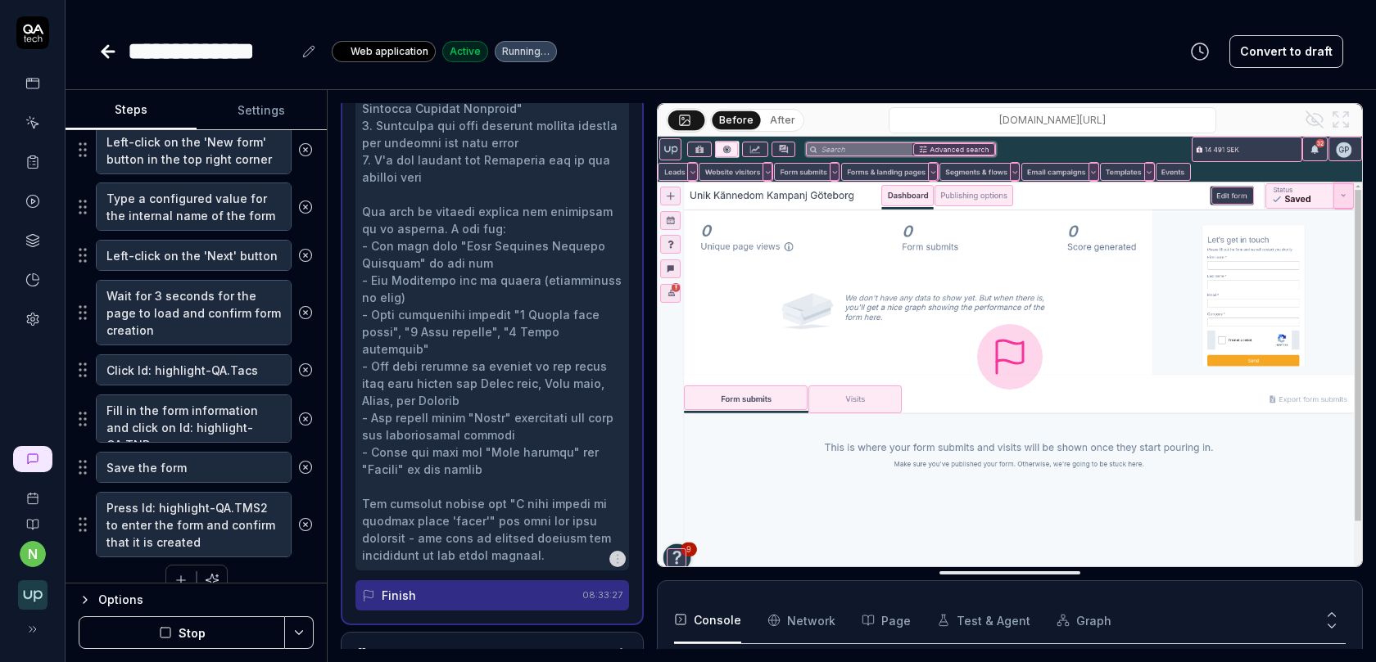
type textarea "*"
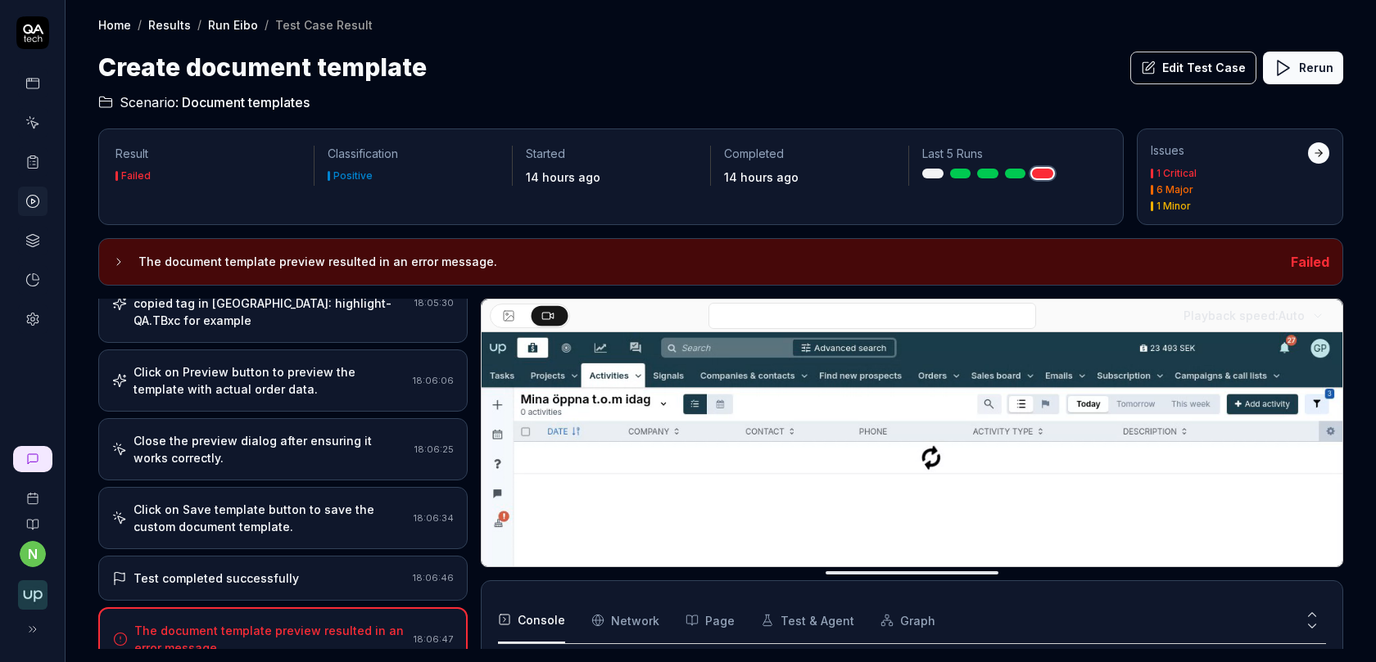
scroll to position [966, 0]
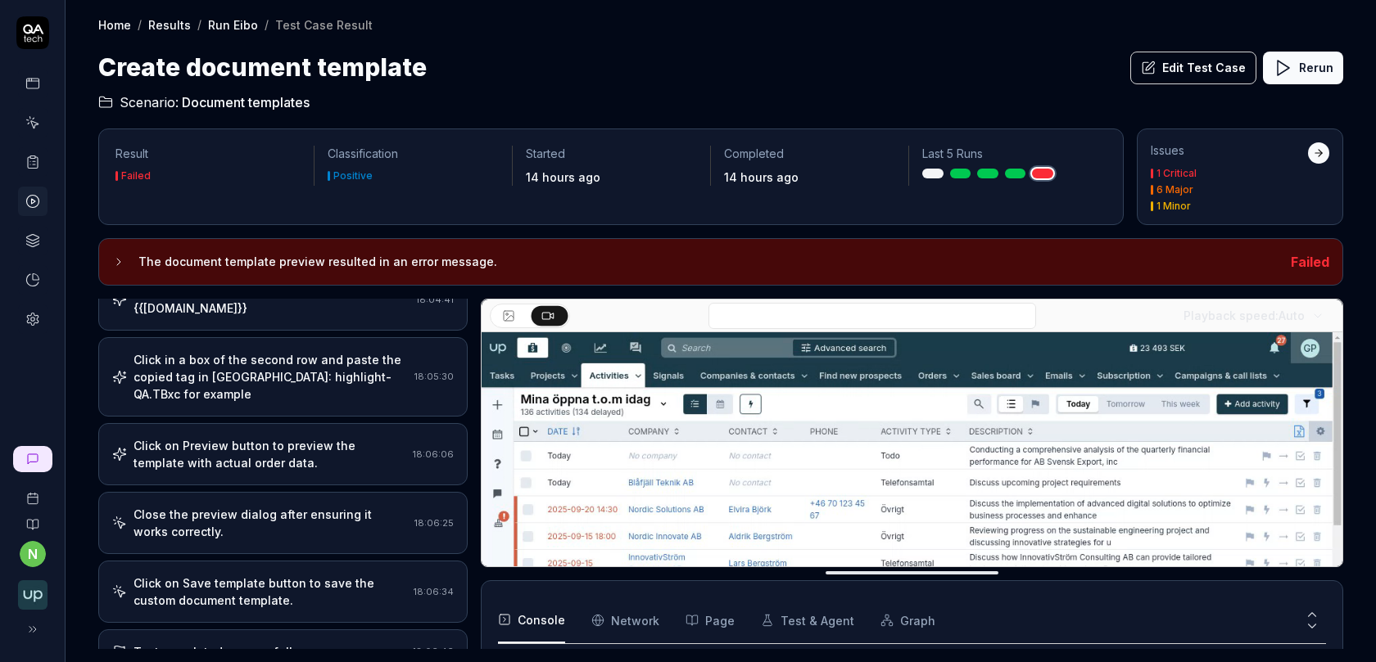
click at [302, 437] on div "Click on Preview button to preview the template with actual order data." at bounding box center [269, 454] width 273 height 34
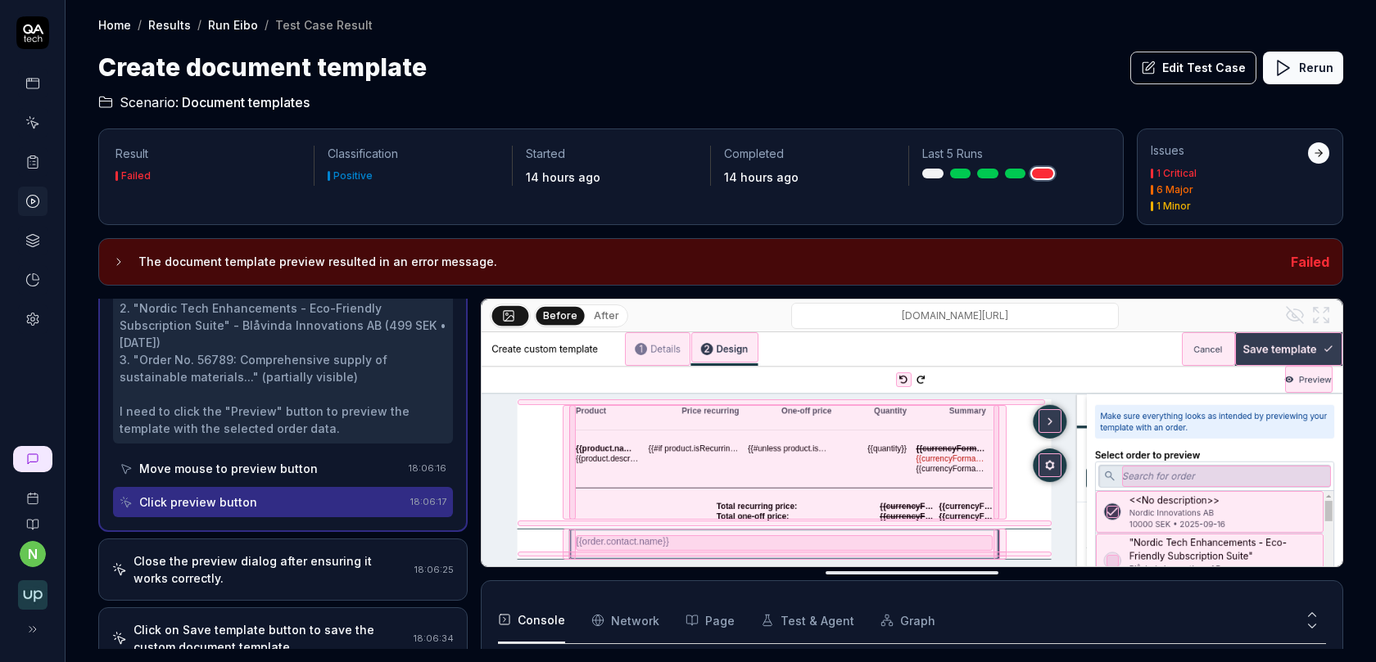
click at [280, 553] on div "Close the preview dialog after ensuring it works correctly." at bounding box center [270, 570] width 274 height 34
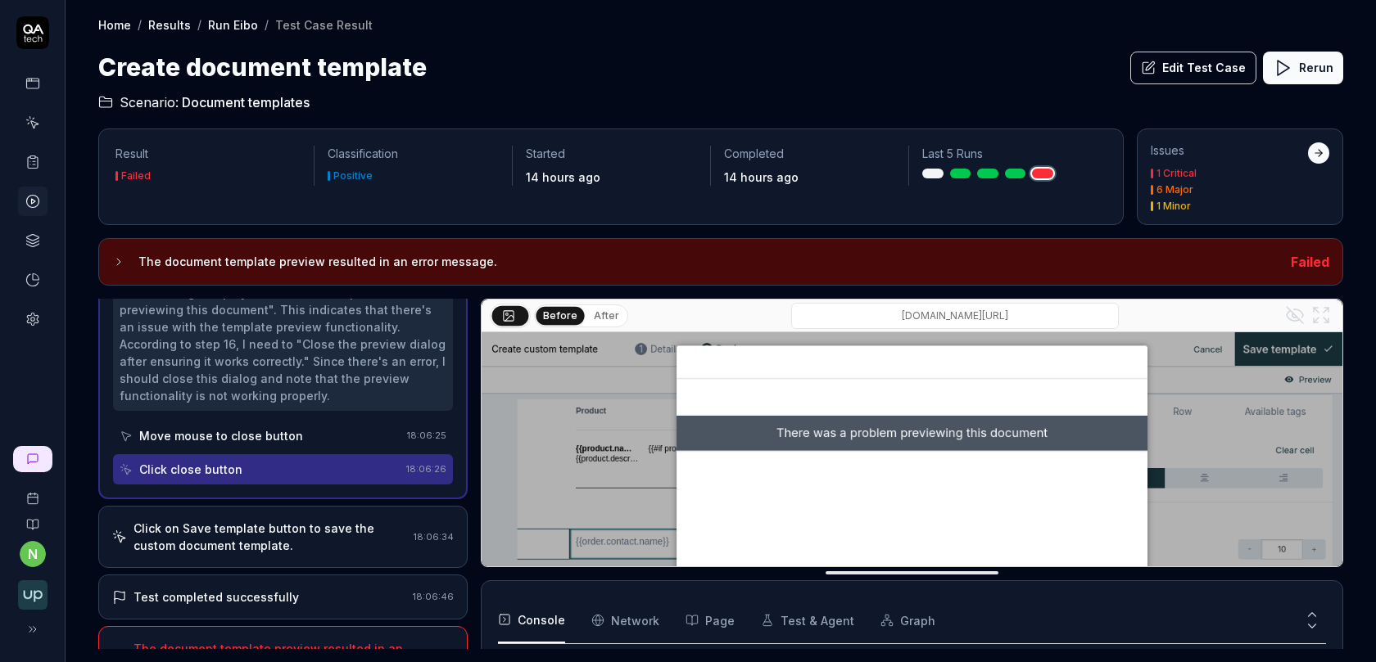
click at [276, 520] on div "Click on Save template button to save the custom document template." at bounding box center [270, 537] width 274 height 34
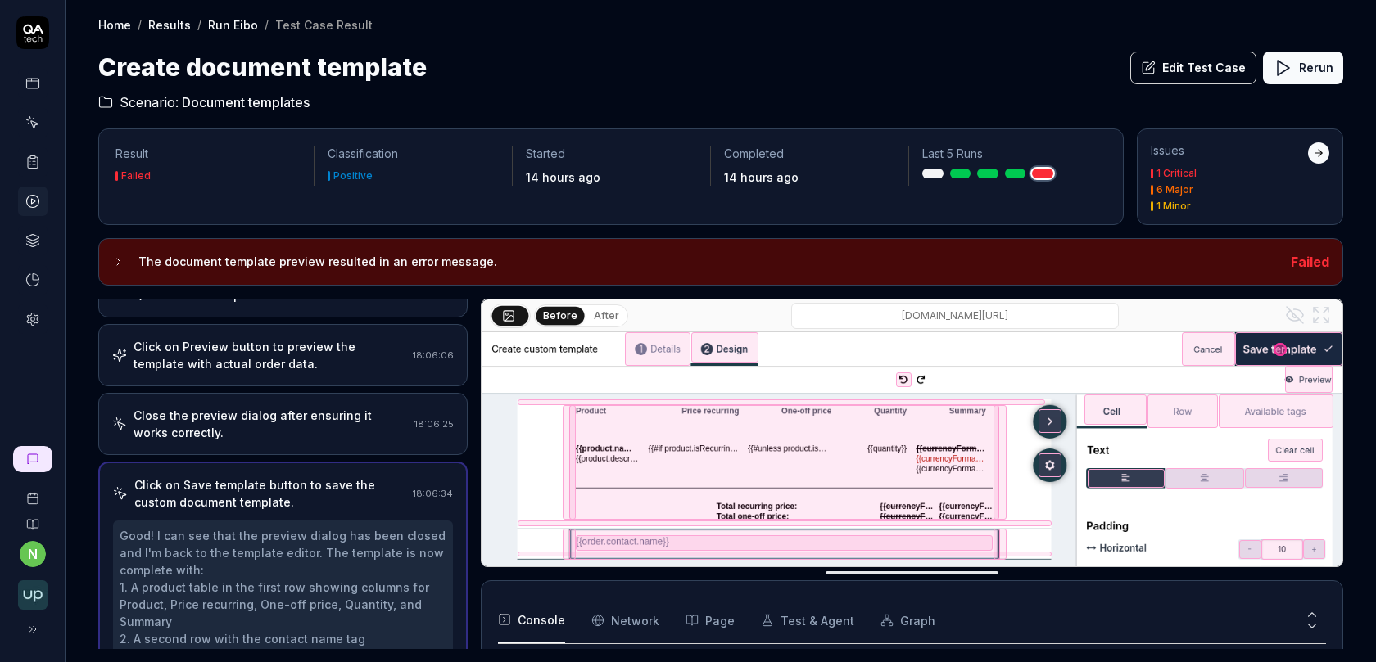
click at [312, 407] on div "Close the preview dialog after ensuring it works correctly." at bounding box center [270, 424] width 274 height 34
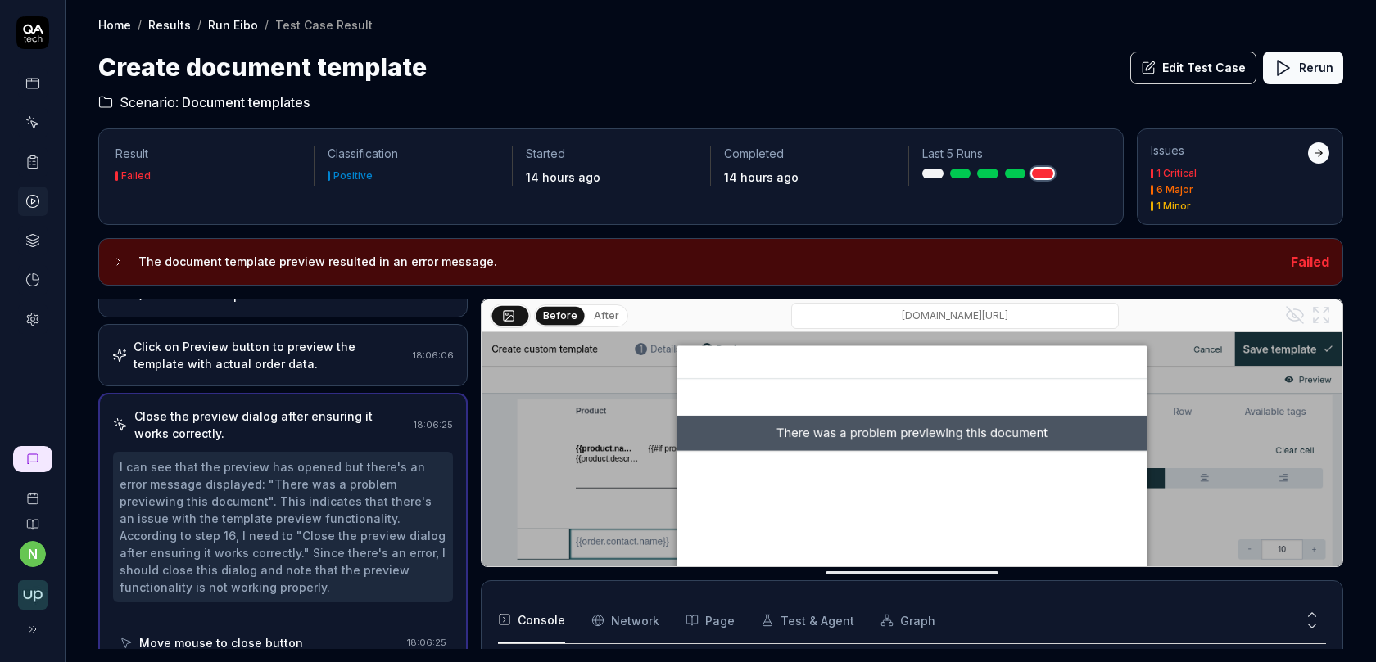
scroll to position [1074, 0]
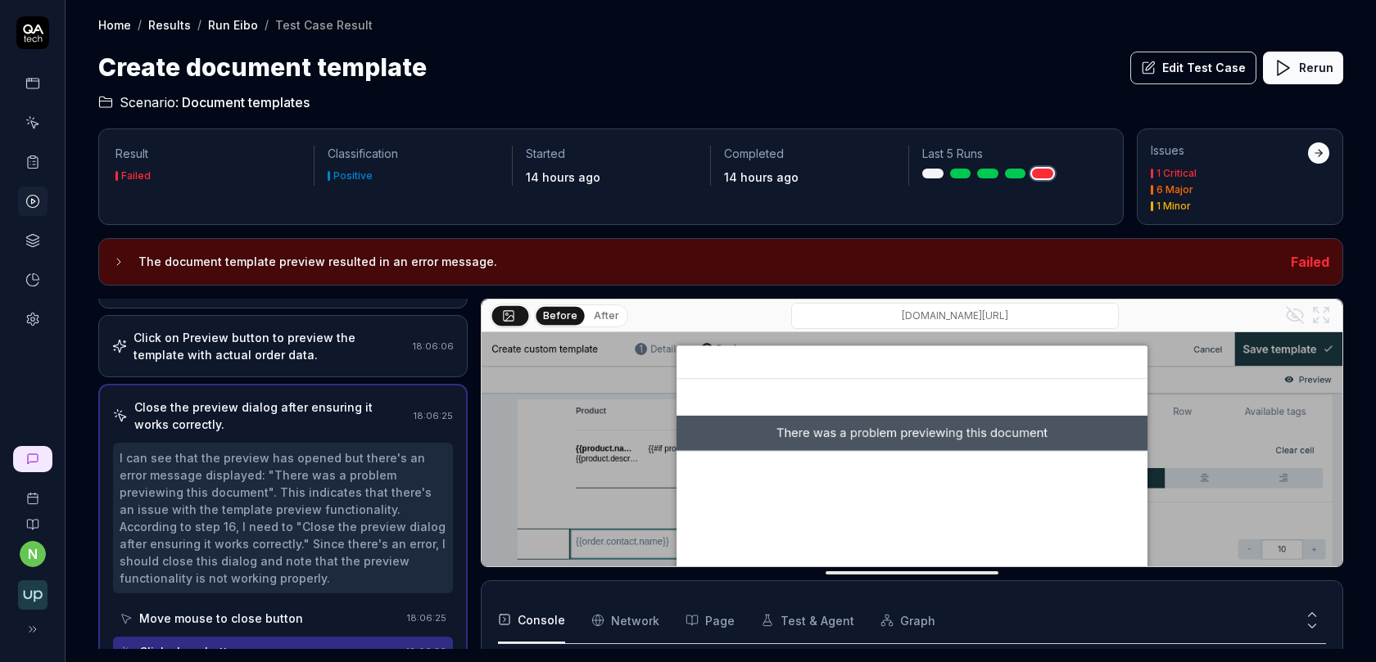
click at [1204, 70] on button "Edit Test Case" at bounding box center [1193, 68] width 126 height 33
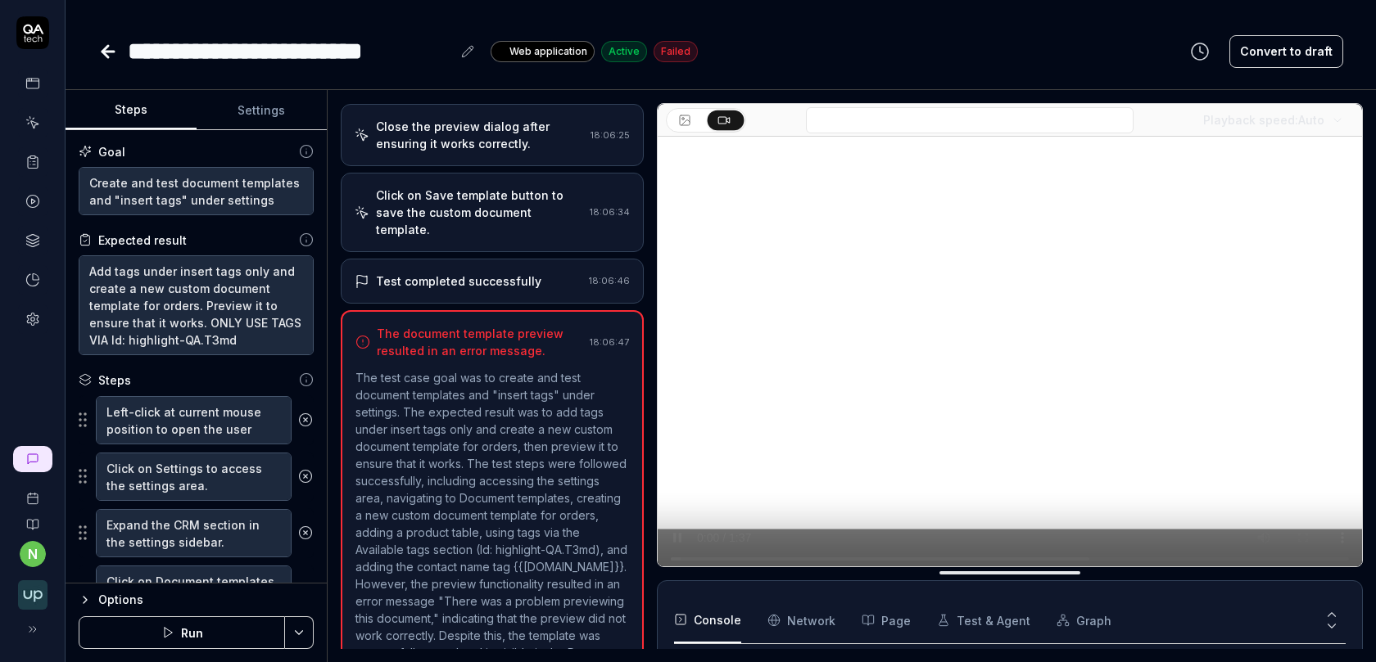
scroll to position [1310, 0]
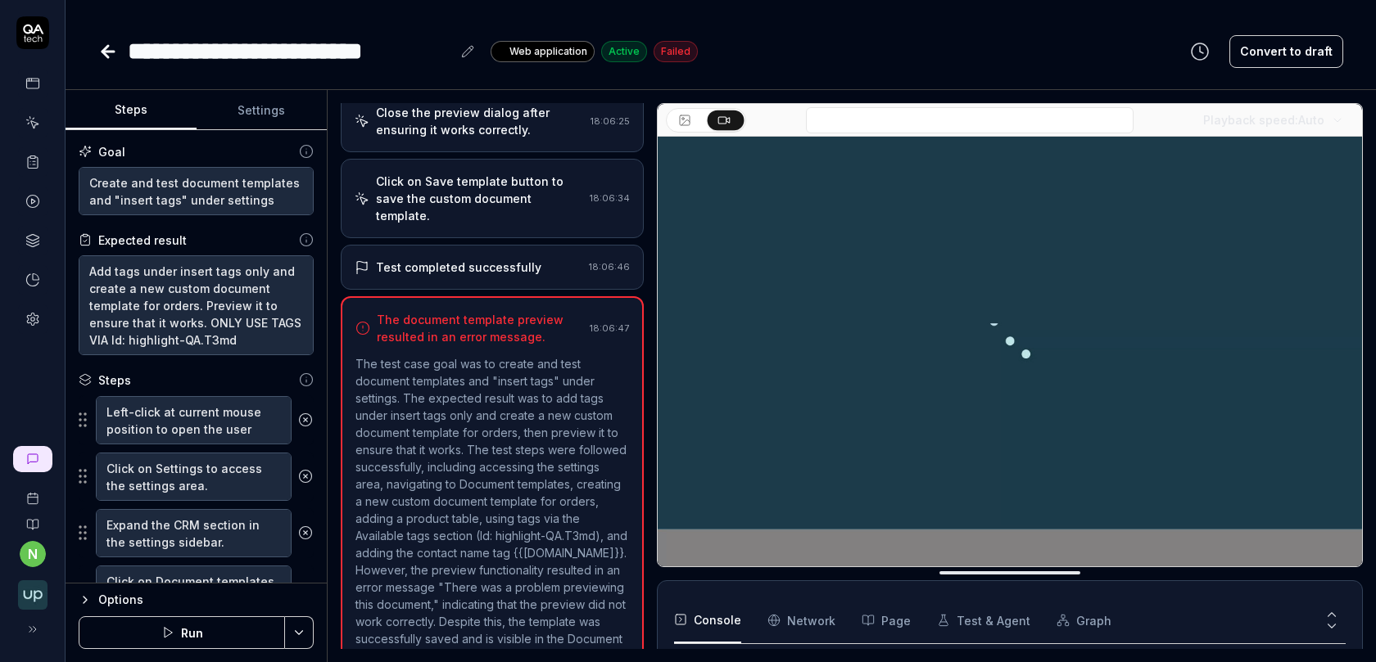
click at [214, 627] on button "Run" at bounding box center [182, 633] width 206 height 33
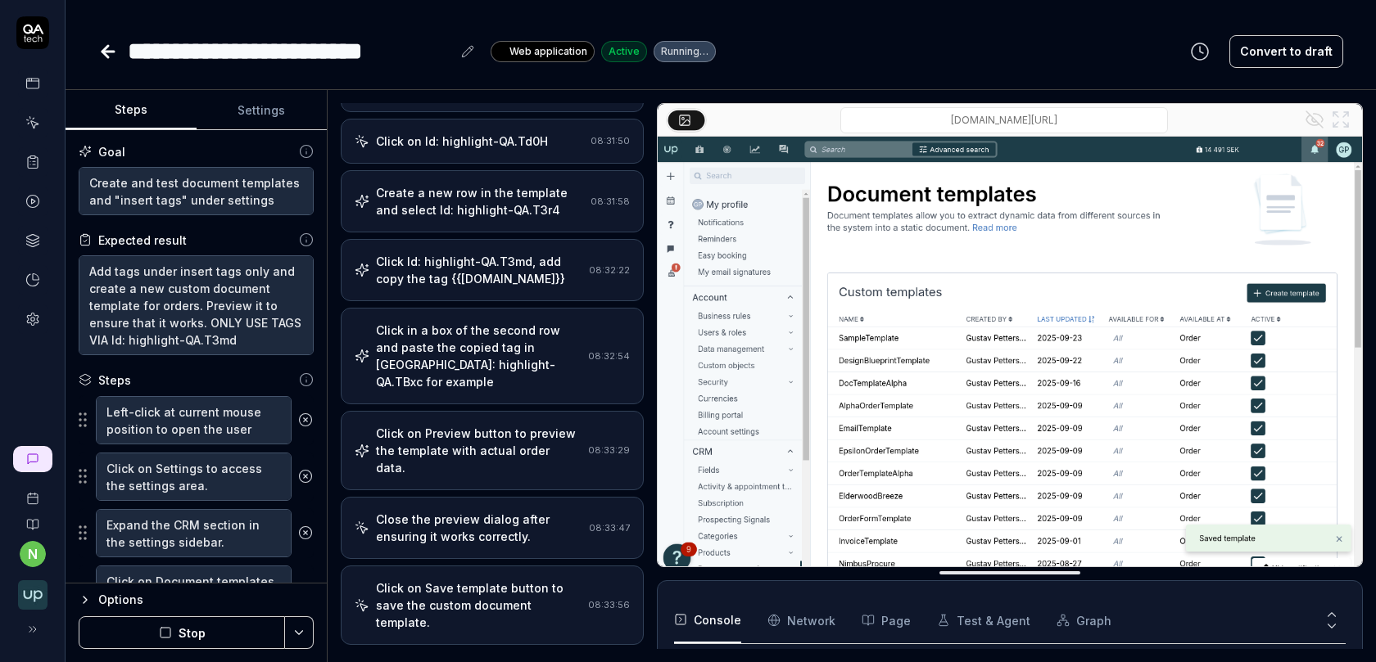
scroll to position [1122, 0]
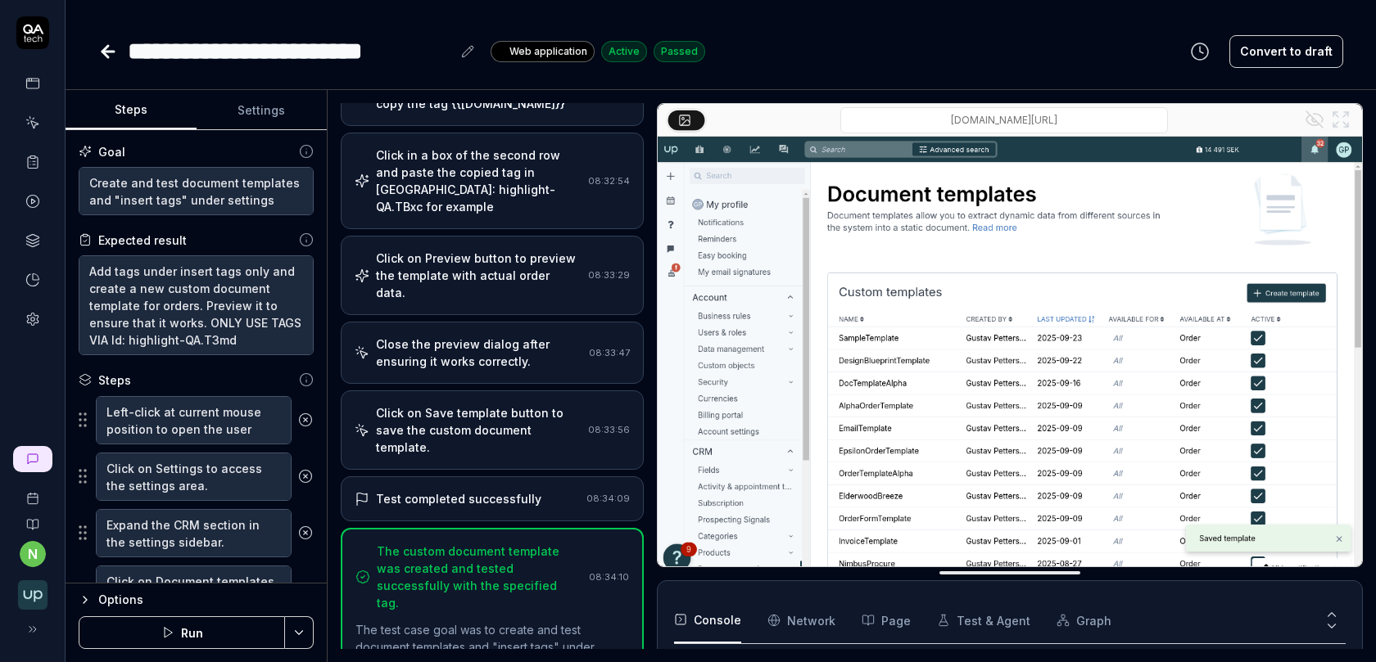
click at [491, 405] on div "Click on Save template button to save the custom document template." at bounding box center [479, 431] width 206 height 52
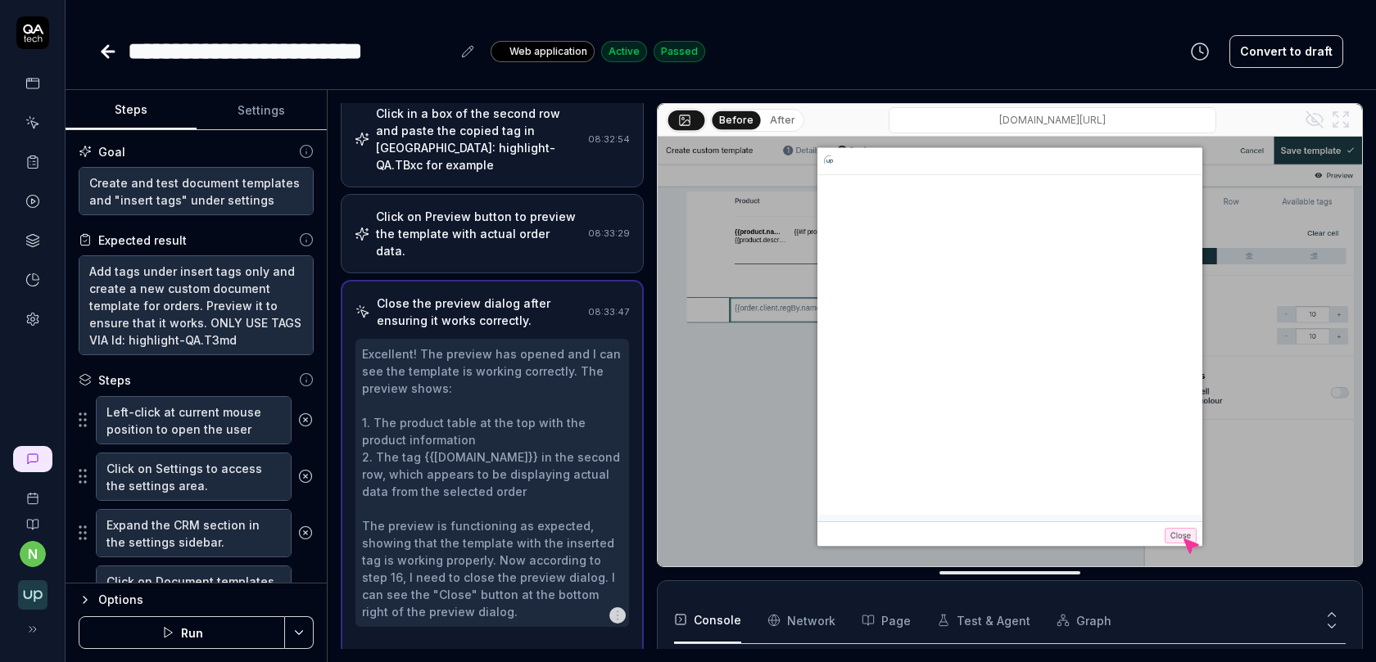
scroll to position [1001, 0]
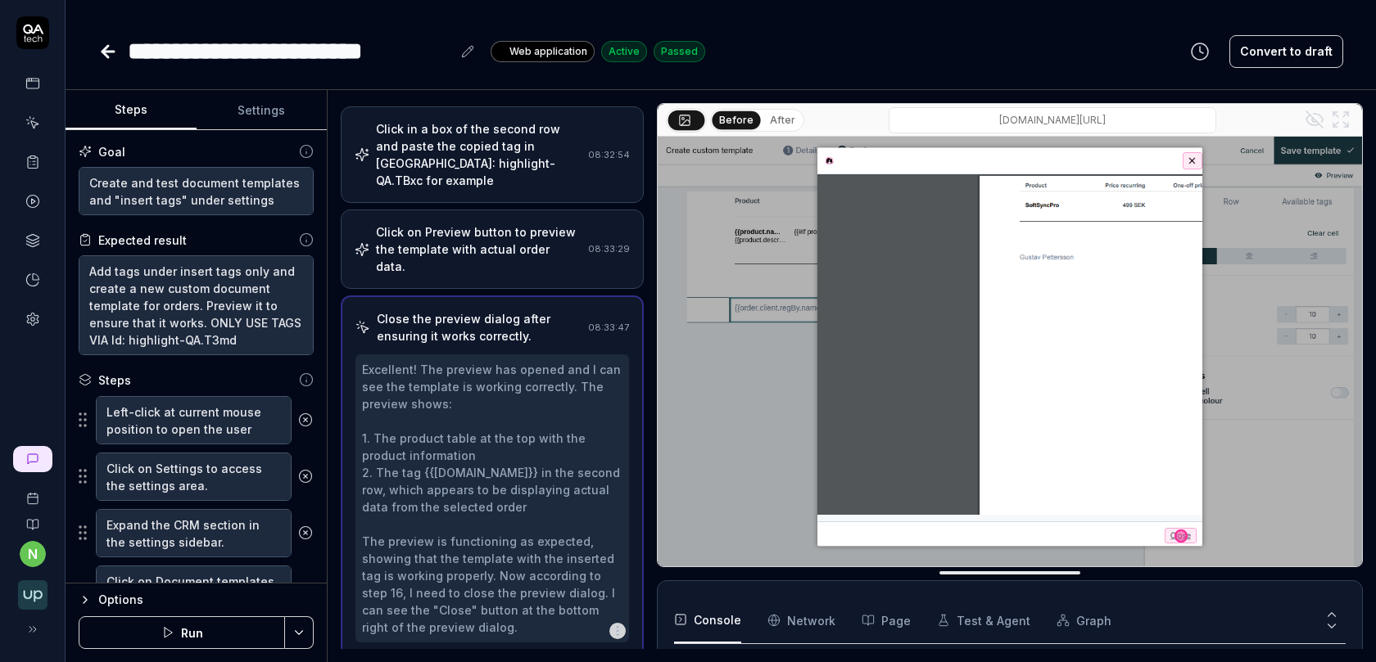
type textarea "*"
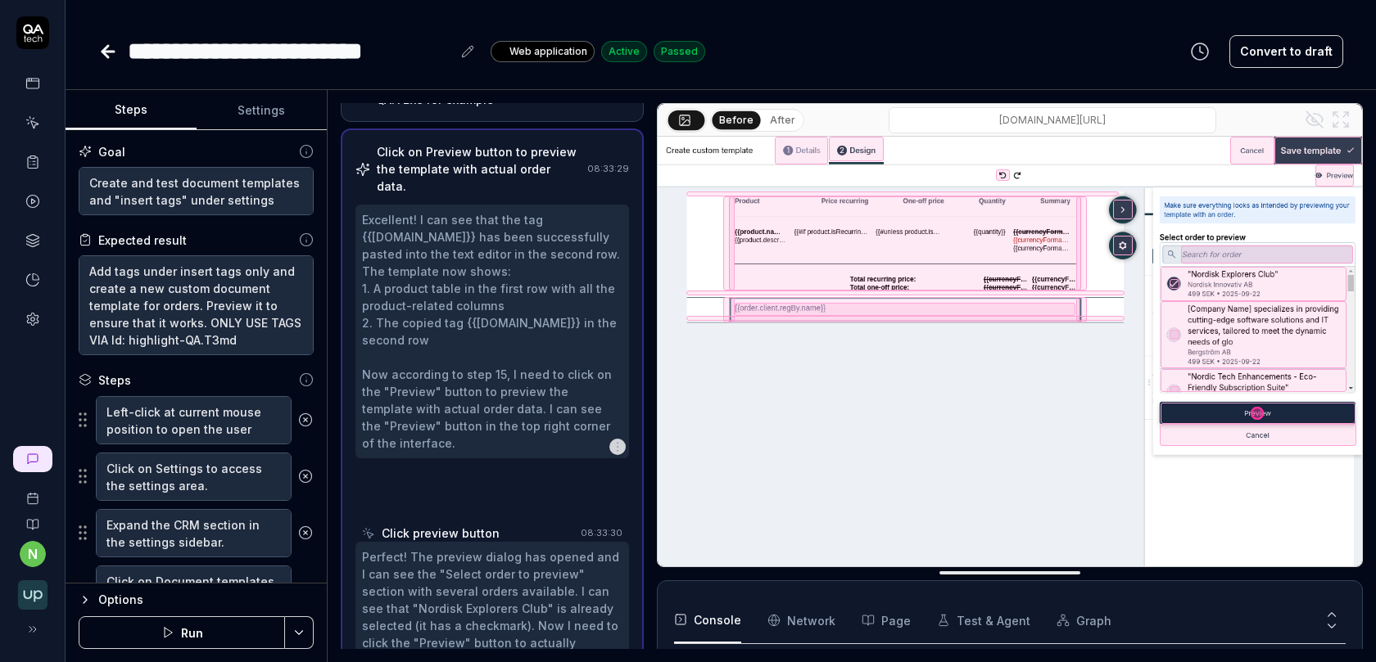
scroll to position [1099, 0]
